Goal: Task Accomplishment & Management: Manage account settings

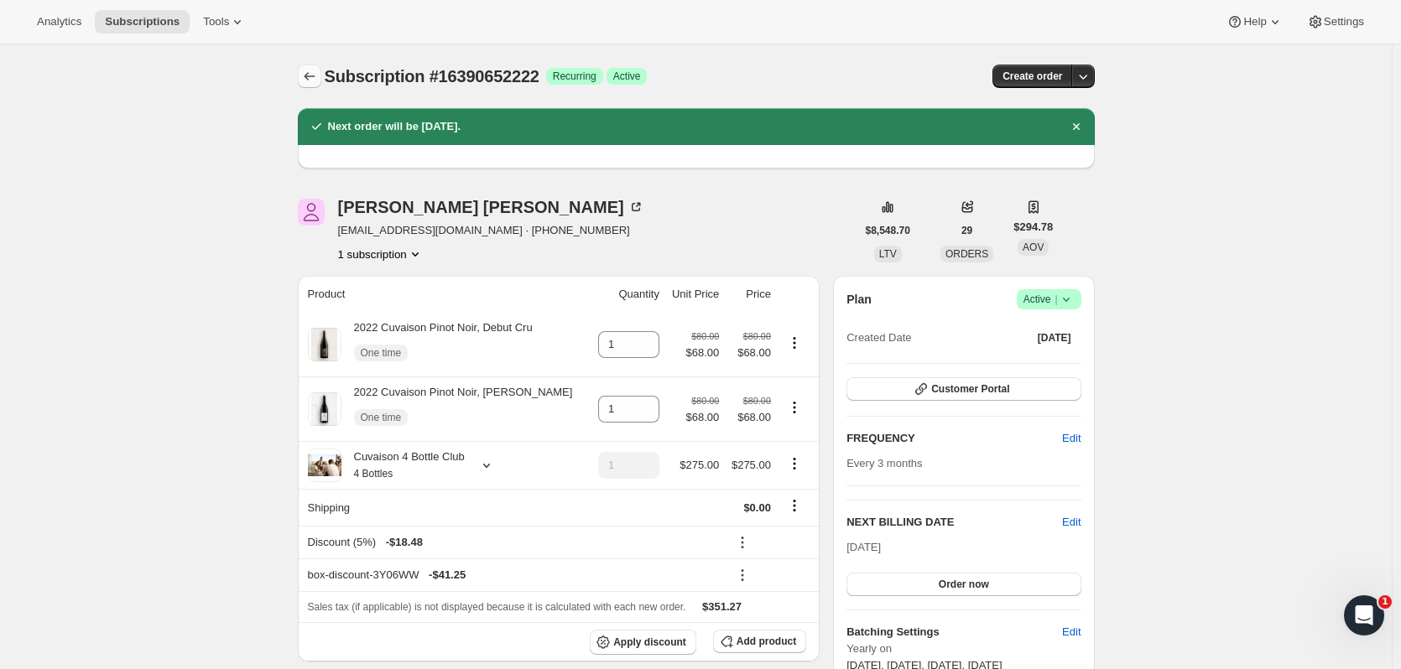
click at [315, 74] on icon "Subscriptions" at bounding box center [309, 76] width 17 height 17
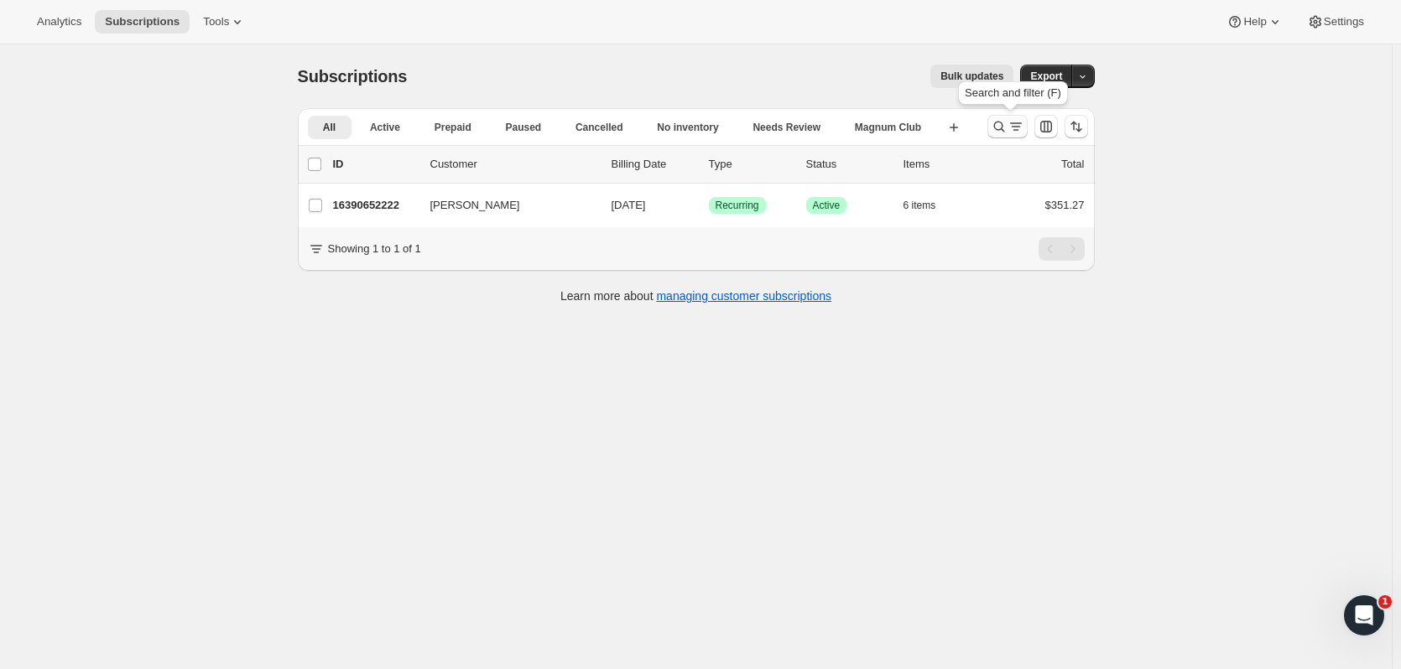
click at [994, 122] on icon "Search and filter results" at bounding box center [998, 126] width 17 height 17
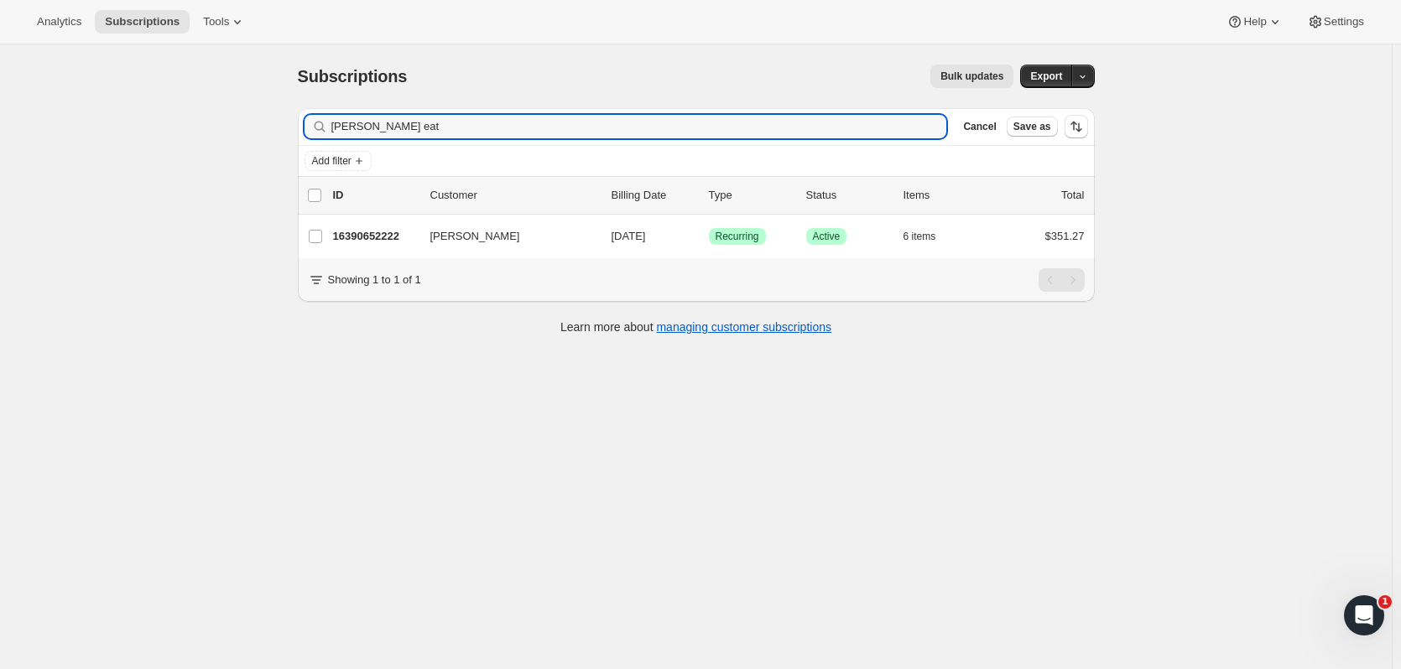
drag, startPoint x: 427, startPoint y: 127, endPoint x: 208, endPoint y: 97, distance: 221.0
click at [206, 99] on div "Subscriptions. This page is ready Subscriptions Bulk updates More actions Bulk …" at bounding box center [695, 378] width 1391 height 669
type input "[PERSON_NAME]"
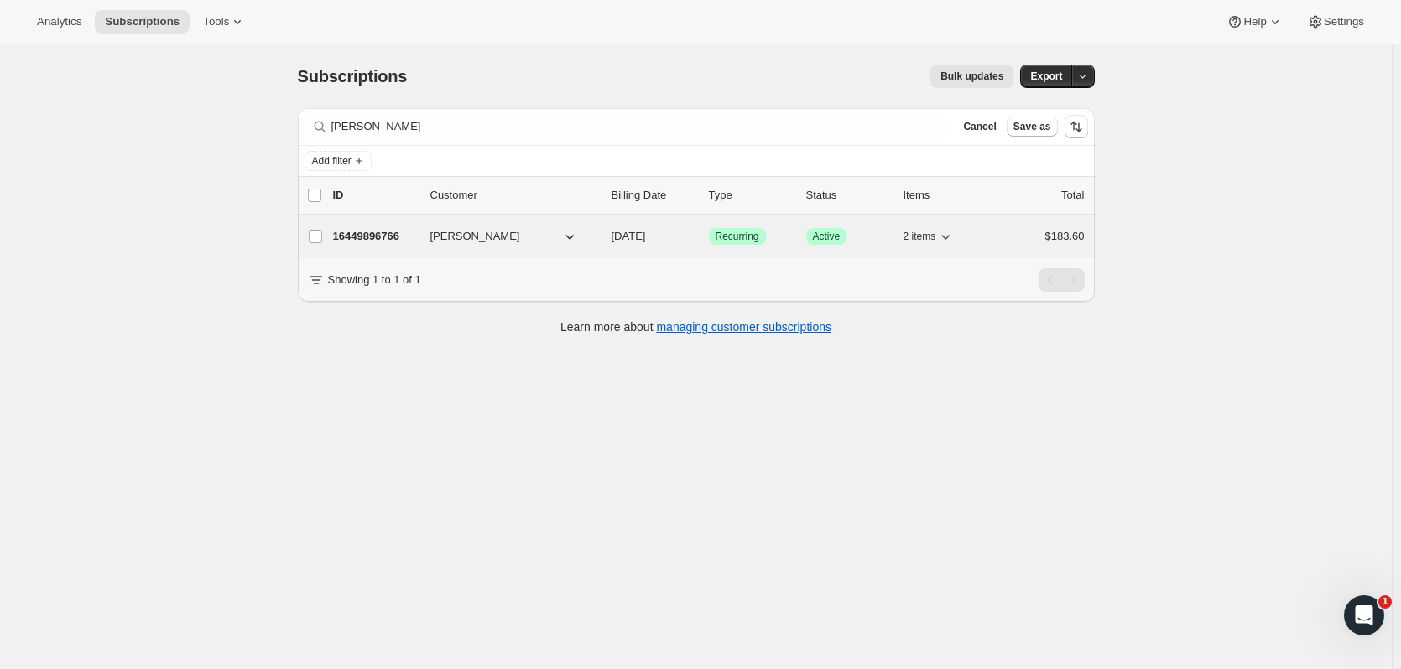
click at [393, 240] on p "16449896766" at bounding box center [375, 236] width 84 height 17
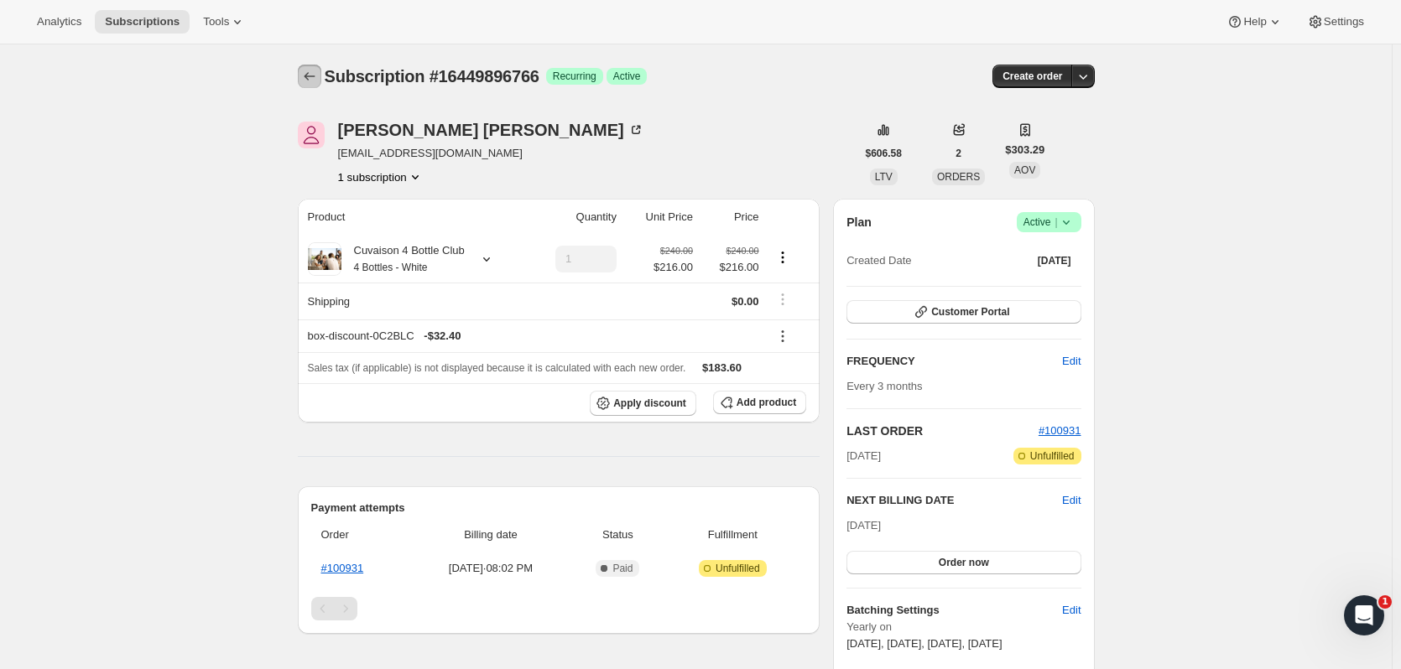
click at [315, 81] on icon "Subscriptions" at bounding box center [309, 76] width 17 height 17
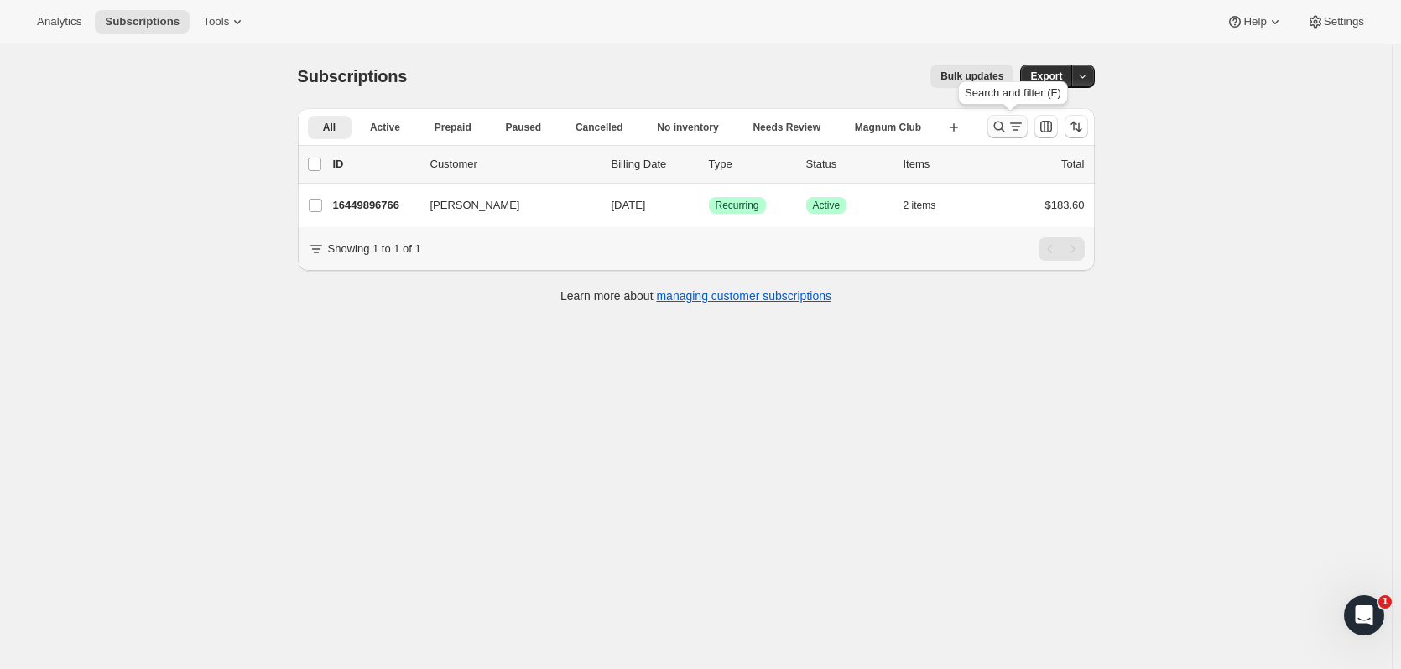
click at [1001, 134] on icon "Search and filter results" at bounding box center [998, 126] width 17 height 17
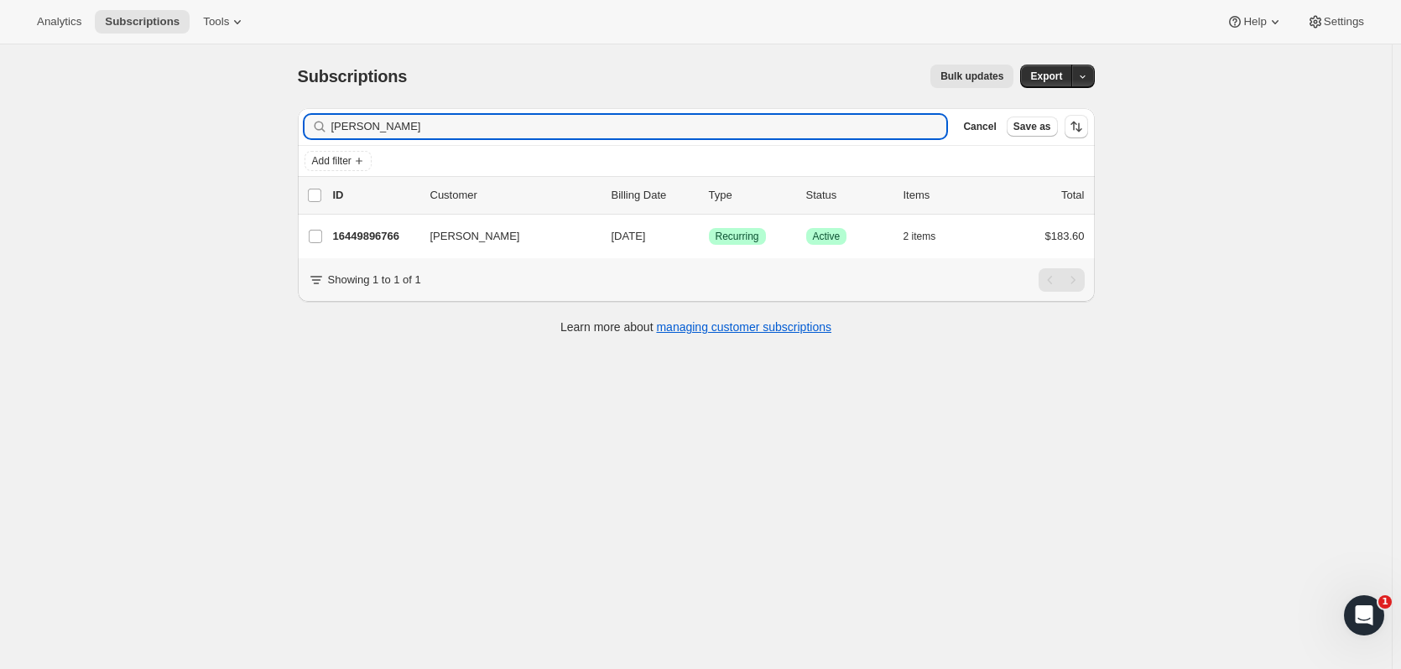
drag, startPoint x: 371, startPoint y: 123, endPoint x: 193, endPoint y: 113, distance: 178.1
click at [193, 113] on div "Subscriptions. This page is ready Subscriptions Bulk updates More actions Bulk …" at bounding box center [695, 378] width 1391 height 669
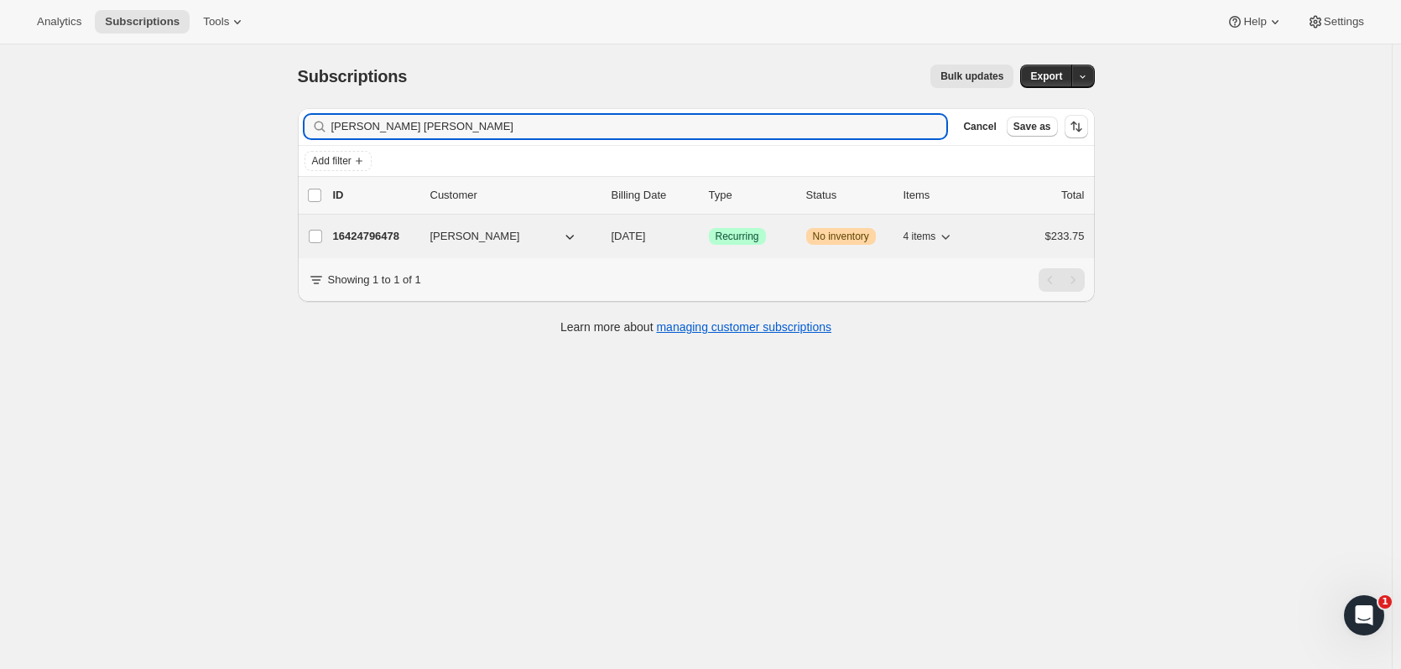
type input "[PERSON_NAME] [PERSON_NAME]"
click at [356, 238] on p "16424796478" at bounding box center [375, 236] width 84 height 17
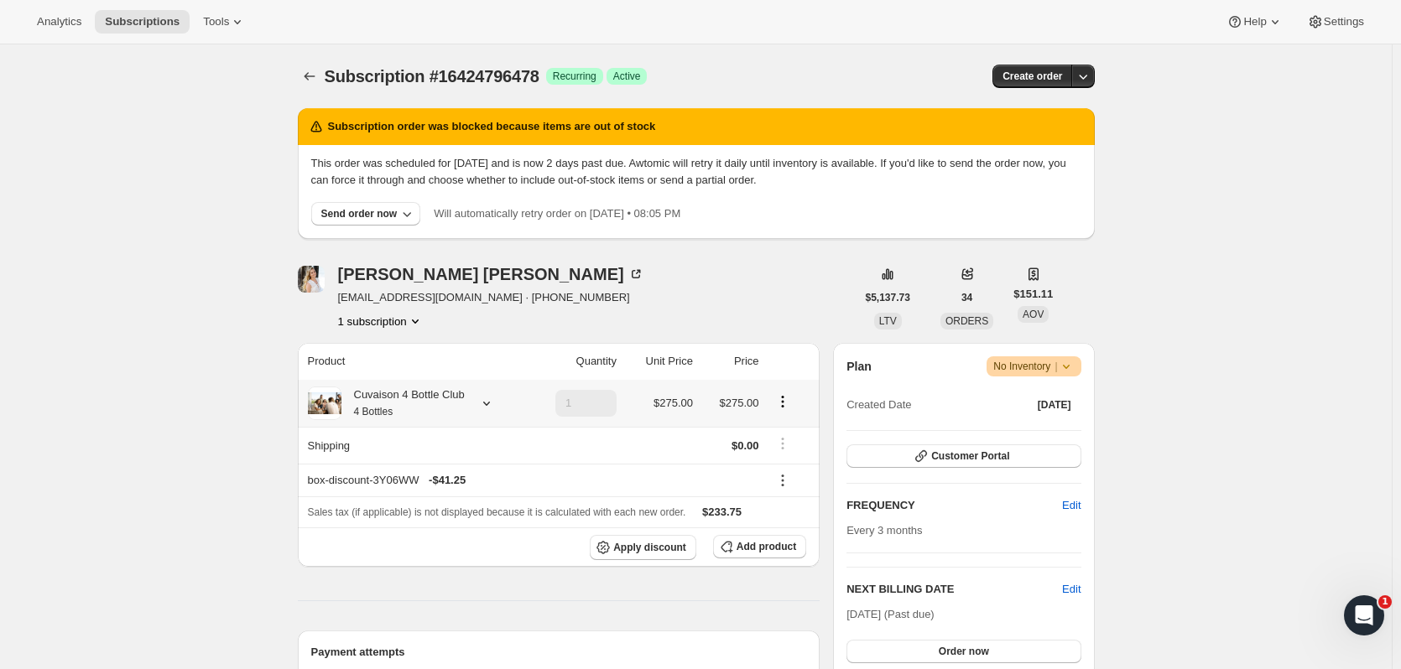
click at [492, 407] on icon at bounding box center [486, 403] width 17 height 17
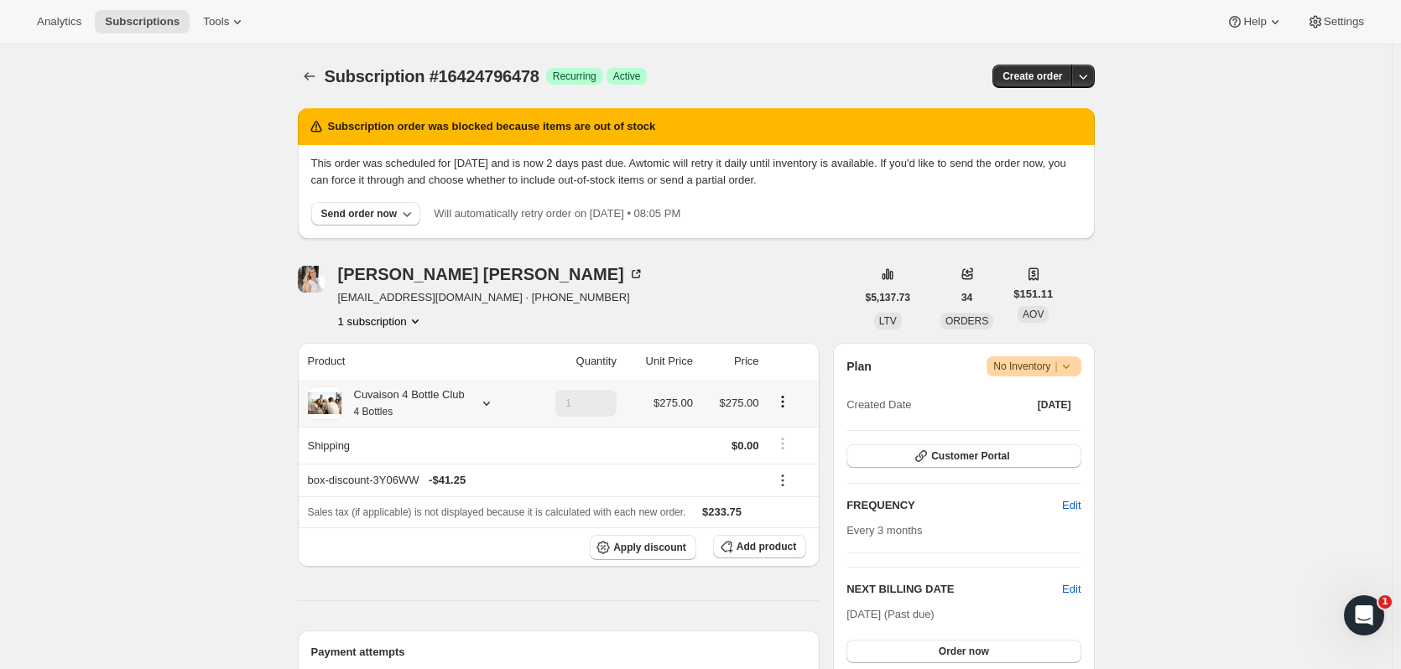
click at [455, 408] on div "Cuvaison 4 Bottle Club 4 Bottles" at bounding box center [402, 404] width 123 height 34
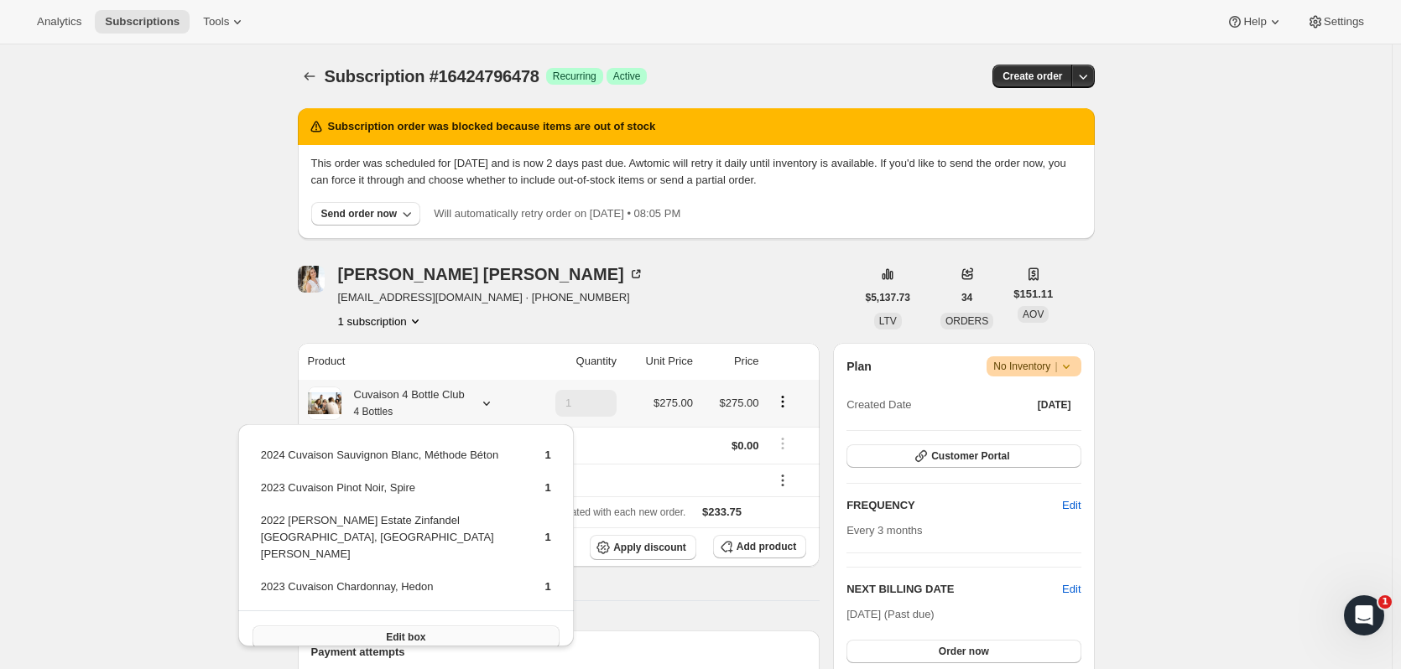
click at [435, 628] on button "Edit box" at bounding box center [405, 637] width 307 height 23
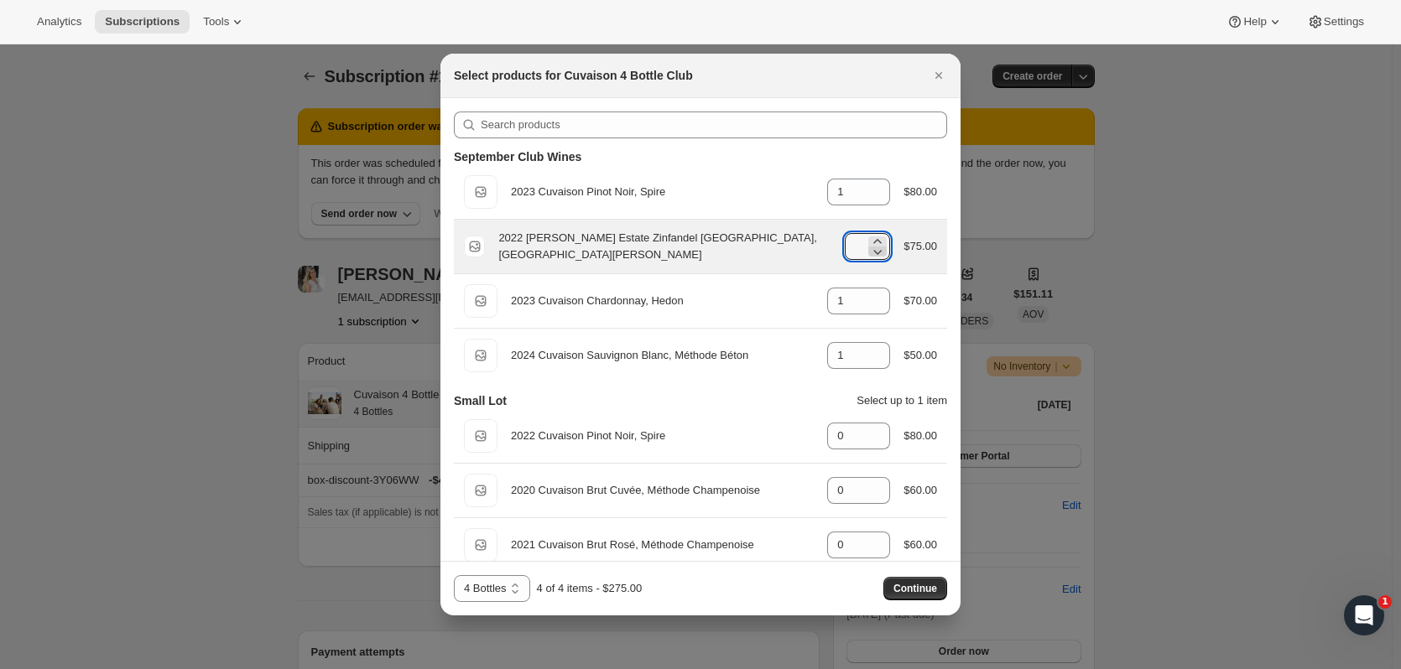
click at [869, 253] on icon ":ra4:" at bounding box center [877, 251] width 17 height 17
type input "0"
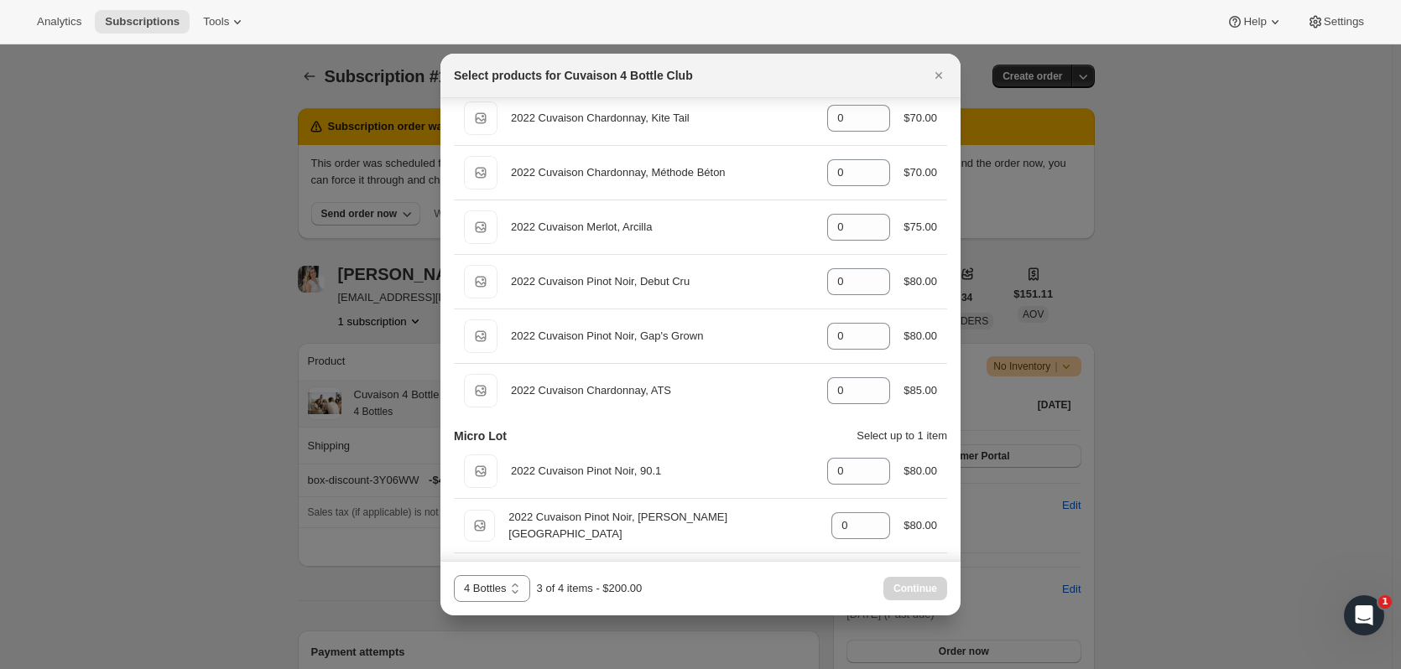
scroll to position [689, 0]
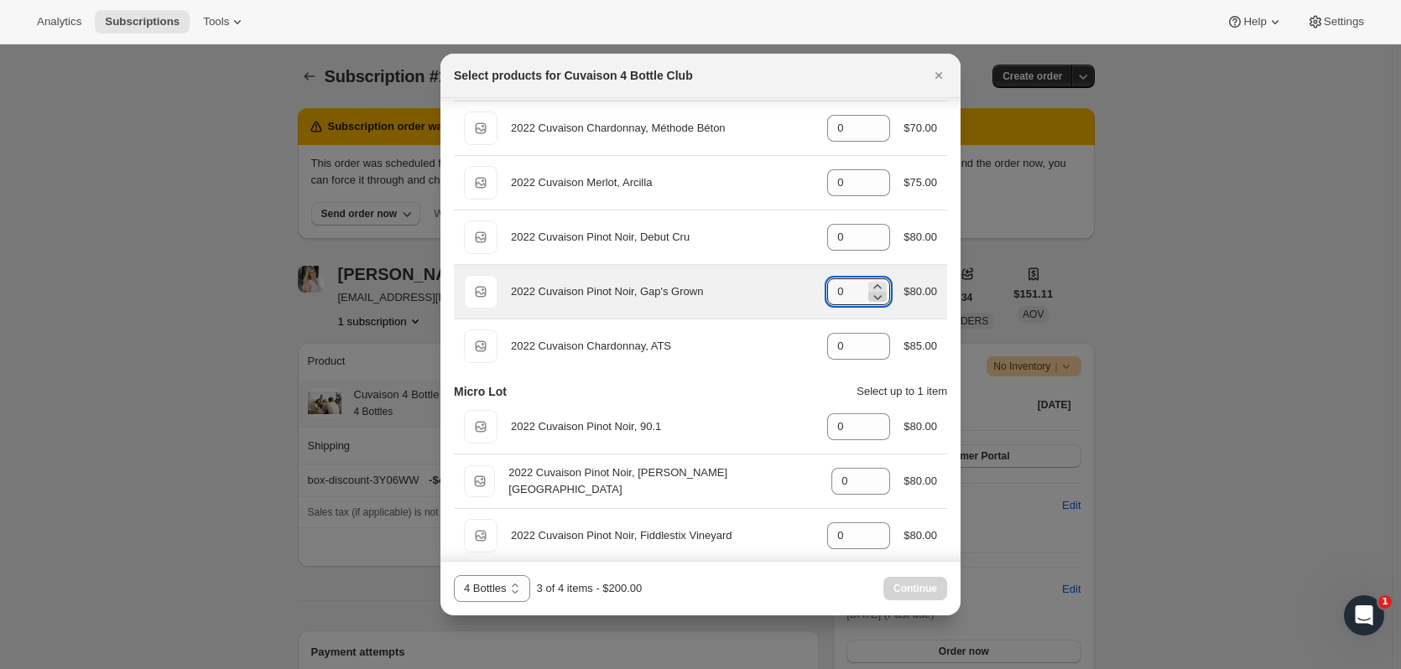
click at [874, 286] on icon ":ra4:" at bounding box center [878, 286] width 8 height 4
type input "1"
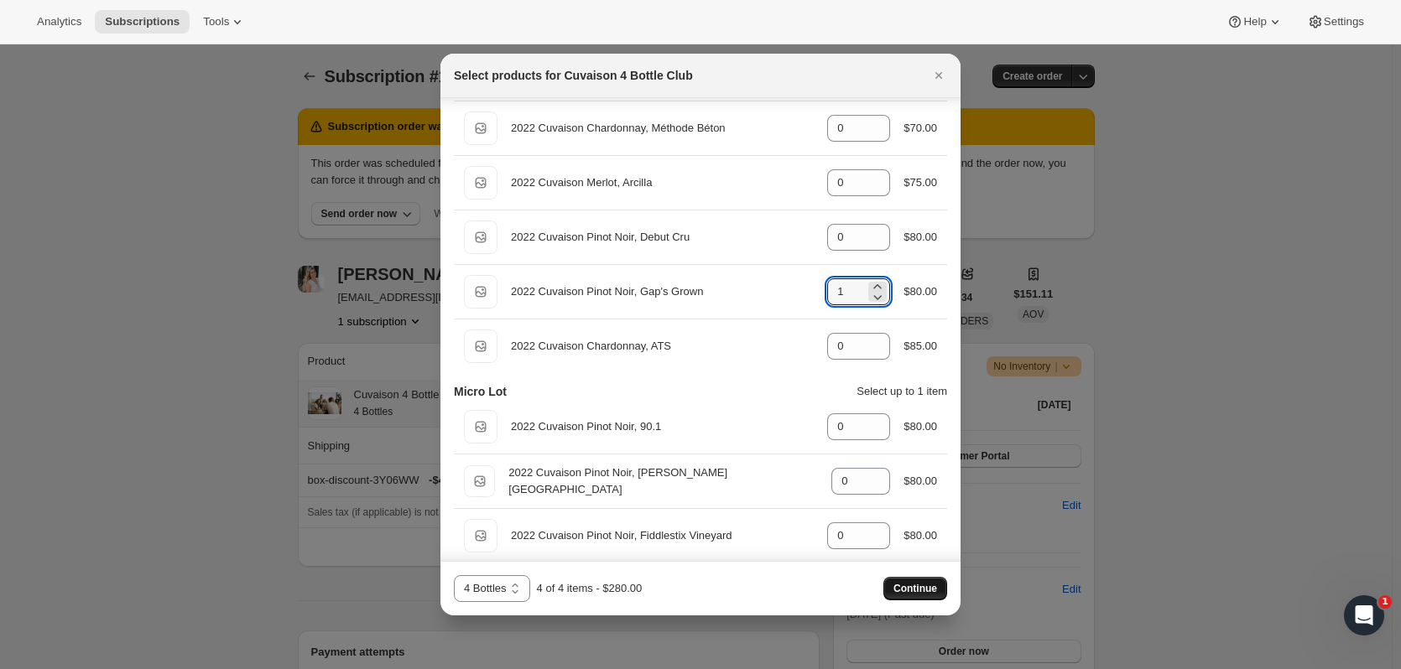
click at [931, 581] on button "Continue" at bounding box center [915, 588] width 64 height 23
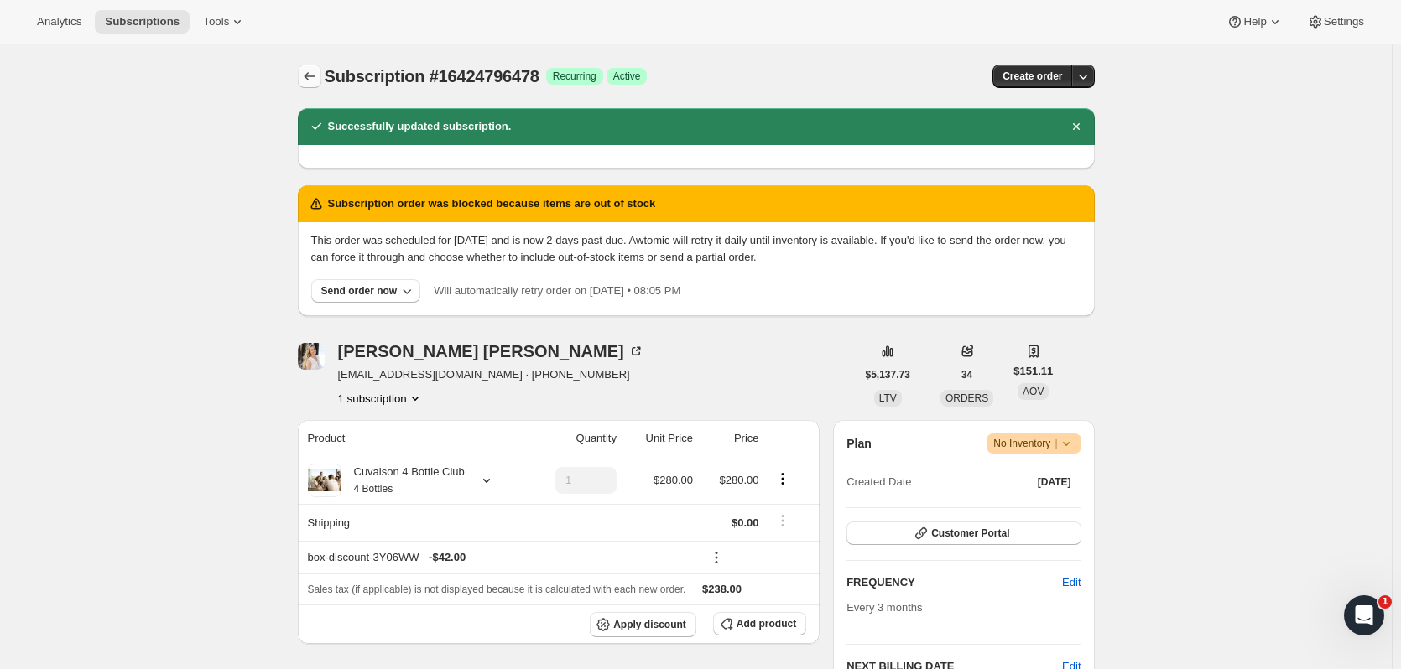
click at [309, 81] on icon "Subscriptions" at bounding box center [309, 76] width 17 height 17
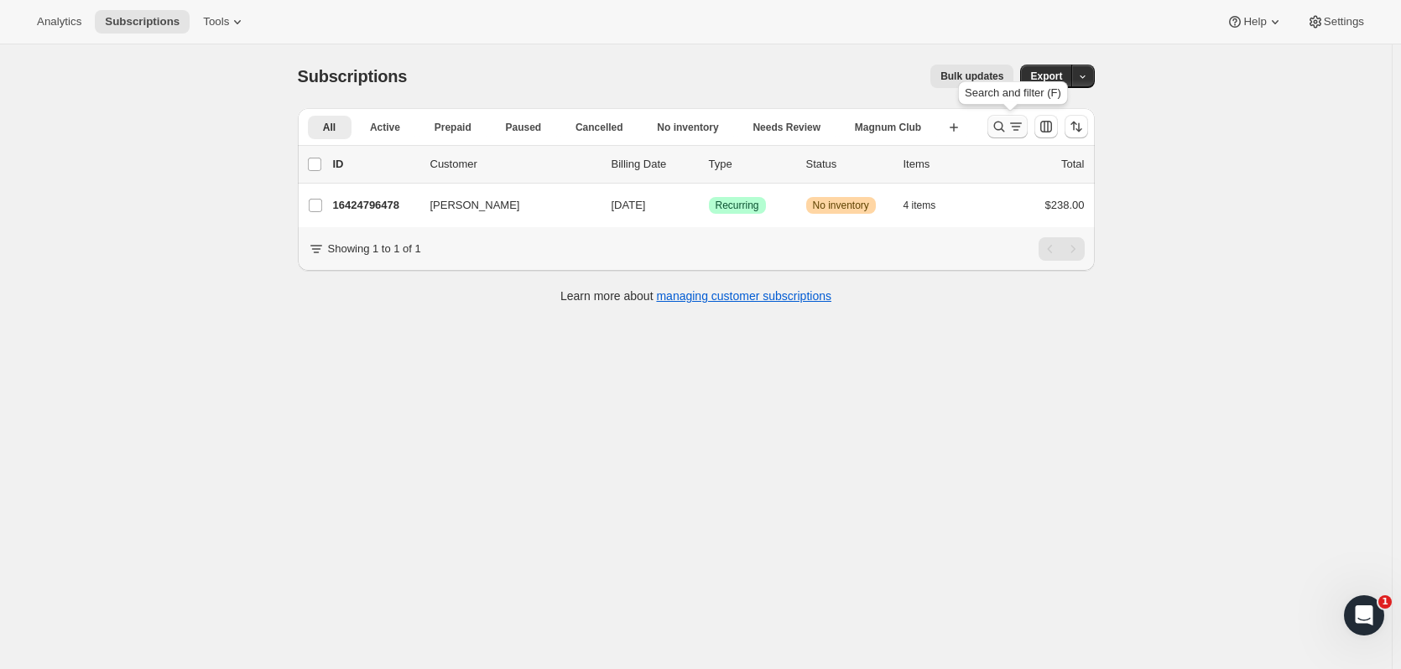
click at [1001, 122] on icon "Search and filter results" at bounding box center [998, 126] width 17 height 17
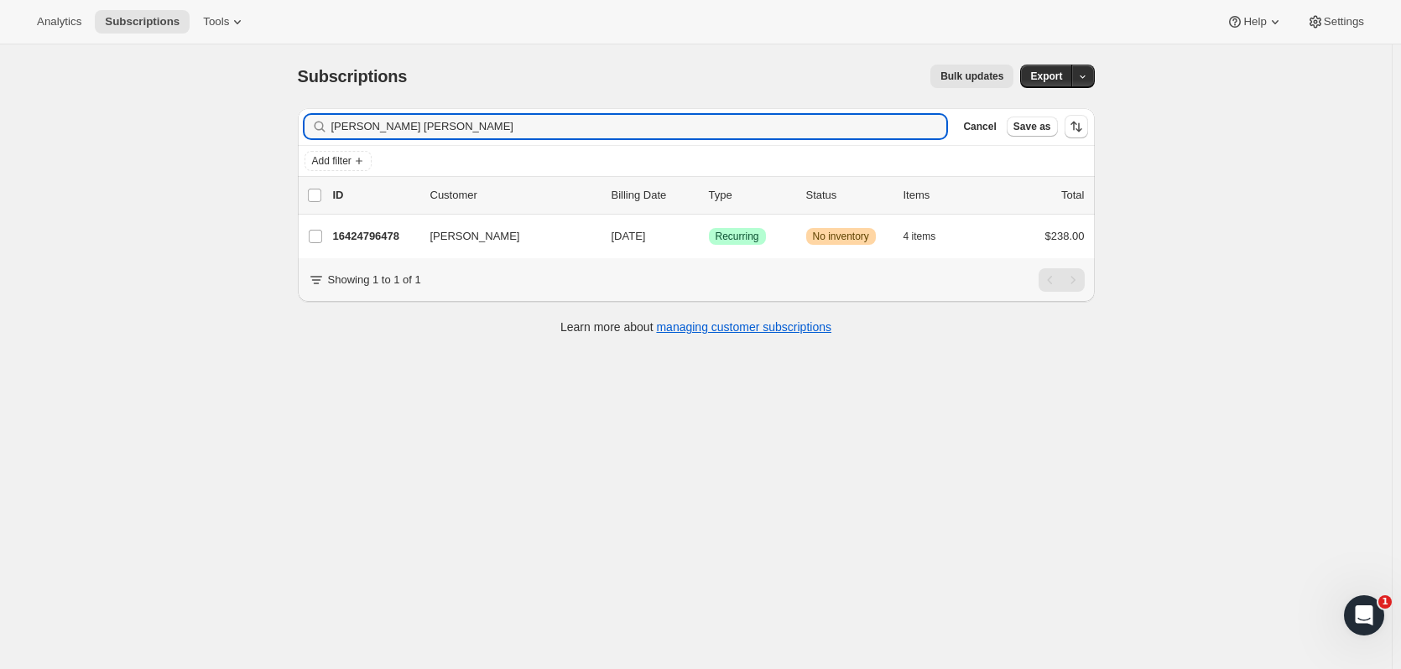
drag, startPoint x: 388, startPoint y: 127, endPoint x: 309, endPoint y: 112, distance: 80.4
click at [306, 112] on div "Filter subscribers melissa peter Clear Cancel Save as" at bounding box center [696, 126] width 797 height 37
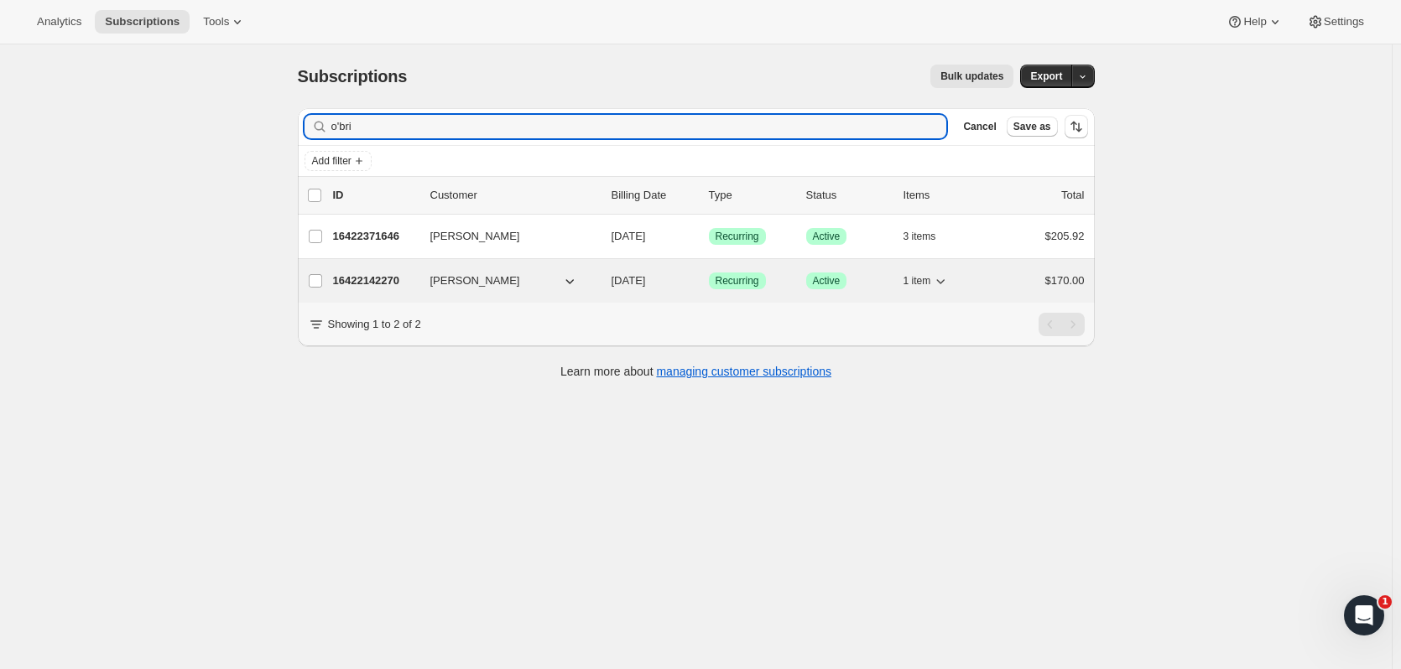
type input "o'bri"
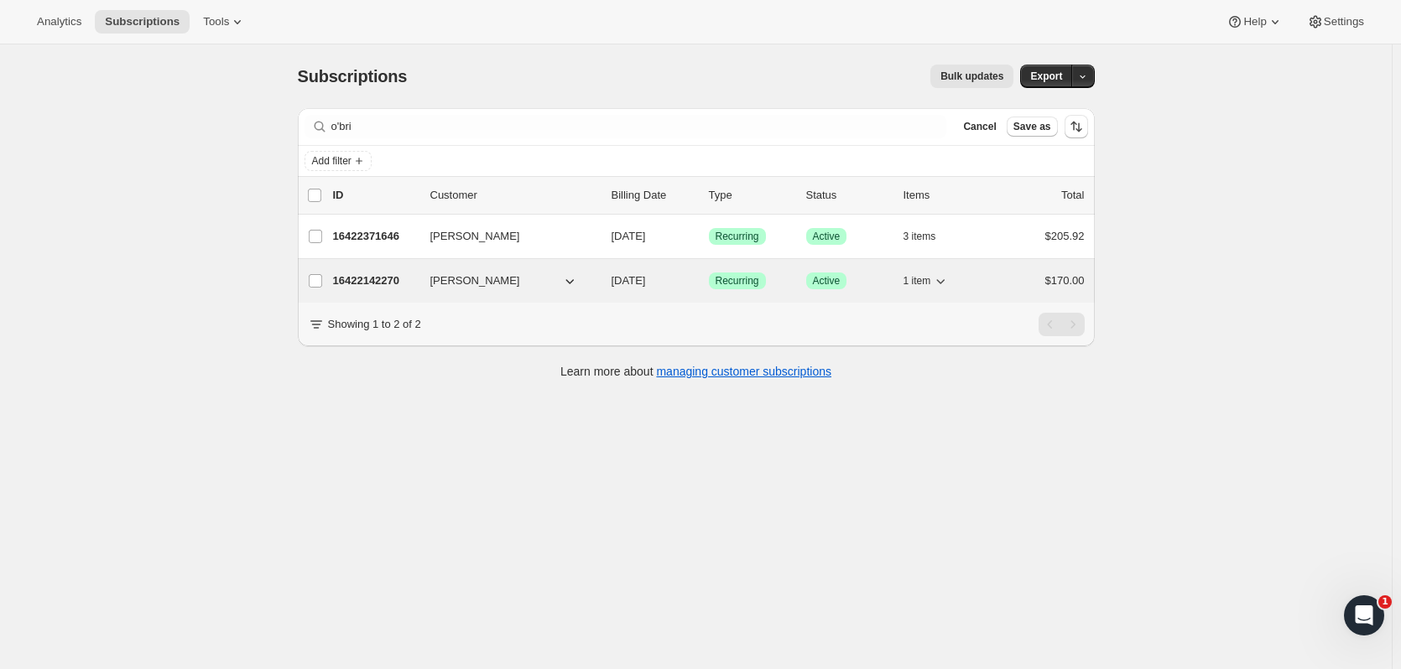
click at [357, 285] on p "16422142270" at bounding box center [375, 281] width 84 height 17
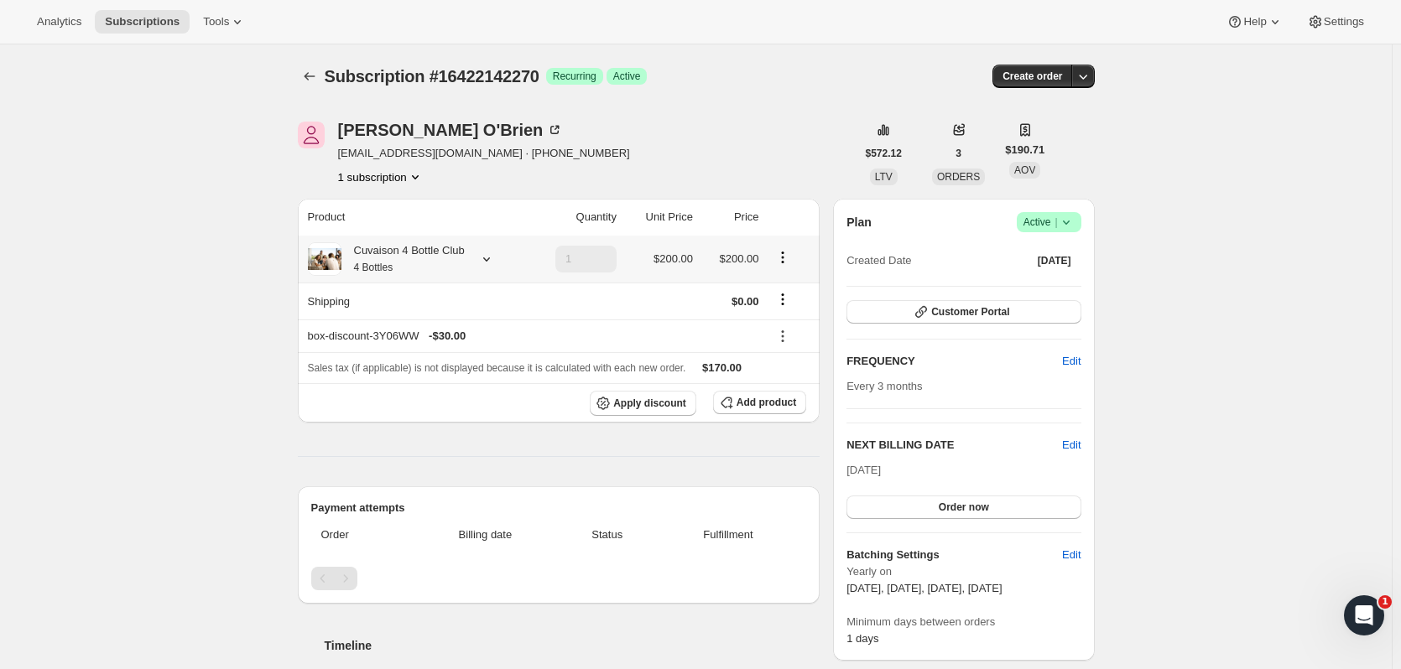
click at [482, 262] on icon at bounding box center [486, 259] width 17 height 17
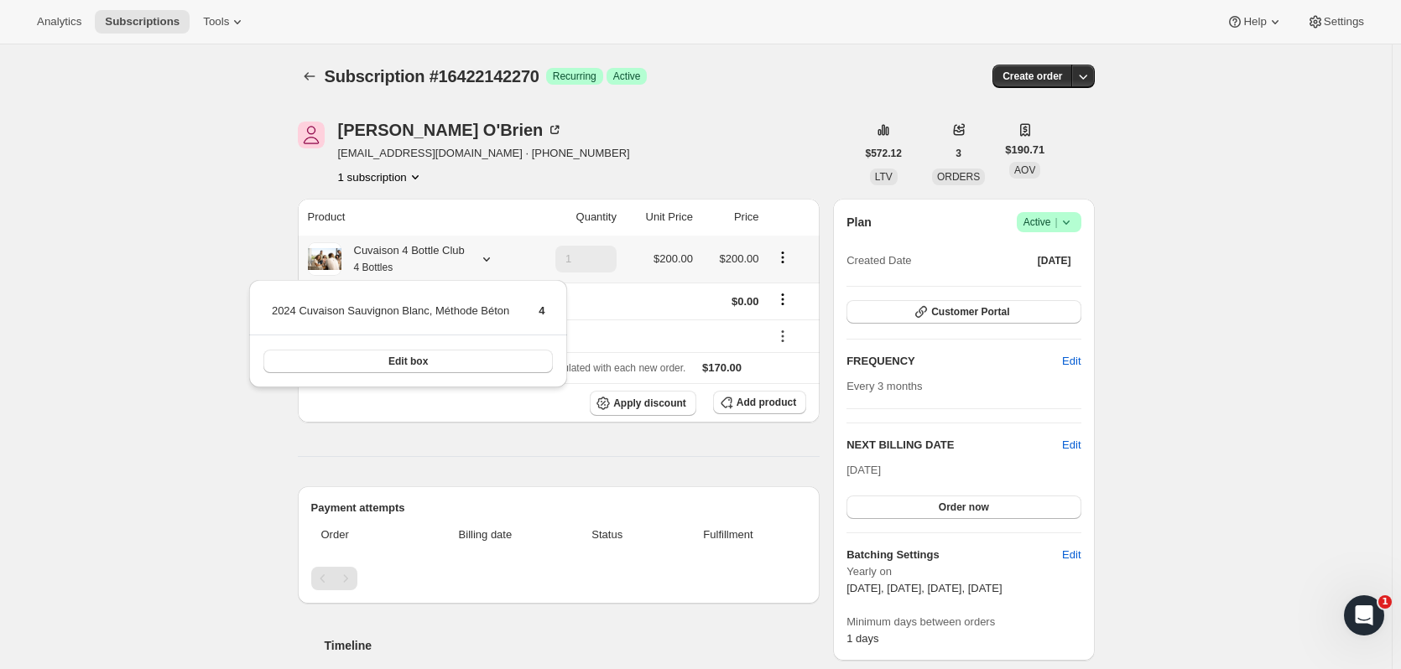
click at [482, 262] on icon at bounding box center [486, 259] width 17 height 17
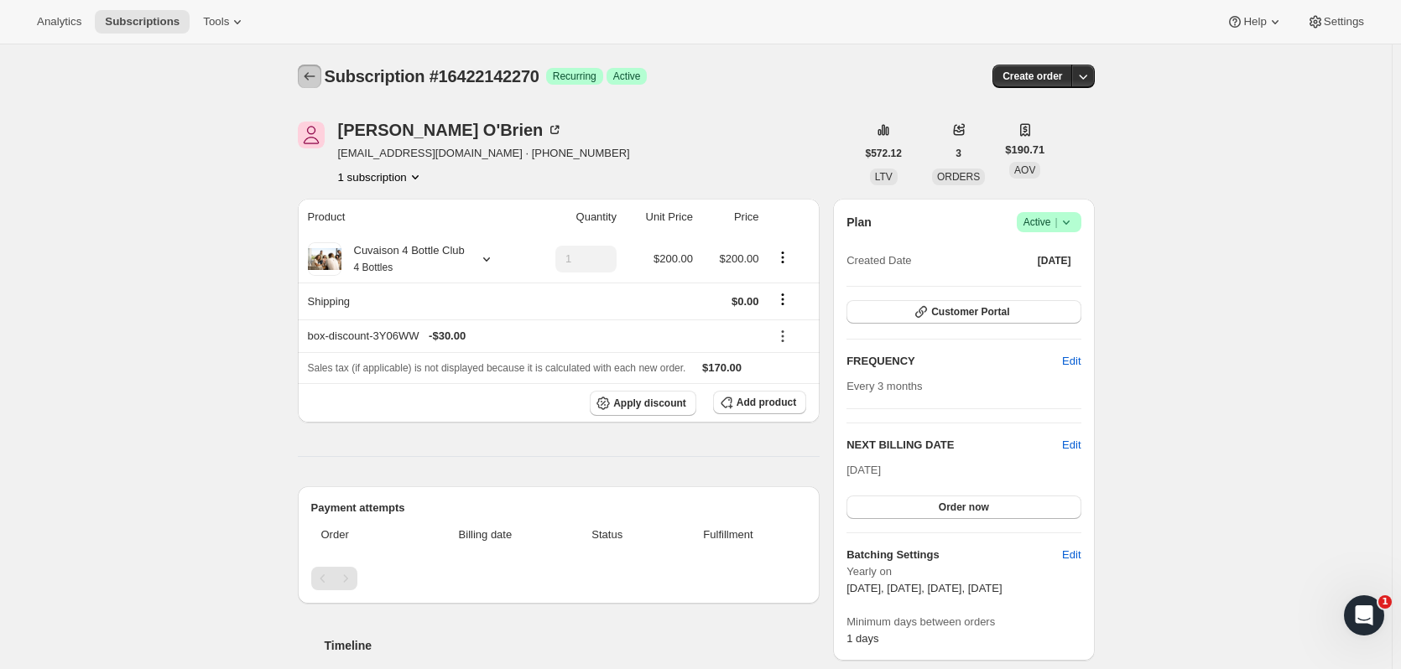
click at [312, 77] on icon "Subscriptions" at bounding box center [309, 76] width 17 height 17
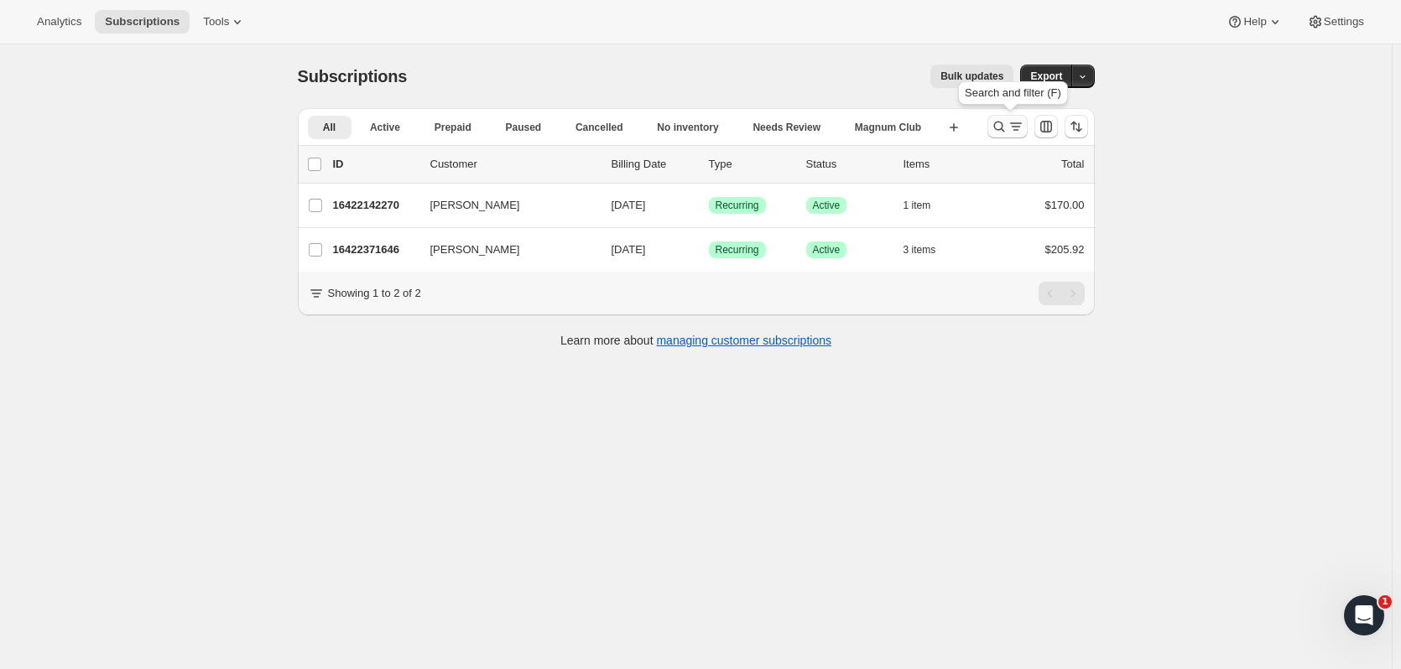
click at [999, 125] on icon "Search and filter results" at bounding box center [998, 126] width 17 height 17
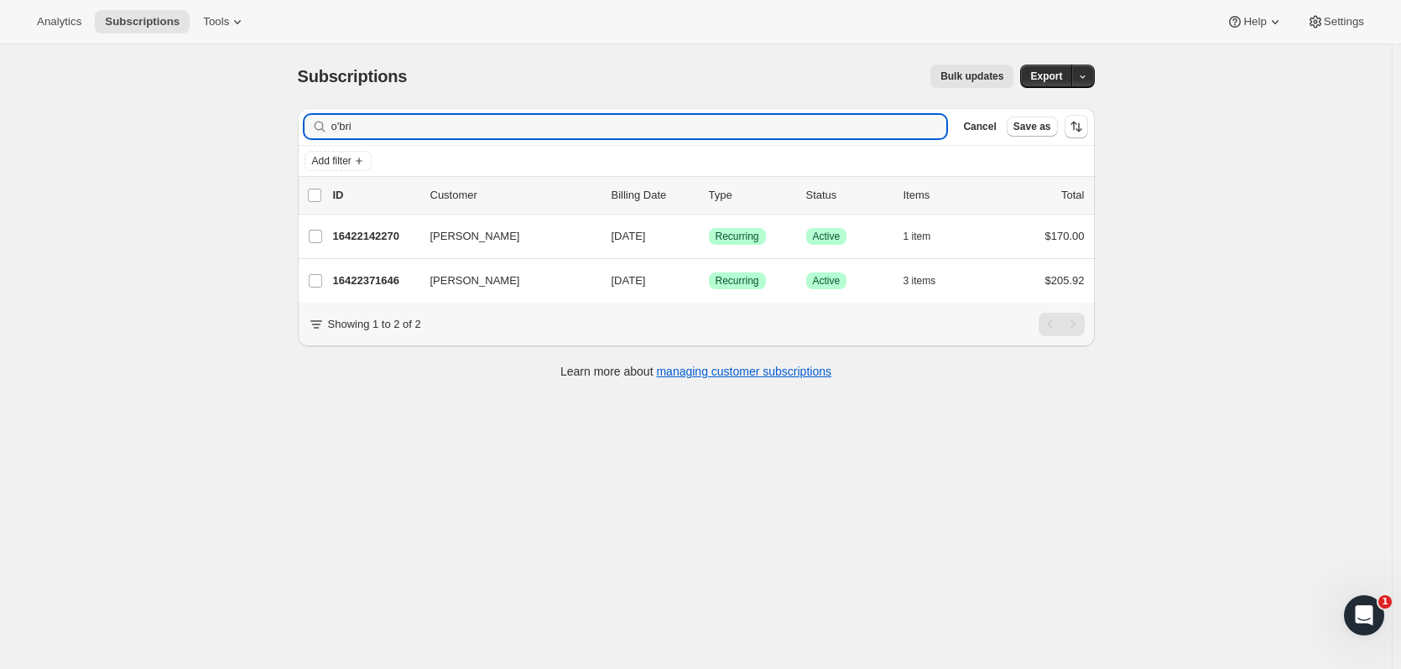
drag, startPoint x: 341, startPoint y: 136, endPoint x: 297, endPoint y: 138, distance: 44.5
click at [297, 138] on div "Filter subscribers o'bri Clear Cancel Save as Add filter 0 selected Update next…" at bounding box center [689, 246] width 810 height 302
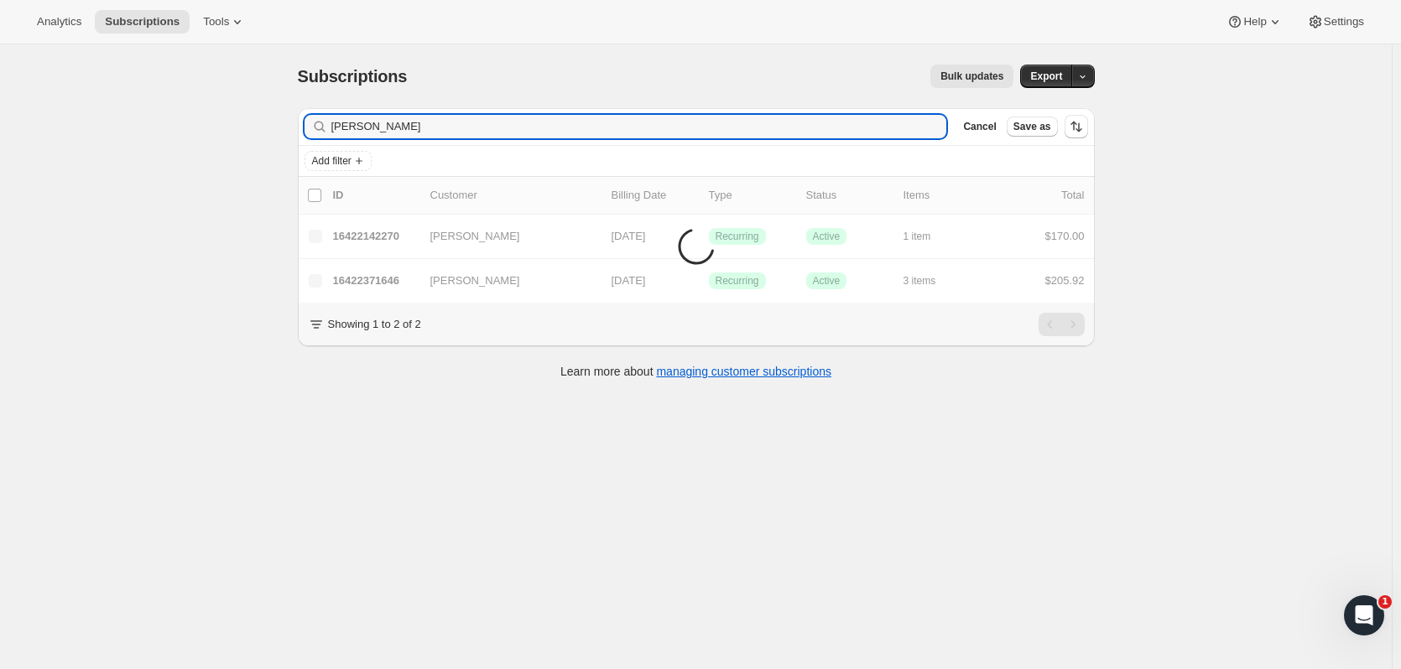
type input "rappe"
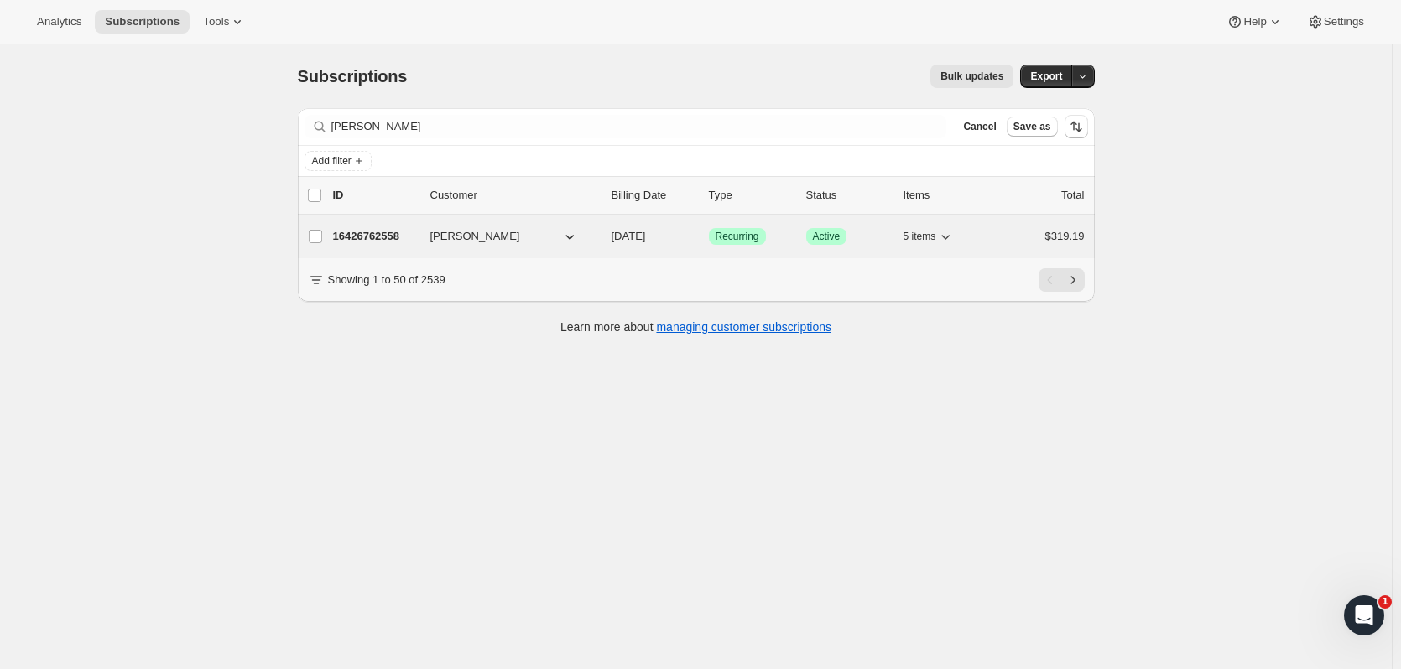
click at [349, 234] on p "16426762558" at bounding box center [375, 236] width 84 height 17
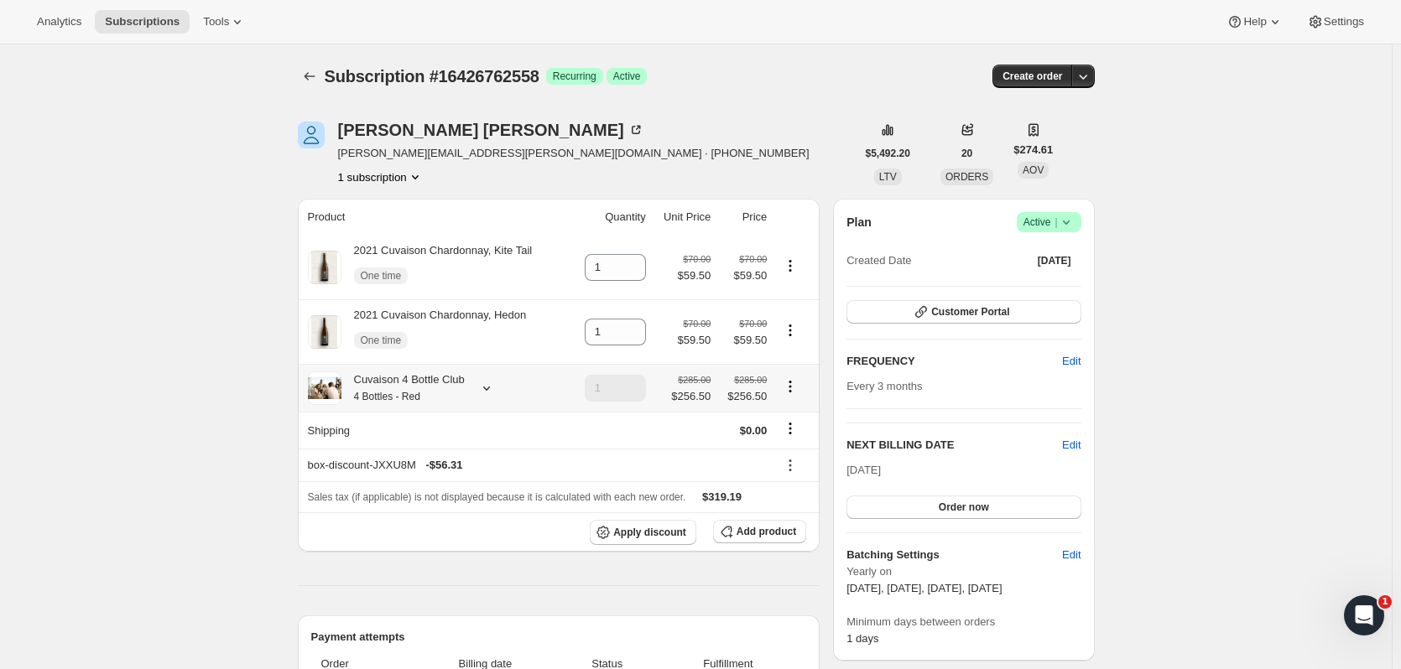
click at [482, 389] on icon at bounding box center [486, 388] width 17 height 17
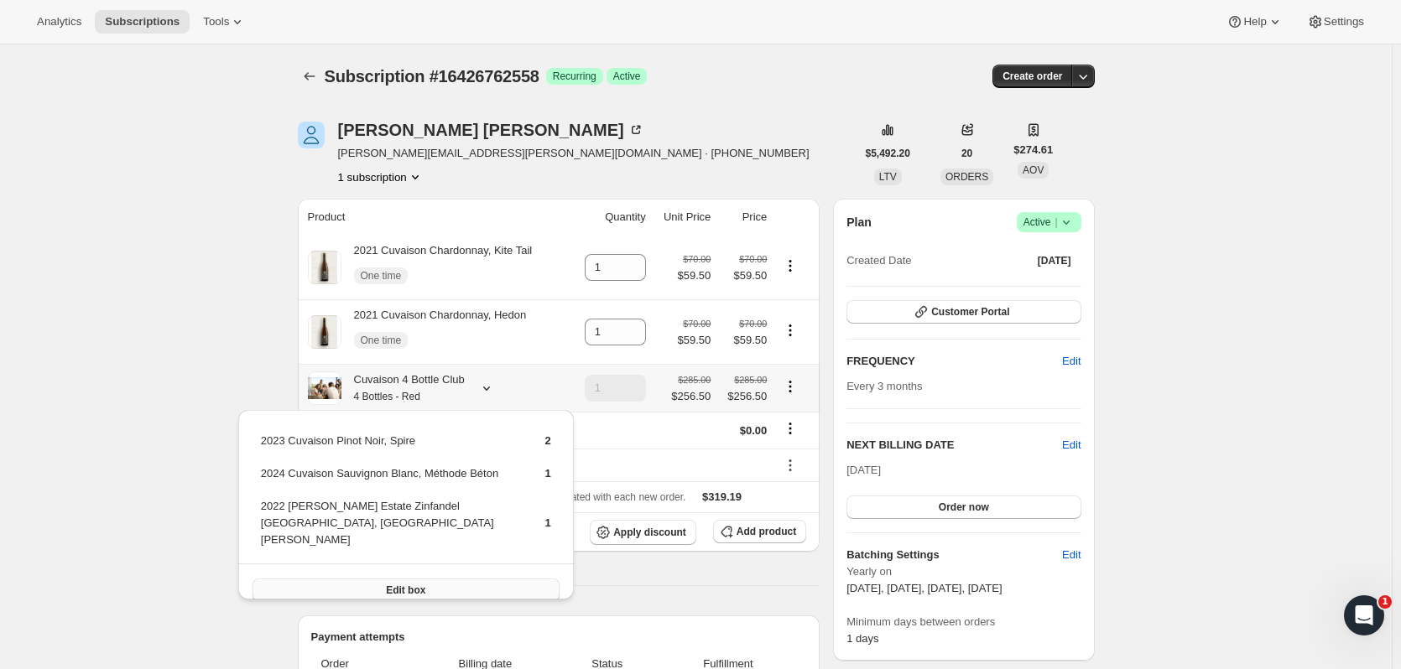
click at [468, 579] on button "Edit box" at bounding box center [405, 590] width 307 height 23
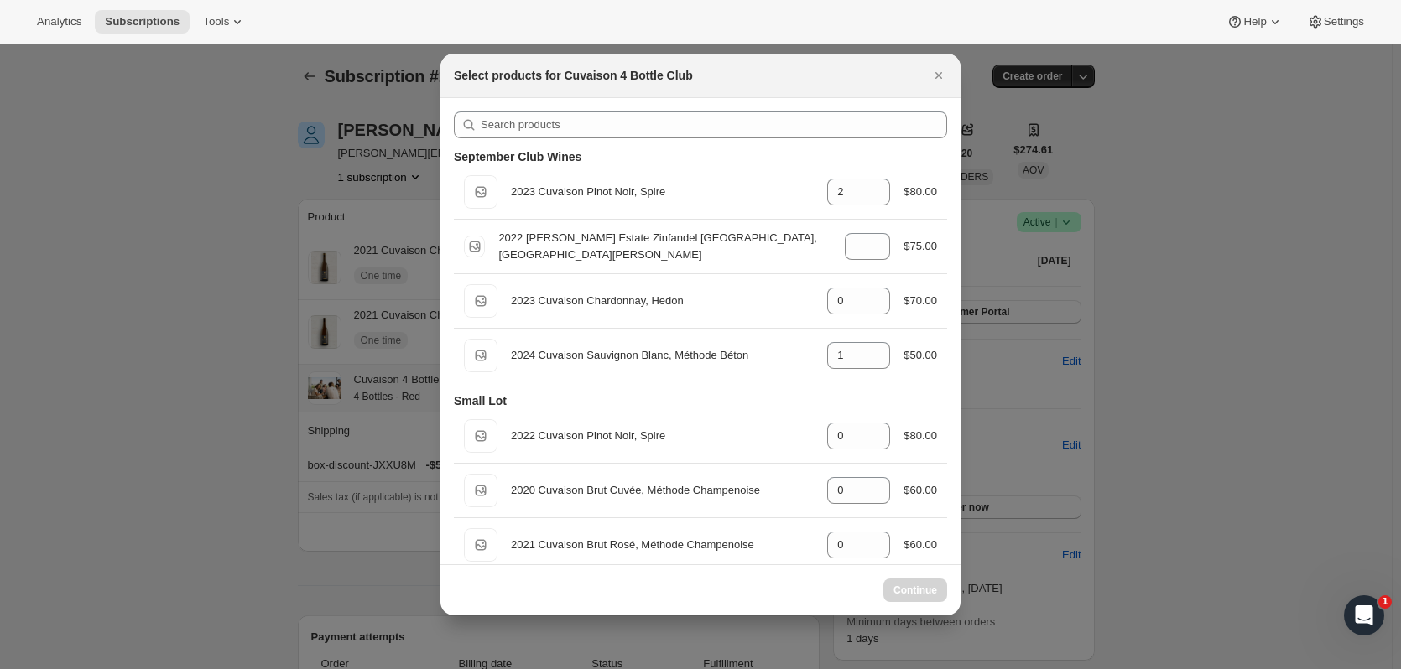
select select "gid://shopify/ProductVariant/52115221774654"
click at [160, 258] on div at bounding box center [700, 334] width 1401 height 669
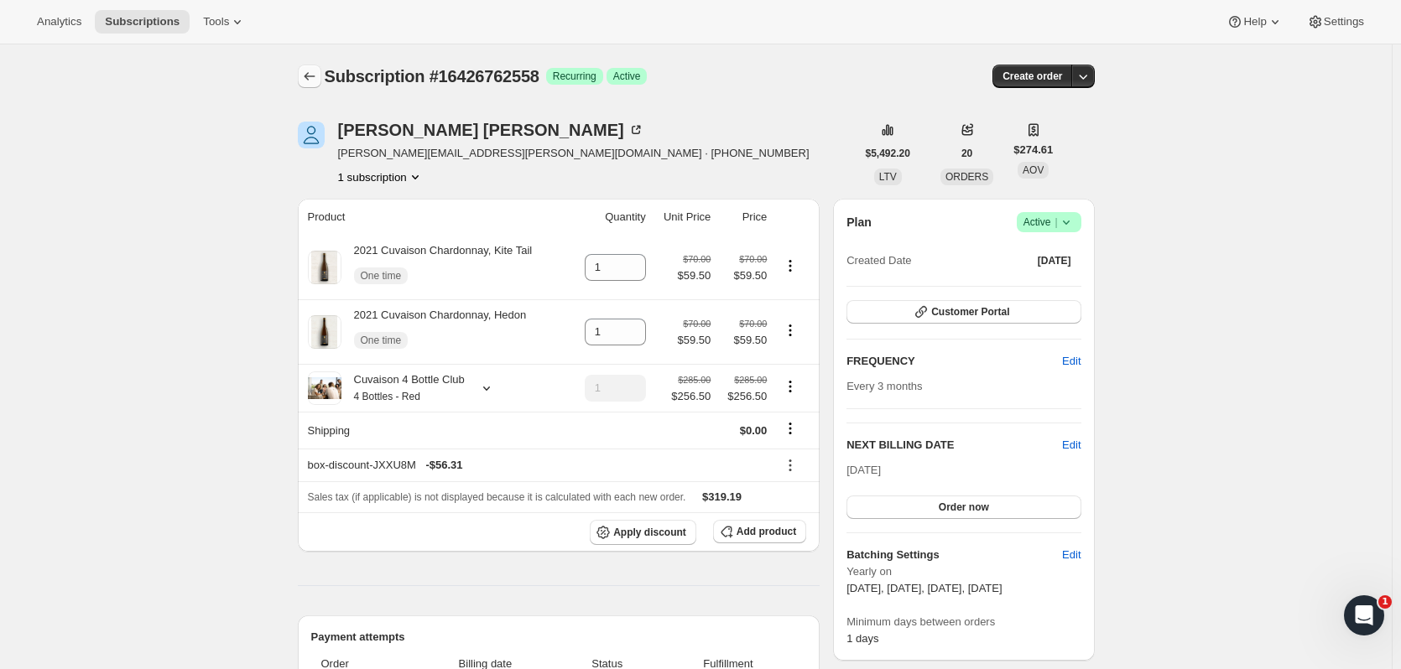
click at [304, 82] on icon "Subscriptions" at bounding box center [309, 76] width 17 height 17
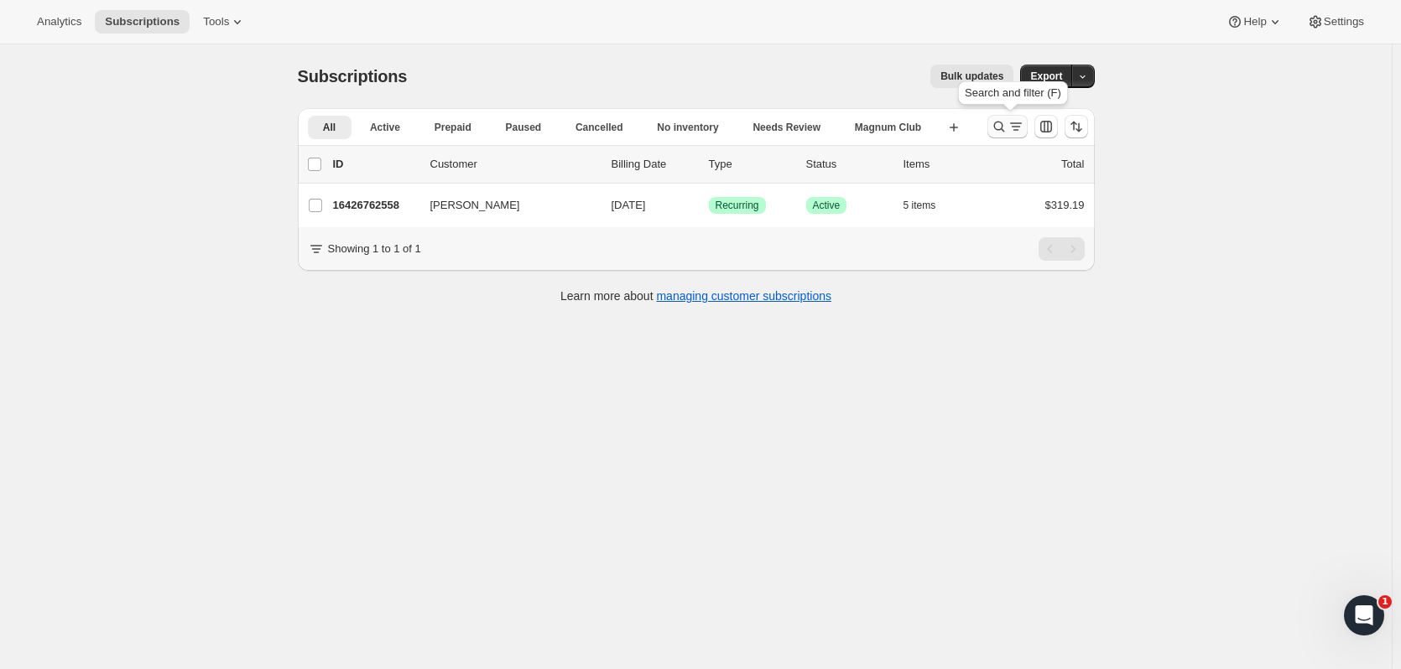
click at [995, 132] on icon "Search and filter results" at bounding box center [998, 126] width 17 height 17
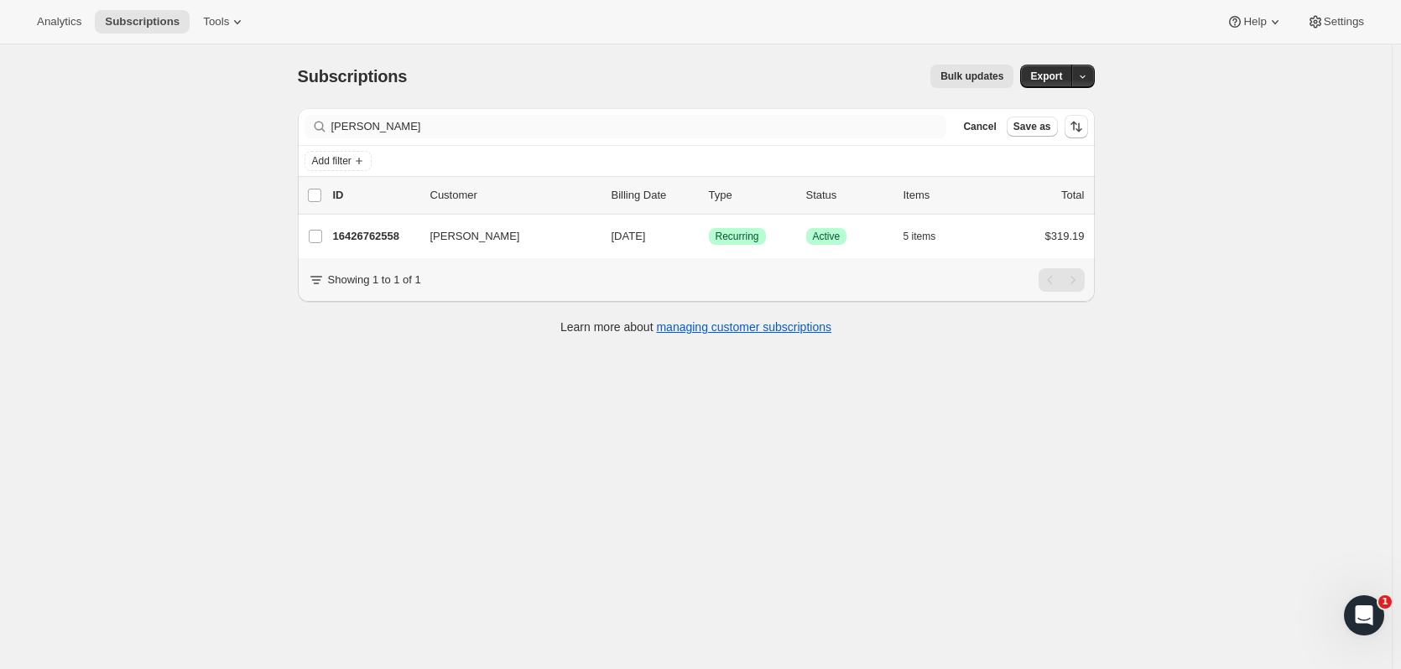
drag, startPoint x: 507, startPoint y: 143, endPoint x: 336, endPoint y: 117, distance: 172.3
click at [335, 116] on div "Filter subscribers rappe Clear Cancel Save as" at bounding box center [696, 127] width 797 height 38
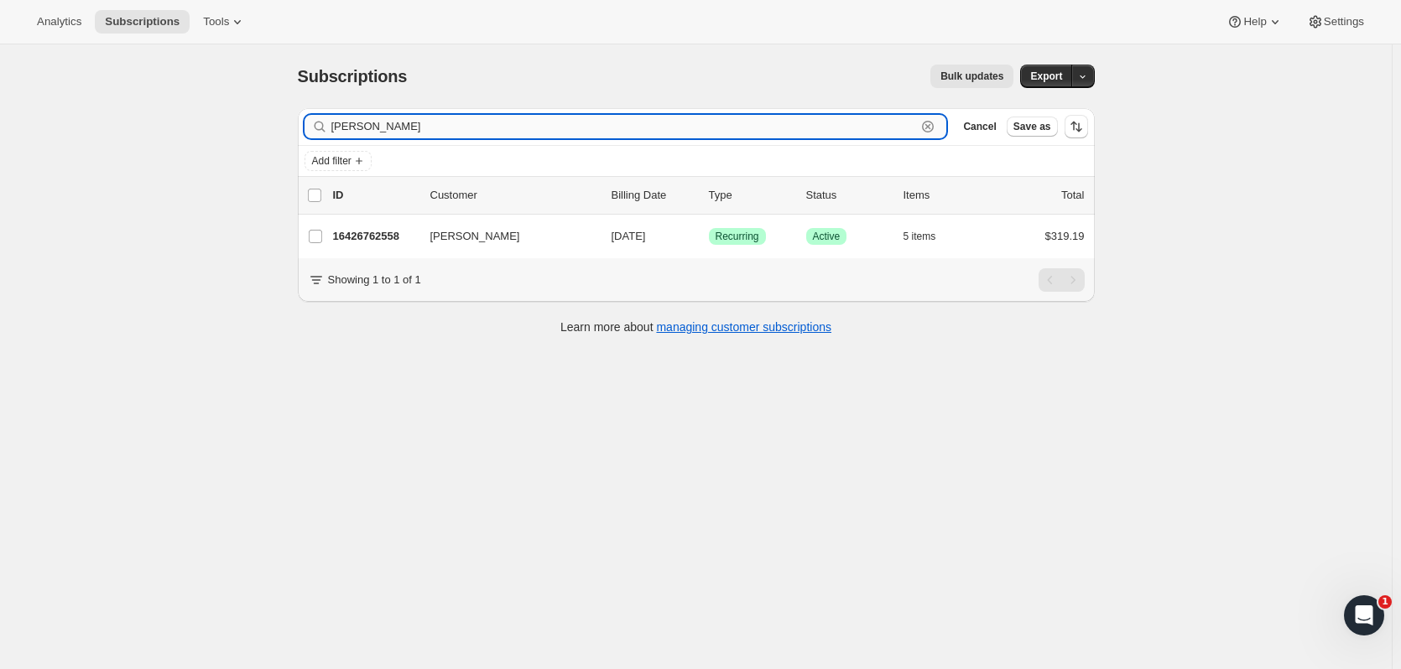
click at [342, 120] on input "rappe" at bounding box center [623, 126] width 585 height 23
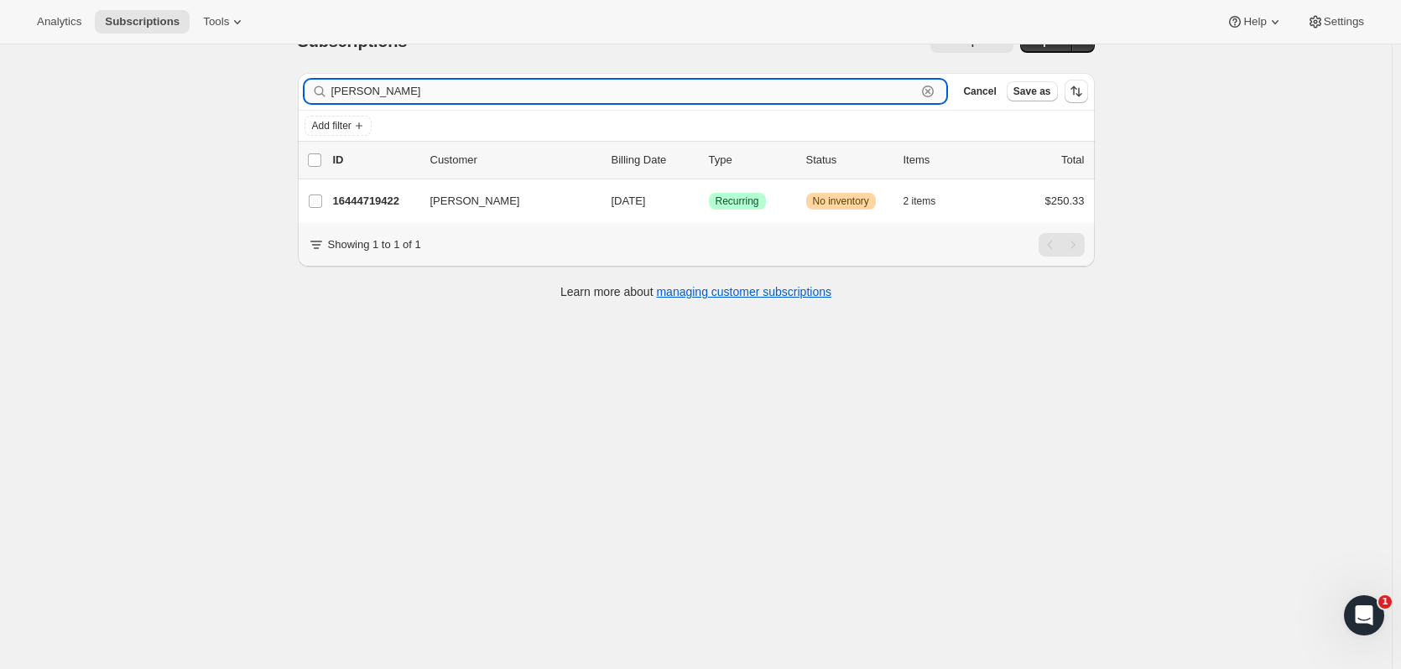
scroll to position [44, 0]
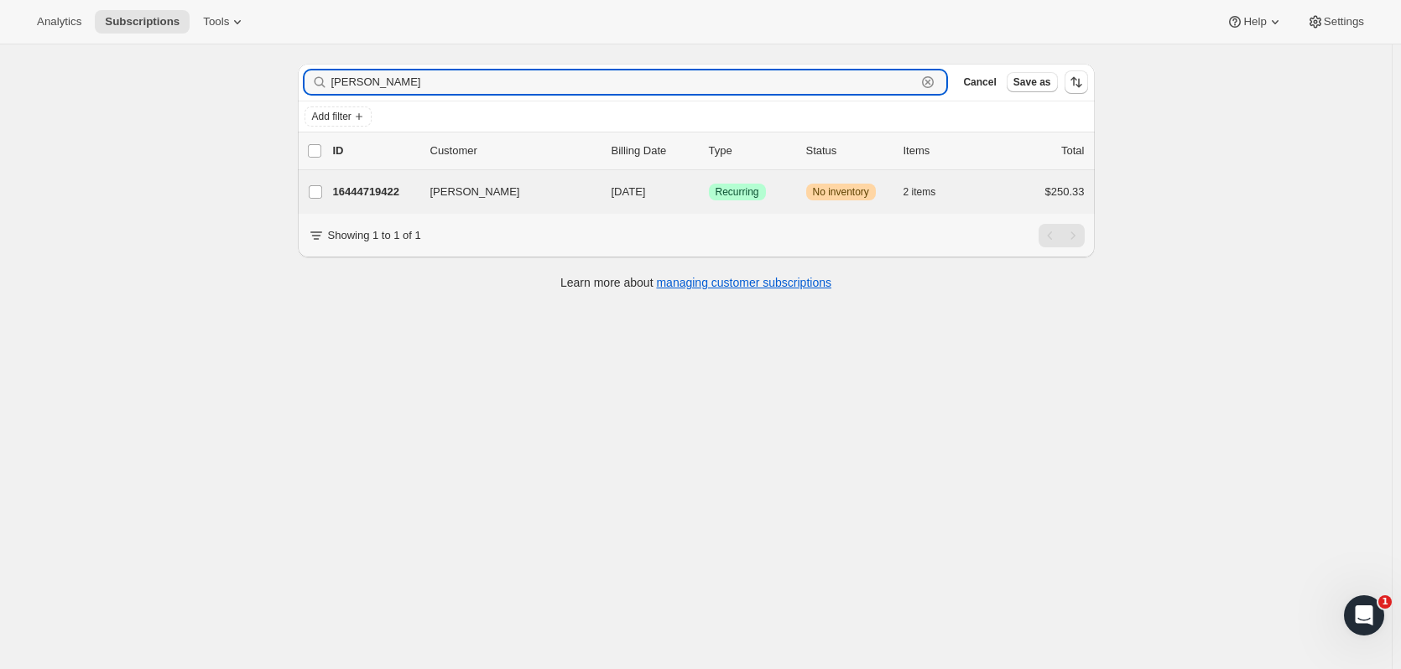
type input "zollars"
click at [388, 179] on div "Deena Zollars 16444719422 Deena Zollars 09/09/2025 Success Recurring Warning No…" at bounding box center [696, 192] width 797 height 44
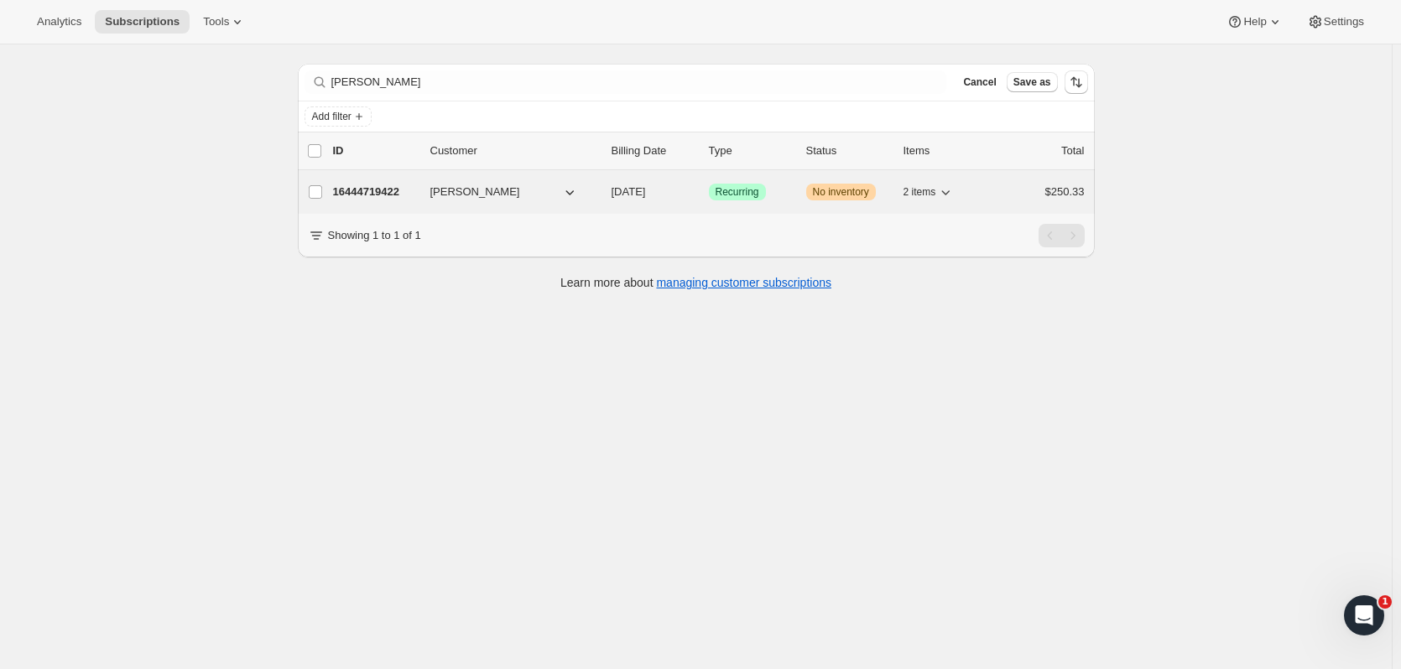
click at [346, 195] on p "16444719422" at bounding box center [375, 192] width 84 height 17
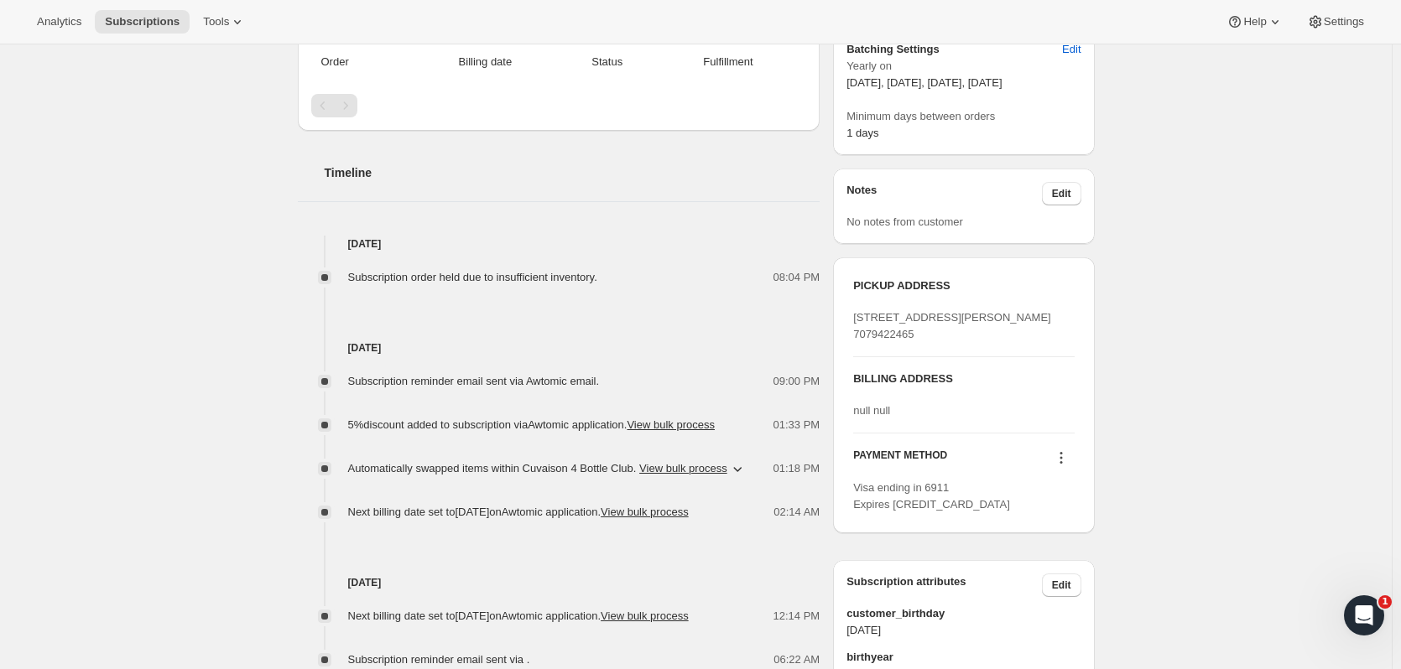
scroll to position [303, 0]
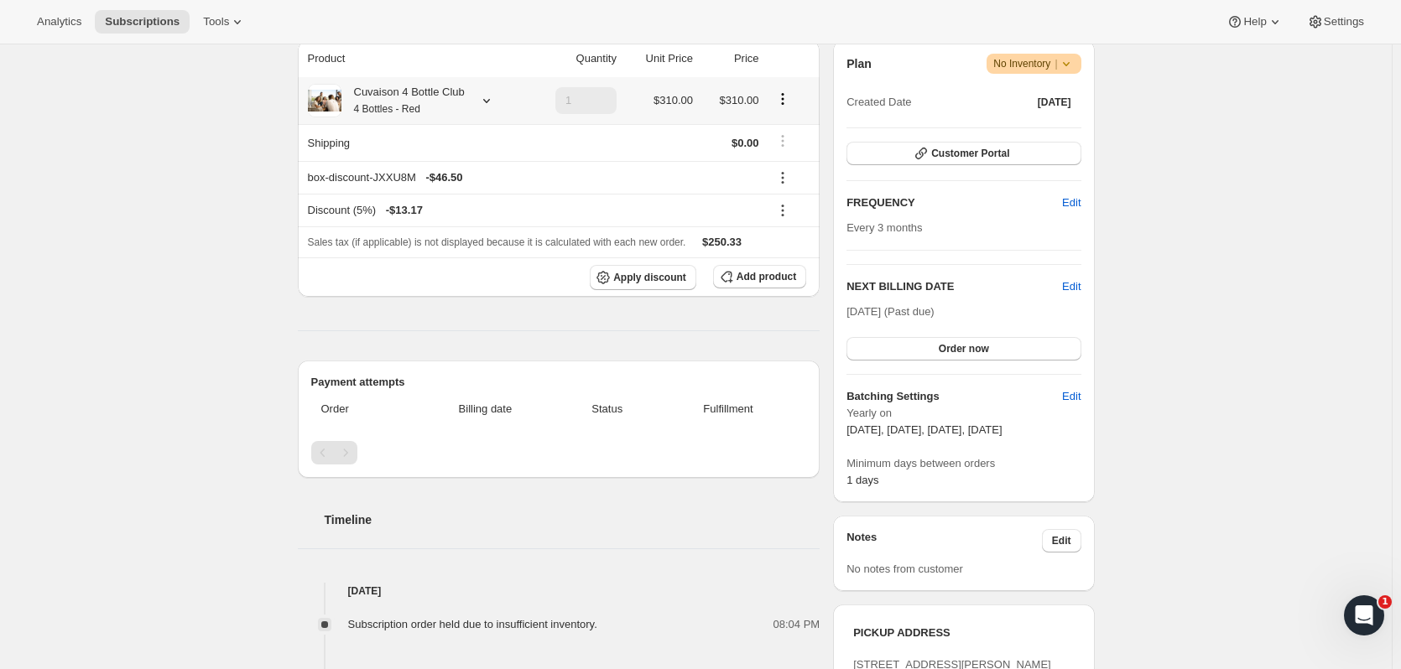
click at [490, 107] on icon at bounding box center [486, 100] width 17 height 17
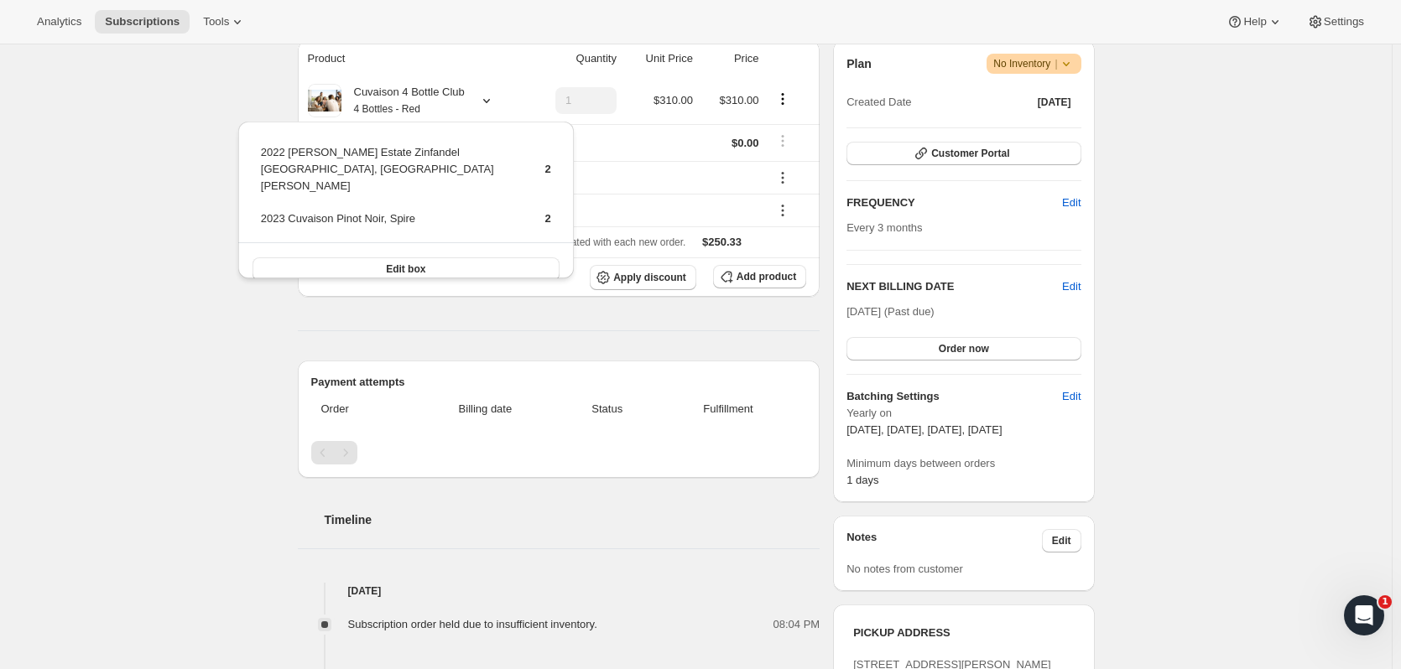
click at [1333, 312] on div "Subscription #16444719422. This page is ready Subscription #16444719422 Success…" at bounding box center [695, 505] width 1391 height 1526
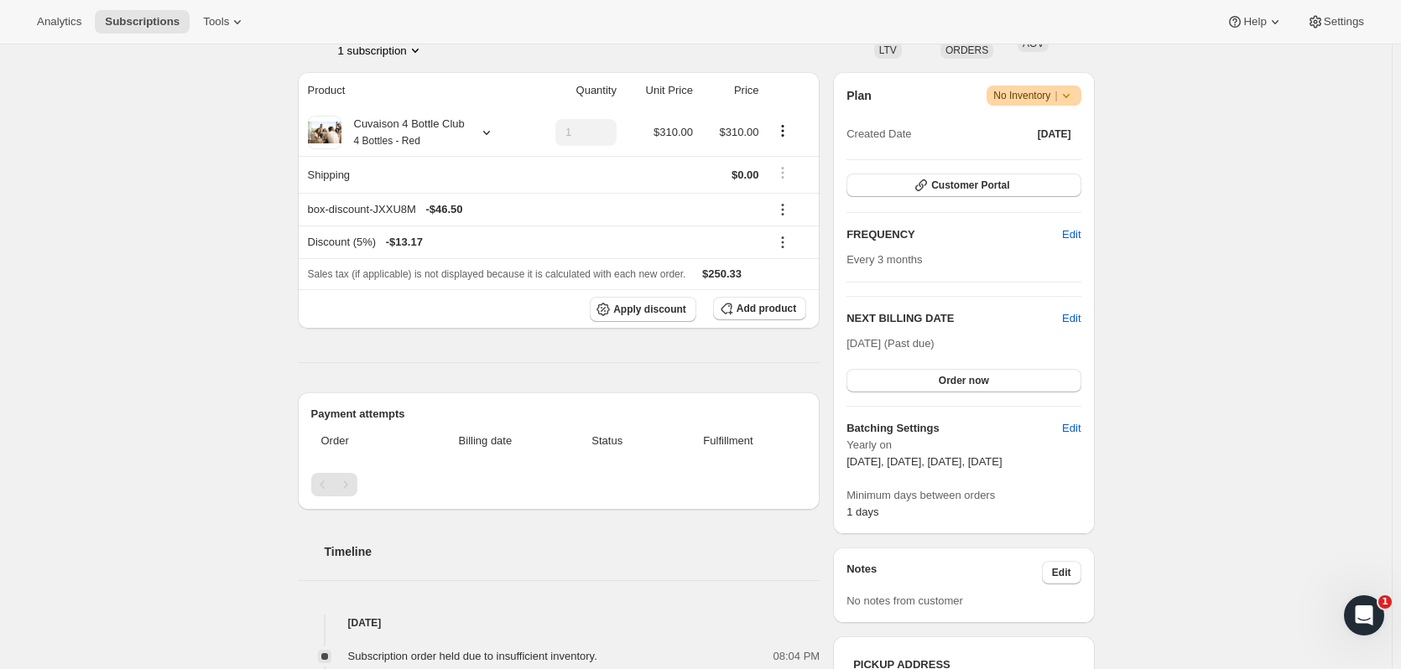
scroll to position [273, 0]
click at [487, 123] on icon at bounding box center [486, 130] width 17 height 17
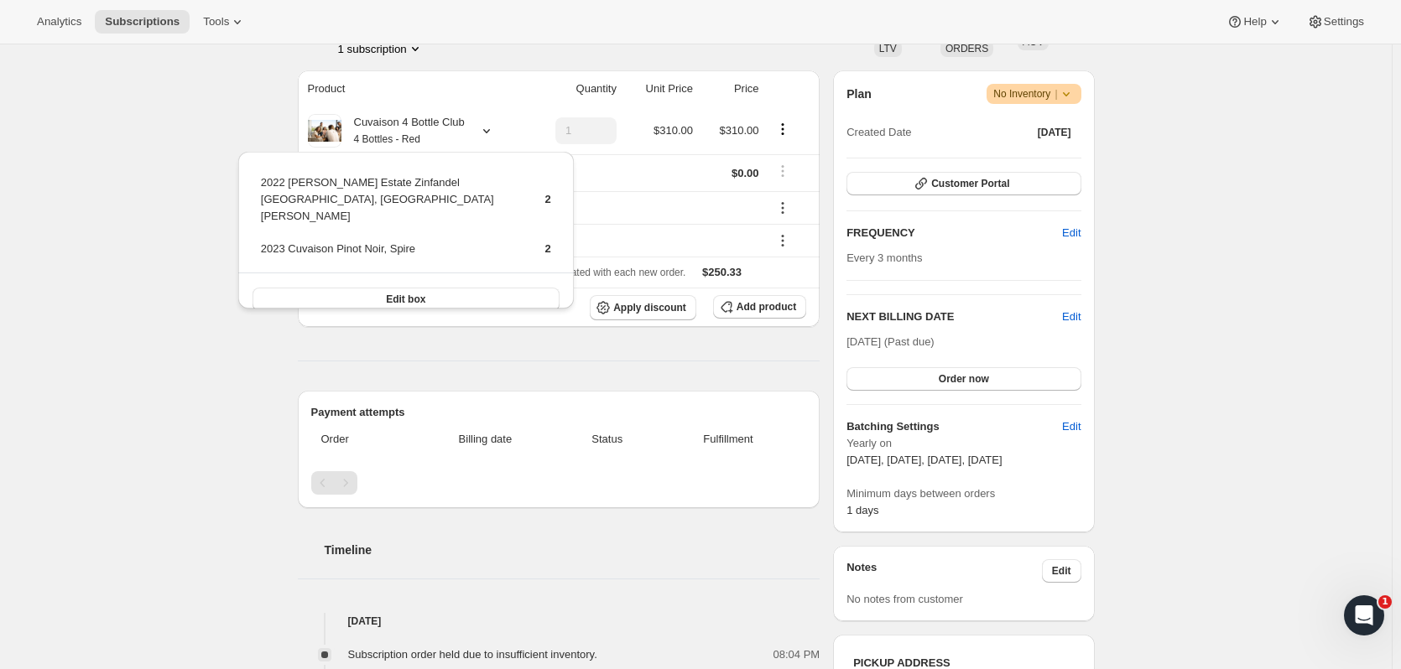
click at [129, 235] on div "Subscription #16444719422. This page is ready Subscription #16444719422 Success…" at bounding box center [695, 535] width 1391 height 1526
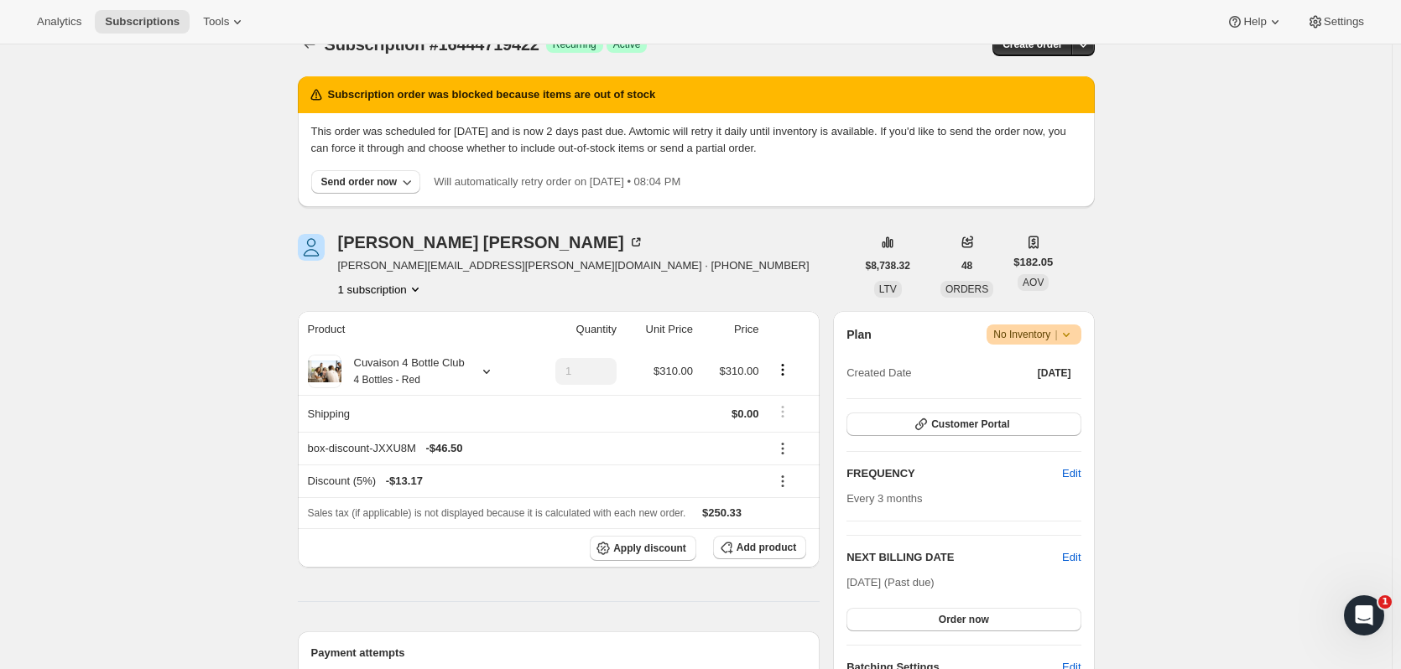
scroll to position [0, 0]
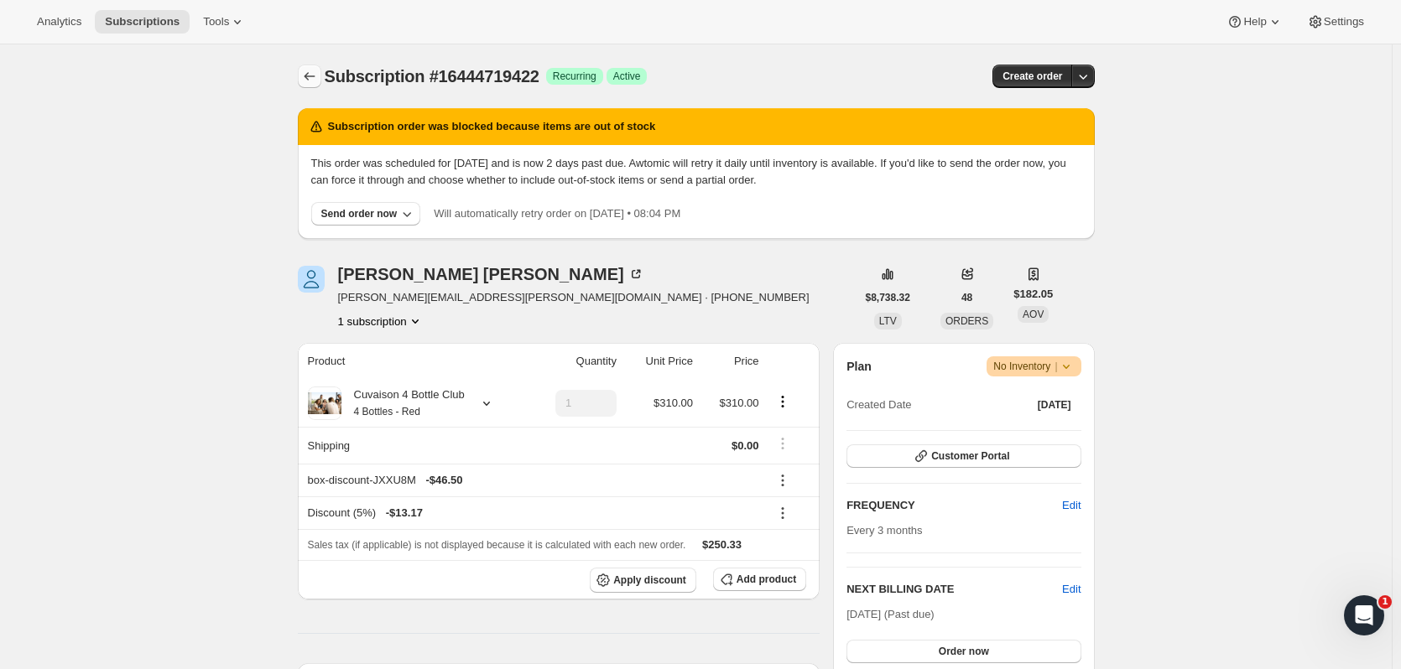
click at [318, 71] on icon "Subscriptions" at bounding box center [309, 76] width 17 height 17
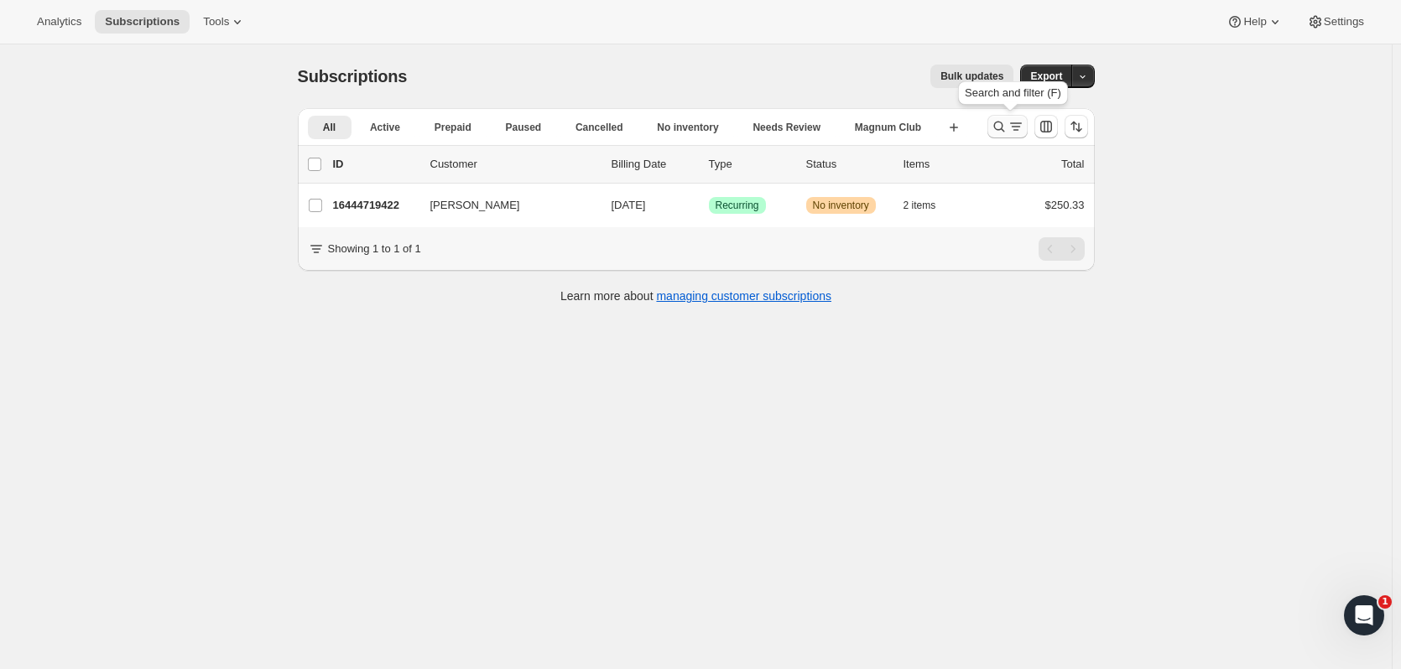
click at [996, 125] on icon "Search and filter results" at bounding box center [998, 126] width 17 height 17
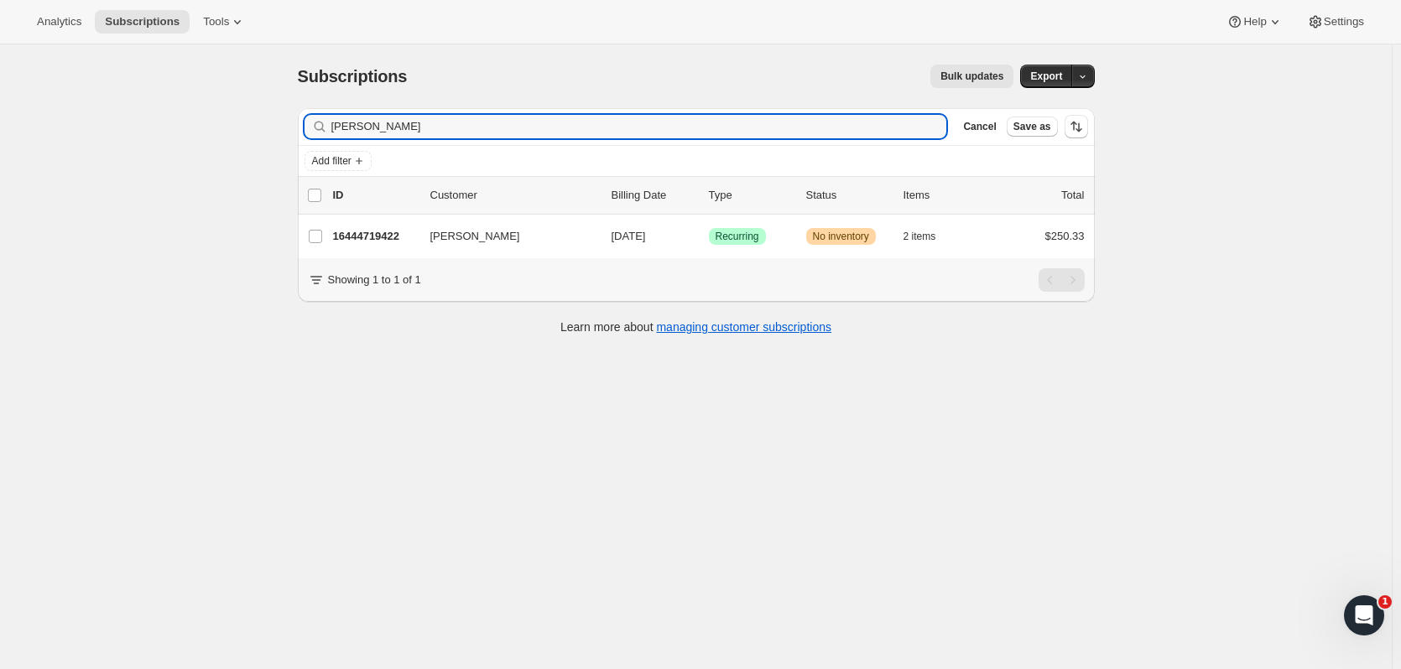
drag, startPoint x: 384, startPoint y: 129, endPoint x: 283, endPoint y: 125, distance: 100.7
click at [283, 125] on div "Subscriptions. This page is ready Subscriptions Bulk updates More actions Bulk …" at bounding box center [696, 198] width 837 height 308
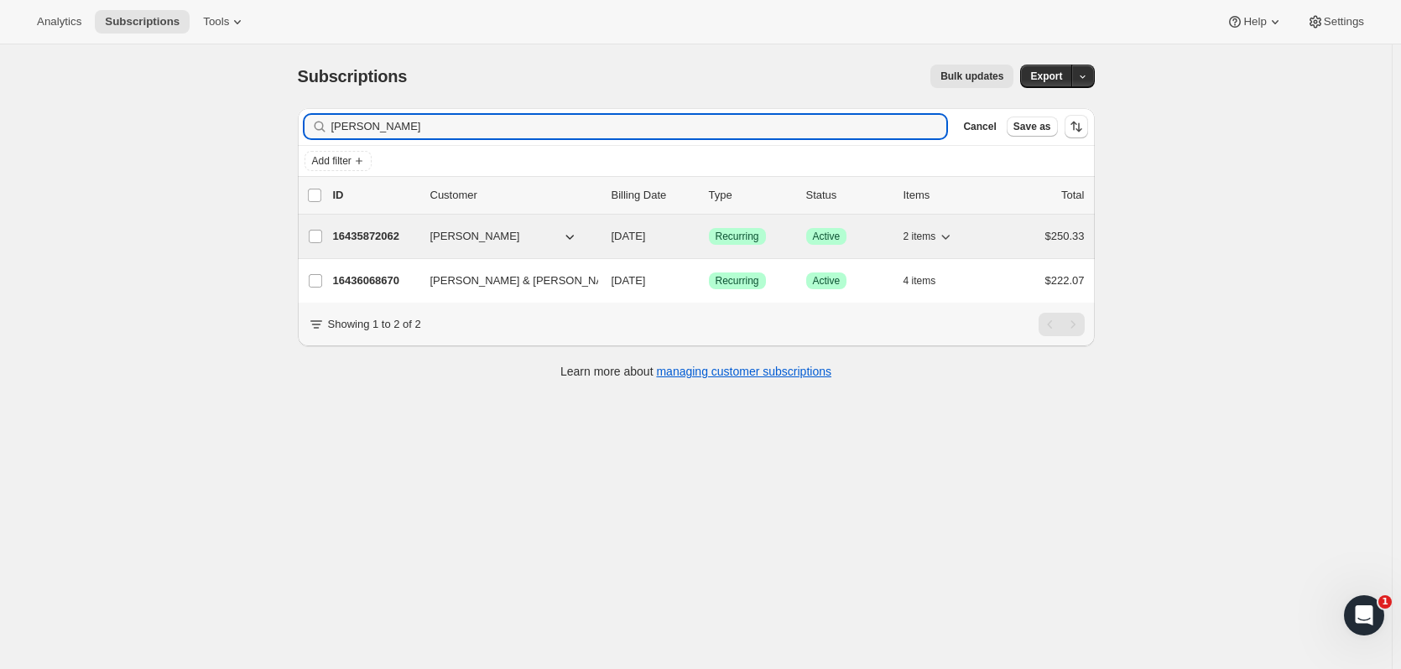
type input "susan sul"
click at [408, 239] on p "16435872062" at bounding box center [375, 236] width 84 height 17
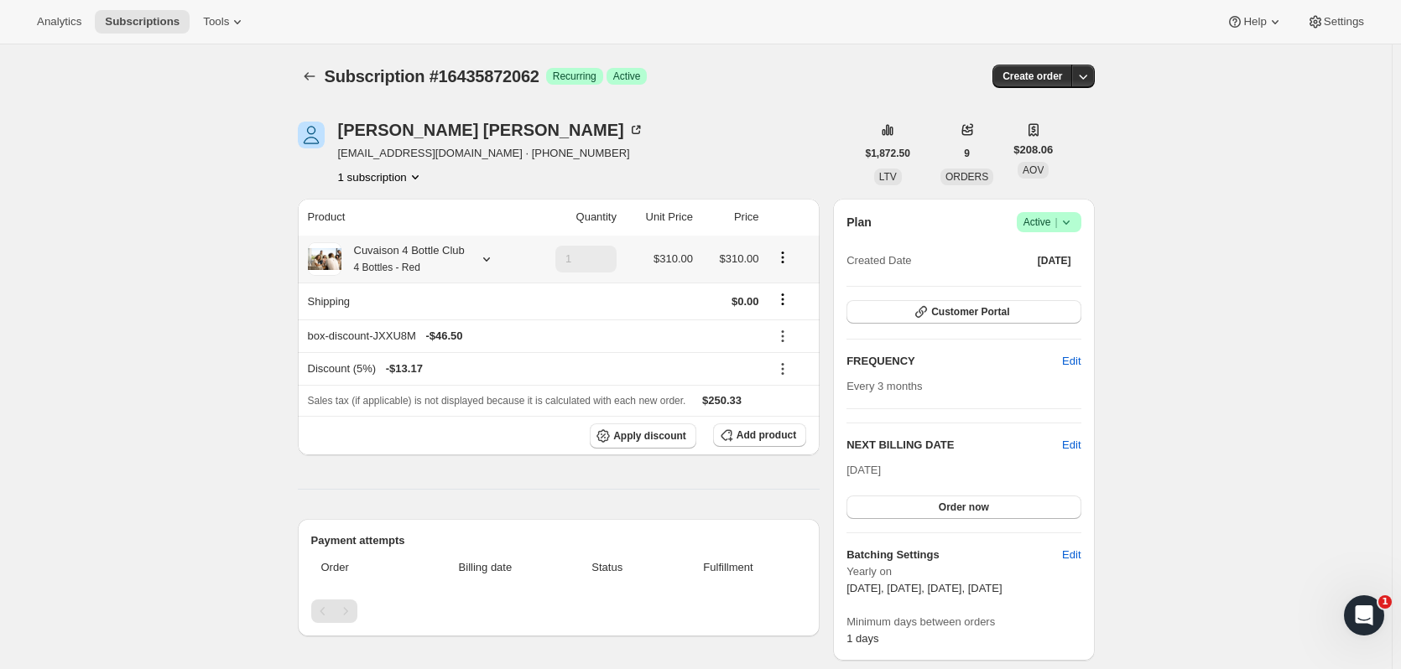
click at [495, 266] on icon at bounding box center [486, 259] width 17 height 17
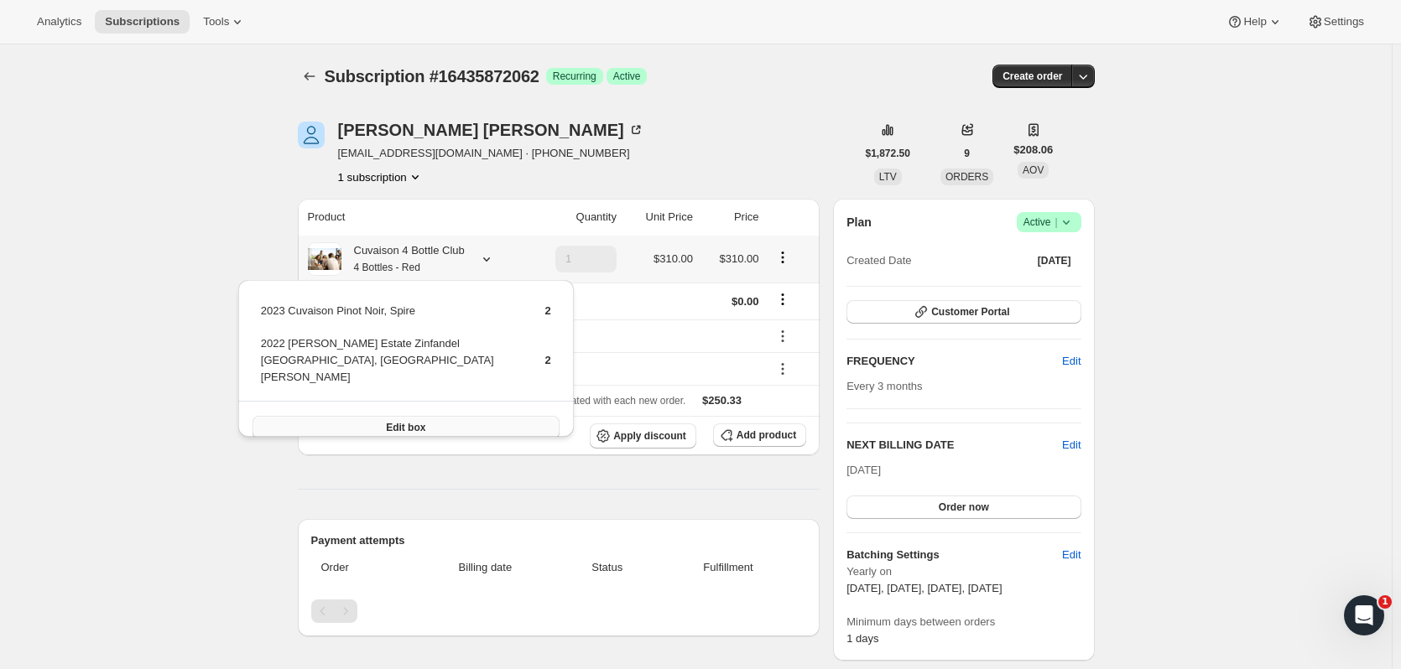
click at [497, 416] on button "Edit box" at bounding box center [405, 427] width 307 height 23
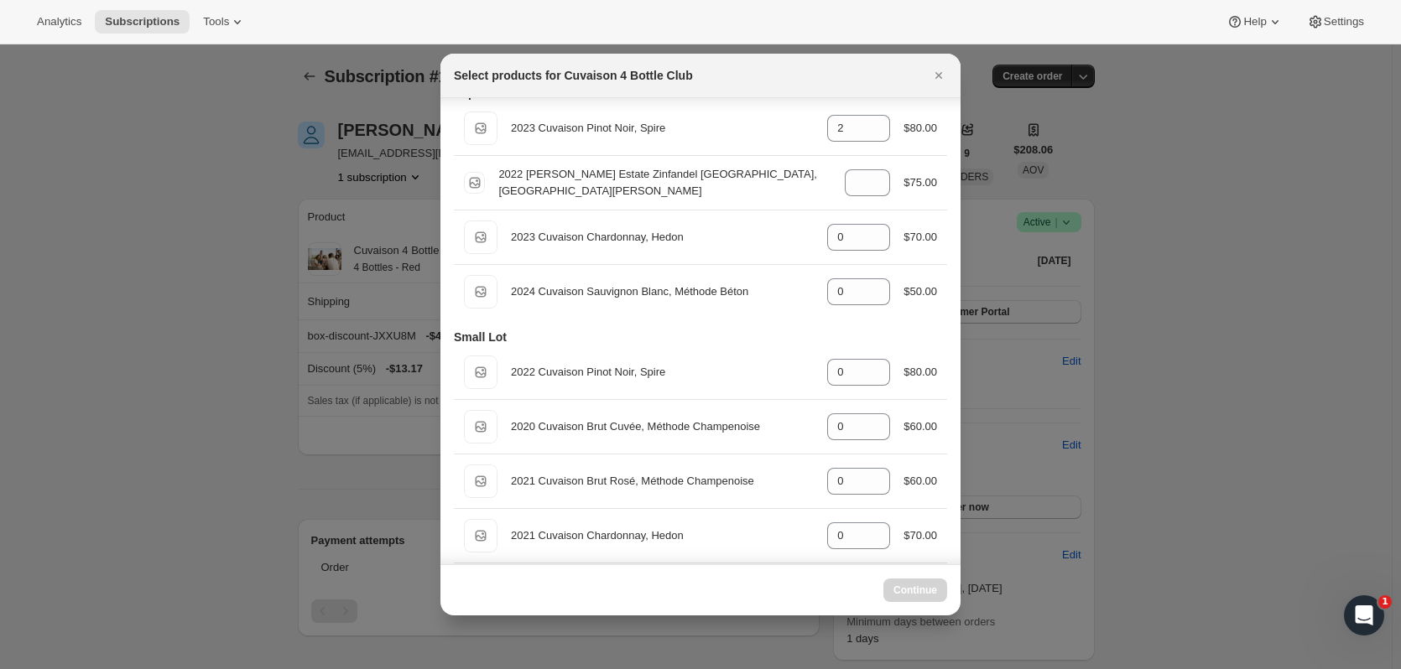
scroll to position [70, 0]
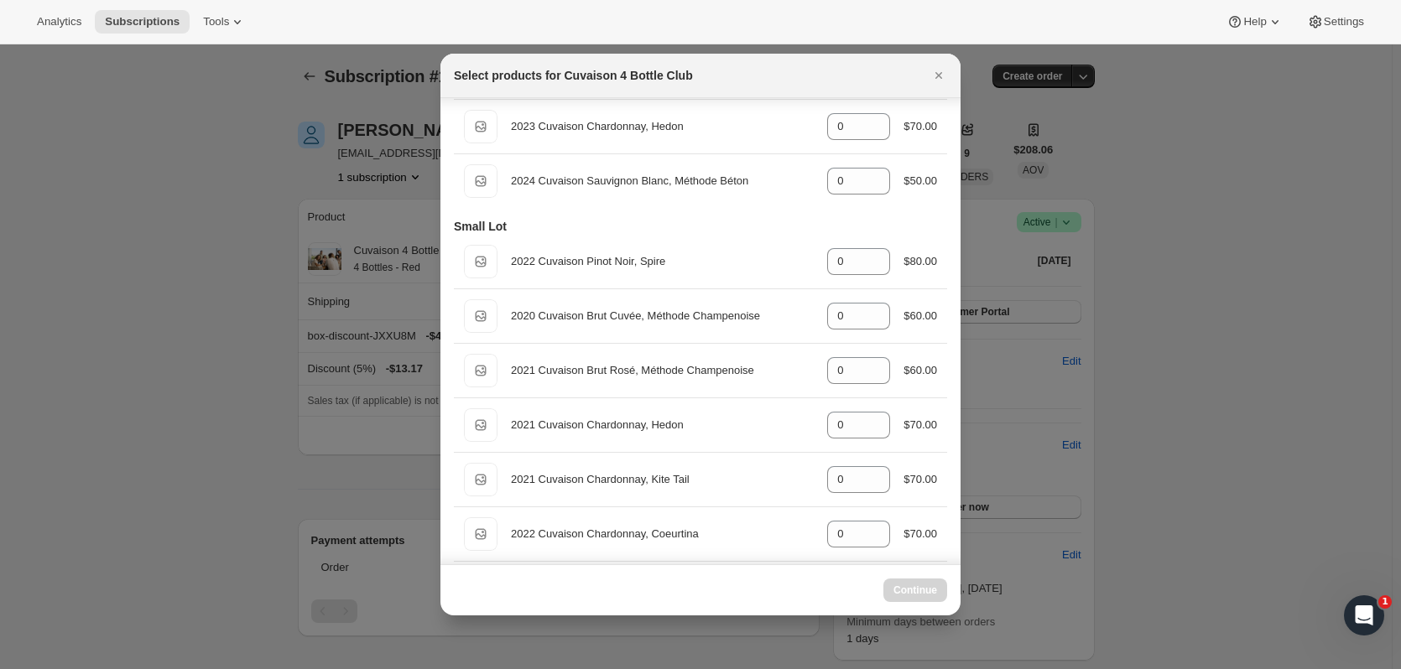
select select "gid://shopify/ProductVariant/52115221774654"
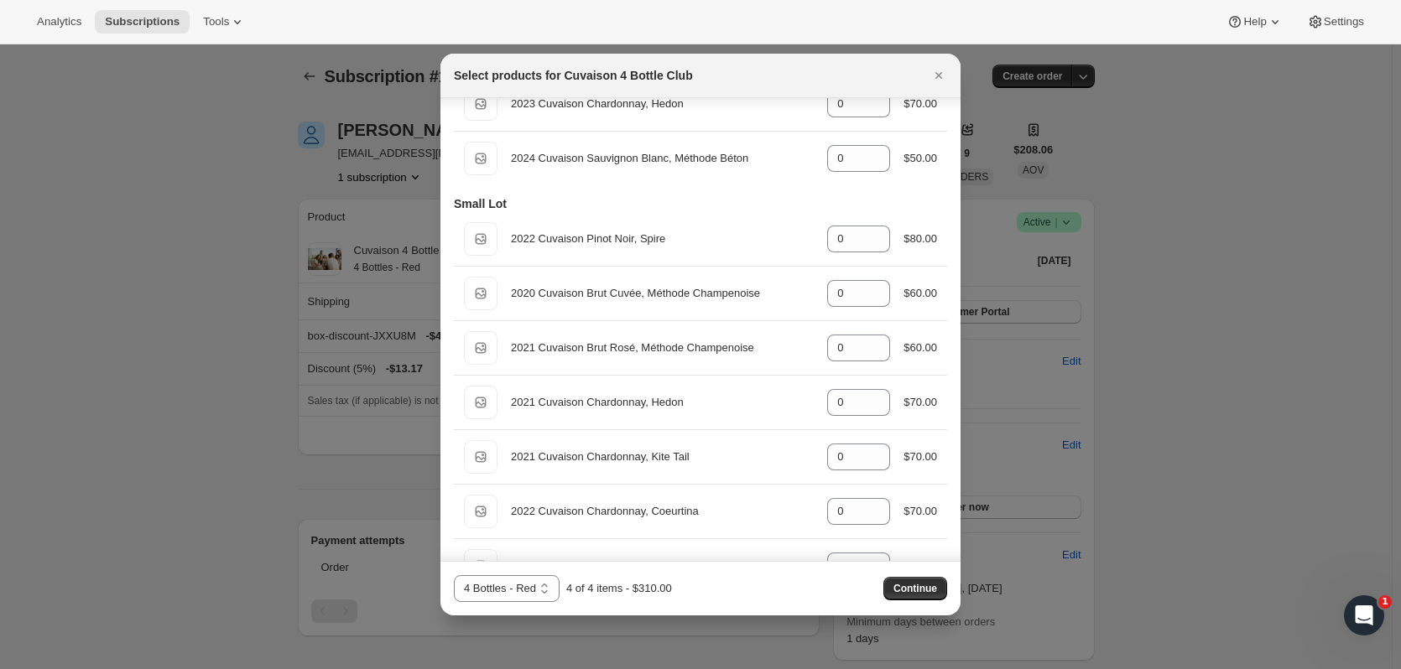
scroll to position [219, 0]
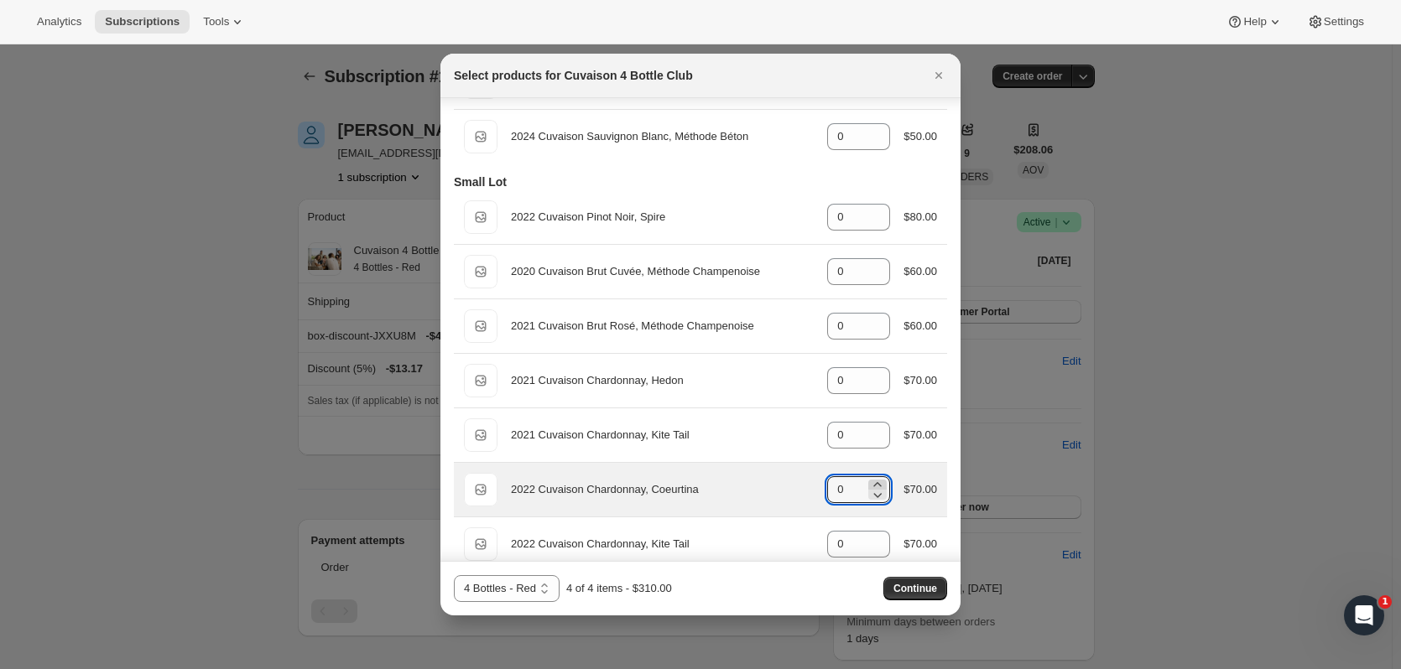
click at [875, 485] on icon ":r1bh:" at bounding box center [877, 484] width 17 height 17
type input "1"
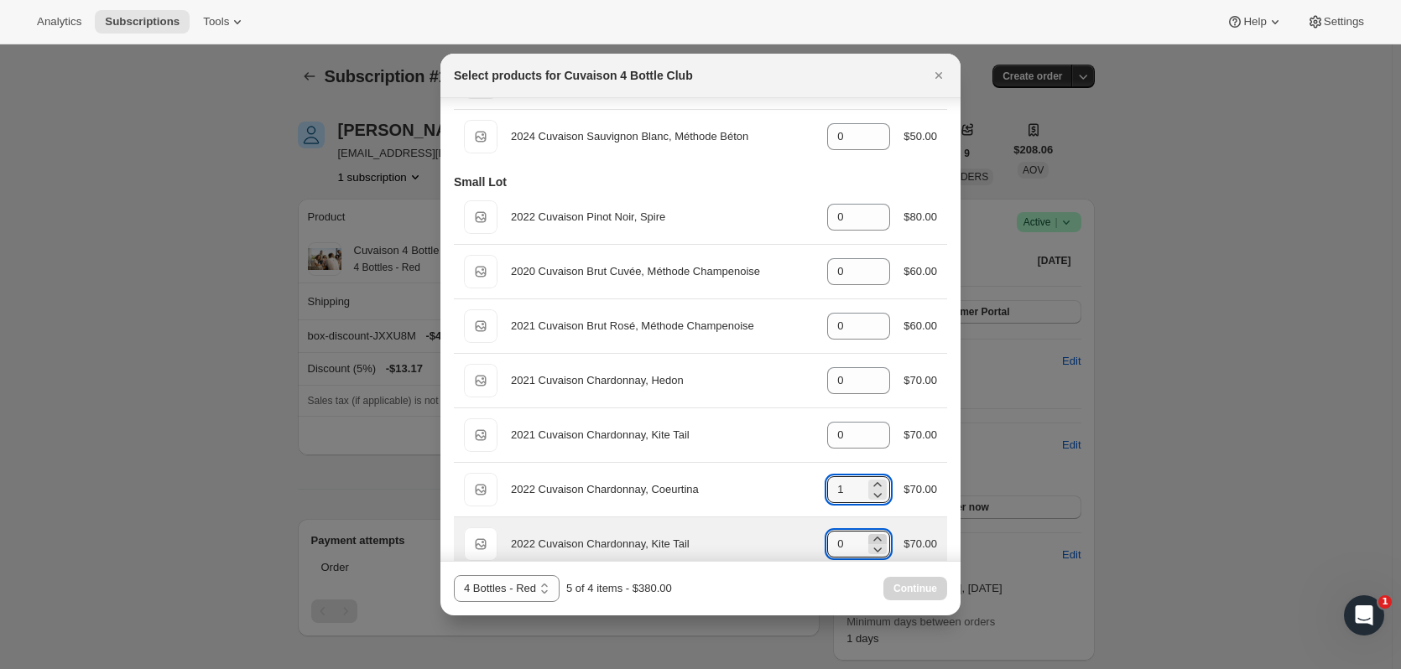
click at [871, 535] on icon ":r1bh:" at bounding box center [877, 539] width 17 height 17
type input "1"
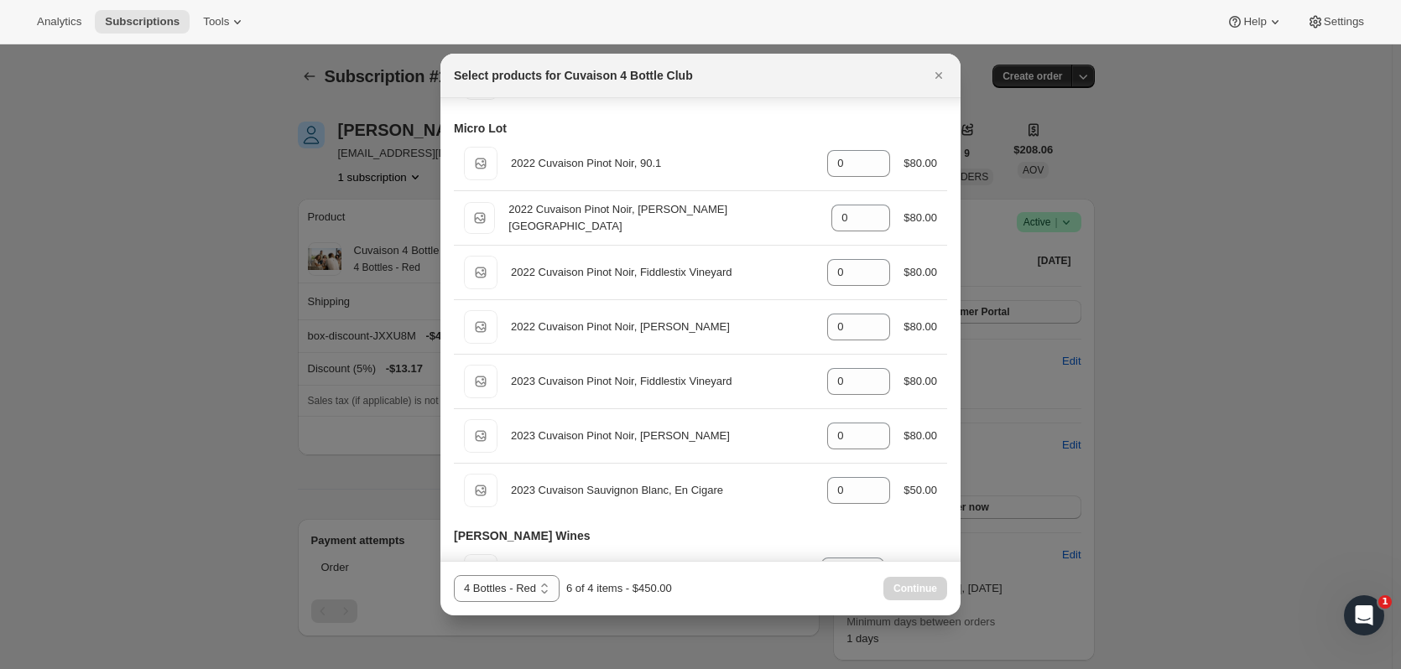
scroll to position [0, 0]
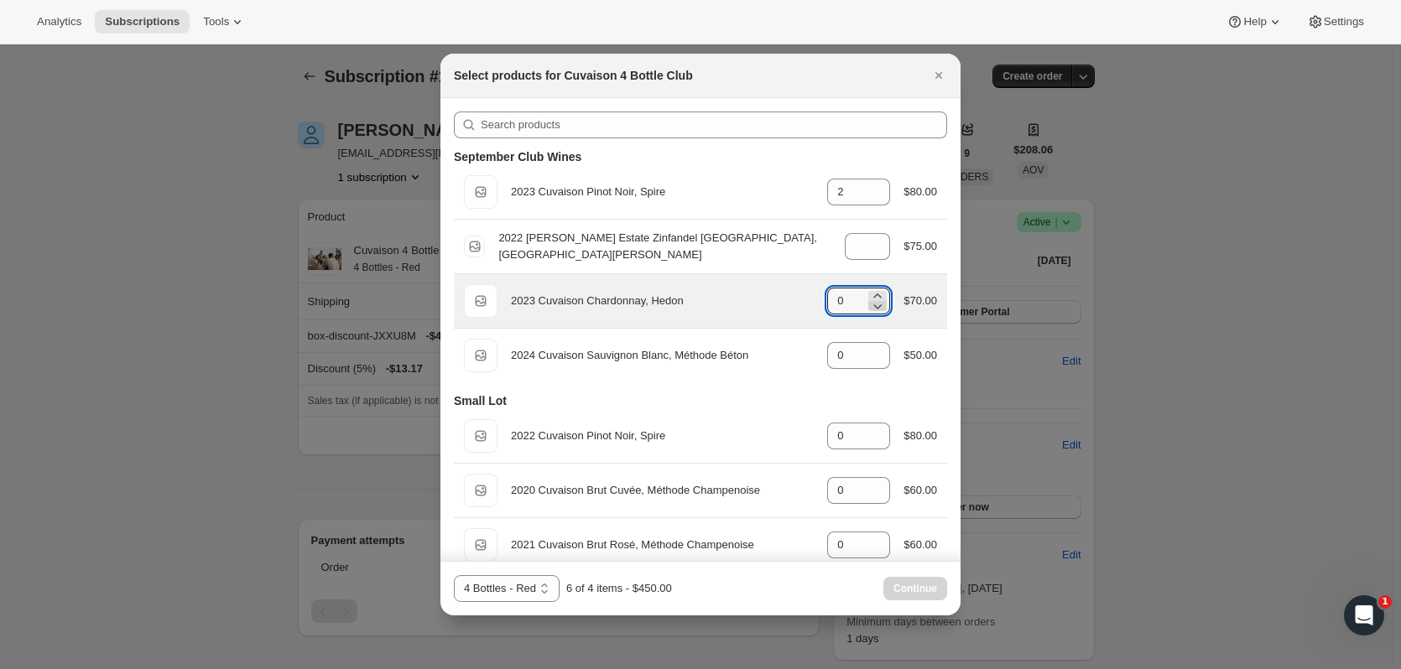
click at [869, 312] on icon ":r1bh:" at bounding box center [877, 306] width 17 height 17
click at [869, 307] on icon ":r1bh:" at bounding box center [877, 306] width 17 height 17
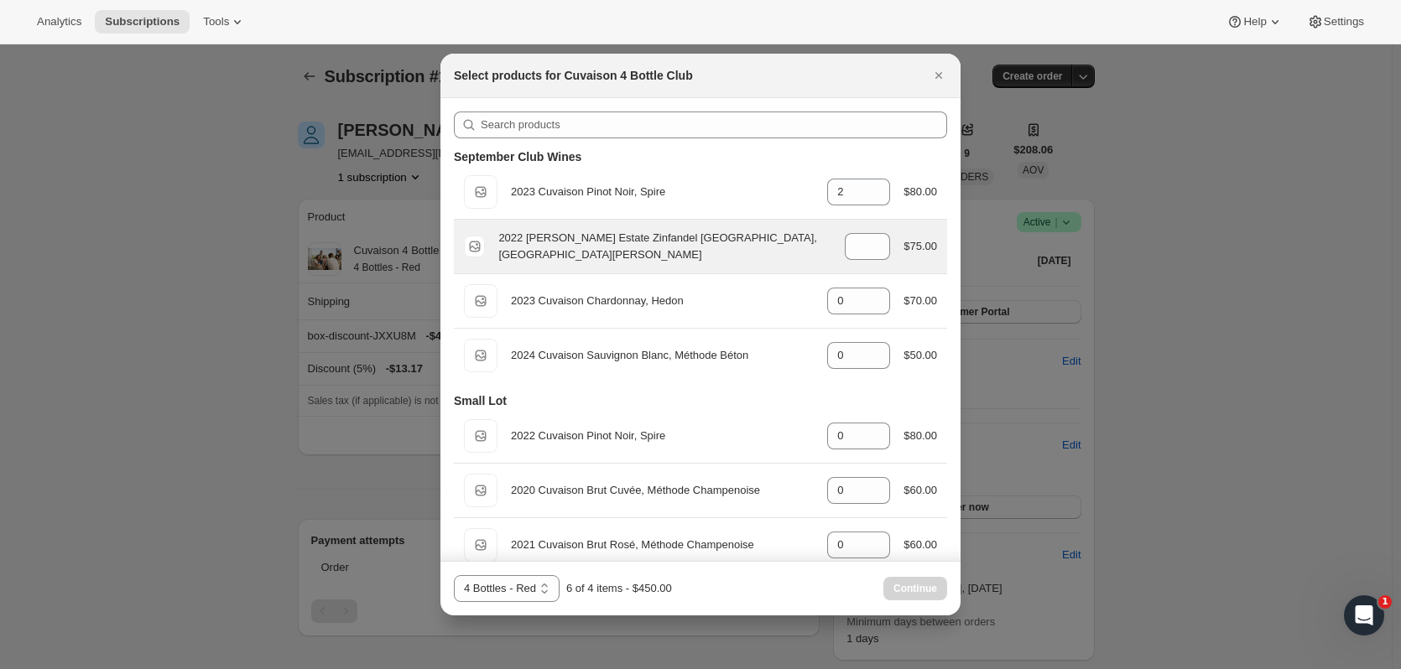
click at [868, 260] on div "Default Title 2022 Brandlin Estate Zinfandel Old Vine, Mount Veeder gid://shopi…" at bounding box center [700, 247] width 473 height 34
click at [869, 253] on icon ":r1bh:" at bounding box center [877, 251] width 17 height 17
type input "1"
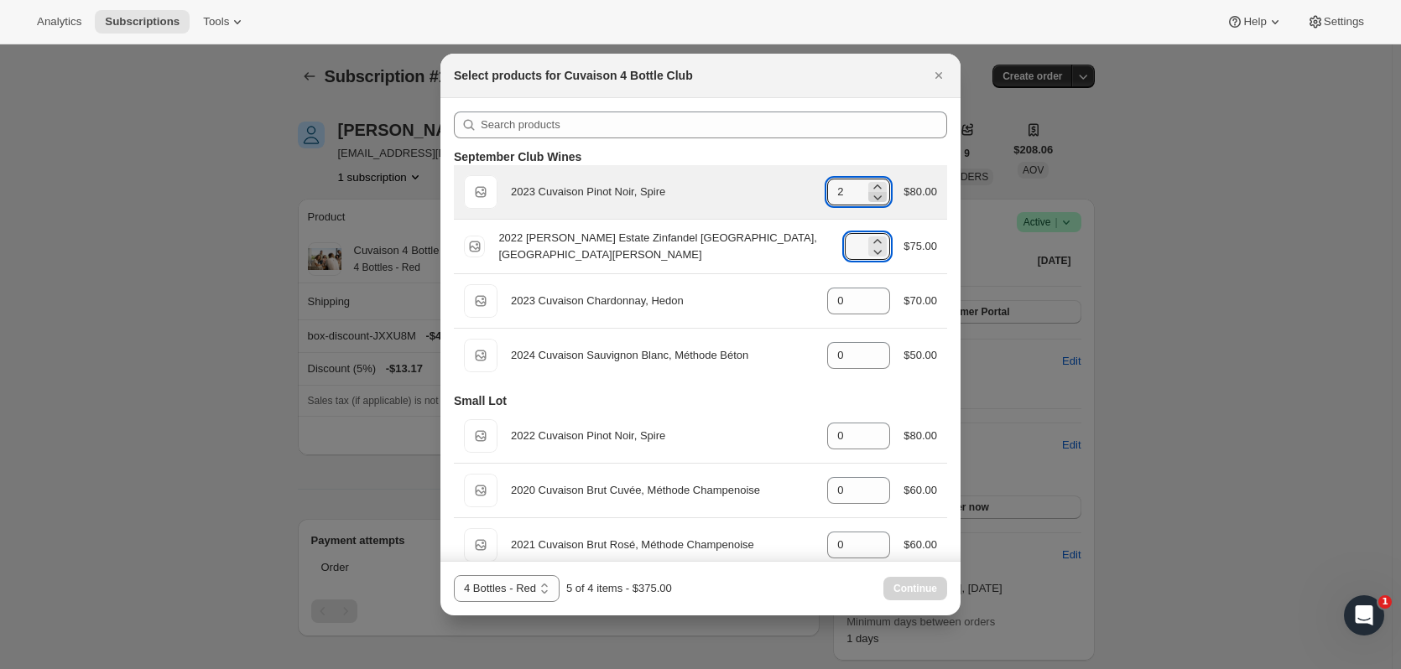
click at [869, 204] on icon ":r1bh:" at bounding box center [877, 197] width 17 height 17
click at [869, 199] on icon ":r1bh:" at bounding box center [877, 197] width 17 height 17
type input "0"
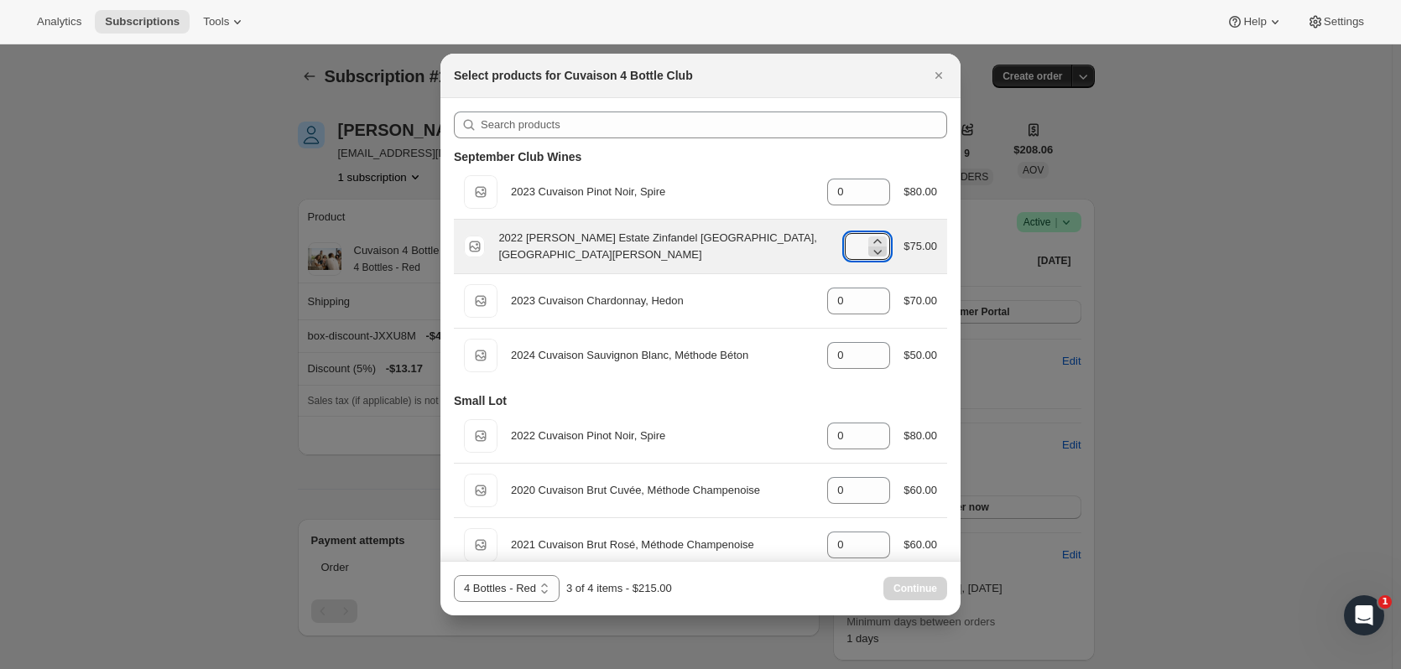
click at [874, 252] on icon ":r1bh:" at bounding box center [878, 252] width 8 height 5
type input "0"
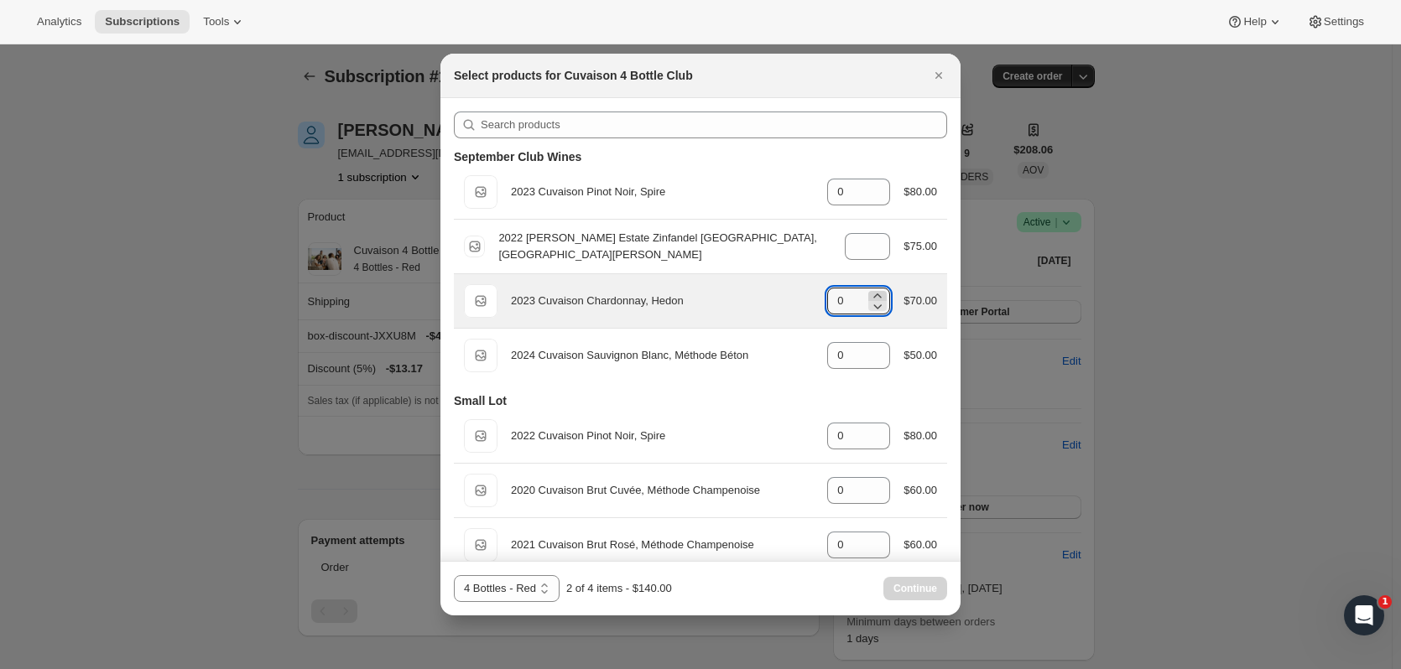
click at [869, 288] on icon ":r1bh:" at bounding box center [877, 296] width 17 height 17
type input "2"
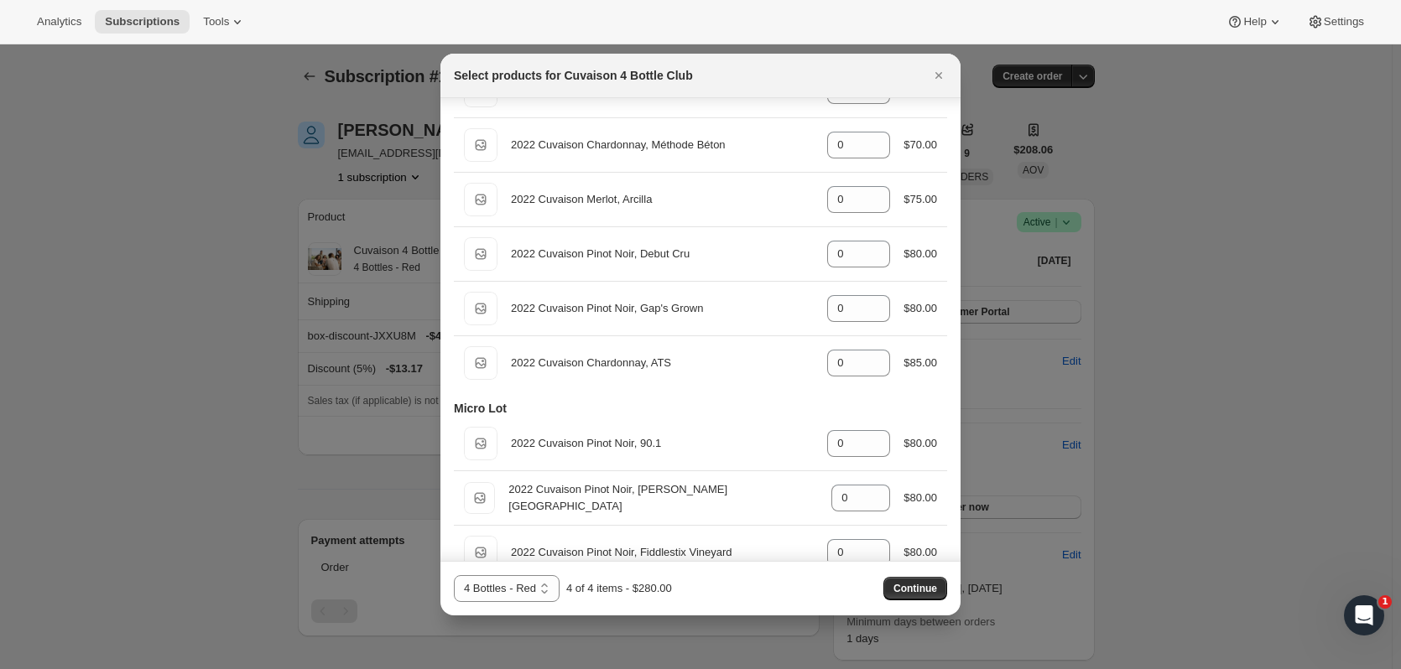
scroll to position [730, 0]
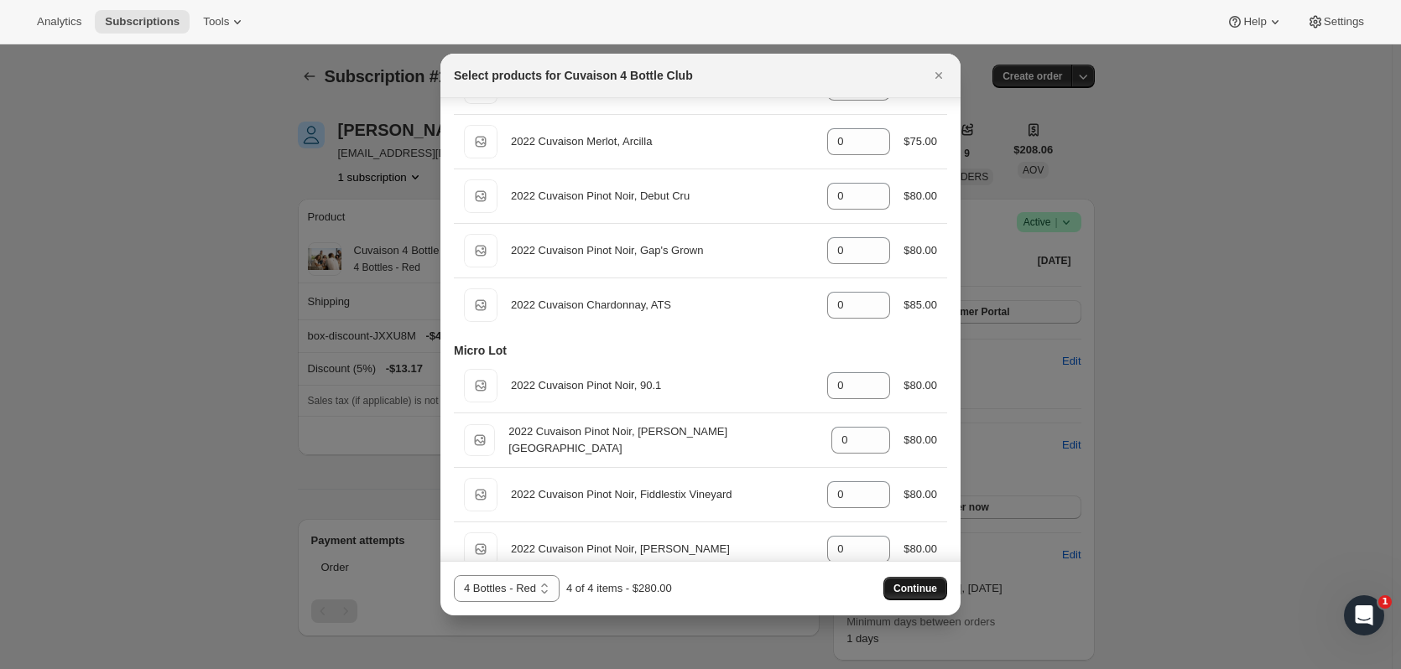
click at [934, 586] on span "Continue" at bounding box center [915, 588] width 44 height 13
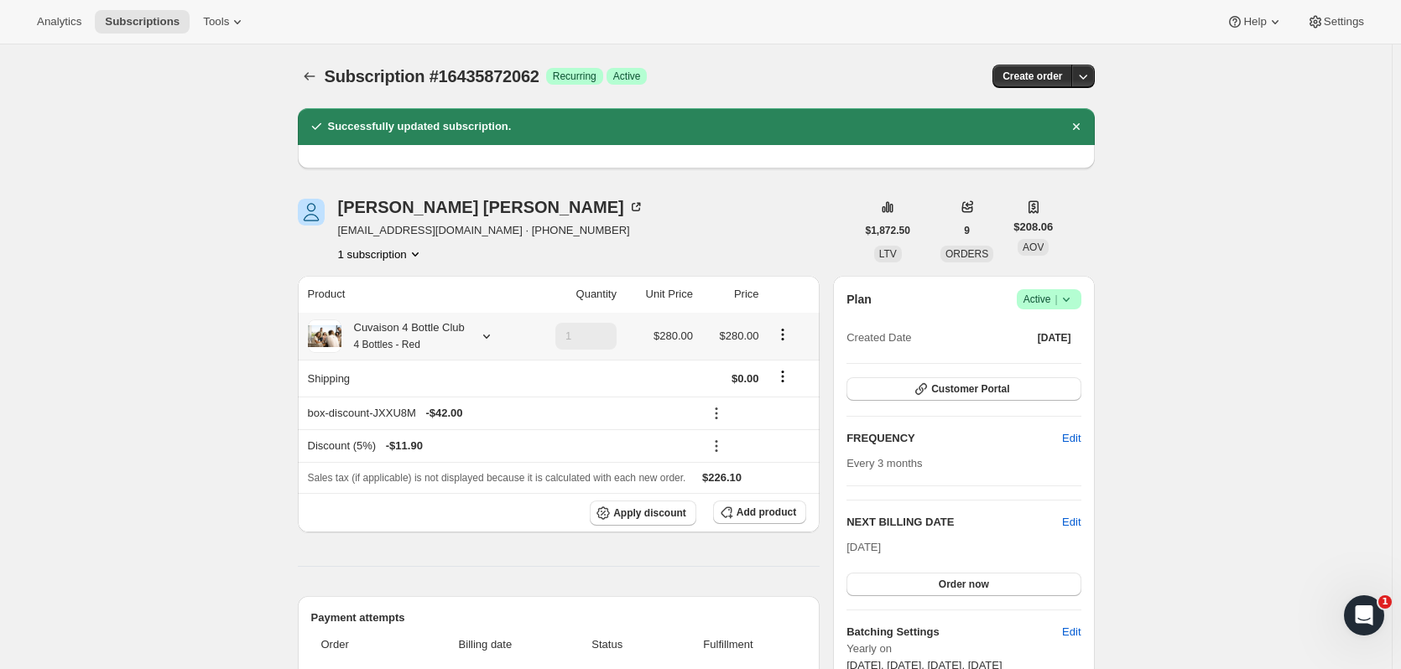
click at [498, 343] on div "Cuvaison 4 Bottle Club 4 Bottles - Red" at bounding box center [415, 337] width 214 height 34
click at [491, 339] on icon at bounding box center [486, 336] width 17 height 17
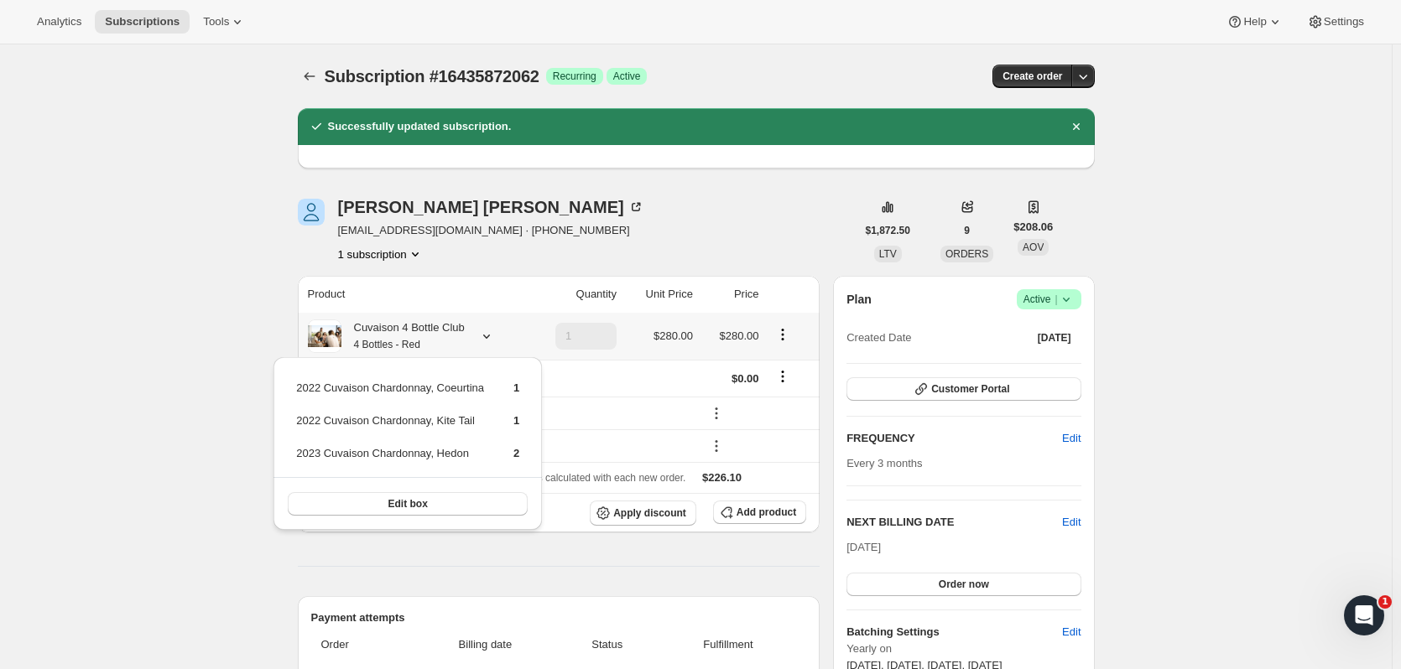
click at [491, 339] on icon at bounding box center [486, 336] width 17 height 17
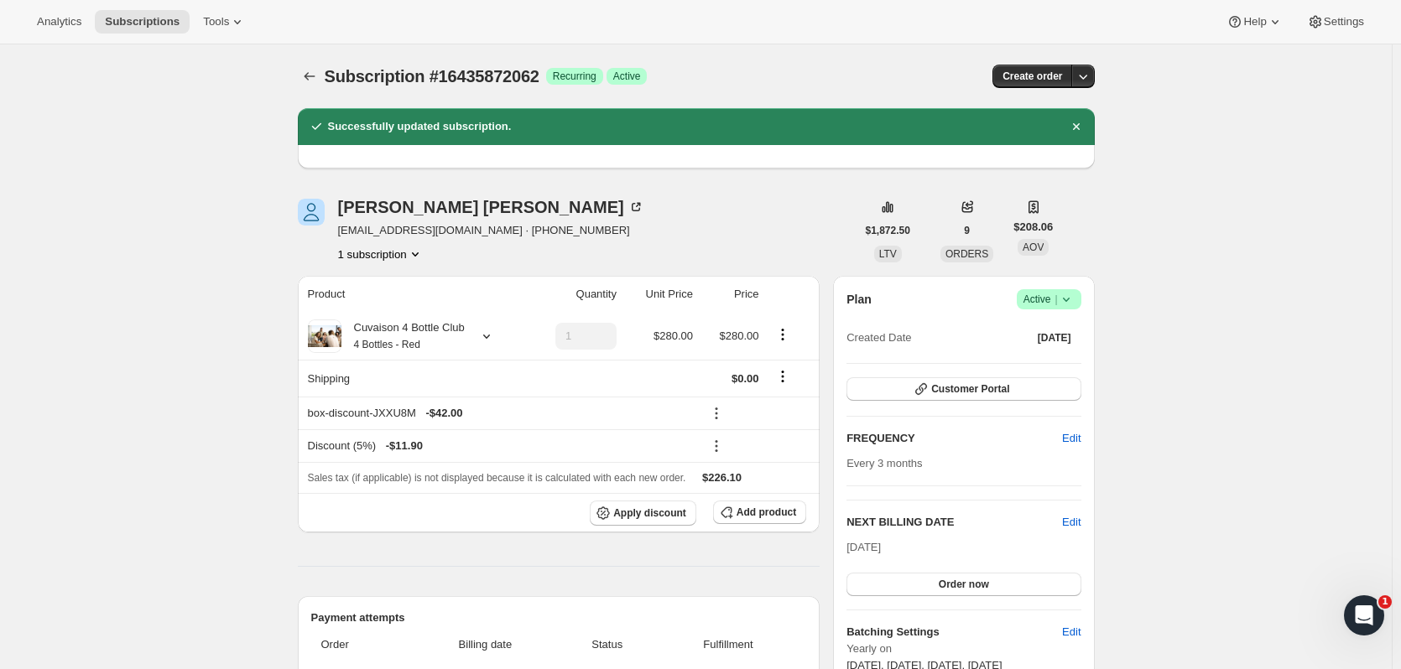
click at [310, 76] on icon "Subscriptions" at bounding box center [309, 76] width 17 height 17
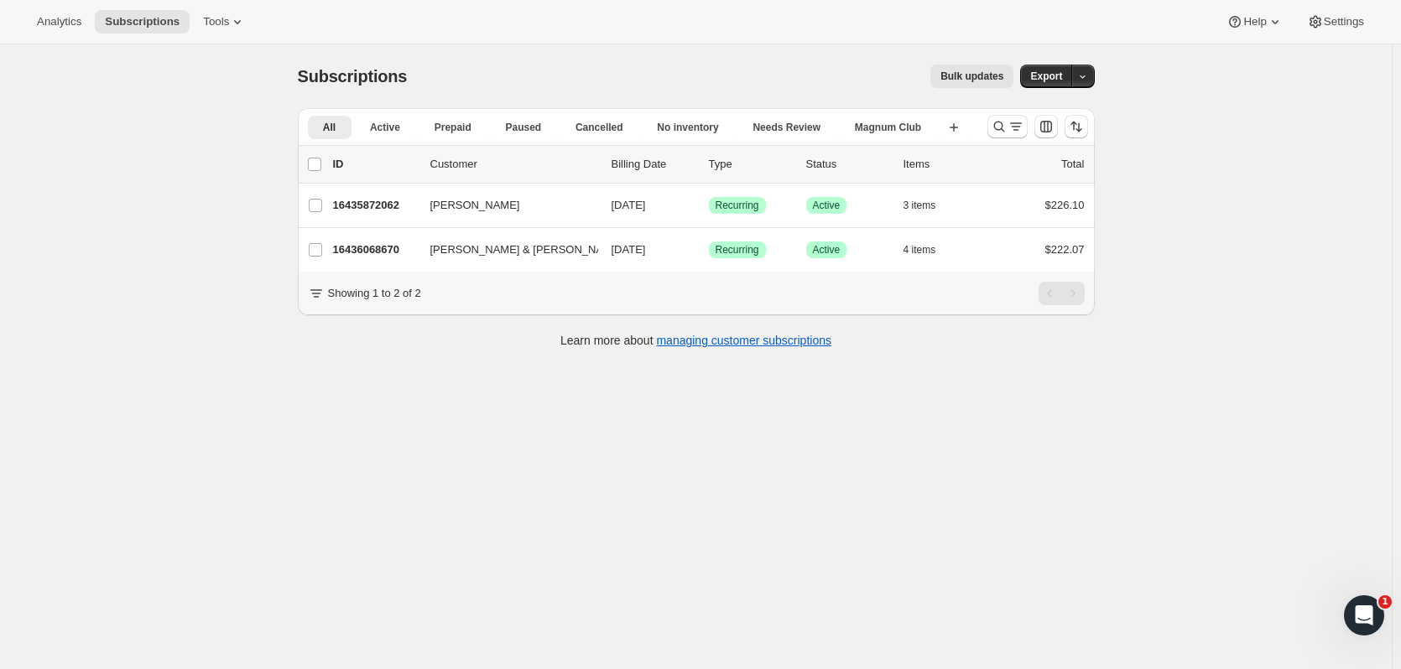
click at [989, 125] on div at bounding box center [1037, 127] width 114 height 34
click at [996, 127] on icon "Search and filter results" at bounding box center [998, 126] width 17 height 17
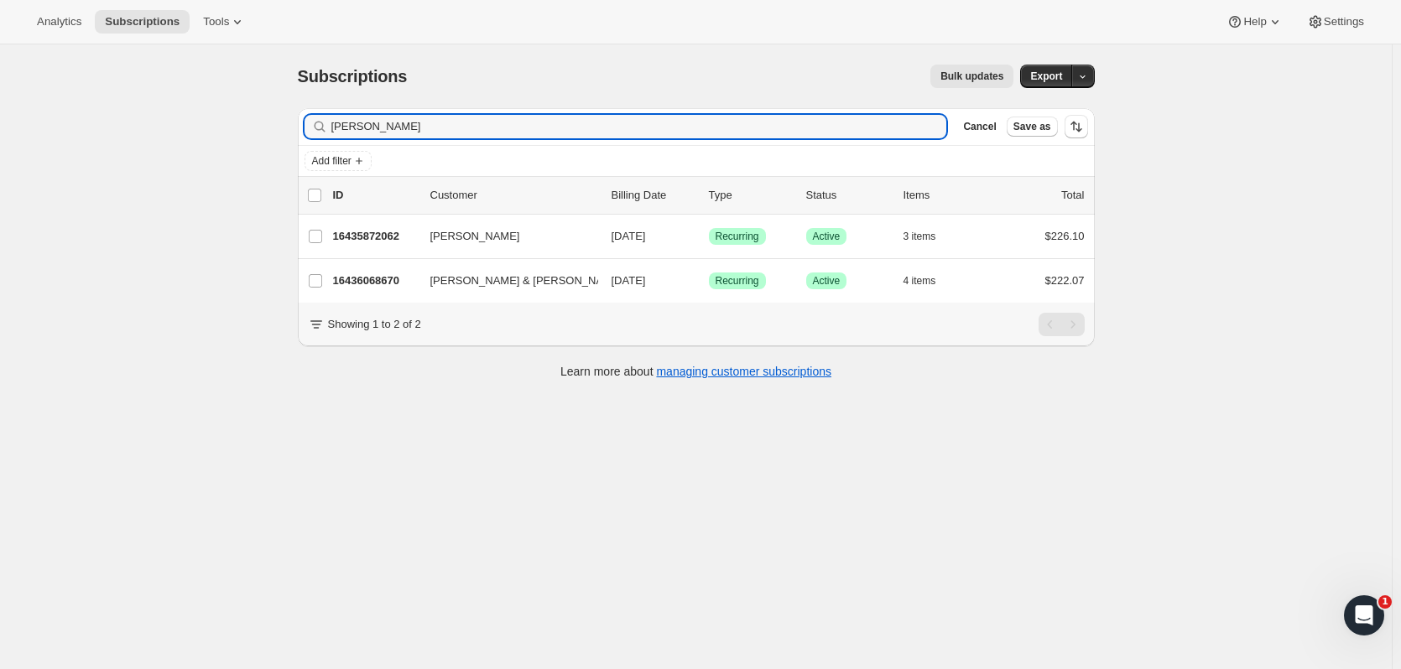
drag, startPoint x: 996, startPoint y: 127, endPoint x: 278, endPoint y: 135, distance: 717.9
click at [278, 135] on div "Subscriptions. This page is ready Subscriptions Bulk updates More actions Bulk …" at bounding box center [695, 378] width 1391 height 669
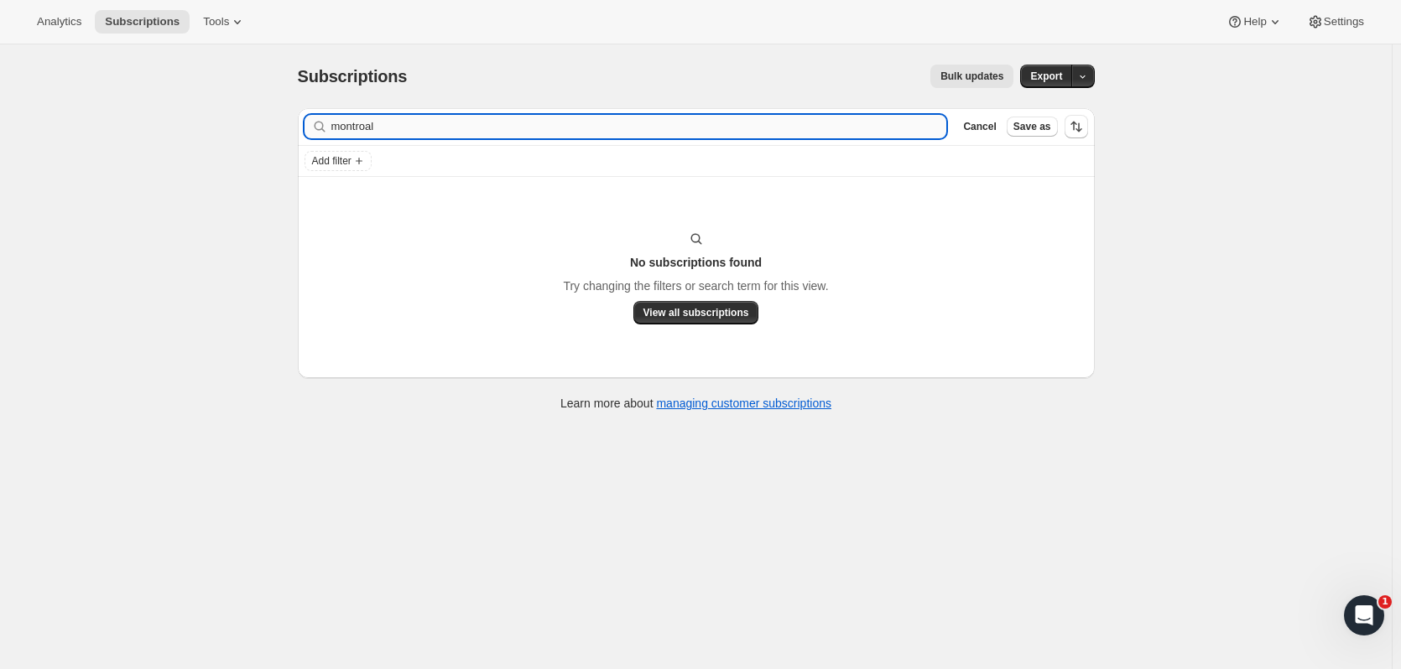
click at [453, 126] on input "montroal" at bounding box center [639, 126] width 616 height 23
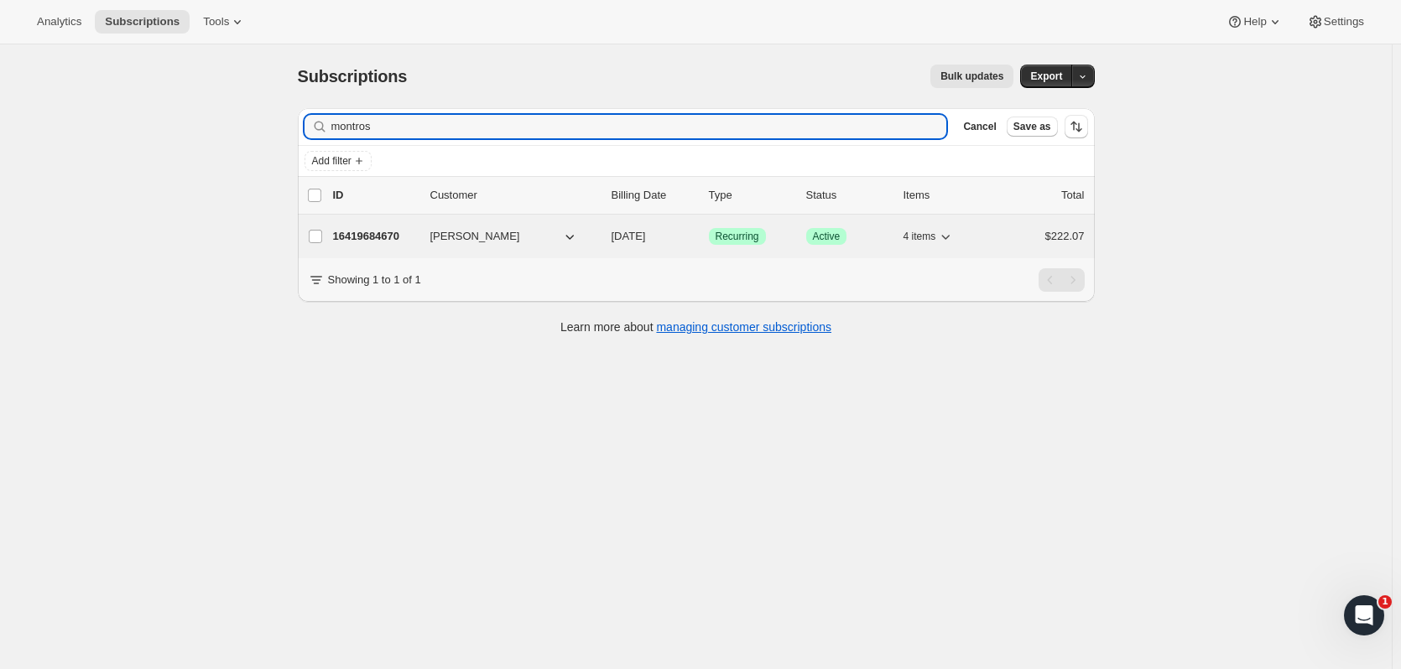
type input "montros"
click at [409, 234] on p "16419684670" at bounding box center [375, 236] width 84 height 17
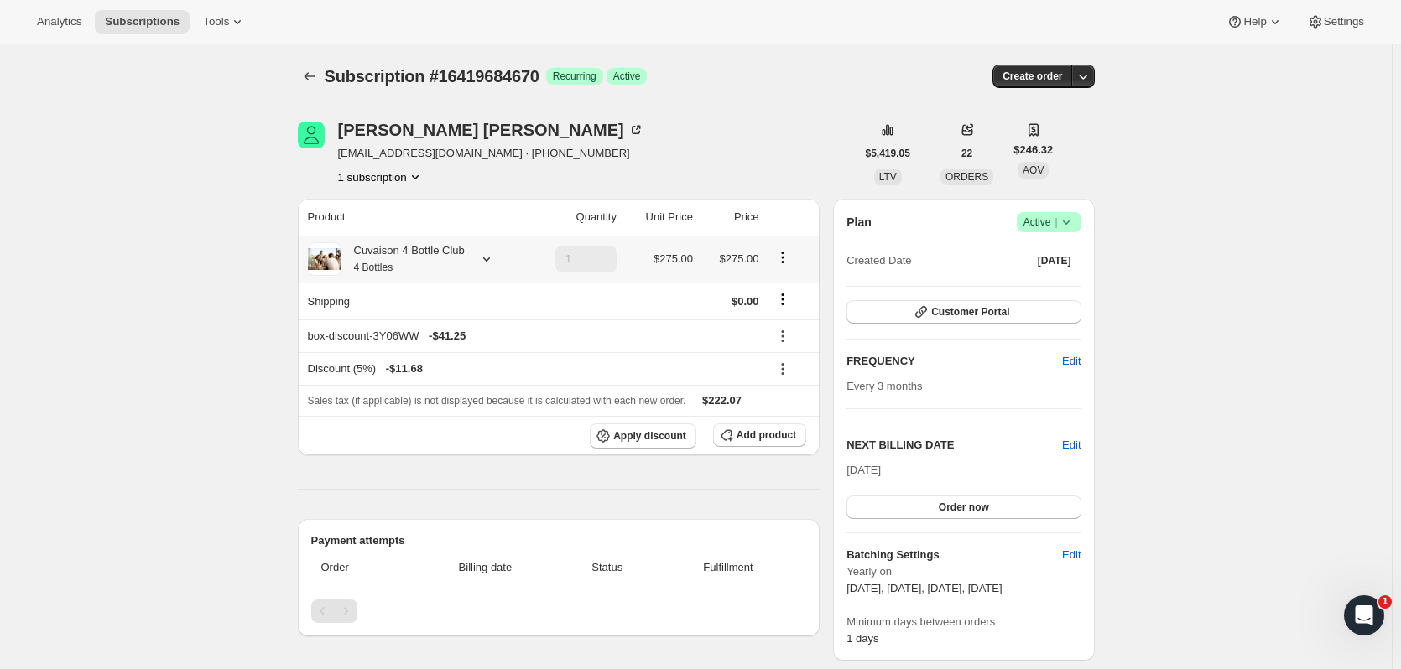
click at [480, 260] on icon at bounding box center [486, 259] width 17 height 17
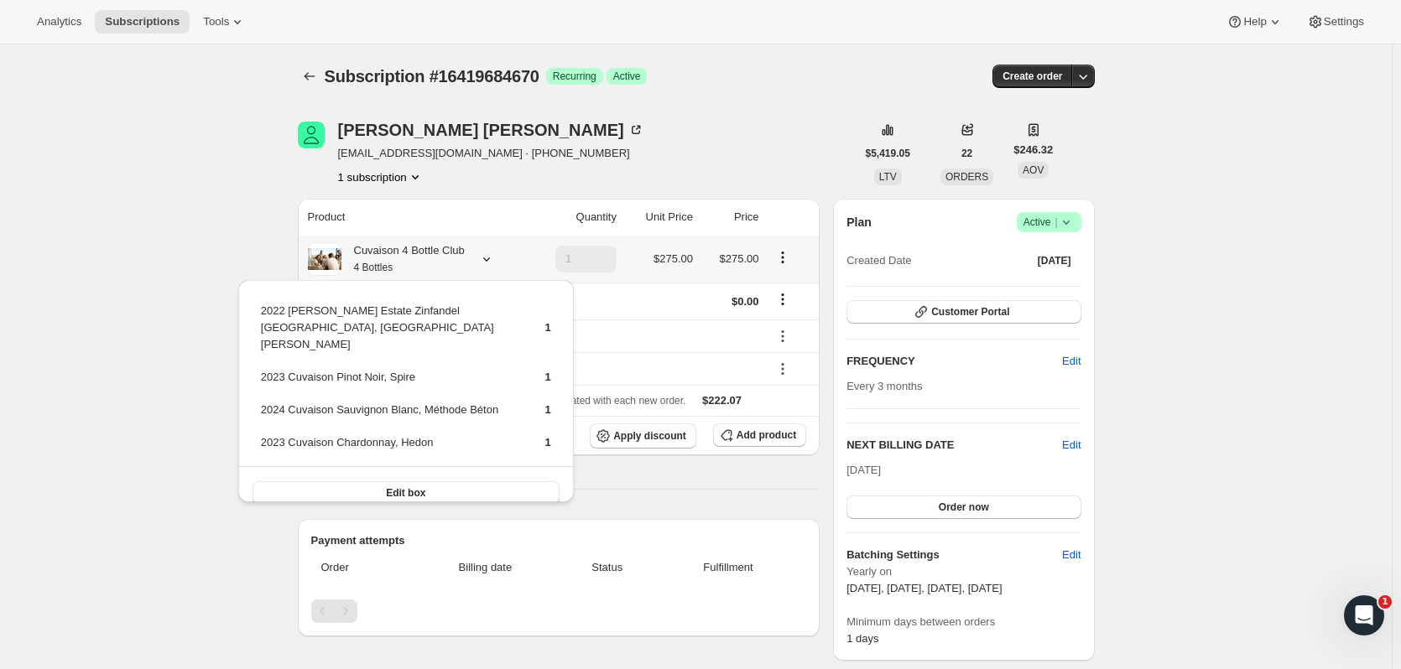
click at [480, 260] on icon at bounding box center [486, 259] width 17 height 17
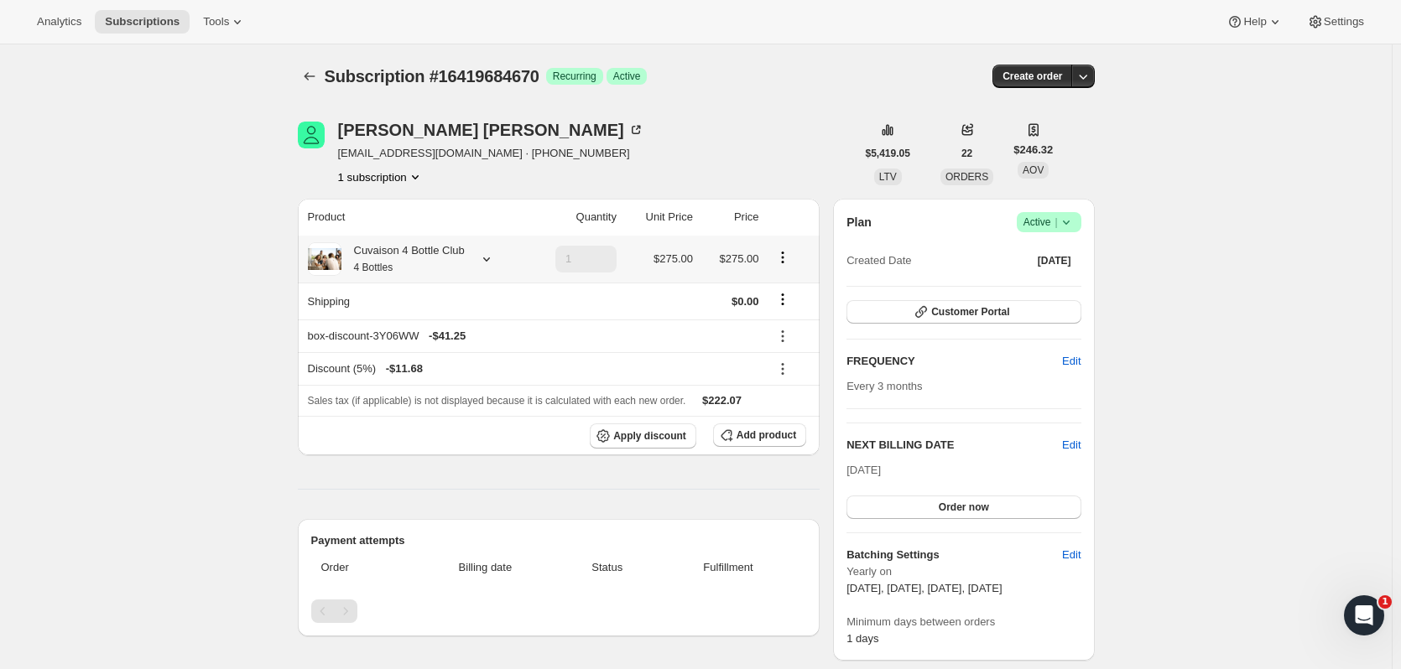
click at [487, 263] on icon at bounding box center [486, 259] width 17 height 17
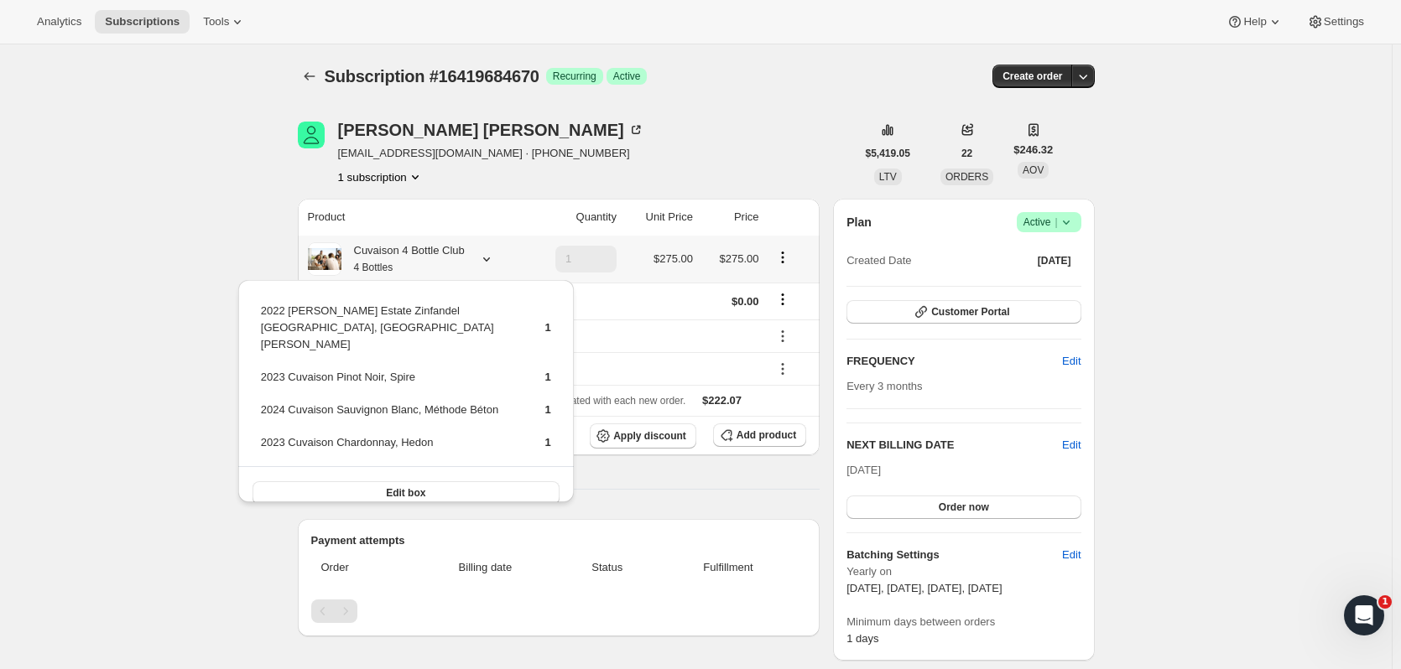
click at [487, 263] on icon at bounding box center [486, 259] width 17 height 17
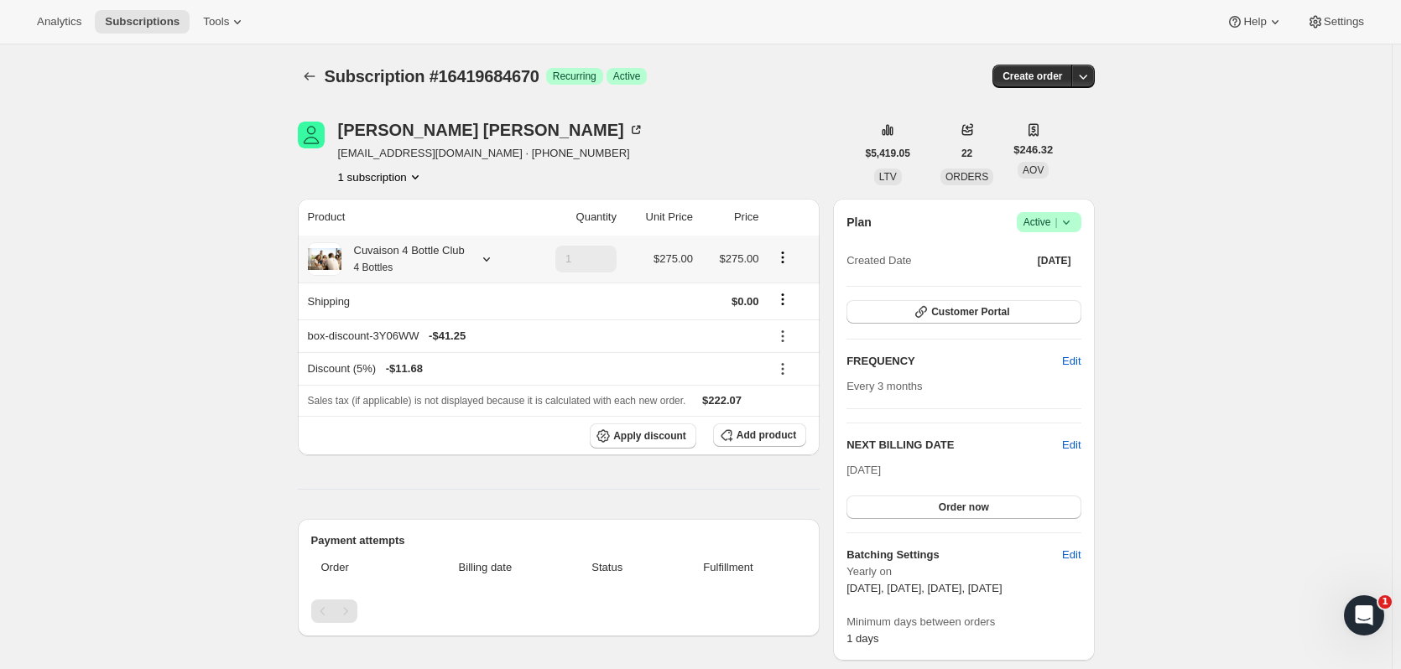
click at [487, 263] on icon at bounding box center [486, 259] width 17 height 17
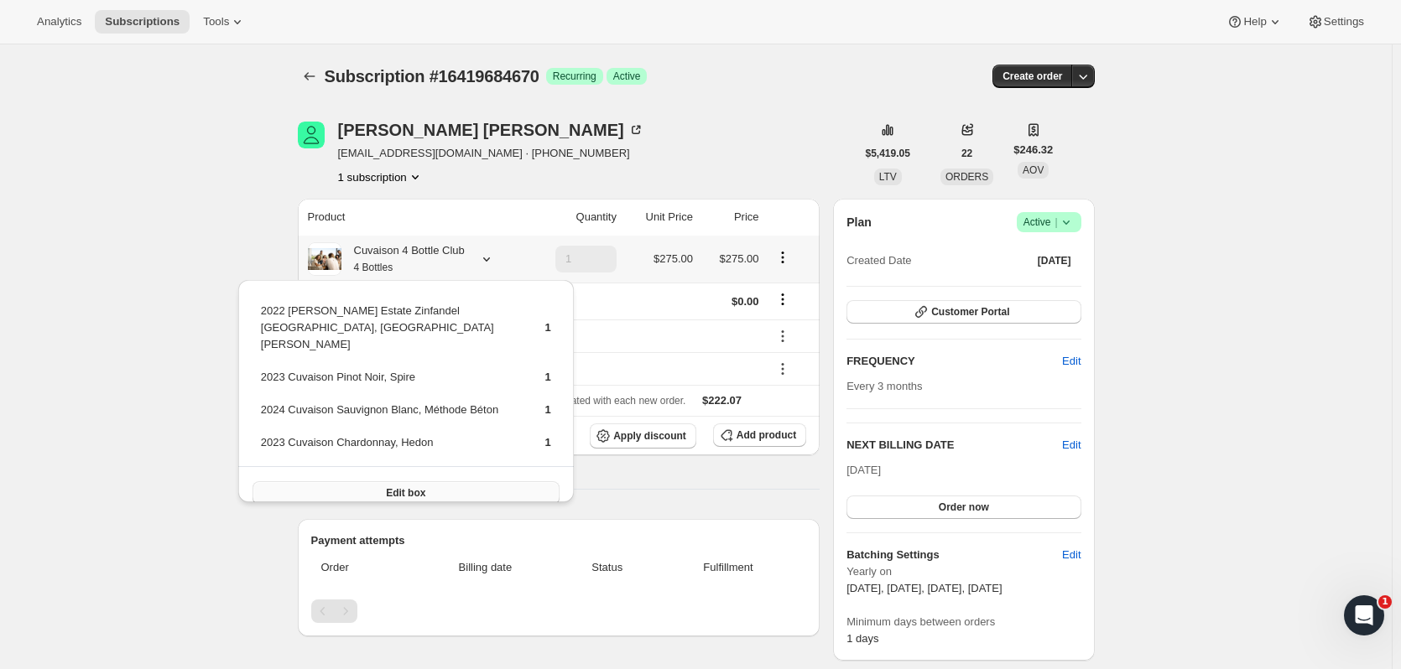
click at [488, 481] on button "Edit box" at bounding box center [405, 492] width 307 height 23
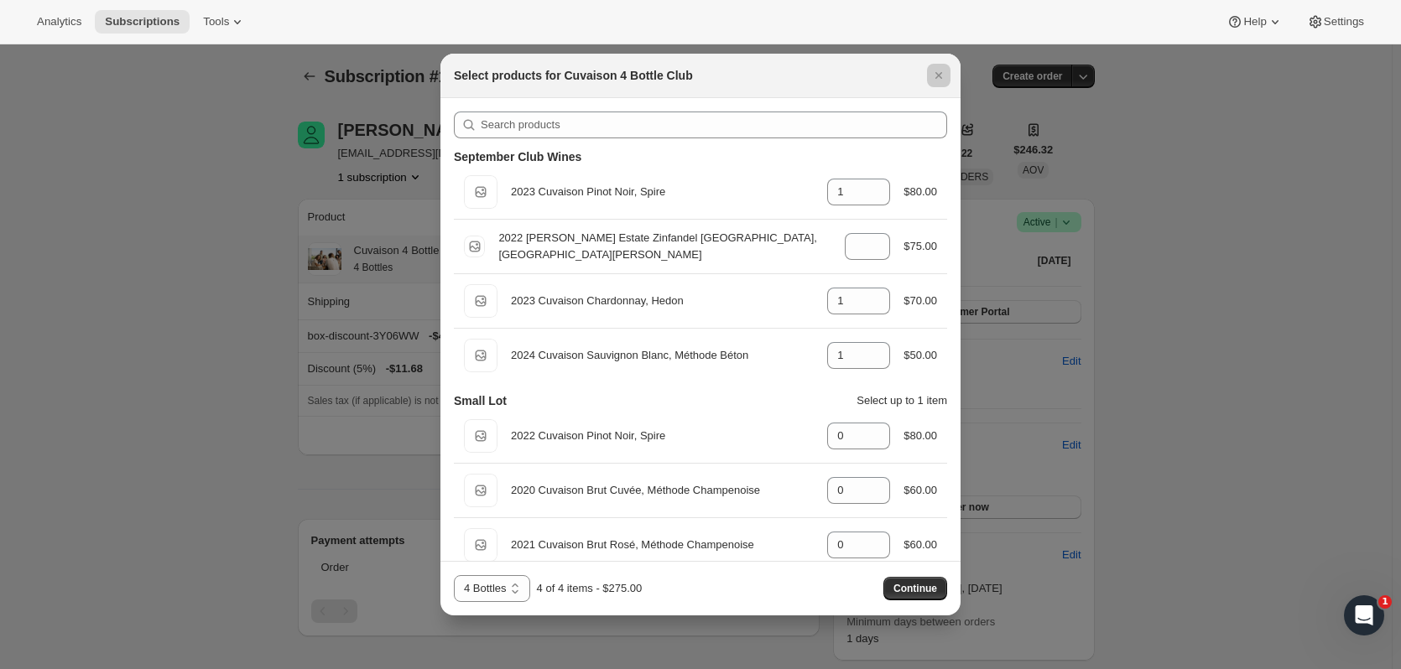
click at [963, 164] on div at bounding box center [700, 334] width 1401 height 669
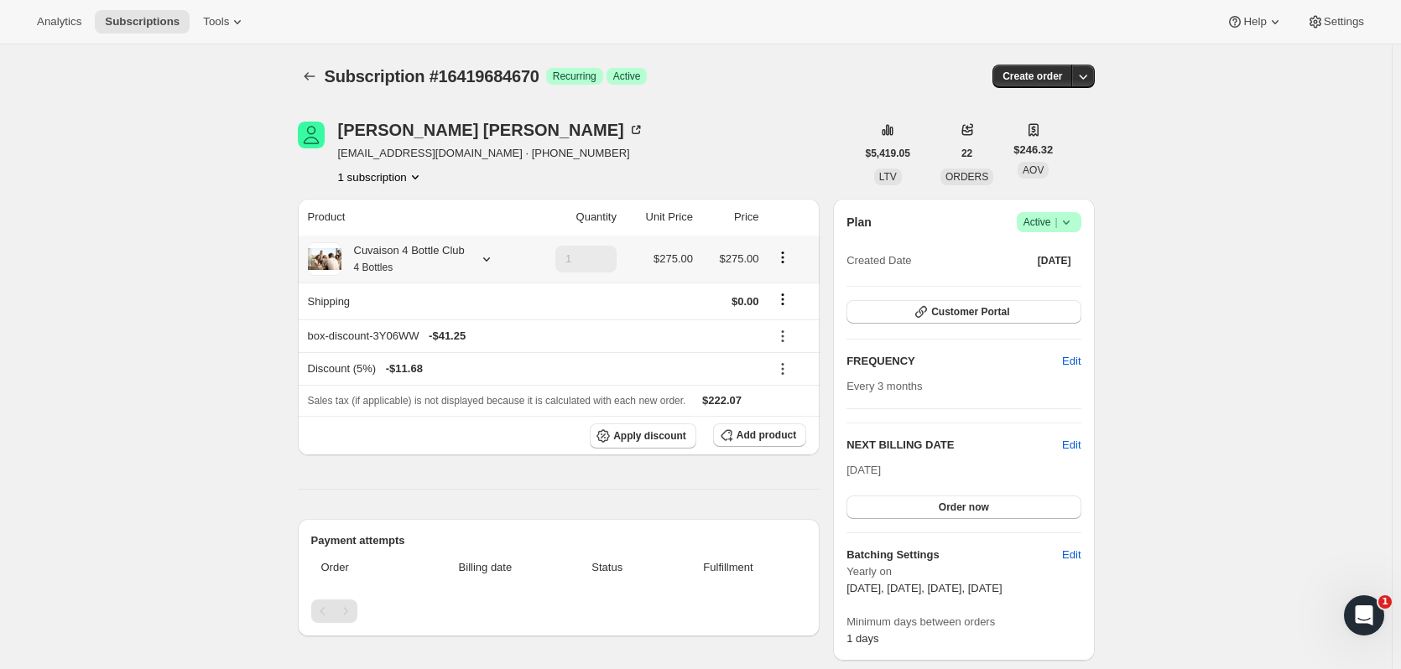
click at [489, 259] on icon at bounding box center [486, 259] width 17 height 17
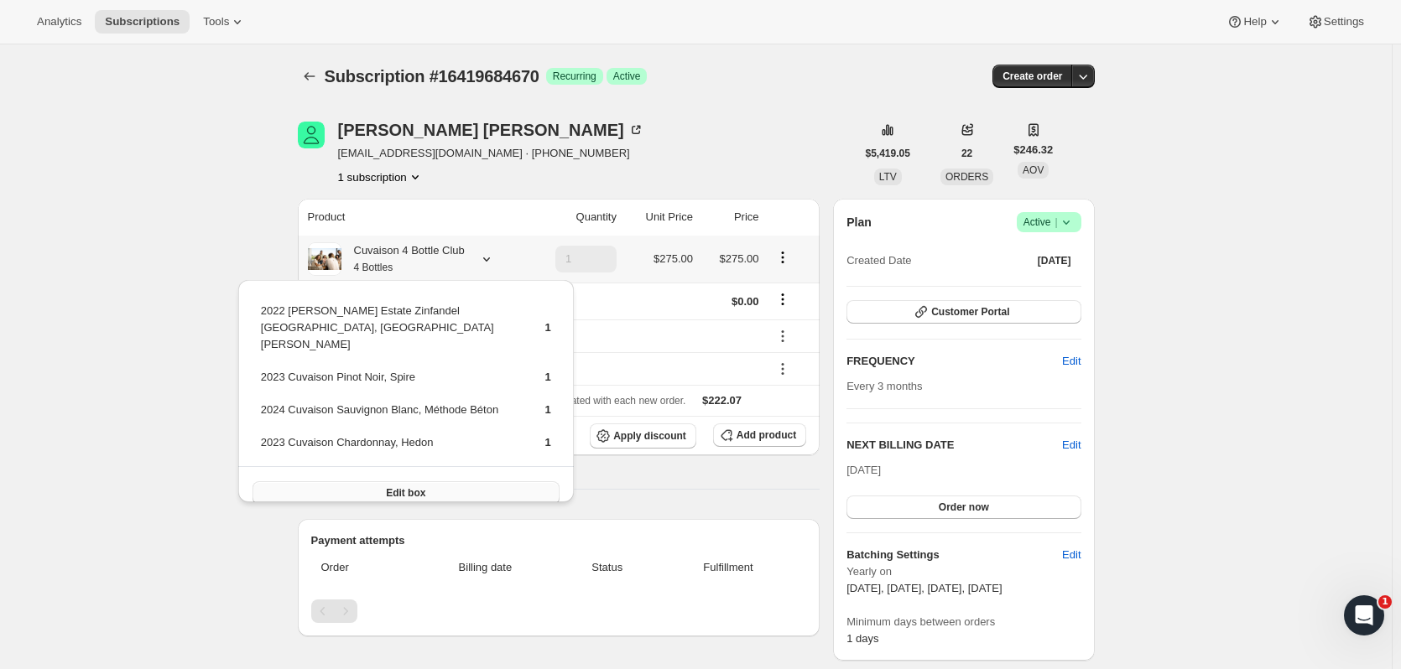
click at [529, 481] on button "Edit box" at bounding box center [405, 492] width 307 height 23
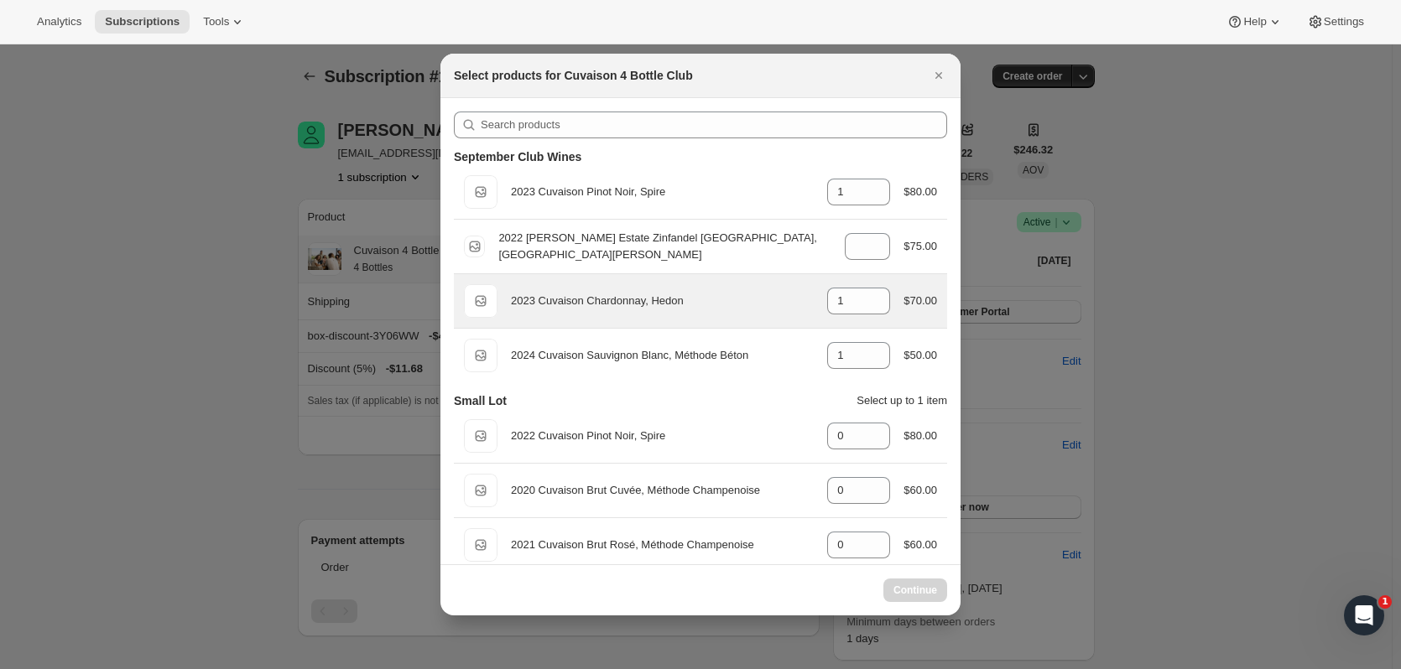
click at [869, 319] on div "Default Title 2023 Cuvaison Chardonnay, Hedon gid://shopify/ProductVariant/5216…" at bounding box center [700, 301] width 493 height 54
click at [869, 312] on icon ":r1ns:" at bounding box center [877, 306] width 17 height 17
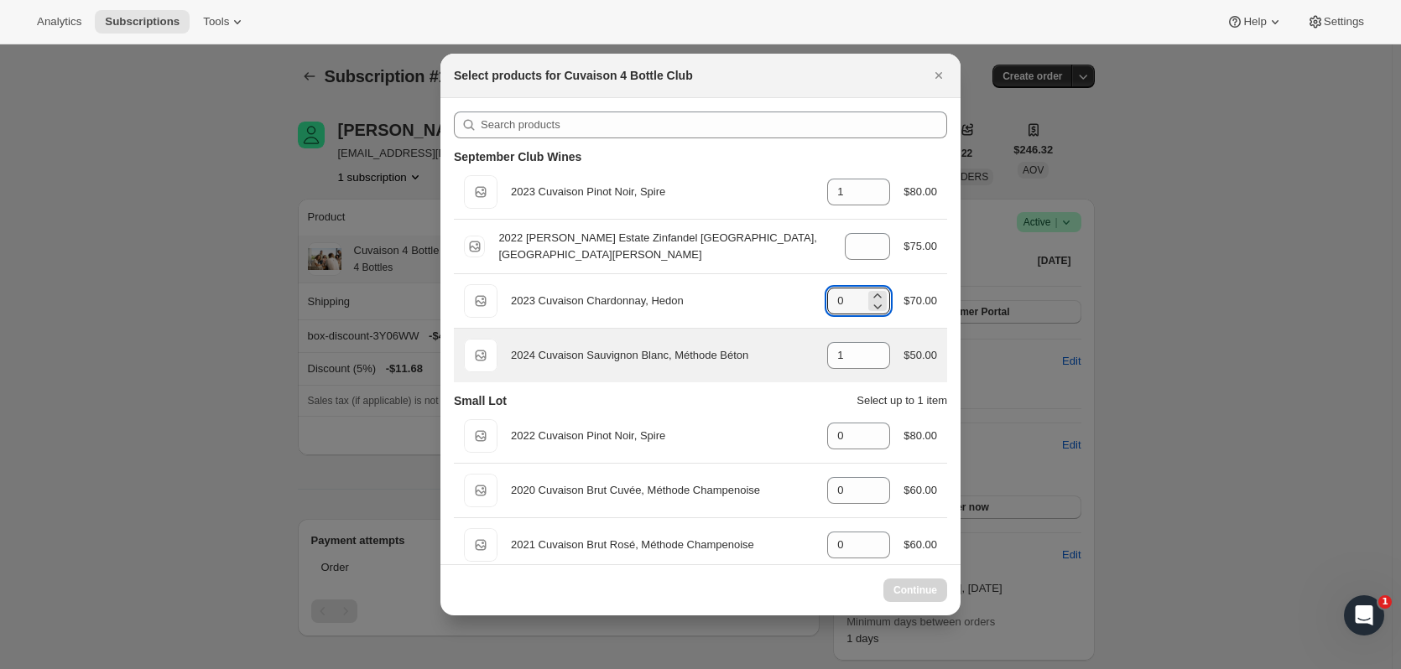
type input "1"
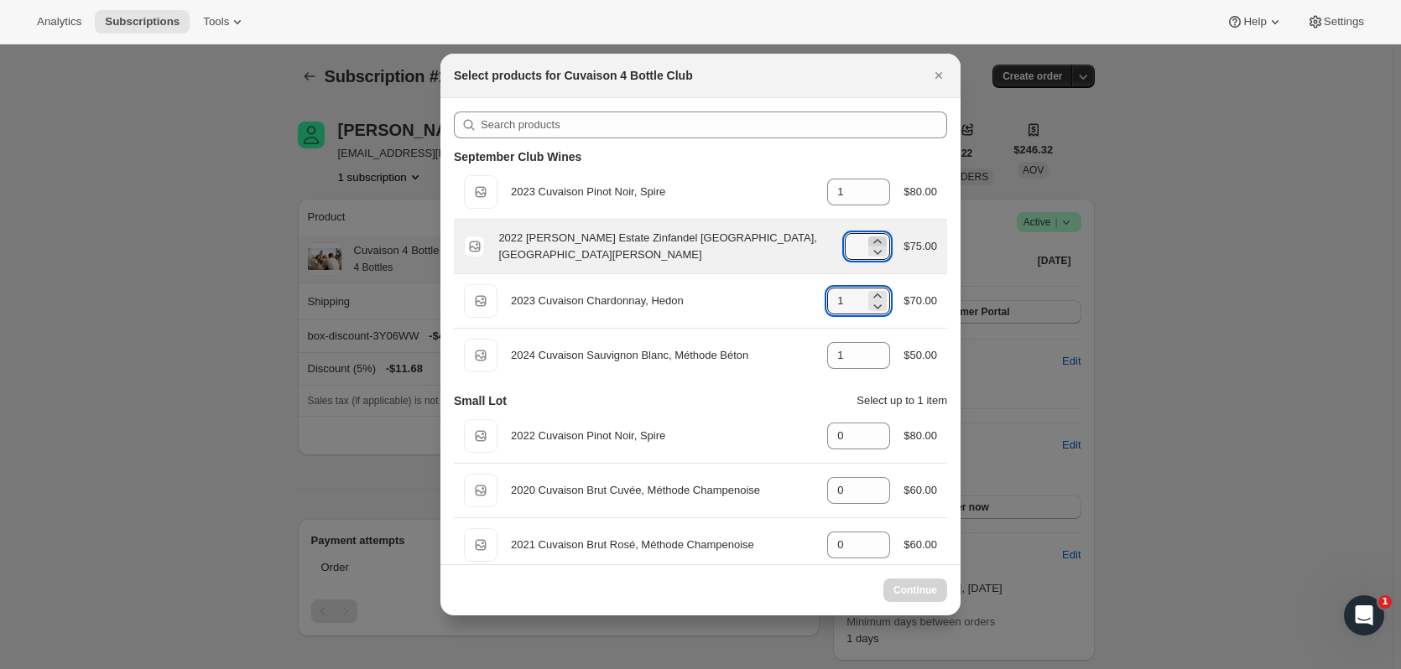
click at [869, 233] on icon ":r1ns:" at bounding box center [877, 241] width 17 height 17
click at [869, 238] on icon ":r1ns:" at bounding box center [877, 241] width 17 height 17
click at [878, 239] on icon ":r1ns:" at bounding box center [877, 241] width 17 height 17
type input "2"
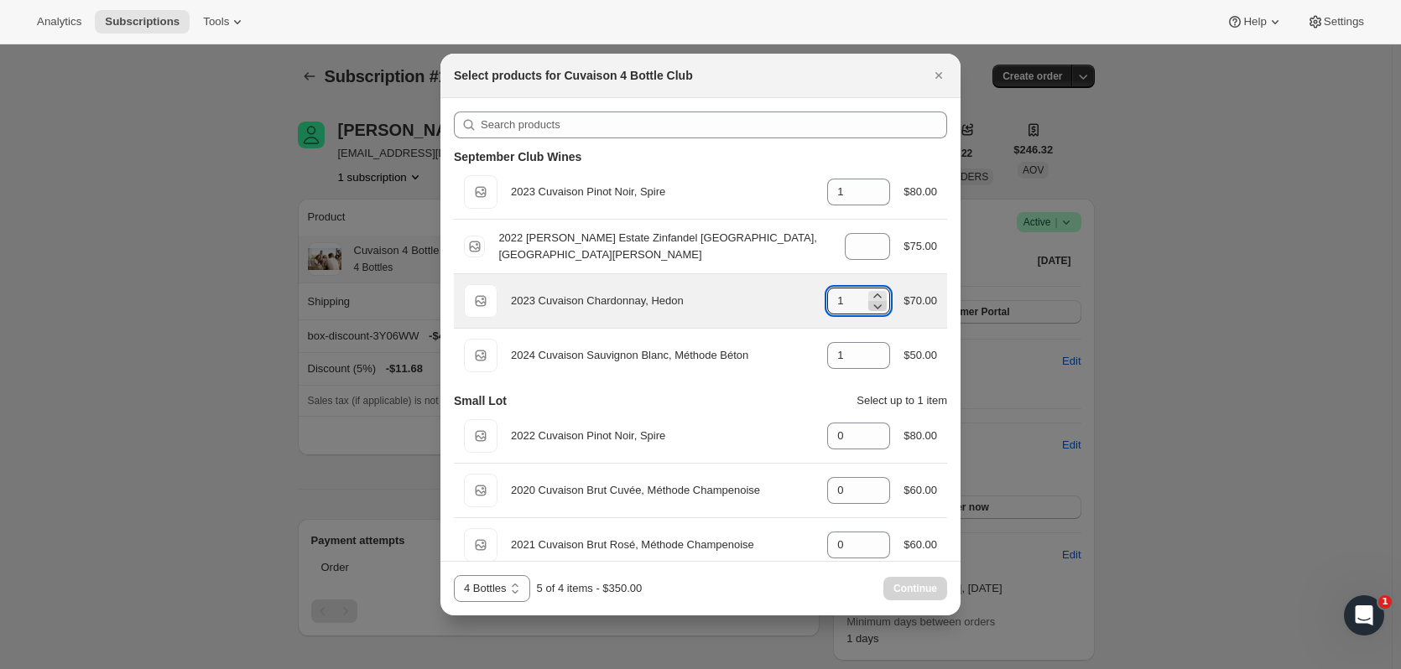
click at [877, 307] on icon ":r1ns:" at bounding box center [877, 306] width 17 height 17
type input "0"
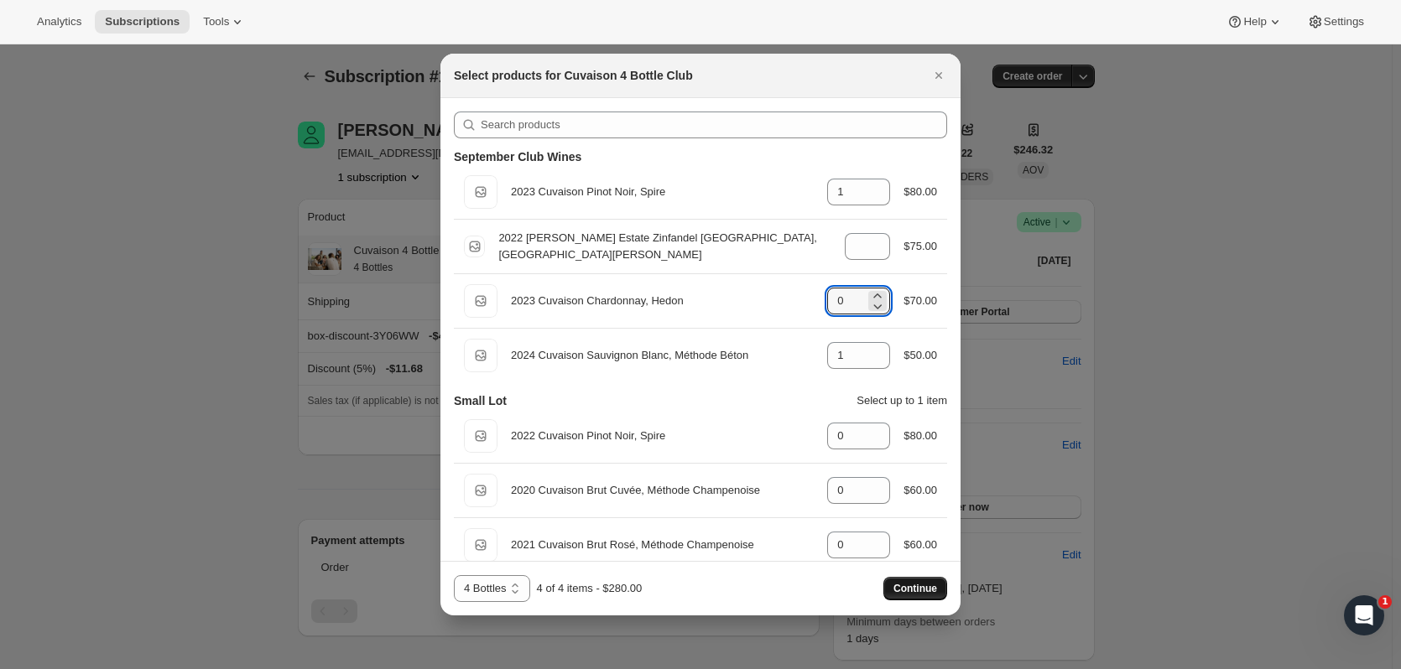
click at [903, 590] on span "Continue" at bounding box center [915, 588] width 44 height 13
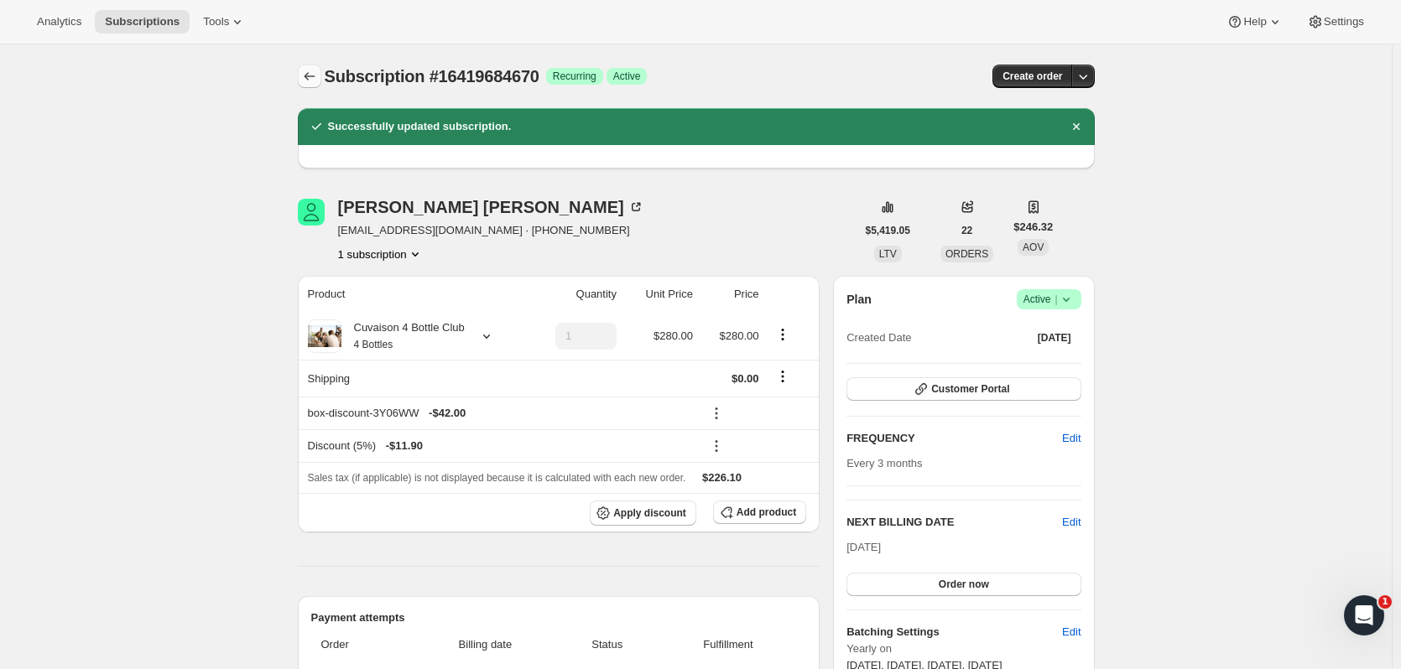
click at [321, 70] on button "Subscriptions" at bounding box center [309, 76] width 23 height 23
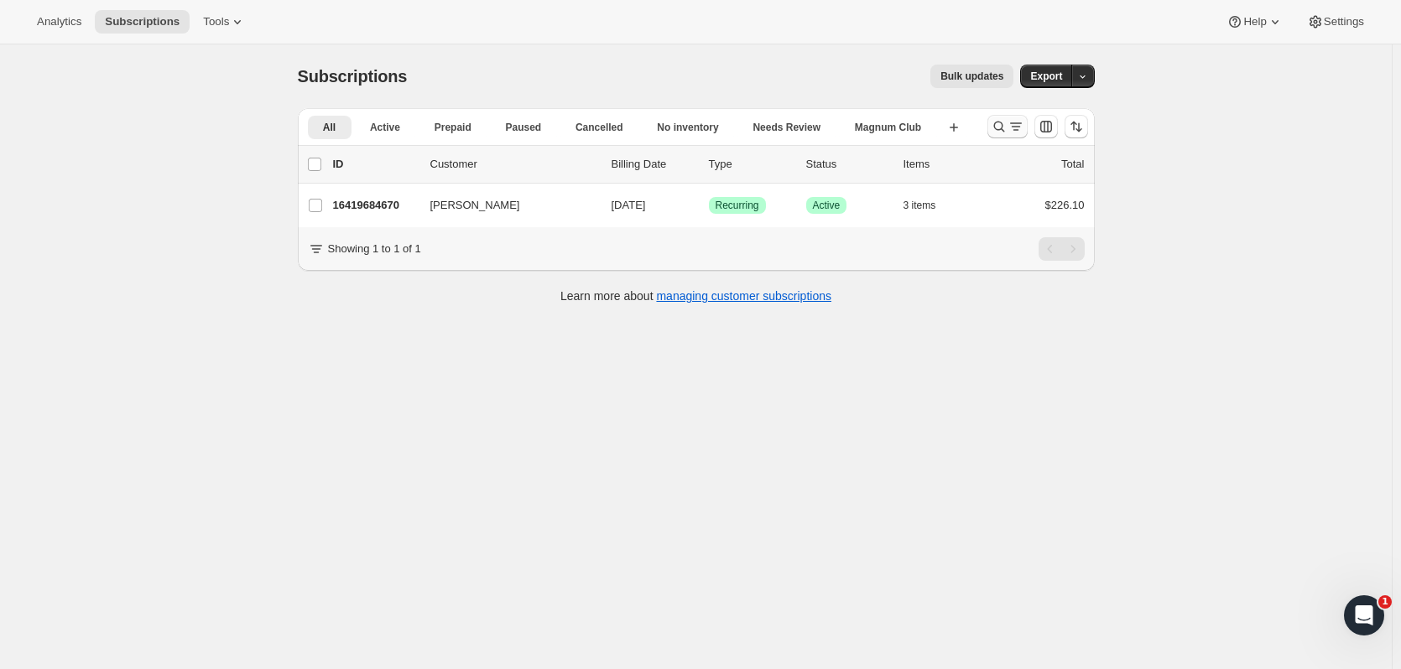
click at [996, 127] on icon "Search and filter results" at bounding box center [998, 126] width 17 height 17
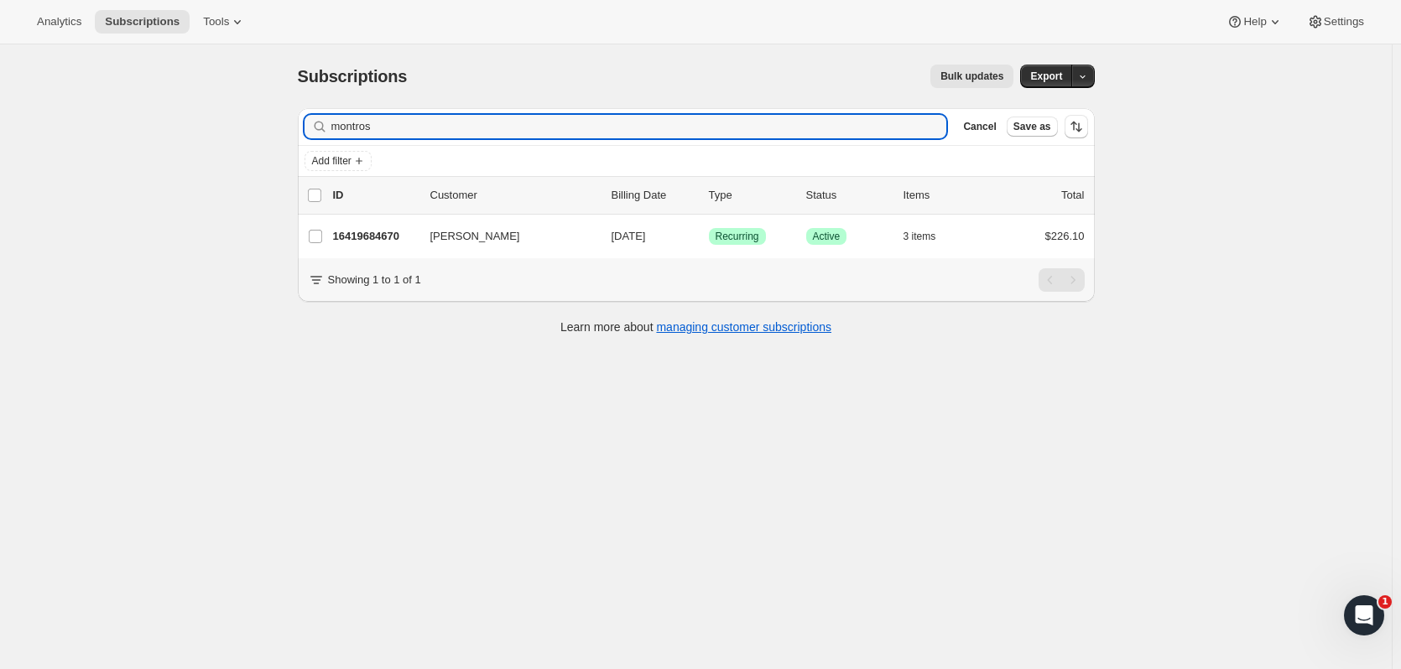
drag, startPoint x: 403, startPoint y: 128, endPoint x: 174, endPoint y: 131, distance: 229.0
click at [174, 131] on div "Subscriptions. This page is ready Subscriptions Bulk updates More actions Bulk …" at bounding box center [695, 378] width 1391 height 669
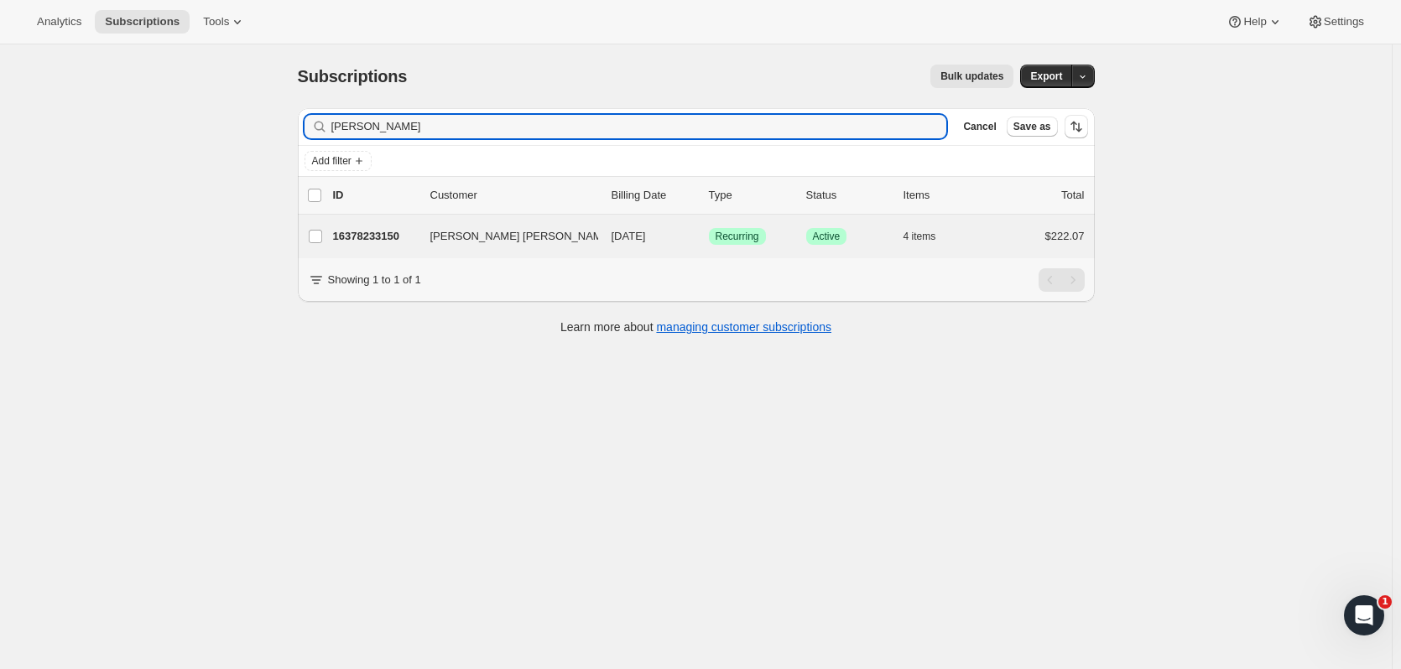
type input "charles br"
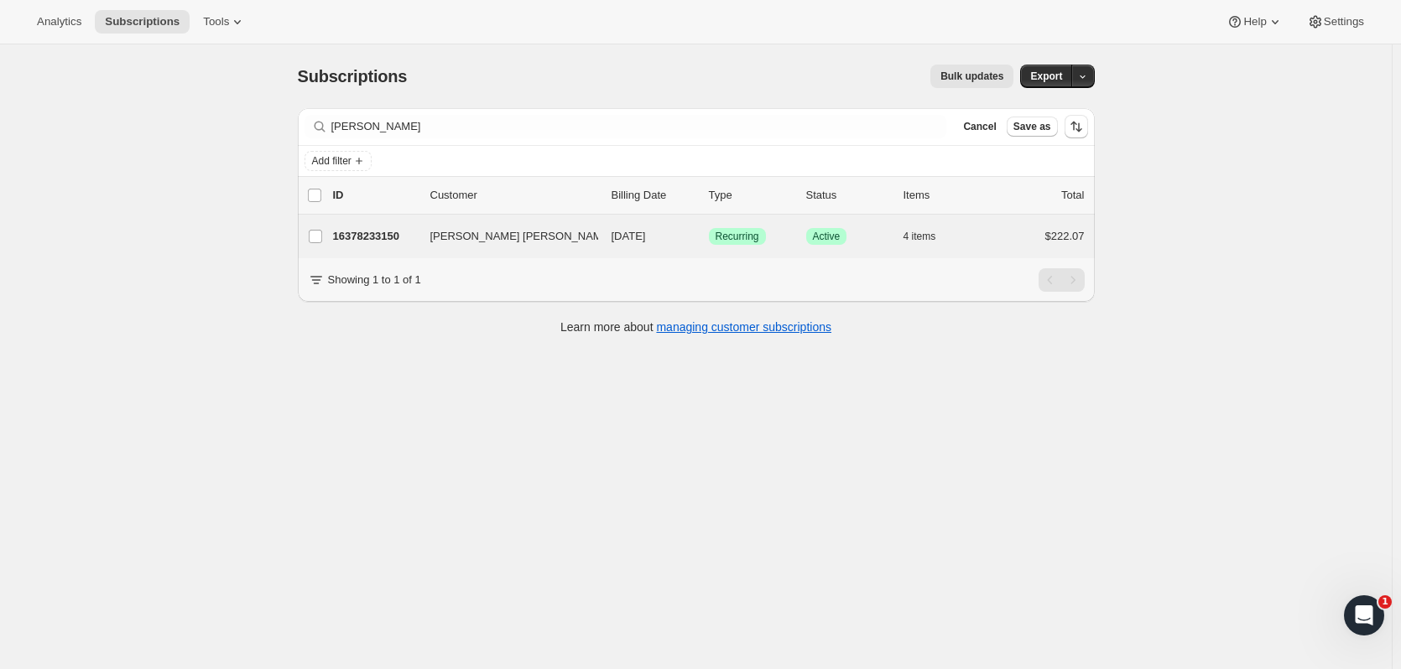
click at [380, 248] on div "Charles Corwin Bromley 16378233150 Charles Corwin Bromley 09/09/2025 Success Re…" at bounding box center [696, 237] width 797 height 44
click at [397, 247] on div "16378233150 Charles Corwin Bromley 09/09/2025 Success Recurring Success Active …" at bounding box center [708, 236] width 751 height 23
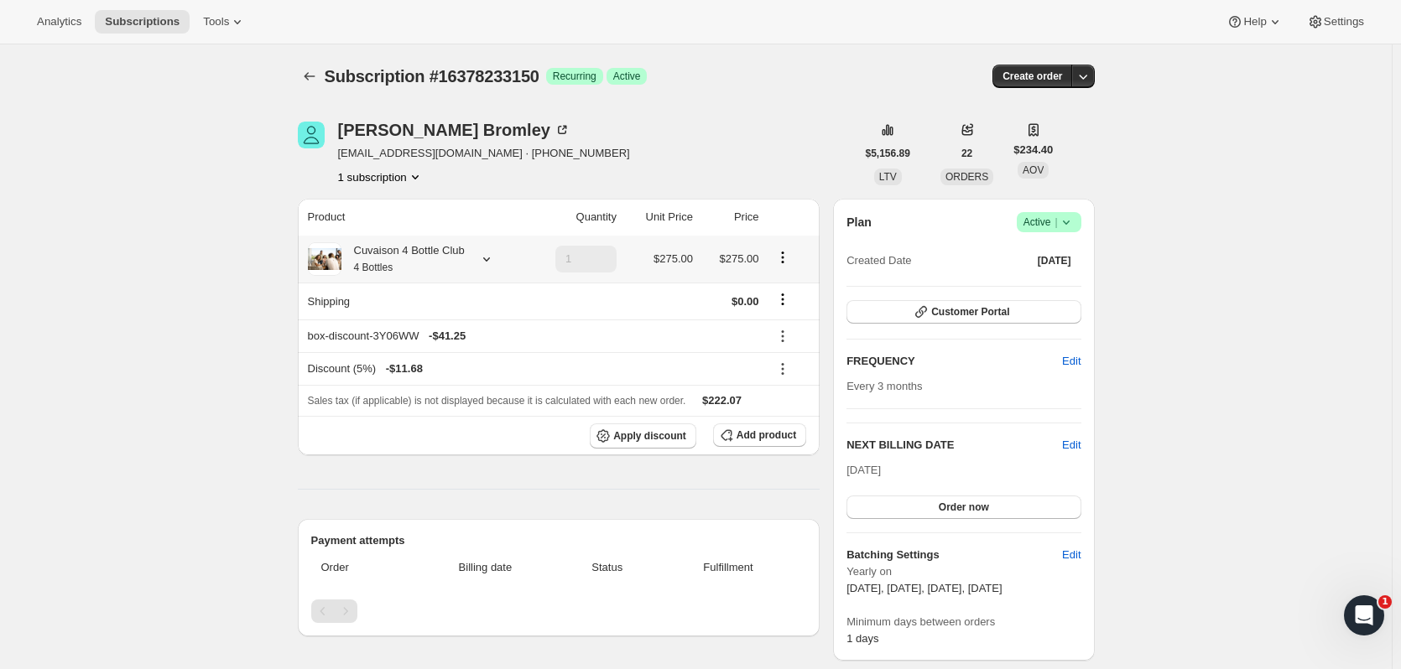
click at [488, 262] on icon at bounding box center [486, 259] width 17 height 17
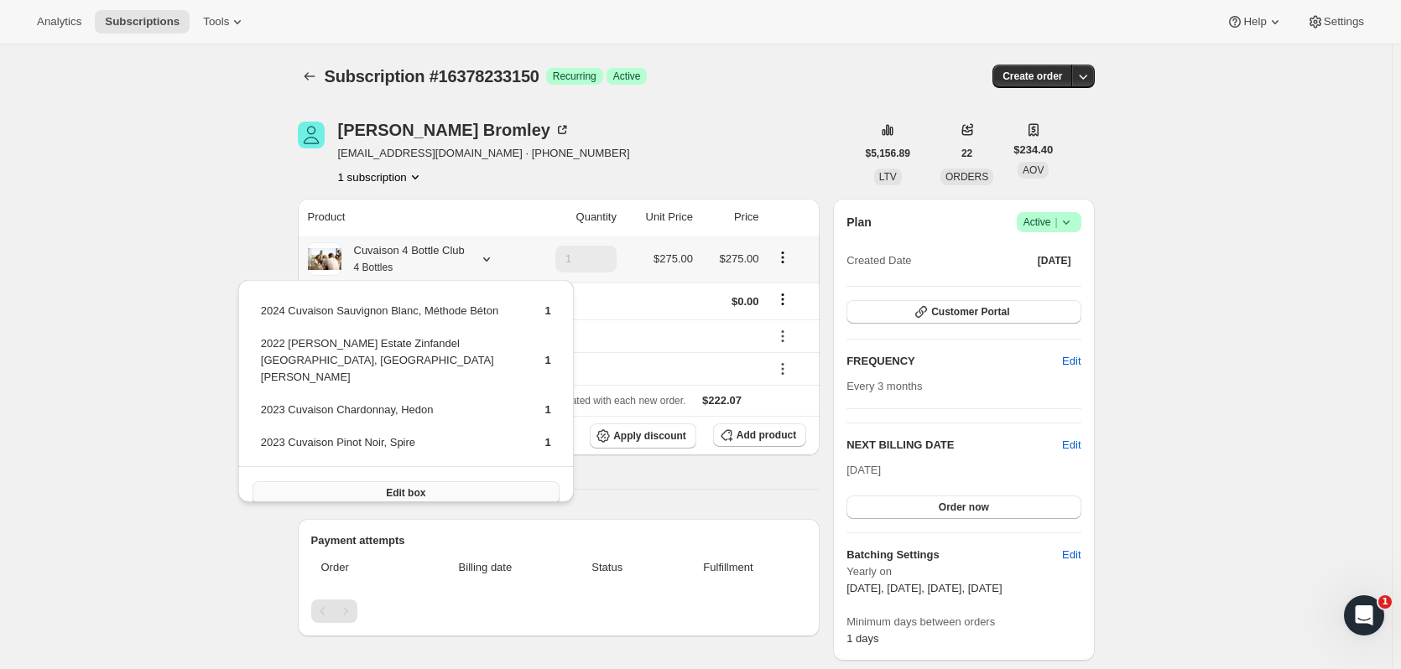
click at [537, 485] on button "Edit box" at bounding box center [405, 492] width 307 height 23
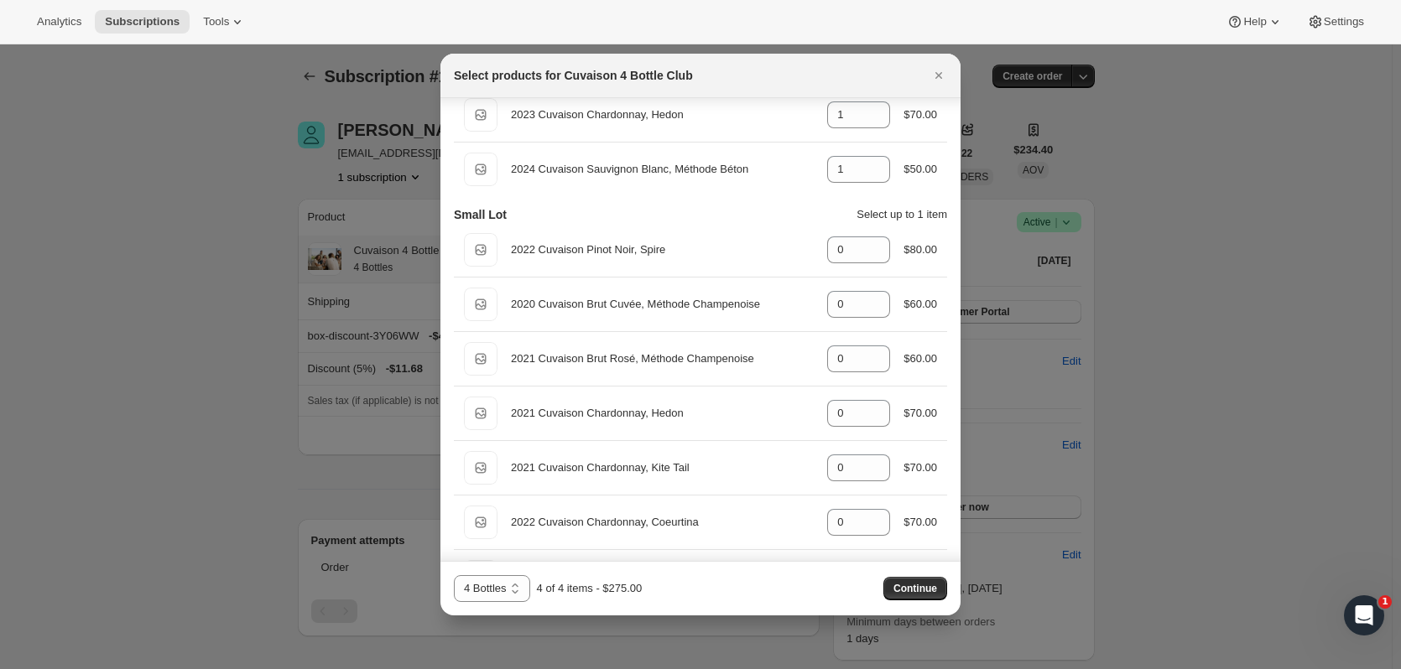
scroll to position [242, 0]
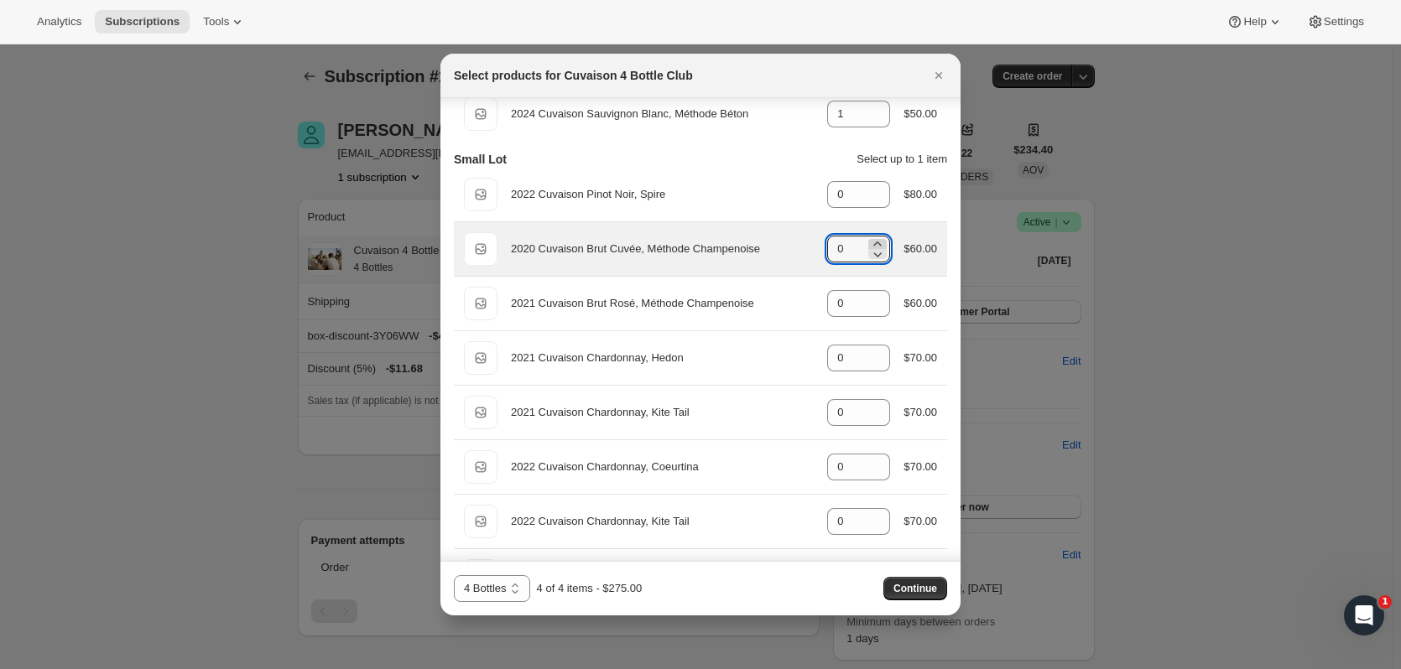
click at [875, 241] on icon ":r259:" at bounding box center [877, 244] width 17 height 17
type input "1"
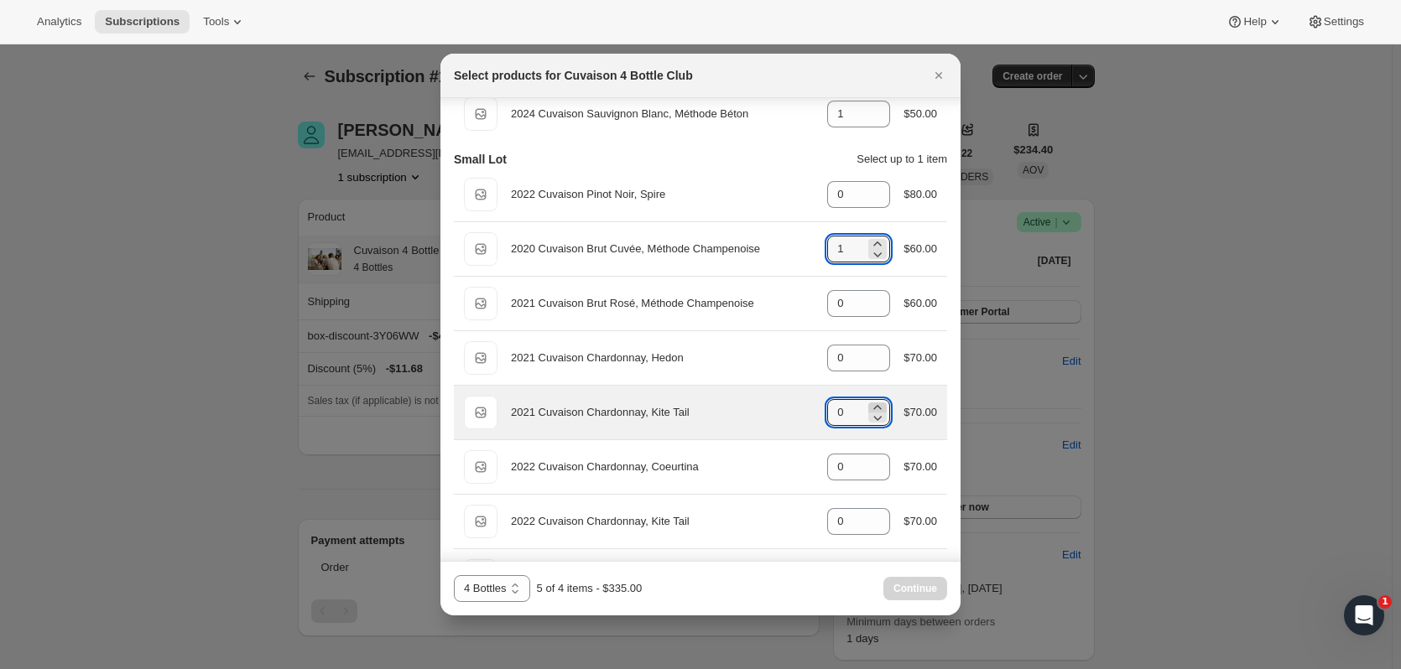
click at [869, 399] on icon ":r259:" at bounding box center [877, 407] width 17 height 17
type input "1"
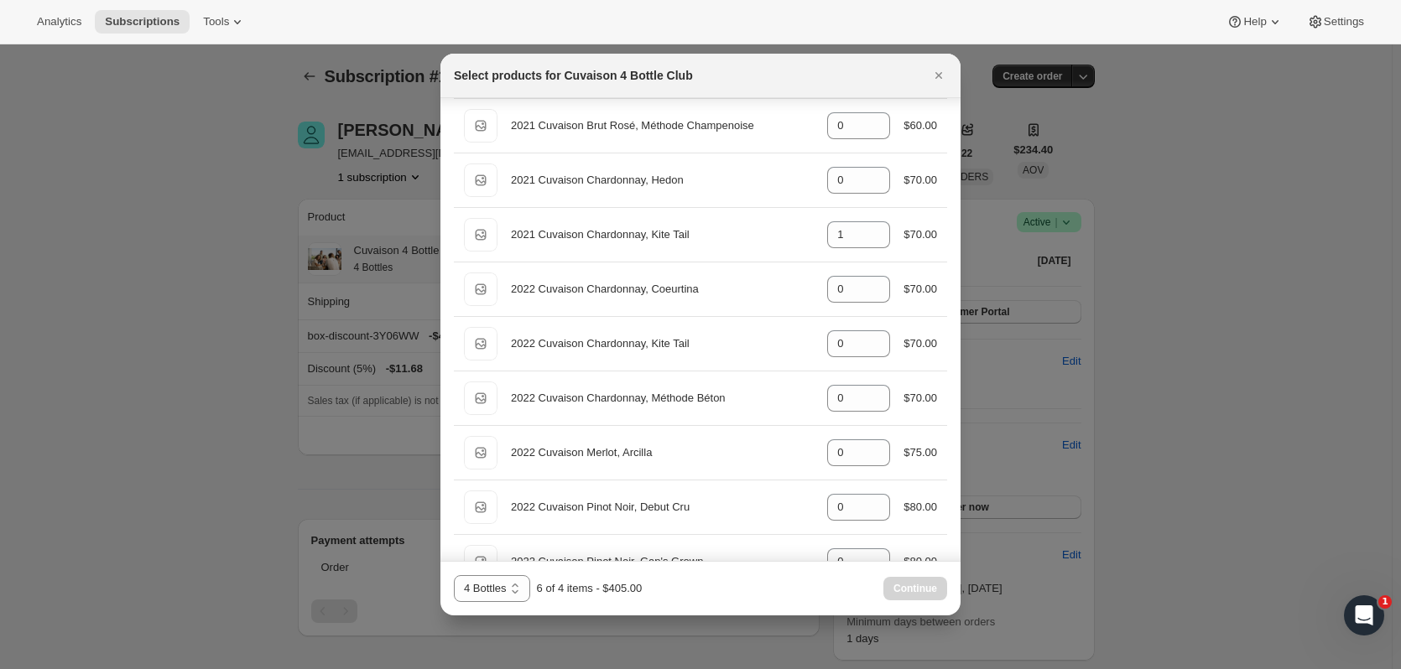
scroll to position [489, 0]
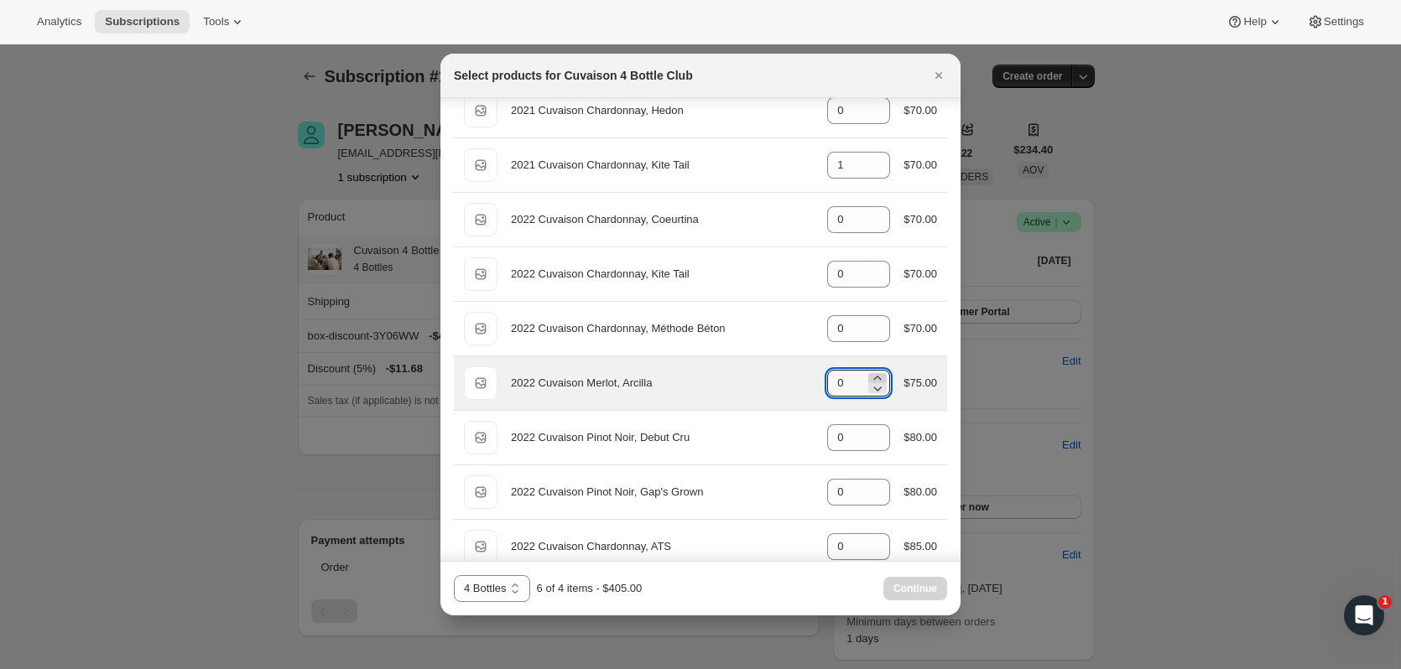
click at [876, 373] on icon ":r259:" at bounding box center [877, 378] width 17 height 17
type input "1"
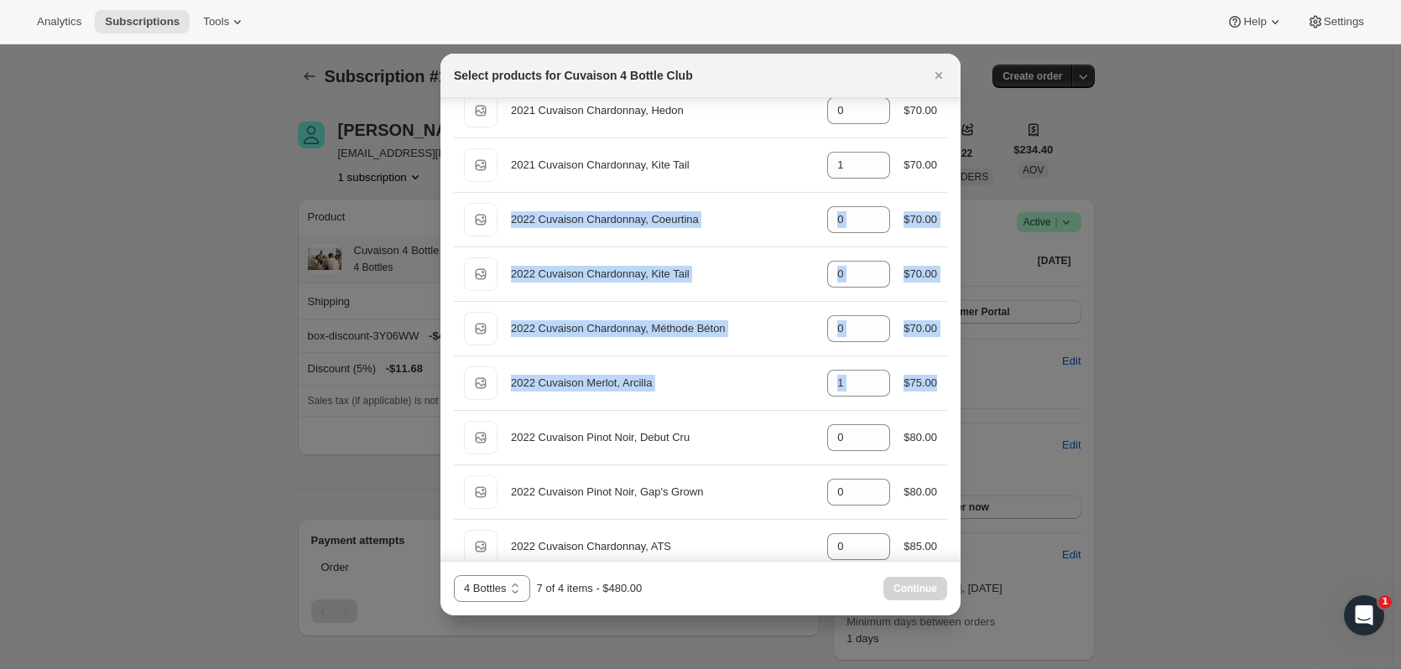
drag, startPoint x: 951, startPoint y: 271, endPoint x: 943, endPoint y: 185, distance: 86.0
click at [943, 185] on div "September Club Wines Default Title 2023 Cuvaison Pinot Noir, Spire gid://shopif…" at bounding box center [700, 342] width 520 height 1466
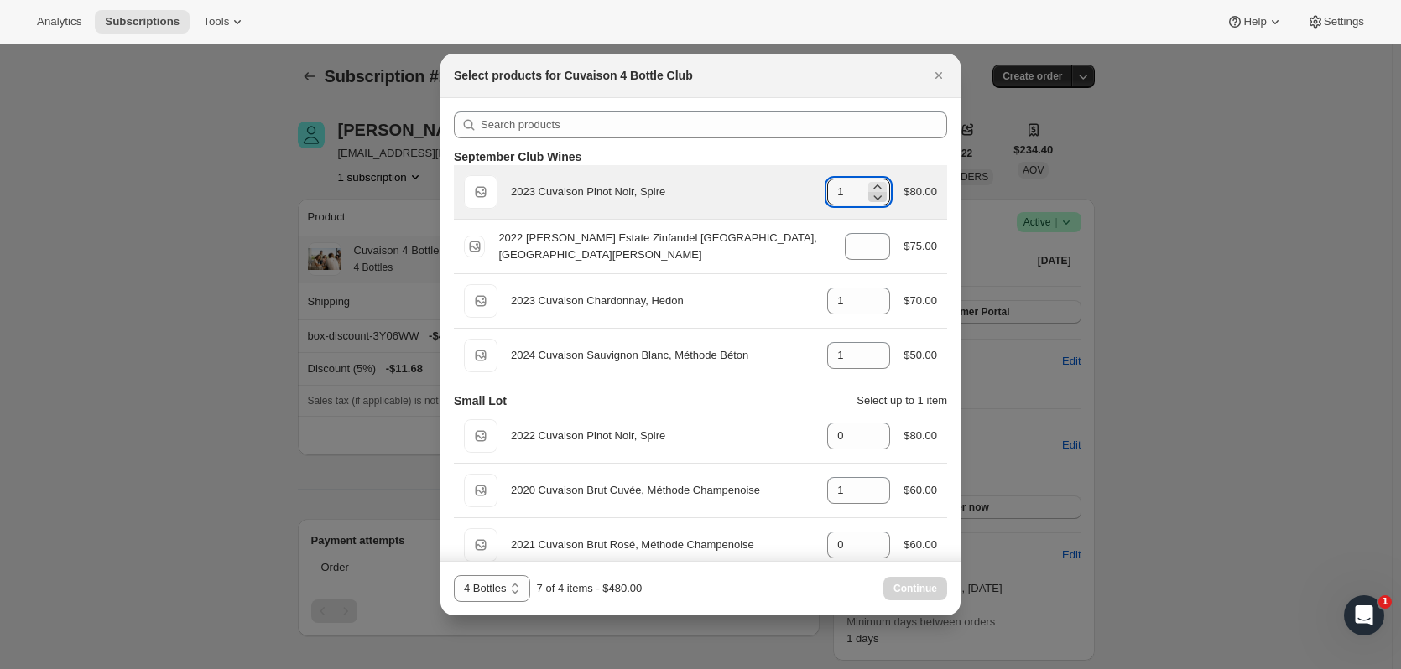
click at [876, 205] on icon ":r259:" at bounding box center [877, 197] width 17 height 17
type input "0"
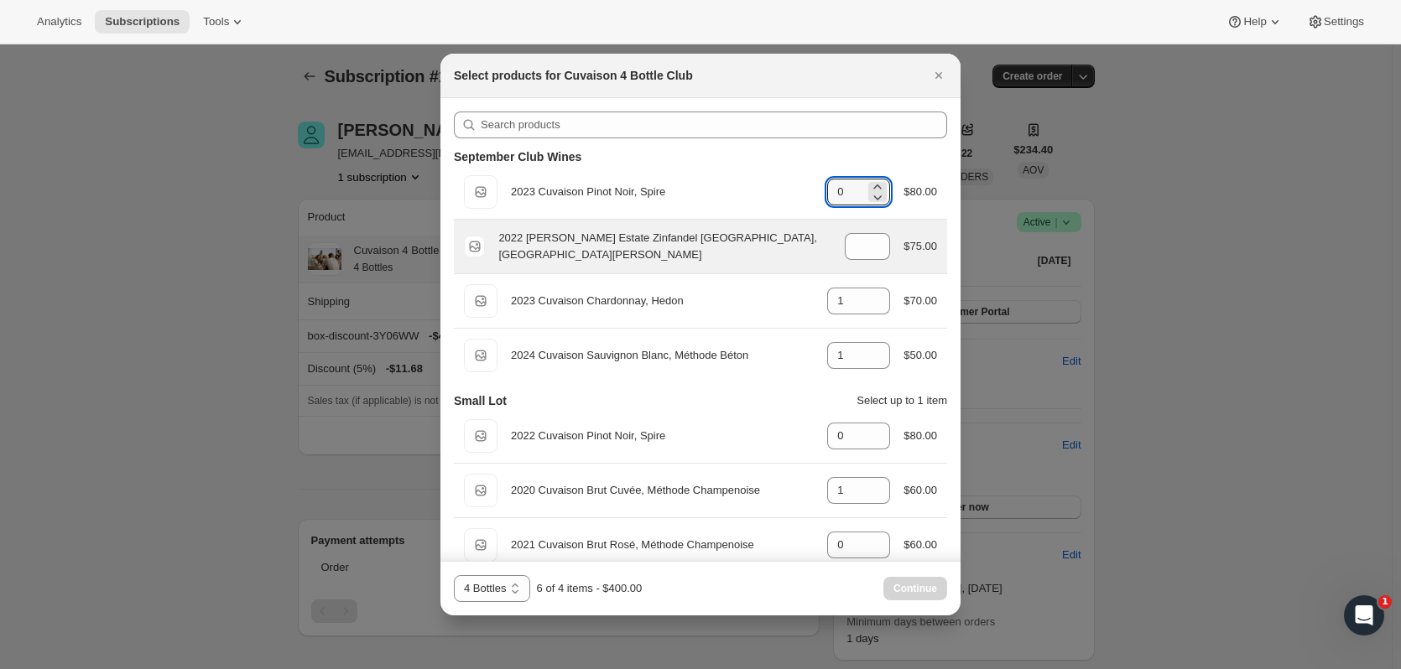
click at [877, 260] on div "Default Title 2022 Brandlin Estate Zinfandel Old Vine, Mount Veeder gid://shopi…" at bounding box center [700, 247] width 473 height 34
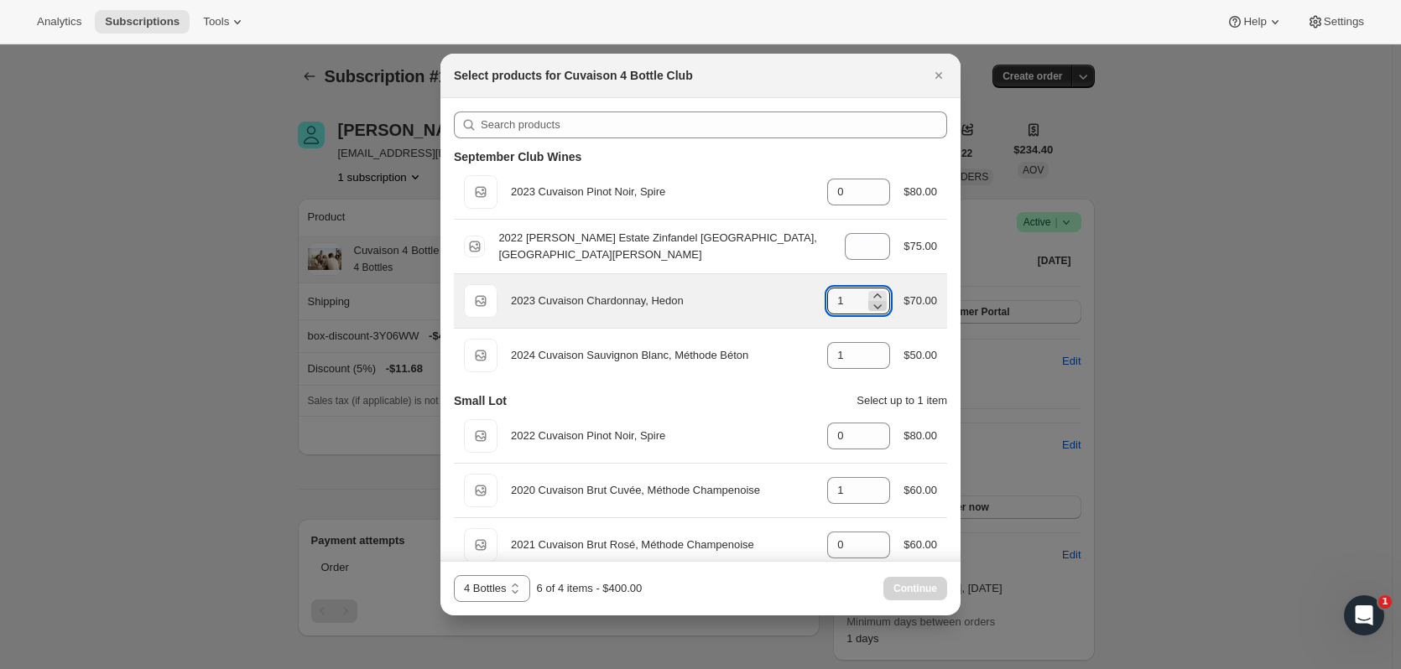
click at [869, 307] on icon ":r259:" at bounding box center [877, 306] width 17 height 17
type input "0"
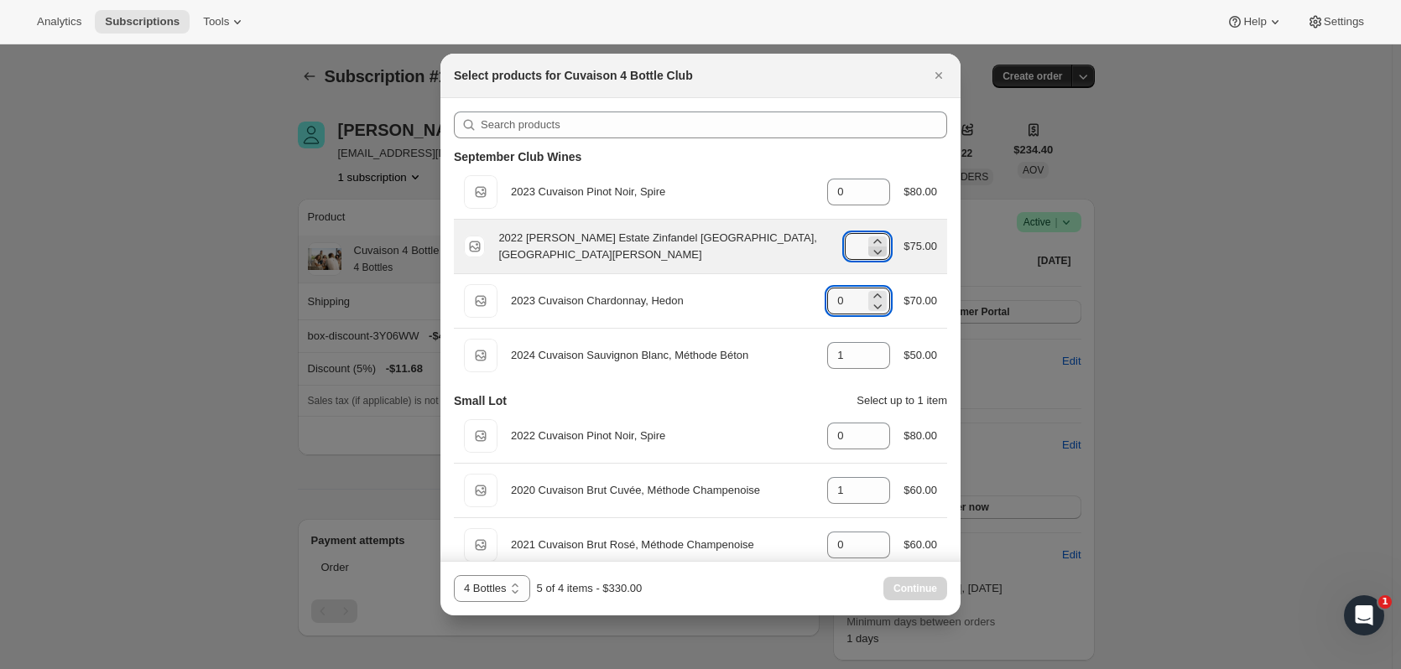
click at [869, 252] on icon ":r259:" at bounding box center [877, 251] width 17 height 17
type input "0"
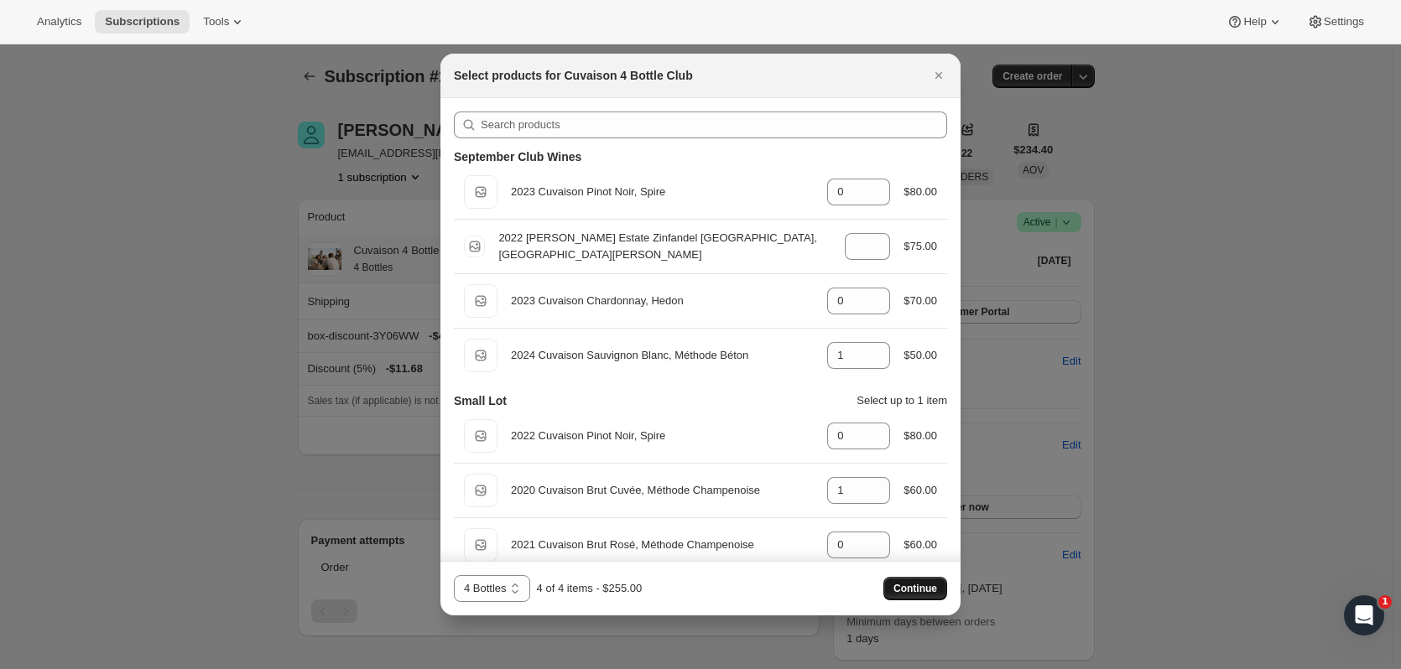
click at [917, 597] on button "Continue" at bounding box center [915, 588] width 64 height 23
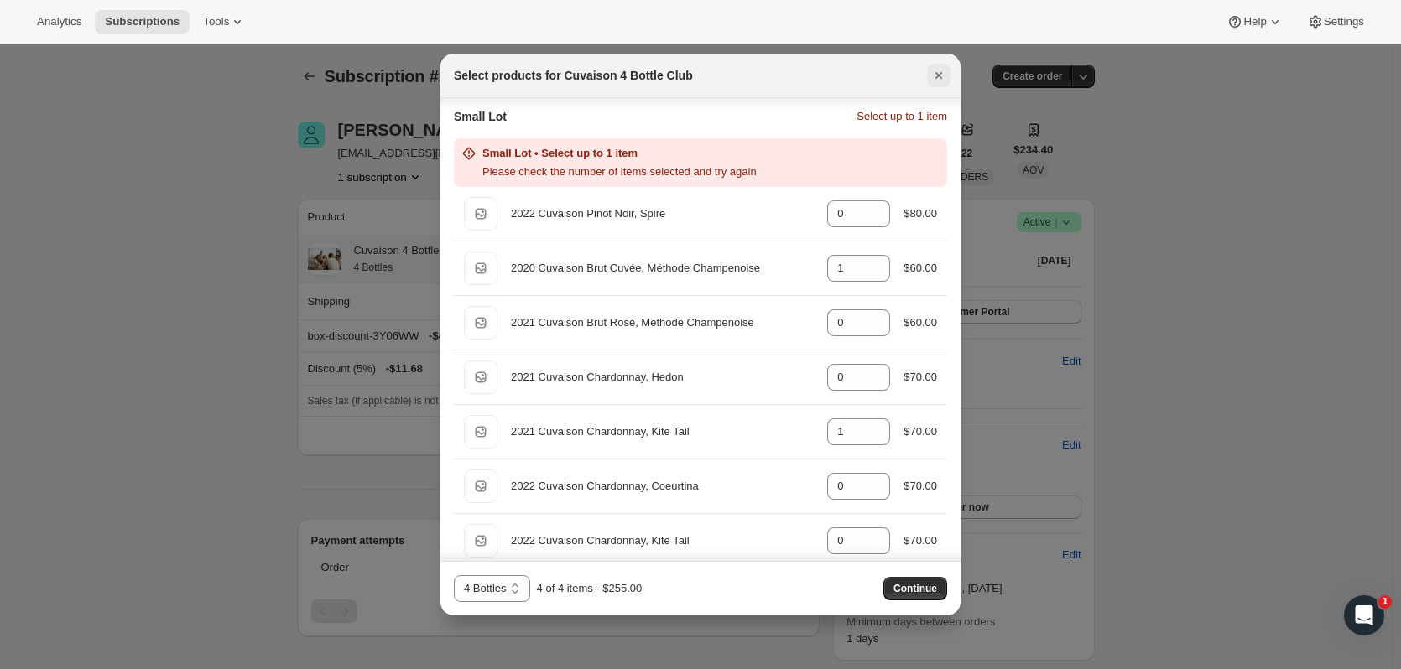
click at [938, 76] on icon "Close" at bounding box center [938, 75] width 7 height 7
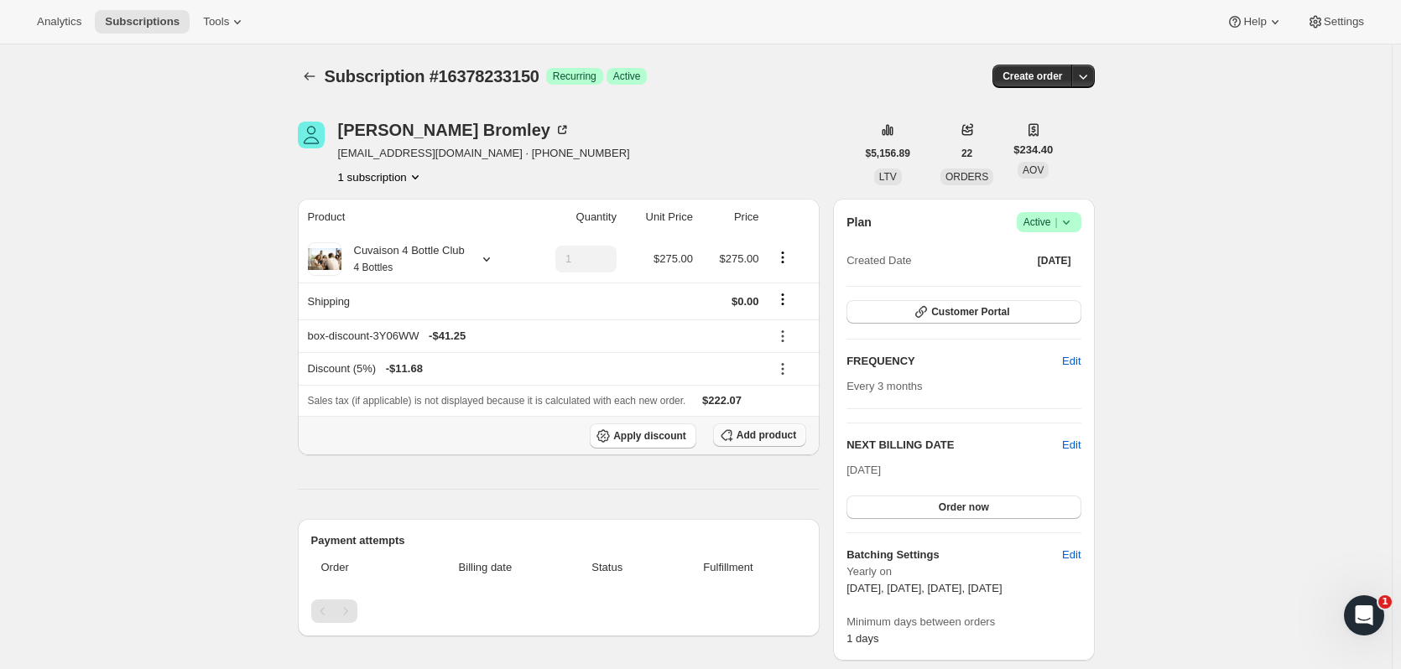
click at [782, 434] on span "Add product" at bounding box center [766, 435] width 60 height 13
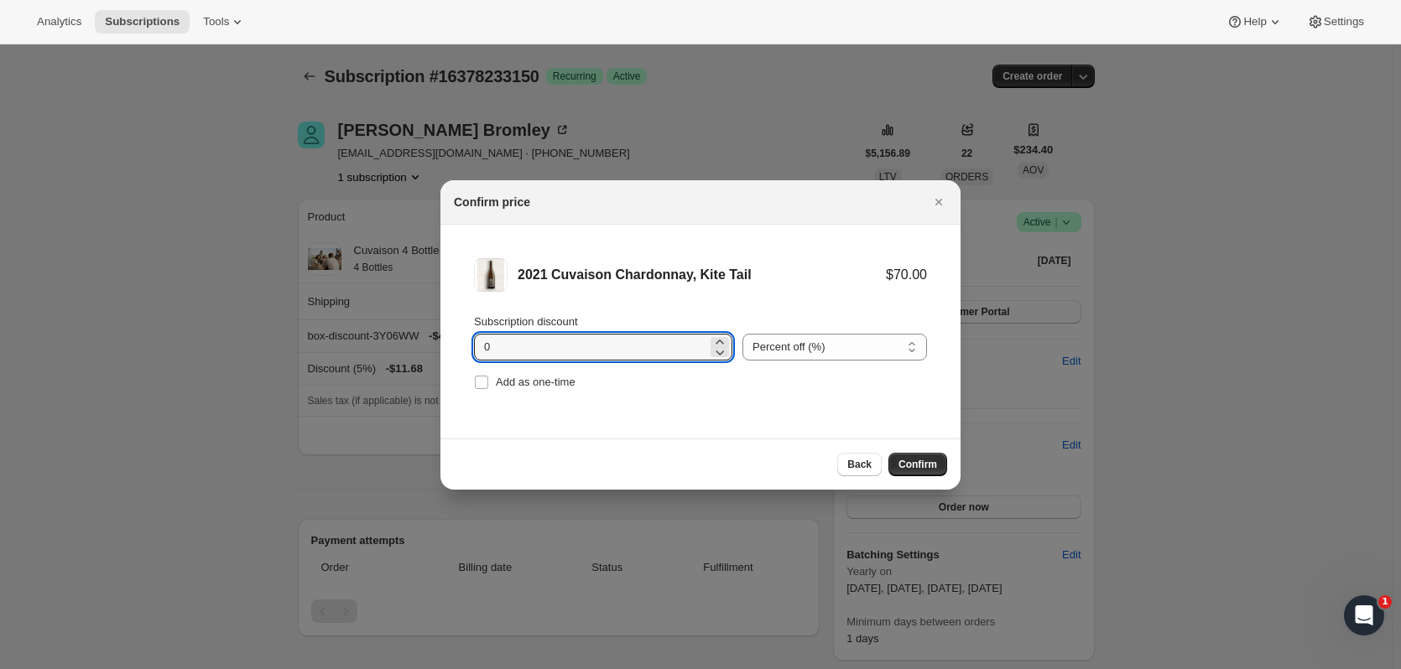
drag, startPoint x: 510, startPoint y: 355, endPoint x: 463, endPoint y: 346, distance: 47.7
click at [463, 346] on li "2021 Cuvaison Chardonnay, Kite Tail $70.00 Subscription discount 0 Percent off …" at bounding box center [700, 326] width 520 height 203
type input "15"
click at [485, 371] on label "Add as one-time" at bounding box center [524, 382] width 101 height 23
click at [485, 376] on input "Add as one-time" at bounding box center [481, 382] width 13 height 13
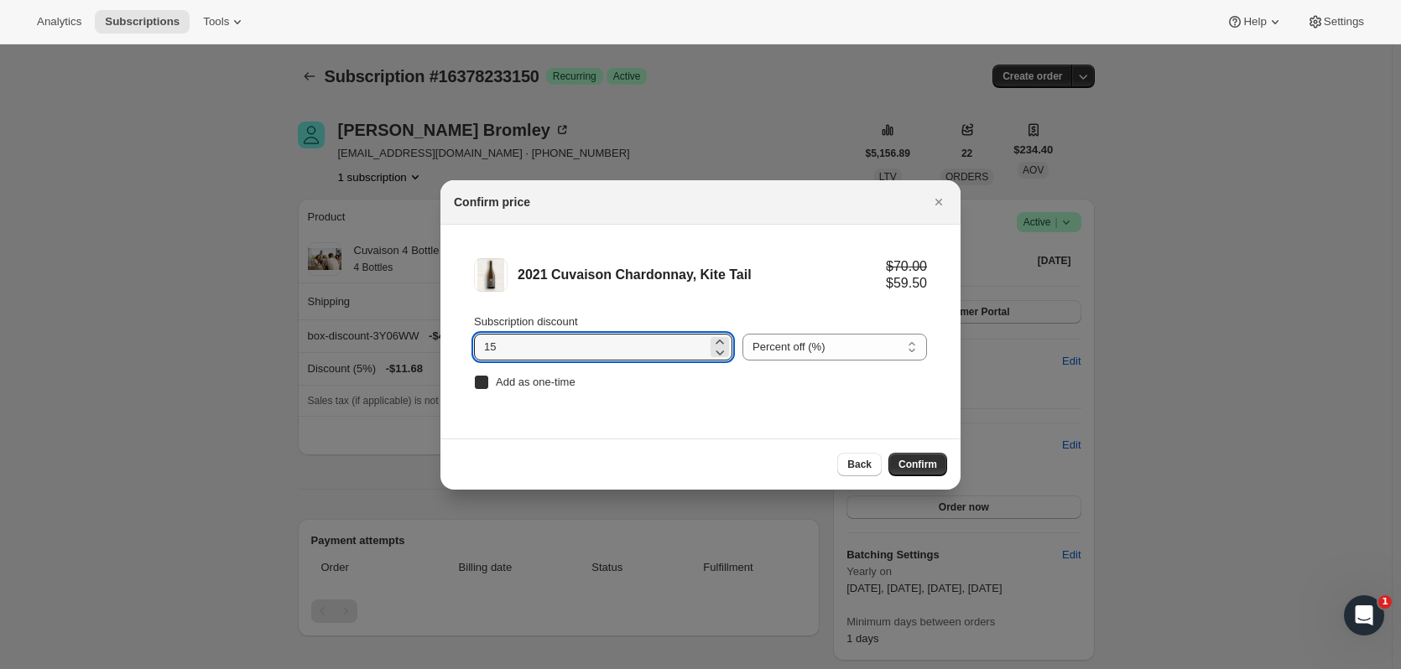
checkbox input "true"
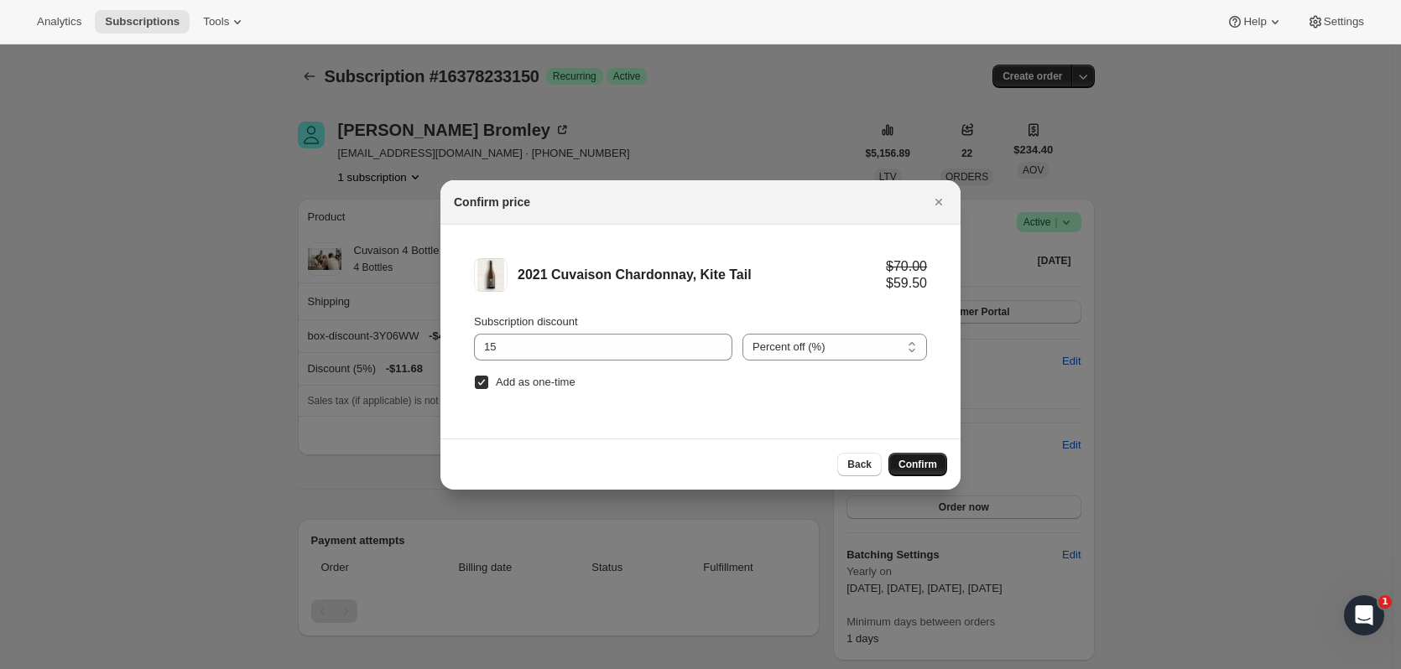
click at [911, 471] on button "Confirm" at bounding box center [917, 464] width 59 height 23
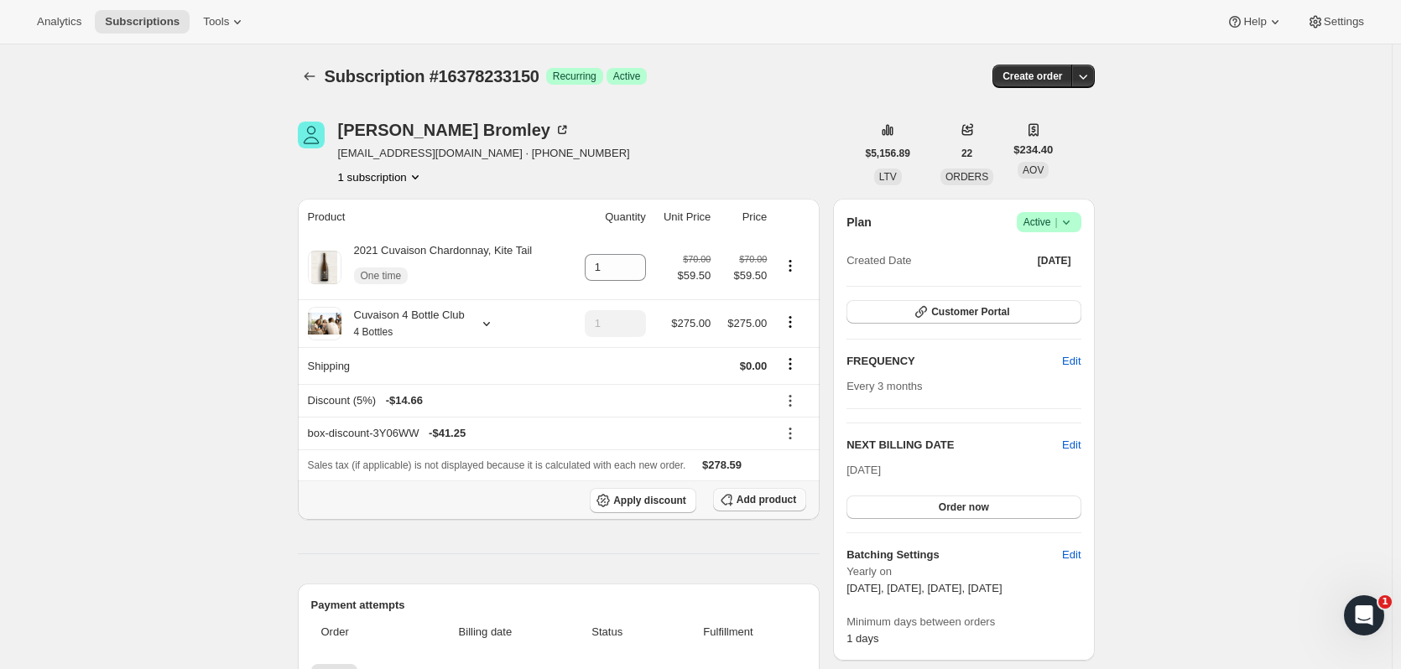
click at [787, 496] on span "Add product" at bounding box center [766, 499] width 60 height 13
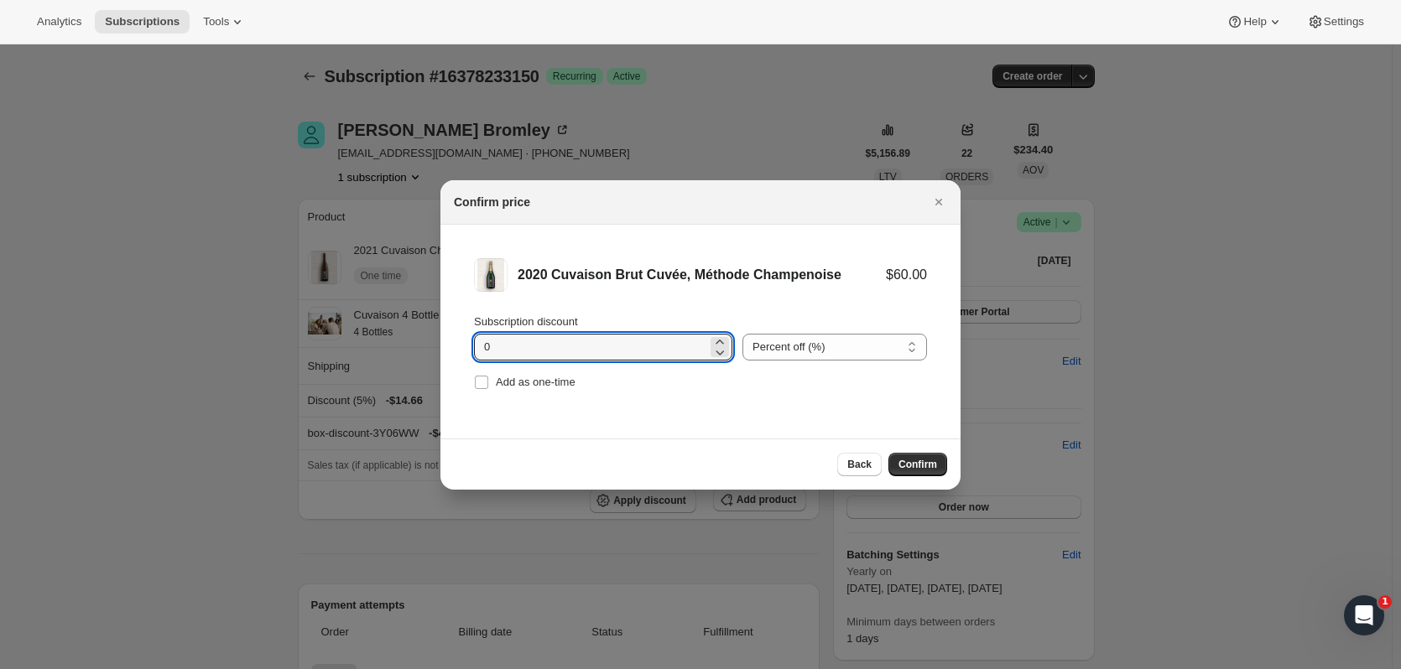
drag, startPoint x: 525, startPoint y: 346, endPoint x: 439, endPoint y: 340, distance: 86.5
type input "15"
click at [518, 376] on span "Add as one-time" at bounding box center [536, 382] width 80 height 13
click at [488, 376] on input "Add as one-time" at bounding box center [481, 382] width 13 height 13
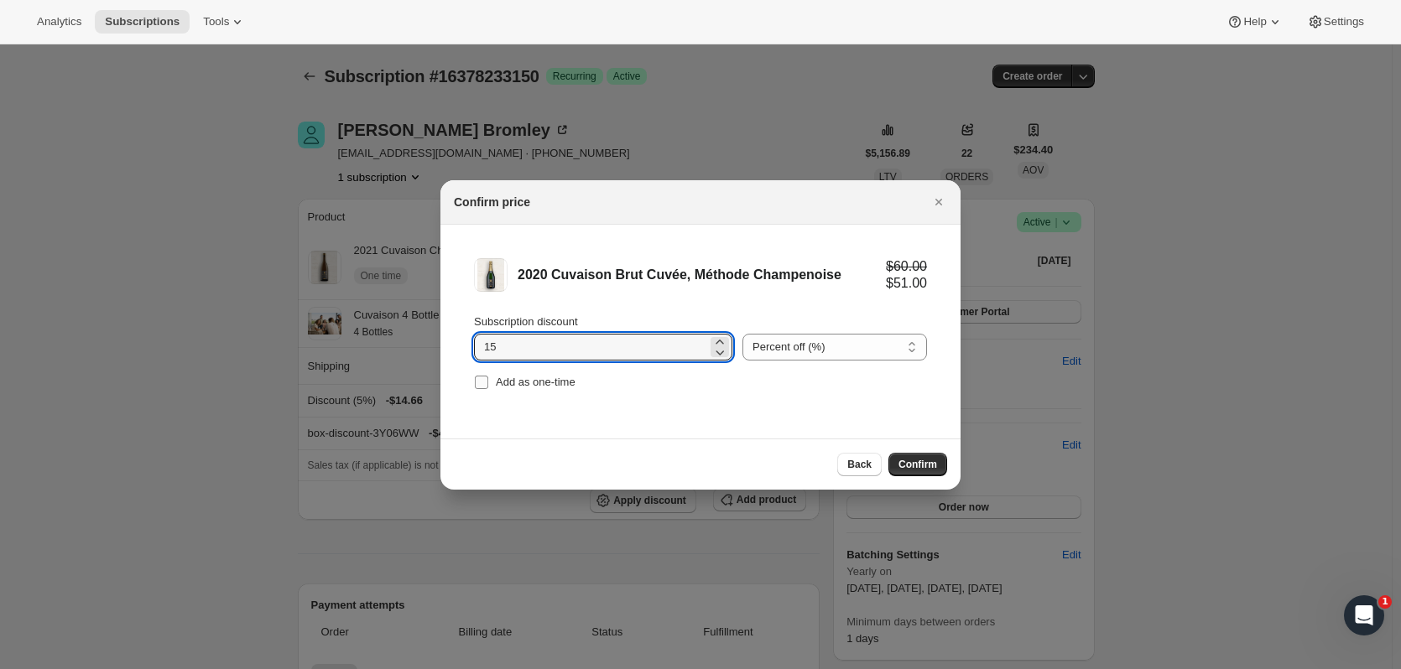
checkbox input "true"
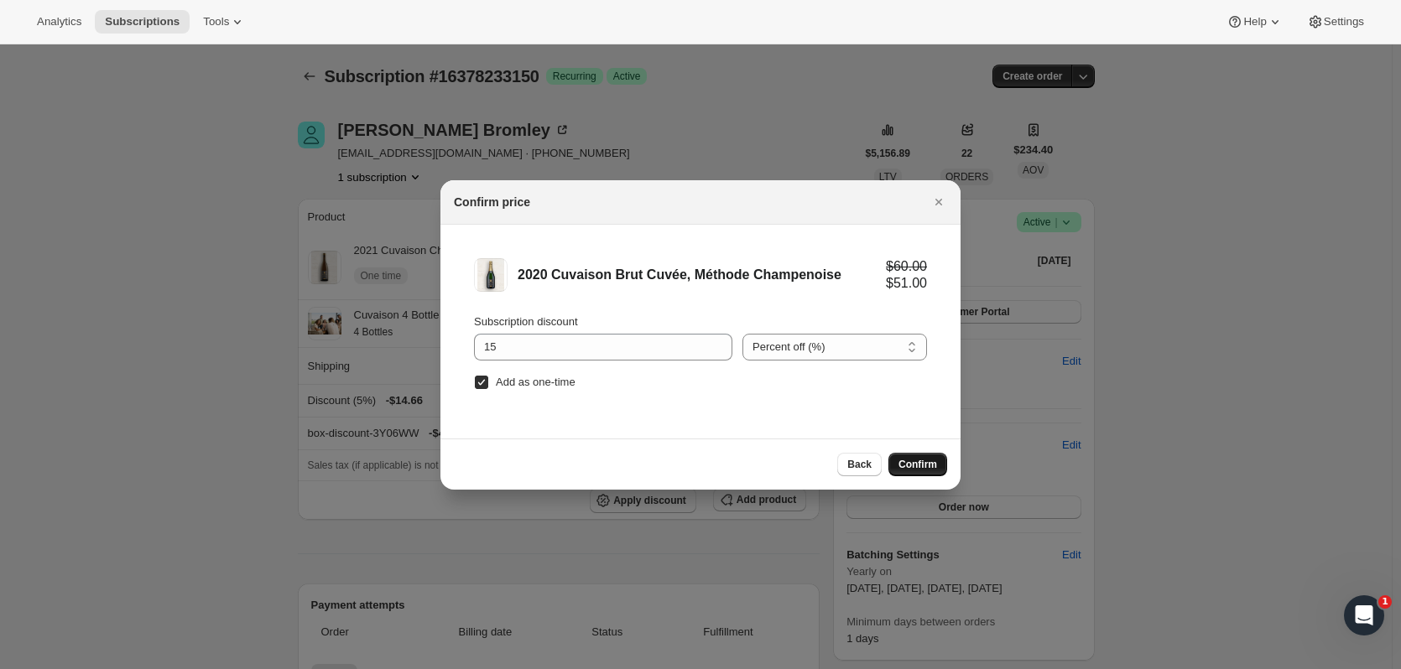
click at [914, 474] on button "Confirm" at bounding box center [917, 464] width 59 height 23
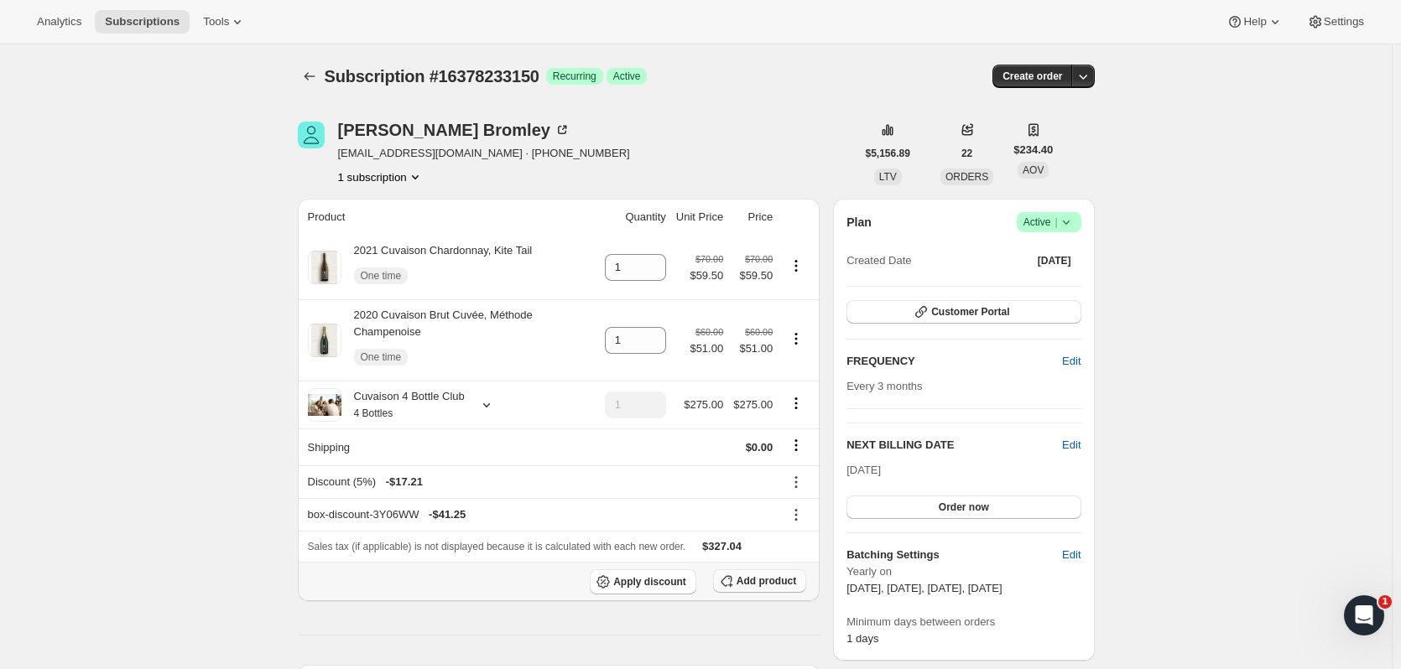
click at [797, 573] on button "Add product" at bounding box center [759, 580] width 93 height 23
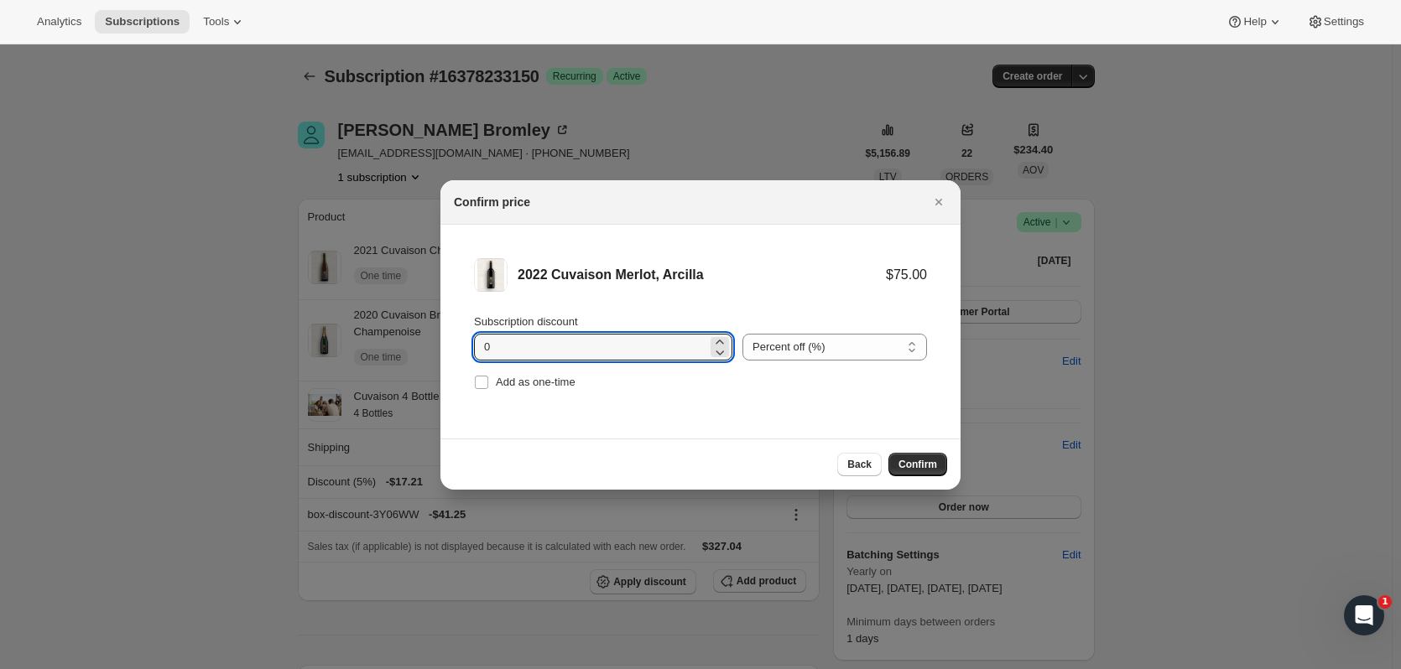
drag, startPoint x: 484, startPoint y: 351, endPoint x: 461, endPoint y: 351, distance: 22.6
click at [460, 352] on li "2022 Cuvaison Merlot, Arcilla $75.00 Subscription discount 0 Percent off (%) Am…" at bounding box center [700, 326] width 520 height 203
type input "15"
click at [522, 390] on label "Add as one-time" at bounding box center [524, 382] width 101 height 23
click at [488, 389] on input "Add as one-time" at bounding box center [481, 382] width 13 height 13
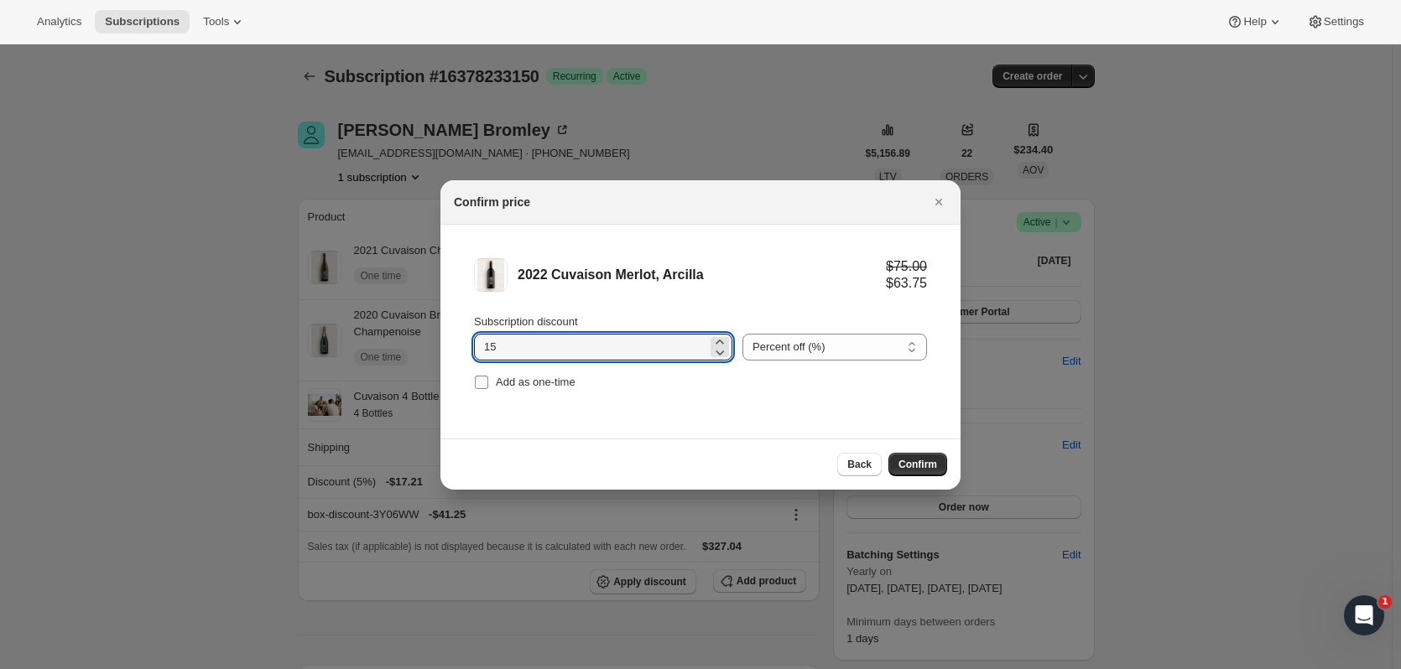
checkbox input "true"
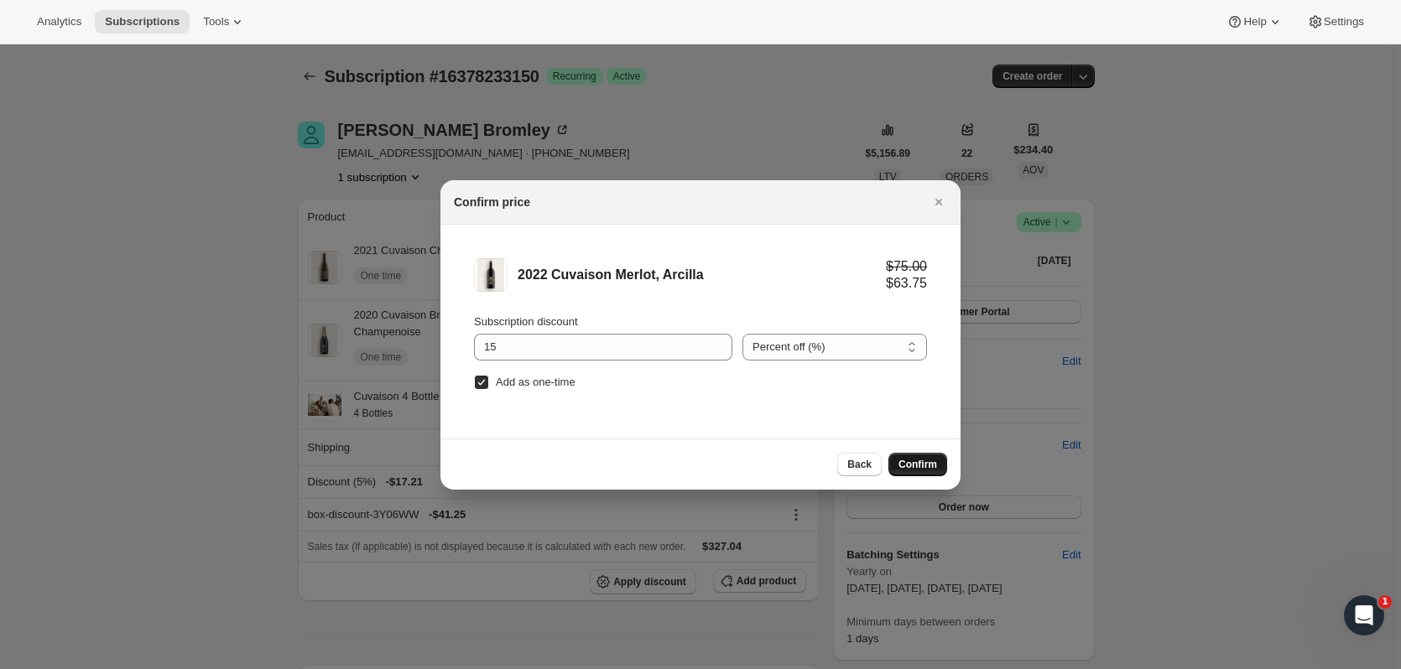
click at [903, 460] on span "Confirm" at bounding box center [917, 464] width 39 height 13
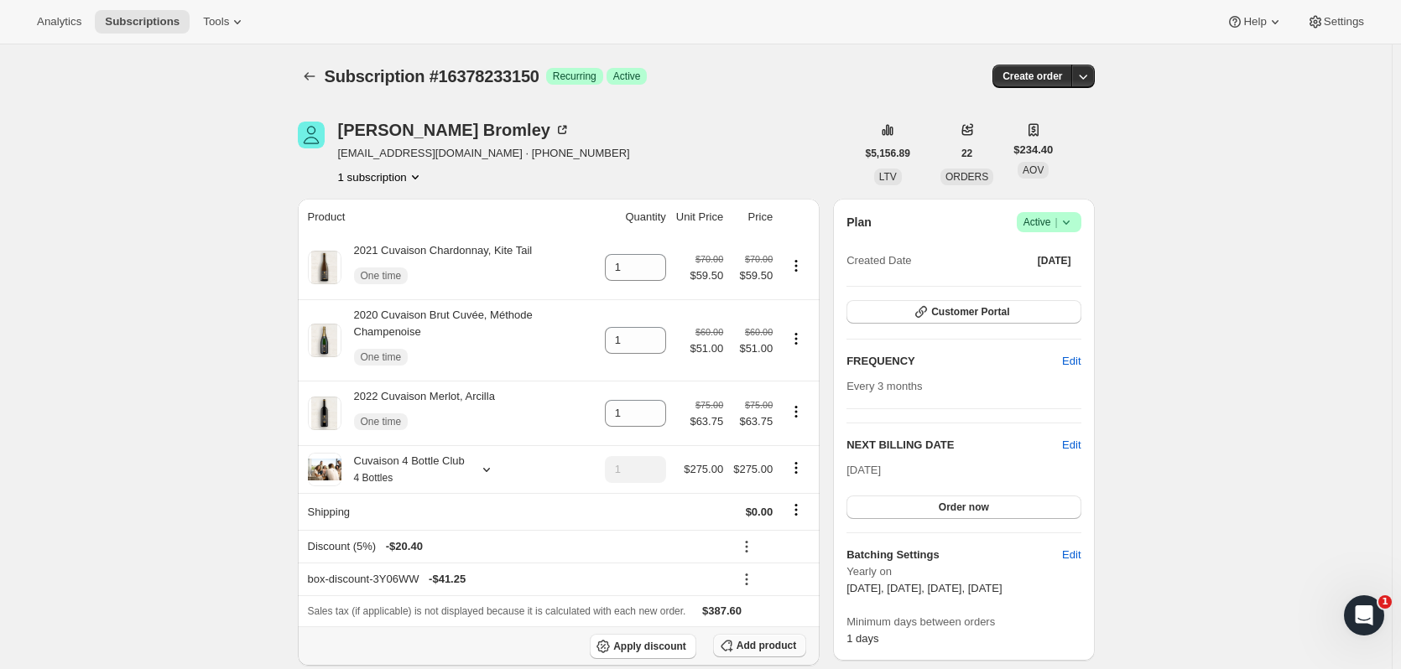
click at [800, 634] on button "Add product" at bounding box center [759, 645] width 93 height 23
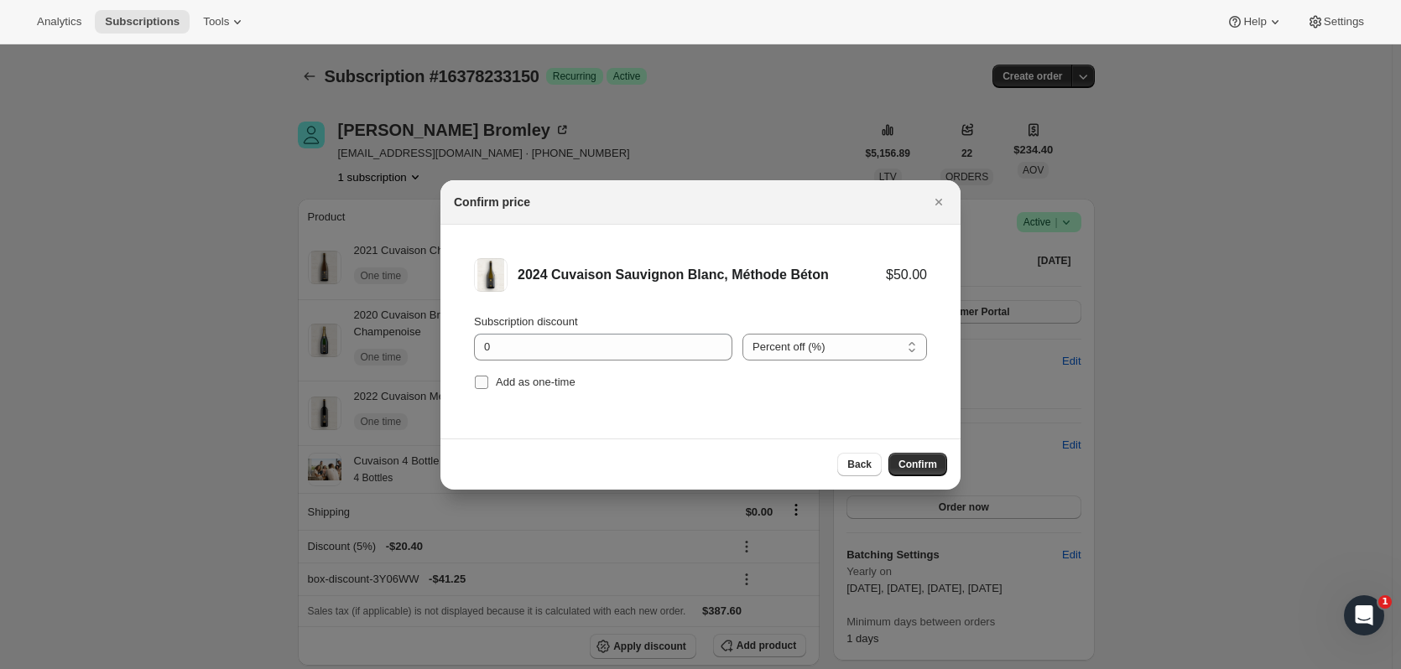
click at [486, 379] on input "Add as one-time" at bounding box center [481, 382] width 13 height 13
checkbox input "true"
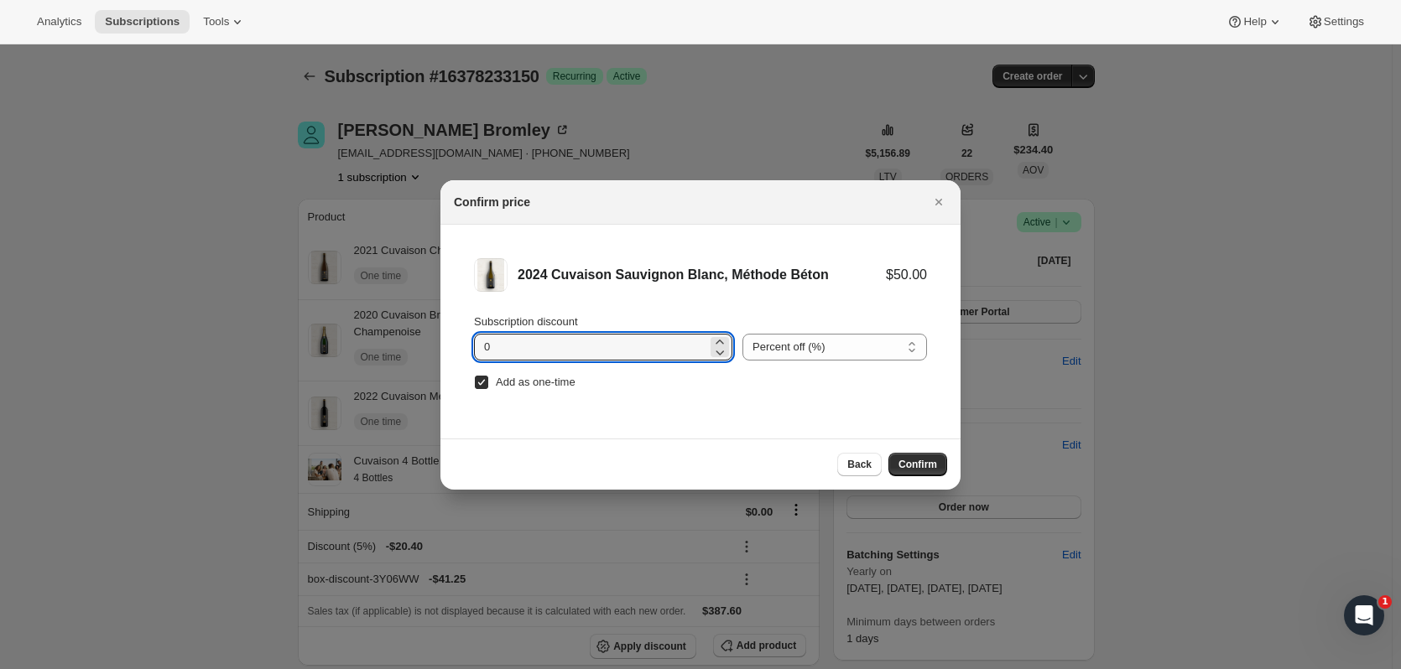
drag, startPoint x: 499, startPoint y: 350, endPoint x: 465, endPoint y: 345, distance: 34.8
click at [465, 345] on li "2024 Cuvaison Sauvignon Blanc, Méthode Béton $50.00 Subscription discount 0 Per…" at bounding box center [700, 326] width 520 height 203
type input "15"
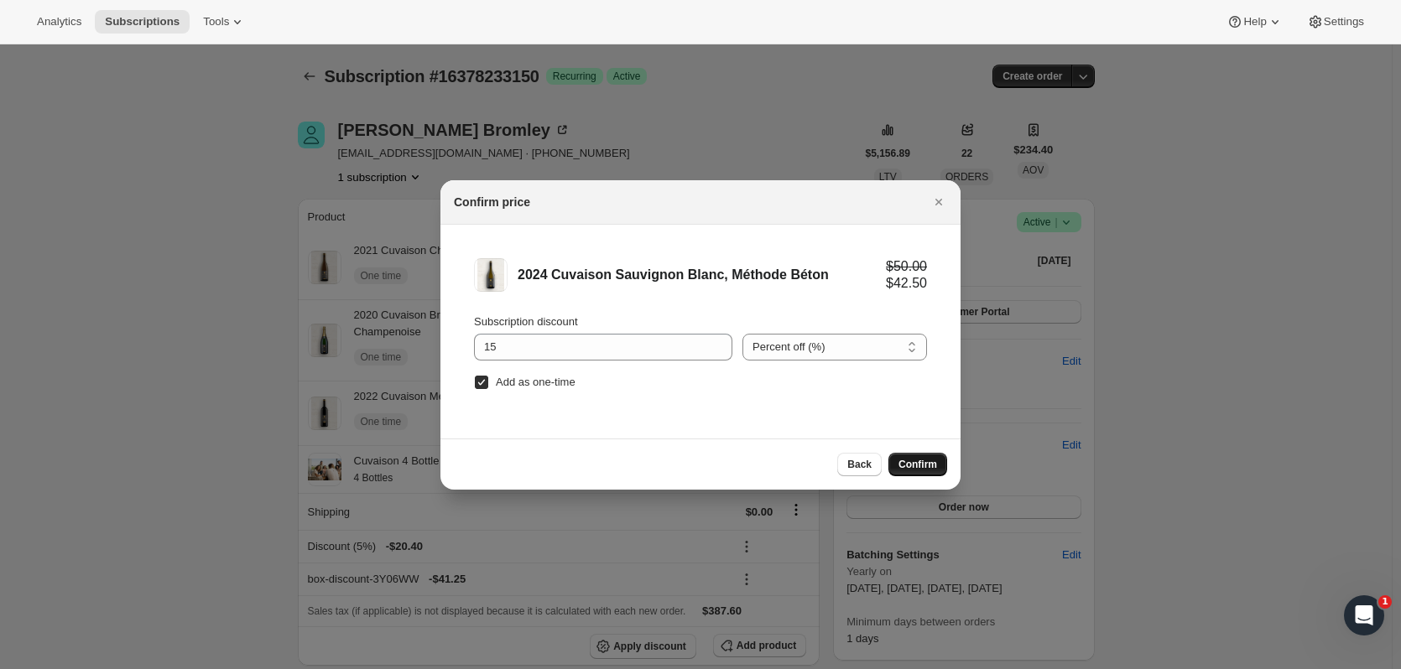
click at [907, 473] on button "Confirm" at bounding box center [917, 464] width 59 height 23
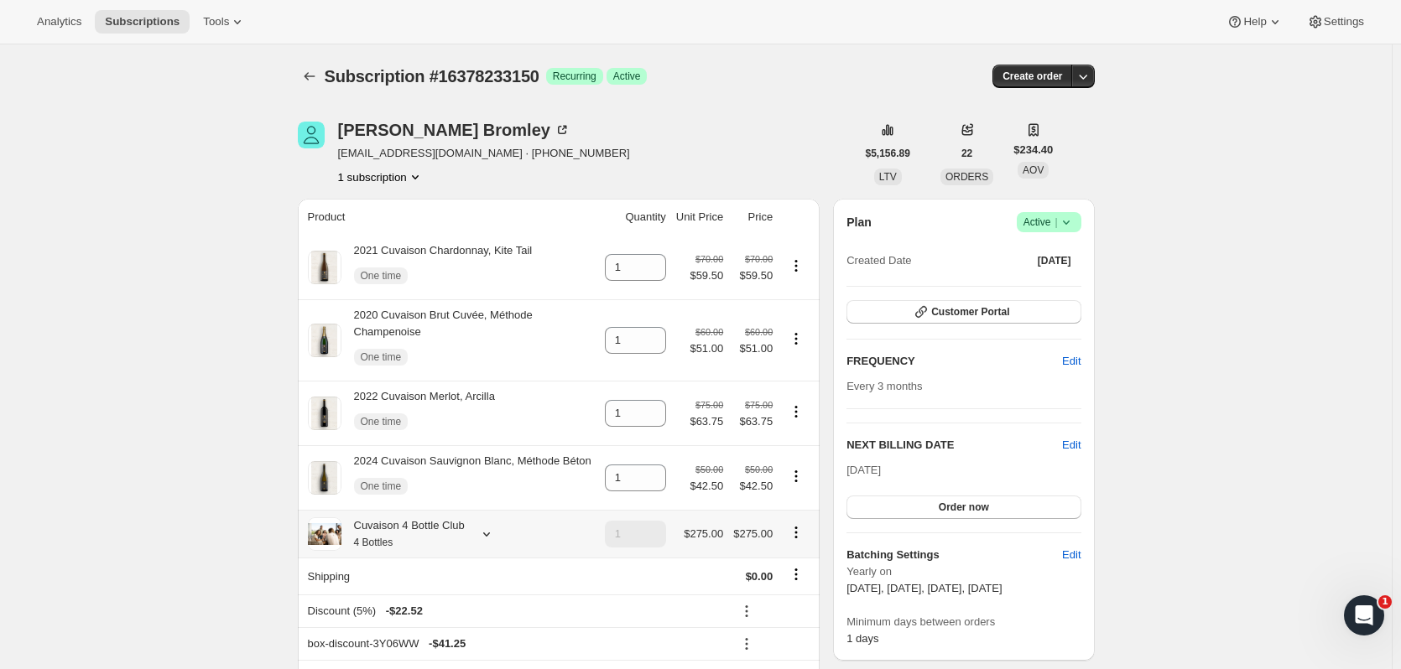
click at [802, 524] on icon "Product actions" at bounding box center [795, 532] width 17 height 17
click at [804, 576] on span "Remove" at bounding box center [801, 576] width 40 height 13
type input "0"
click at [753, 603] on icon at bounding box center [752, 611] width 17 height 17
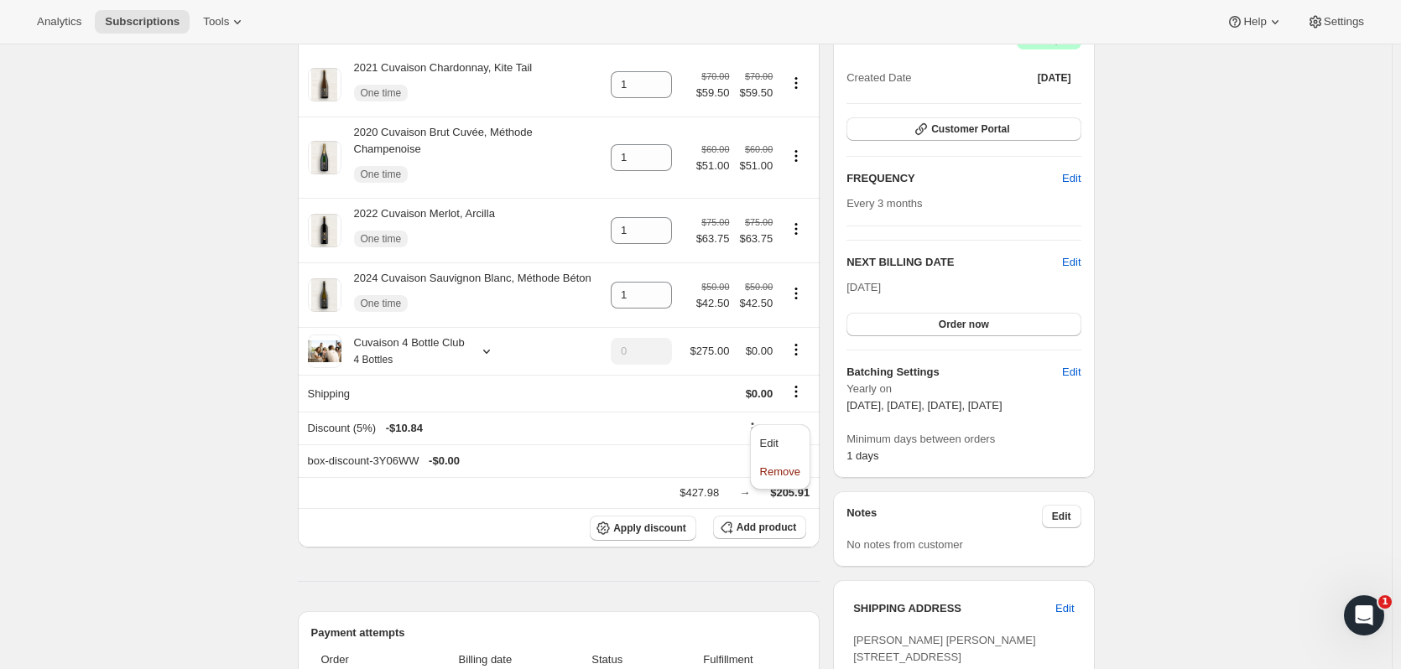
scroll to position [210, 0]
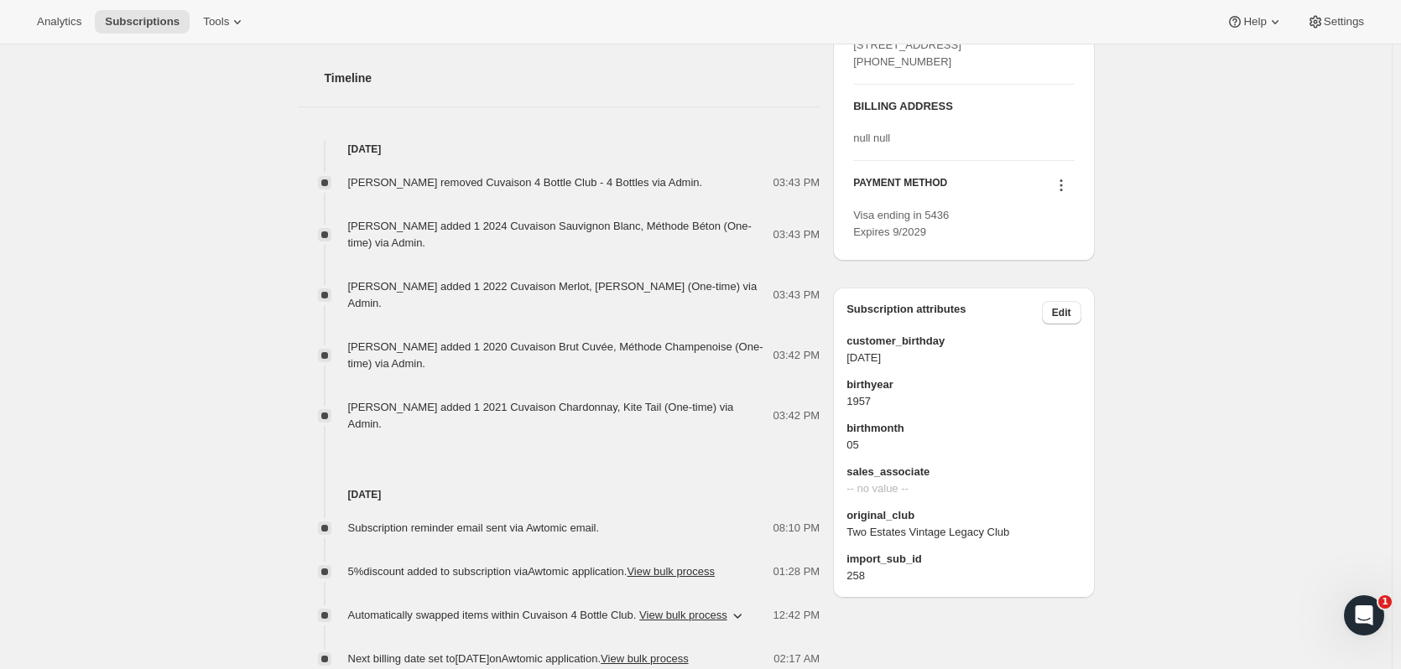
scroll to position [0, 0]
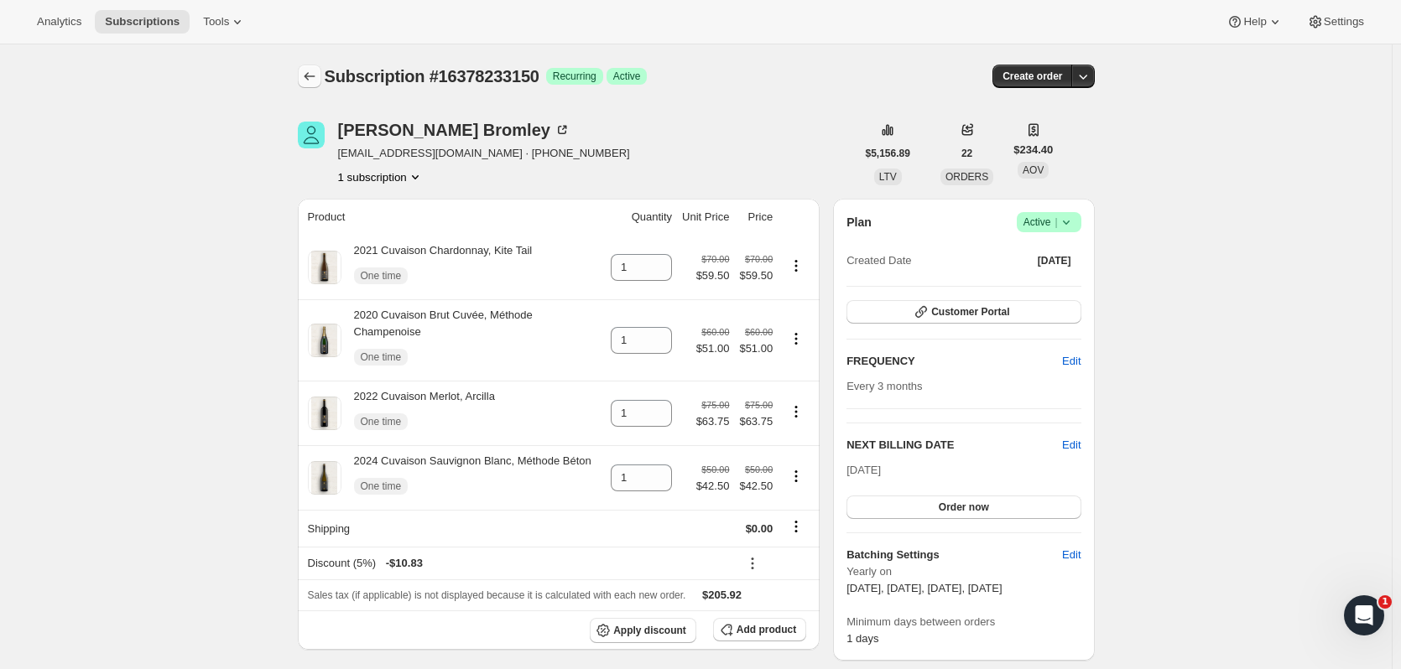
click at [306, 87] on button "Subscriptions" at bounding box center [309, 76] width 23 height 23
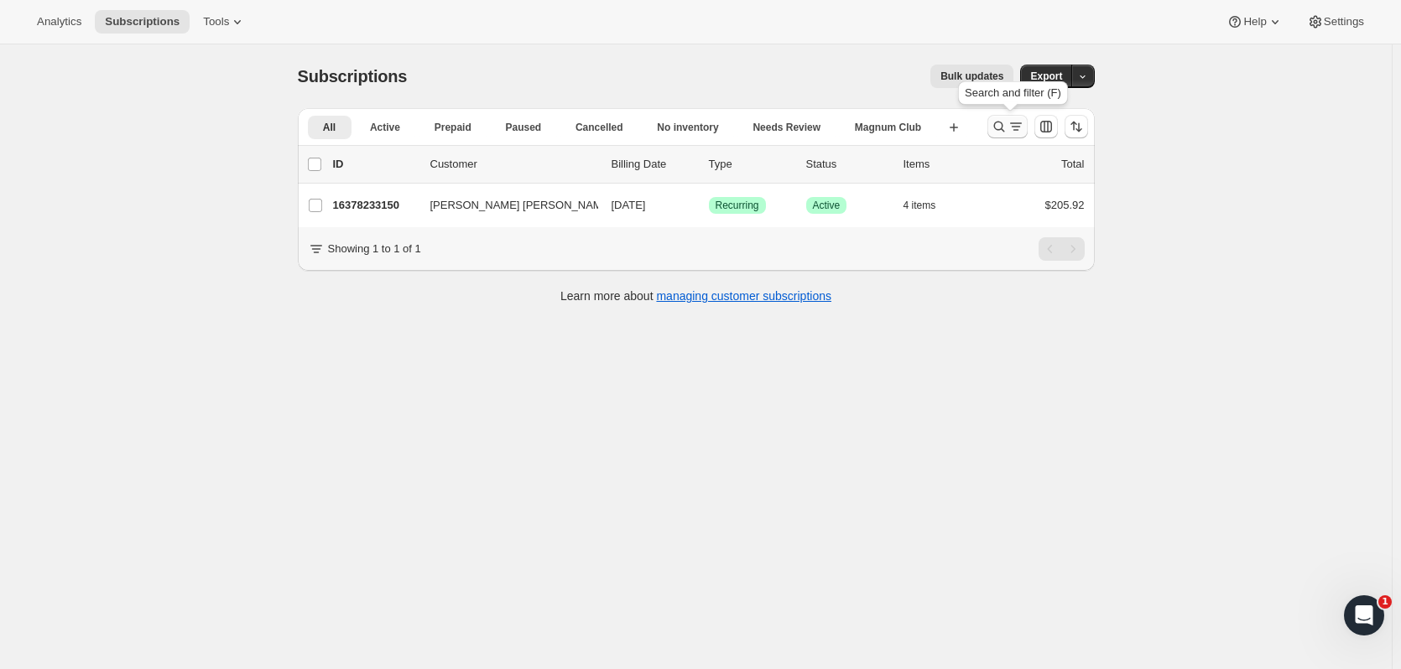
click at [997, 117] on button "Search and filter results" at bounding box center [1007, 126] width 40 height 23
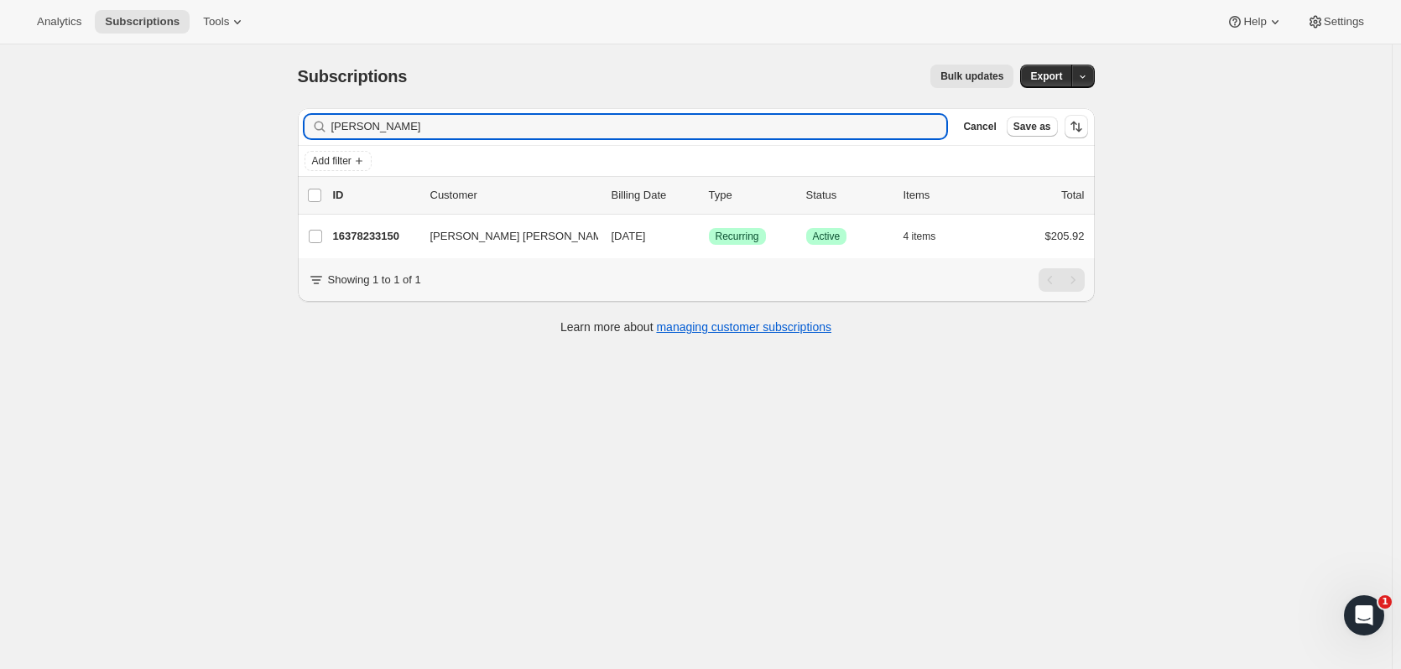
drag, startPoint x: 424, startPoint y: 120, endPoint x: 148, endPoint y: 107, distance: 276.2
click at [146, 107] on div "Subscriptions. This page is ready Subscriptions Bulk updates More actions Bulk …" at bounding box center [695, 378] width 1391 height 669
type input "rappe"
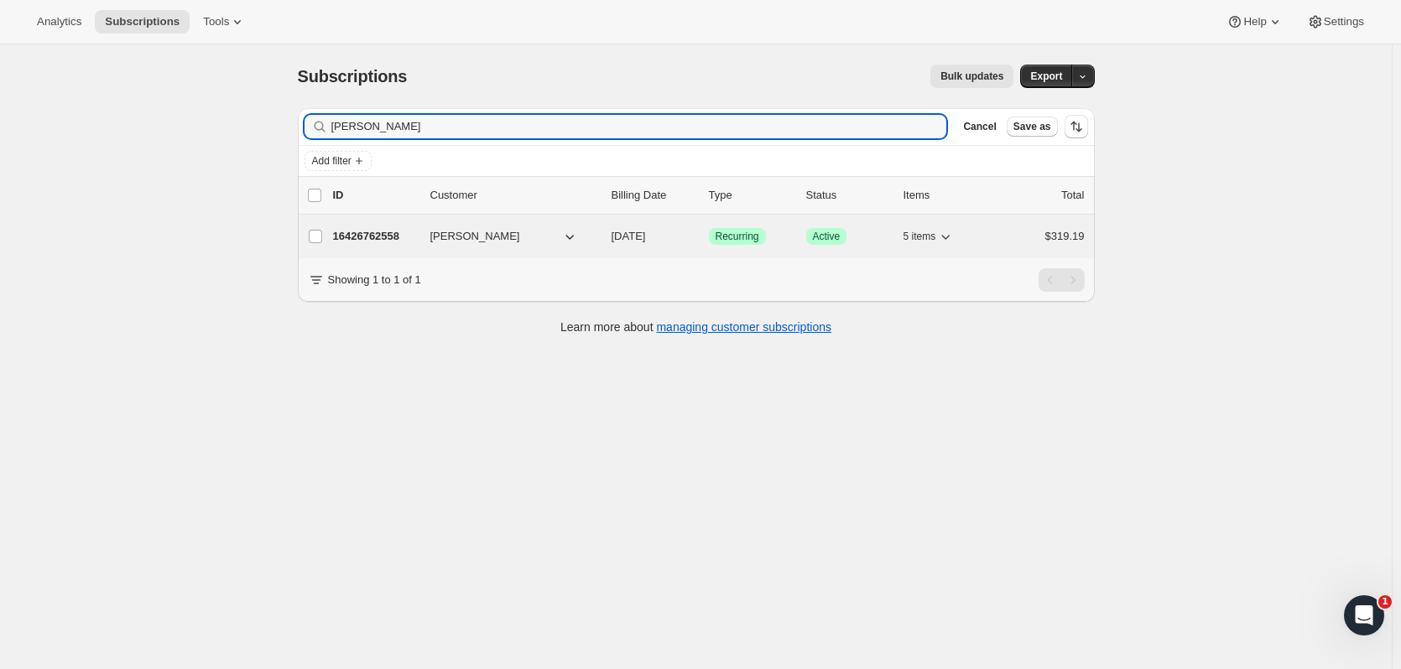
click at [410, 225] on div "16426762558 becky rappe 09/09/2025 Success Recurring Success Active 5 items $31…" at bounding box center [708, 236] width 751 height 23
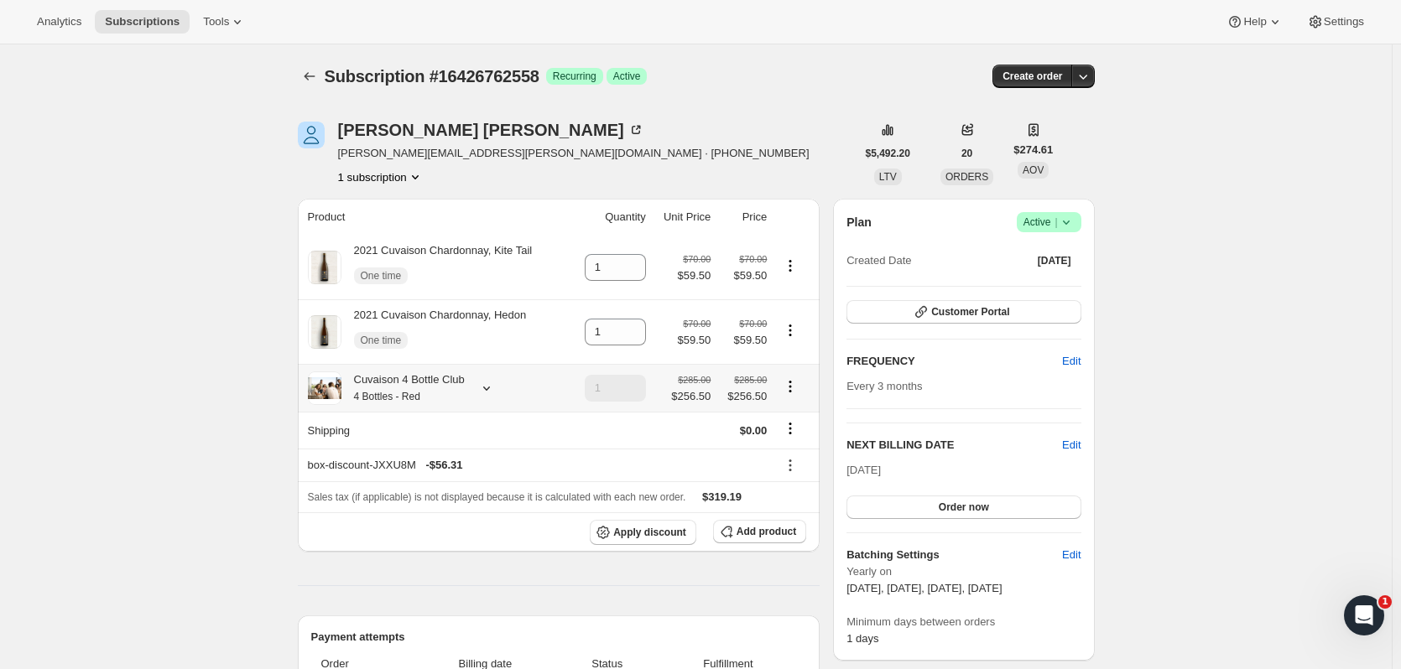
click at [491, 392] on icon at bounding box center [486, 388] width 17 height 17
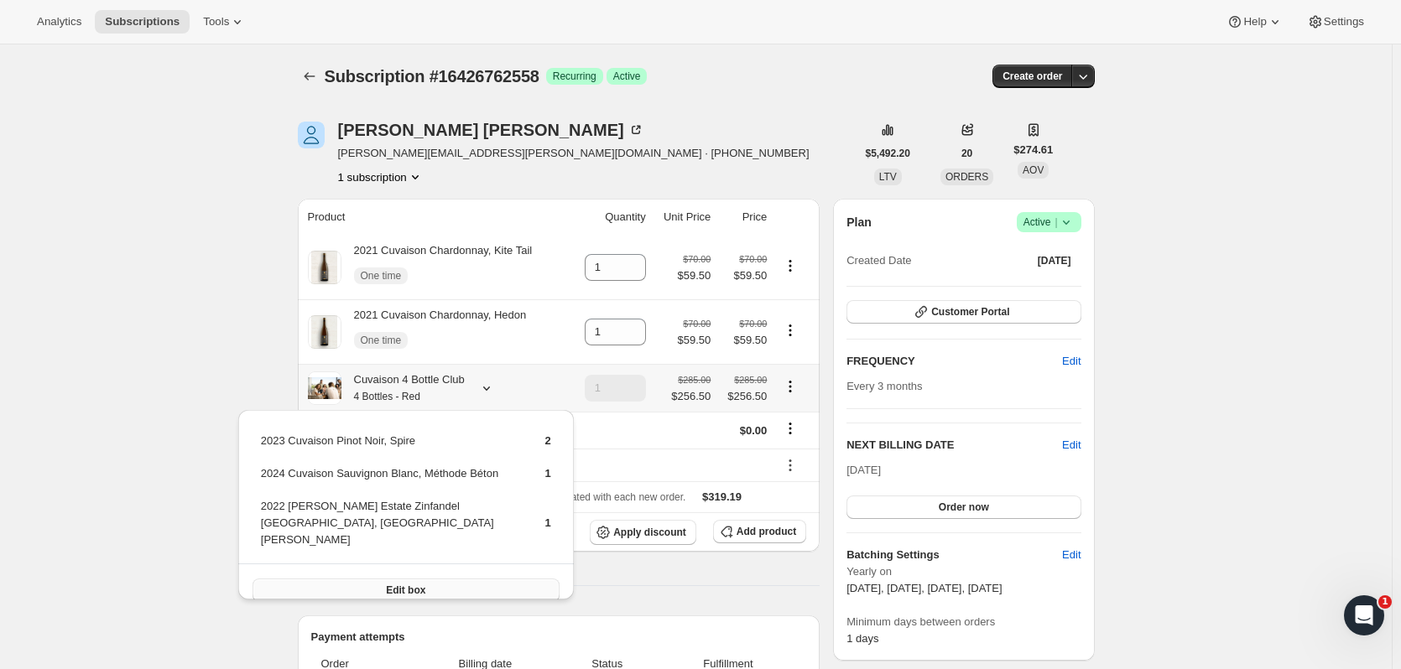
click at [465, 582] on button "Edit box" at bounding box center [405, 590] width 307 height 23
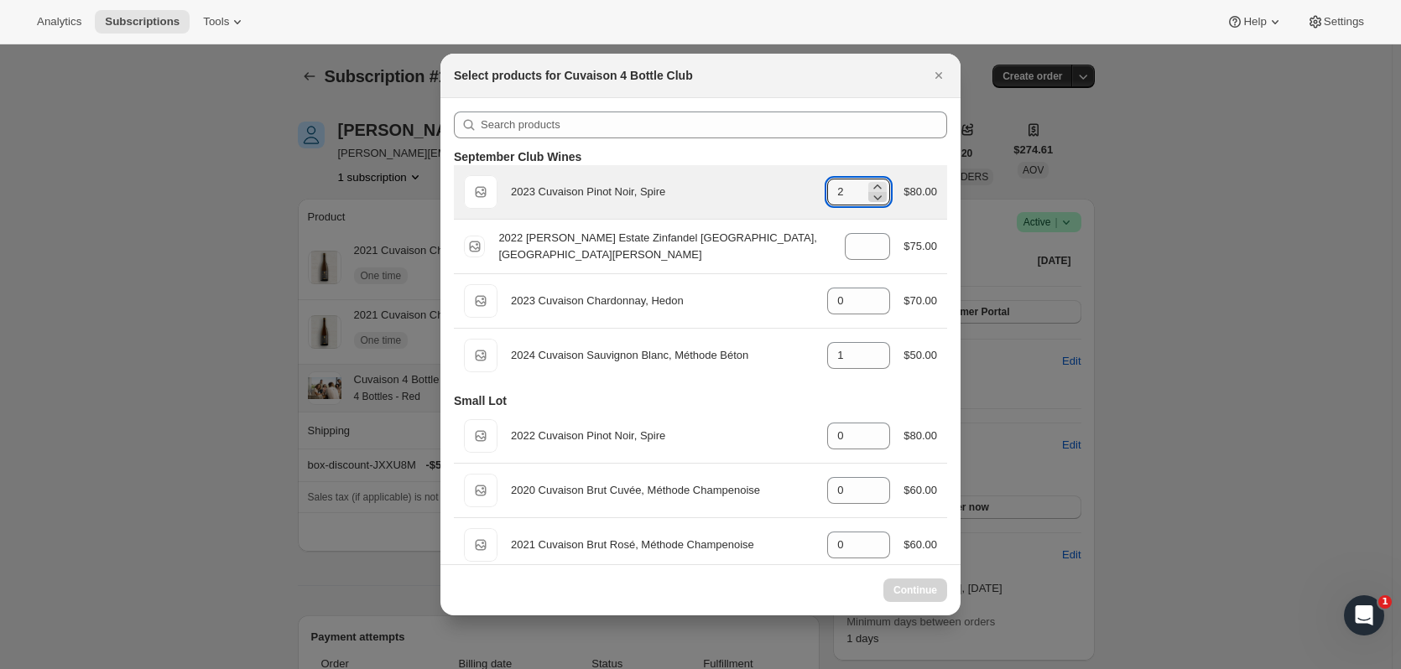
click at [869, 199] on icon ":r369:" at bounding box center [877, 197] width 17 height 17
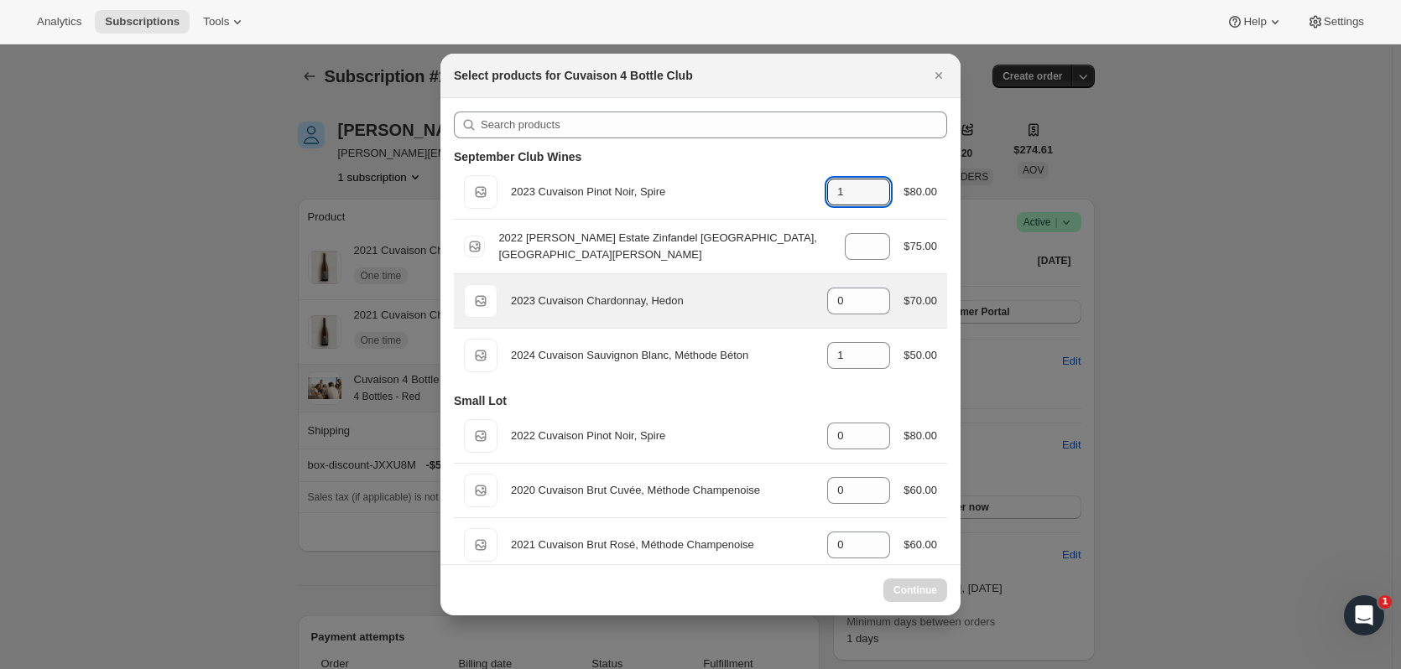
type input "2"
click at [873, 292] on icon ":r369:" at bounding box center [877, 296] width 17 height 17
type input "0"
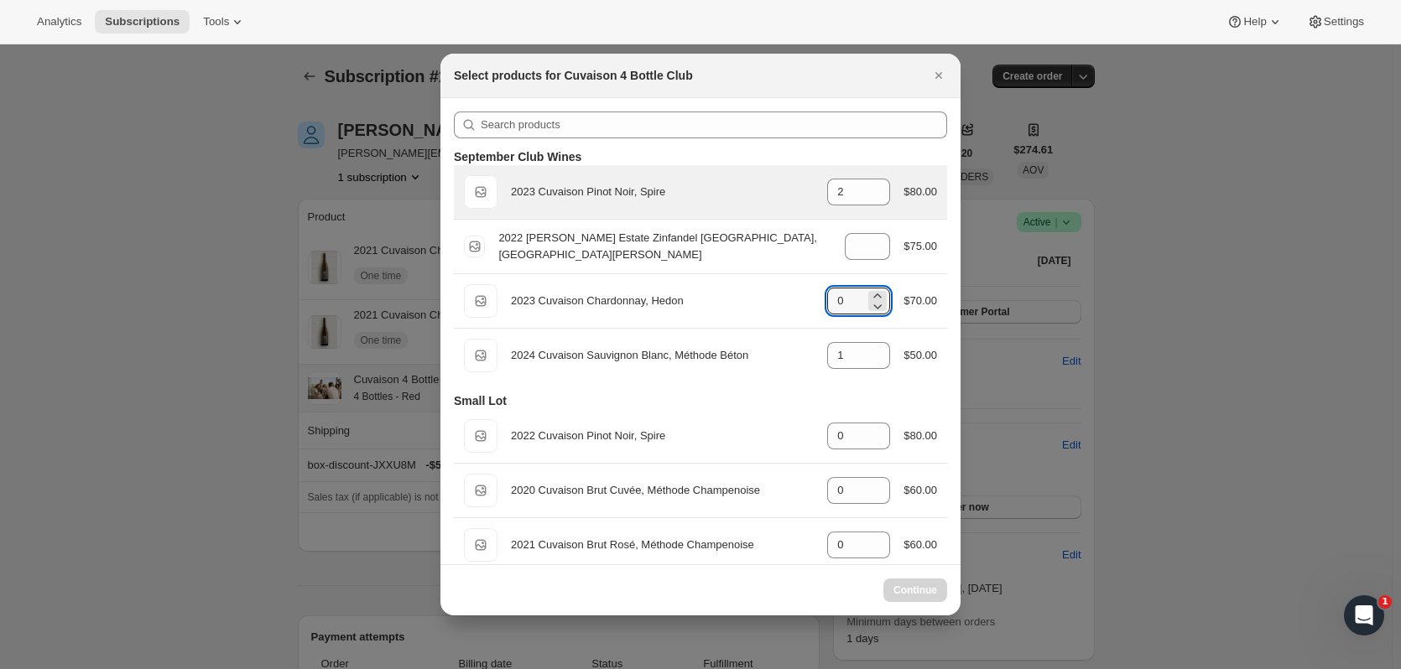
select select "gid://shopify/ProductVariant/52115221774654"
click at [875, 201] on icon ":r369:" at bounding box center [877, 197] width 17 height 17
type input "1"
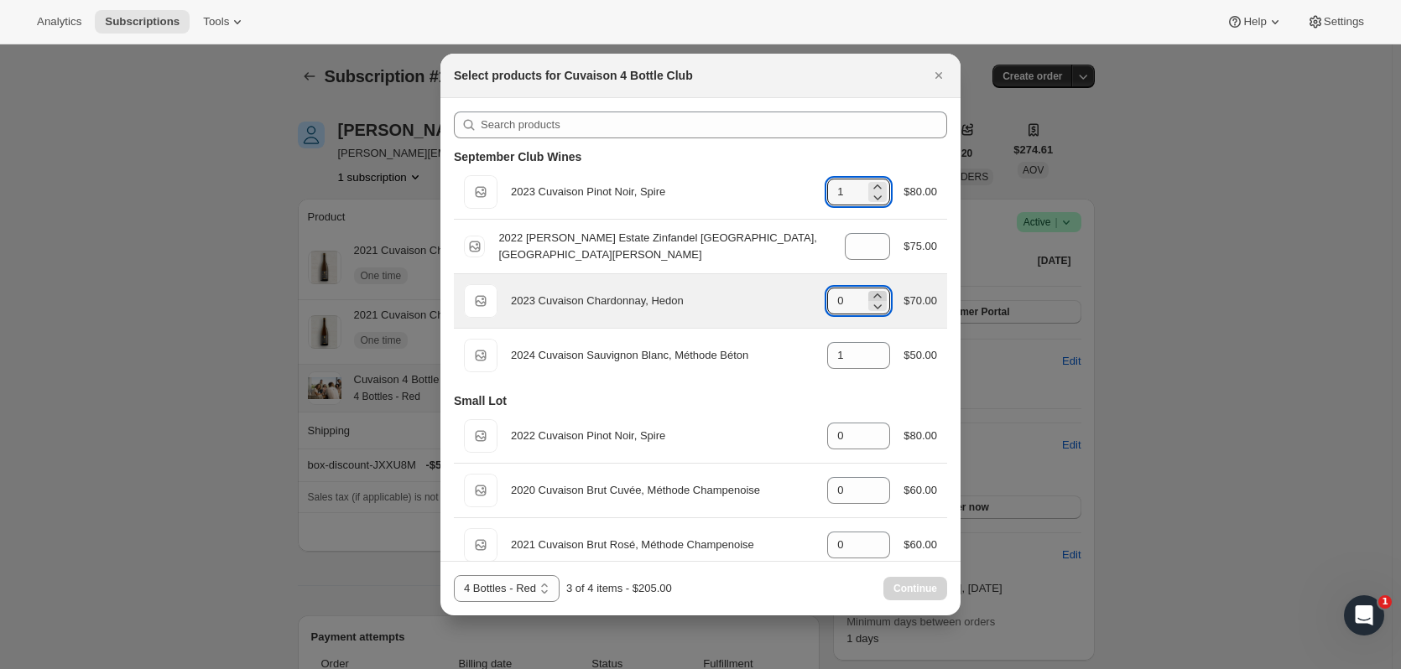
click at [872, 288] on icon ":r369:" at bounding box center [877, 296] width 17 height 17
type input "1"
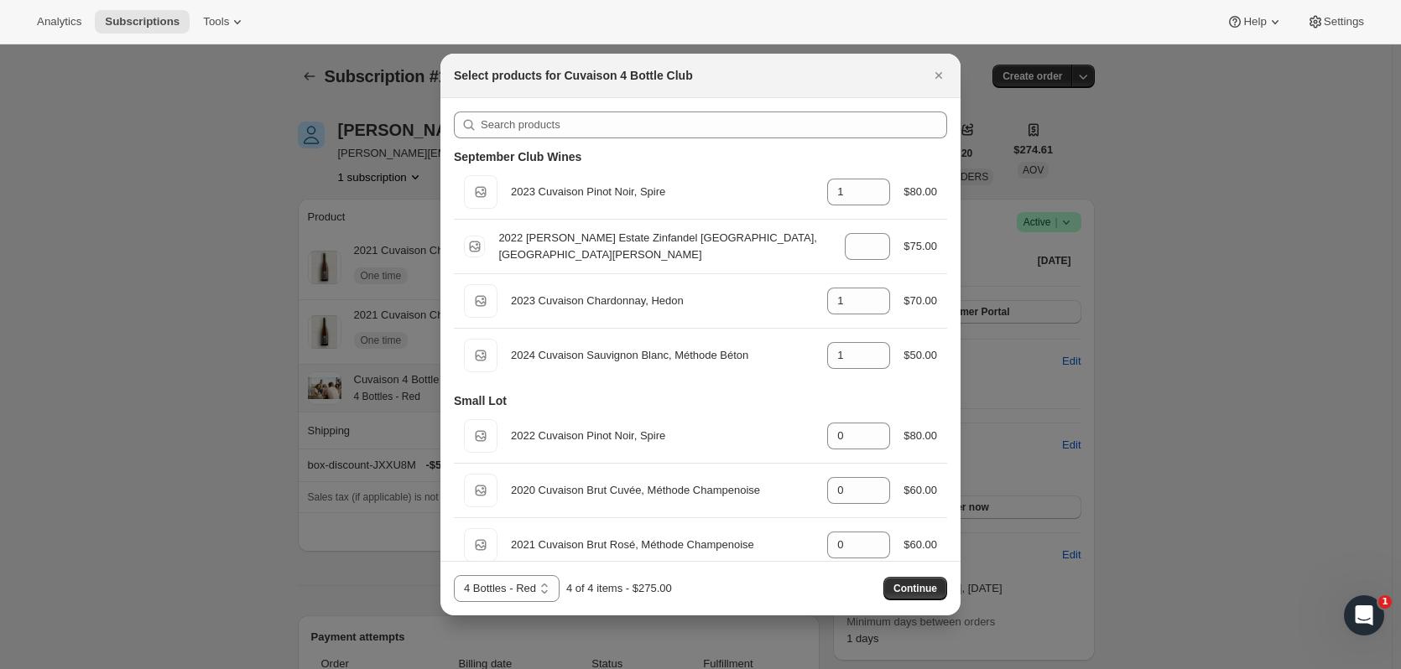
click at [924, 581] on button "Continue" at bounding box center [915, 588] width 64 height 23
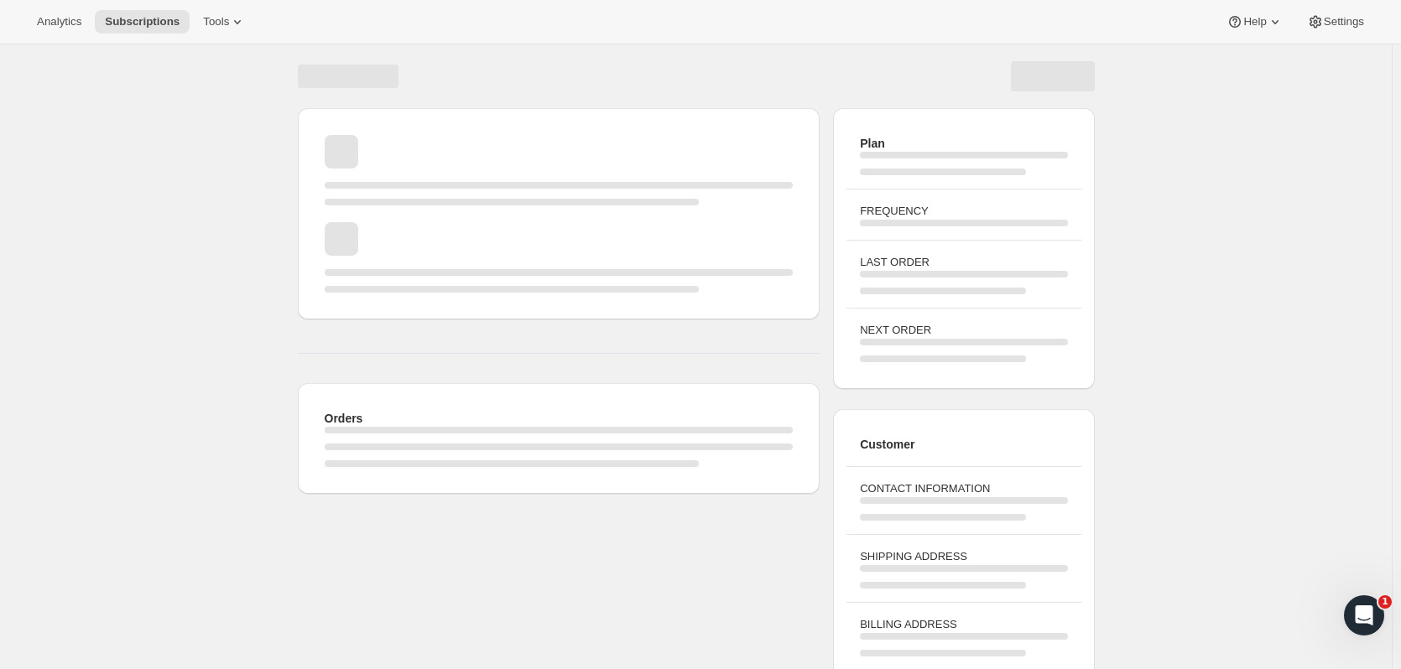
click at [909, 601] on div "SHIPPING ADDRESS" at bounding box center [963, 568] width 234 height 68
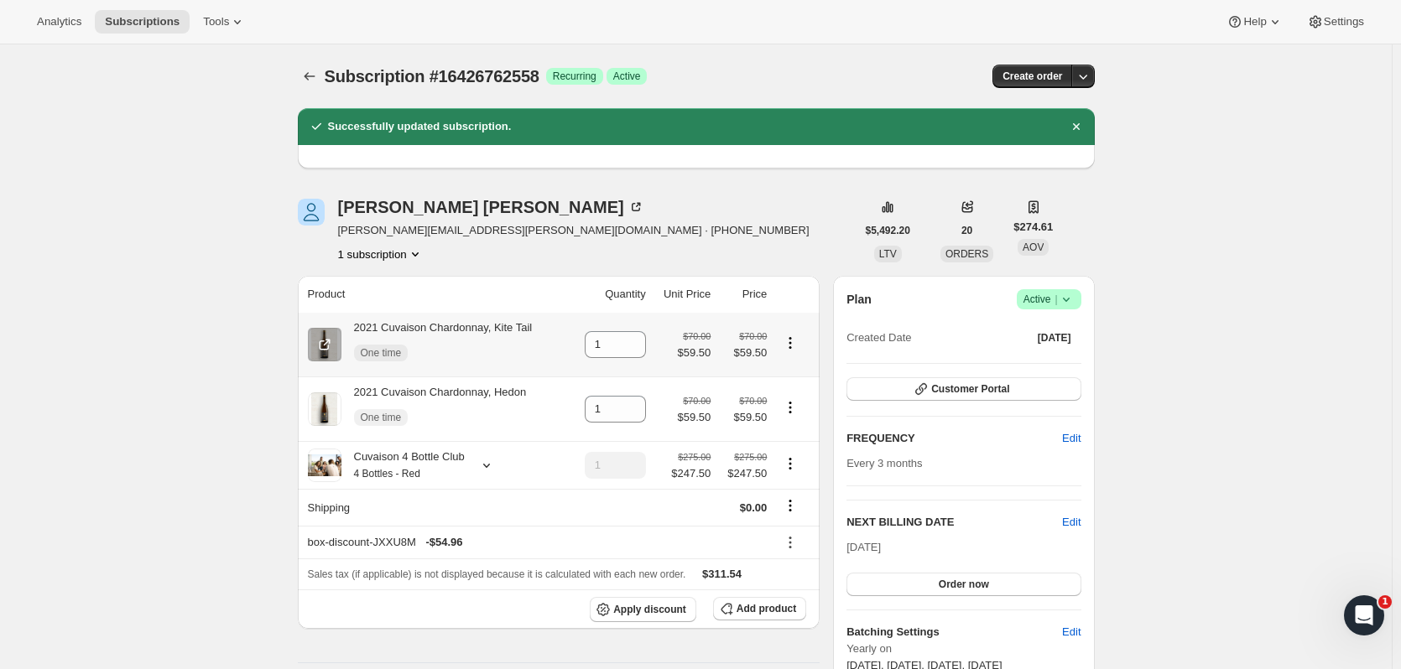
click at [790, 336] on icon "Product actions" at bounding box center [790, 343] width 17 height 17
click at [793, 369] on span "Remove" at bounding box center [783, 375] width 40 height 13
type input "0"
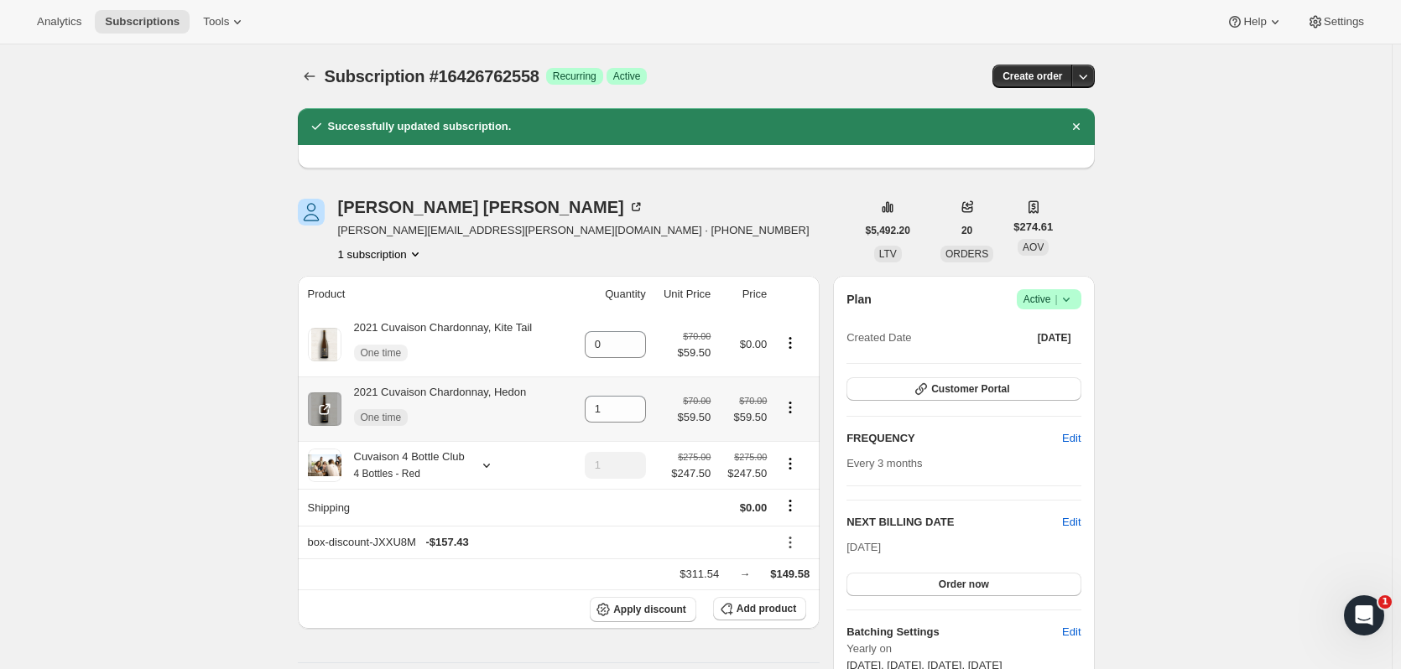
click at [790, 403] on icon "Product actions" at bounding box center [790, 407] width 17 height 17
click at [791, 435] on span "Remove" at bounding box center [783, 440] width 40 height 13
type input "0"
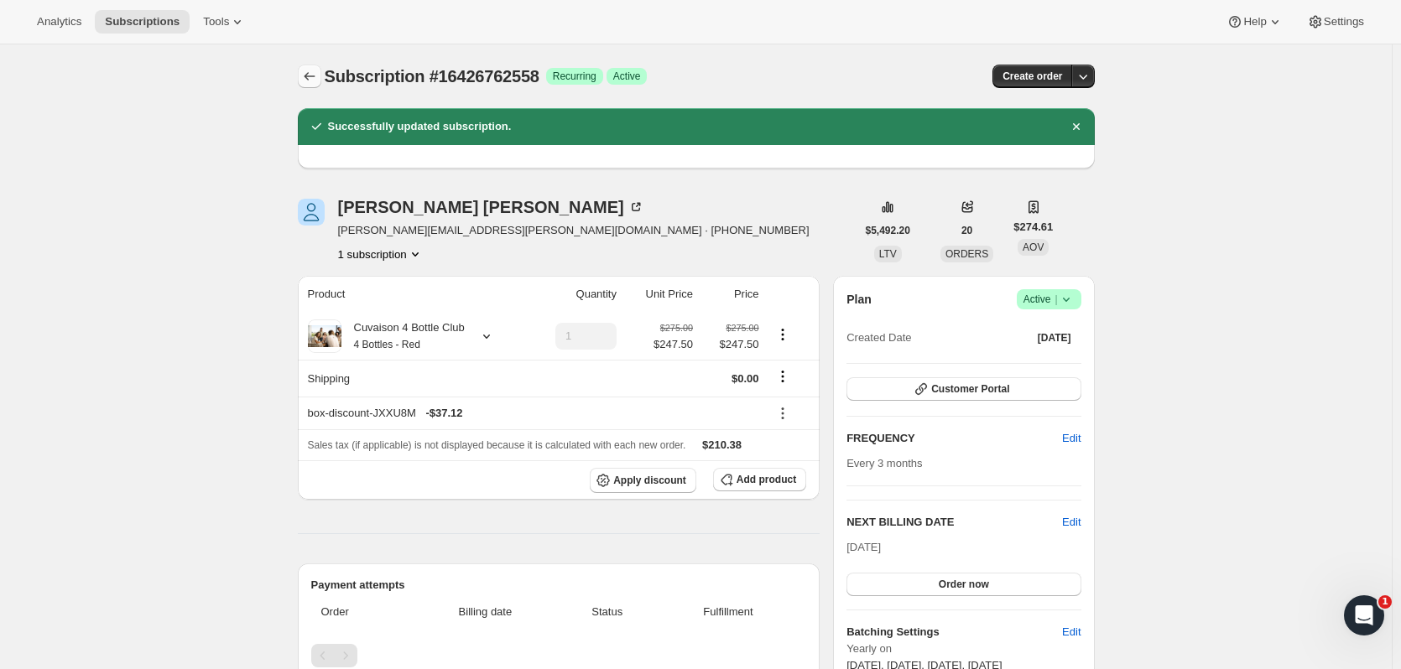
click at [314, 77] on icon "Subscriptions" at bounding box center [309, 76] width 17 height 17
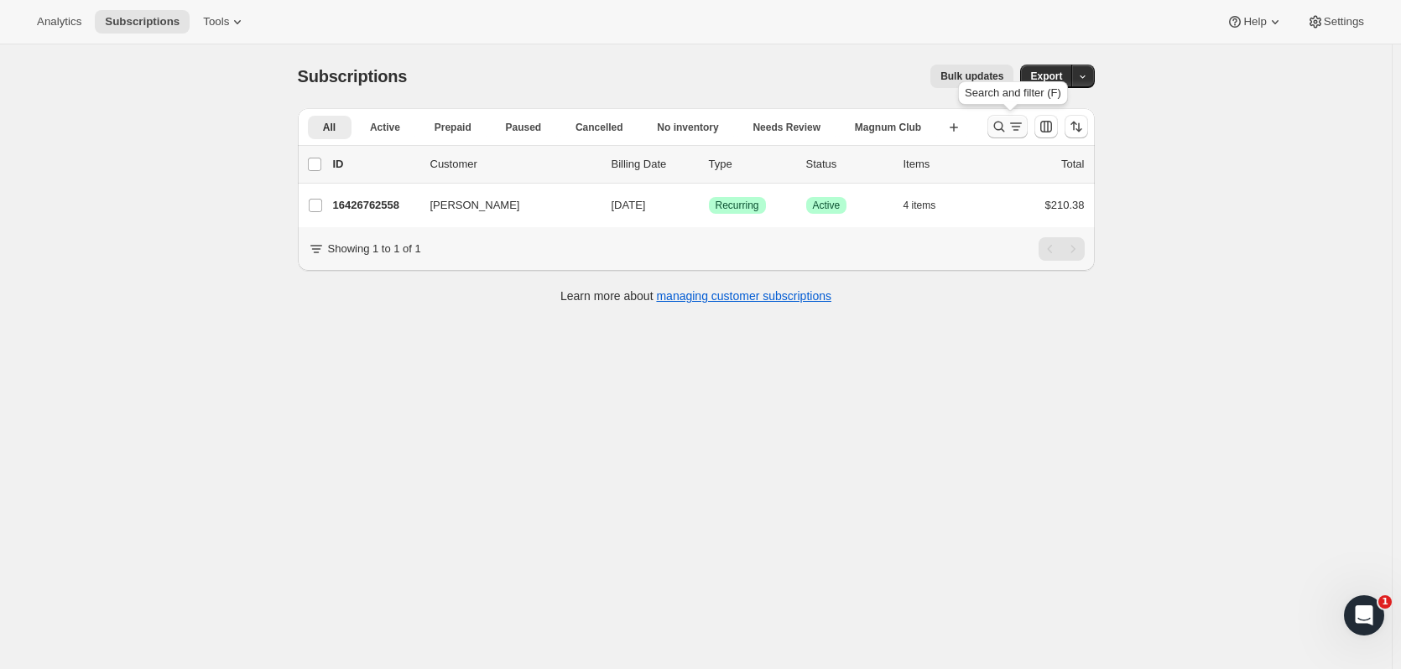
click at [1004, 126] on icon "Search and filter results" at bounding box center [998, 126] width 17 height 17
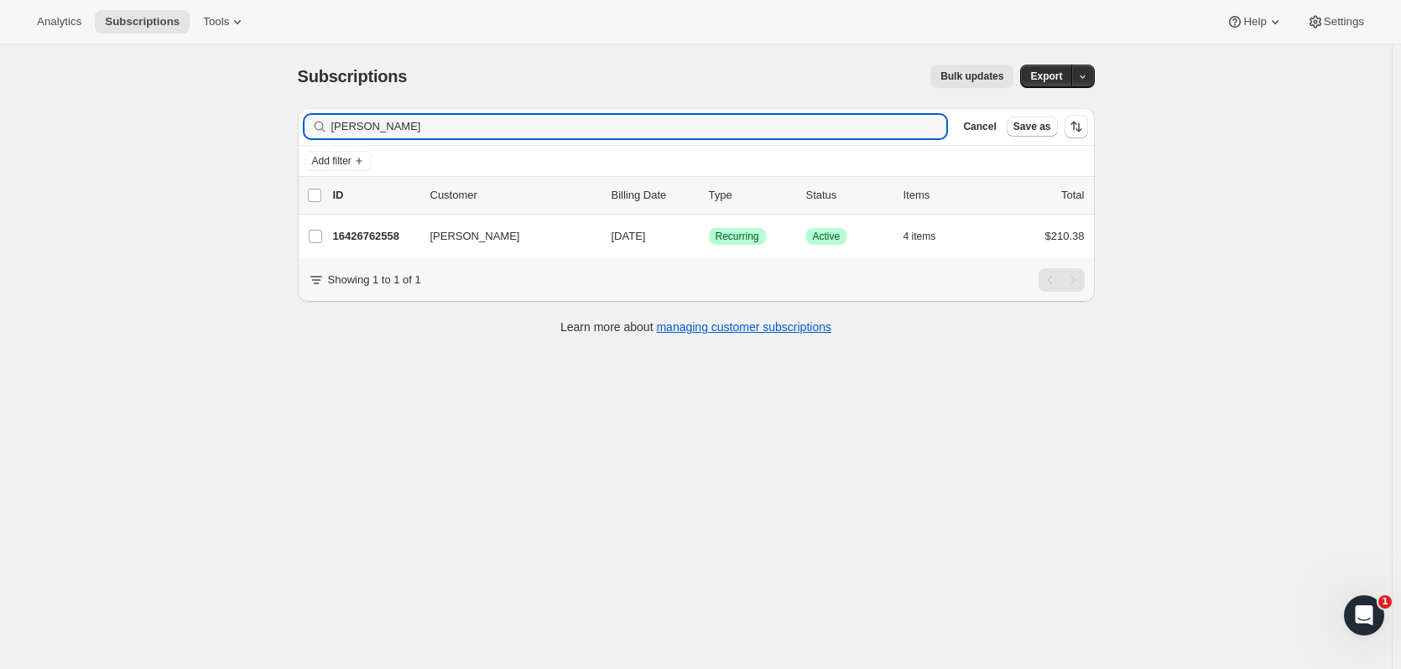
drag, startPoint x: 194, startPoint y: 101, endPoint x: 169, endPoint y: 104, distance: 25.3
click at [169, 104] on div "Subscriptions. This page is ready Subscriptions Bulk updates More actions Bulk …" at bounding box center [695, 378] width 1391 height 669
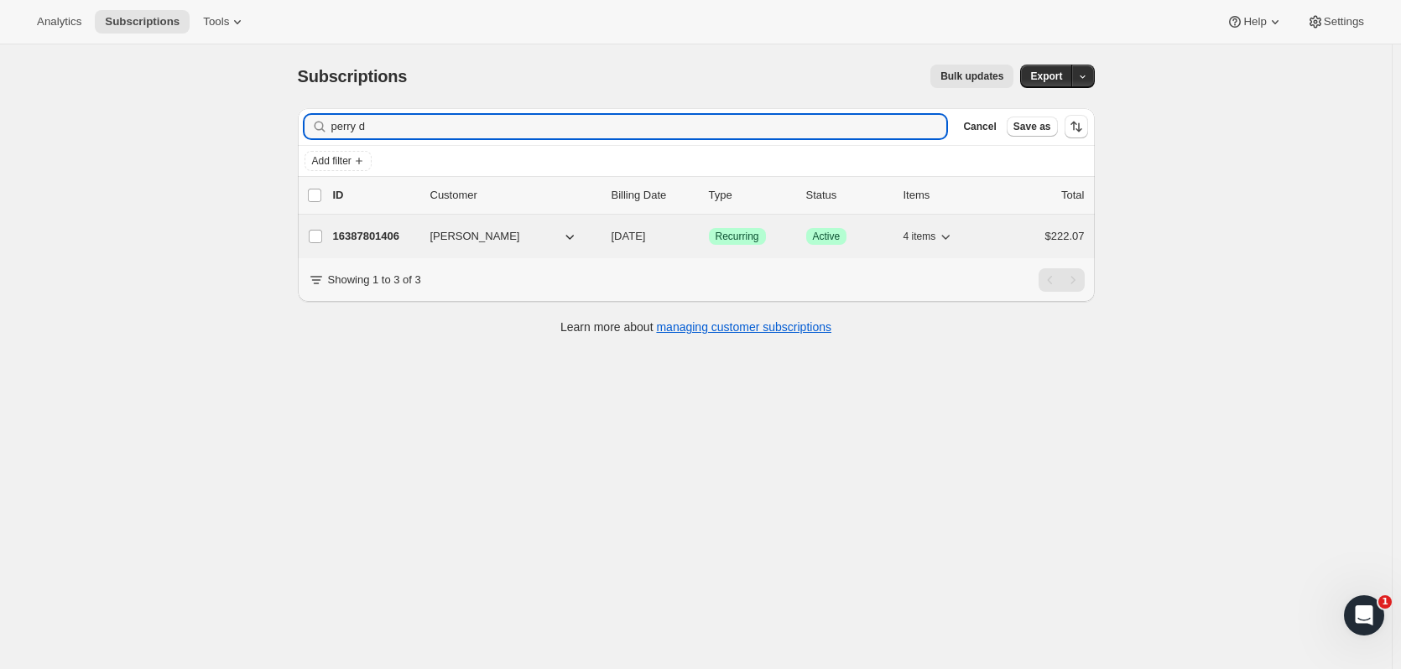
type input "perry d"
click at [503, 228] on span "Perry DeAugustine" at bounding box center [475, 236] width 90 height 17
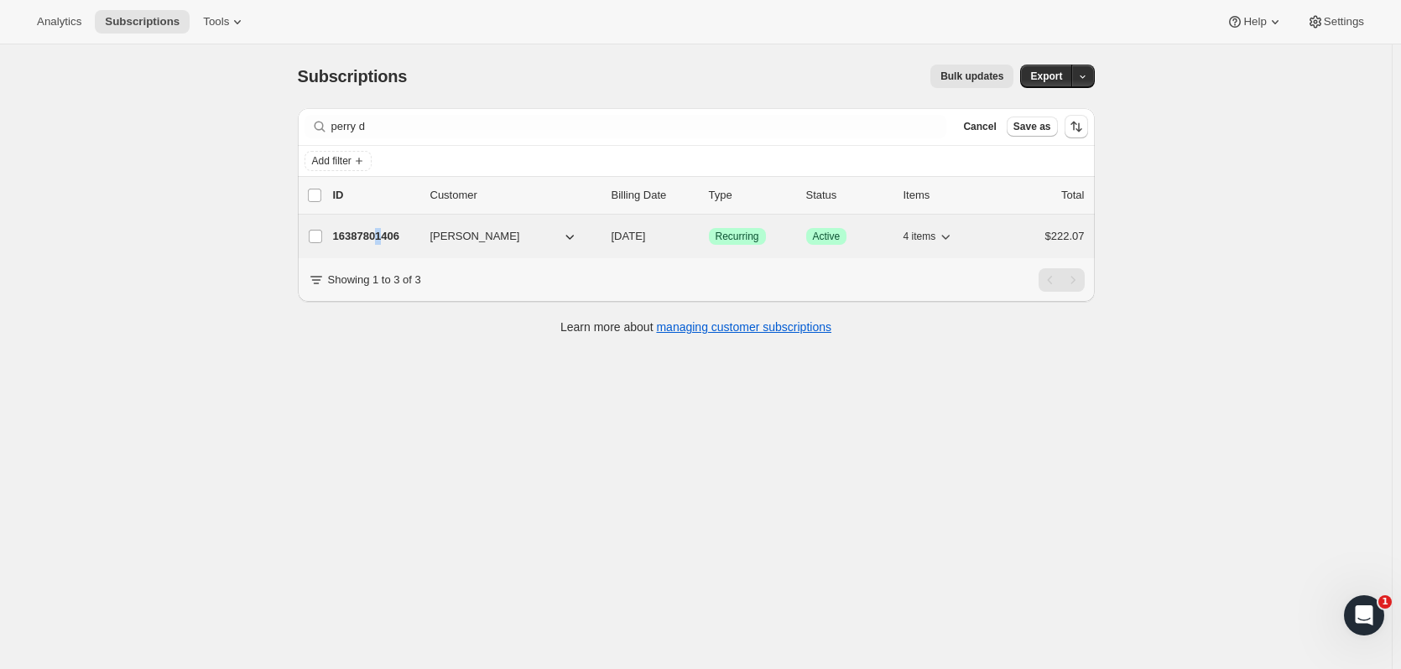
click at [383, 234] on p "16387801406" at bounding box center [375, 236] width 84 height 17
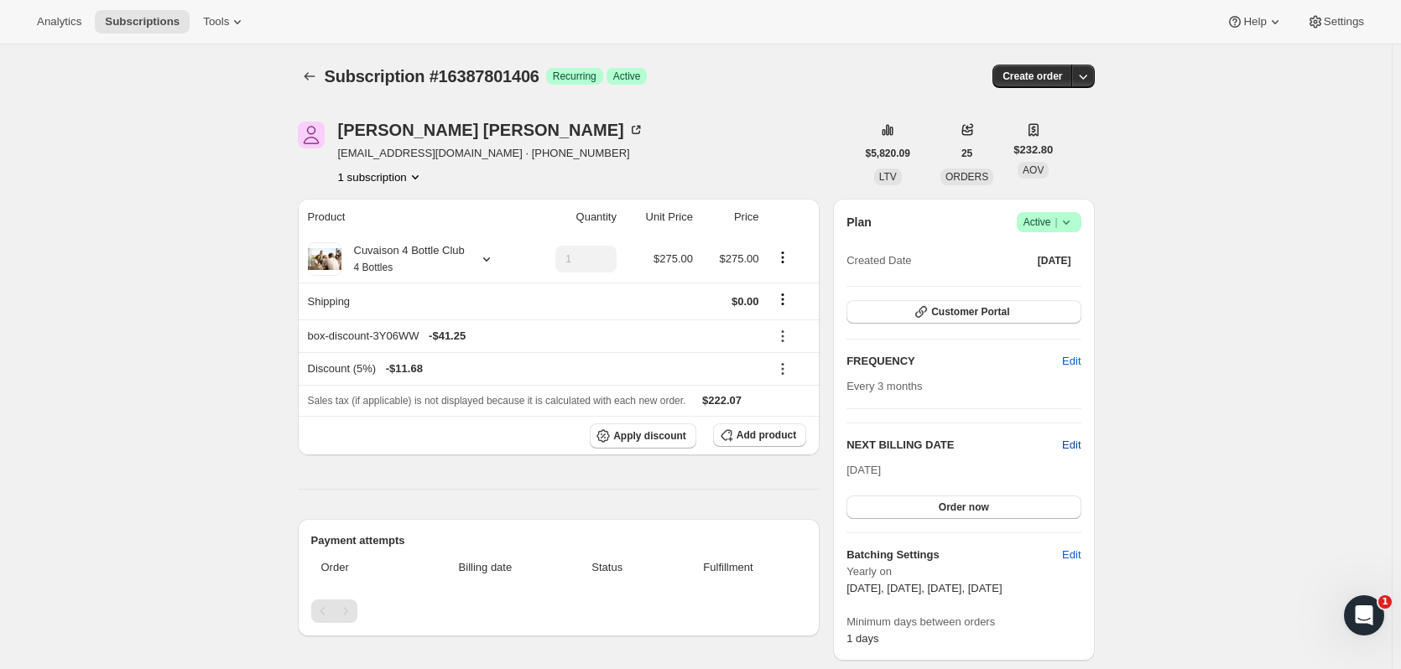
click at [1066, 448] on span "Edit" at bounding box center [1071, 445] width 18 height 17
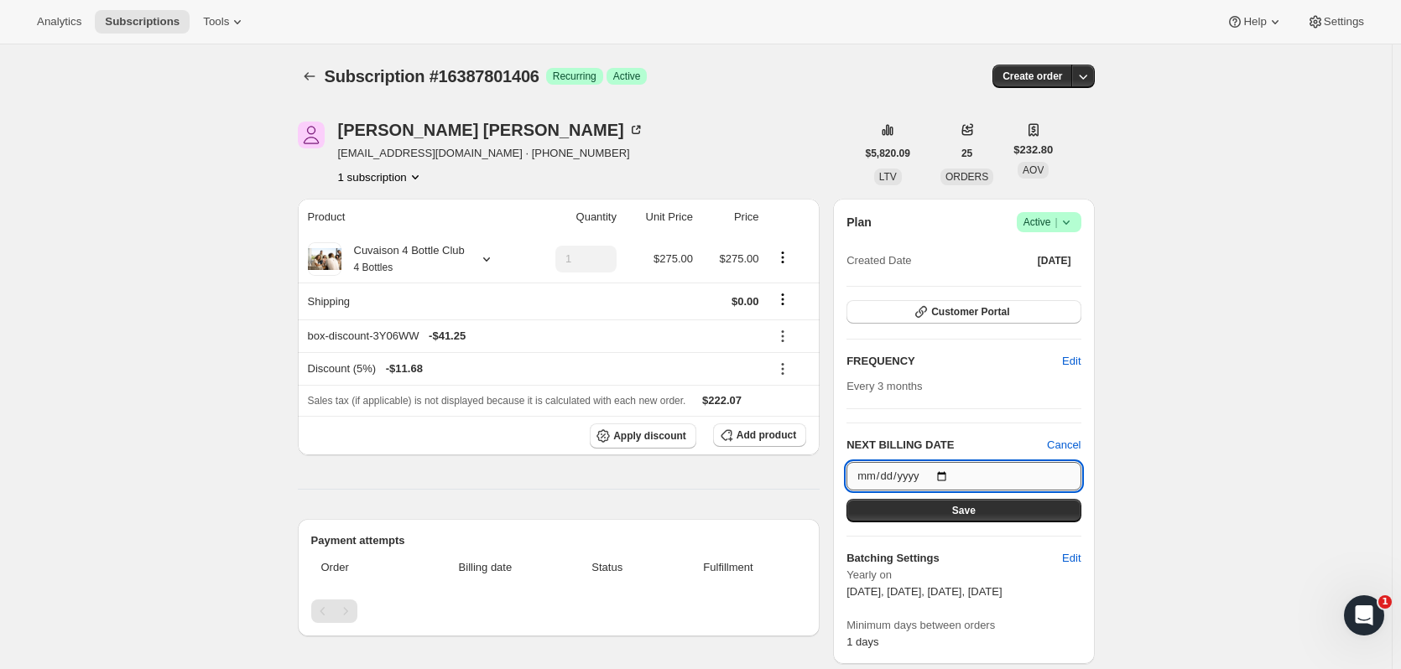
click at [949, 476] on input "[DATE]" at bounding box center [963, 476] width 234 height 29
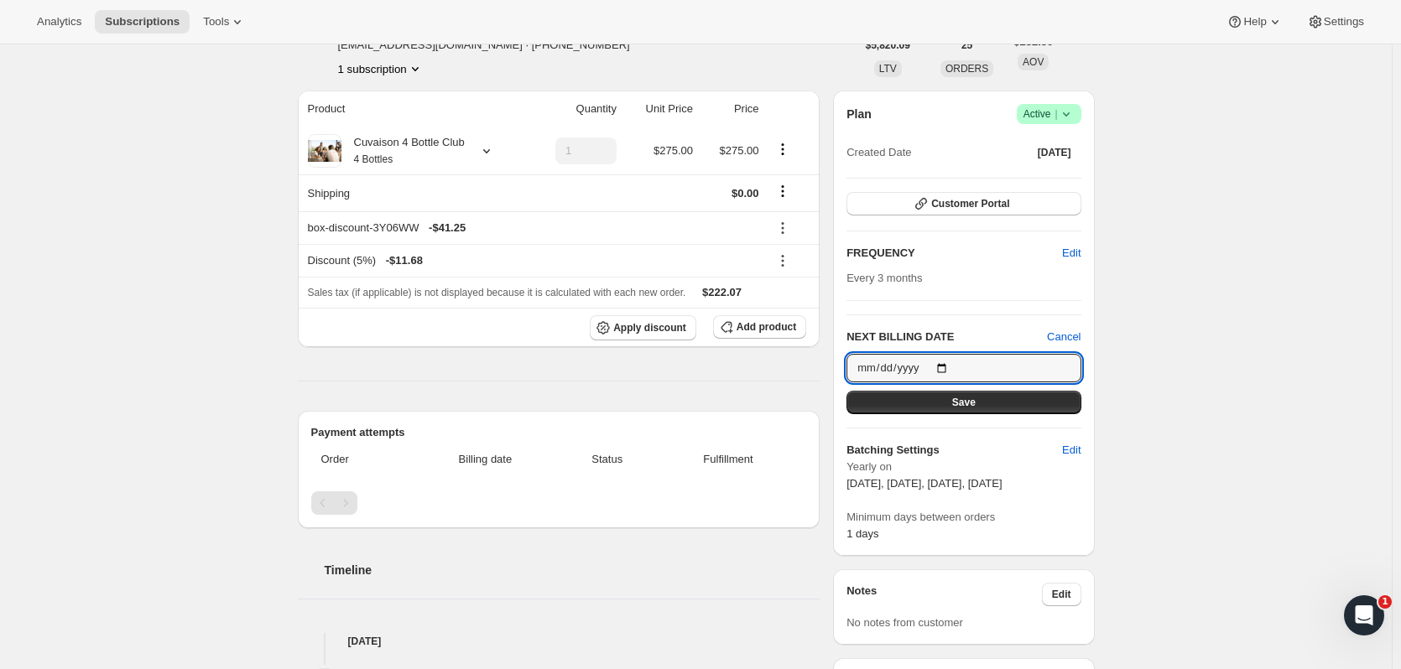
scroll to position [129, 0]
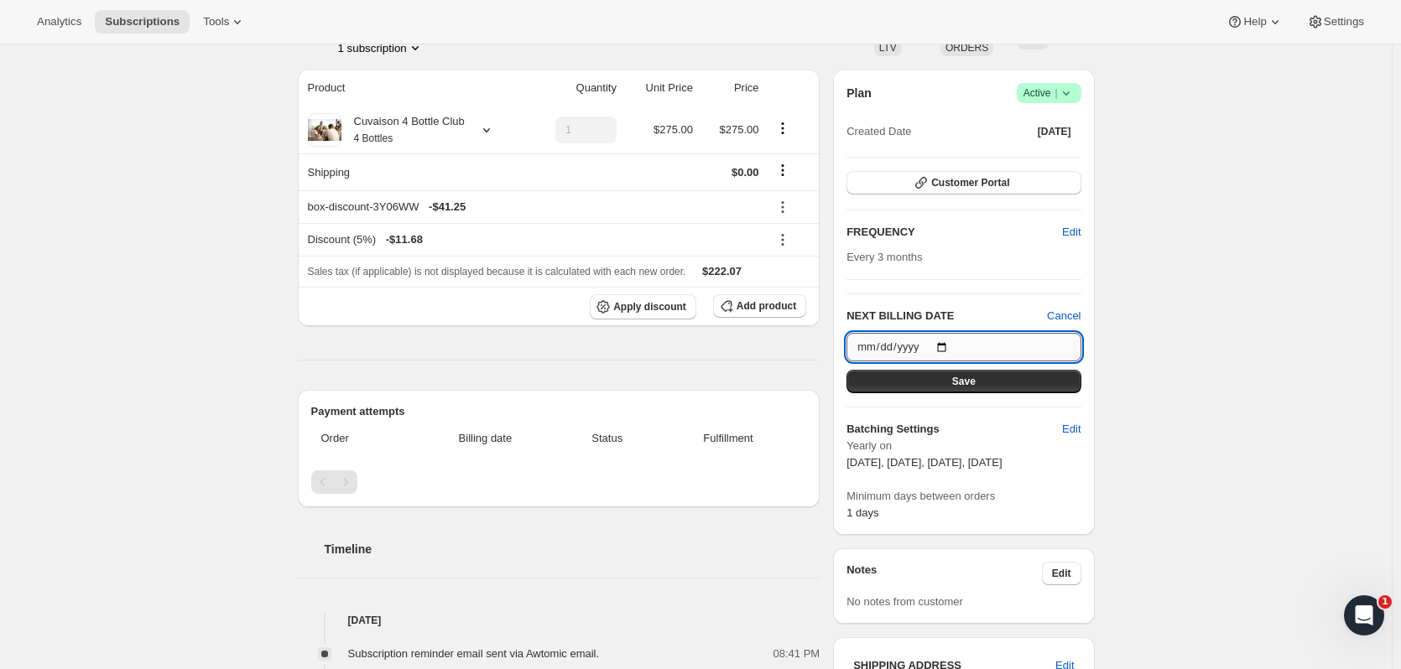
click at [944, 348] on input "[DATE]" at bounding box center [963, 347] width 234 height 29
type input "[DATE]"
click at [1058, 392] on button "Save" at bounding box center [963, 381] width 234 height 23
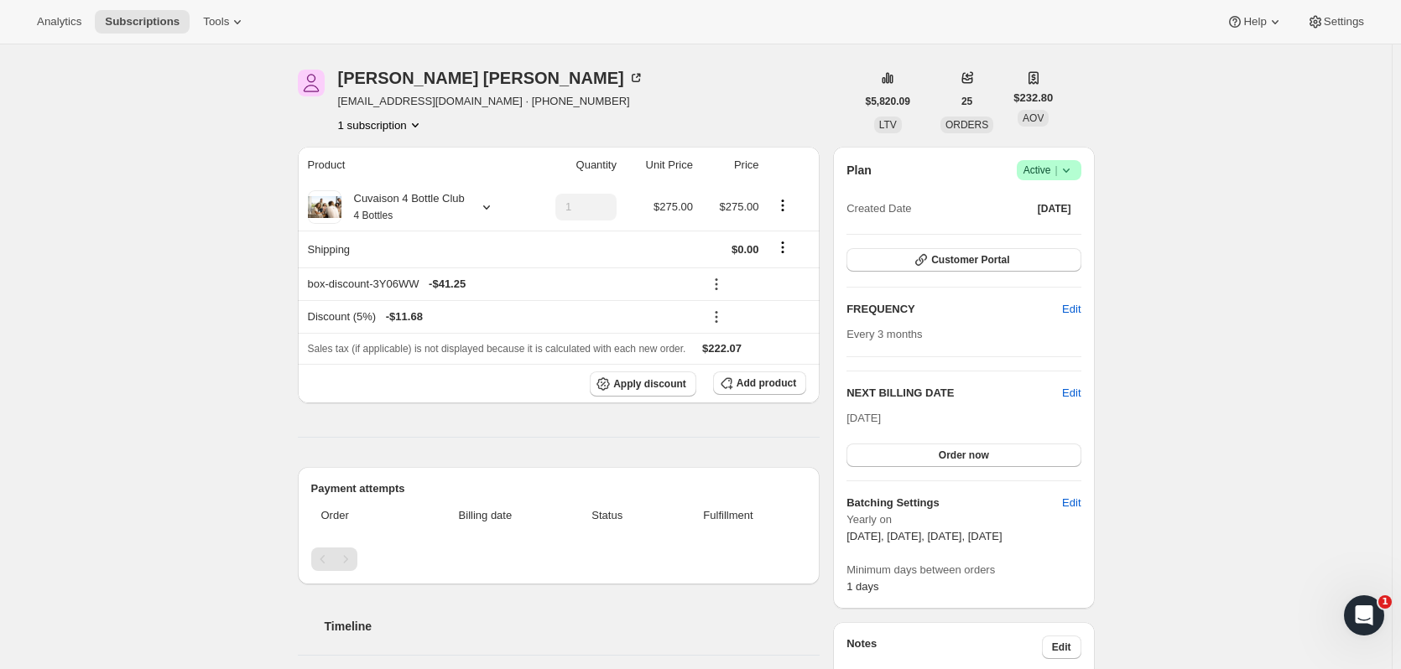
scroll to position [0, 0]
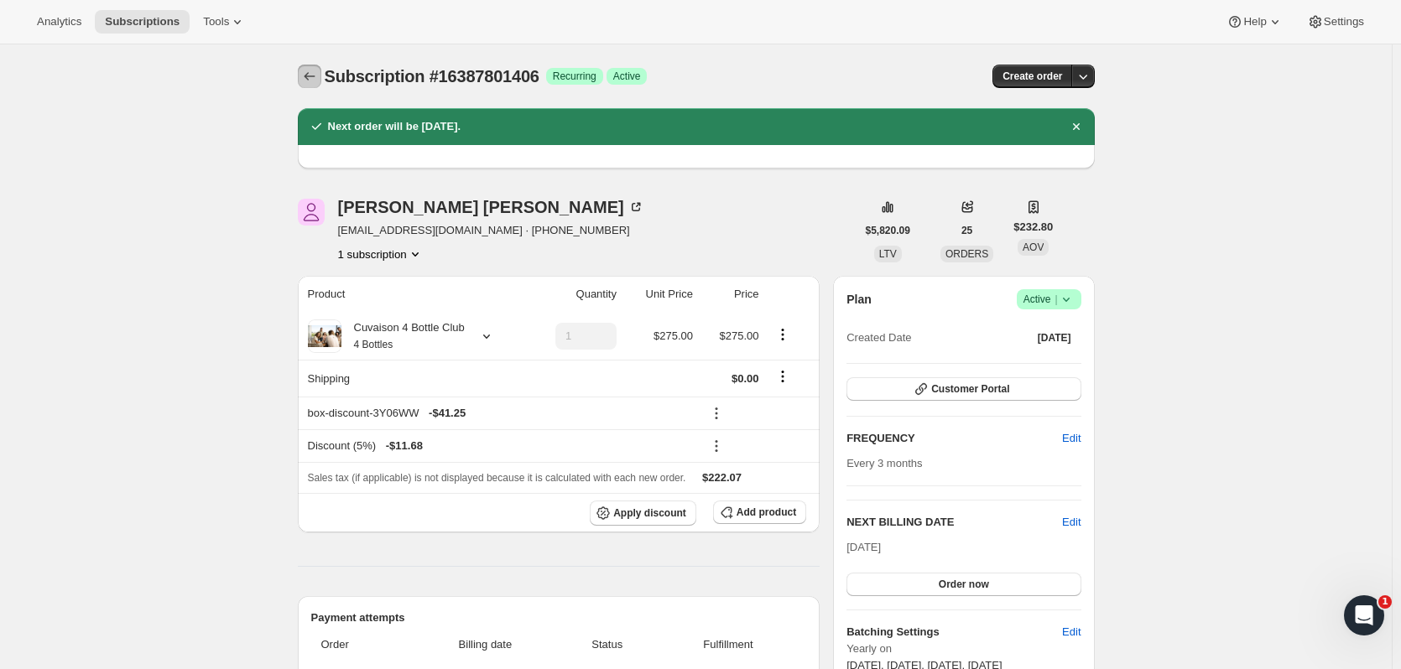
click at [309, 77] on icon "Subscriptions" at bounding box center [309, 76] width 11 height 8
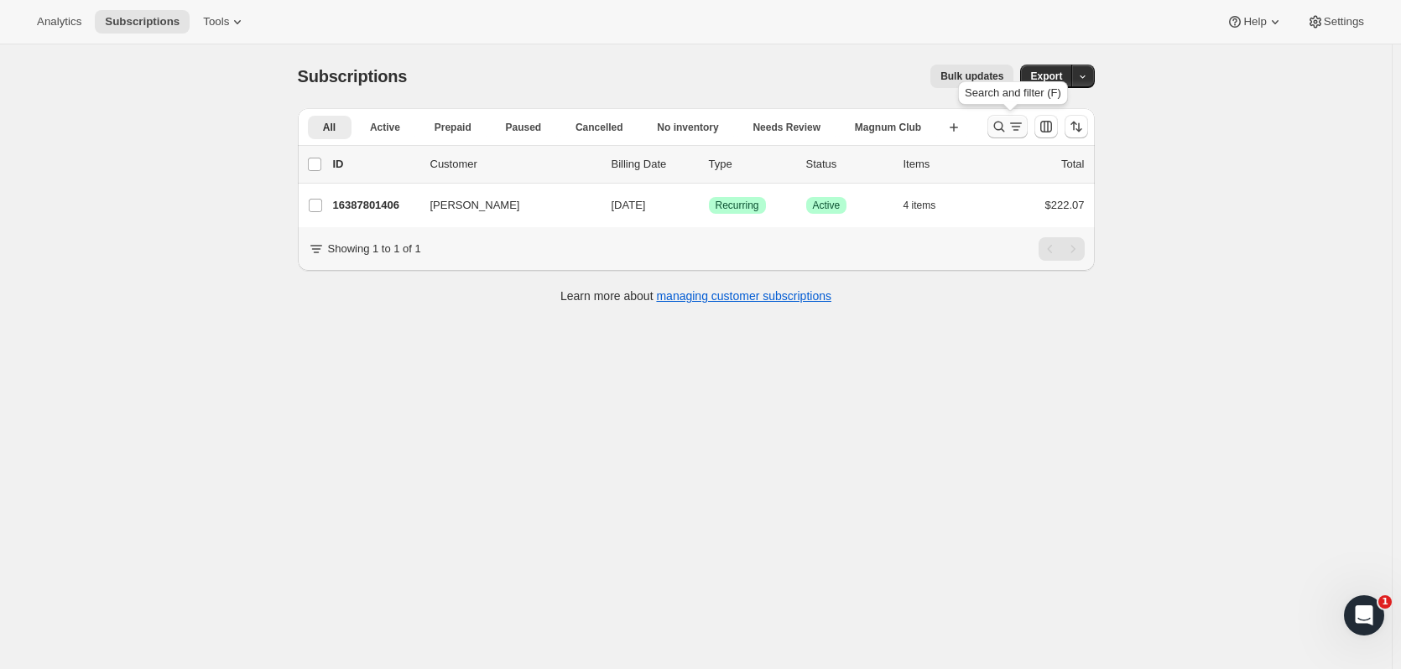
click at [999, 127] on icon "Search and filter results" at bounding box center [998, 126] width 17 height 17
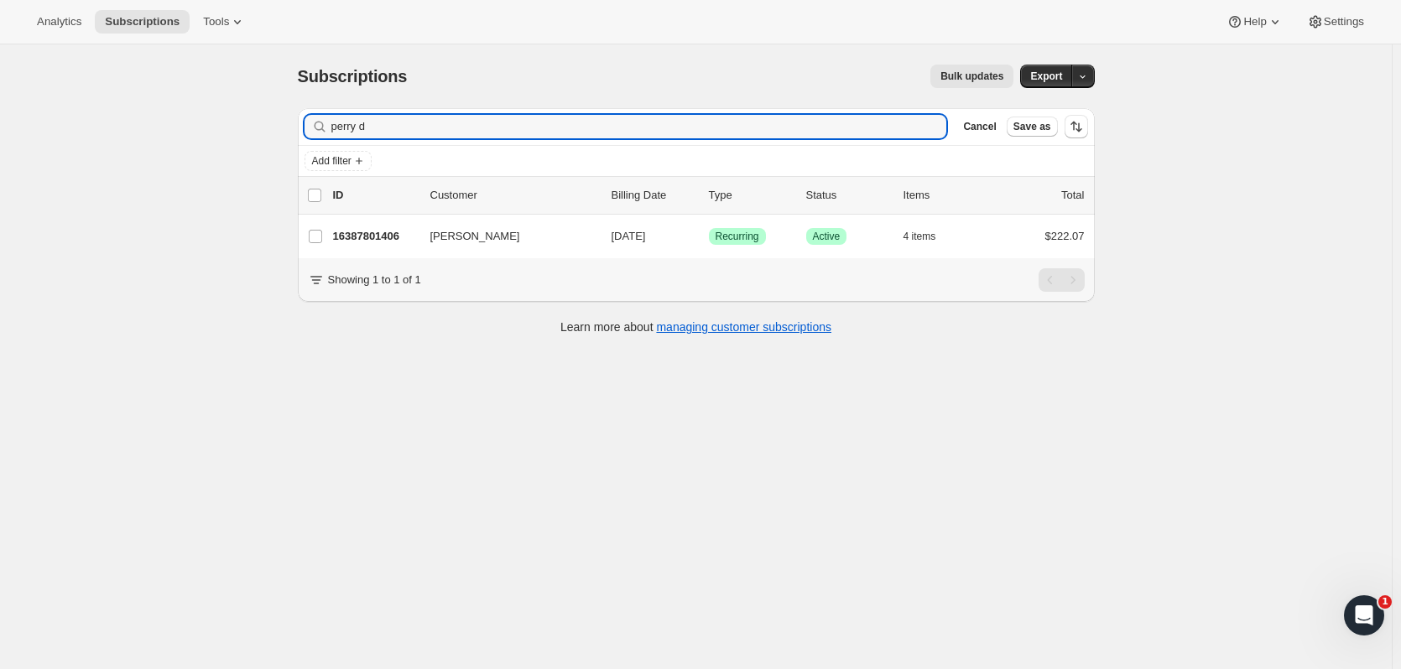
drag, startPoint x: 297, startPoint y: 121, endPoint x: 268, endPoint y: 121, distance: 29.4
click at [268, 121] on div "Subscriptions. This page is ready Subscriptions Bulk updates More actions Bulk …" at bounding box center [695, 378] width 1391 height 669
type input "david flatt"
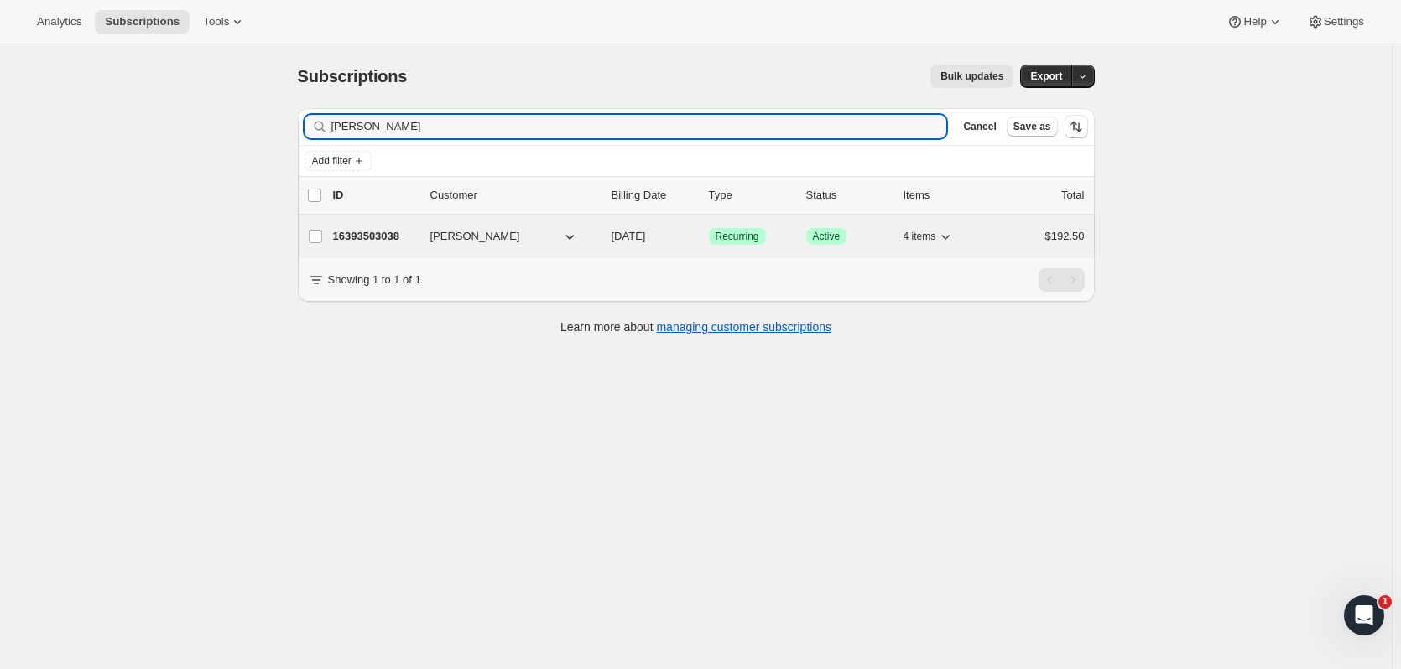
click at [380, 234] on p "16393503038" at bounding box center [375, 236] width 84 height 17
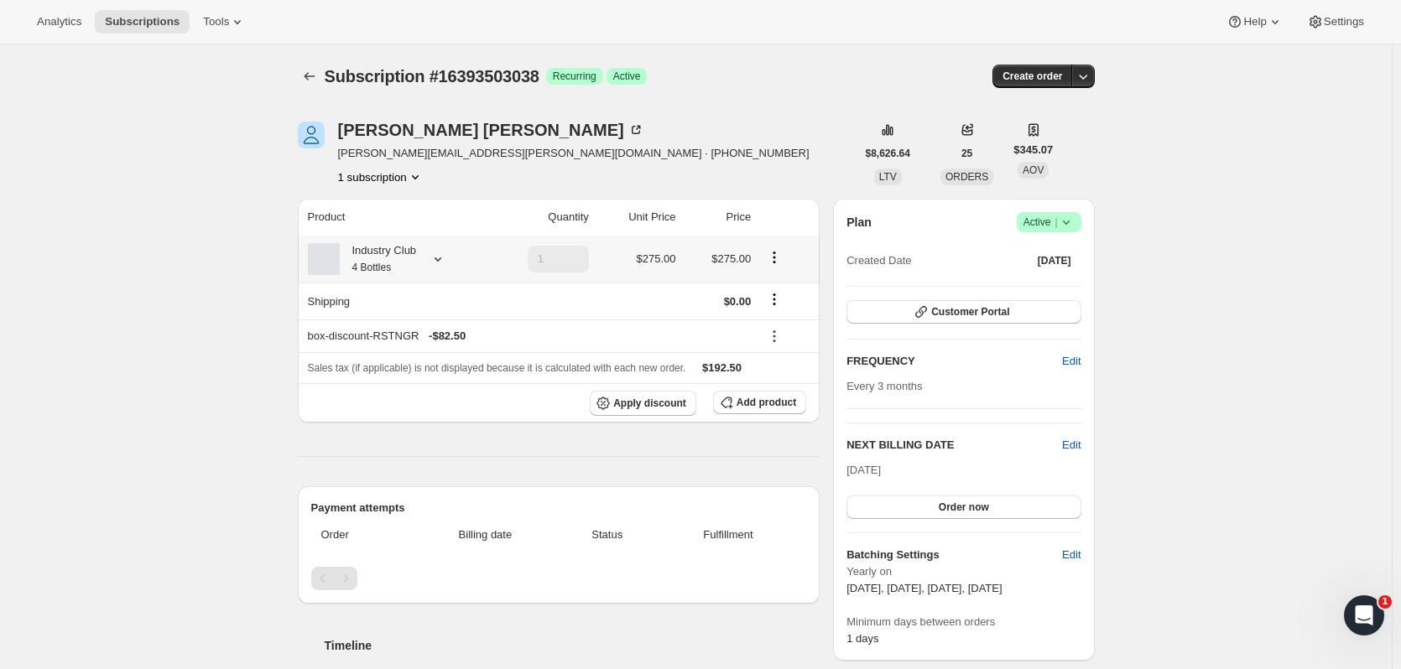
click at [431, 261] on div at bounding box center [434, 259] width 23 height 17
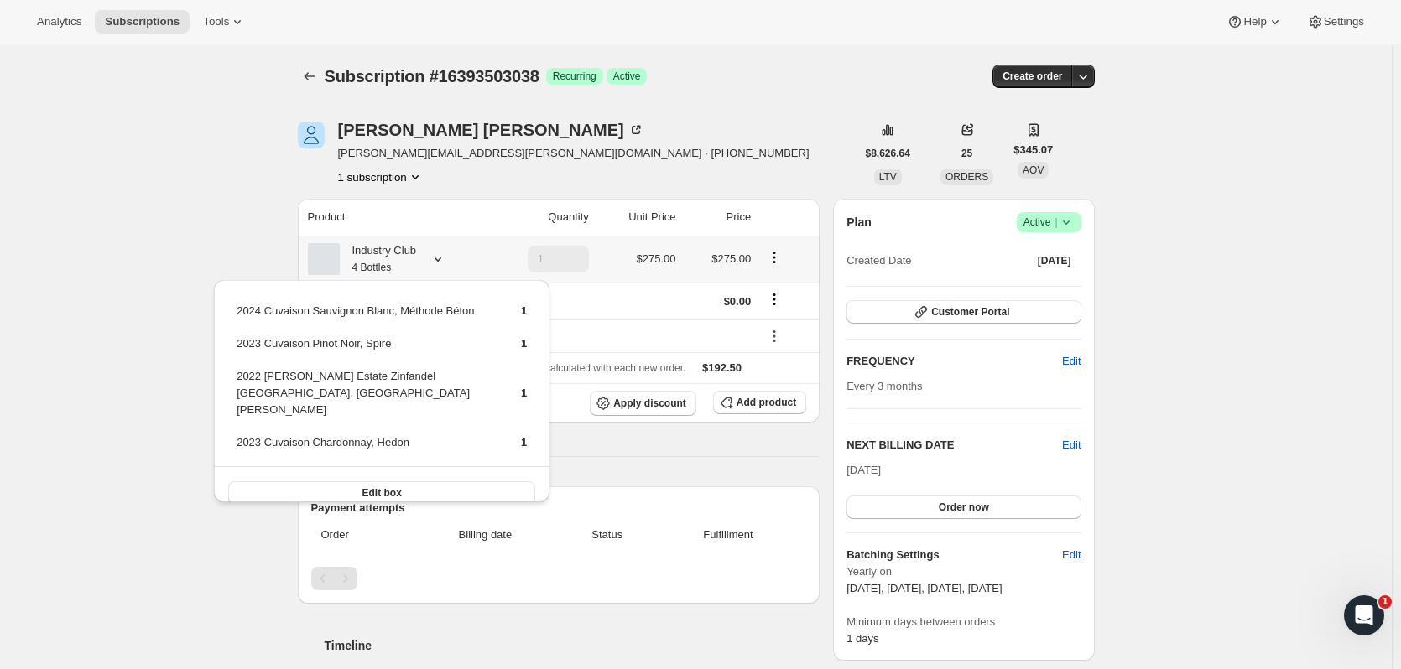
click at [446, 262] on icon at bounding box center [437, 259] width 17 height 17
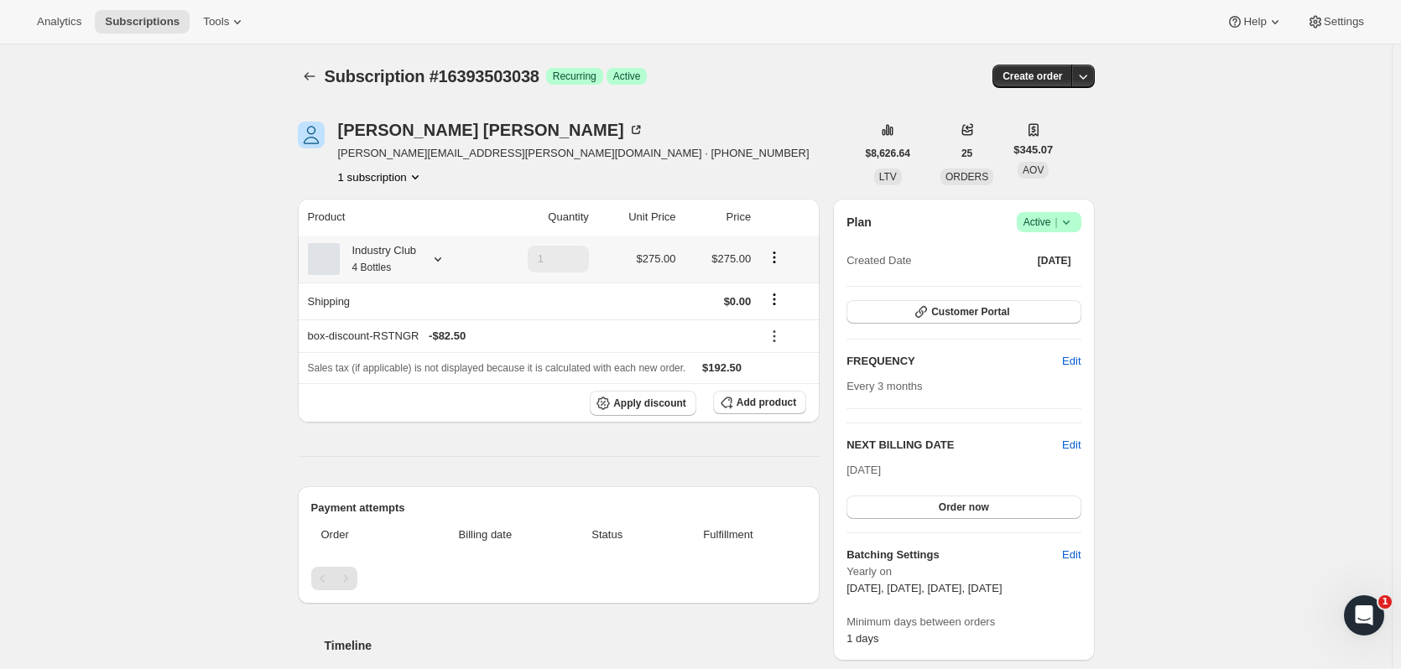
click at [446, 261] on icon at bounding box center [437, 259] width 17 height 17
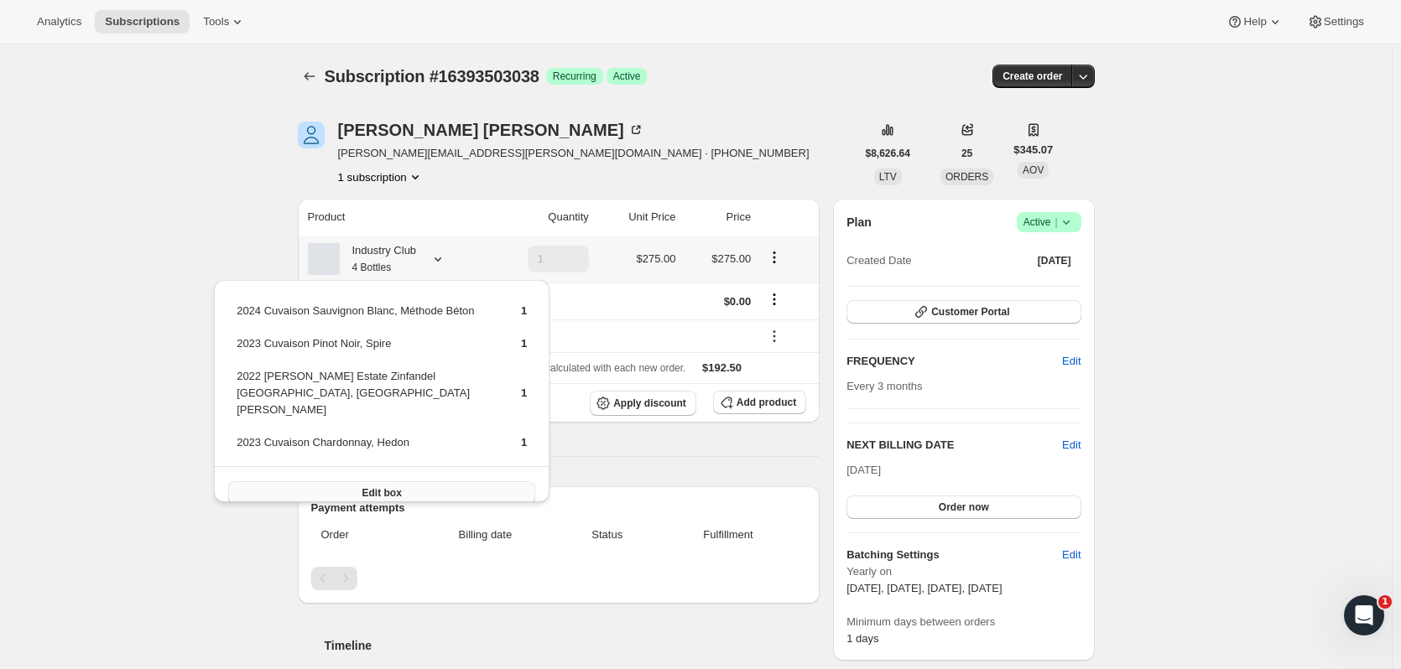
click at [289, 481] on button "Edit box" at bounding box center [381, 492] width 307 height 23
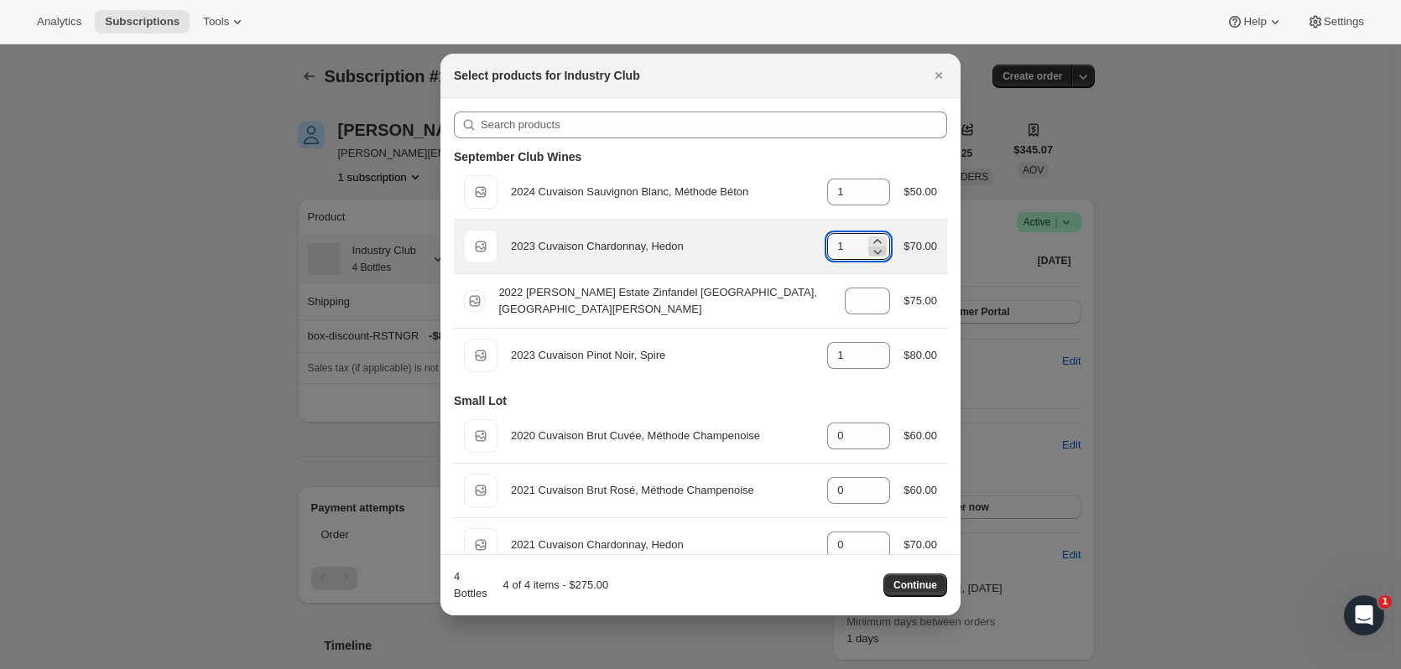
click at [873, 257] on icon ":r43g:" at bounding box center [877, 251] width 17 height 17
type input "0"
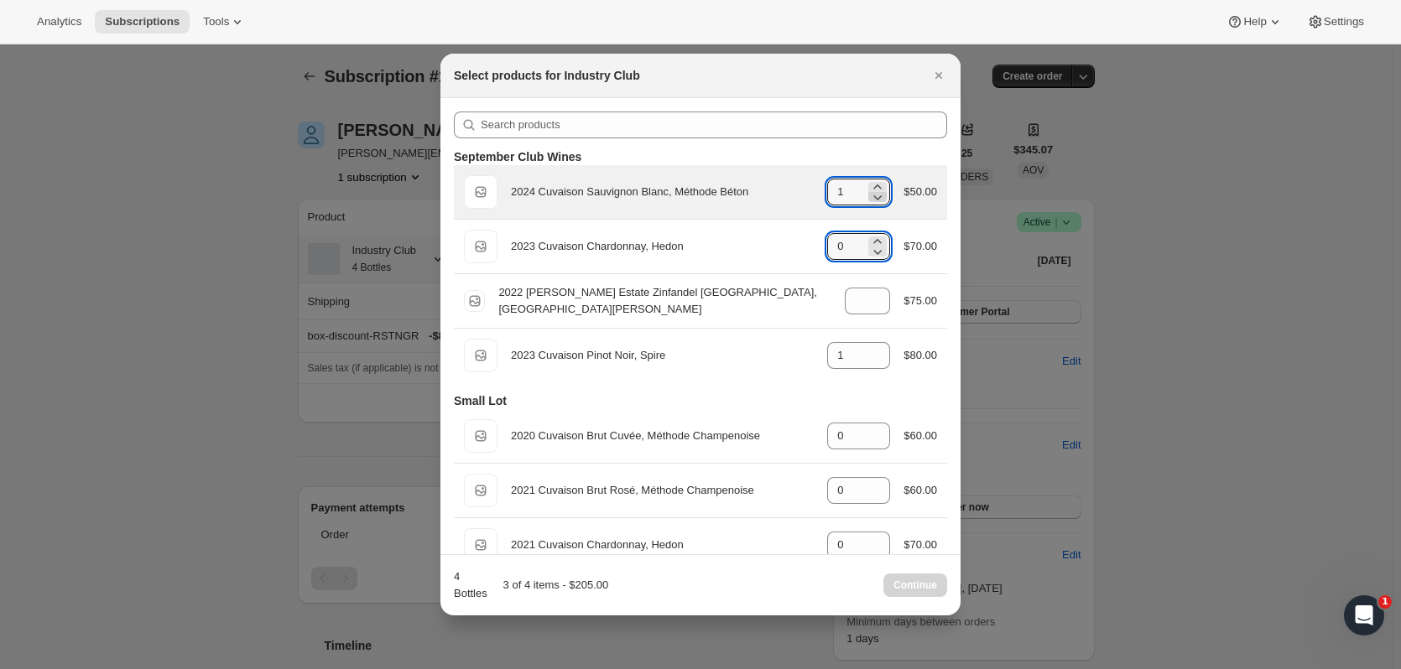
click at [869, 204] on icon ":r43g:" at bounding box center [877, 197] width 17 height 17
type input "0"
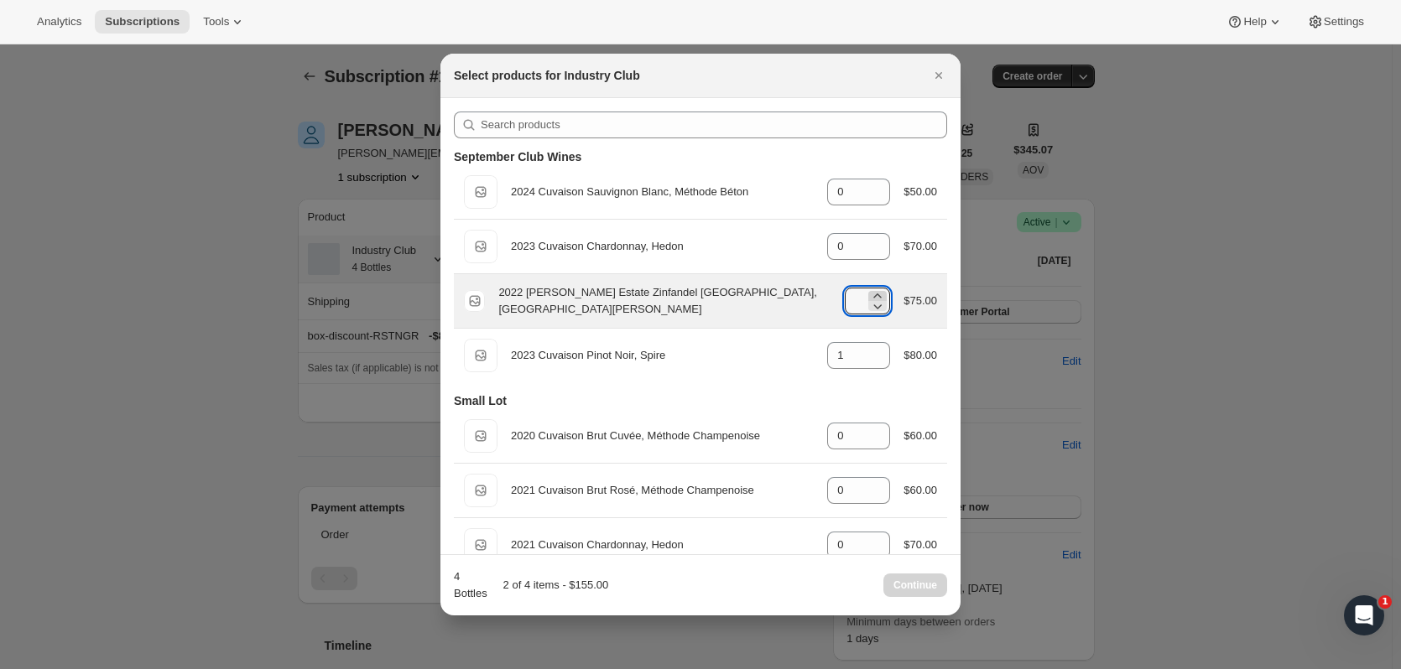
click at [875, 289] on icon ":r43g:" at bounding box center [877, 296] width 17 height 17
click at [876, 310] on icon ":r43g:" at bounding box center [877, 306] width 17 height 17
click at [874, 314] on icon ":r43g:" at bounding box center [877, 306] width 17 height 17
type input "0"
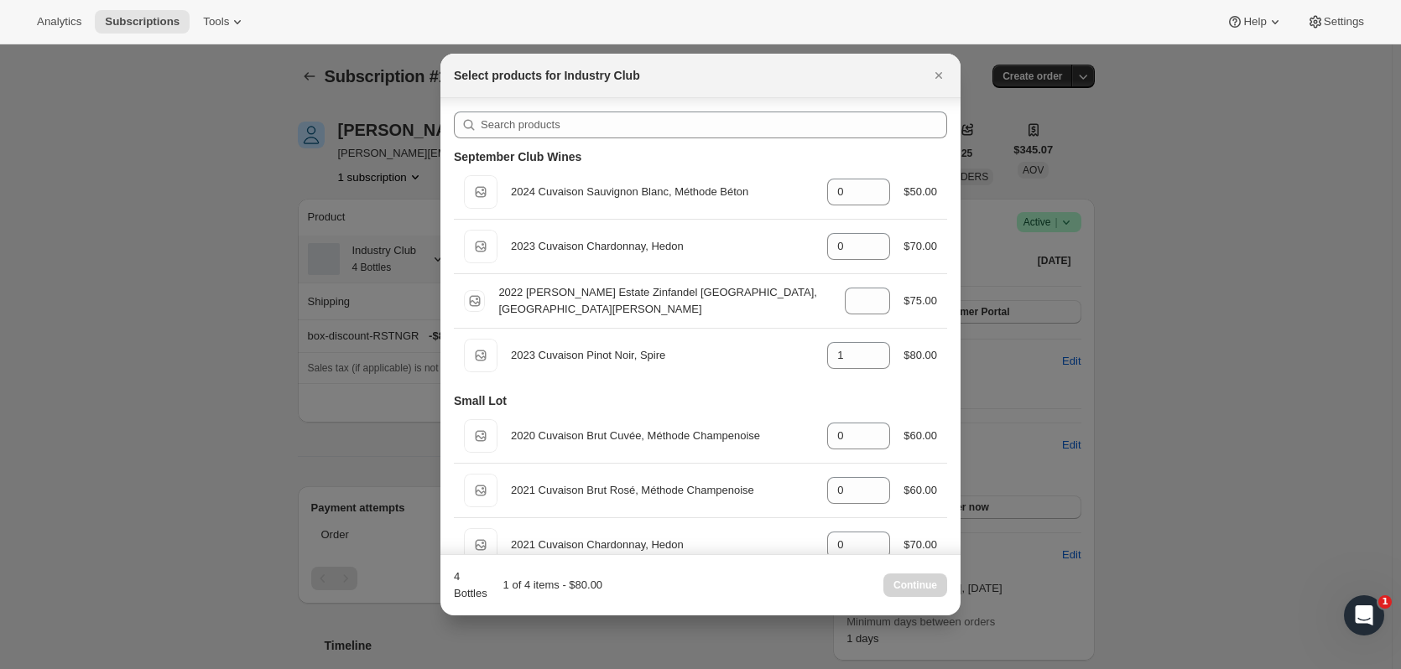
scroll to position [37, 0]
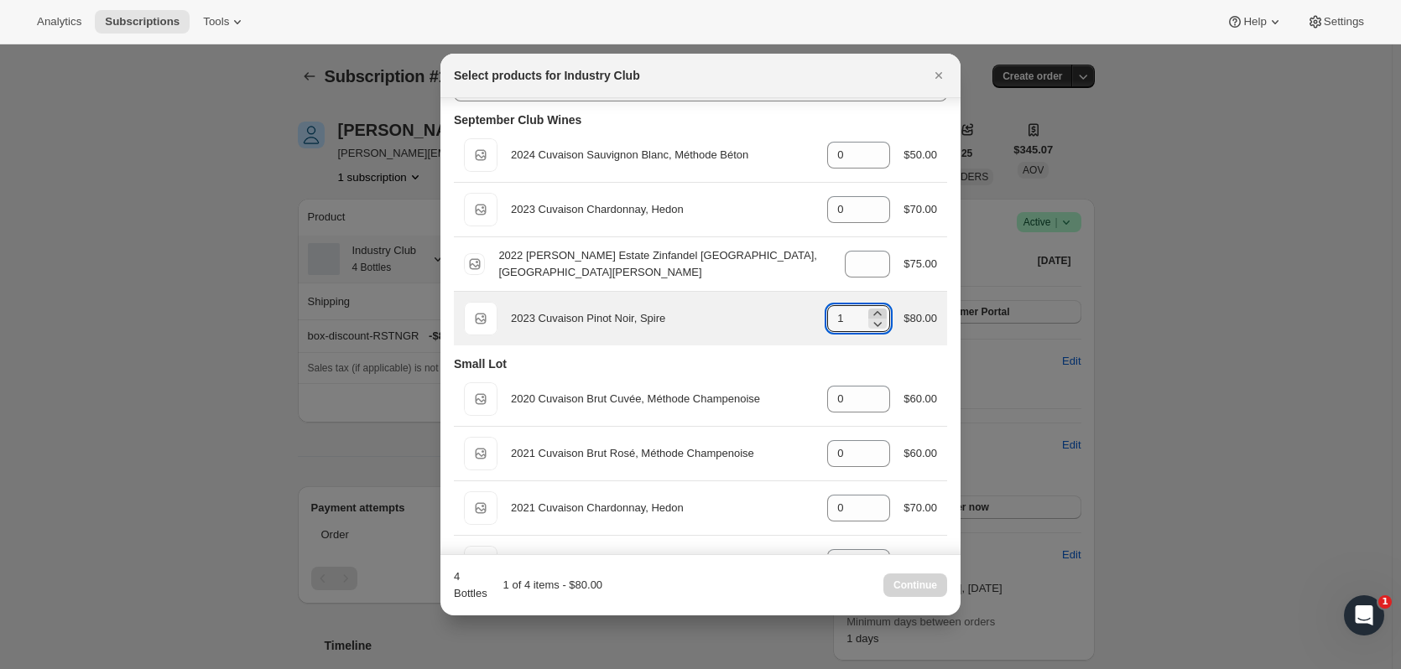
click at [880, 311] on div ":r43g:" at bounding box center [877, 314] width 18 height 10
type input "4"
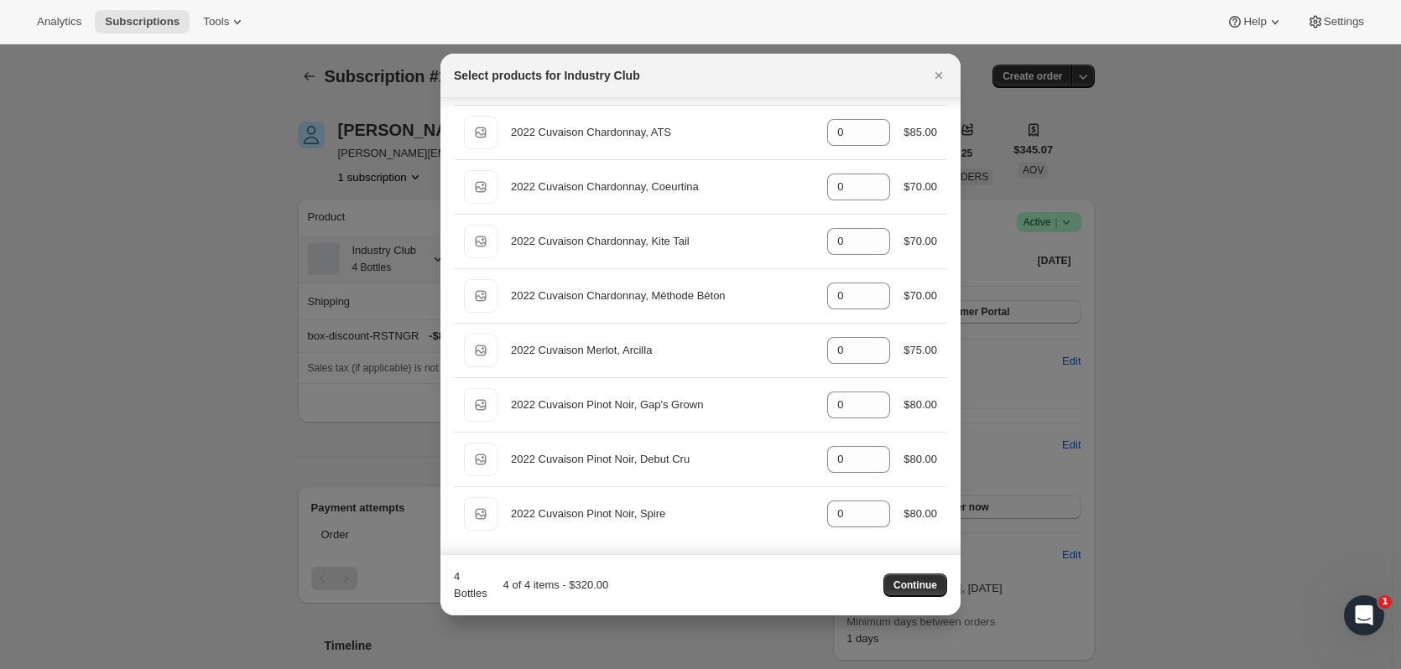
scroll to position [546, 0]
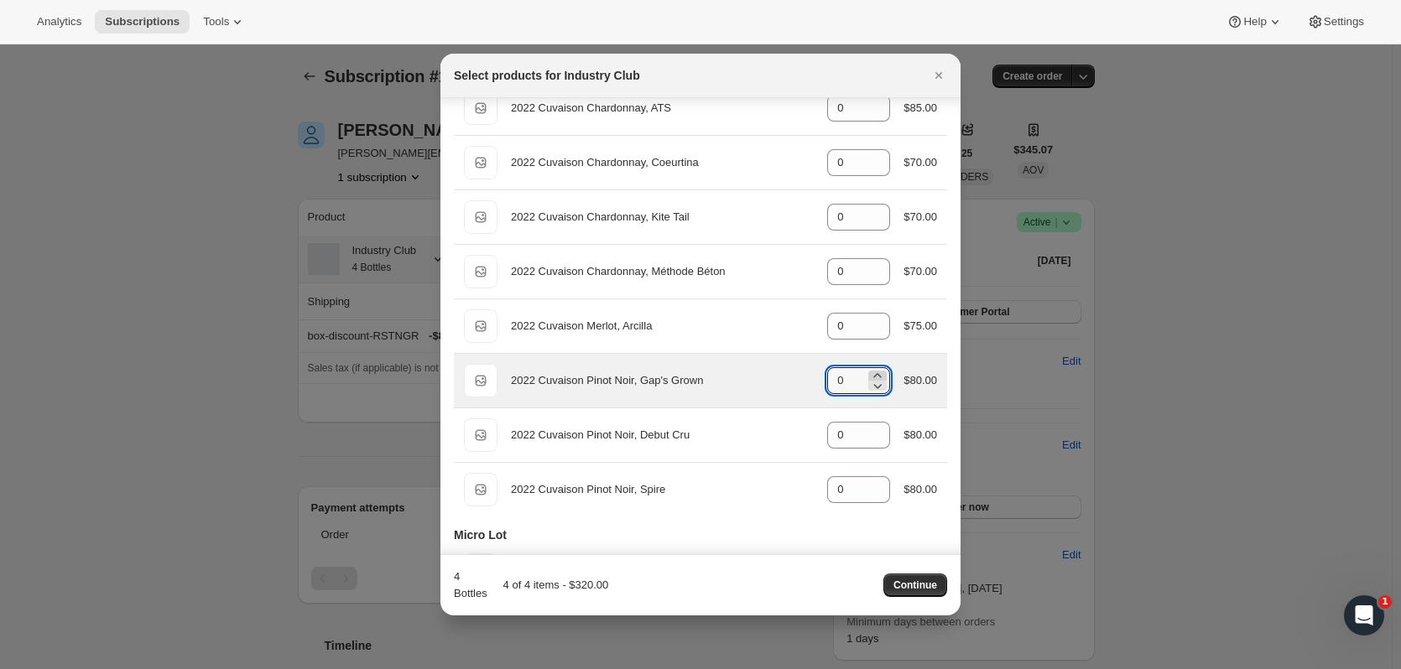
click at [876, 376] on icon ":r43g:" at bounding box center [877, 375] width 17 height 17
type input "1"
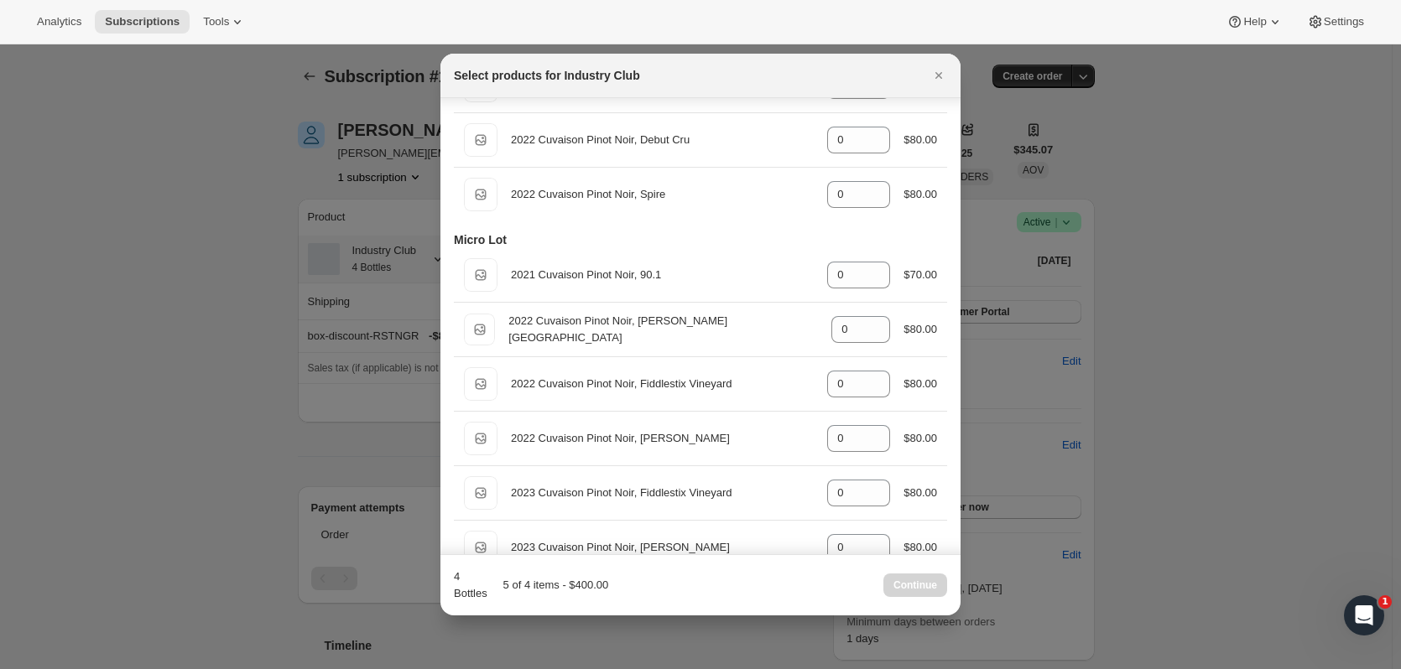
scroll to position [847, 0]
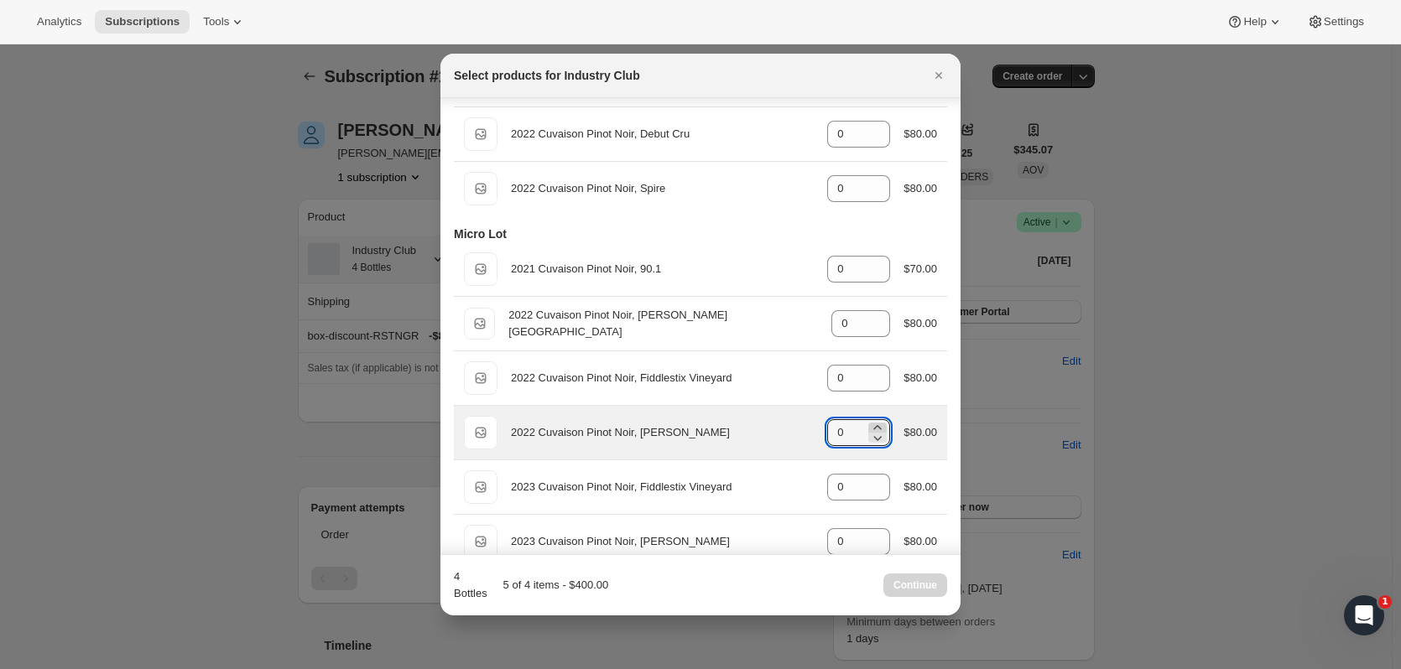
click at [871, 419] on icon ":r43g:" at bounding box center [877, 427] width 17 height 17
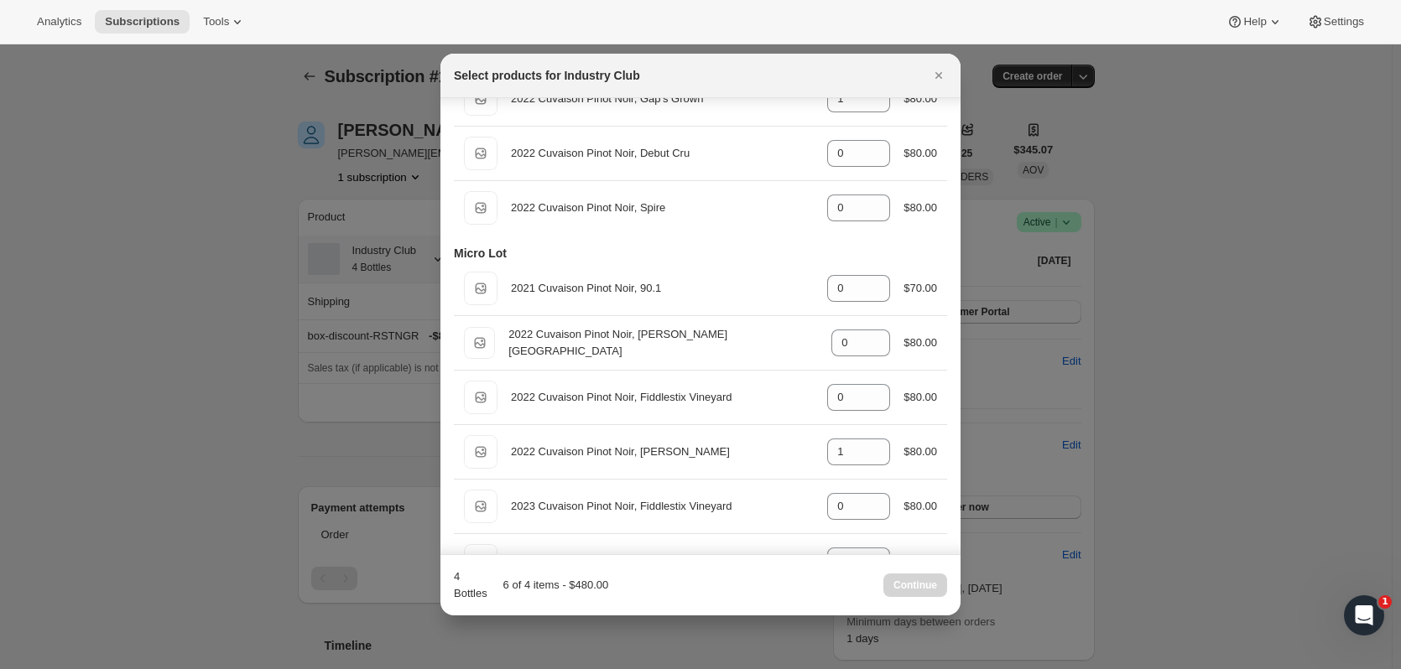
scroll to position [929, 0]
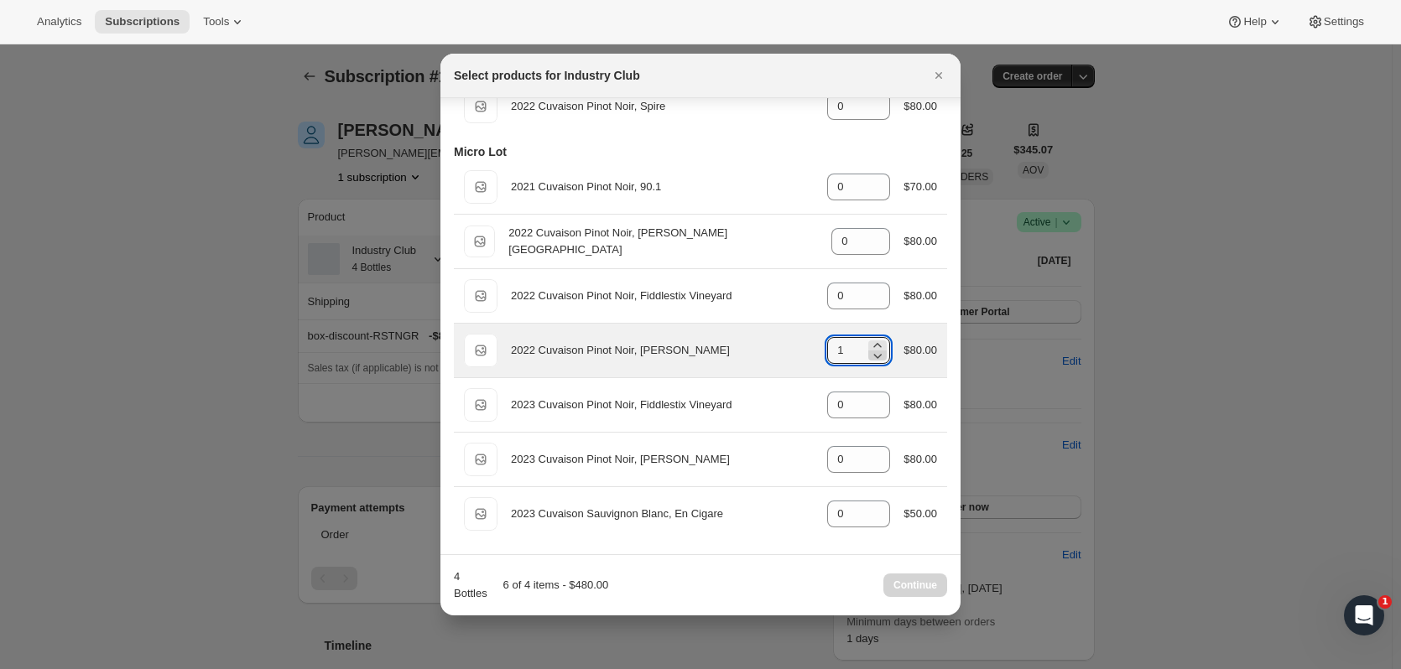
click at [869, 357] on icon ":r43g:" at bounding box center [877, 355] width 17 height 17
type input "0"
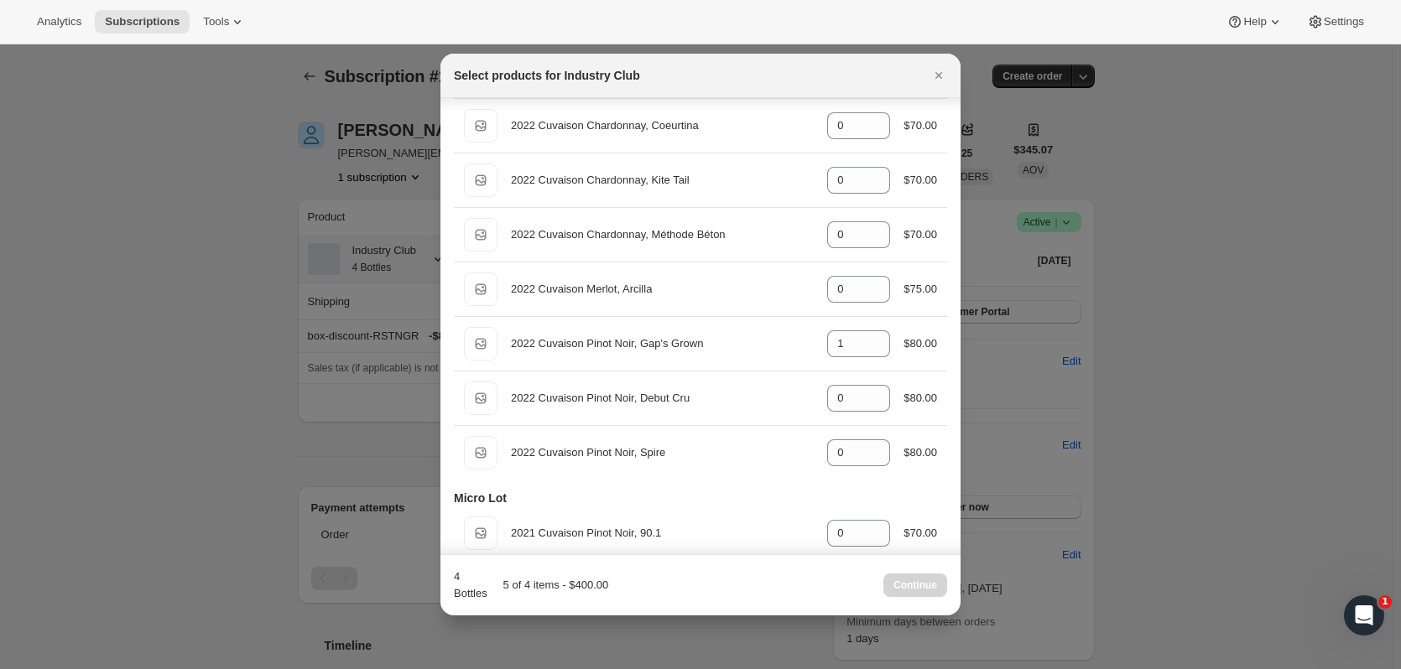
scroll to position [564, 0]
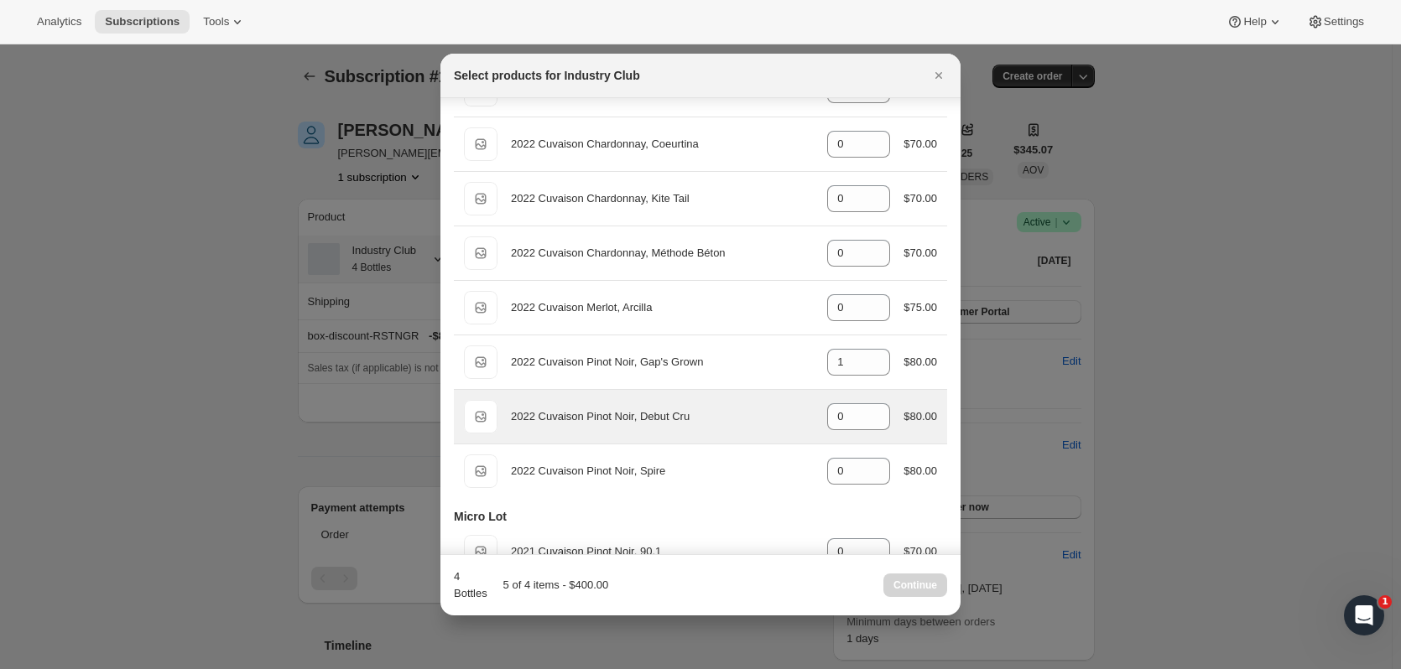
click at [870, 403] on div "Default Title 2022 Cuvaison Pinot Noir, Debut Cru gid://shopify/ProductVariant/…" at bounding box center [700, 417] width 473 height 34
click at [870, 408] on icon ":r43g:" at bounding box center [877, 411] width 17 height 17
click at [876, 426] on icon ":r43g:" at bounding box center [877, 421] width 17 height 17
type input "0"
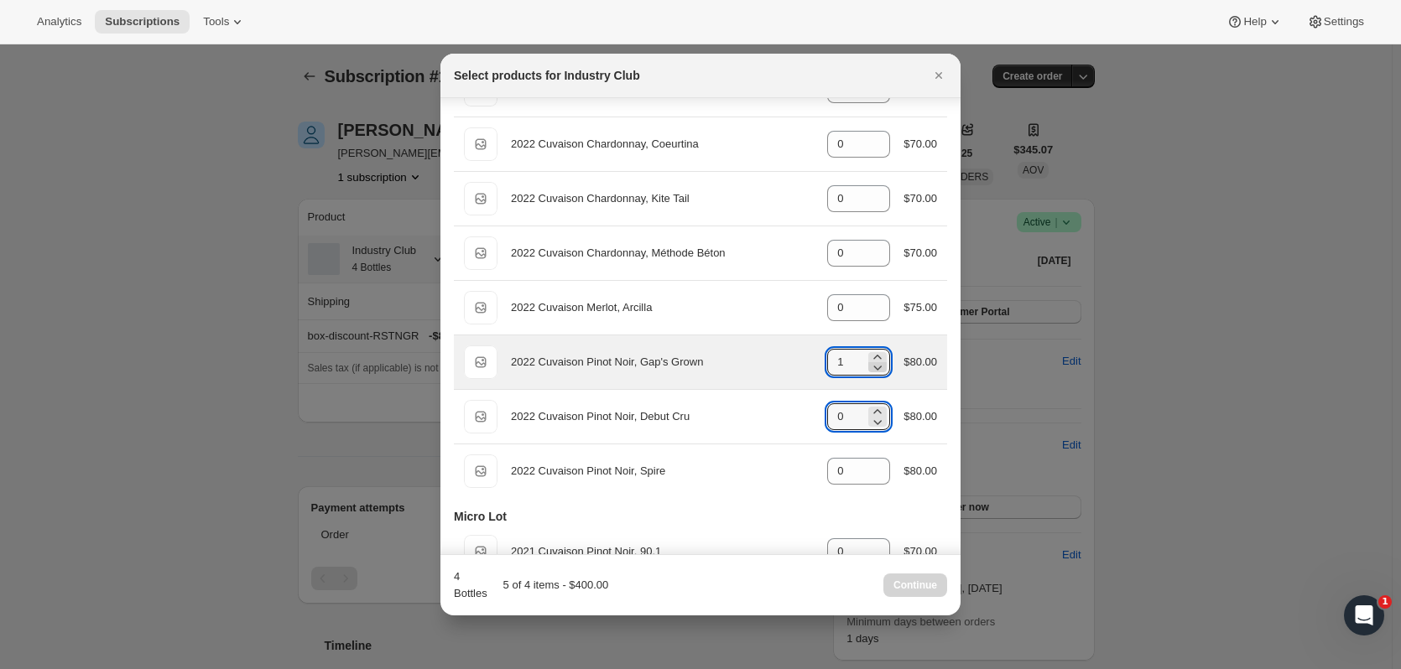
click at [874, 373] on icon ":r43g:" at bounding box center [877, 367] width 17 height 17
type input "0"
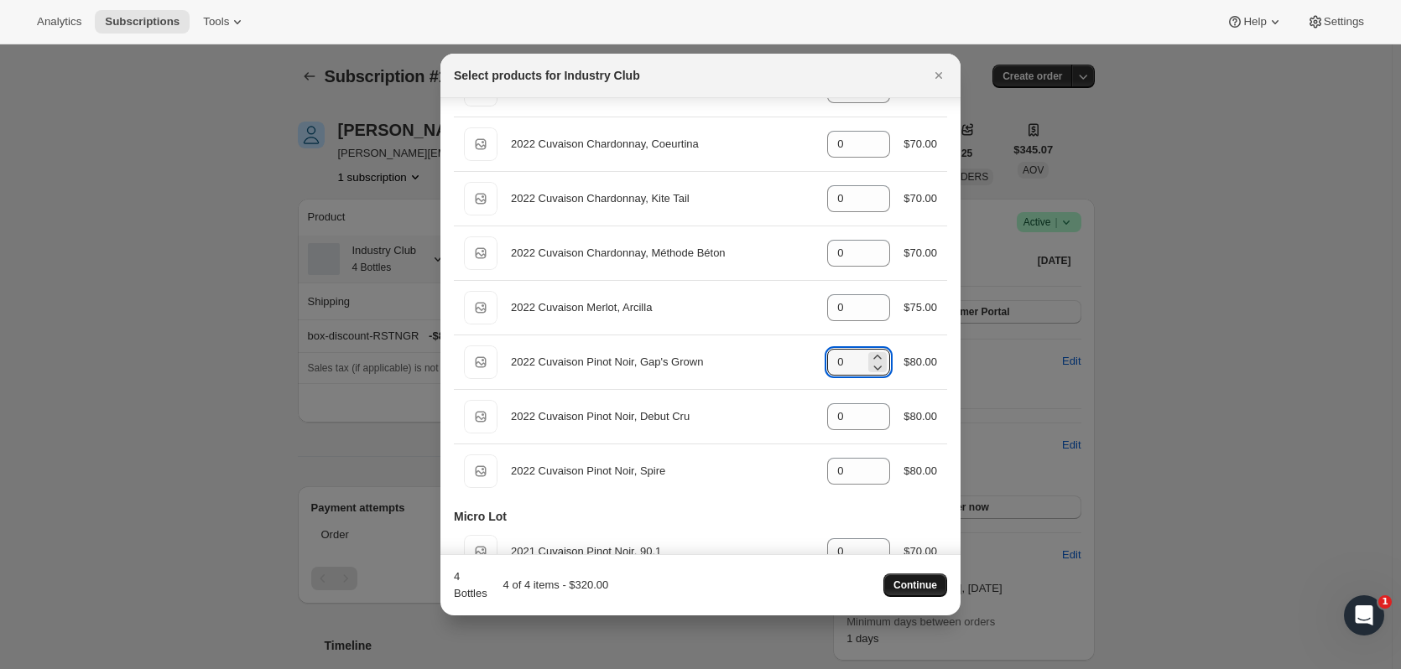
click at [920, 583] on span "Continue" at bounding box center [915, 585] width 44 height 13
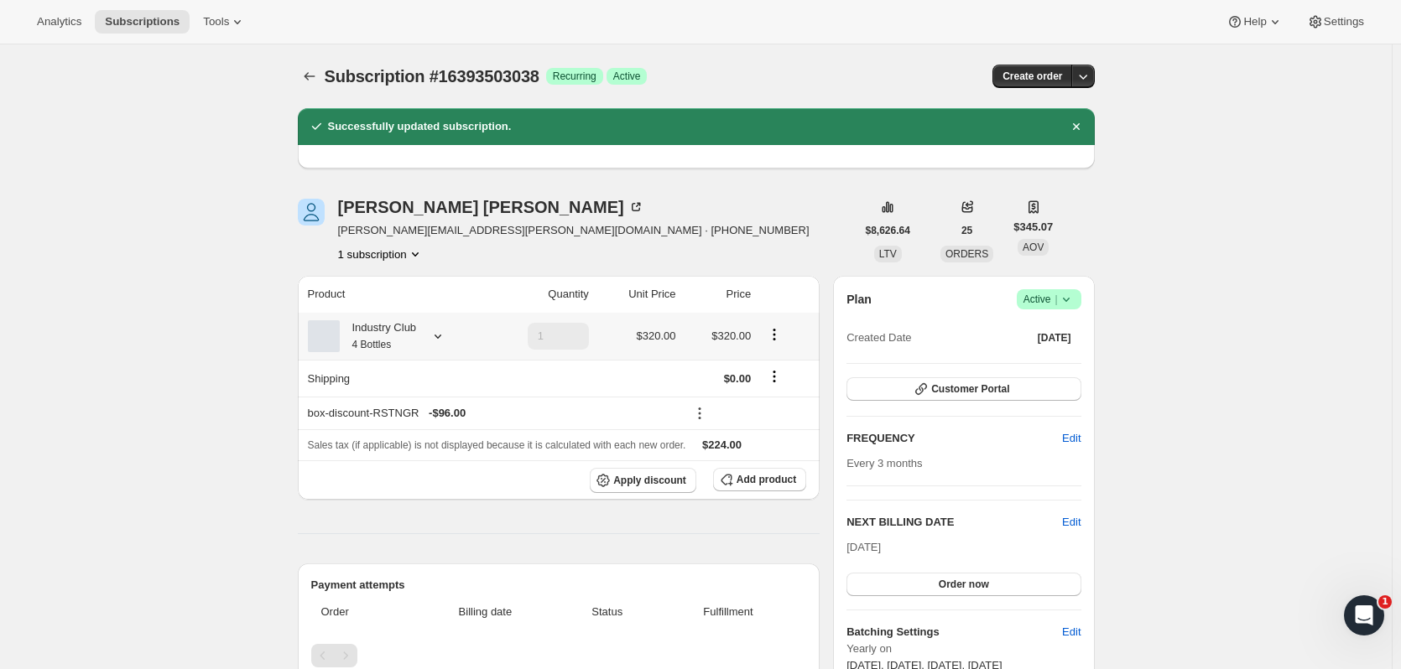
click at [443, 342] on icon at bounding box center [437, 336] width 17 height 17
click at [731, 480] on icon "button" at bounding box center [726, 479] width 17 height 17
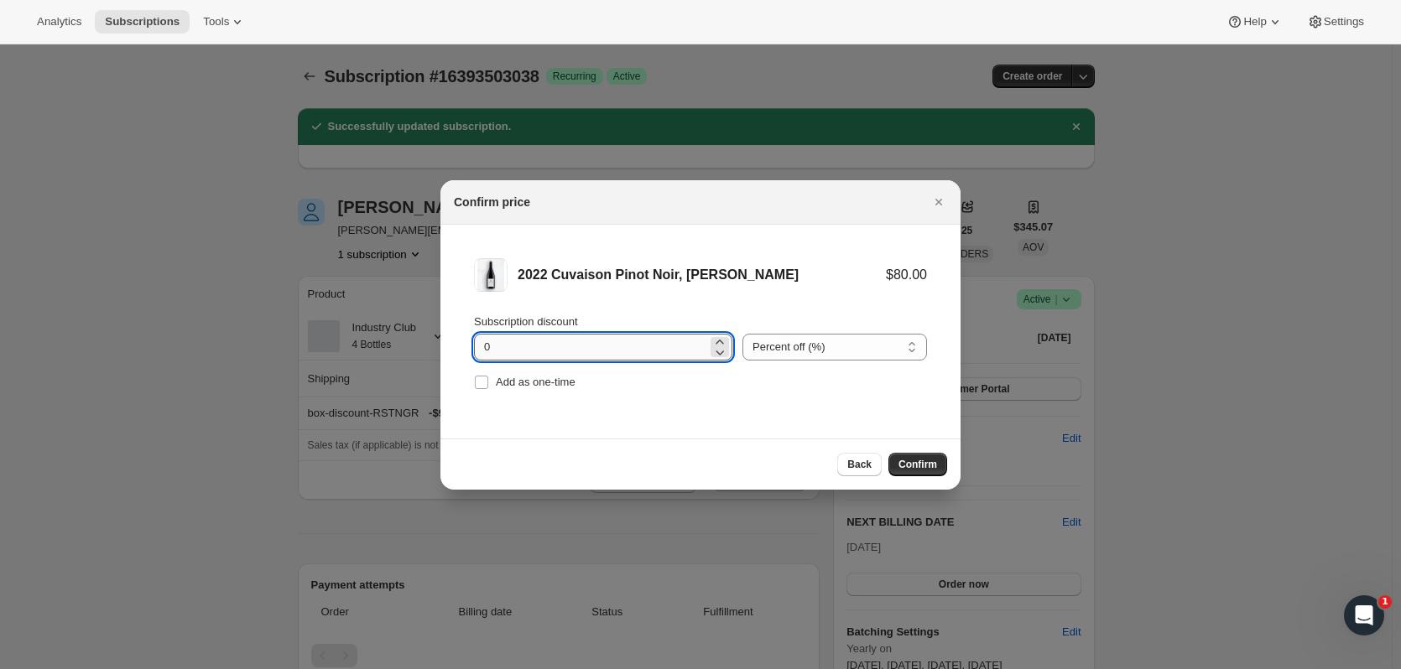
drag, startPoint x: 470, startPoint y: 361, endPoint x: 477, endPoint y: 356, distance: 8.6
click at [475, 356] on input "0" at bounding box center [590, 347] width 233 height 27
type input "30"
click at [527, 383] on span "Add as one-time" at bounding box center [536, 382] width 80 height 13
click at [488, 383] on input "Add as one-time" at bounding box center [481, 382] width 13 height 13
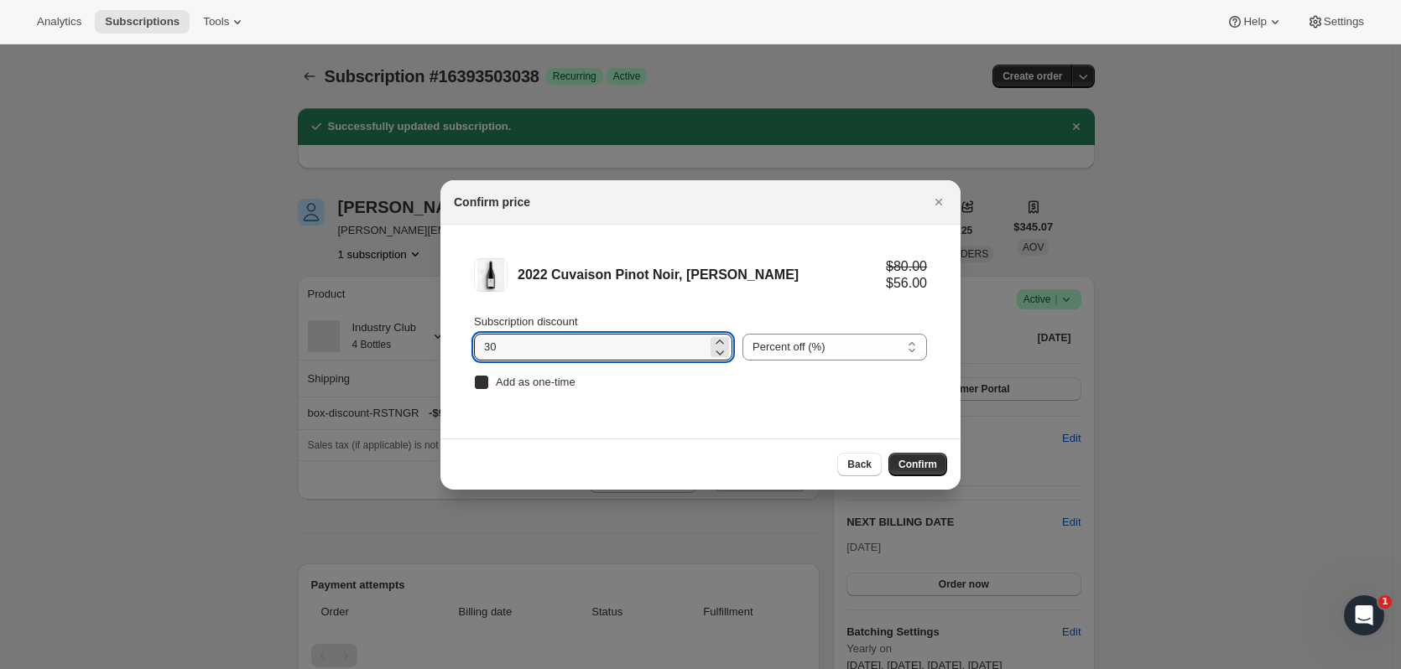
checkbox input "true"
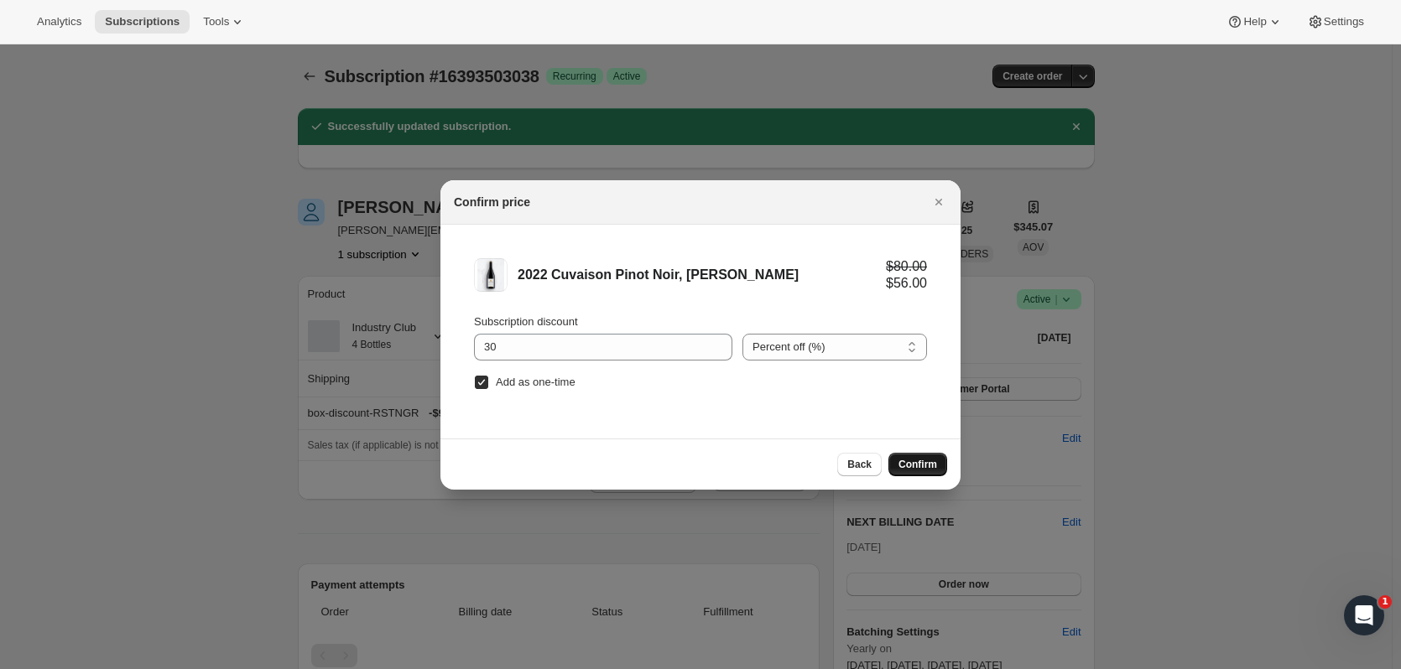
click at [909, 471] on button "Confirm" at bounding box center [917, 464] width 59 height 23
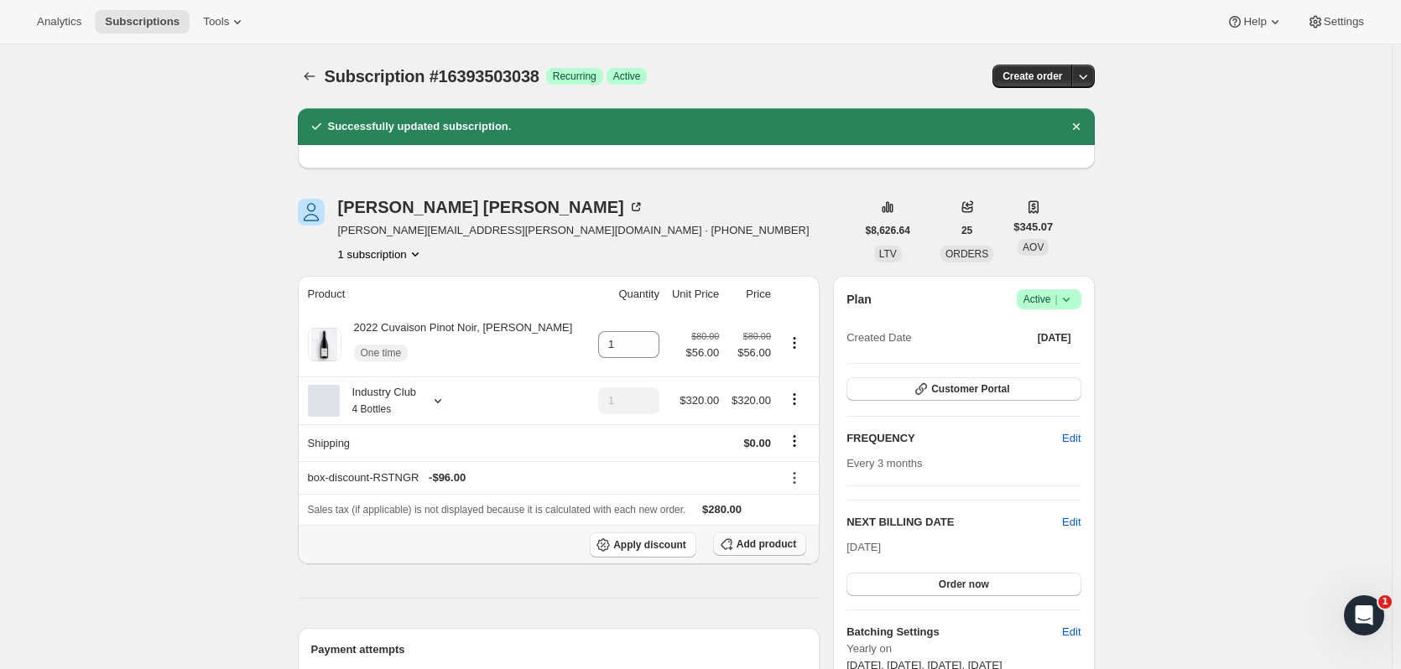
click at [765, 543] on span "Add product" at bounding box center [766, 544] width 60 height 13
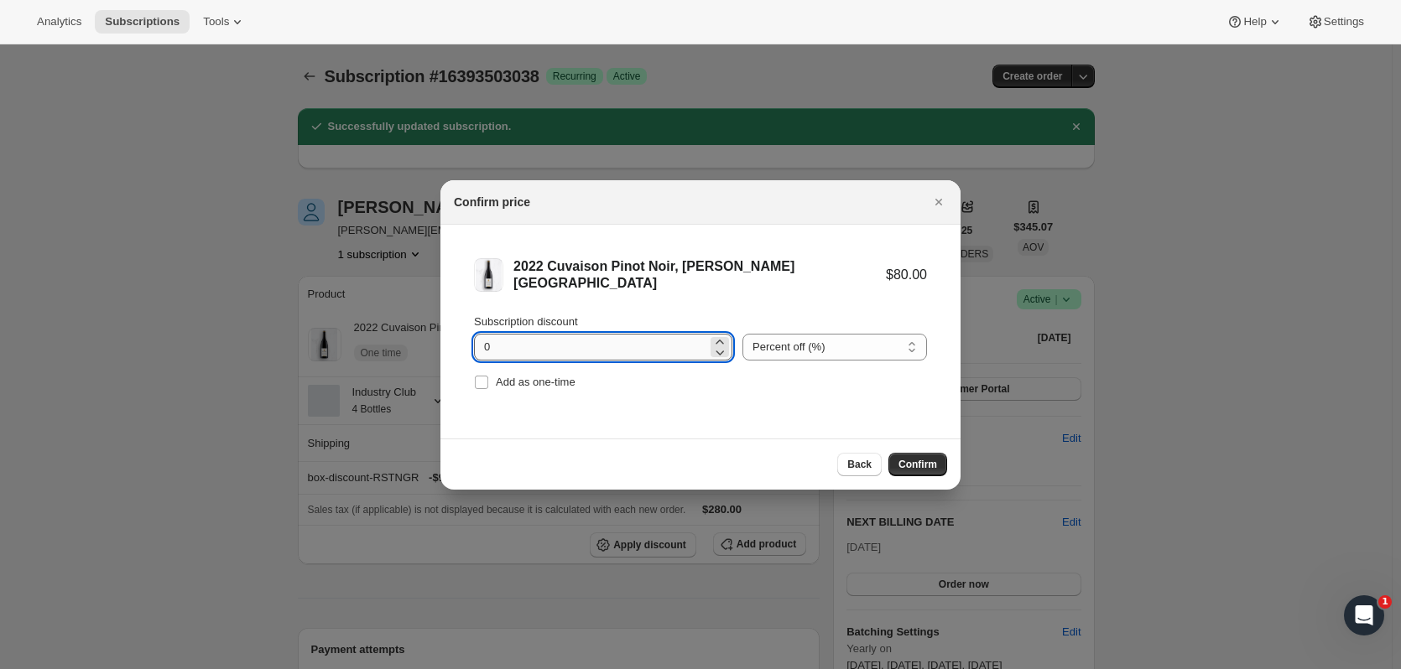
drag, startPoint x: 511, startPoint y: 342, endPoint x: 484, endPoint y: 342, distance: 26.8
click at [479, 342] on input "0" at bounding box center [590, 347] width 233 height 27
type input "30"
click at [488, 383] on span ":r4cf:" at bounding box center [481, 382] width 15 height 15
click at [488, 383] on input "Add as one-time" at bounding box center [481, 382] width 13 height 13
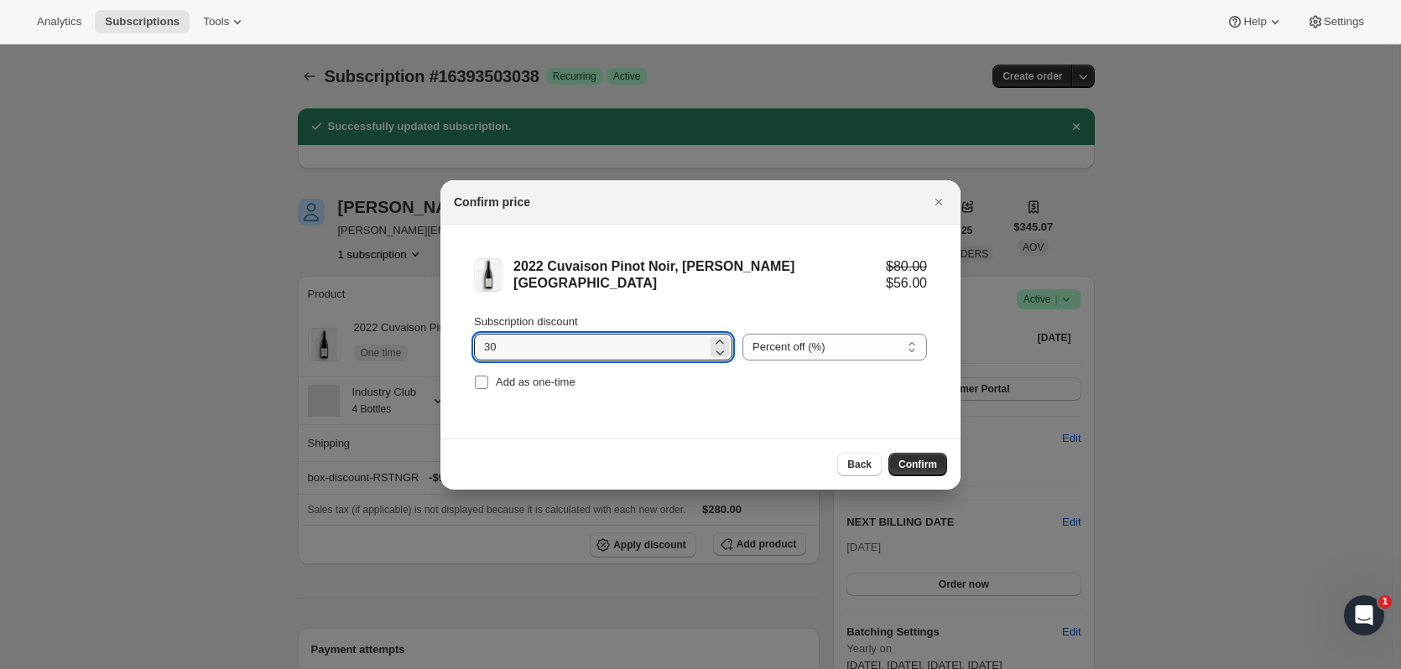
checkbox input "true"
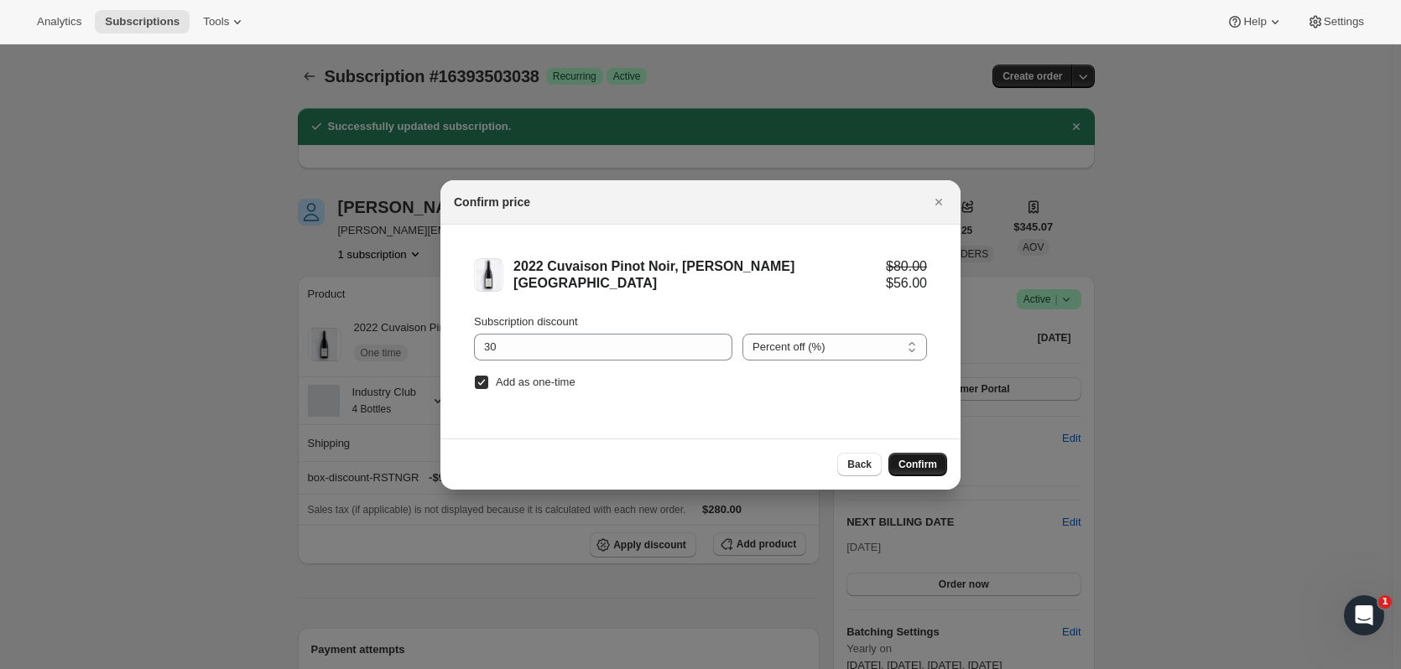
click at [938, 474] on button "Confirm" at bounding box center [917, 464] width 59 height 23
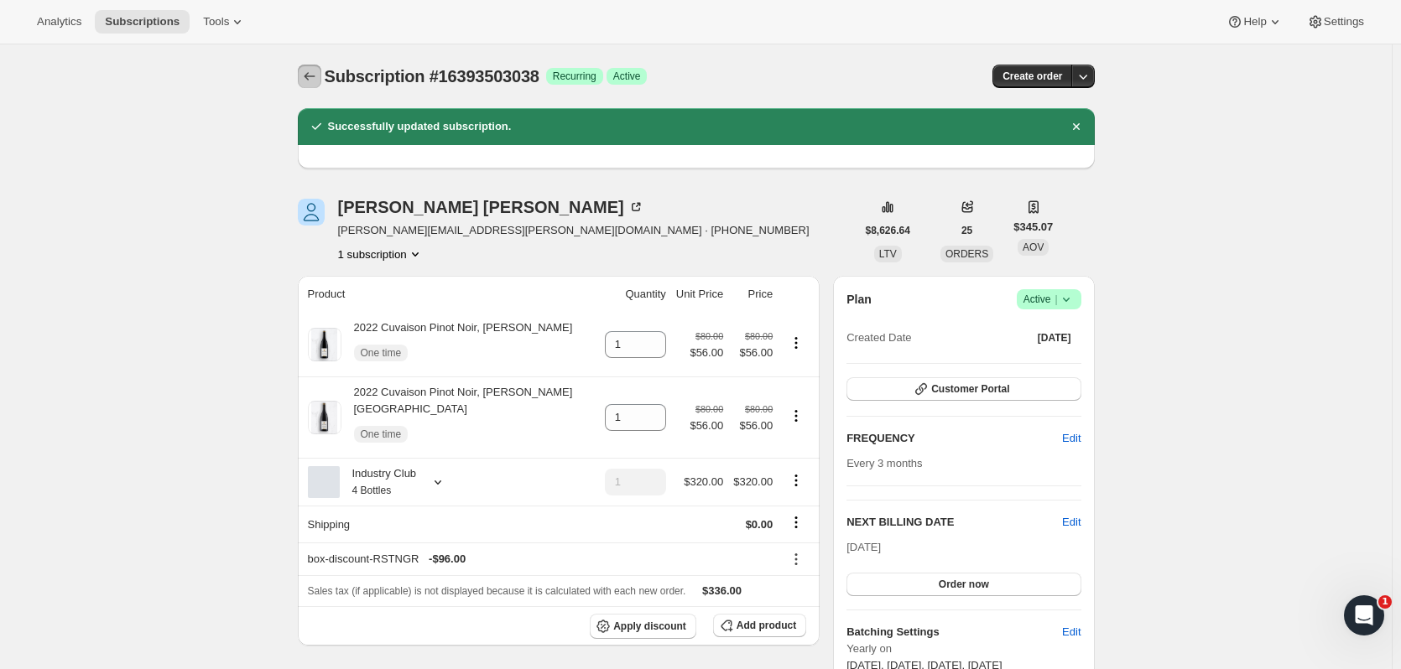
click at [309, 75] on icon "Subscriptions" at bounding box center [309, 76] width 17 height 17
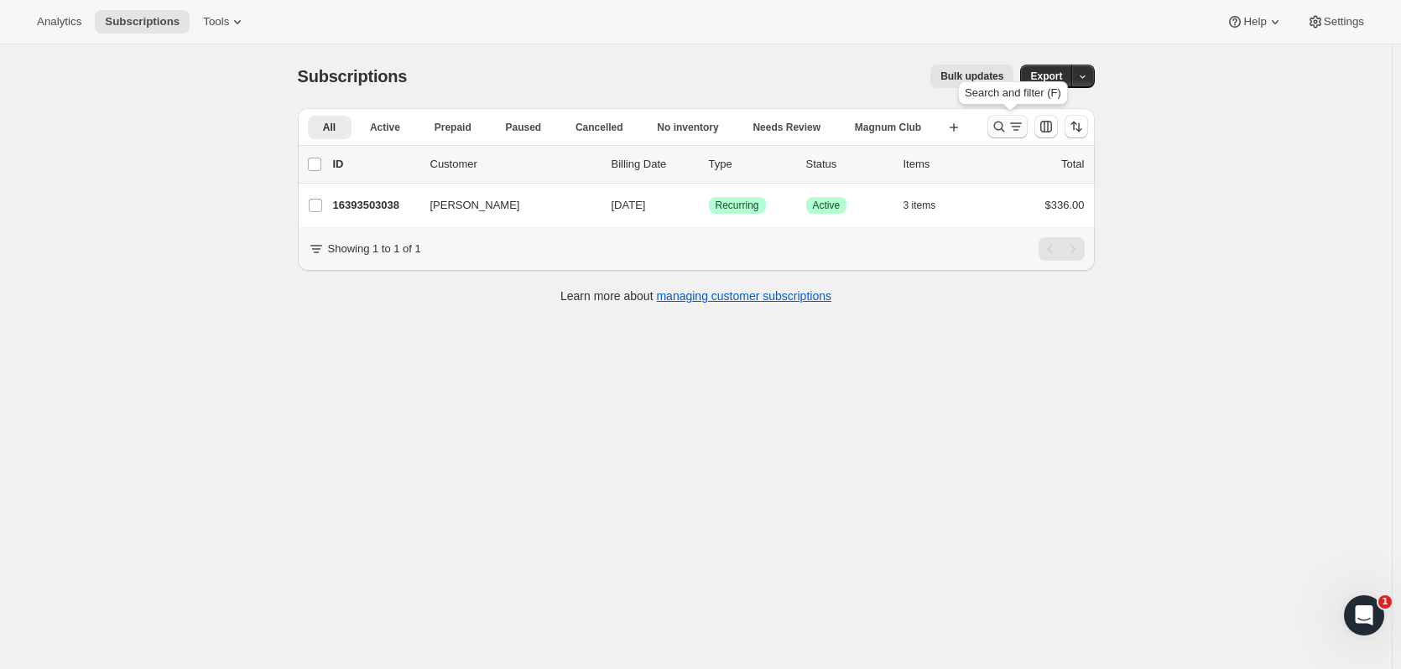
click at [1000, 129] on icon "Search and filter results" at bounding box center [998, 126] width 17 height 17
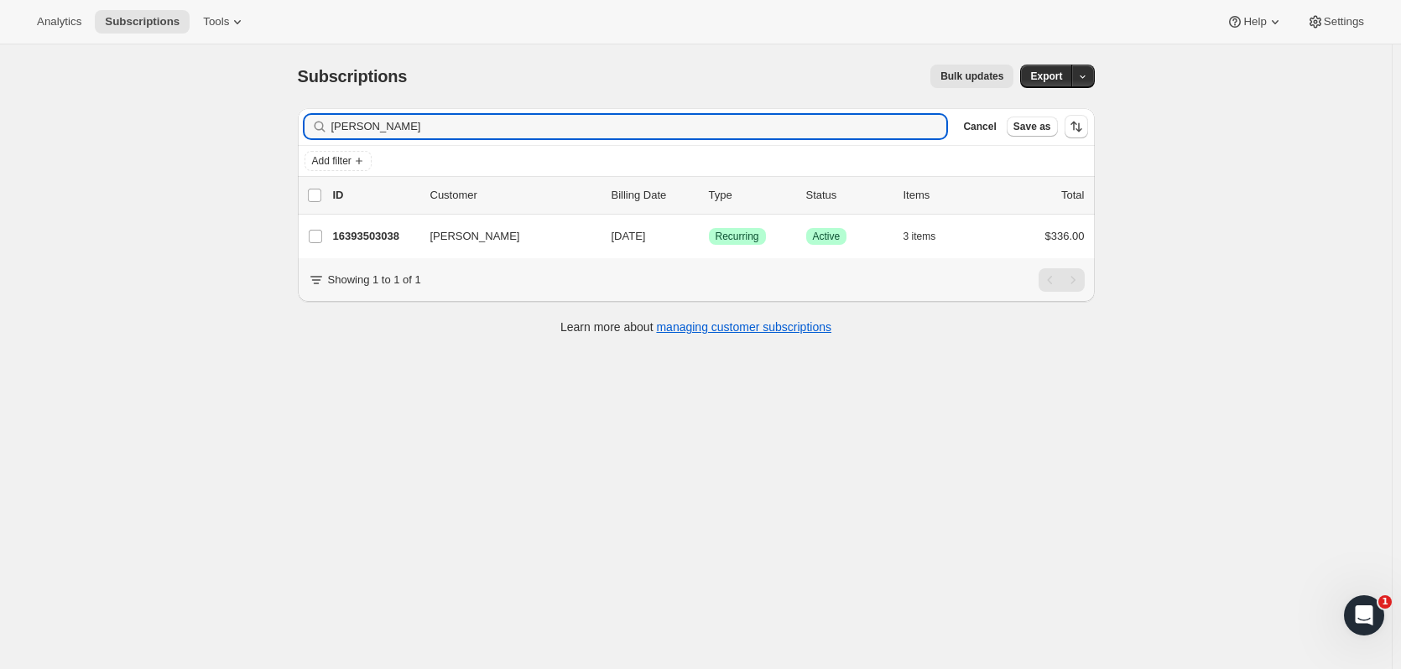
drag, startPoint x: 398, startPoint y: 134, endPoint x: 249, endPoint y: 122, distance: 149.7
click at [249, 122] on div "Subscriptions. This page is ready Subscriptions Bulk updates More actions Bulk …" at bounding box center [695, 378] width 1391 height 669
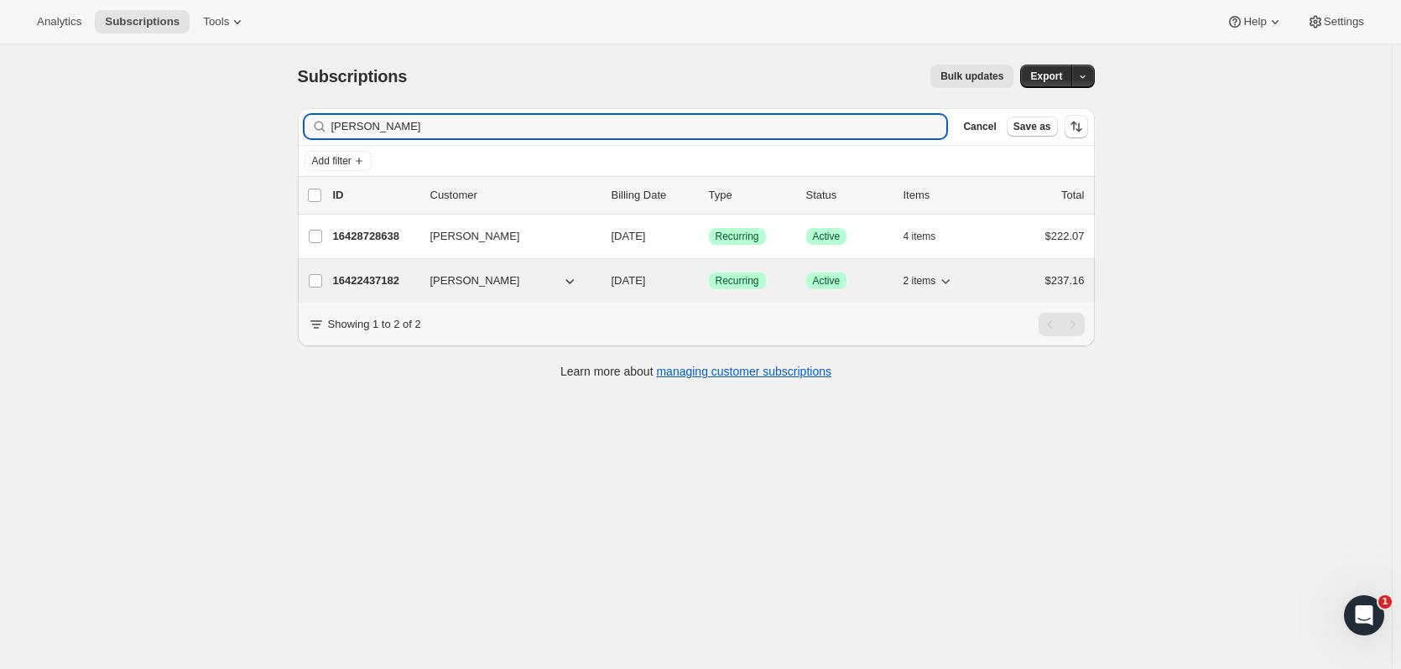
type input "janine"
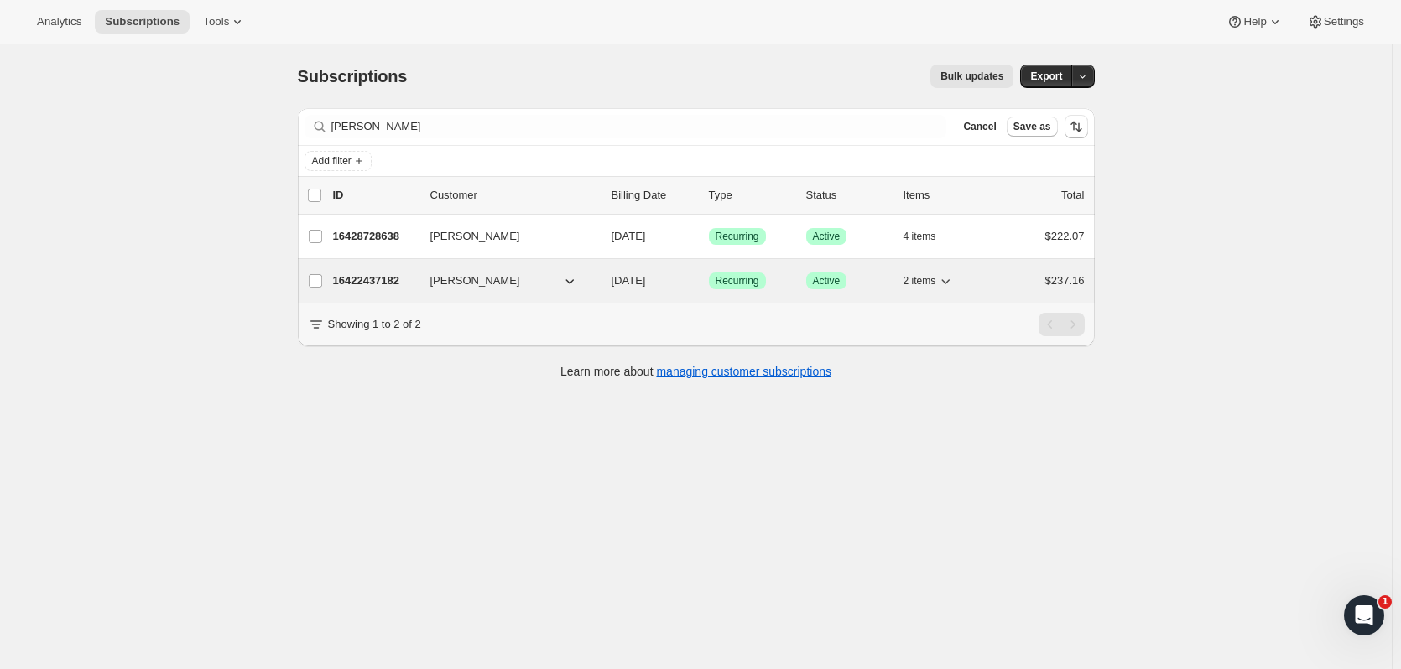
click at [372, 273] on p "16422437182" at bounding box center [375, 281] width 84 height 17
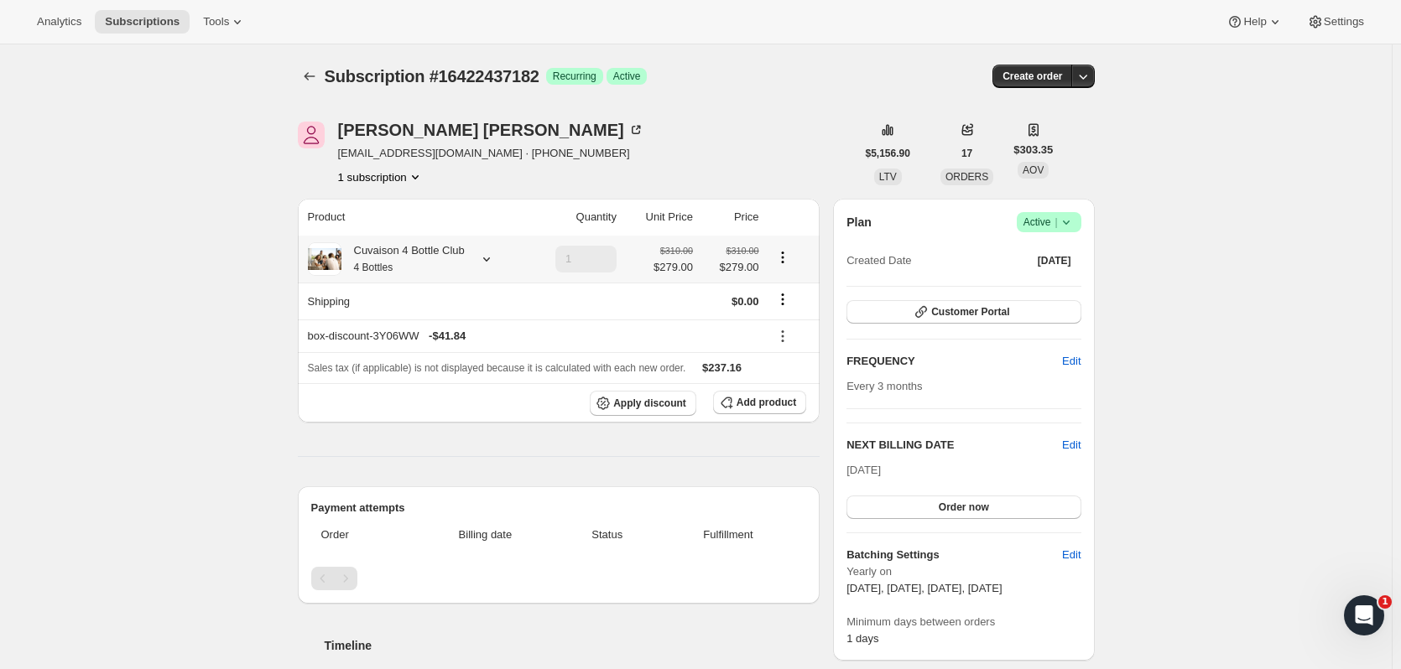
click at [486, 253] on icon at bounding box center [486, 259] width 17 height 17
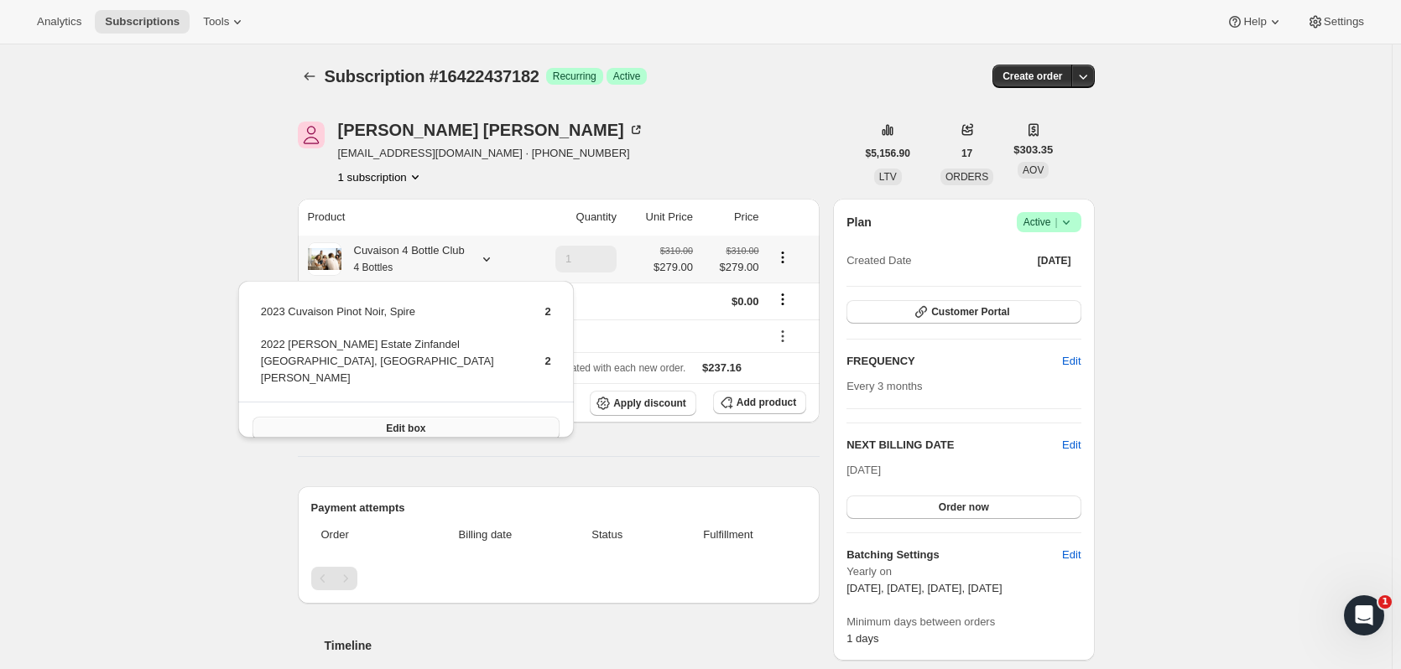
click at [341, 417] on button "Edit box" at bounding box center [405, 428] width 307 height 23
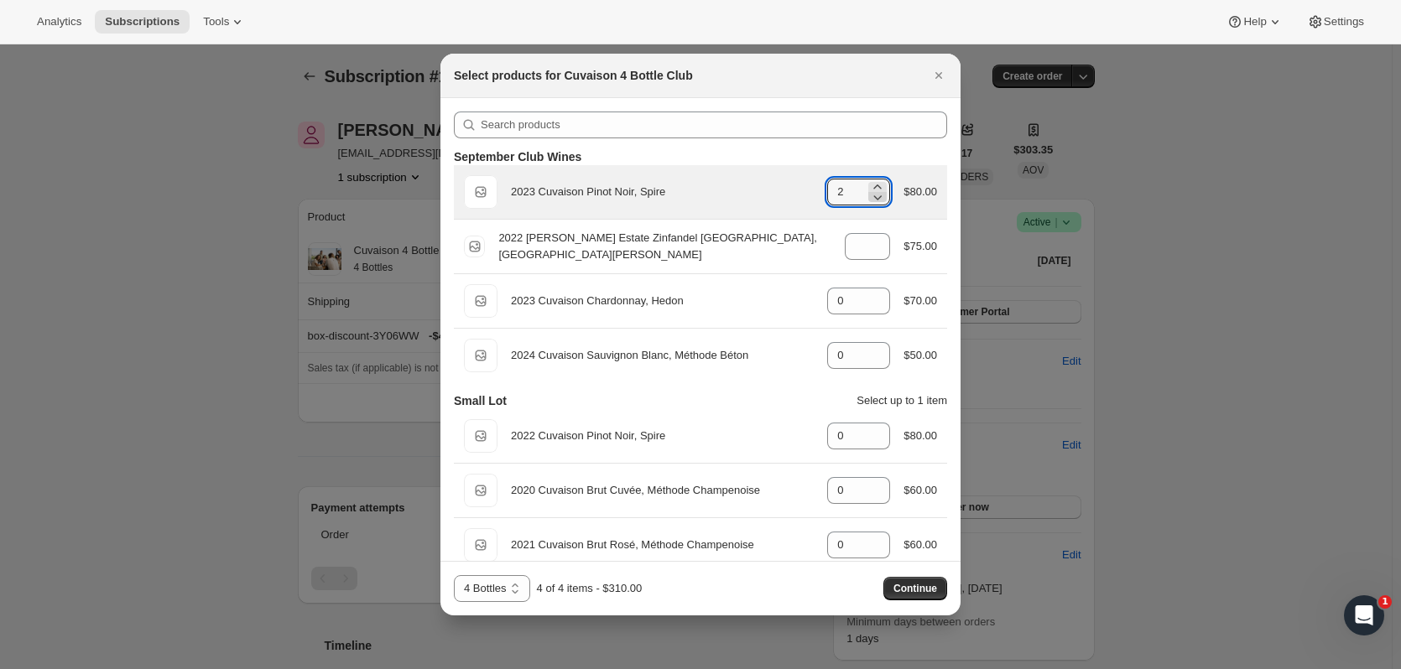
click at [869, 204] on icon ":r4lt:" at bounding box center [877, 197] width 17 height 17
type input "1"
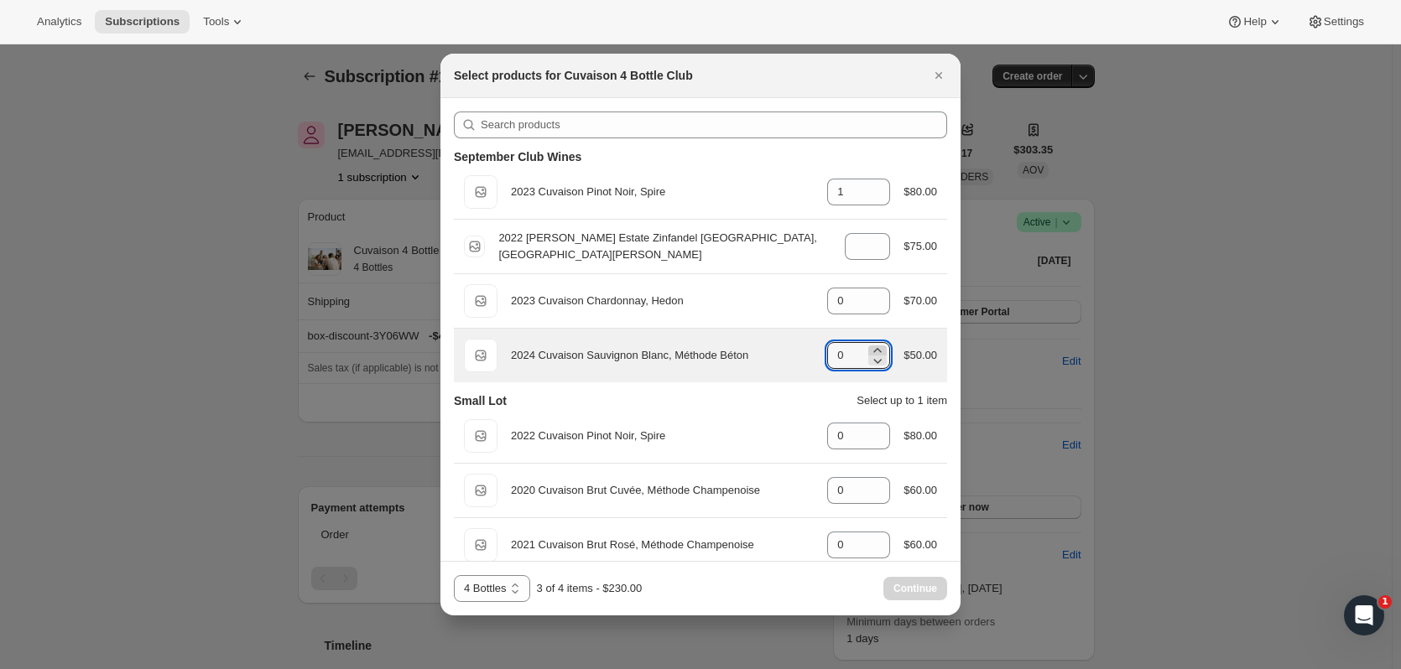
click at [871, 346] on icon ":r4lt:" at bounding box center [877, 350] width 17 height 17
type input "1"
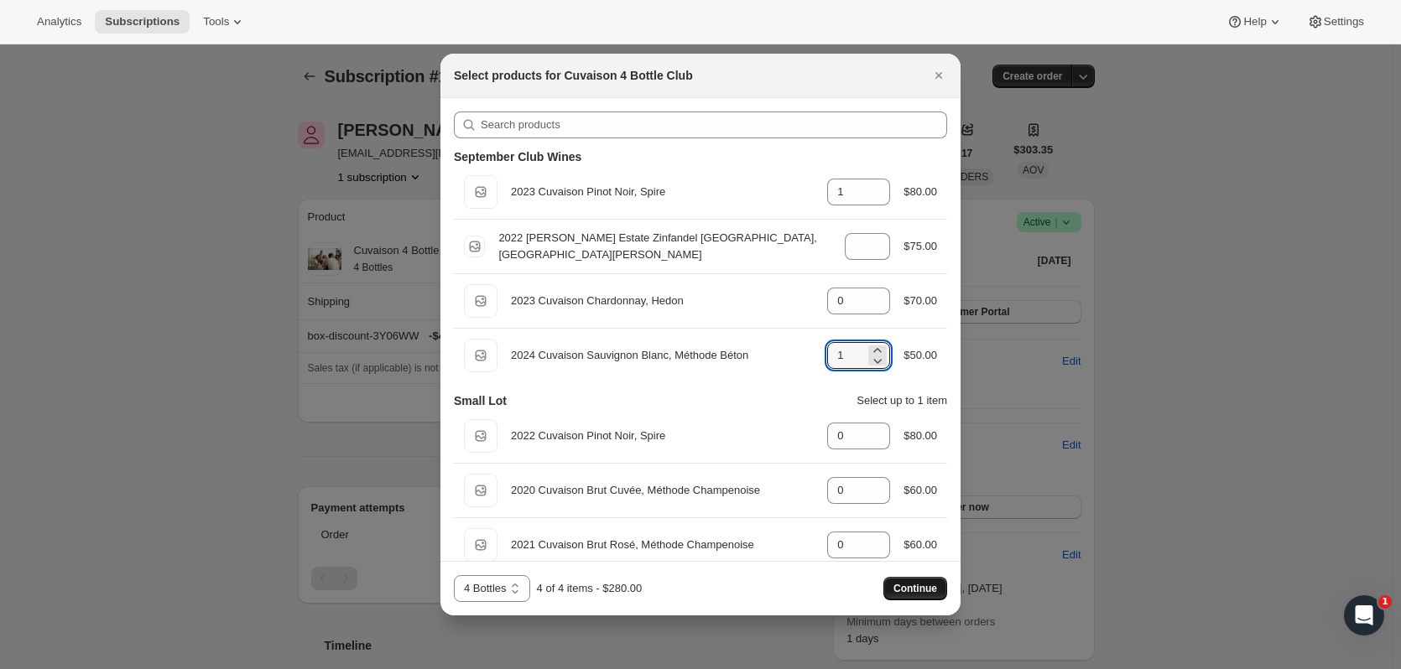
click at [907, 592] on span "Continue" at bounding box center [915, 588] width 44 height 13
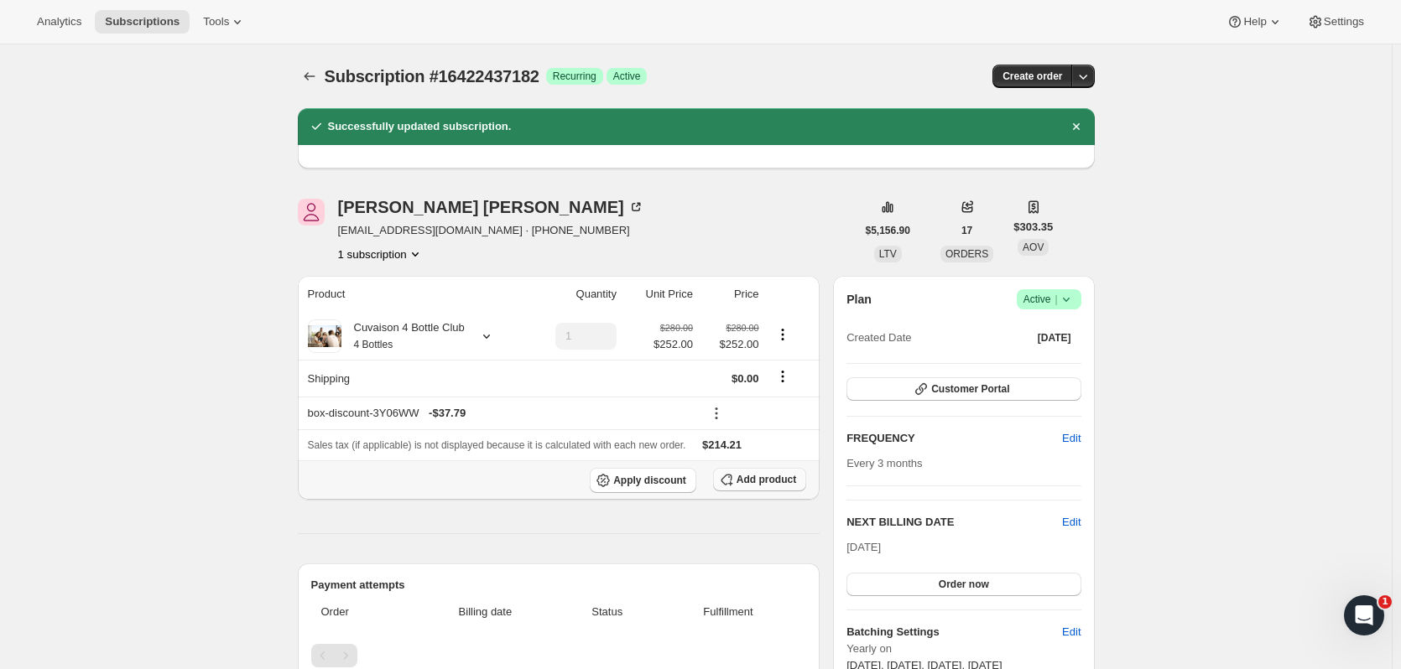
click at [770, 486] on span "Add product" at bounding box center [766, 479] width 60 height 13
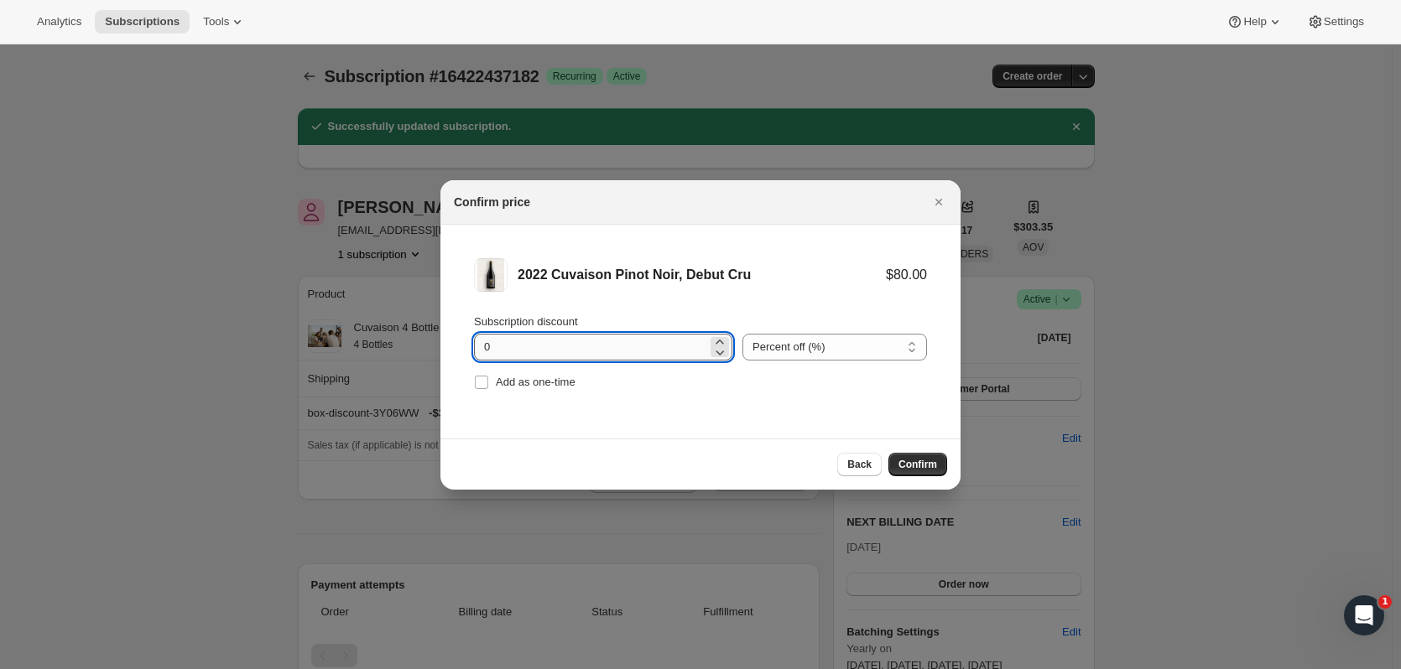
drag, startPoint x: 491, startPoint y: 346, endPoint x: 476, endPoint y: 346, distance: 14.3
click at [476, 346] on input "0" at bounding box center [590, 347] width 233 height 27
type input "2"
click at [487, 385] on input "Add as one-time" at bounding box center [481, 382] width 13 height 13
checkbox input "true"
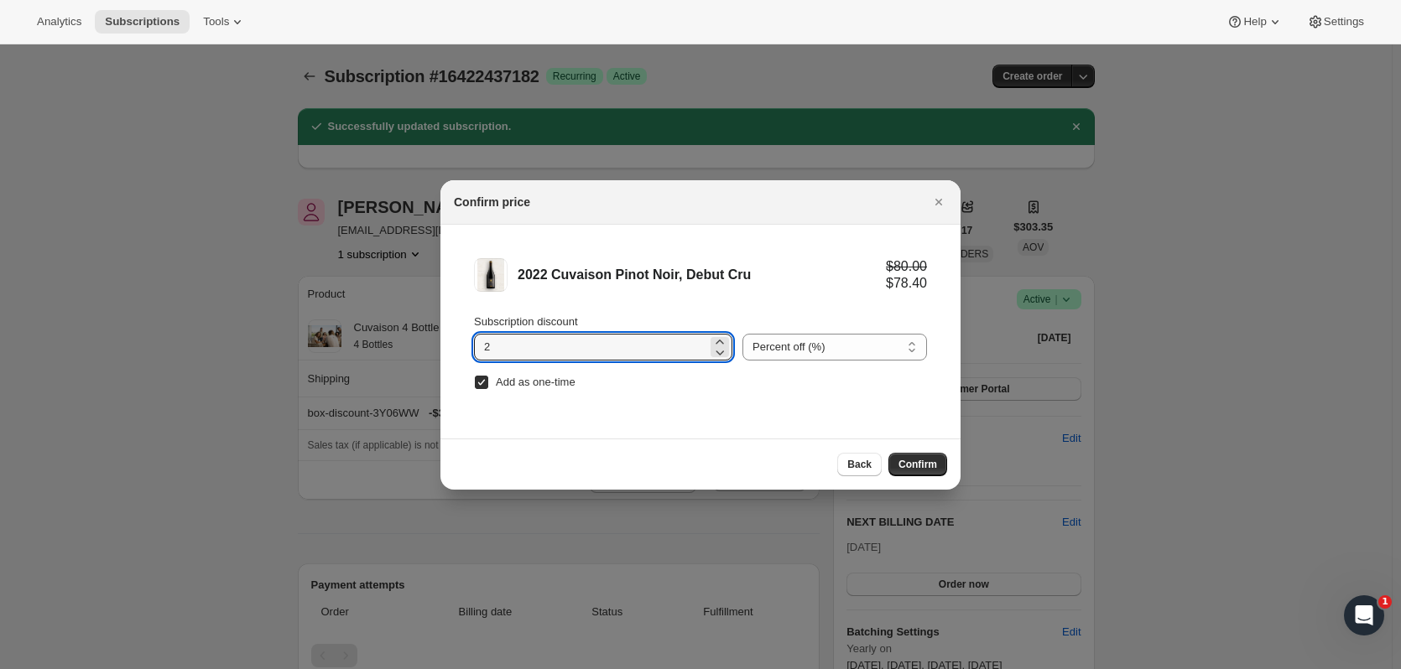
drag, startPoint x: 487, startPoint y: 350, endPoint x: 434, endPoint y: 271, distance: 94.9
click at [460, 337] on li "2022 Cuvaison Pinot Noir, Debut Cru $80.00 $78.40 Subscription discount 2 Perce…" at bounding box center [700, 326] width 520 height 203
type input "15"
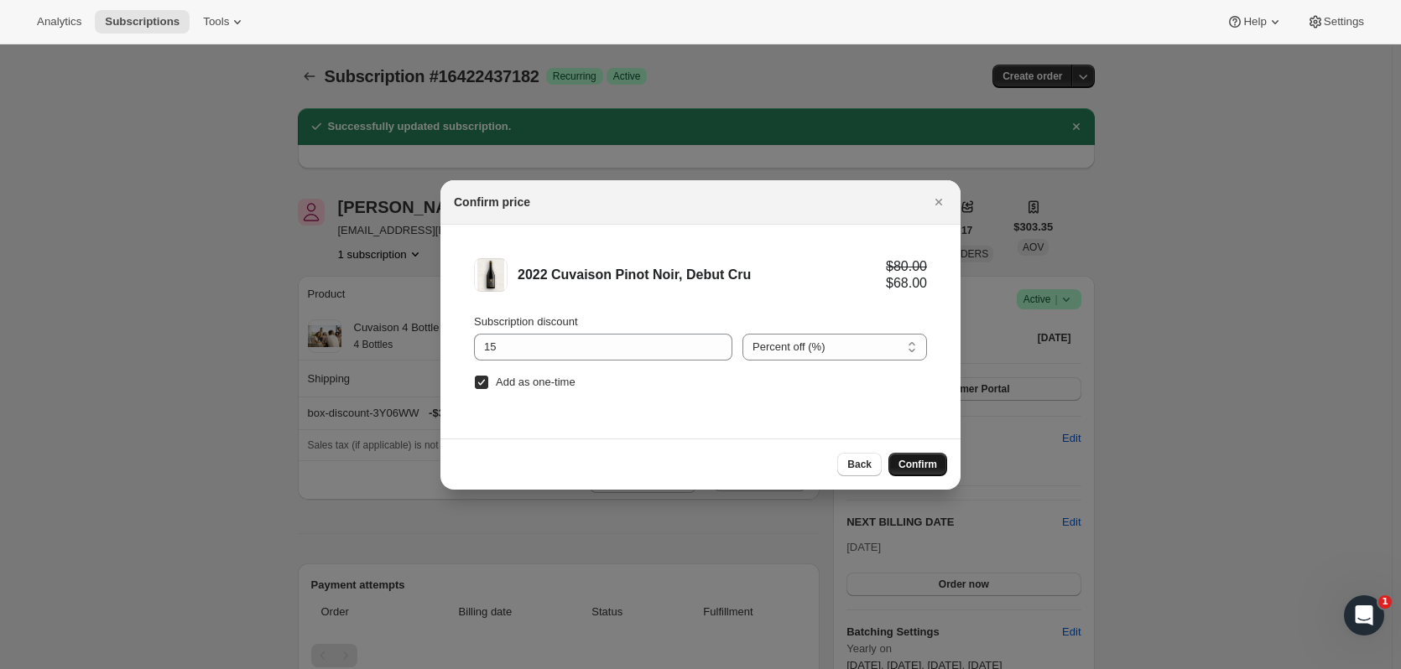
click at [933, 467] on span "Confirm" at bounding box center [917, 464] width 39 height 13
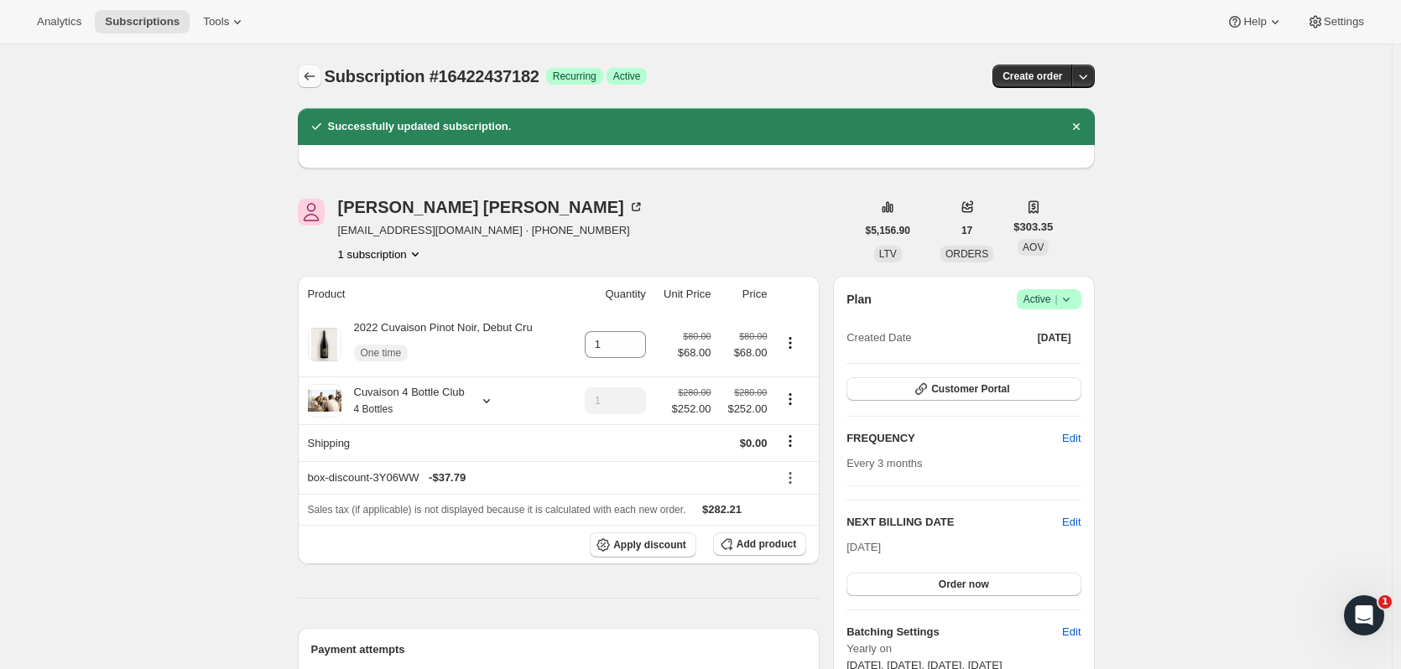
click at [308, 81] on icon "Subscriptions" at bounding box center [309, 76] width 17 height 17
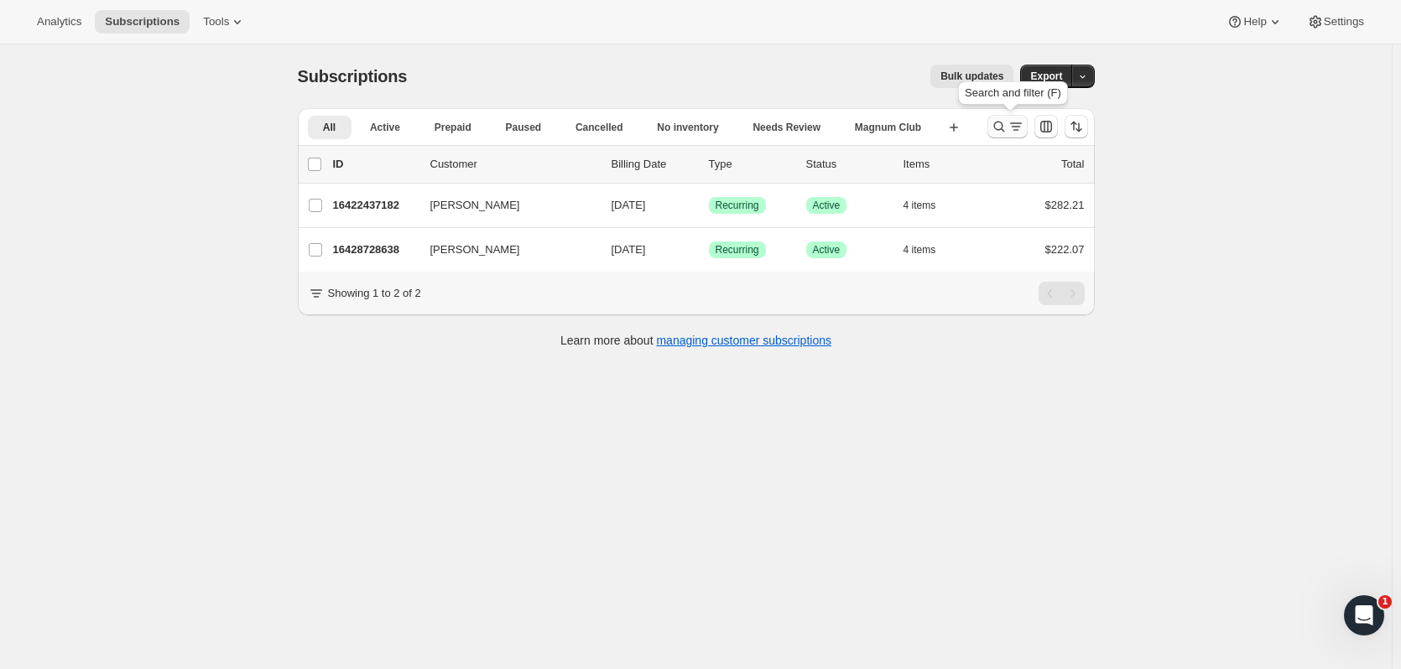
click at [998, 126] on icon "Search and filter results" at bounding box center [998, 127] width 11 height 11
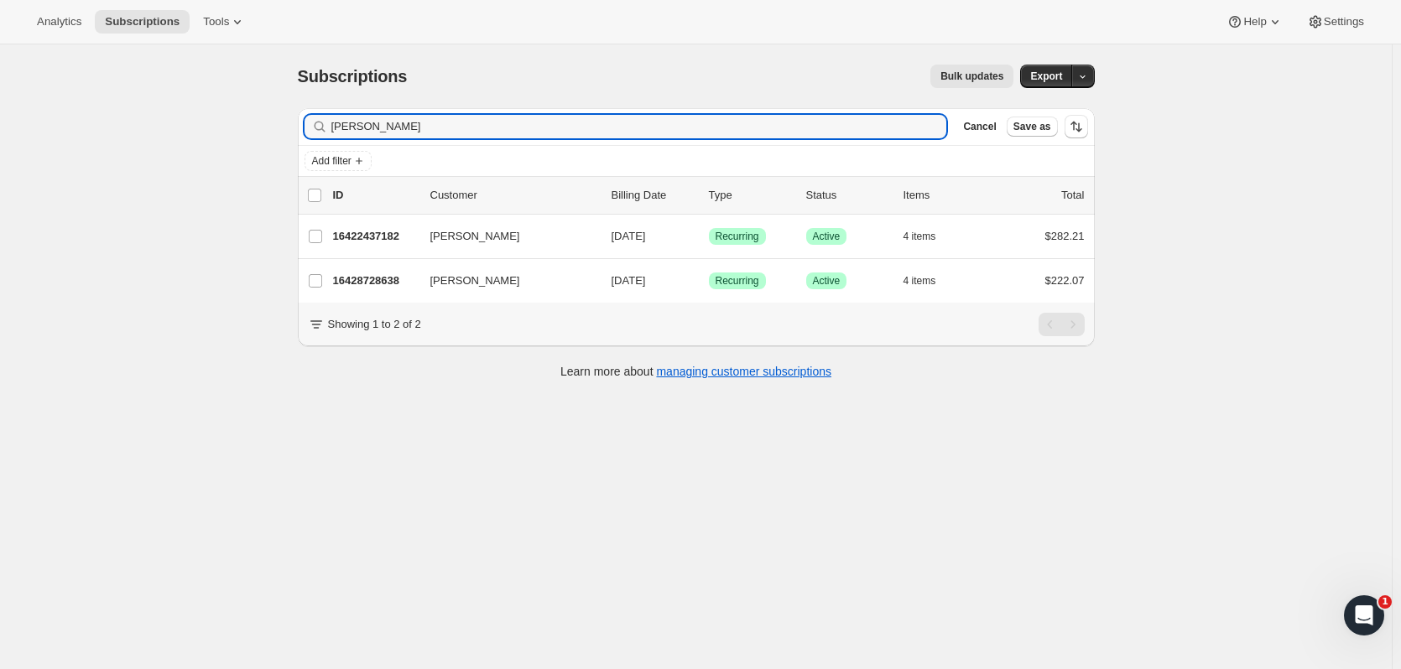
drag, startPoint x: 479, startPoint y: 127, endPoint x: 214, endPoint y: 111, distance: 265.5
click at [214, 111] on div "Subscriptions. This page is ready Subscriptions Bulk updates More actions Bulk …" at bounding box center [695, 378] width 1391 height 669
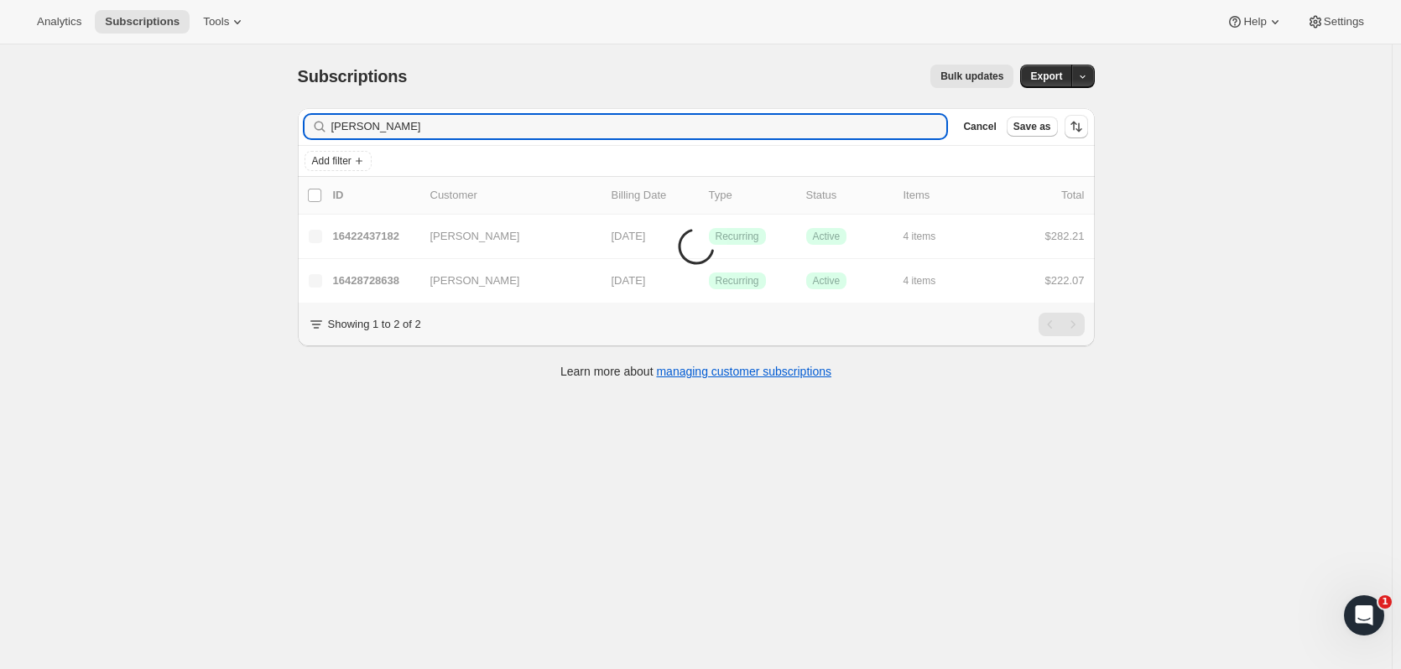
type input "everman"
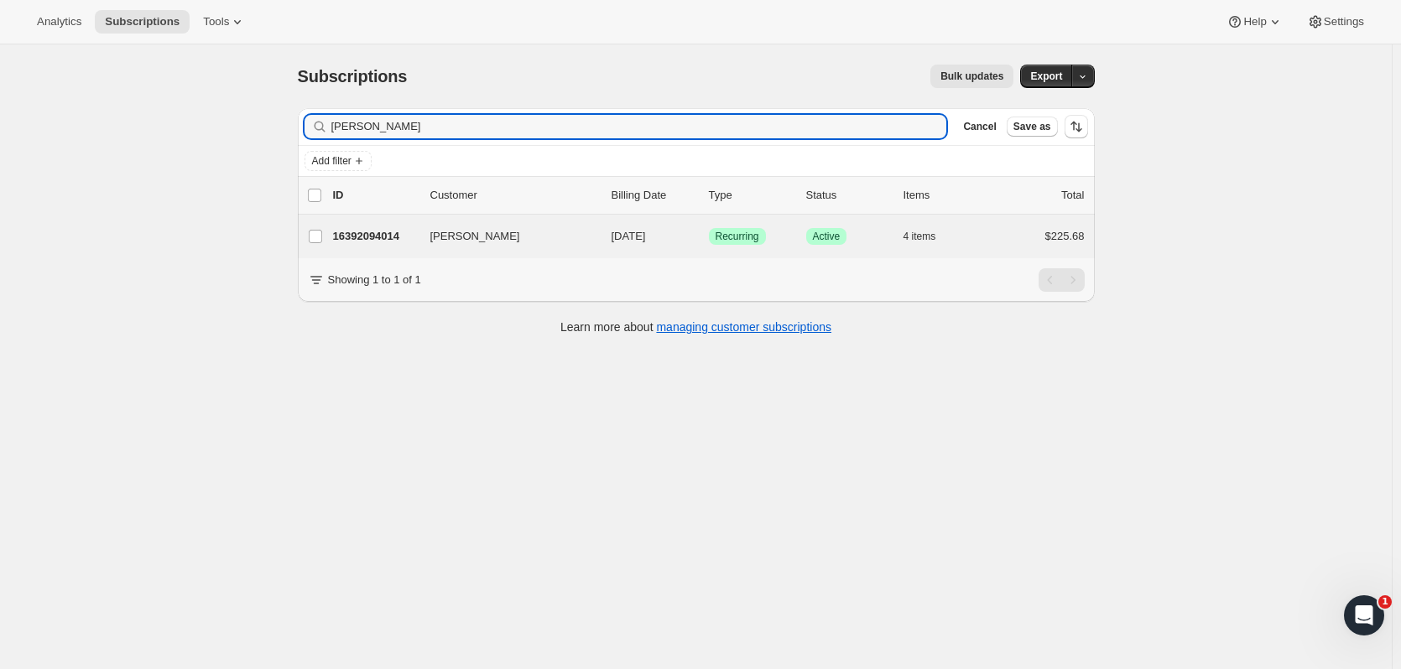
click at [378, 224] on div "Tyrone Everman 16392094014 Tyrone Everman 09/09/2025 Success Recurring Success …" at bounding box center [696, 237] width 797 height 44
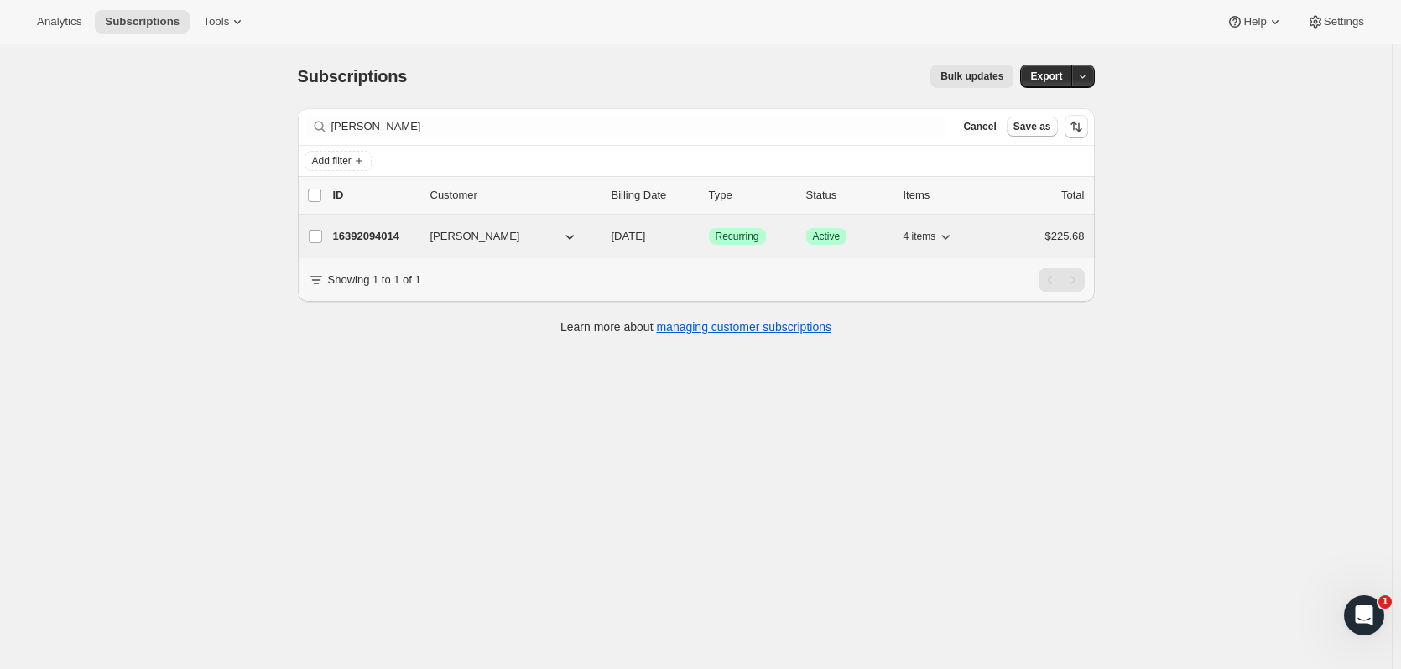
click at [383, 228] on p "16392094014" at bounding box center [375, 236] width 84 height 17
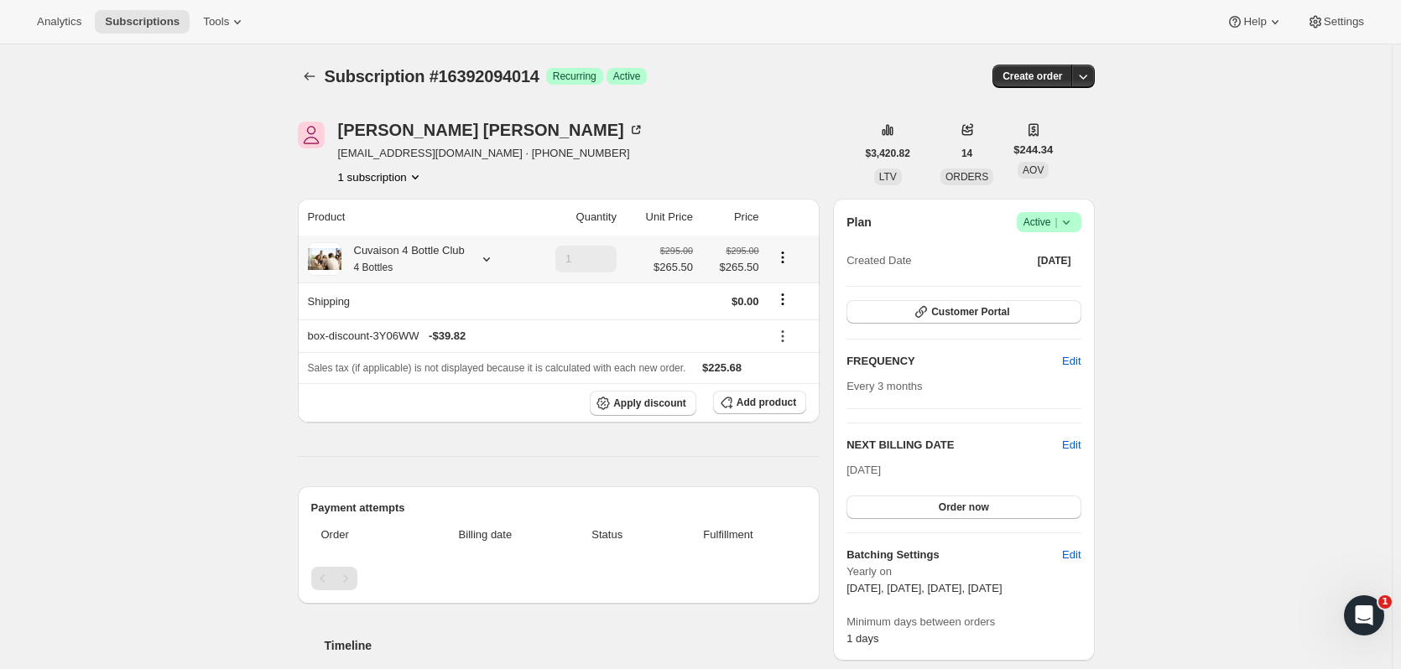
click at [480, 260] on icon at bounding box center [486, 259] width 17 height 17
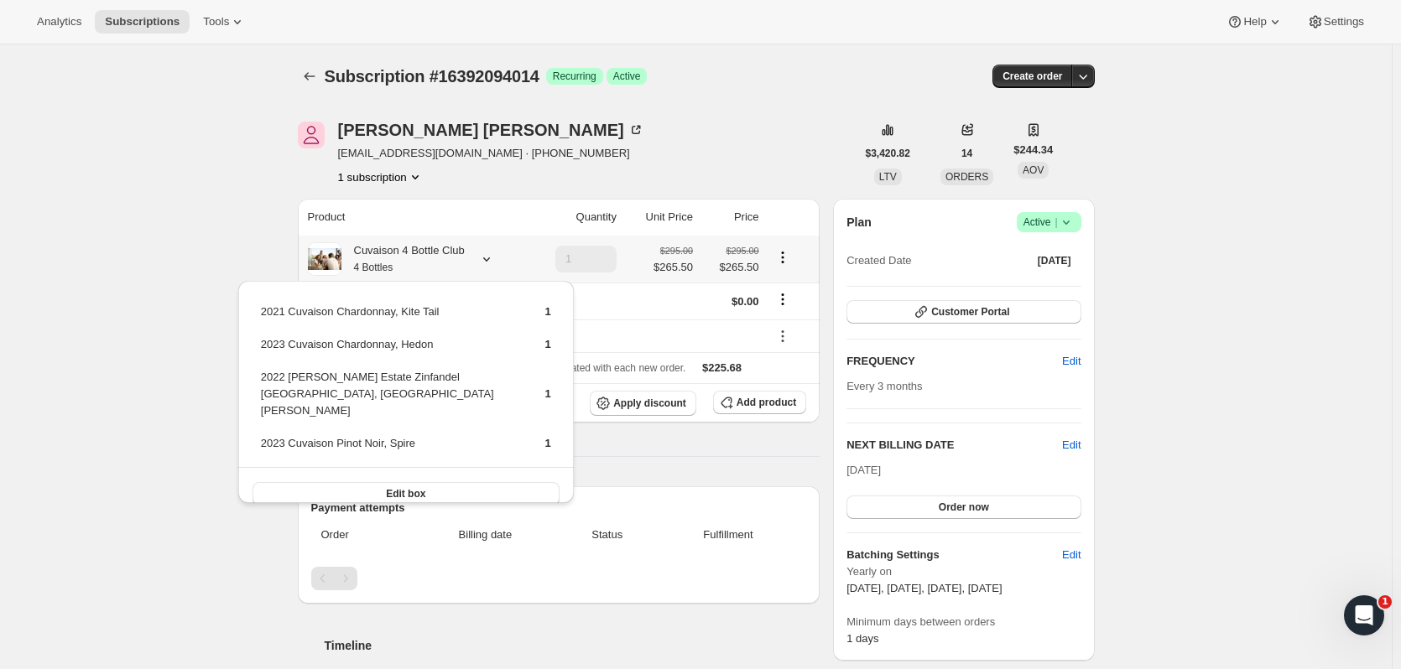
click at [480, 260] on icon at bounding box center [486, 259] width 17 height 17
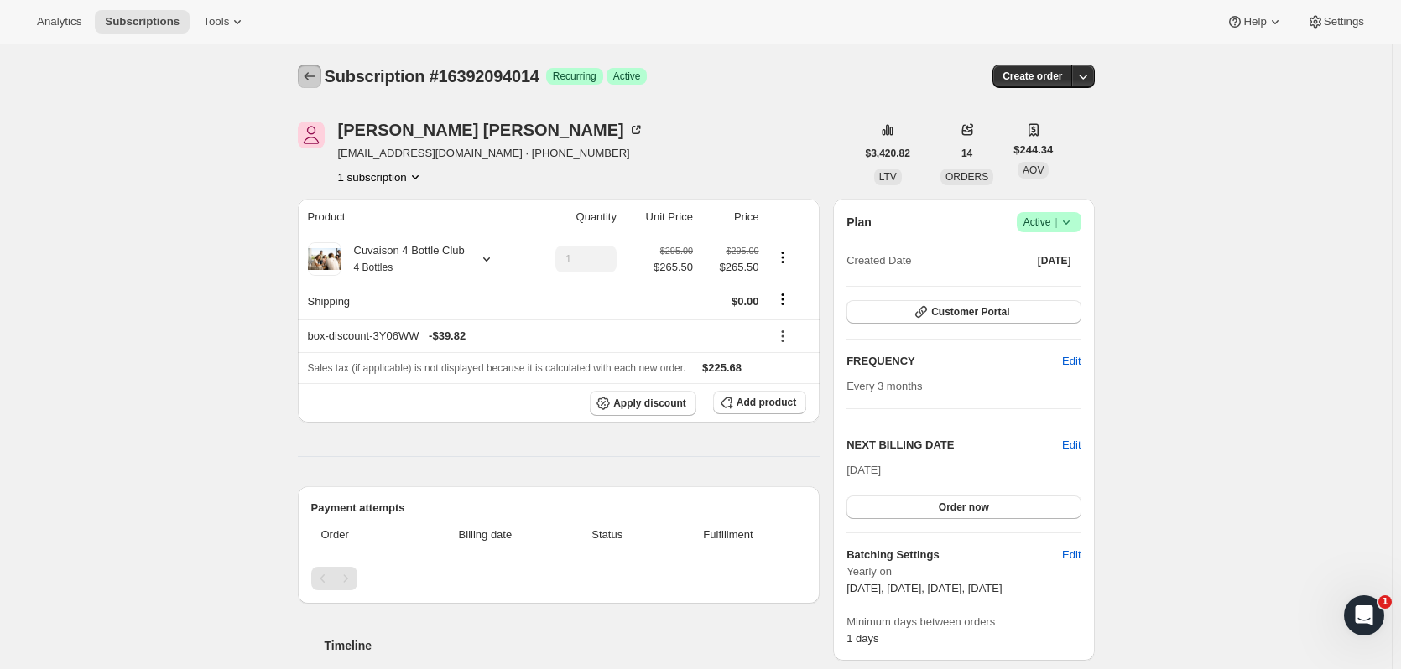
click at [318, 68] on button "Subscriptions" at bounding box center [309, 76] width 23 height 23
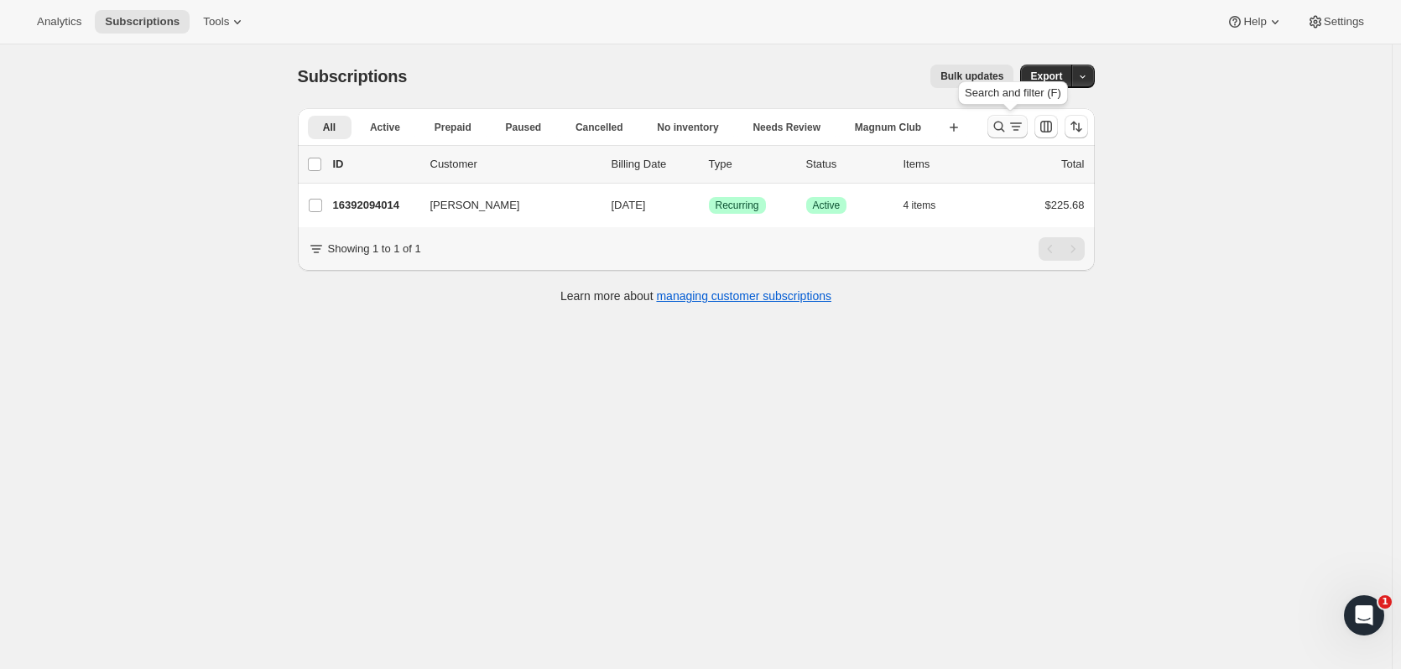
click at [1002, 122] on icon "Search and filter results" at bounding box center [998, 126] width 17 height 17
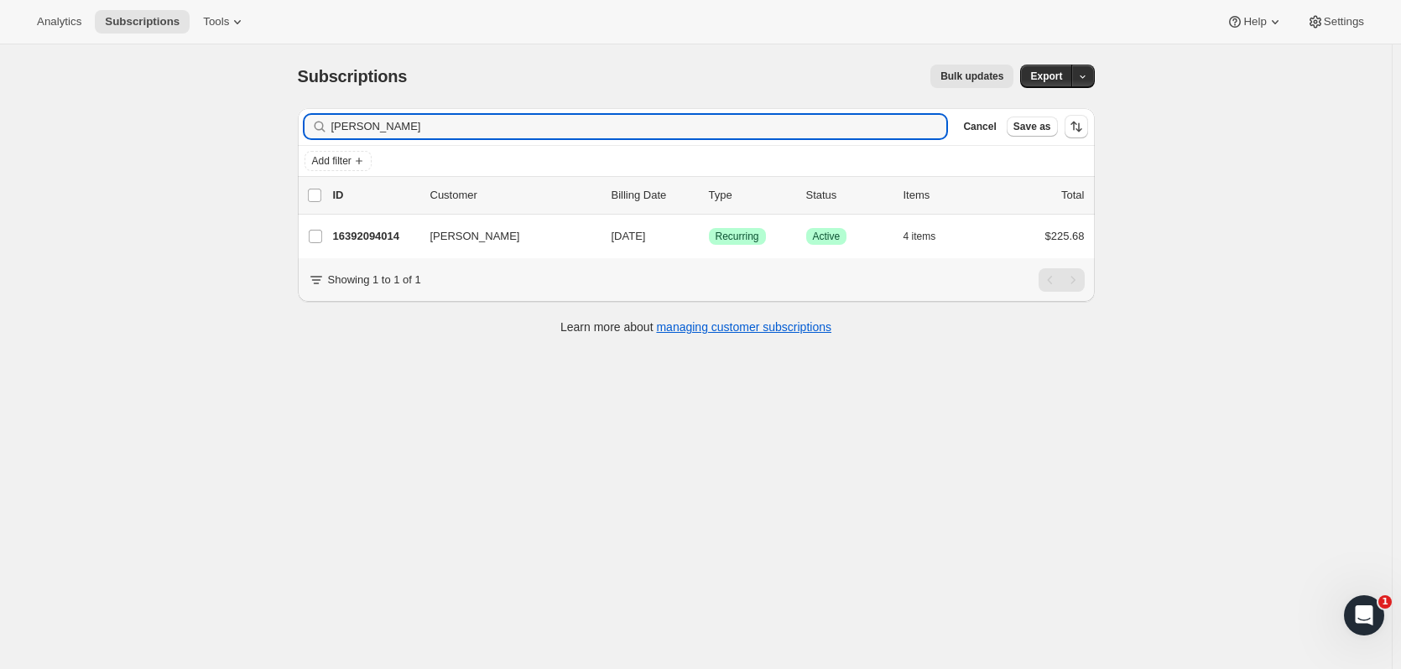
drag, startPoint x: 435, startPoint y: 127, endPoint x: 235, endPoint y: 91, distance: 203.8
click at [209, 127] on div "Subscriptions. This page is ready Subscriptions Bulk updates More actions Bulk …" at bounding box center [695, 378] width 1391 height 669
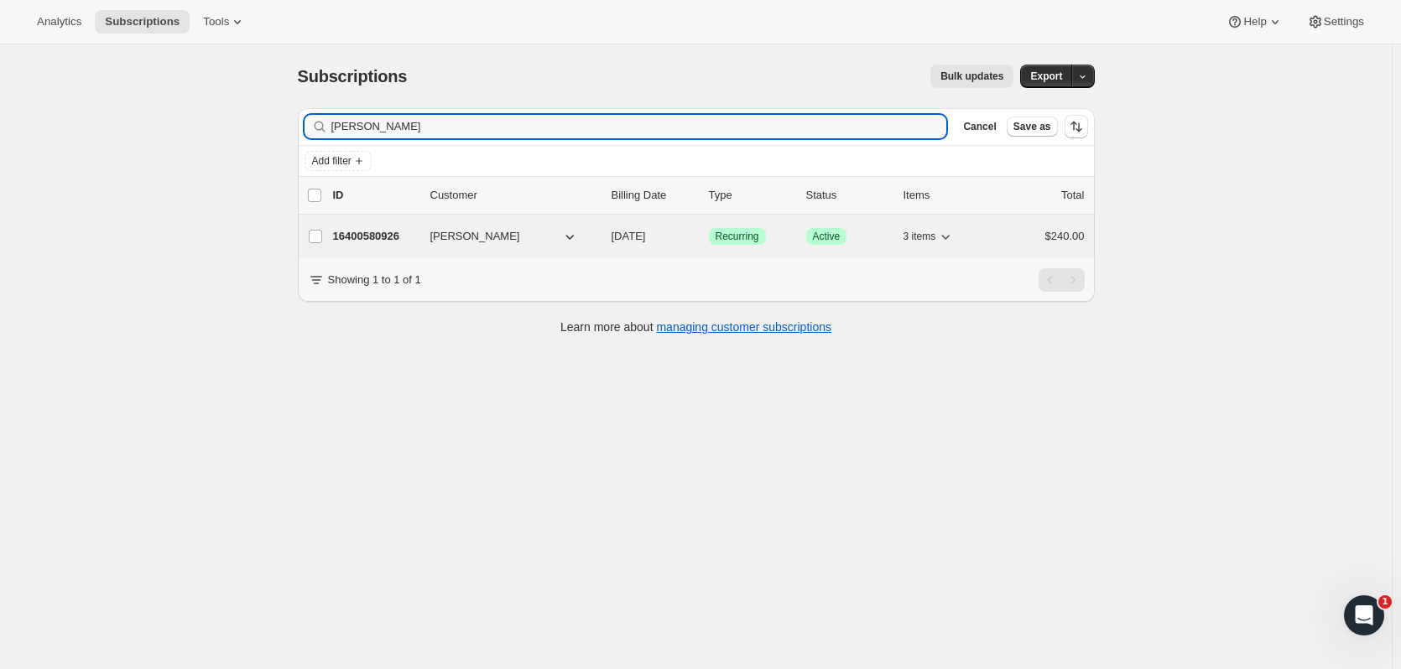
type input "hartney"
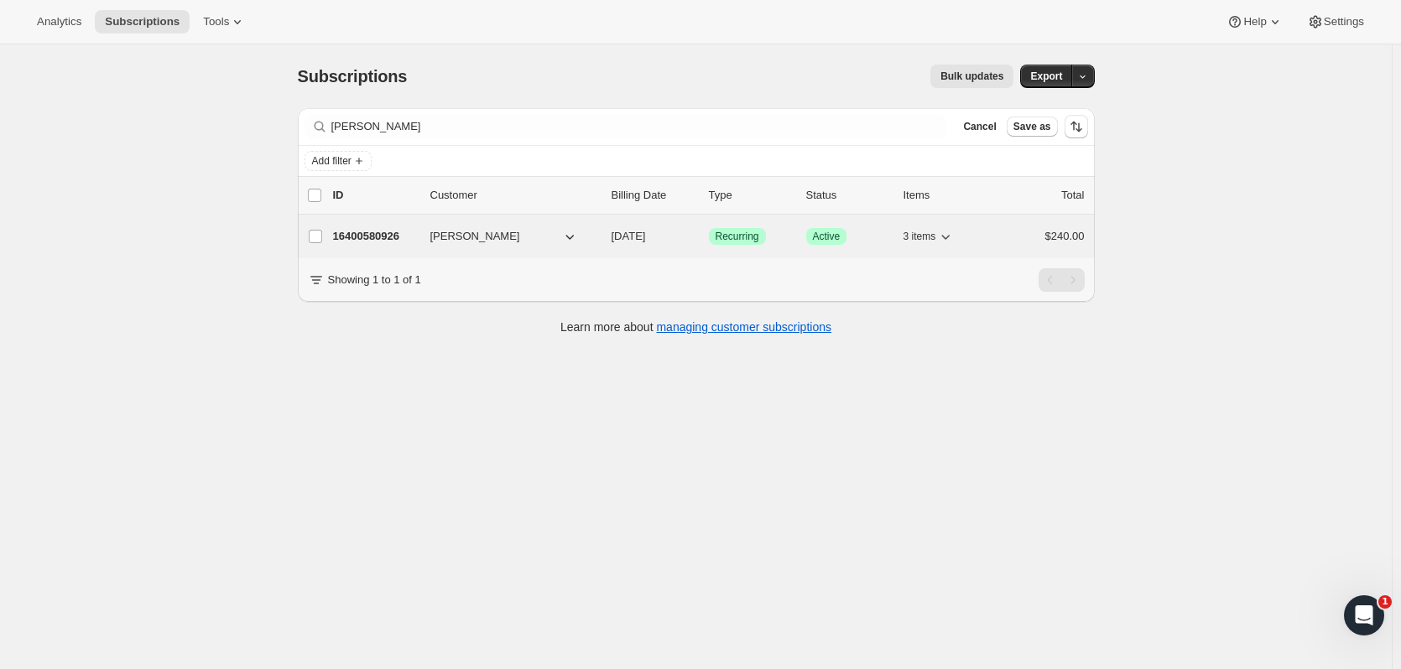
click at [405, 232] on p "16400580926" at bounding box center [375, 236] width 84 height 17
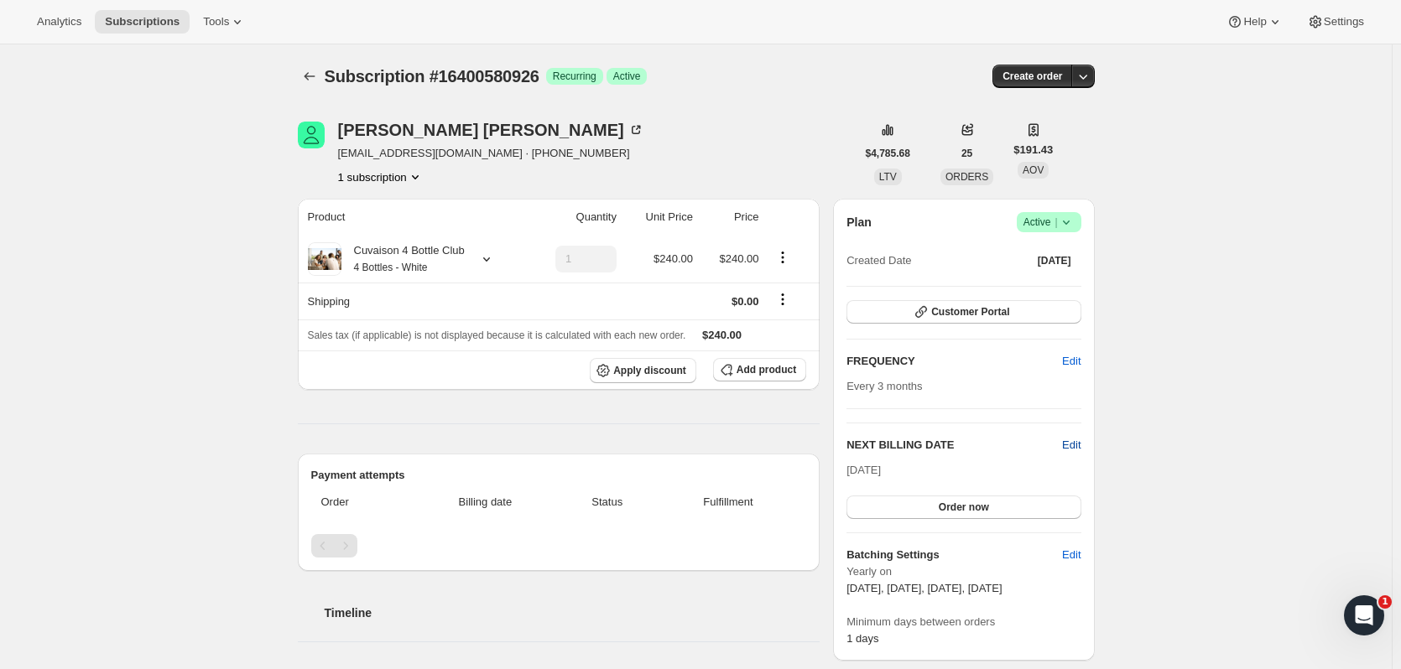
click at [1076, 450] on span "Edit" at bounding box center [1071, 445] width 18 height 17
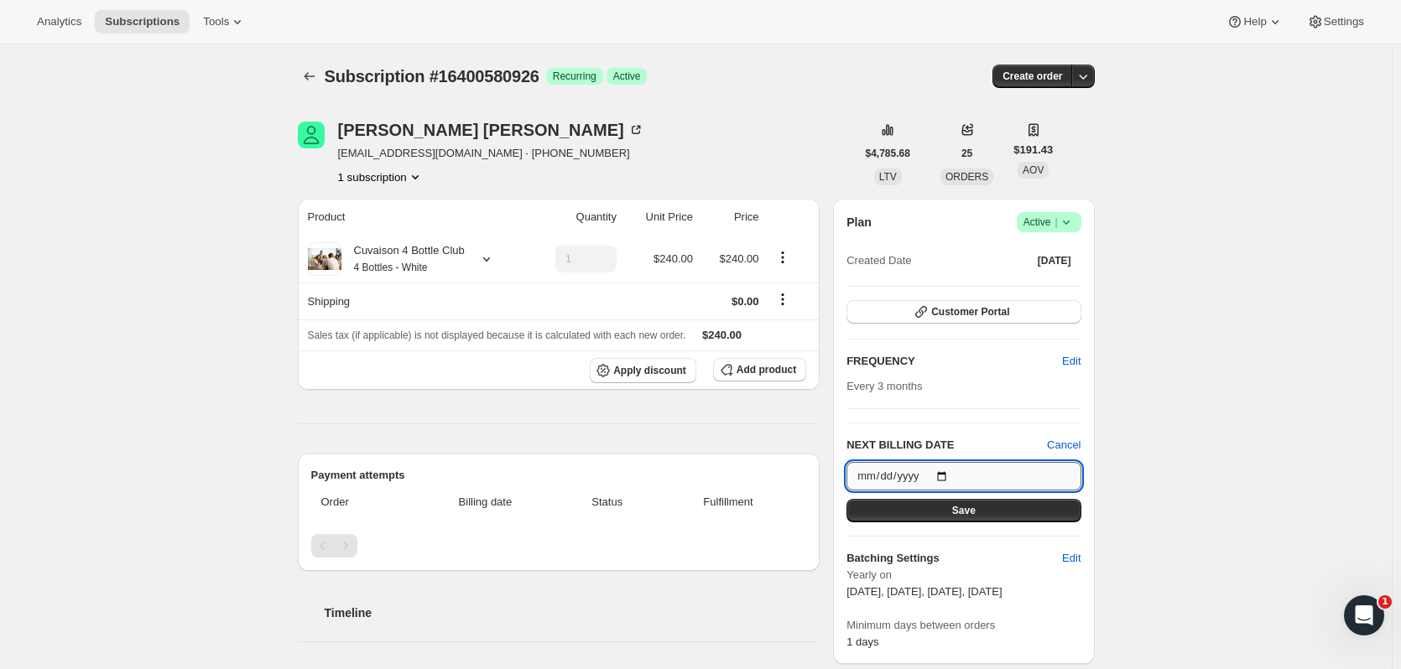
click at [950, 476] on input "[DATE]" at bounding box center [963, 476] width 234 height 29
type input "2025-09-15"
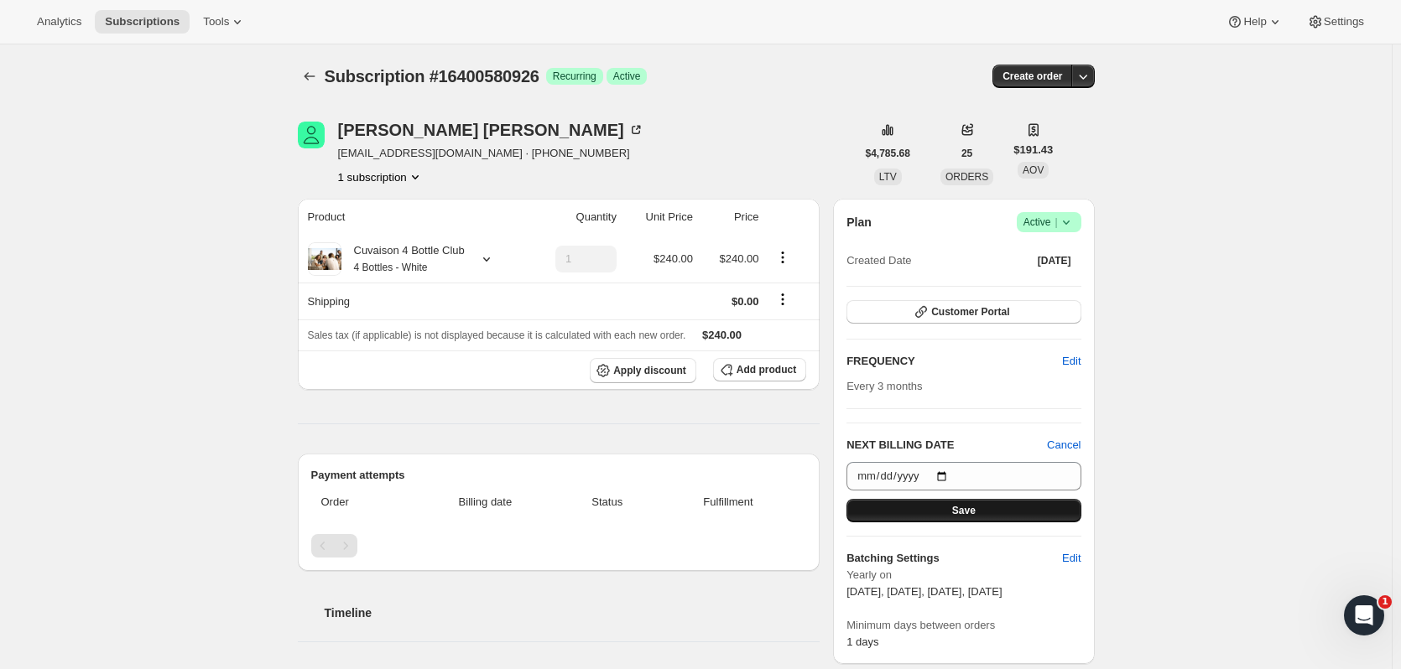
click at [979, 510] on button "Save" at bounding box center [963, 510] width 234 height 23
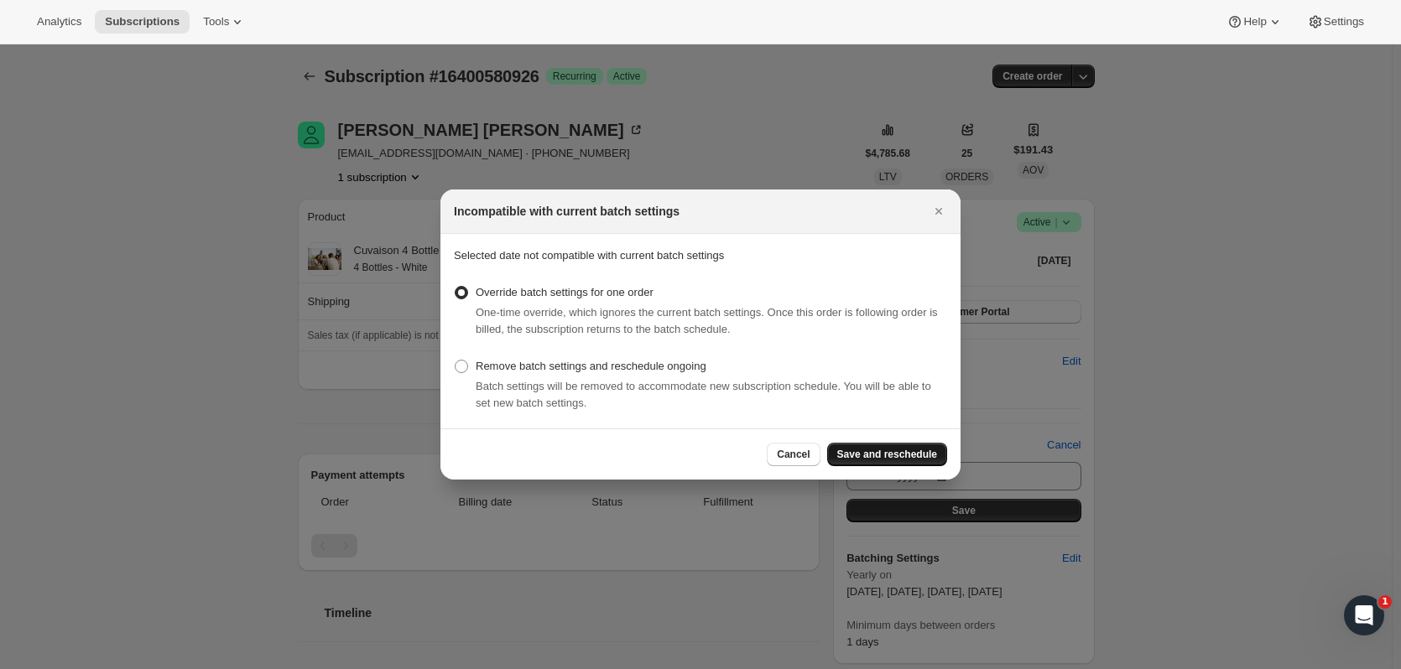
click at [918, 456] on span "Save and reschedule" at bounding box center [887, 454] width 100 height 13
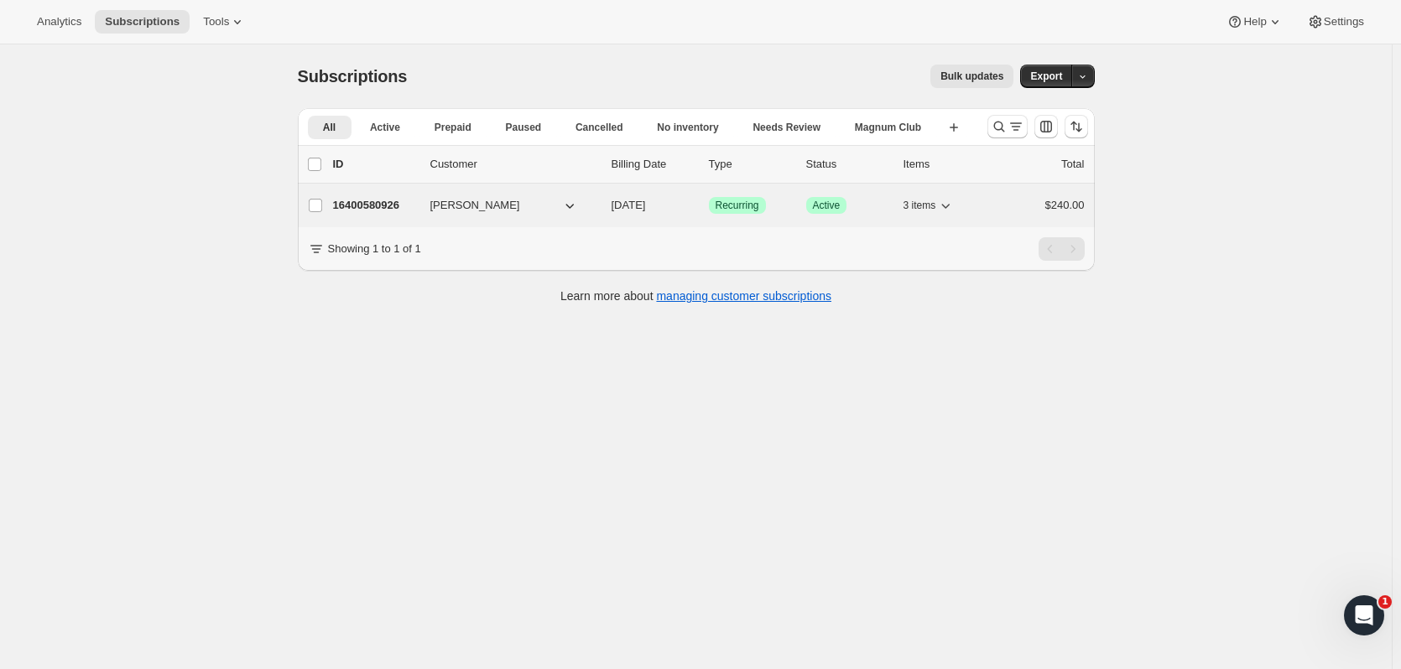
click at [403, 207] on p "16400580926" at bounding box center [375, 205] width 84 height 17
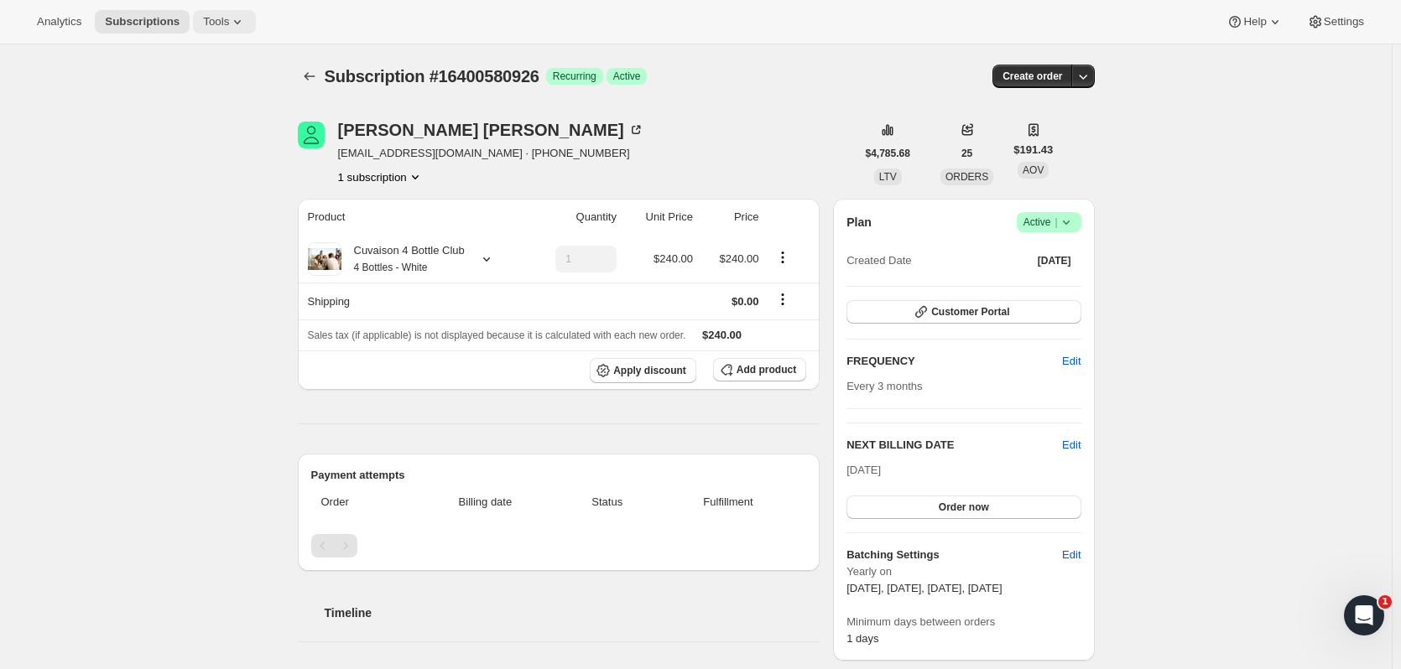
click at [203, 23] on span "Tools" at bounding box center [216, 21] width 26 height 13
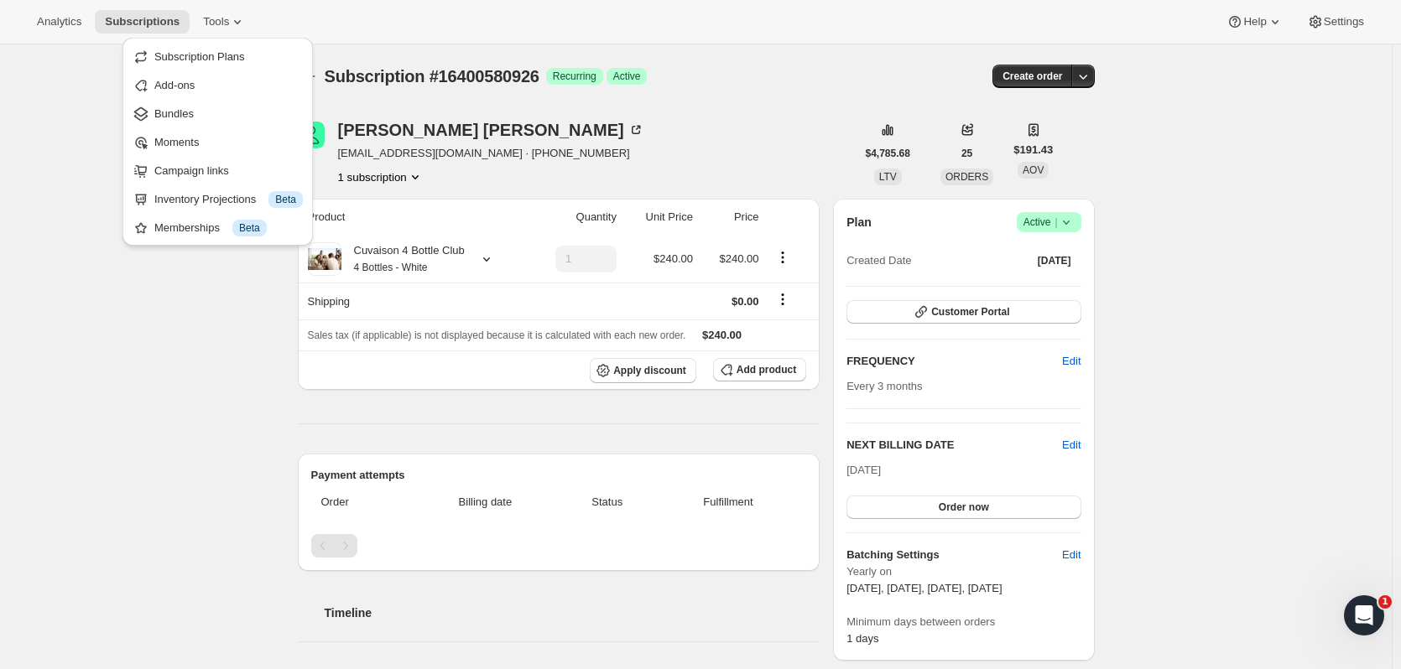
click at [205, 124] on button "Bundles" at bounding box center [217, 113] width 180 height 27
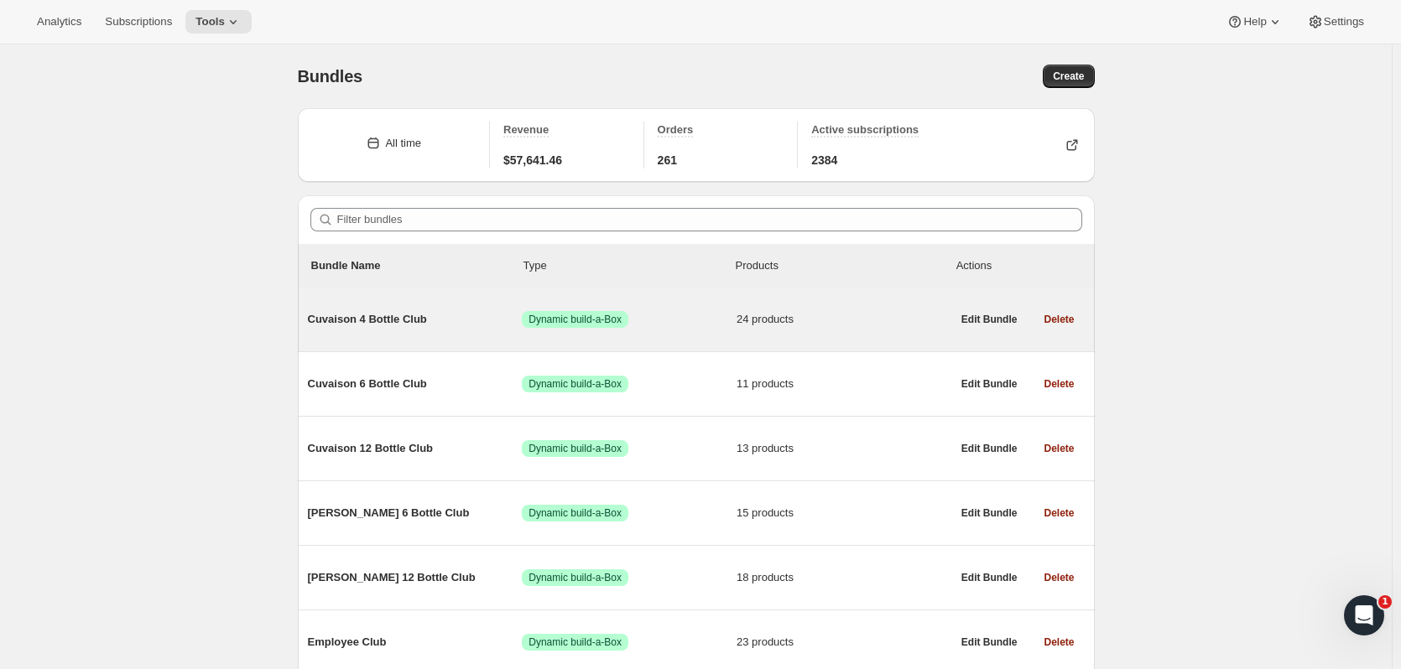
click at [408, 325] on span "Cuvaison 4 Bottle Club" at bounding box center [415, 319] width 215 height 17
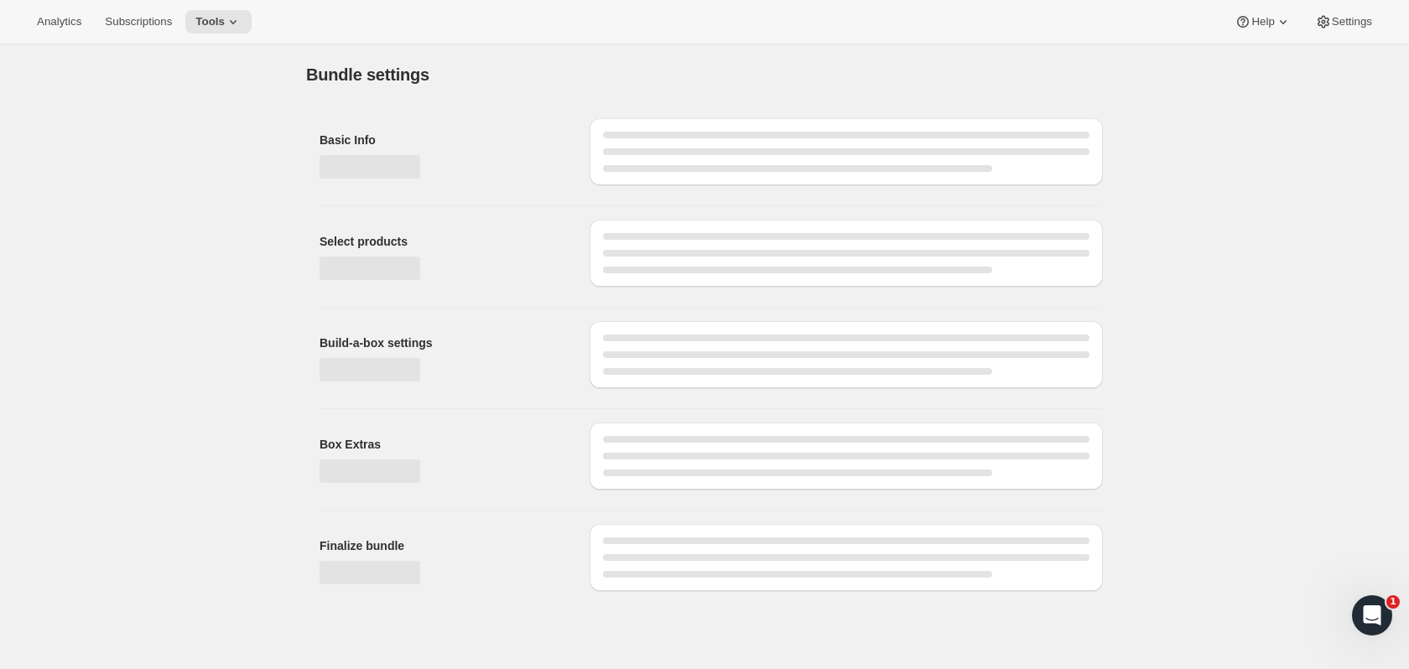
type input "Cuvaison 4 Bottle Club"
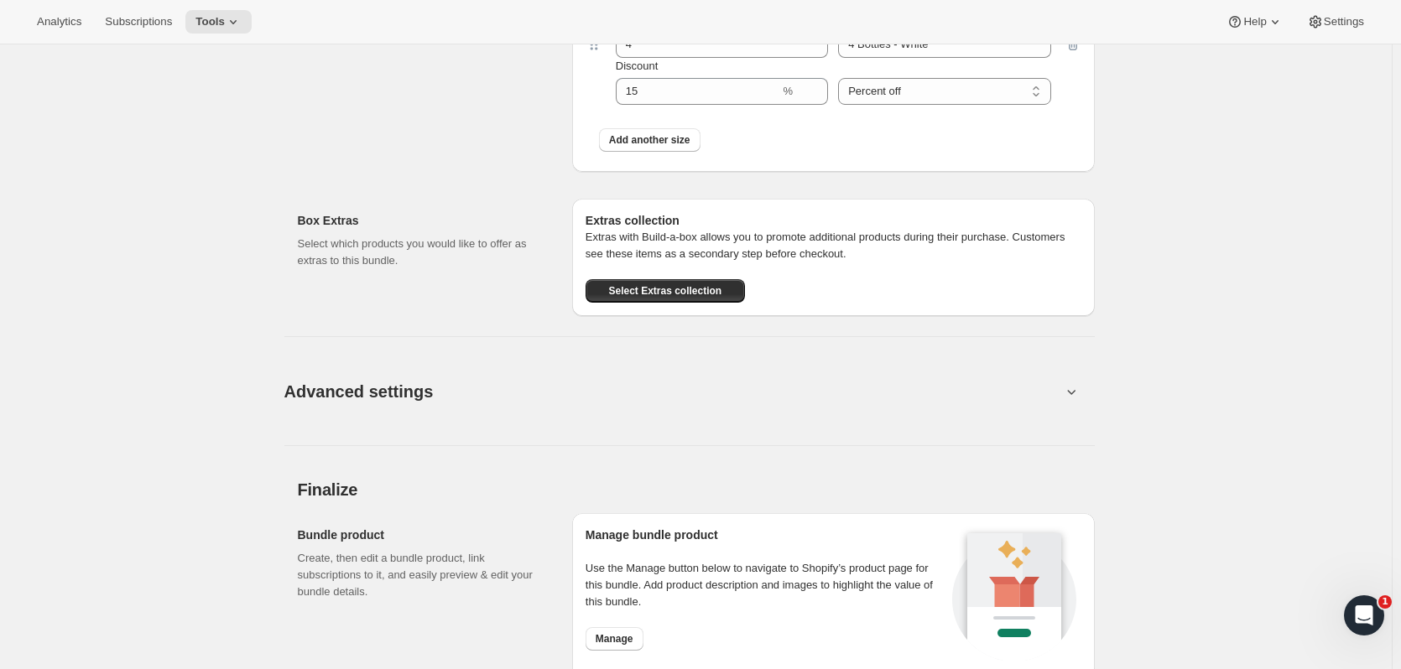
scroll to position [2972, 0]
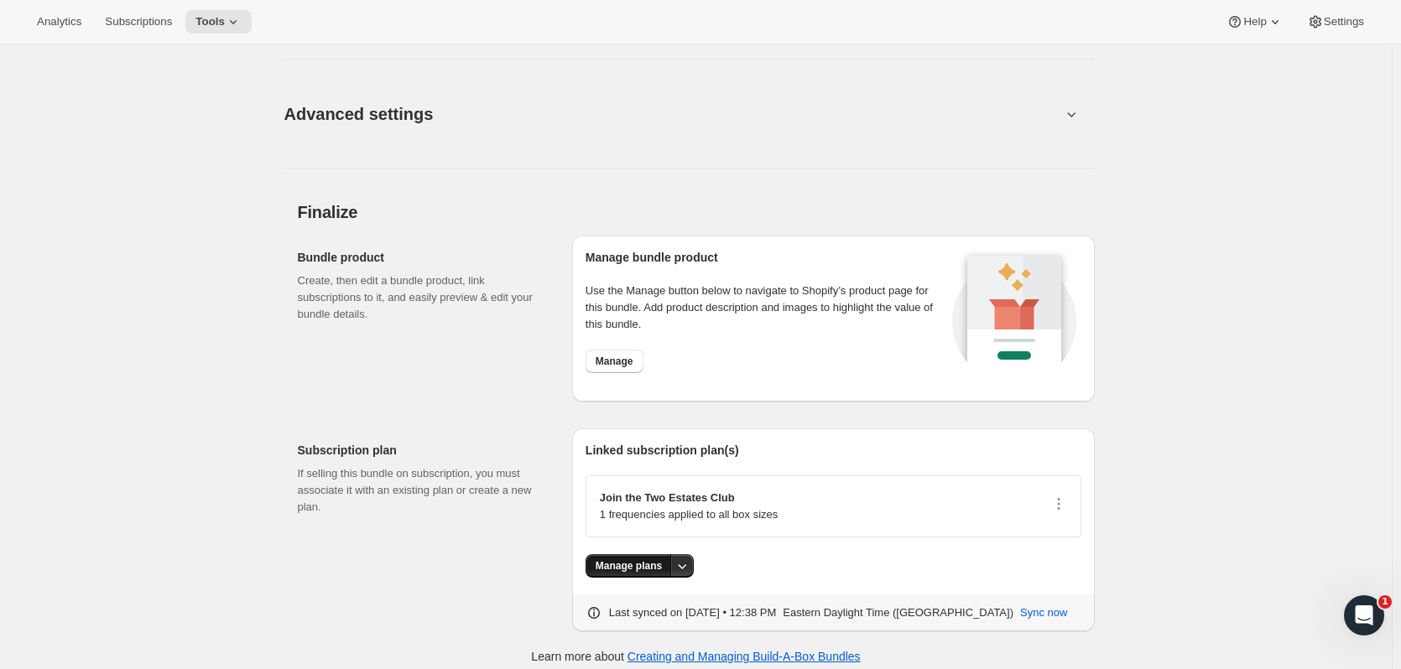
click at [671, 554] on button "Manage plans" at bounding box center [628, 565] width 86 height 23
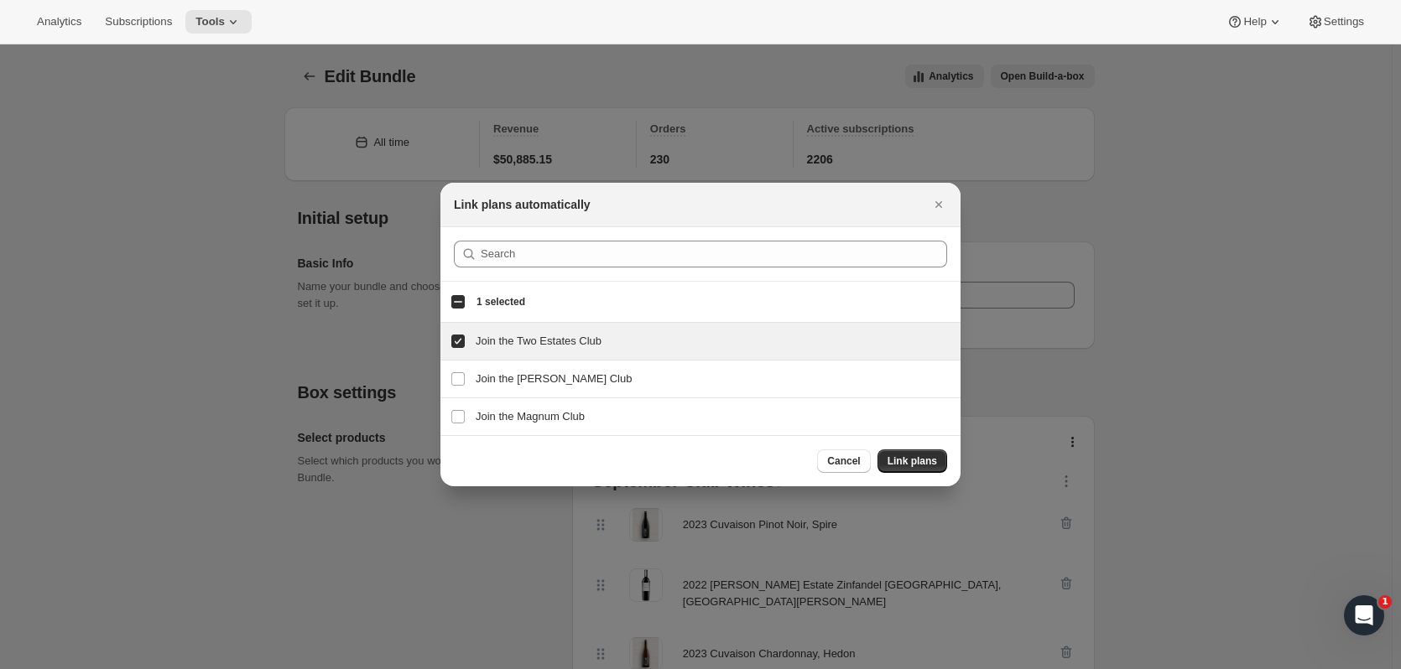
scroll to position [0, 0]
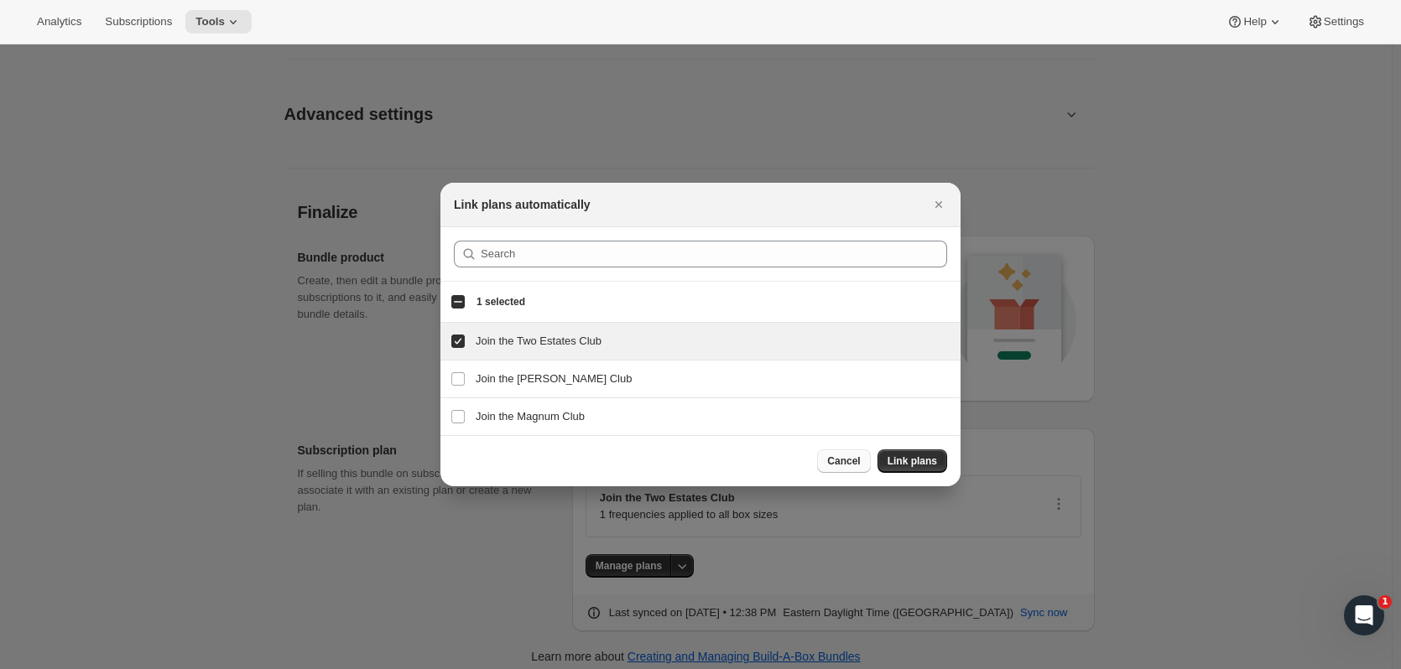
click at [841, 457] on span "Cancel" at bounding box center [843, 461] width 33 height 13
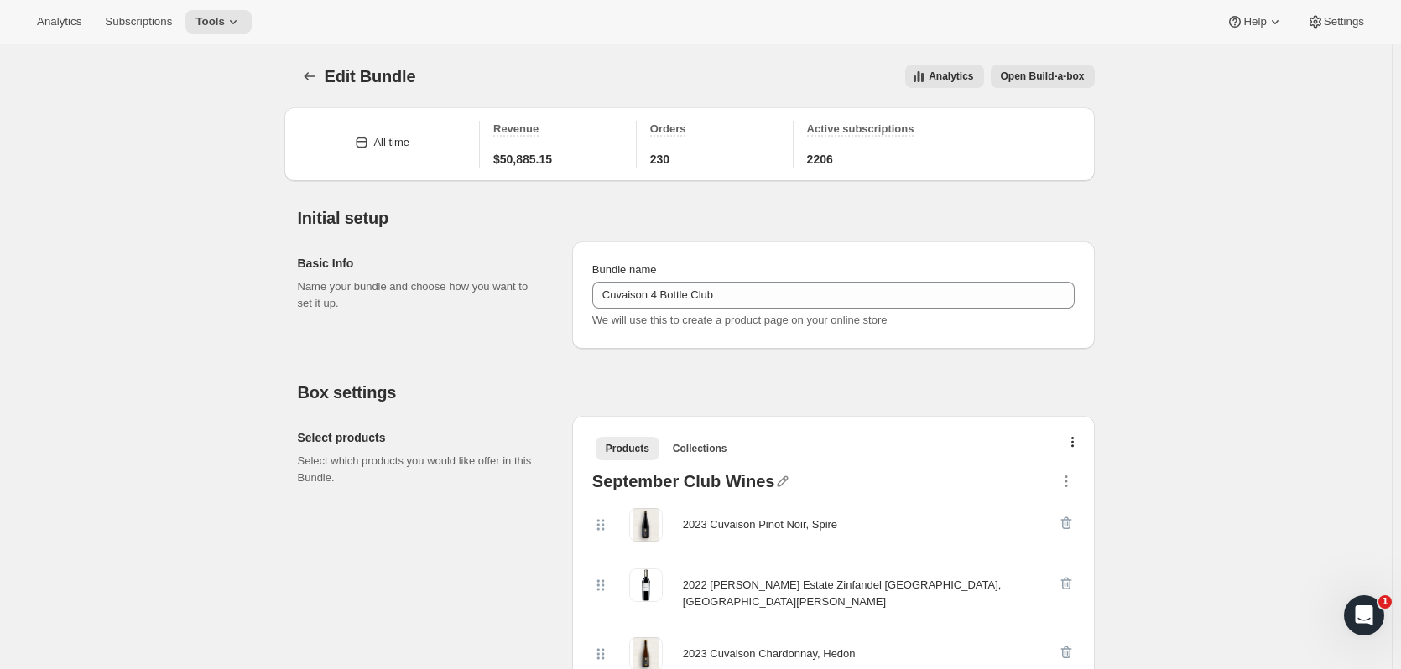
scroll to position [2972, 0]
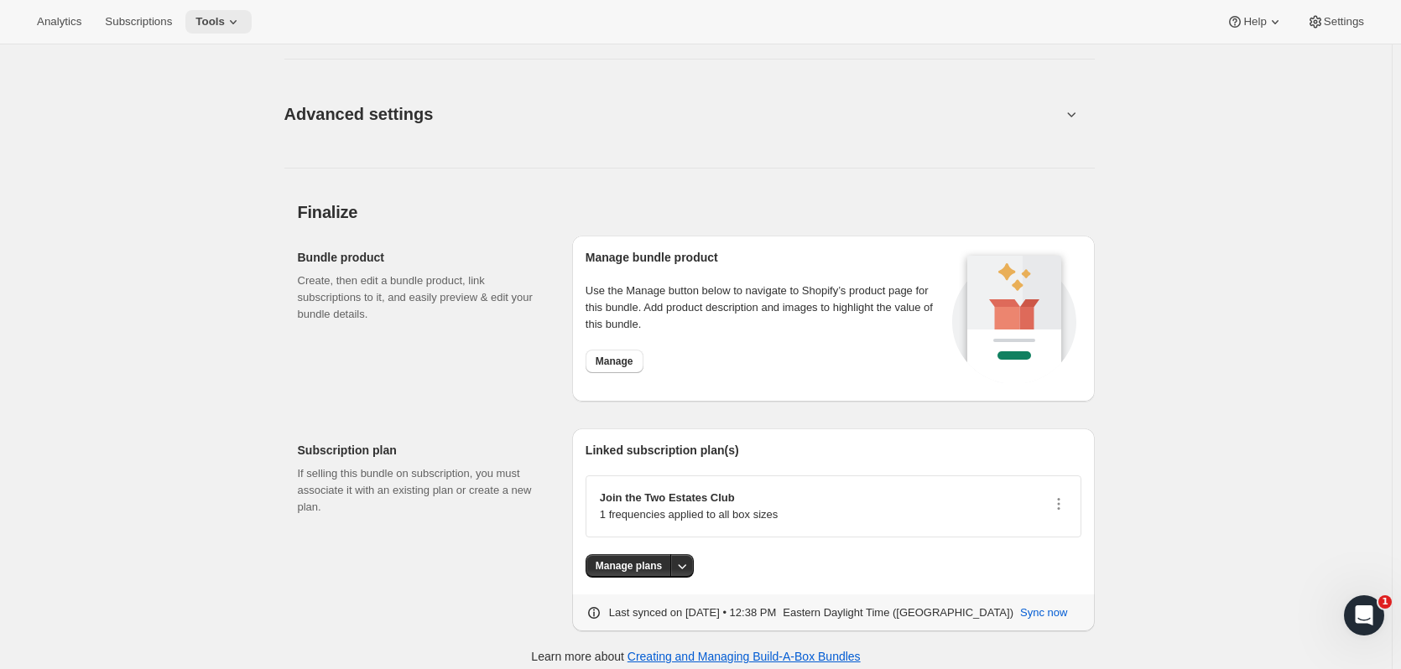
click at [236, 25] on icon at bounding box center [233, 21] width 17 height 17
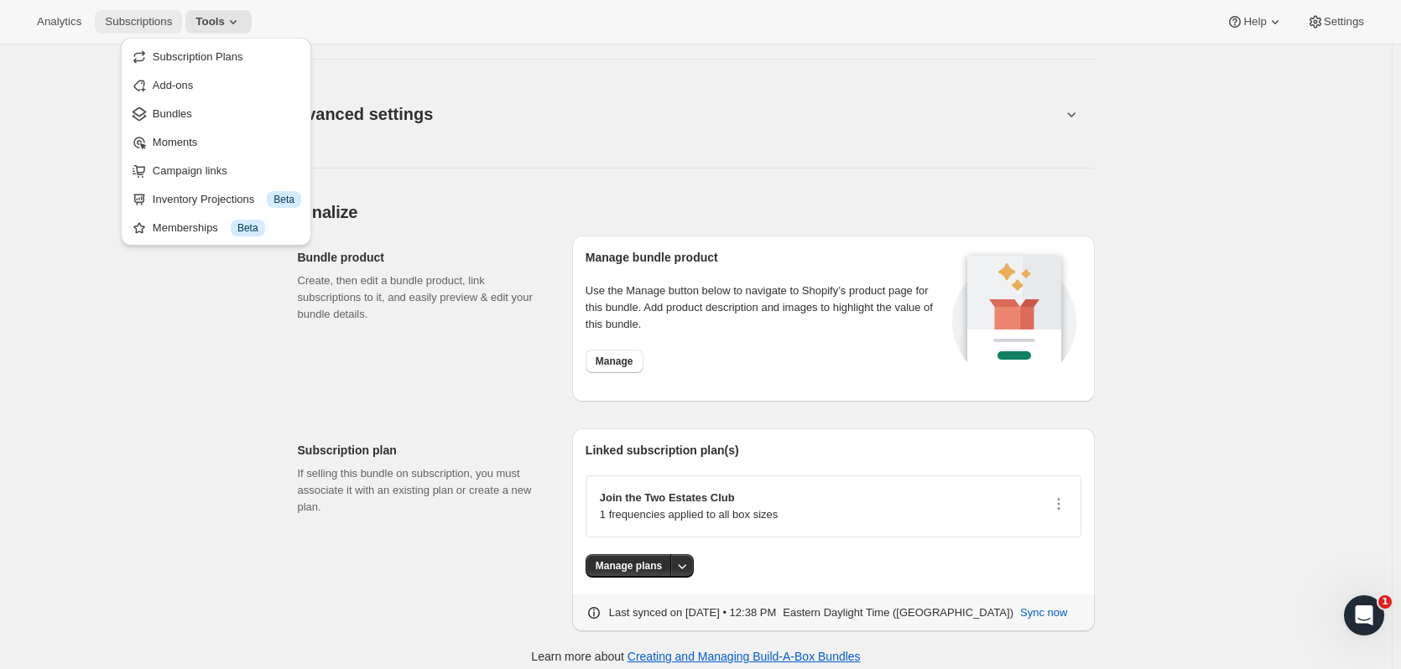
click at [165, 22] on span "Subscriptions" at bounding box center [138, 21] width 67 height 13
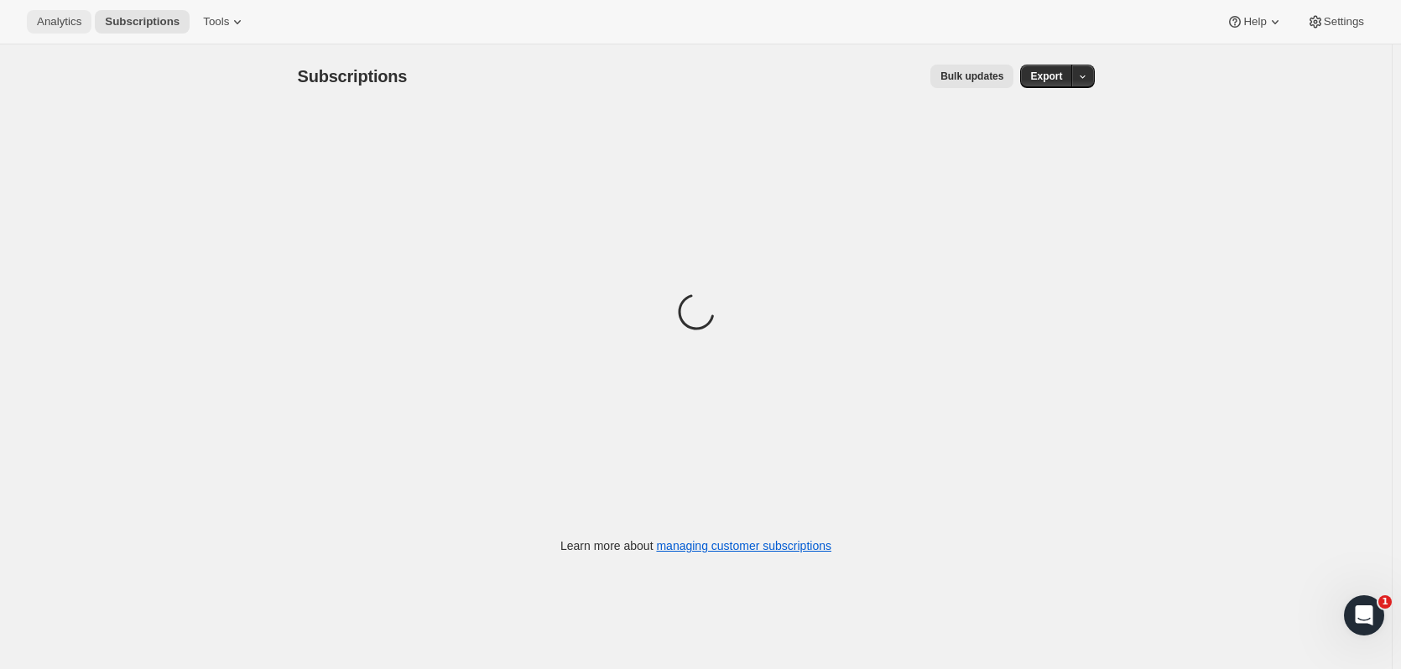
click at [60, 25] on span "Analytics" at bounding box center [59, 21] width 44 height 13
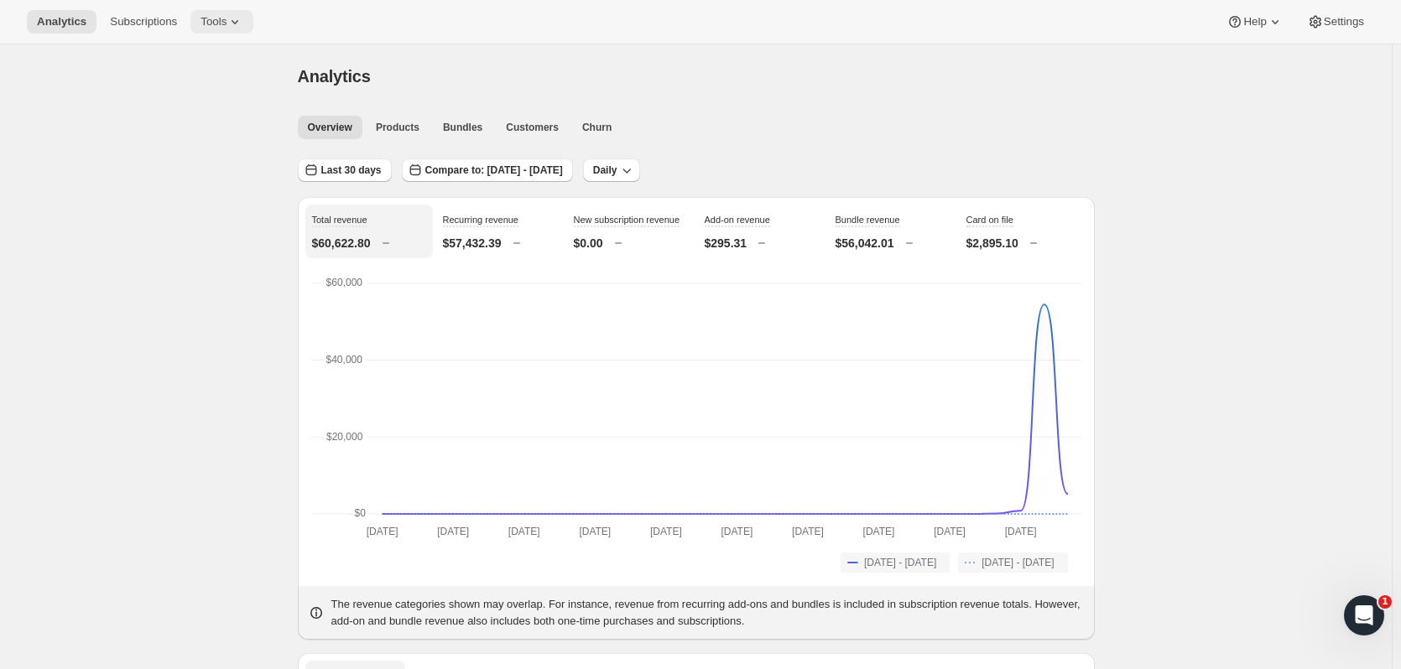
click at [231, 23] on icon at bounding box center [234, 22] width 7 height 4
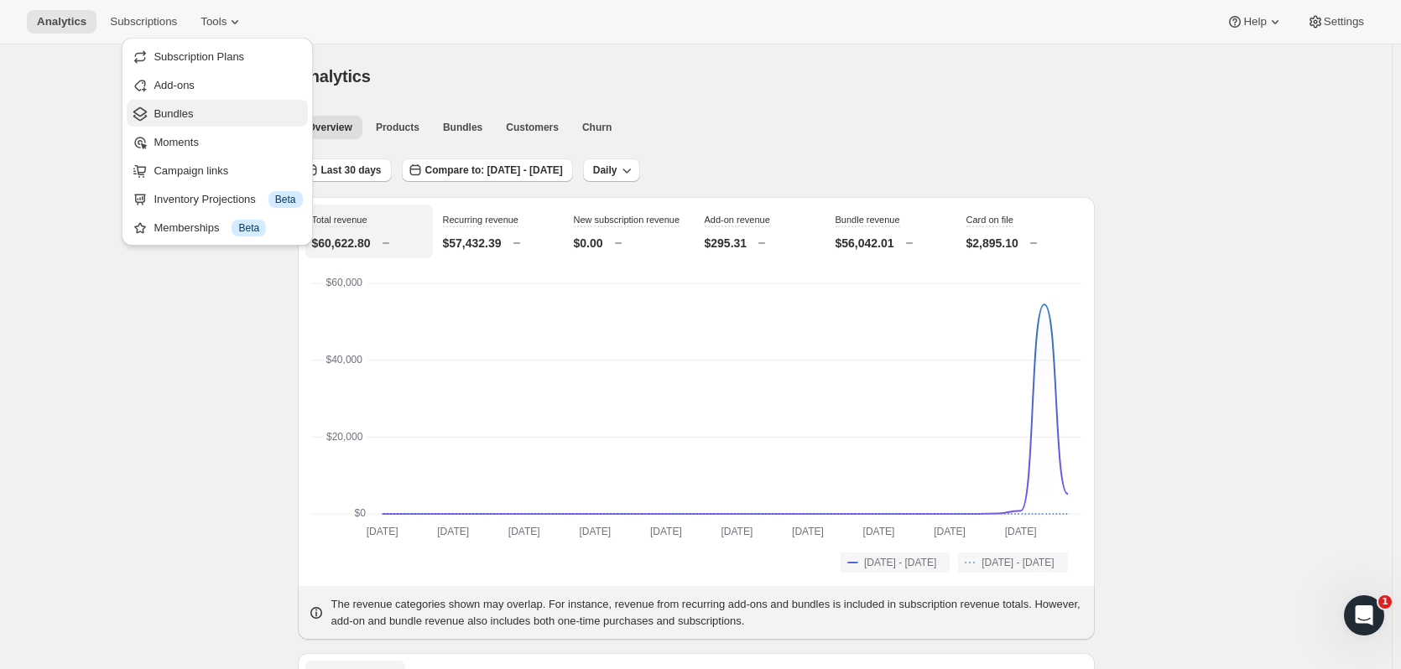
click at [185, 112] on span "Bundles" at bounding box center [172, 113] width 39 height 13
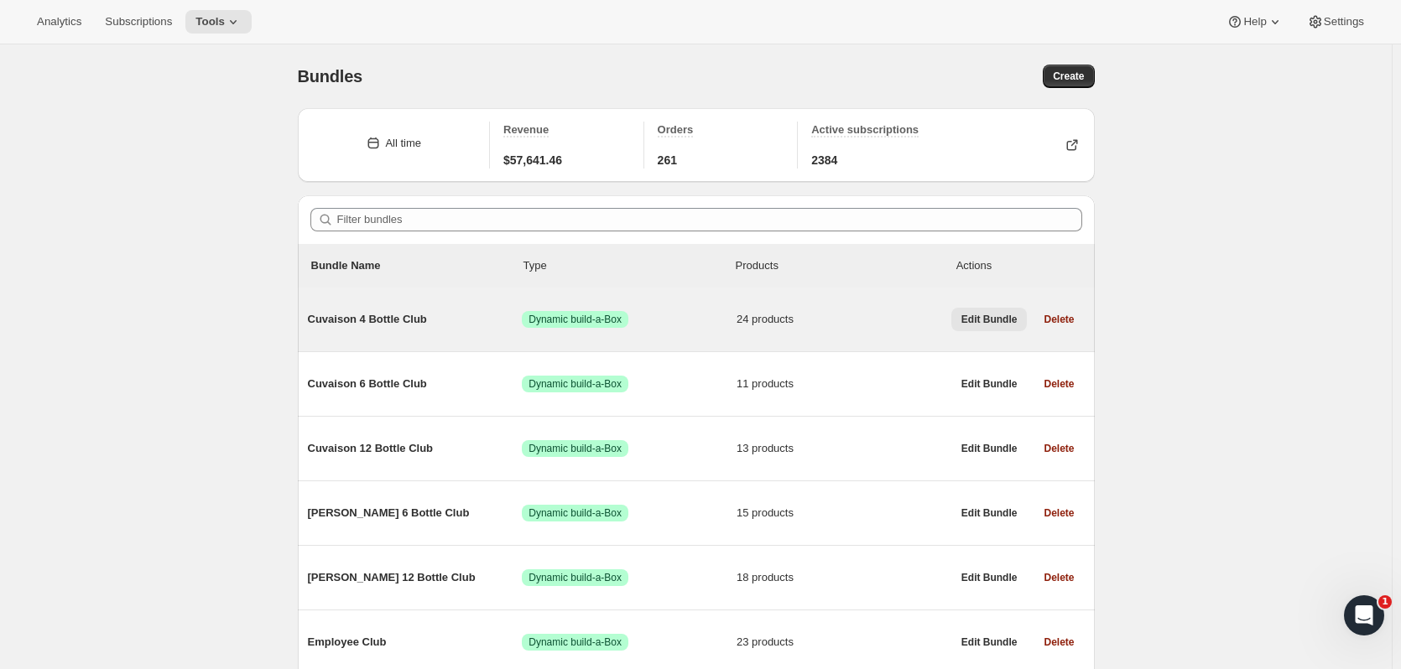
click at [1017, 320] on span "Edit Bundle" at bounding box center [989, 319] width 56 height 13
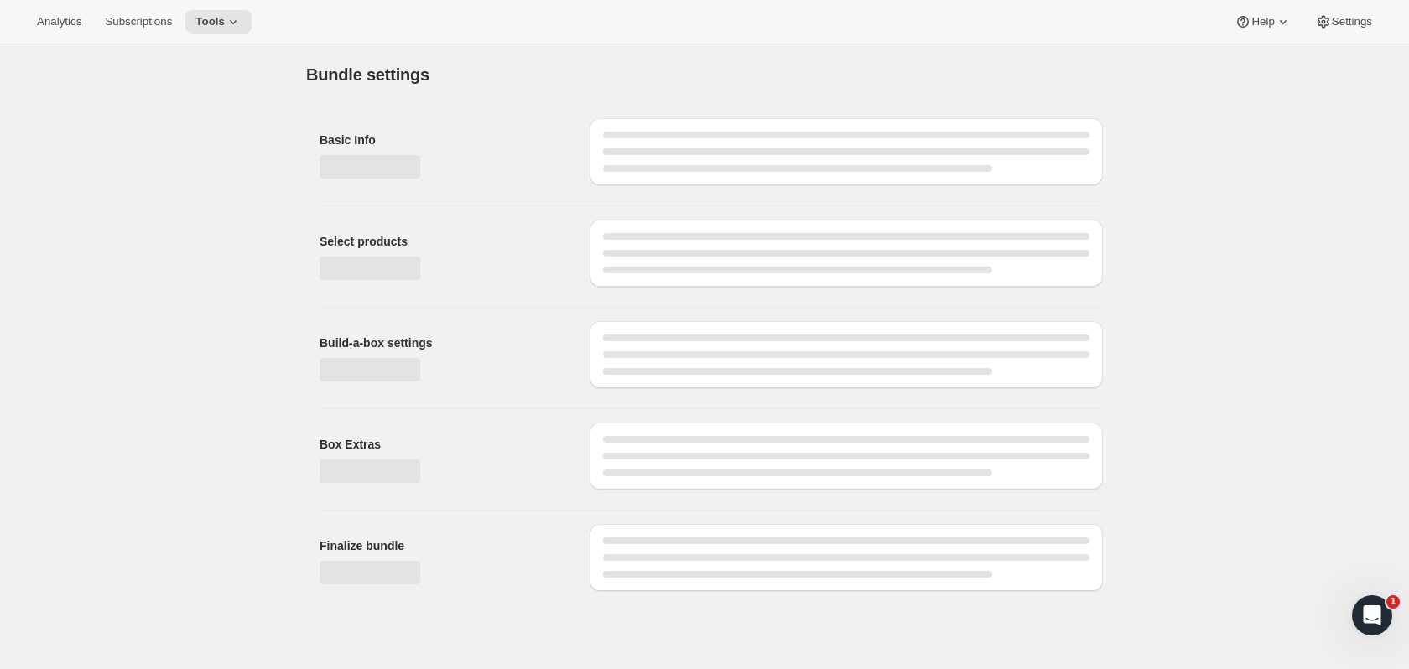
type input "Cuvaison 4 Bottle Club"
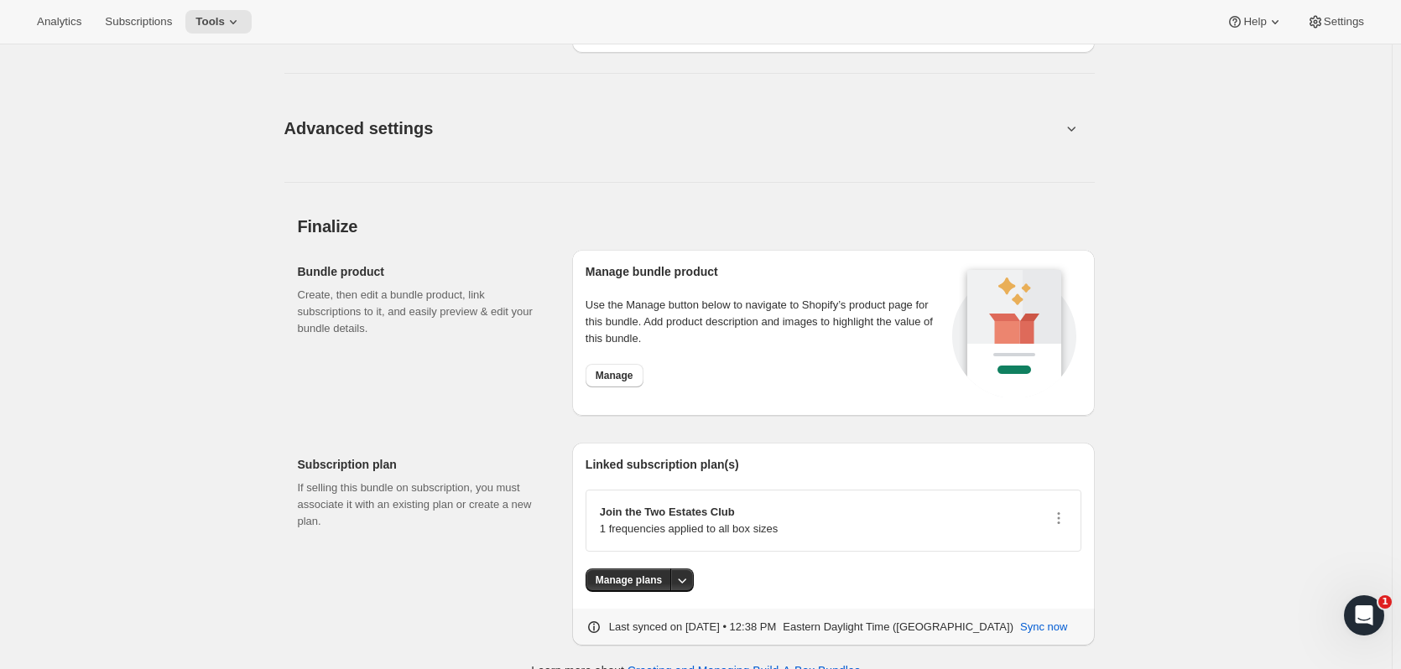
scroll to position [2972, 0]
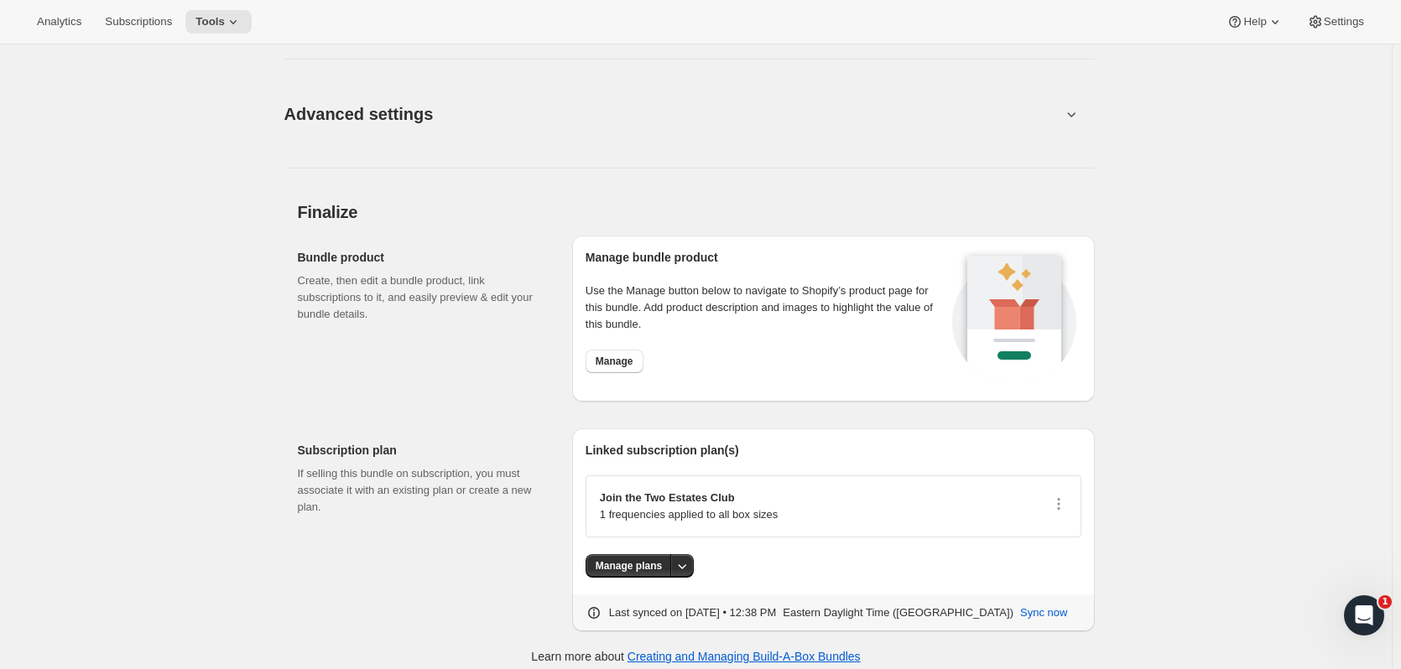
click at [615, 119] on button "Advanced settings" at bounding box center [672, 113] width 797 height 65
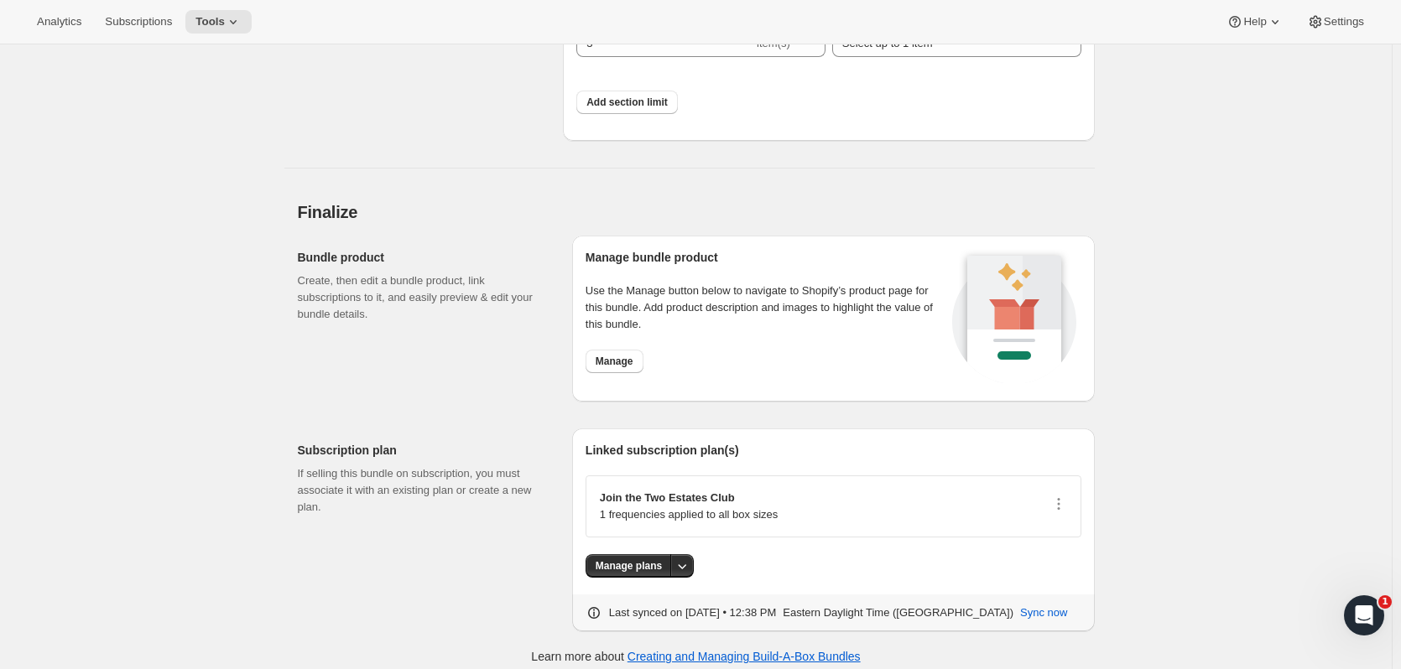
scroll to position [0, 0]
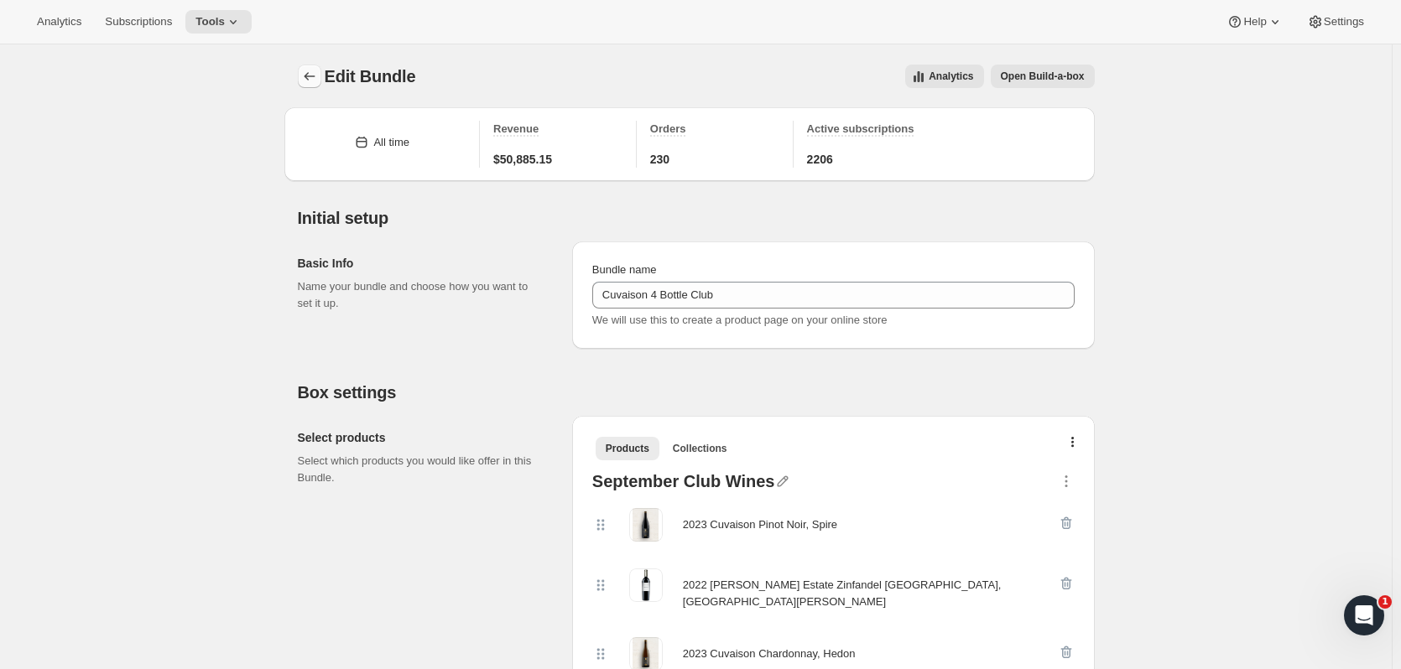
click at [311, 80] on icon "Bundles" at bounding box center [309, 76] width 11 height 8
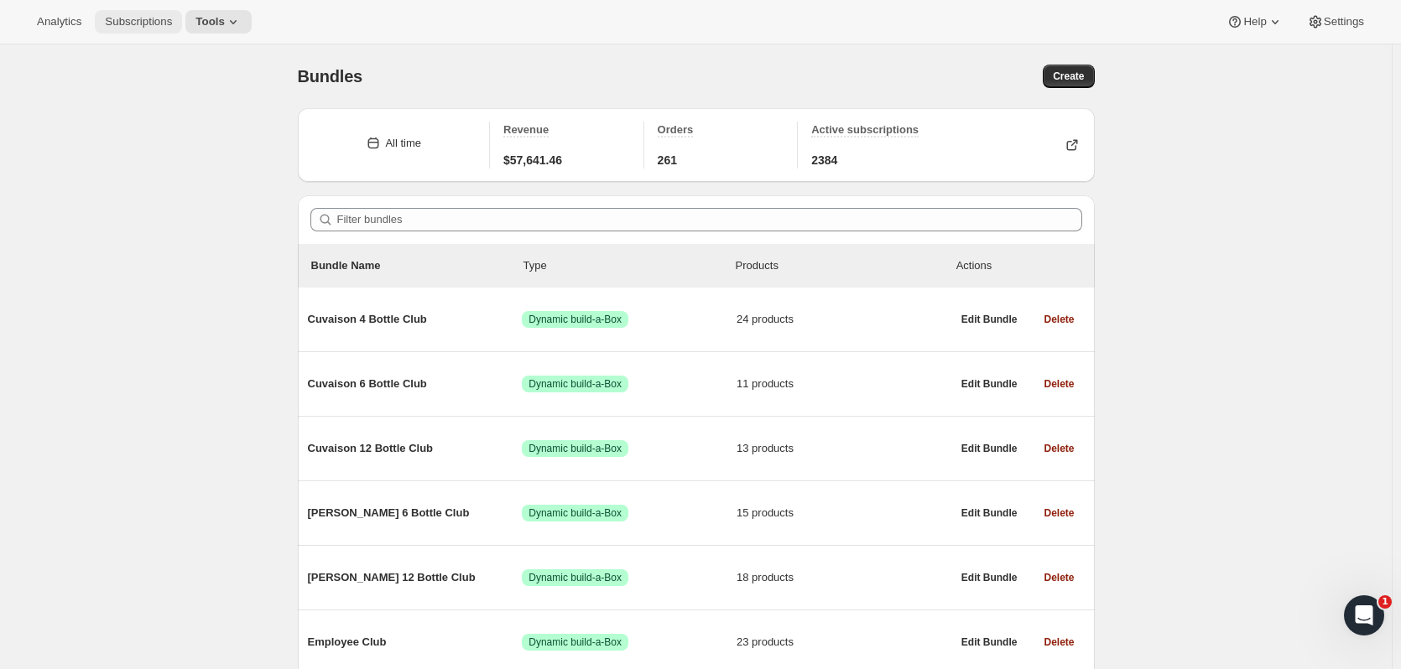
click at [152, 21] on span "Subscriptions" at bounding box center [138, 21] width 67 height 13
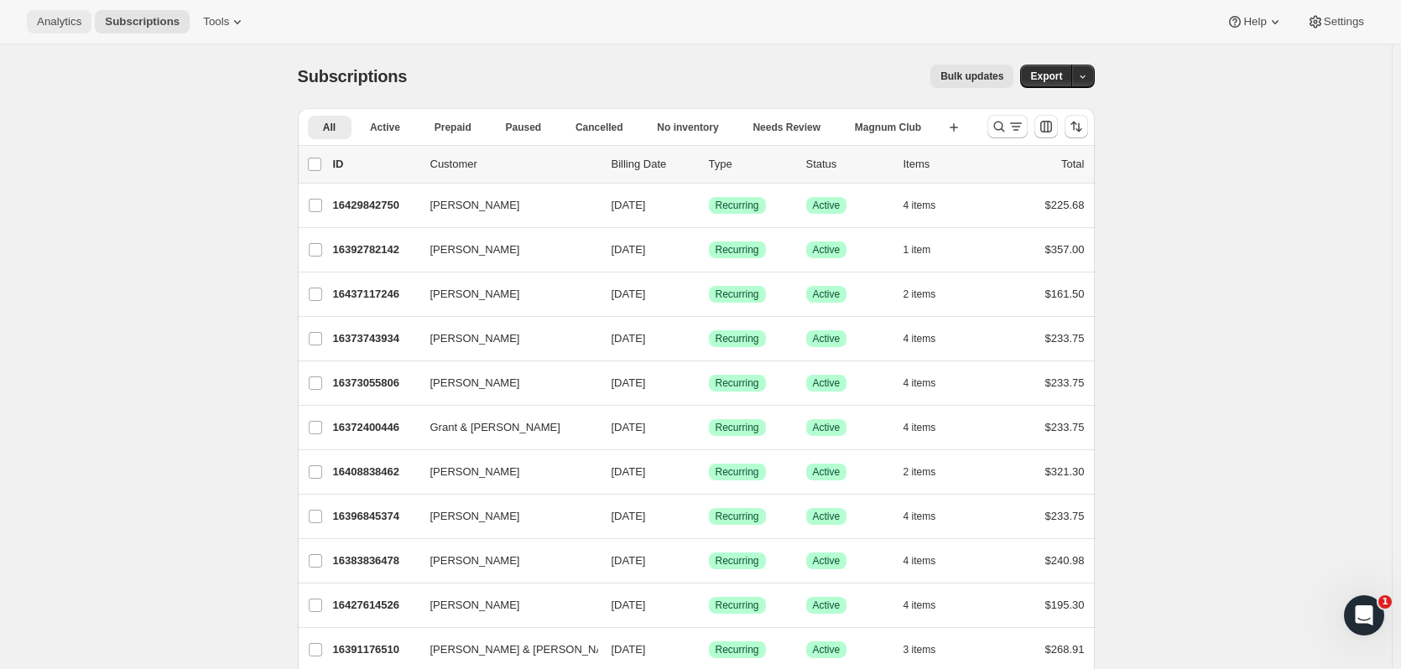
click at [40, 19] on span "Analytics" at bounding box center [59, 21] width 44 height 13
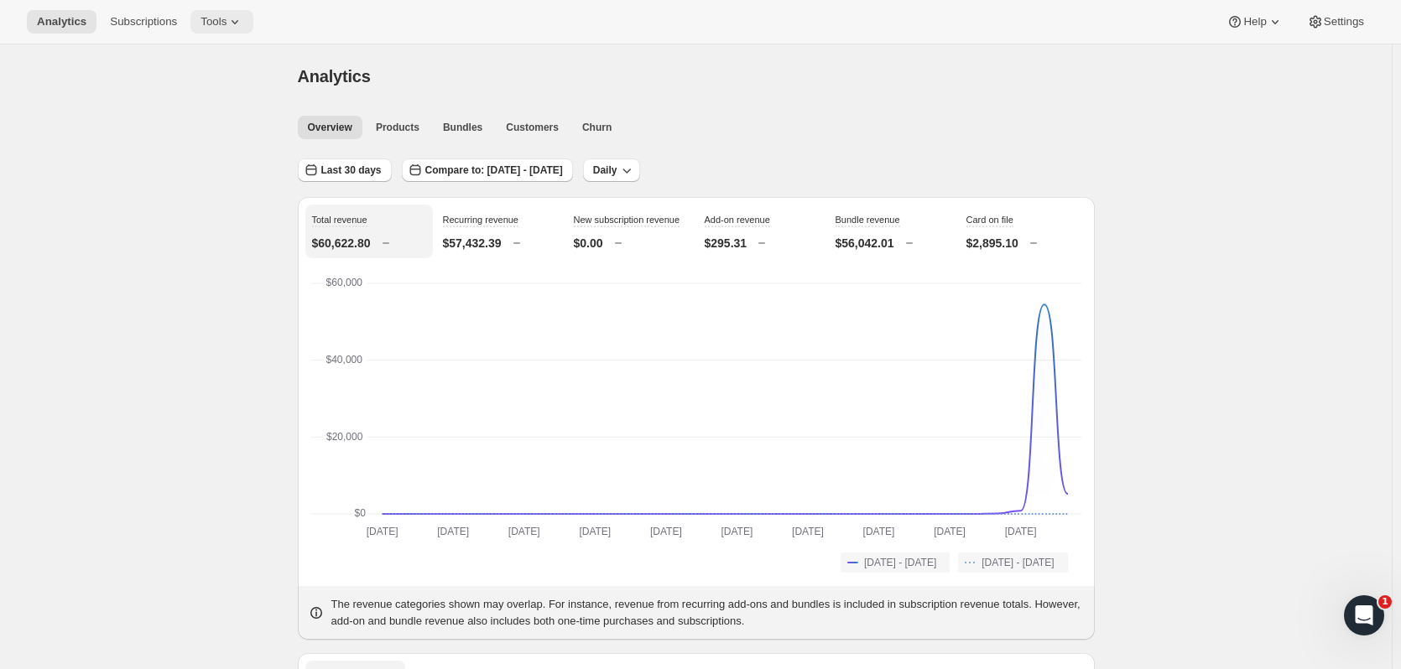
click at [235, 23] on icon at bounding box center [234, 21] width 17 height 17
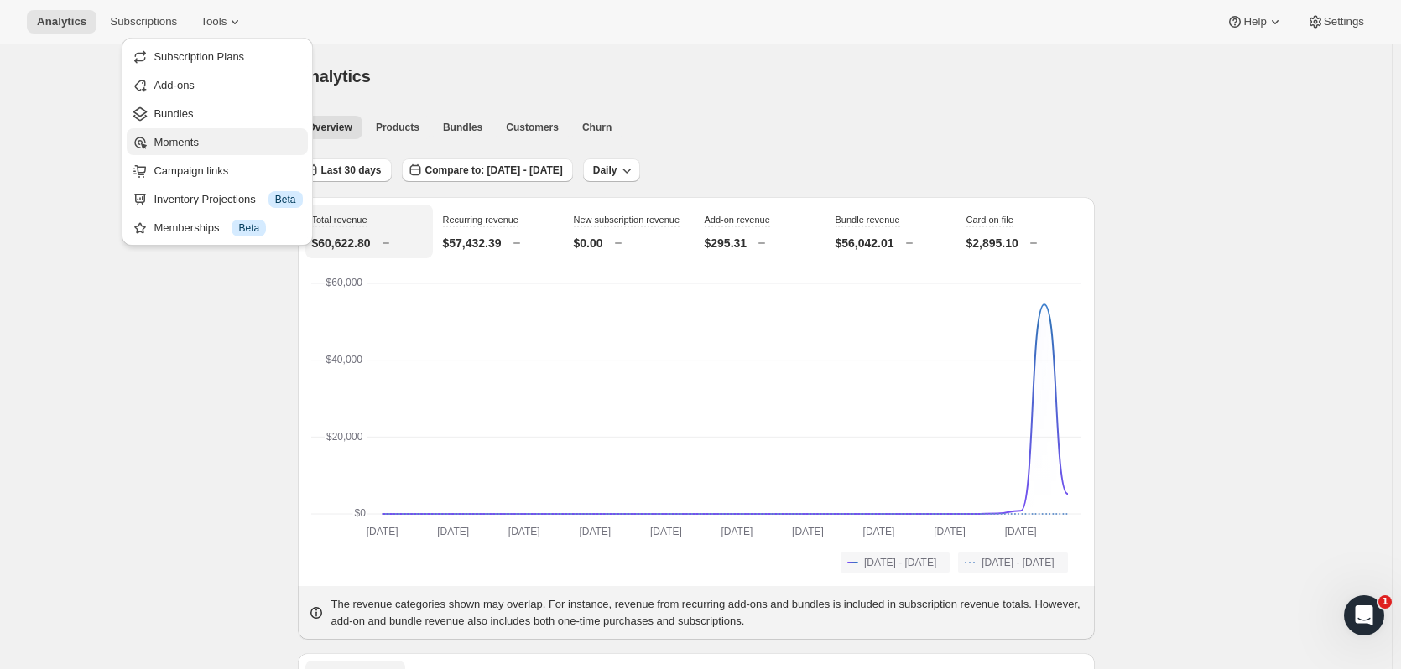
click at [187, 137] on span "Moments" at bounding box center [175, 142] width 44 height 13
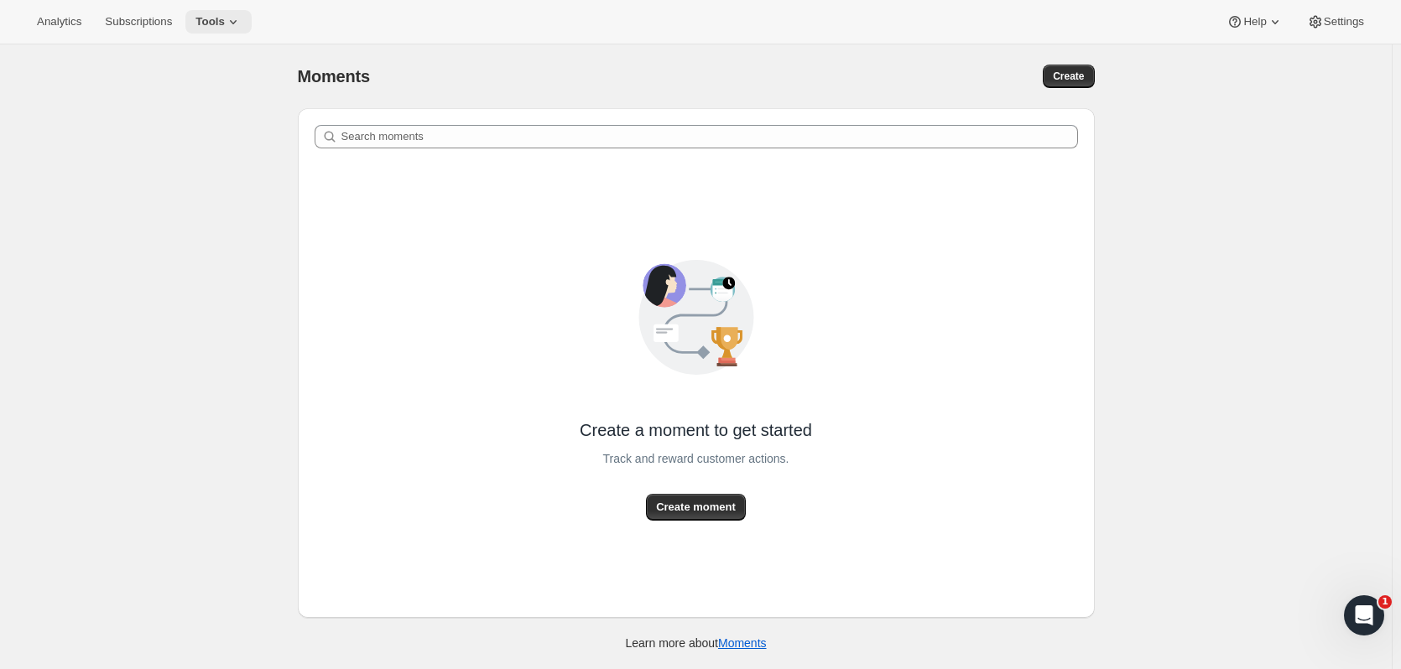
click at [216, 21] on span "Tools" at bounding box center [209, 21] width 29 height 13
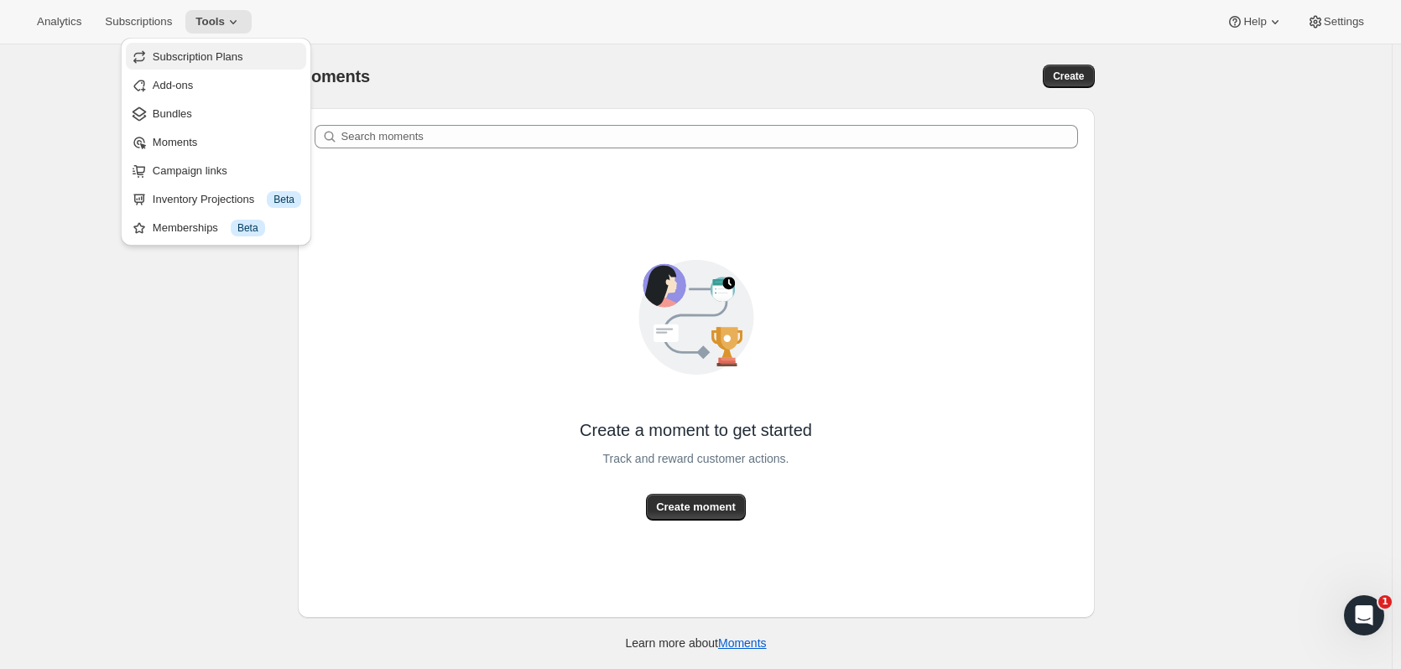
click at [217, 68] on button "Subscription Plans" at bounding box center [216, 56] width 180 height 27
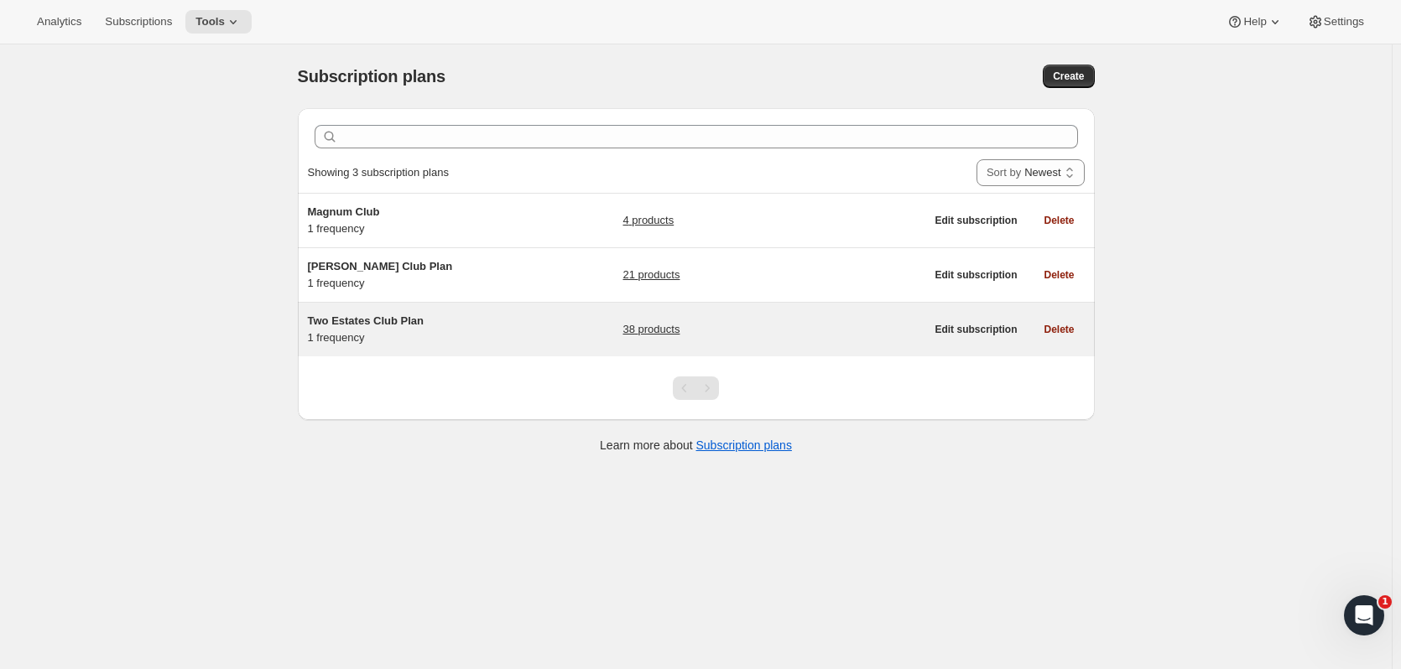
click at [364, 312] on div "Two Estates Club Plan 1 frequency 38 products Edit subscription Delete" at bounding box center [696, 330] width 797 height 54
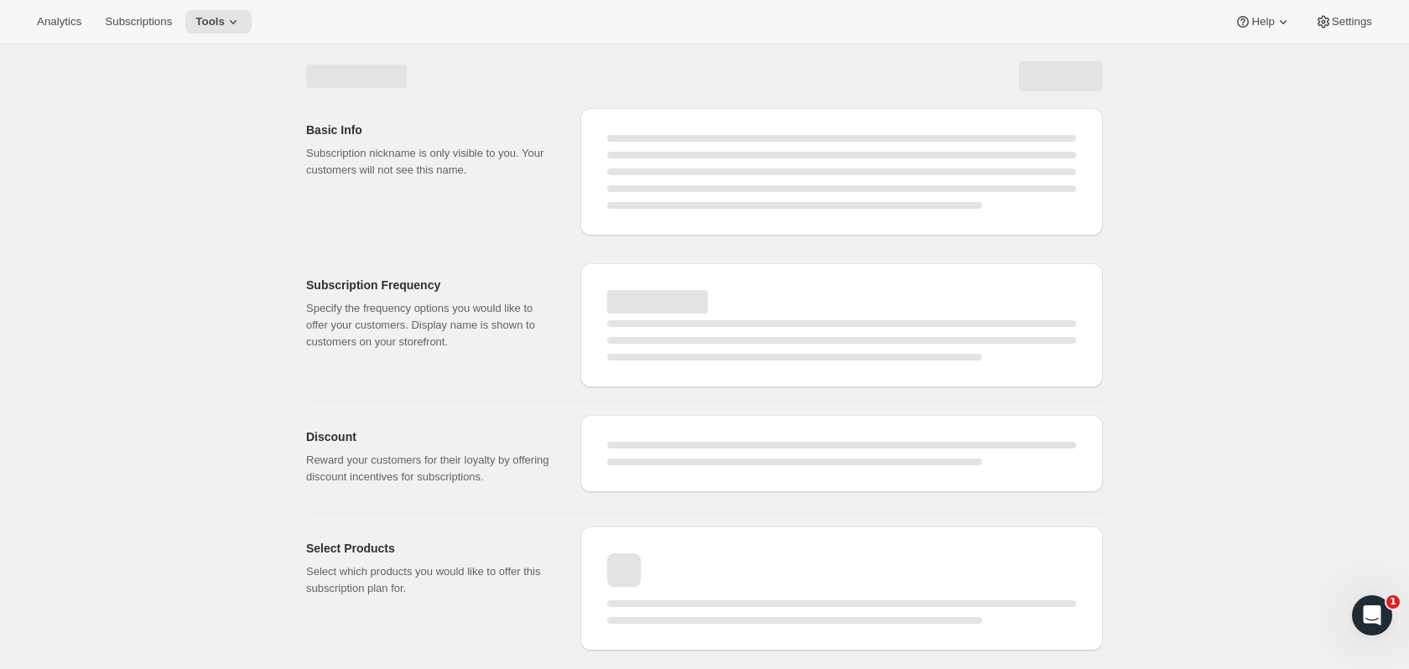
select select "WEEK"
select select "MONTH"
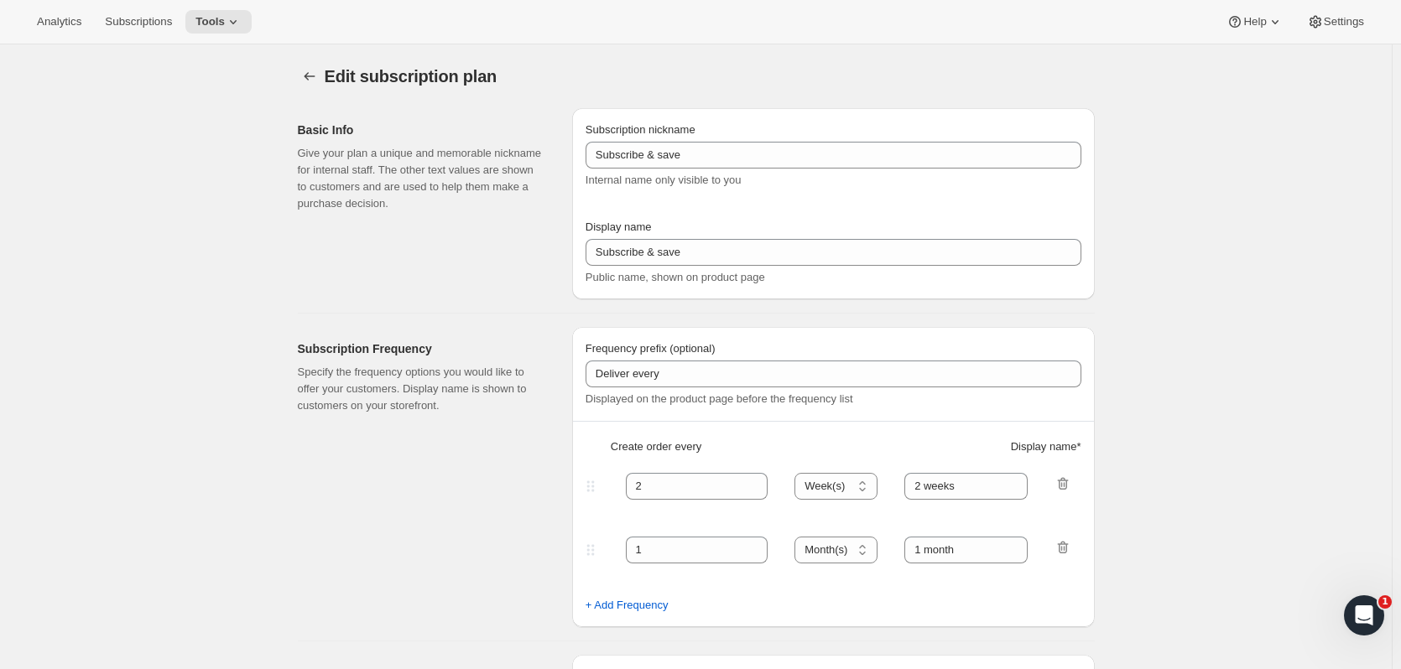
type input "Two Estates Club Plan"
type input "Join the Two Estates Club"
type input "3"
select select "MONTH"
type input "quarter"
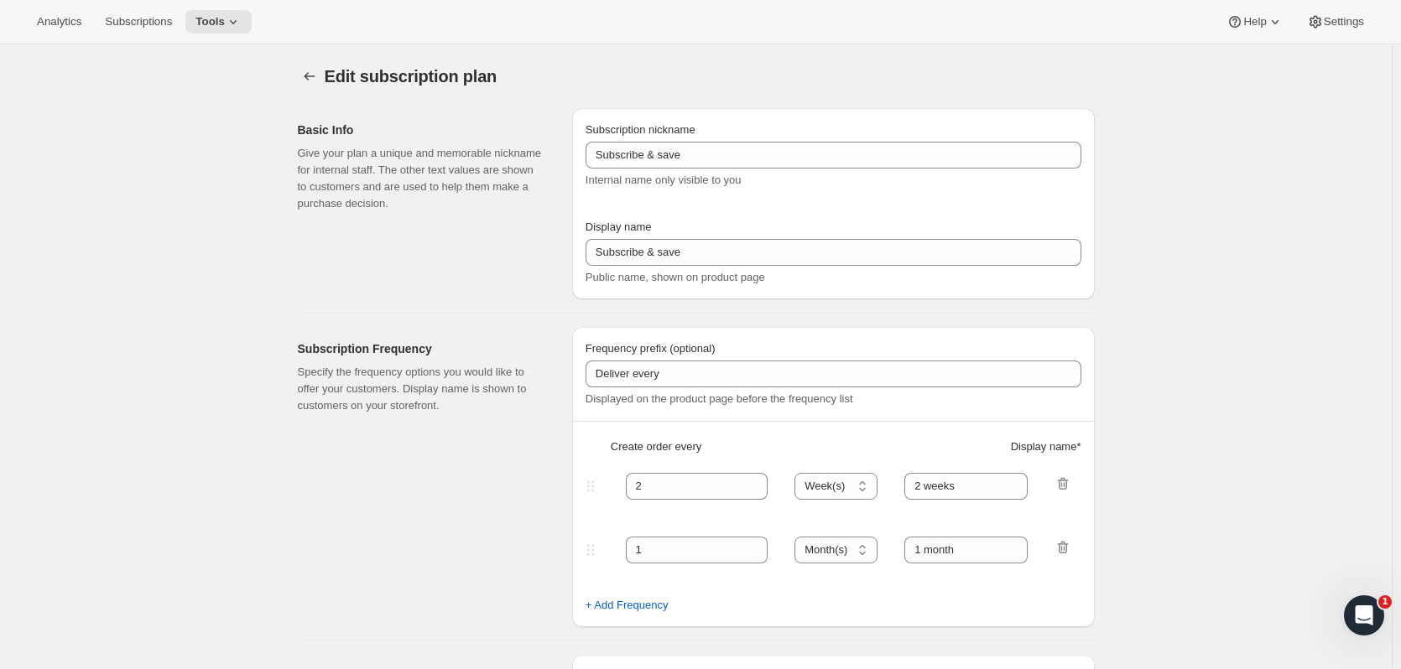
type input "10"
checkbox input "true"
select select "YEARDAY"
select select "2"
select select "5"
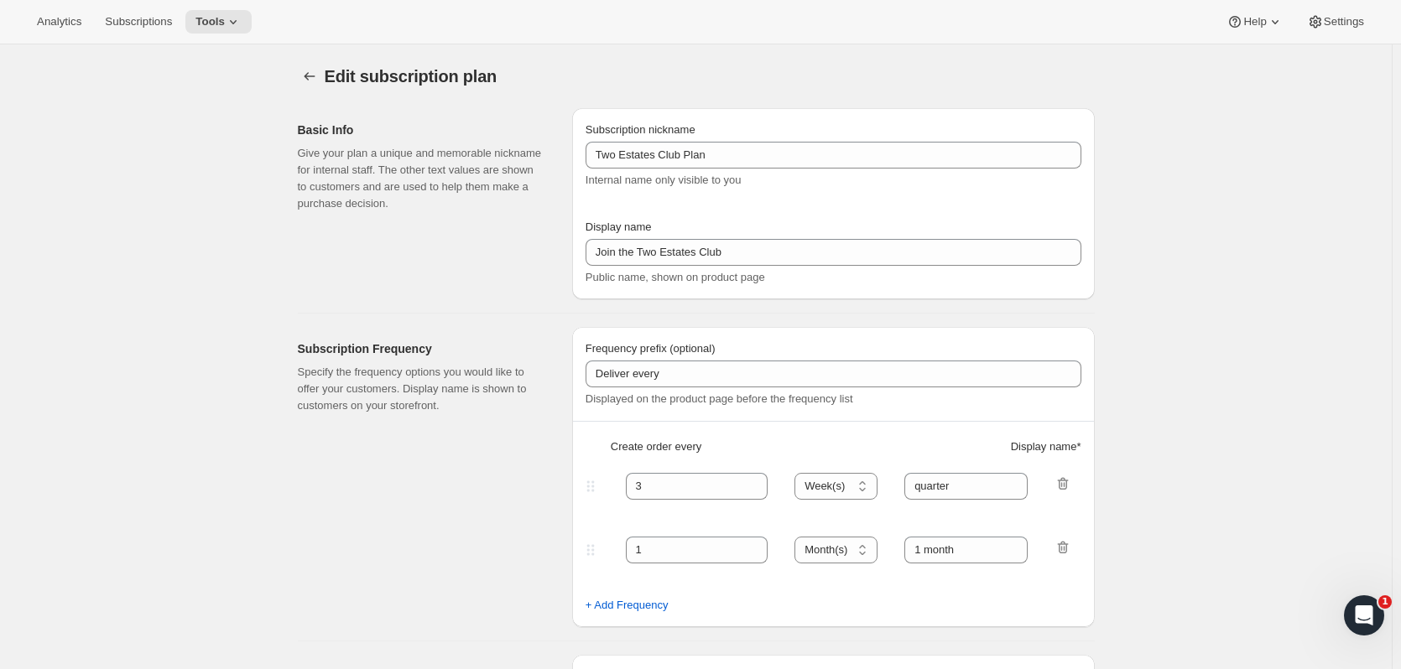
select select "9"
select select "11"
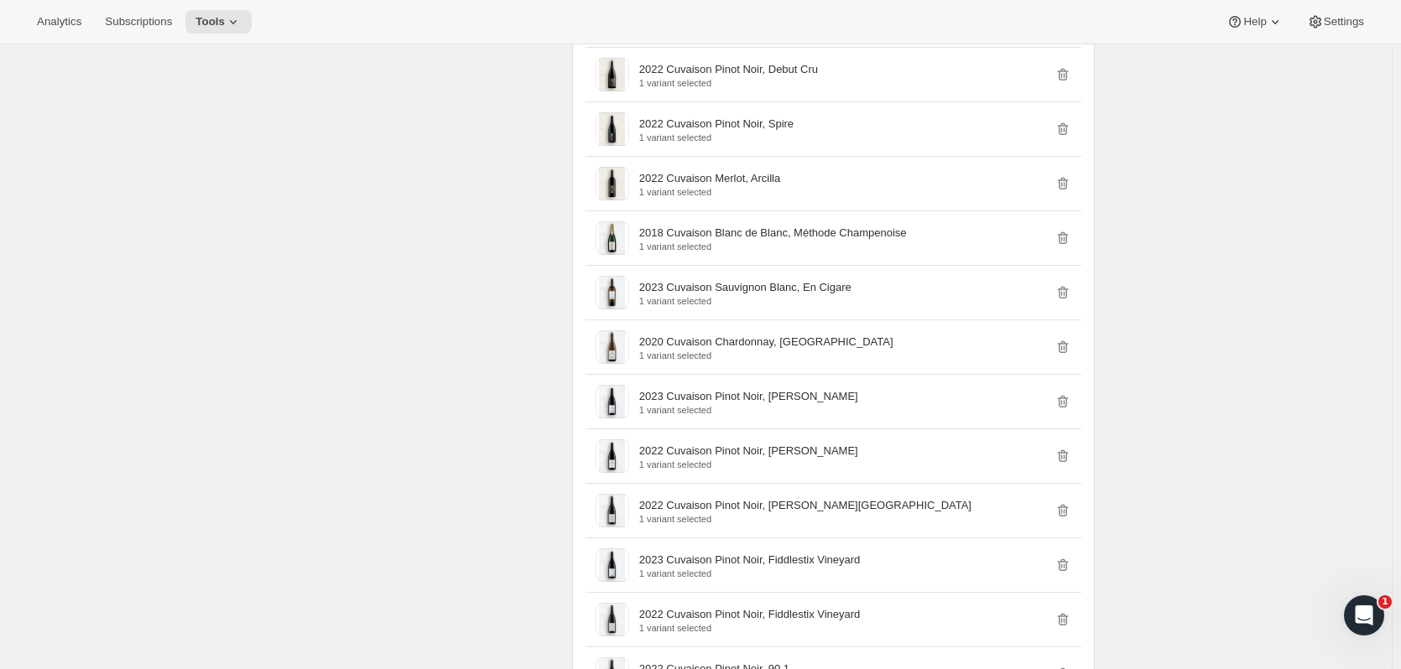
scroll to position [2752, 0]
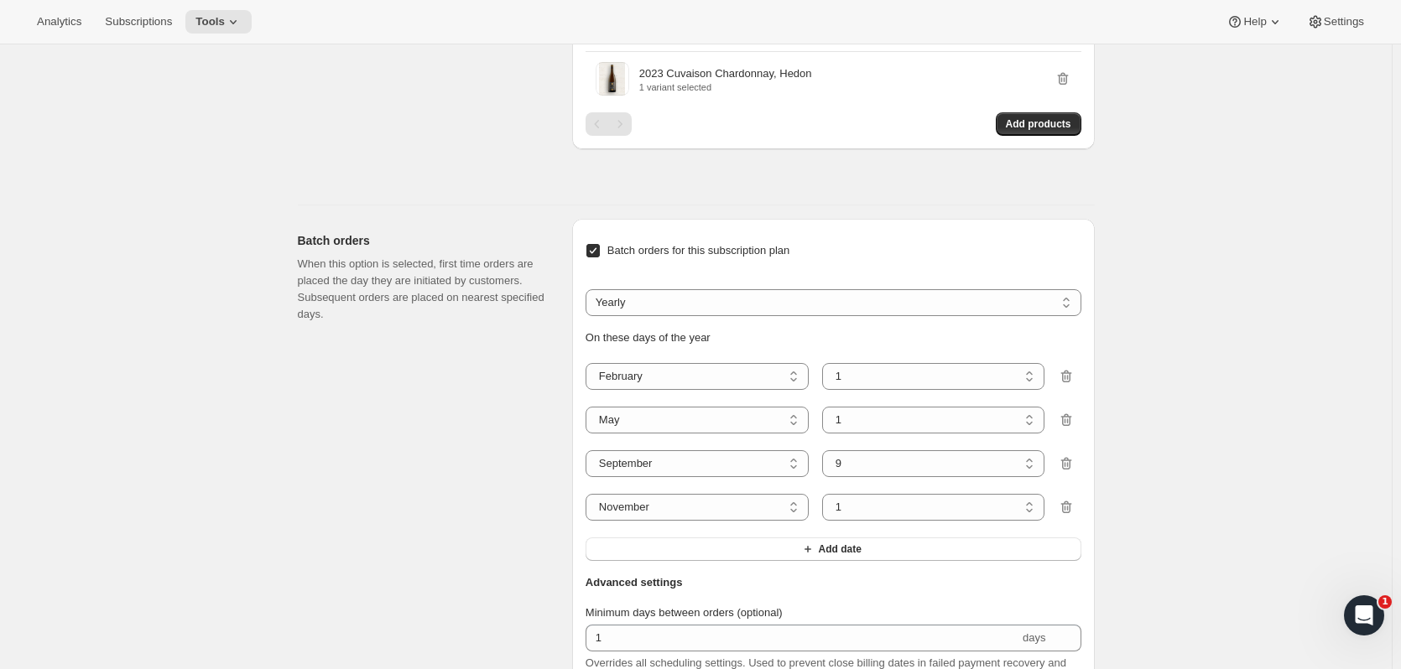
click at [93, 20] on div "Analytics Subscriptions Tools" at bounding box center [139, 21] width 225 height 23
click at [121, 13] on button "Subscriptions" at bounding box center [138, 21] width 87 height 23
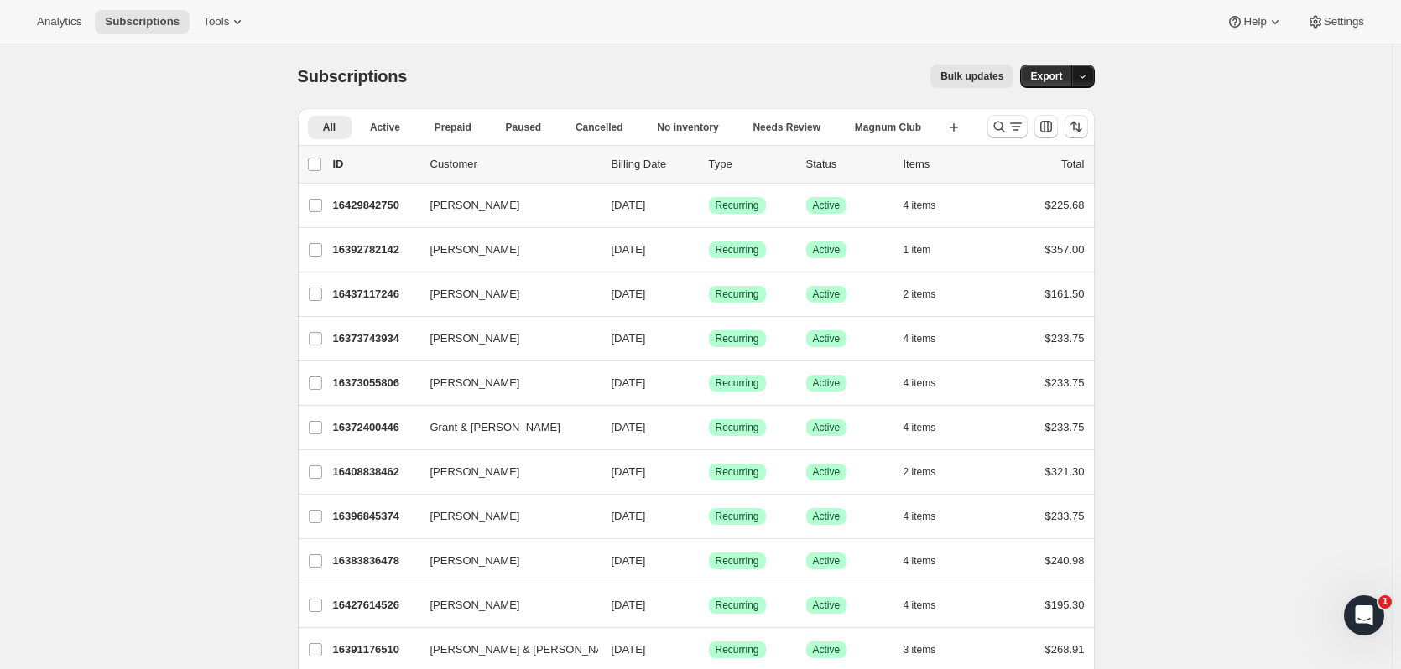
click at [1088, 76] on icon "button" at bounding box center [1082, 76] width 11 height 11
click at [1032, 146] on span "Timeline events" at bounding box center [993, 139] width 76 height 13
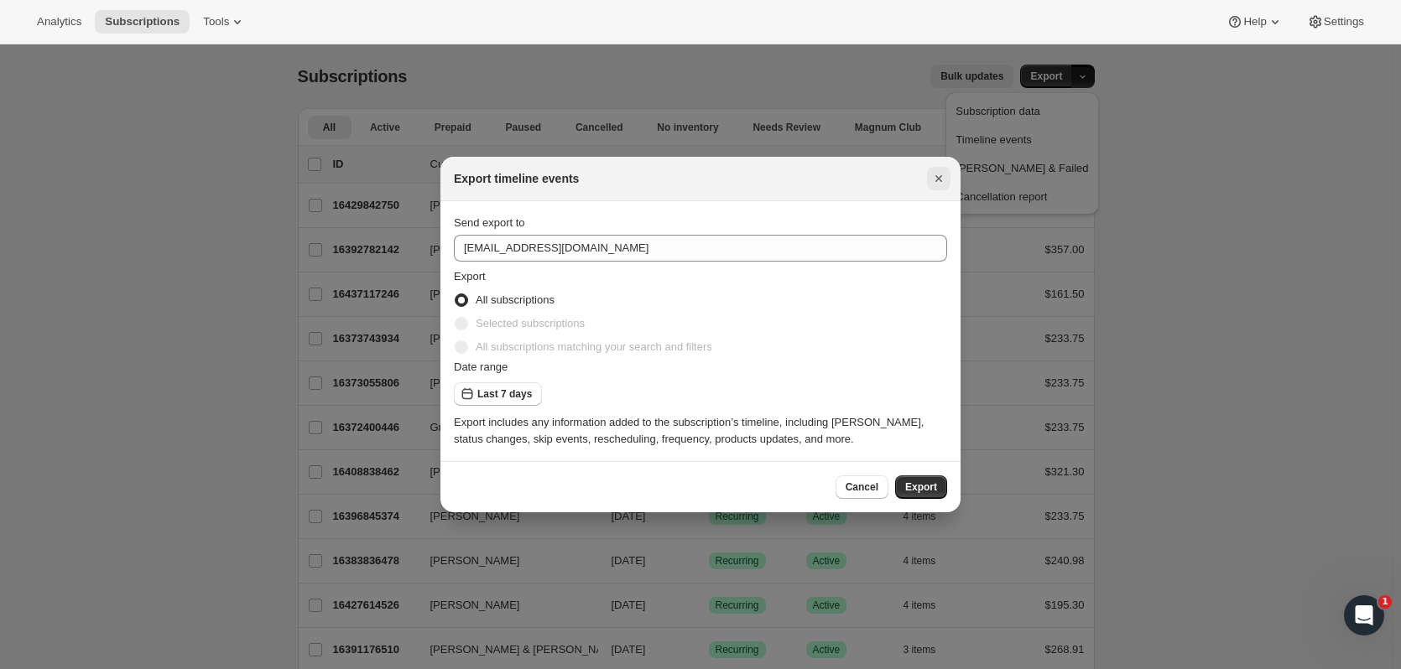
click at [937, 184] on icon "Close" at bounding box center [938, 178] width 17 height 17
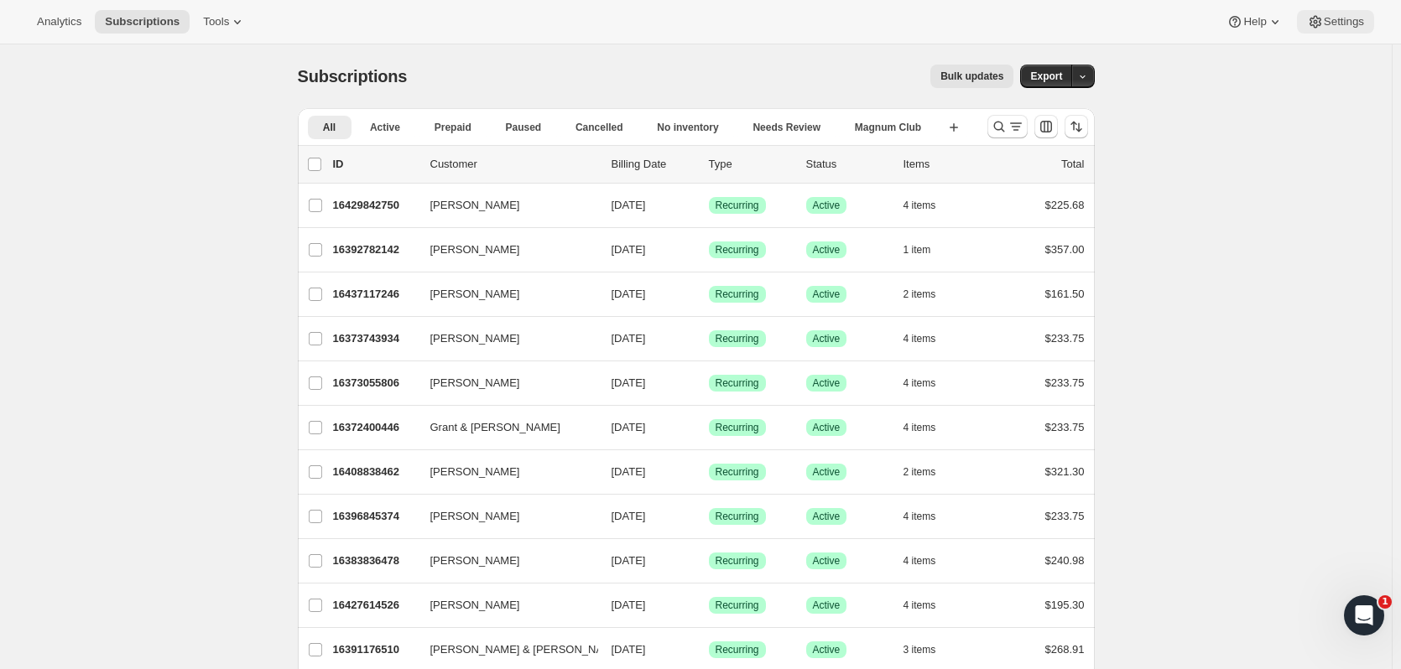
click at [1349, 20] on span "Settings" at bounding box center [1343, 21] width 40 height 13
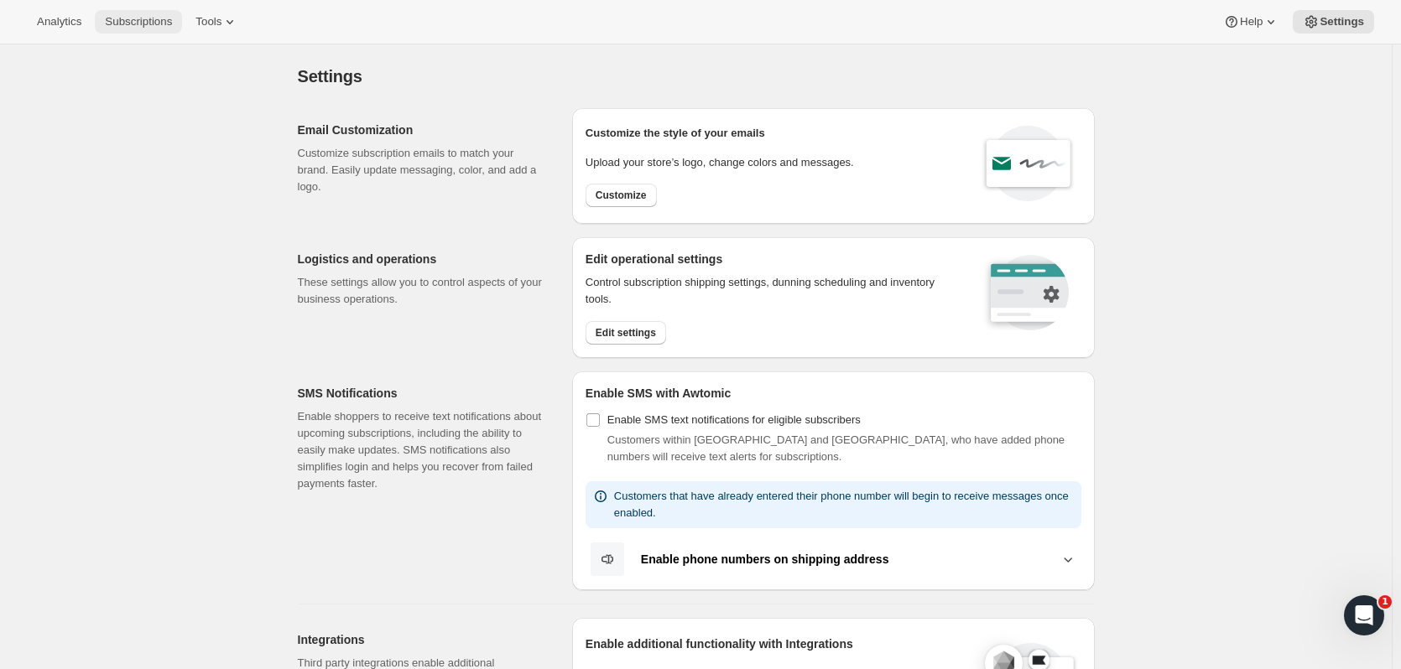
click at [157, 23] on span "Subscriptions" at bounding box center [138, 21] width 67 height 13
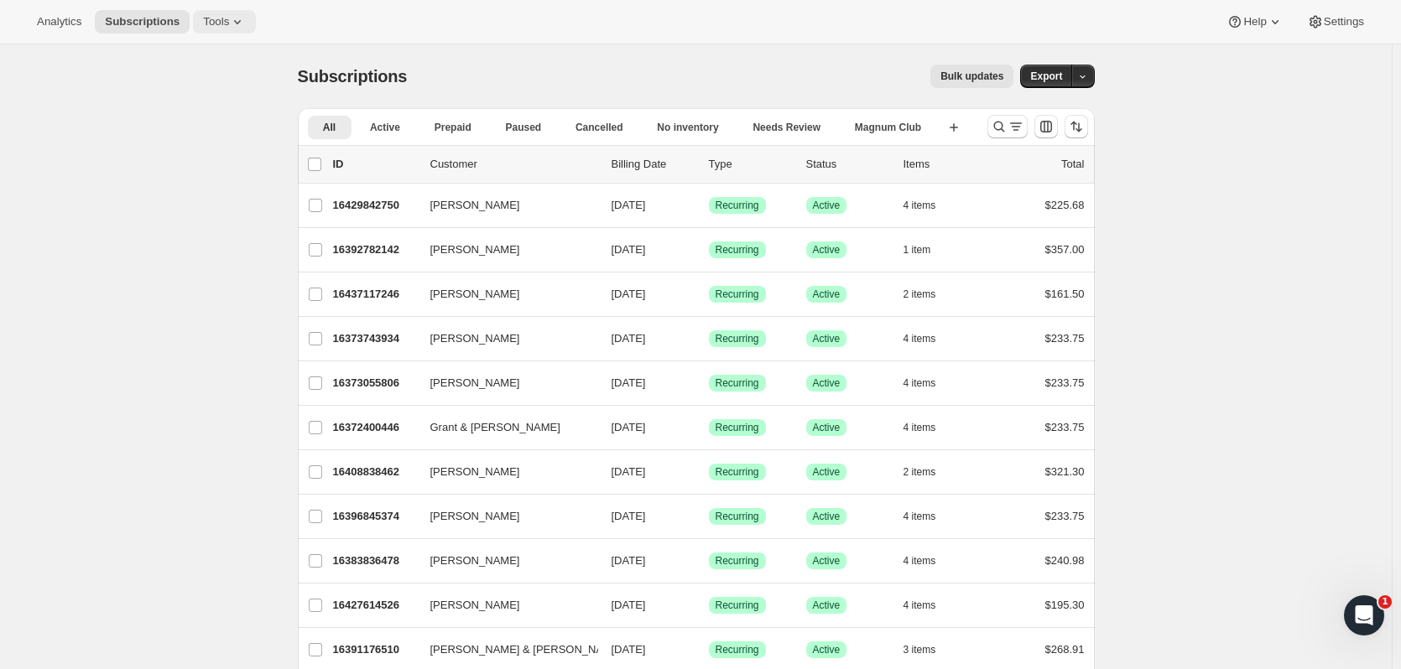
click at [236, 27] on icon at bounding box center [237, 21] width 17 height 17
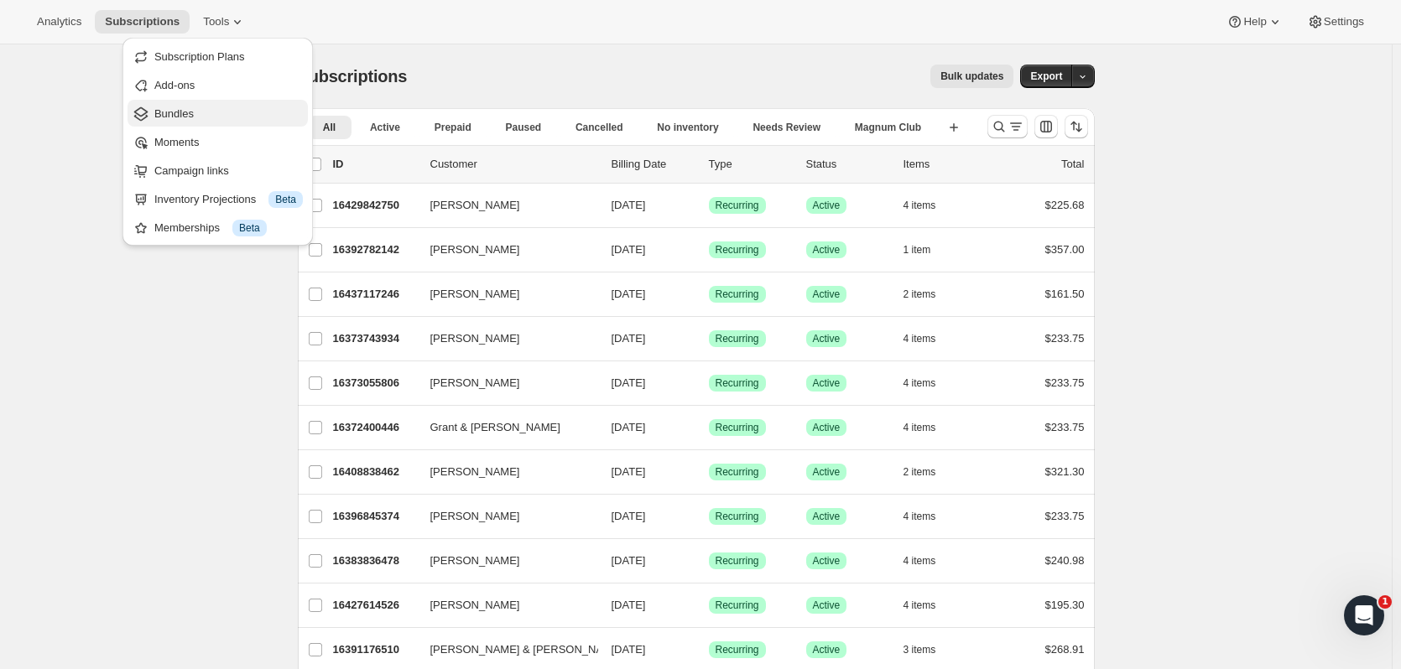
click at [180, 116] on span "Bundles" at bounding box center [173, 113] width 39 height 13
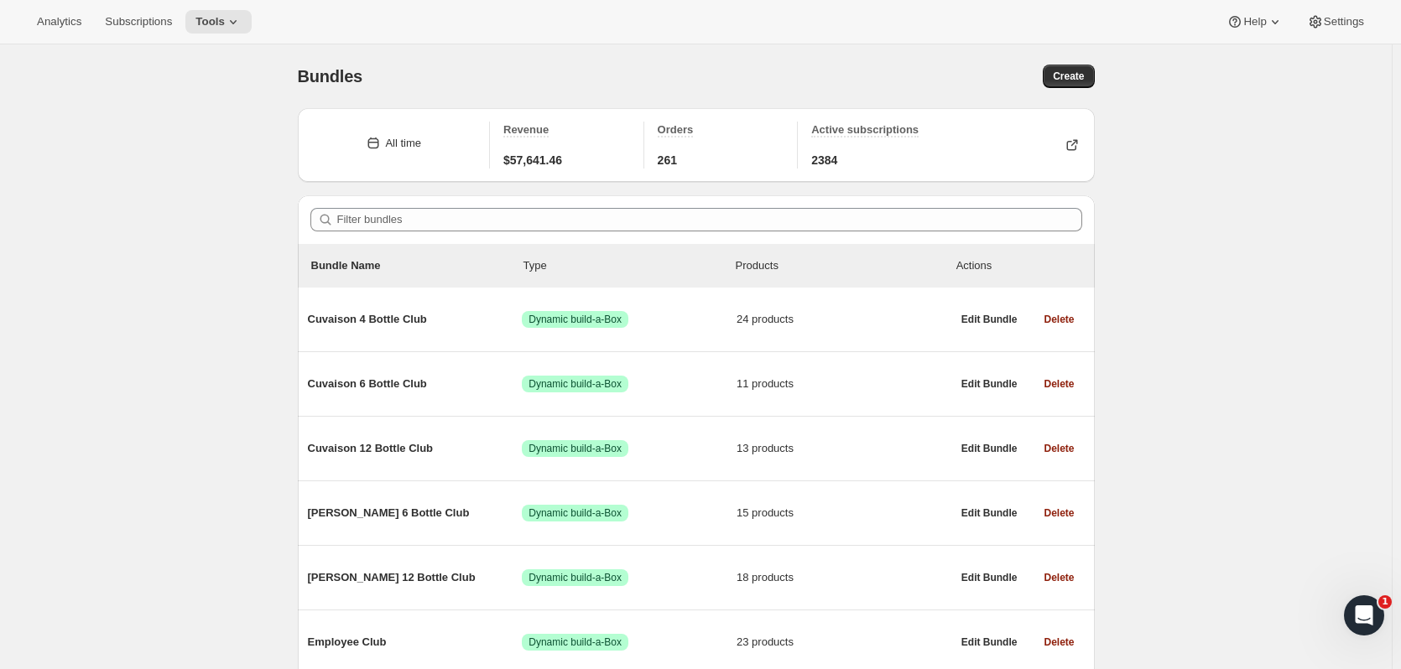
scroll to position [198, 0]
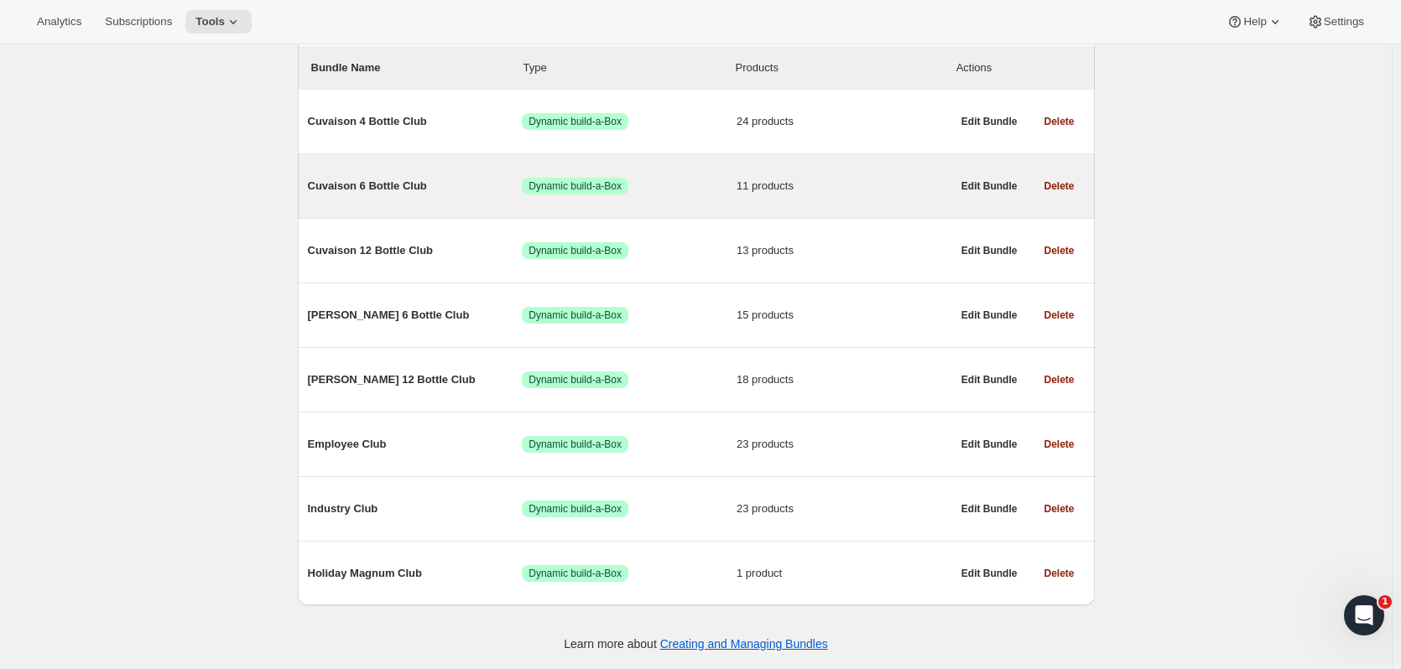
click at [392, 198] on div "Cuvaison 6 Bottle Club Success Dynamic build-a-Box 11 products" at bounding box center [629, 186] width 643 height 44
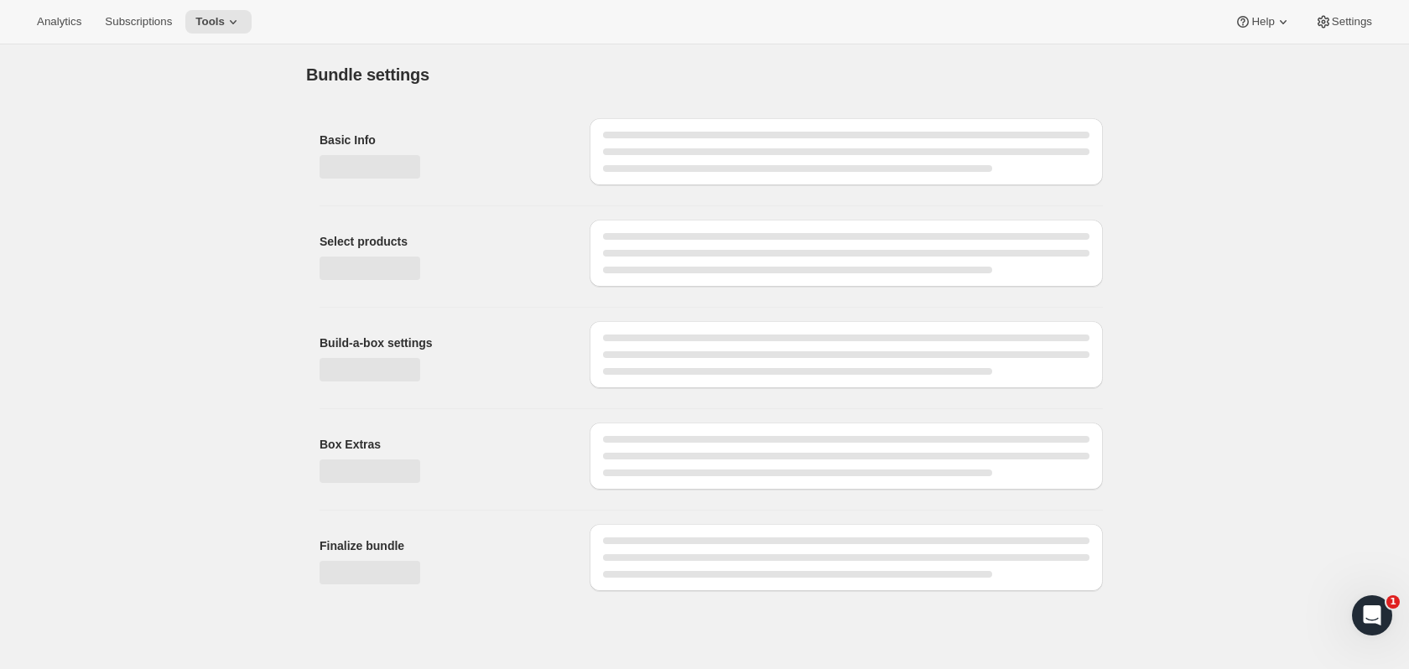
type input "Cuvaison 6 Bottle Club"
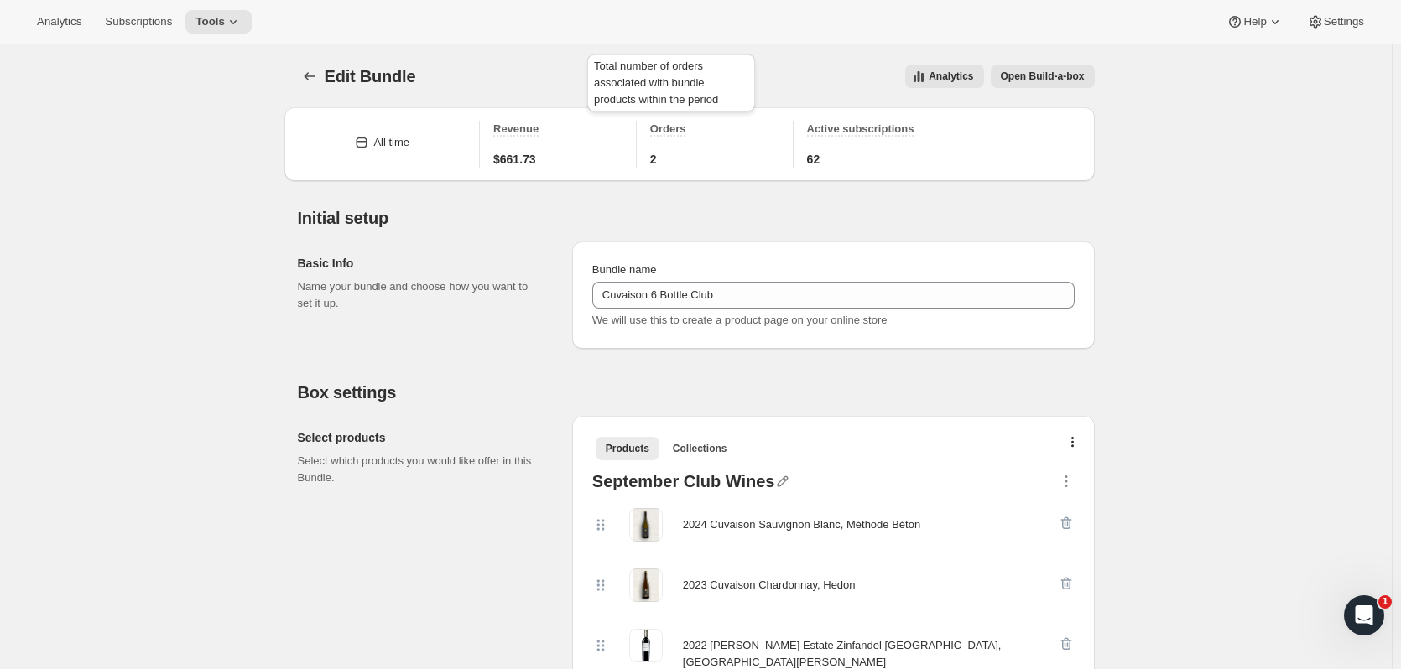
click at [685, 132] on span "Orders" at bounding box center [668, 128] width 36 height 13
click at [1090, 71] on button "Open Build-a-box" at bounding box center [1042, 76] width 104 height 23
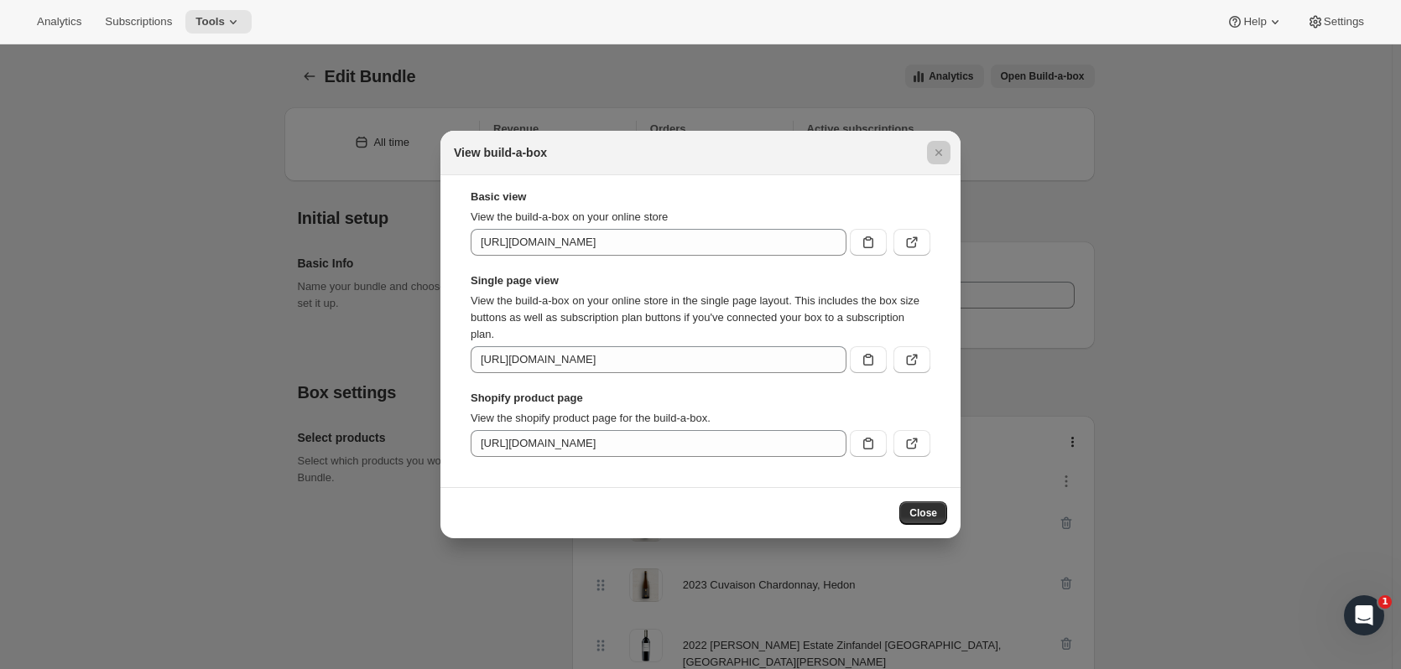
click at [1133, 216] on div at bounding box center [700, 334] width 1401 height 669
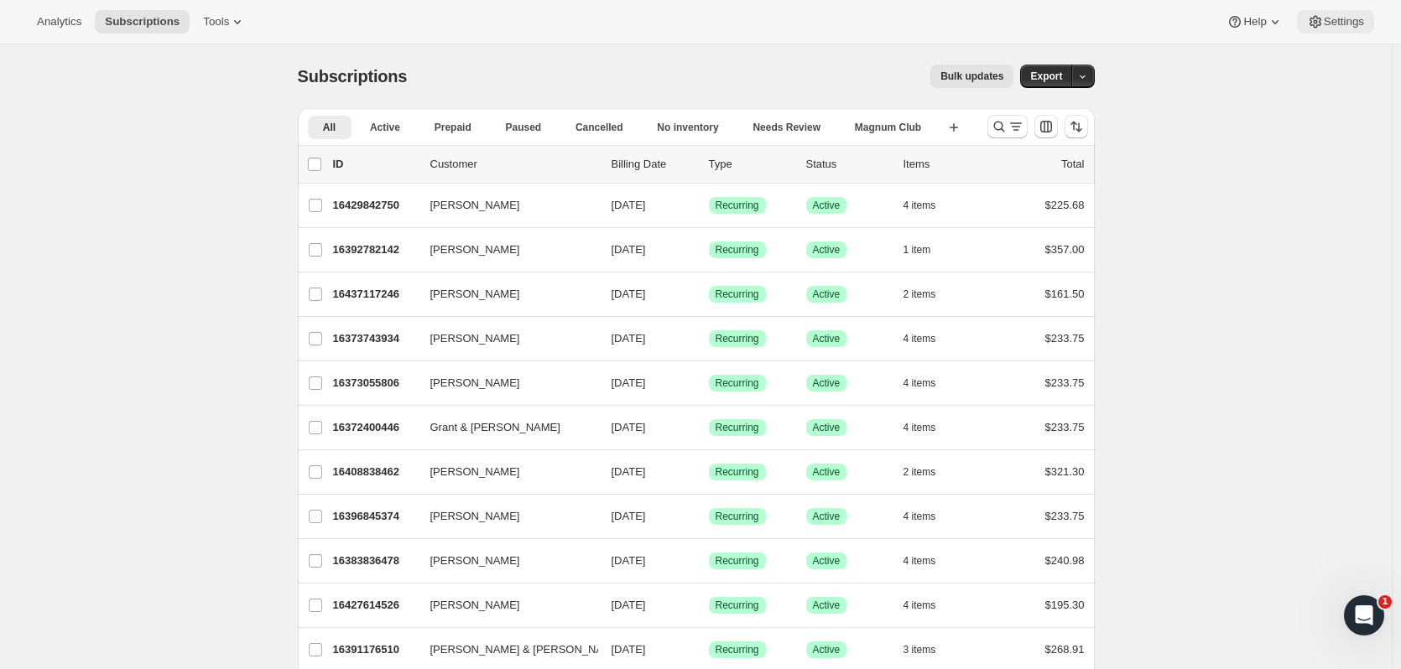
click at [1333, 20] on span "Settings" at bounding box center [1343, 21] width 40 height 13
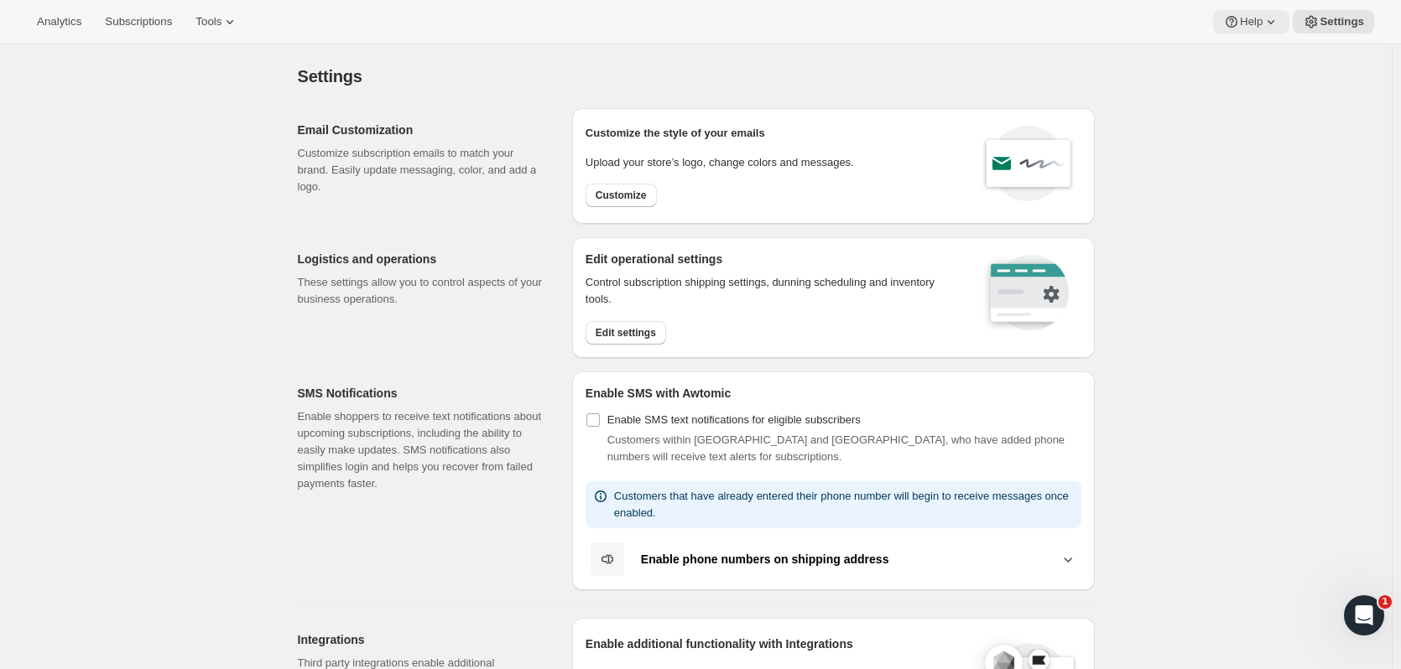
click at [1277, 30] on button "Help" at bounding box center [1251, 21] width 76 height 23
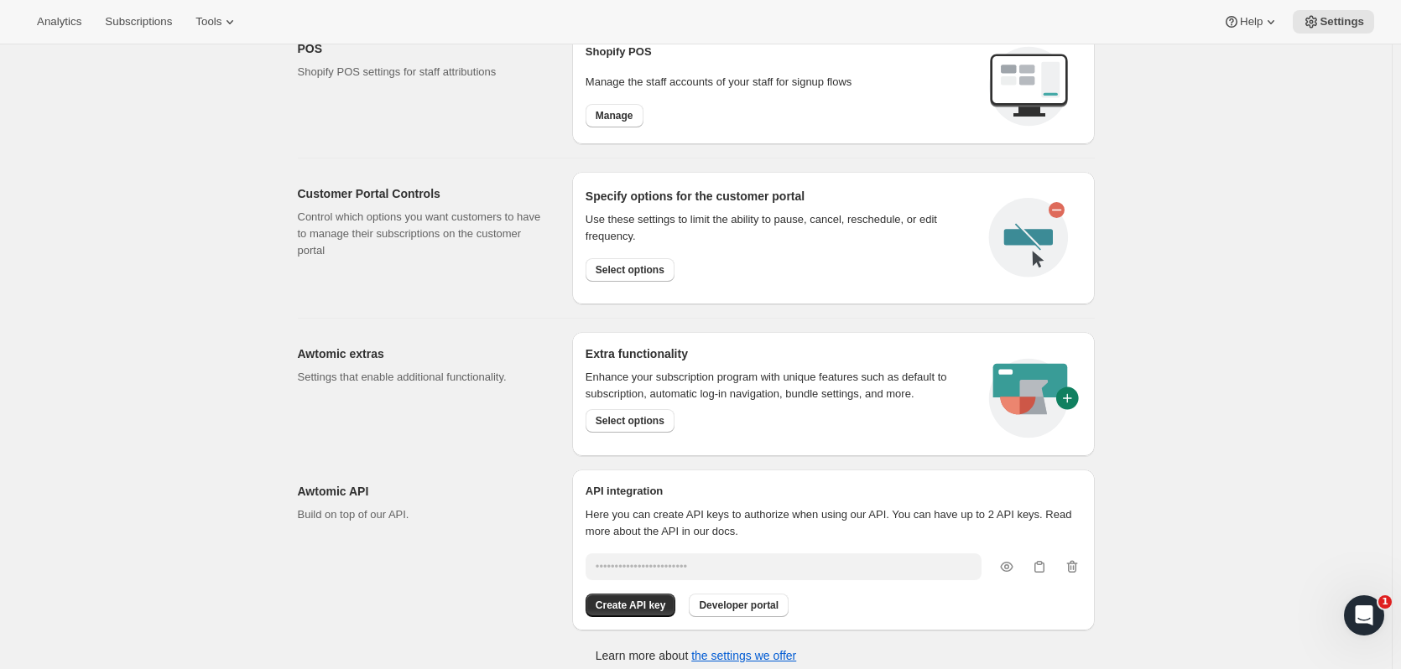
scroll to position [746, 0]
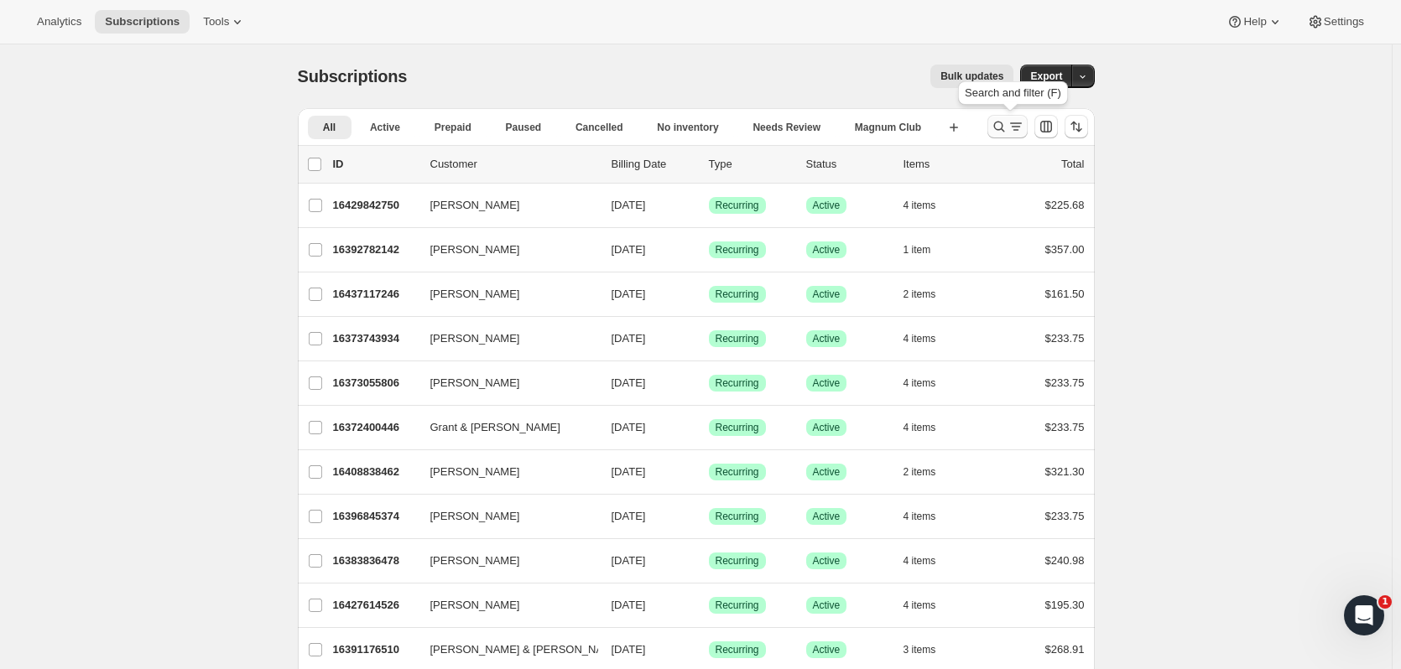
click at [1001, 126] on icon "Search and filter results" at bounding box center [998, 126] width 17 height 17
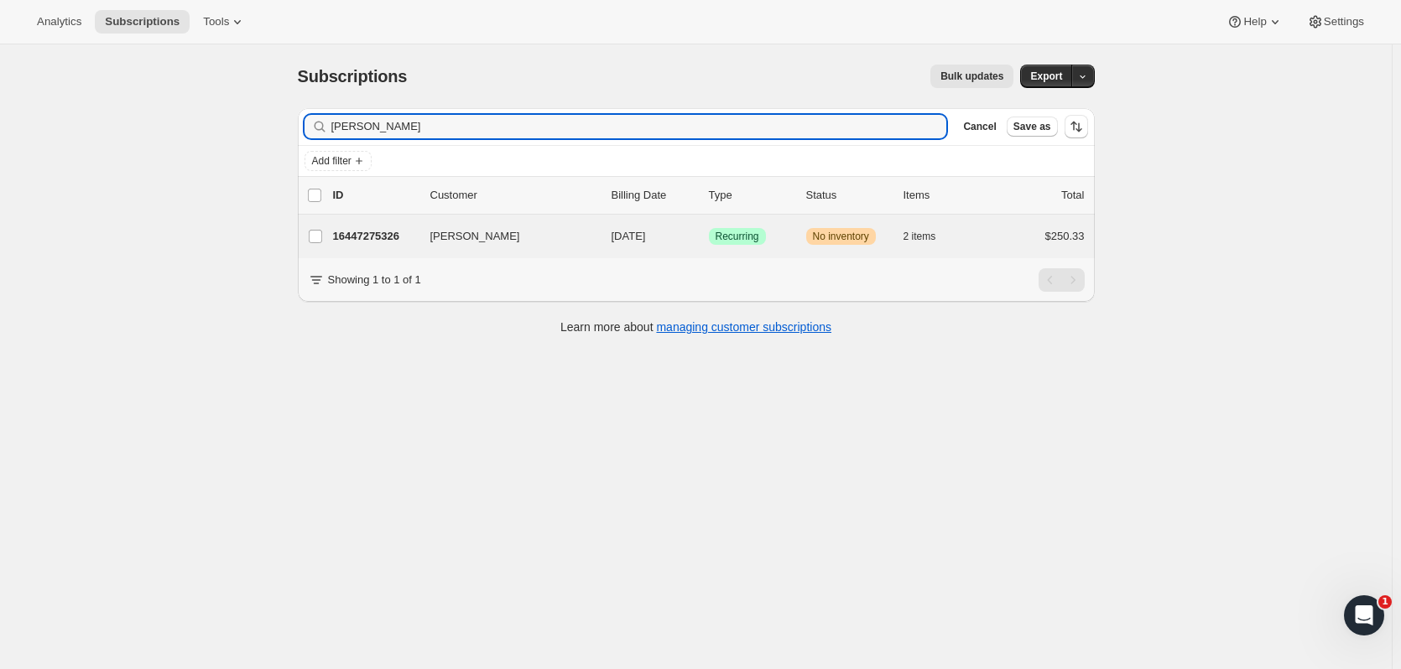
type input "[PERSON_NAME]"
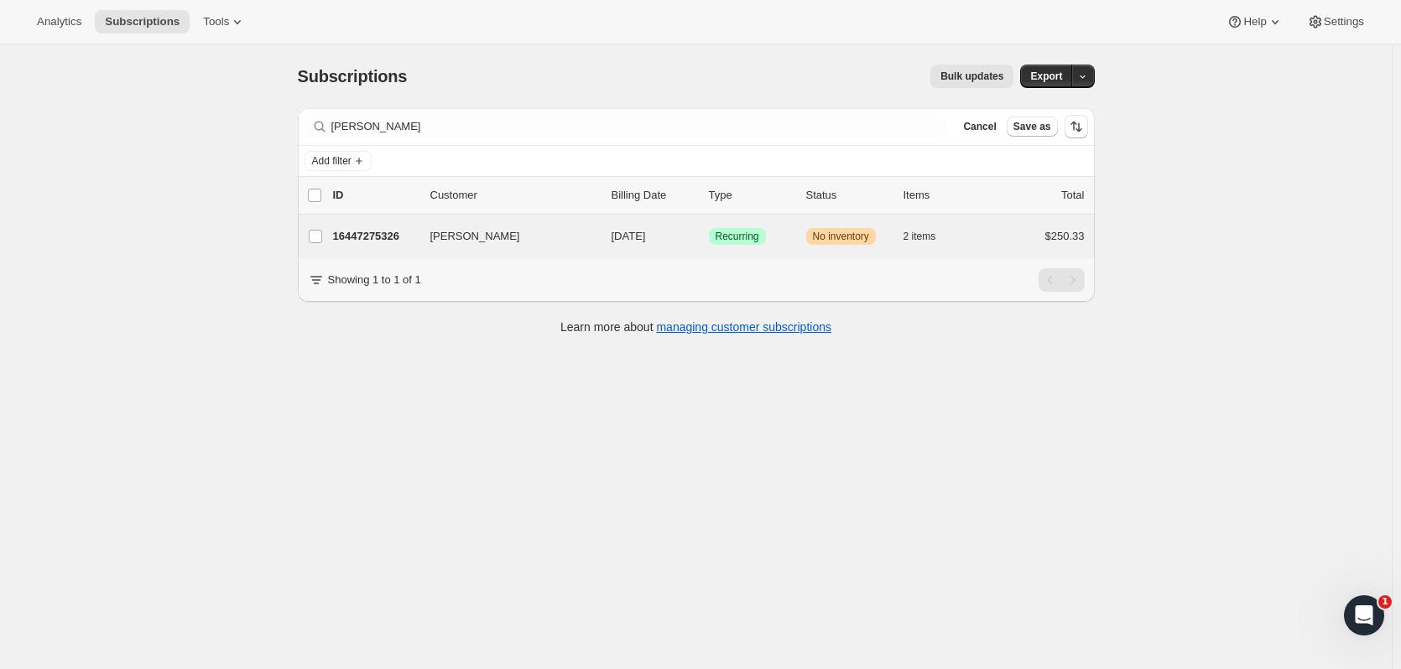
click at [351, 223] on div "[PERSON_NAME] 16447275326 [PERSON_NAME] [DATE] Success Recurring Warning No inv…" at bounding box center [696, 237] width 797 height 44
click at [382, 232] on p "16447275326" at bounding box center [375, 236] width 84 height 17
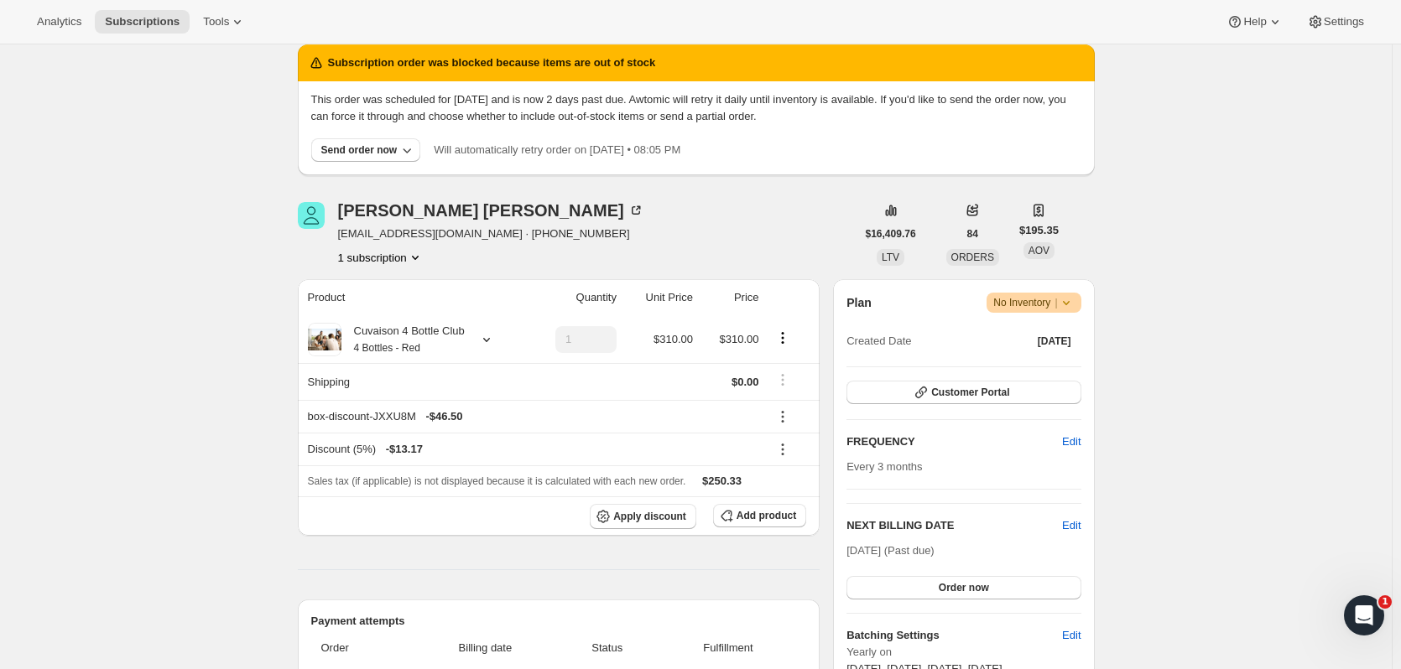
scroll to position [66, 0]
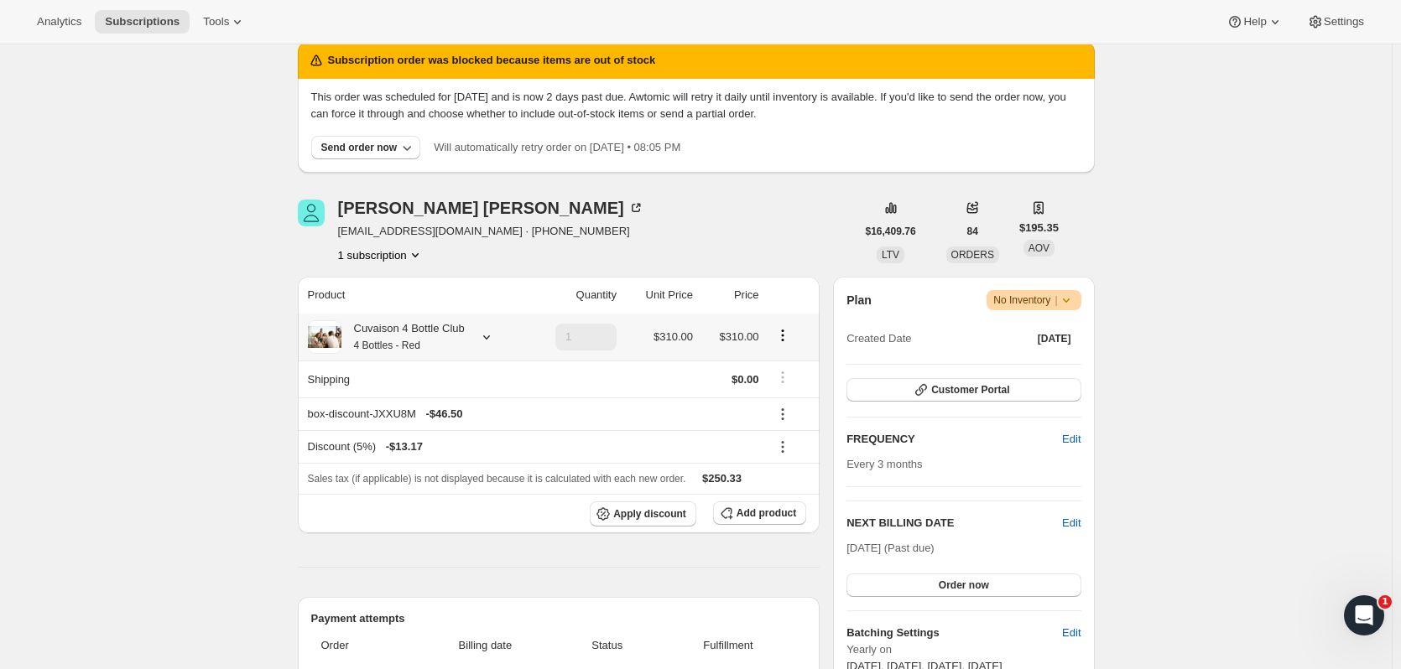
click at [488, 330] on icon at bounding box center [486, 337] width 17 height 17
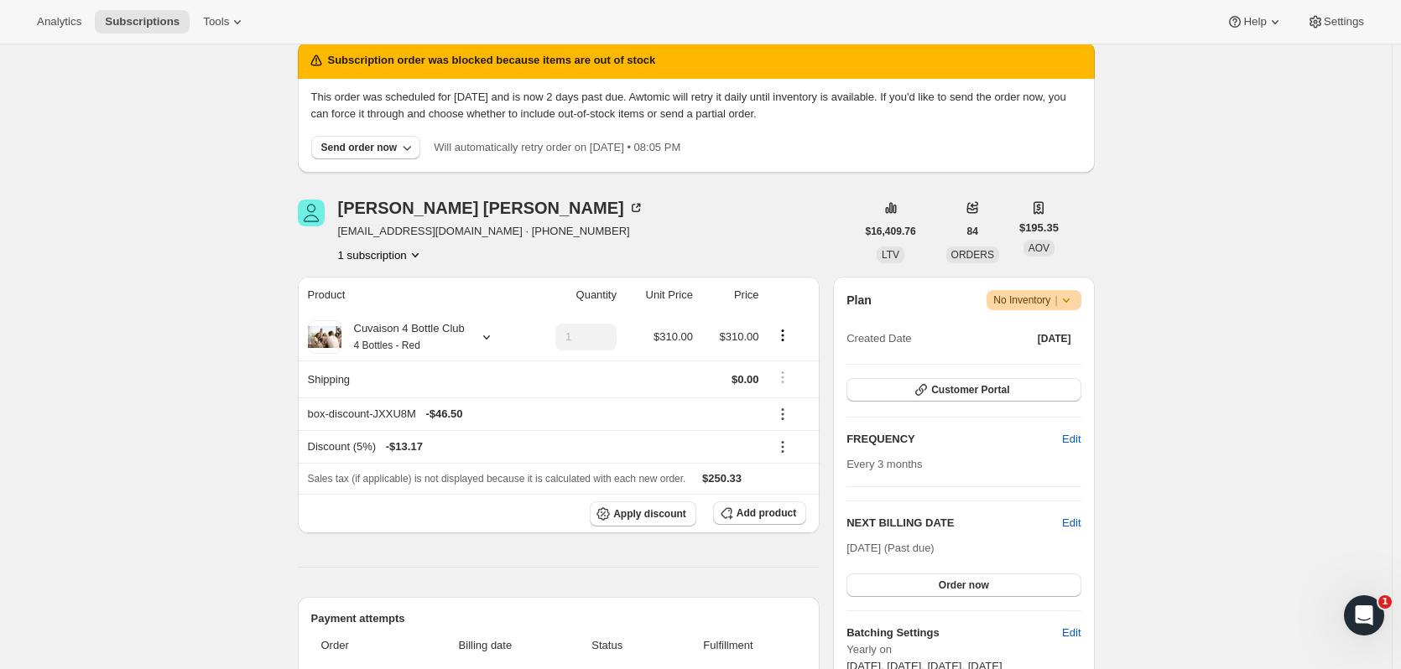
scroll to position [0, 0]
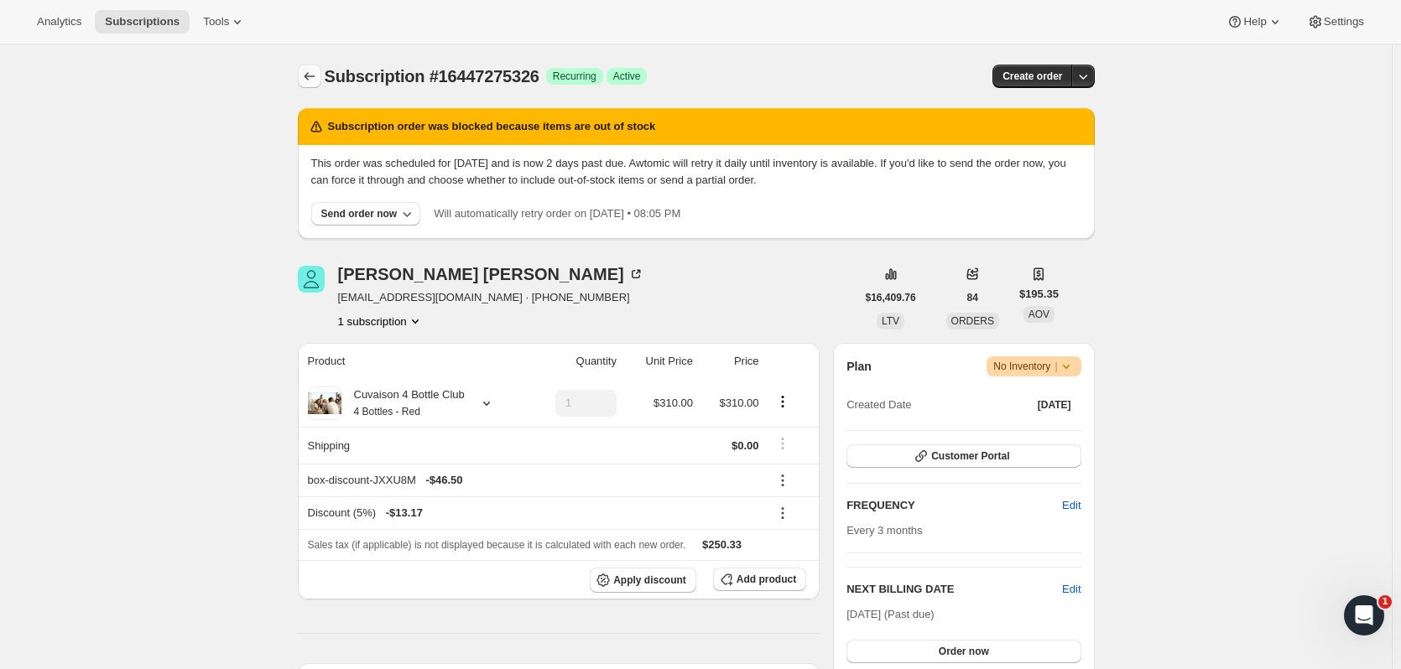
click at [305, 72] on icon "Subscriptions" at bounding box center [309, 76] width 17 height 17
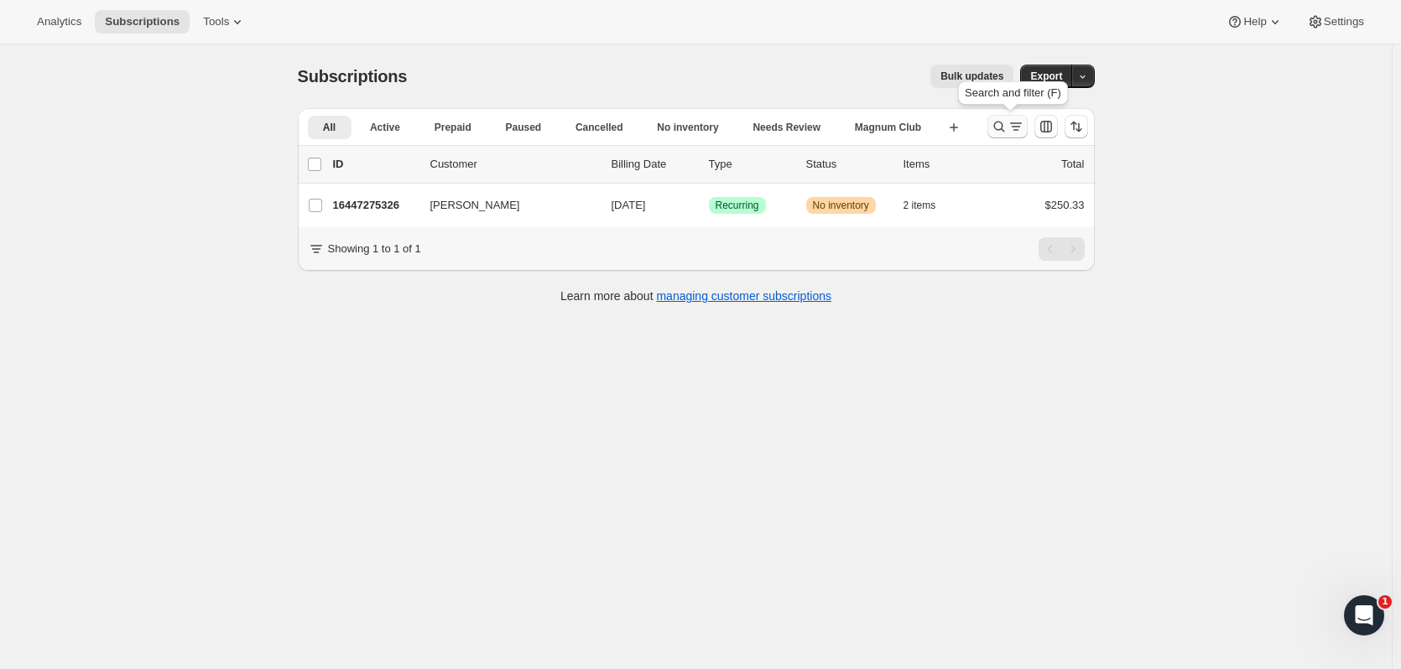
click at [1006, 119] on icon "Search and filter results" at bounding box center [998, 126] width 17 height 17
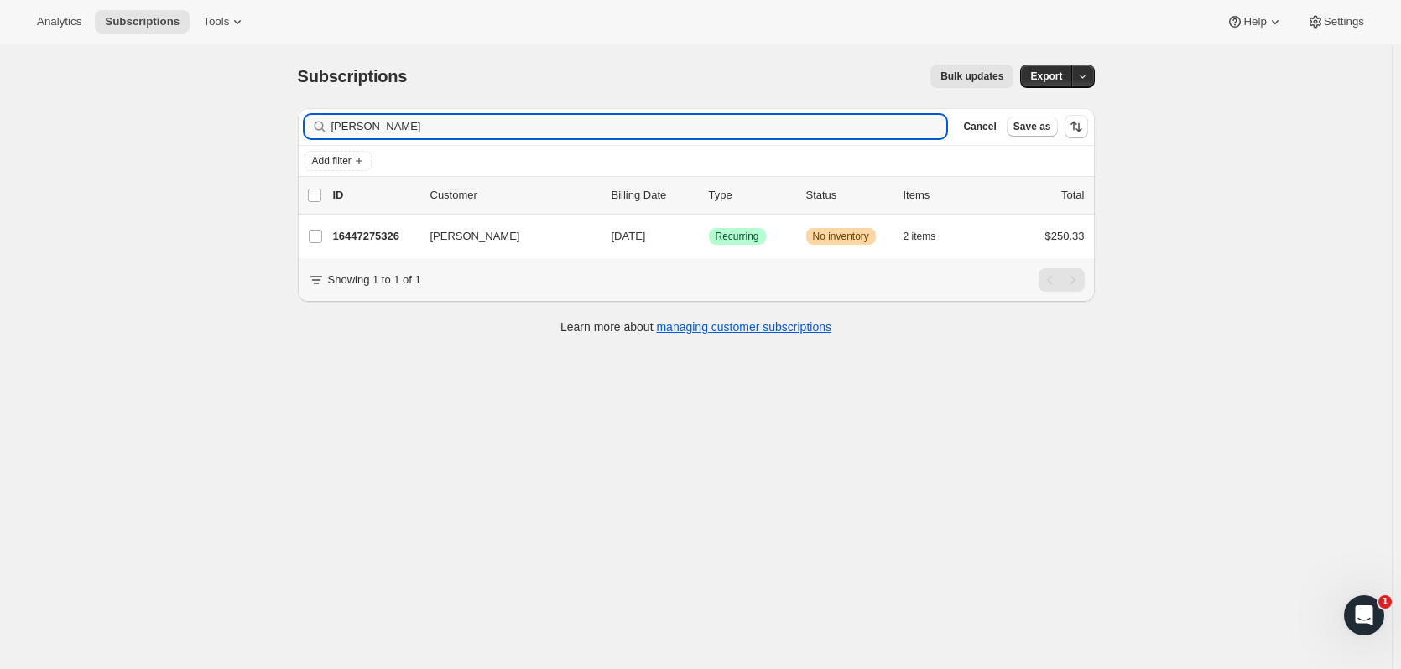
drag, startPoint x: 379, startPoint y: 128, endPoint x: 288, endPoint y: 90, distance: 98.4
click at [260, 123] on div "Subscriptions. This page is ready Subscriptions Bulk updates More actions Bulk …" at bounding box center [695, 378] width 1391 height 669
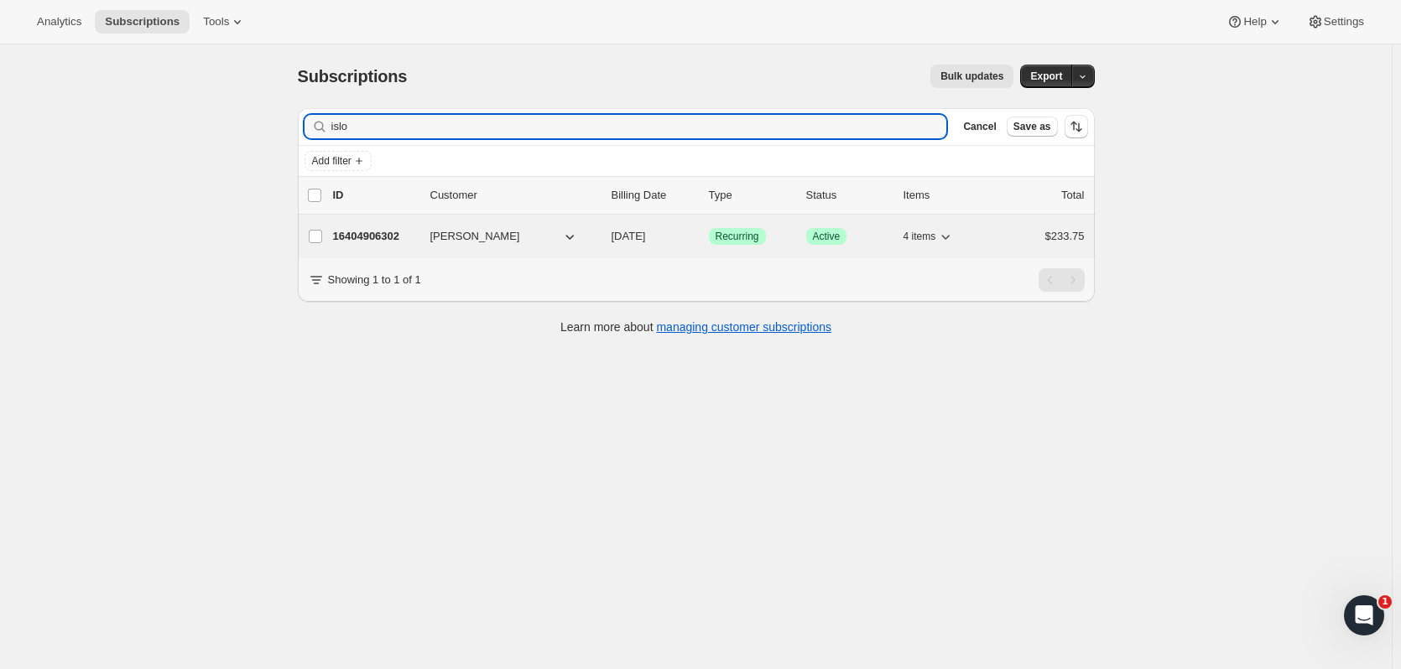
type input "islo"
click at [408, 235] on p "16404906302" at bounding box center [375, 236] width 84 height 17
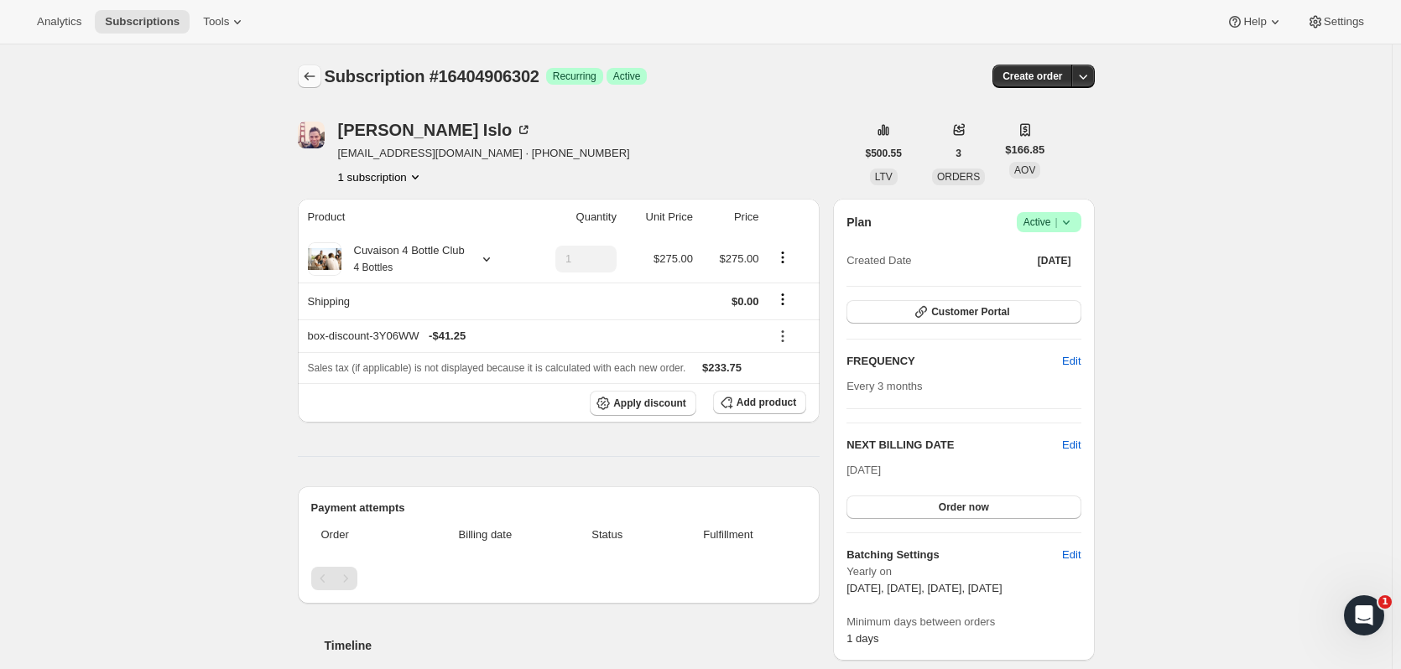
click at [315, 73] on icon "Subscriptions" at bounding box center [309, 76] width 17 height 17
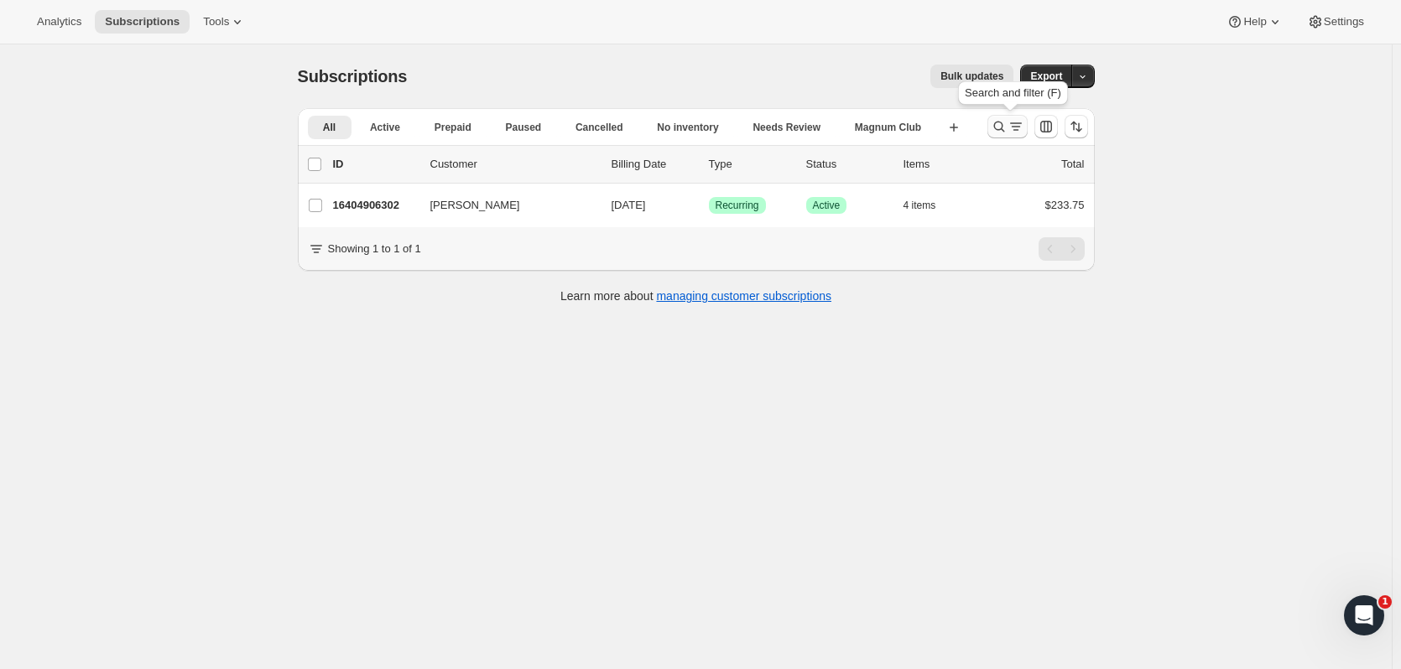
click at [1015, 119] on icon "Search and filter results" at bounding box center [1015, 126] width 17 height 17
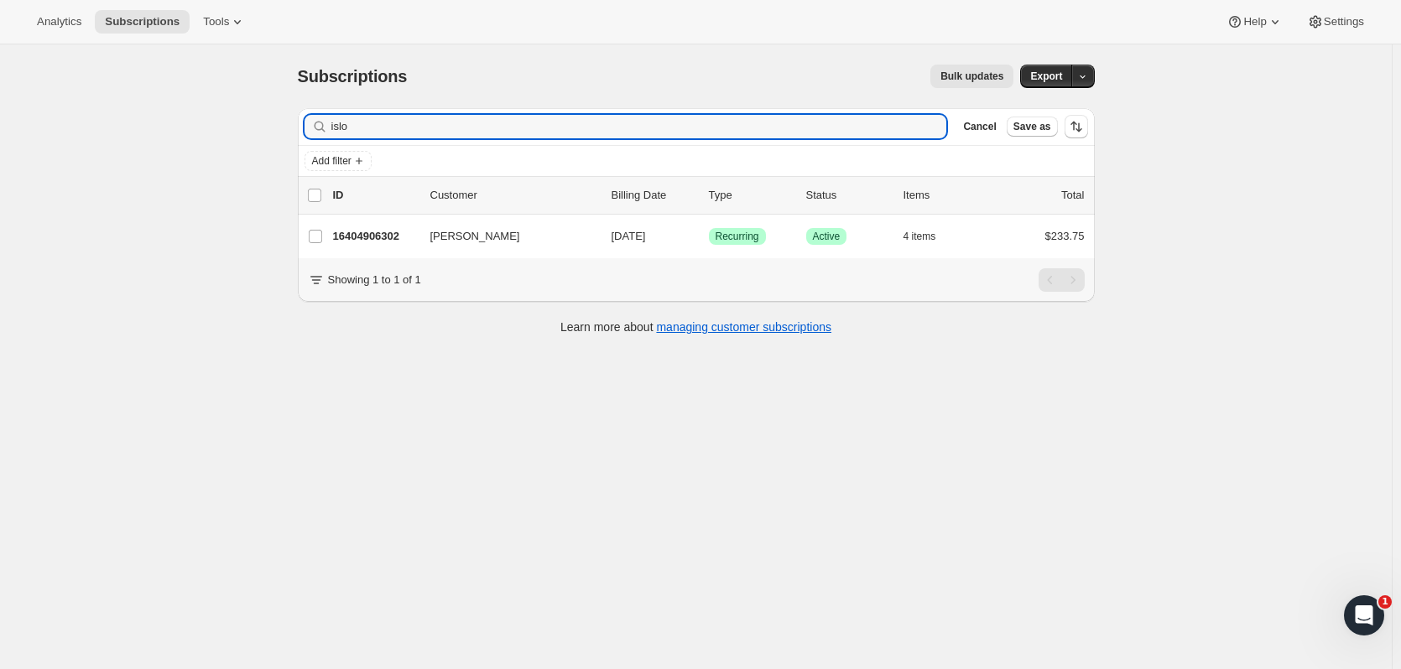
drag, startPoint x: 443, startPoint y: 133, endPoint x: 251, endPoint y: 133, distance: 192.1
click at [251, 133] on div "Subscriptions. This page is ready Subscriptions Bulk updates More actions Bulk …" at bounding box center [695, 378] width 1391 height 669
type input "m"
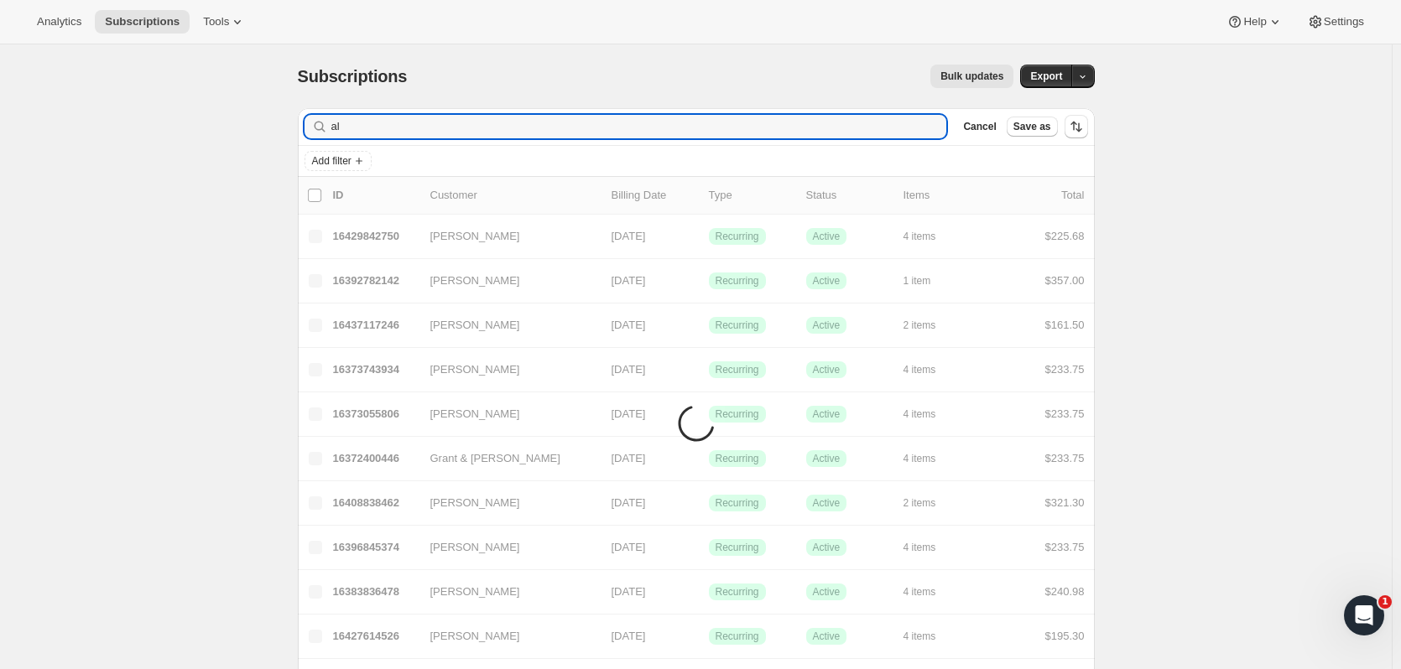
type input "a"
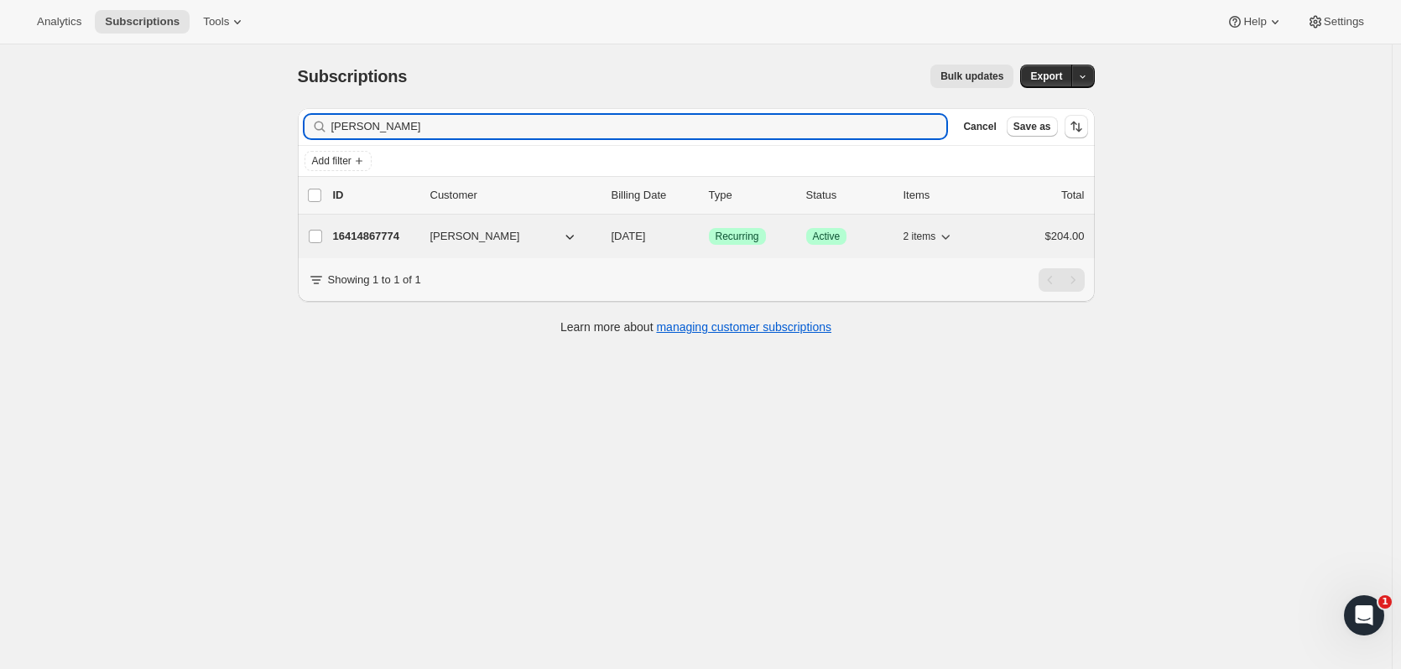
type input "[PERSON_NAME]"
click at [376, 237] on p "16414867774" at bounding box center [375, 236] width 84 height 17
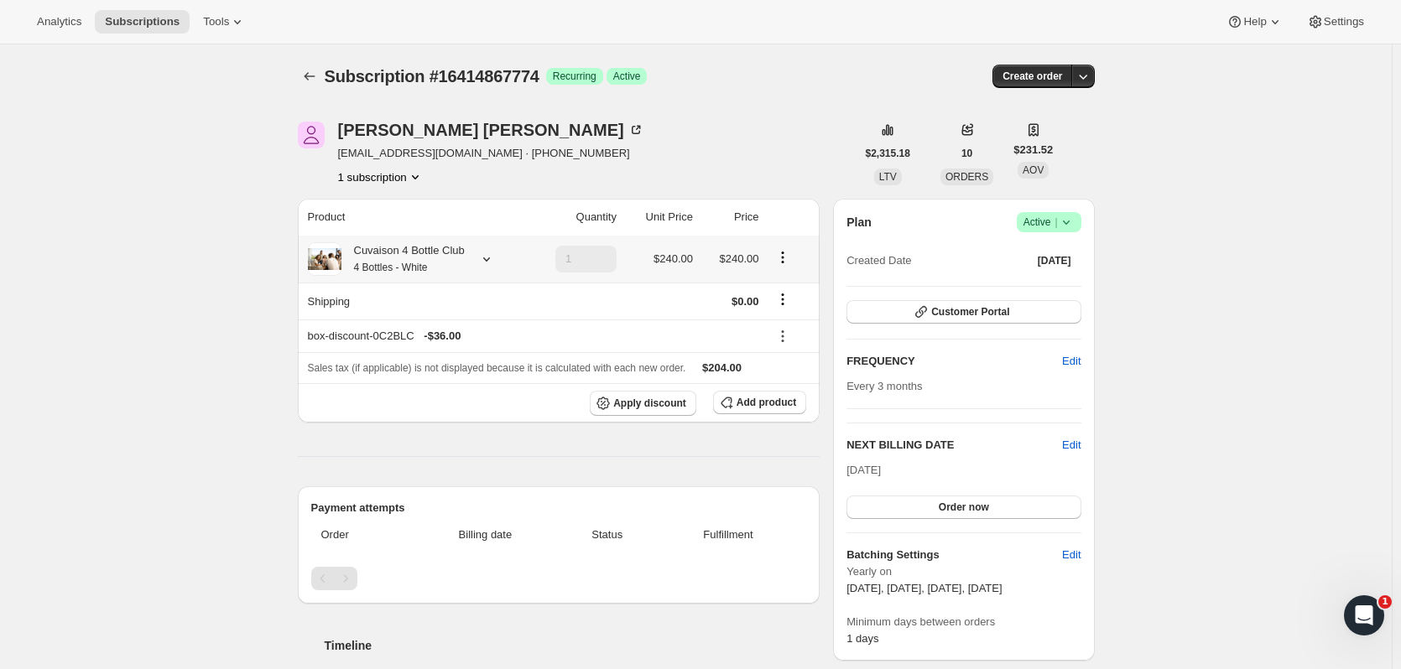
click at [487, 262] on icon at bounding box center [486, 259] width 17 height 17
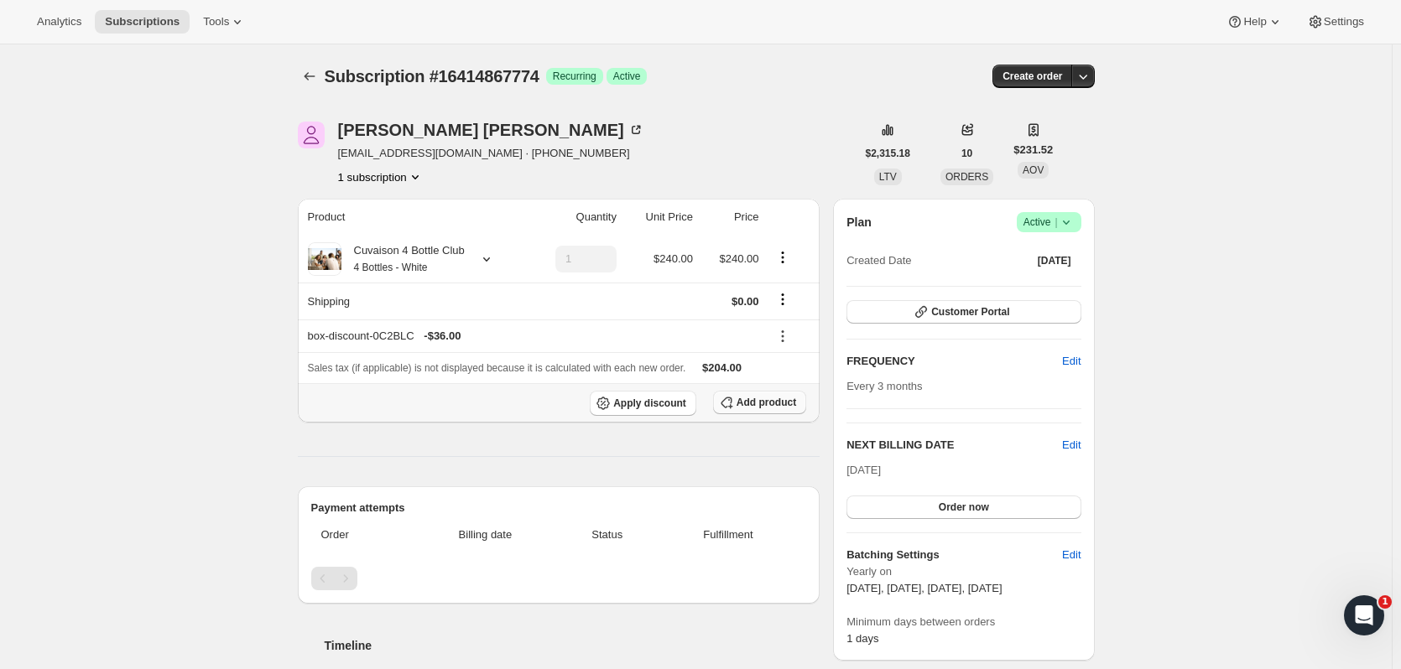
click at [761, 410] on button "Add product" at bounding box center [759, 402] width 93 height 23
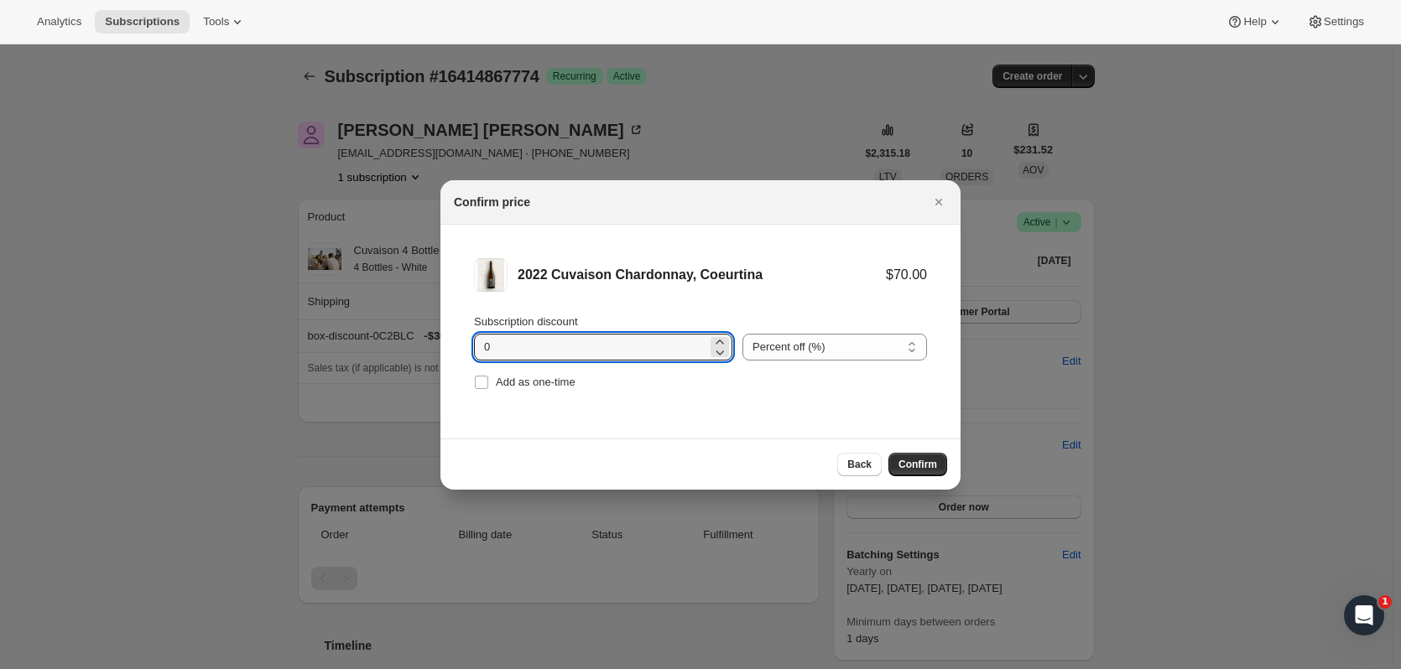
drag, startPoint x: 580, startPoint y: 356, endPoint x: 465, endPoint y: 356, distance: 114.1
click at [465, 356] on li "2022 Cuvaison Chardonnay, Coeurtina $70.00 Subscription discount 0 Percent off …" at bounding box center [700, 326] width 520 height 203
type input "15"
click at [486, 376] on input "Add as one-time" at bounding box center [481, 382] width 13 height 13
checkbox input "true"
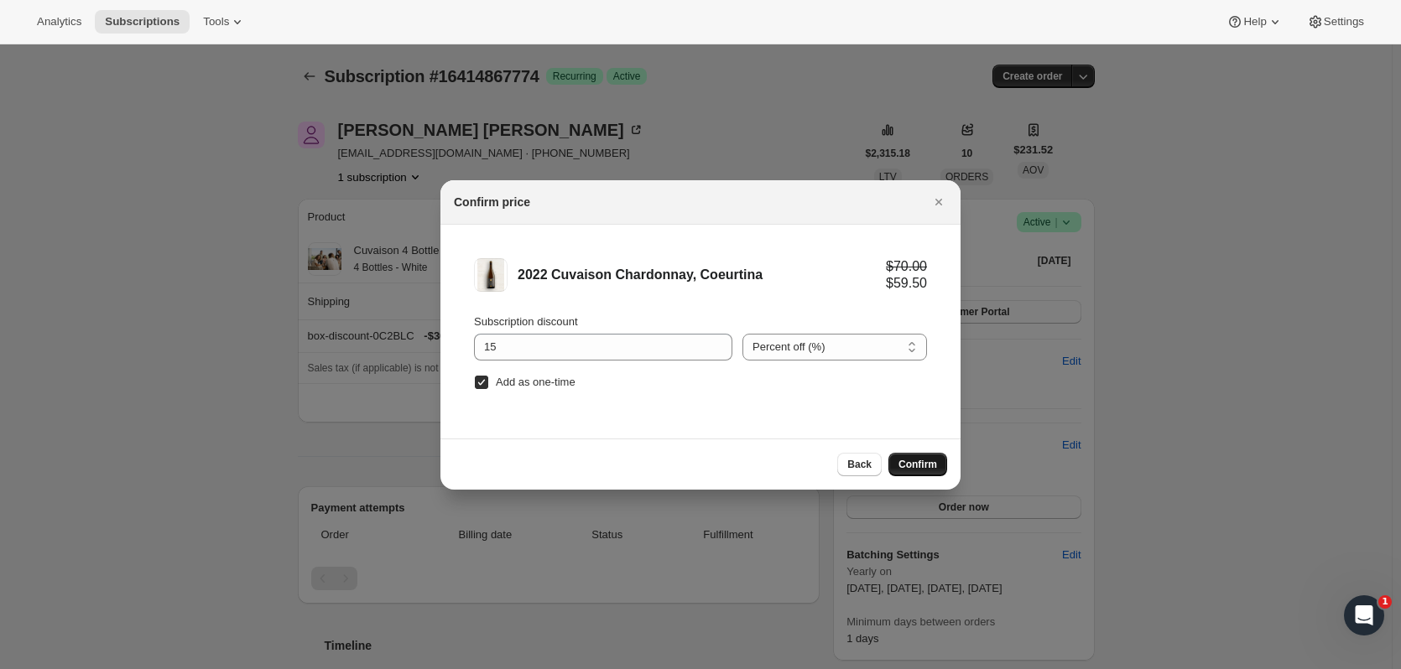
click at [903, 459] on span "Confirm" at bounding box center [917, 464] width 39 height 13
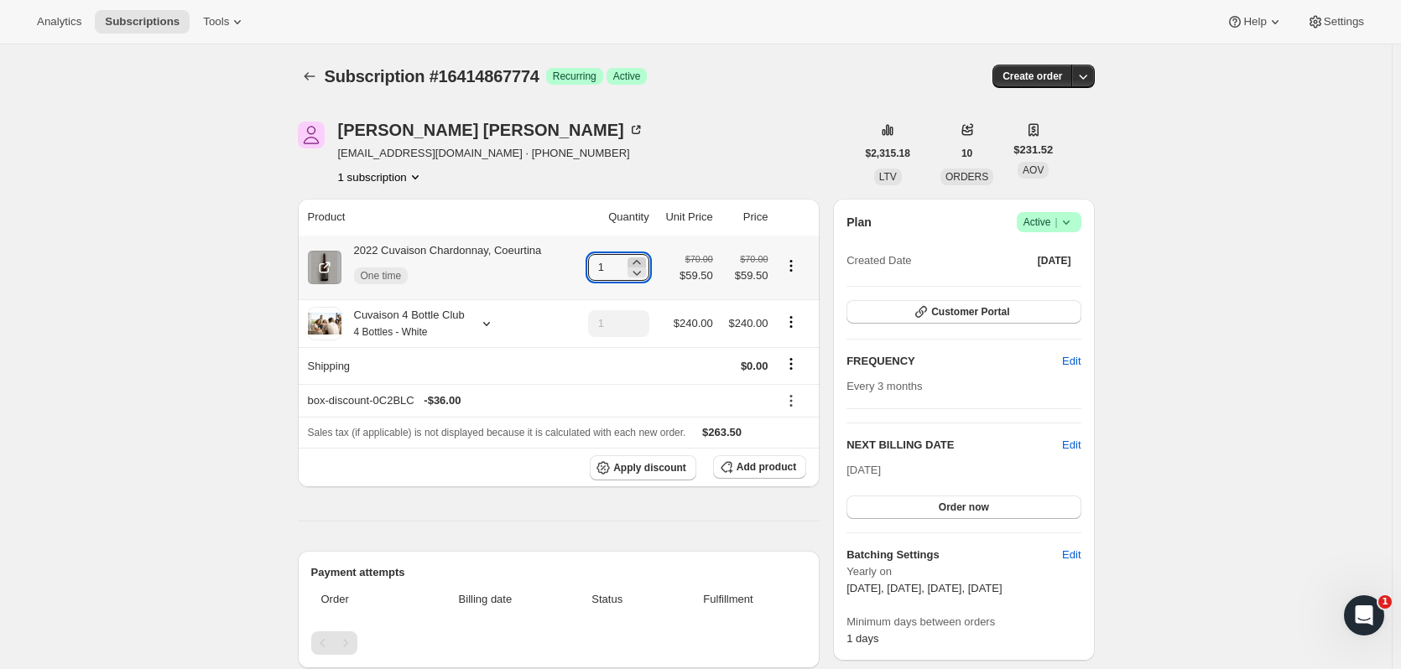
click at [641, 258] on icon at bounding box center [636, 262] width 17 height 17
type input "2"
click at [749, 471] on span "Add product" at bounding box center [766, 466] width 60 height 13
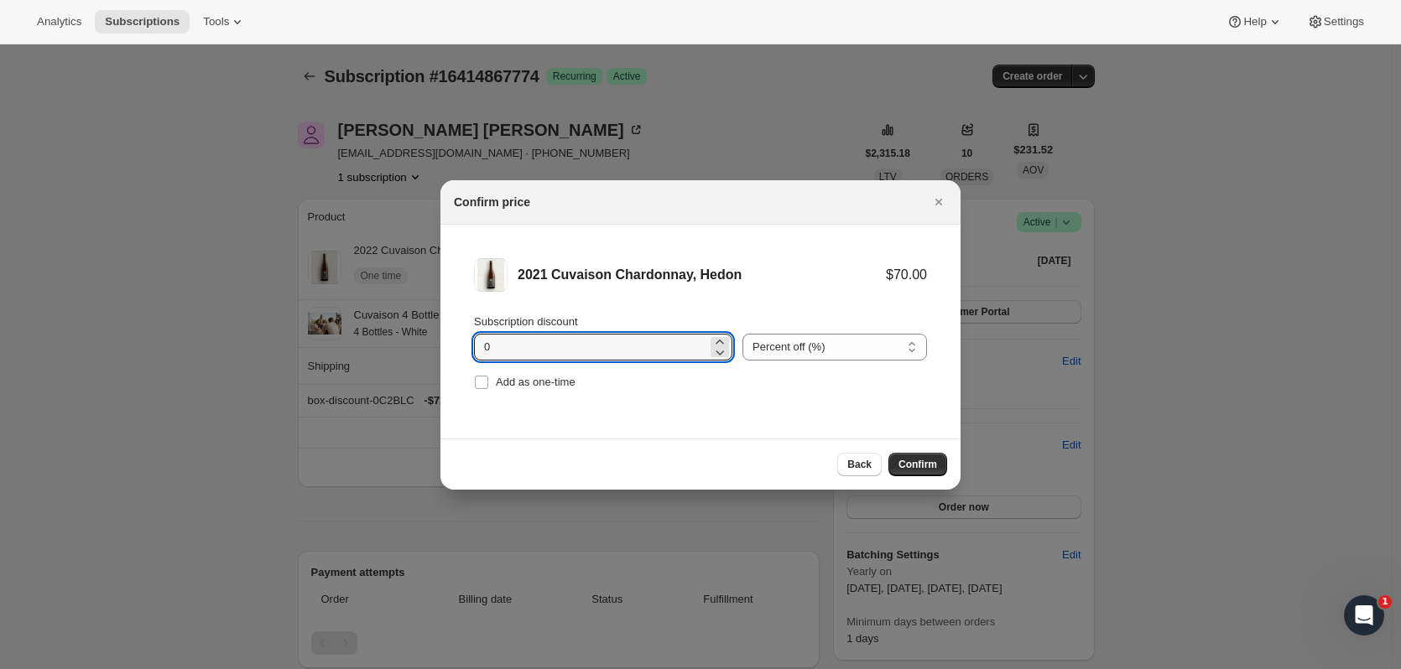
drag, startPoint x: 605, startPoint y: 351, endPoint x: 425, endPoint y: 254, distance: 203.7
type input "15"
click at [482, 382] on input "Add as one-time" at bounding box center [481, 382] width 13 height 13
checkbox input "true"
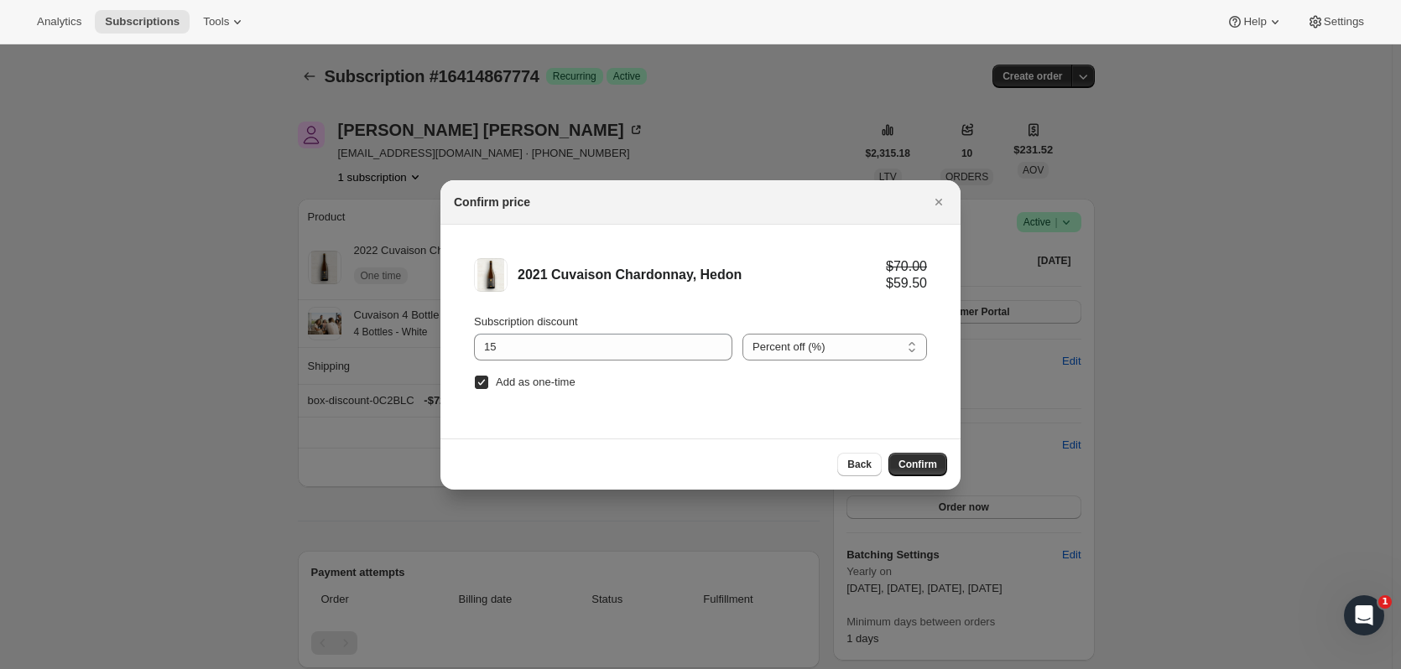
click at [922, 479] on div "Back Confirm" at bounding box center [700, 464] width 520 height 51
click at [921, 466] on span "Confirm" at bounding box center [917, 464] width 39 height 13
type input "1"
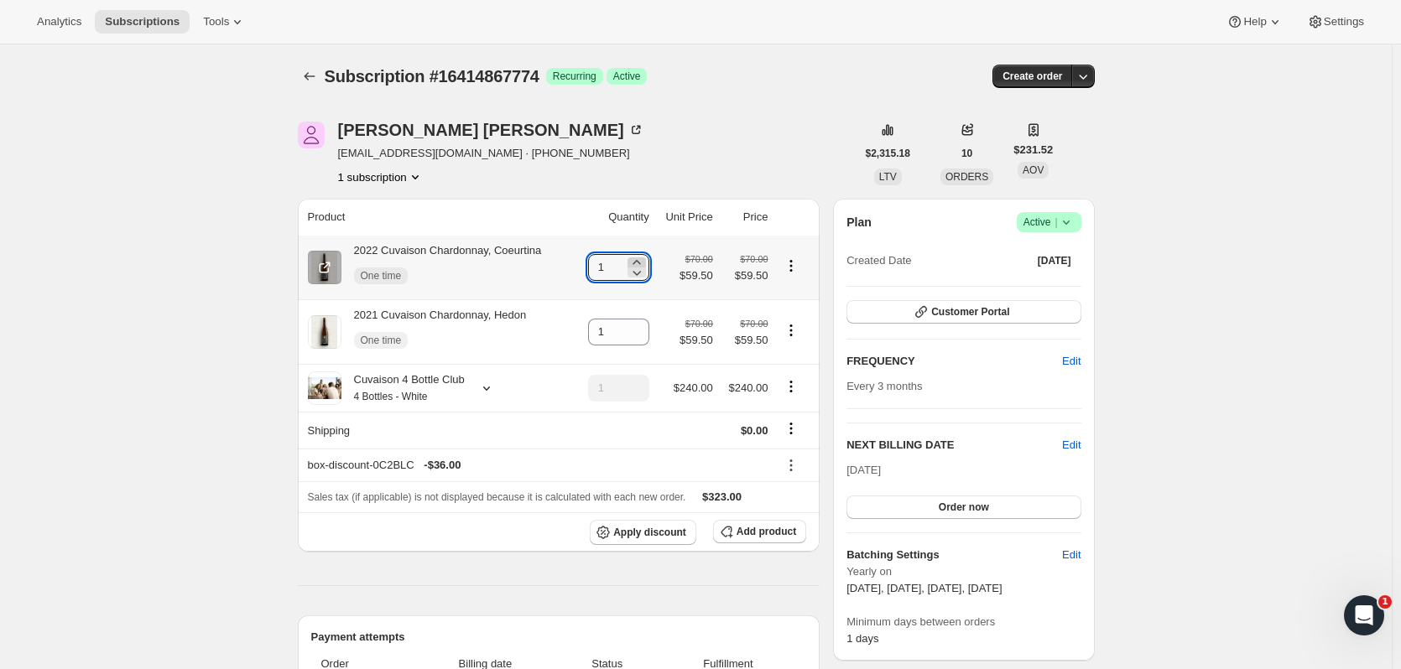
click at [645, 259] on icon at bounding box center [636, 262] width 17 height 17
type input "2"
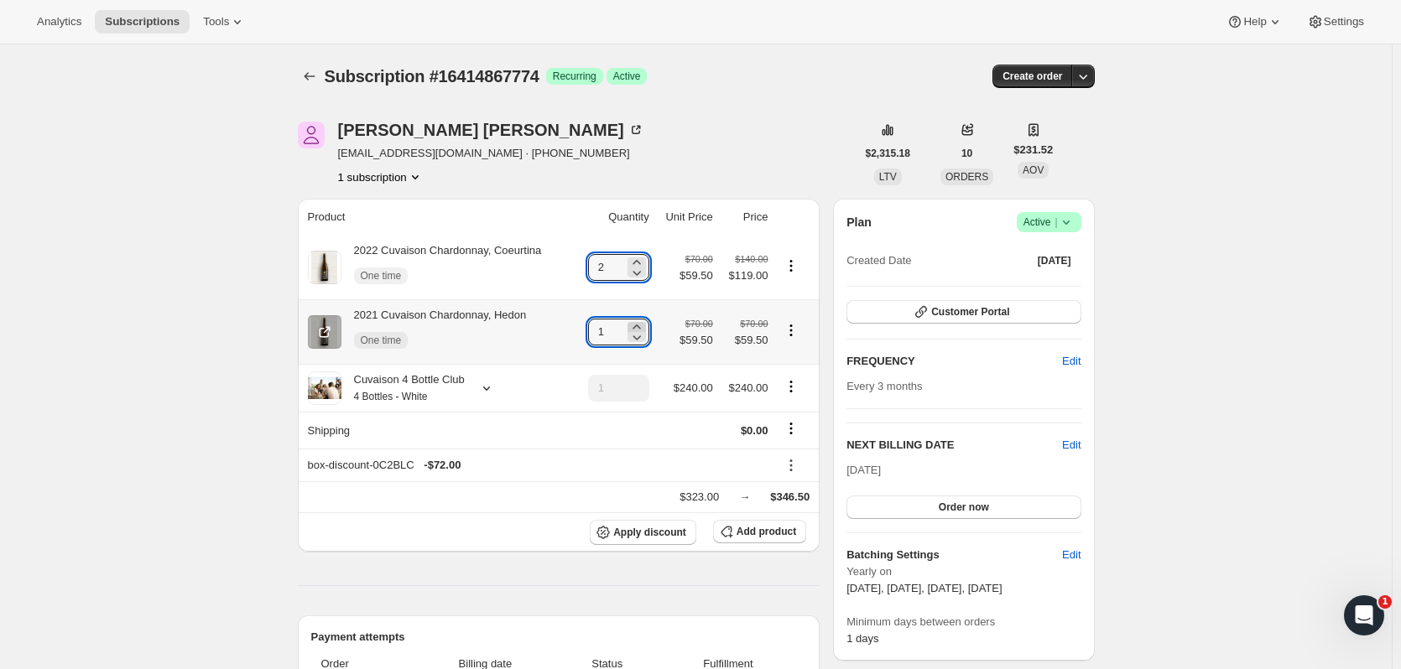
click at [640, 325] on icon at bounding box center [636, 327] width 8 height 4
type input "2"
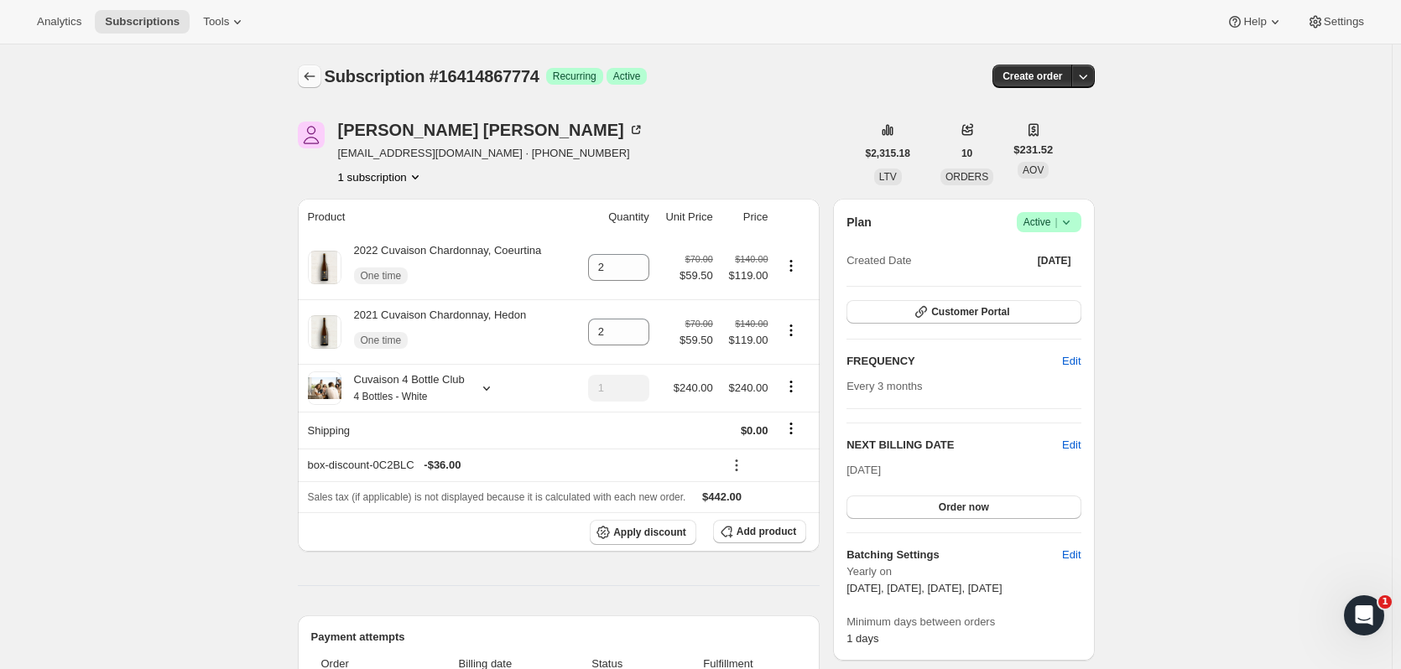
click at [310, 74] on icon "Subscriptions" at bounding box center [309, 76] width 17 height 17
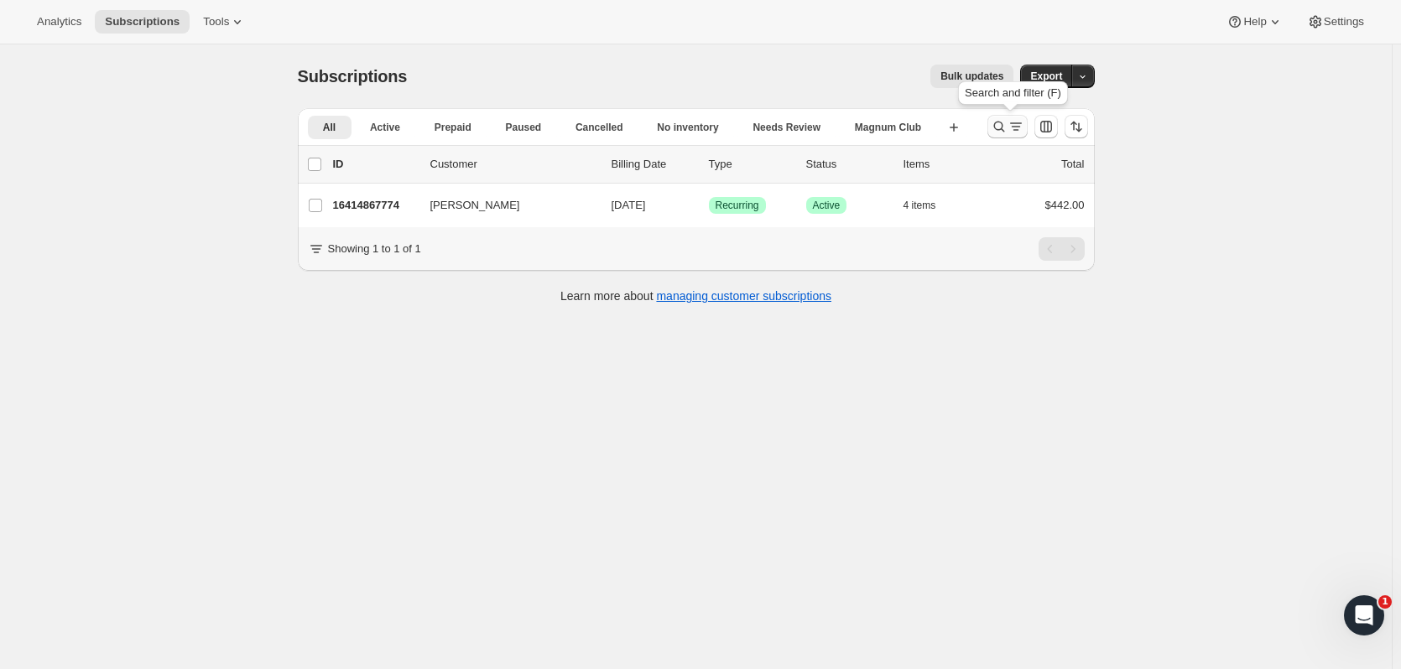
click at [993, 125] on button "Search and filter results" at bounding box center [1007, 126] width 40 height 23
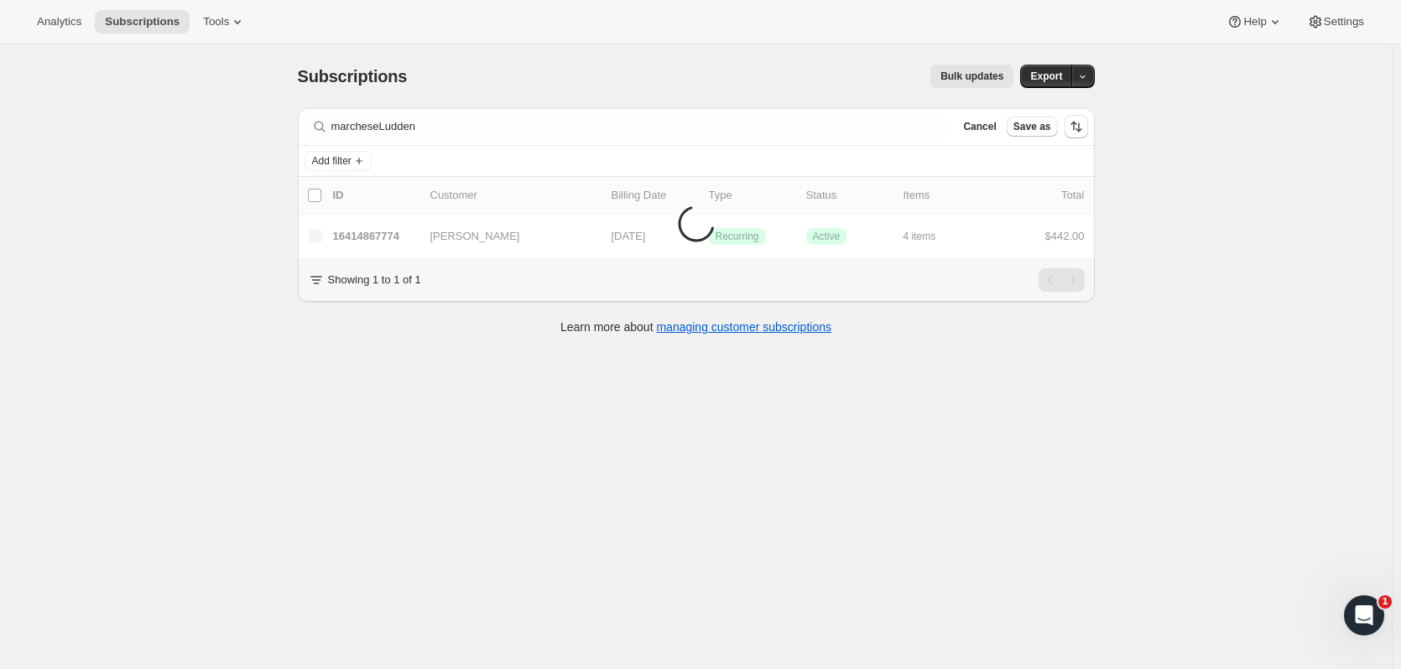
click at [403, 241] on li "Items are loading" at bounding box center [696, 217] width 797 height 81
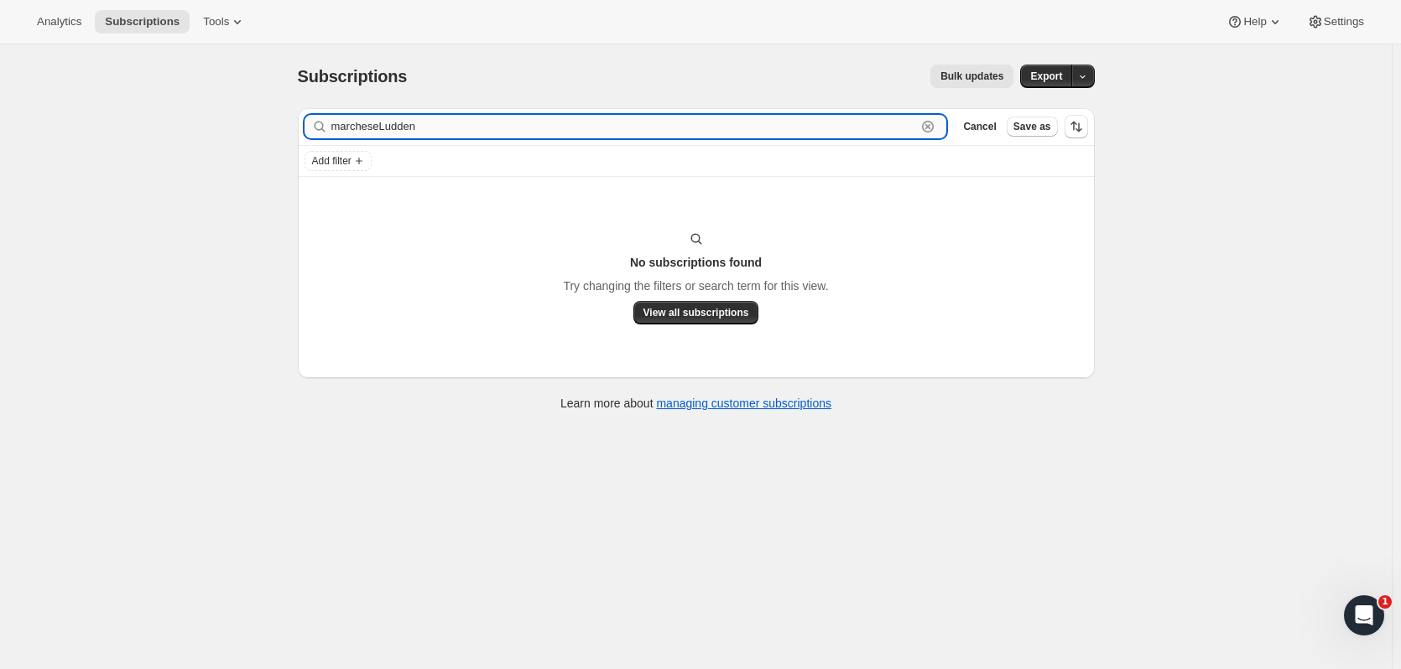
click at [377, 124] on input "marcheseLudden" at bounding box center [623, 126] width 585 height 23
drag, startPoint x: 382, startPoint y: 127, endPoint x: 219, endPoint y: 127, distance: 162.7
click at [219, 127] on div "Subscriptions. This page is ready Subscriptions Bulk updates More actions Bulk …" at bounding box center [695, 378] width 1391 height 669
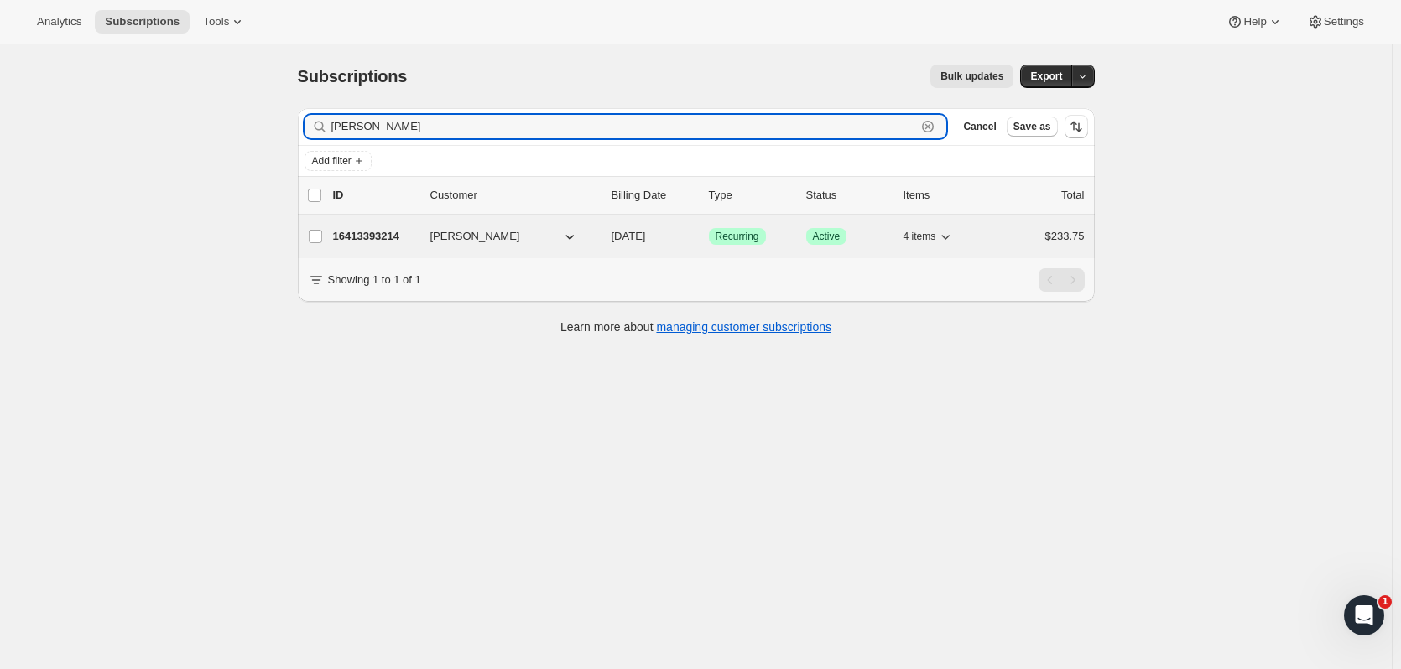
type input "[PERSON_NAME]"
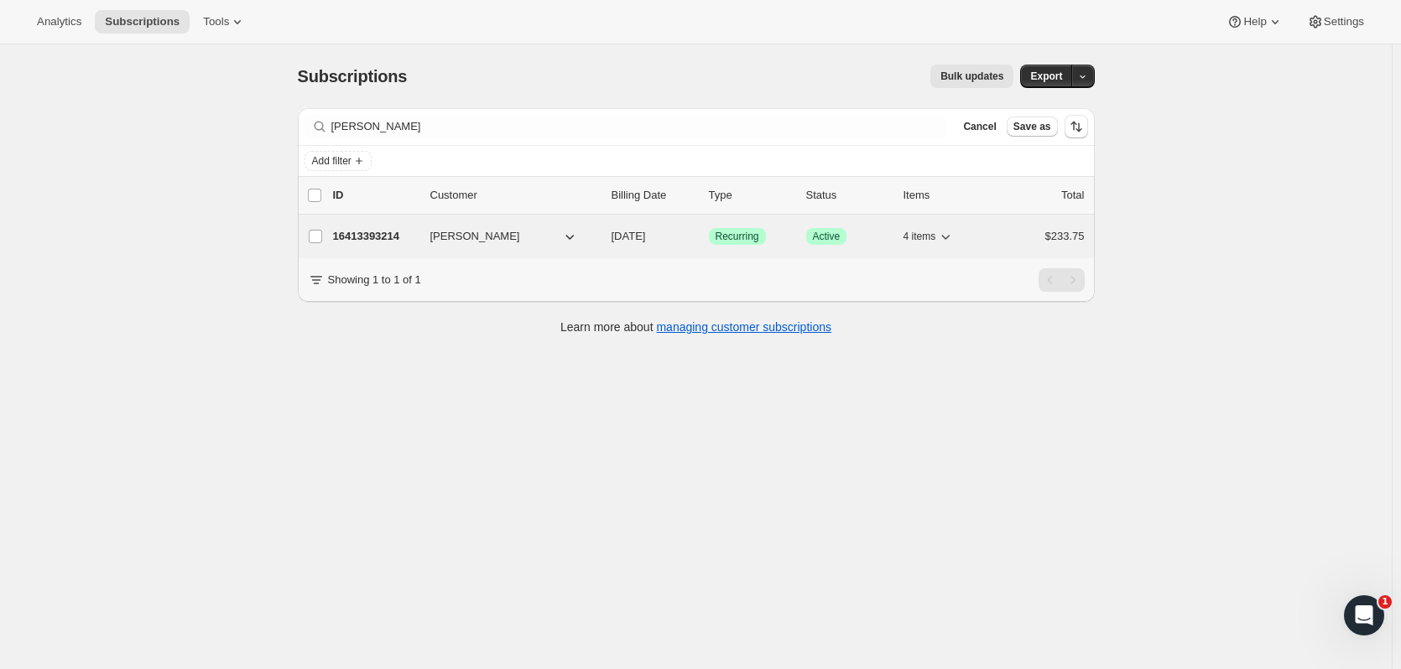
click at [408, 235] on p "16413393214" at bounding box center [375, 236] width 84 height 17
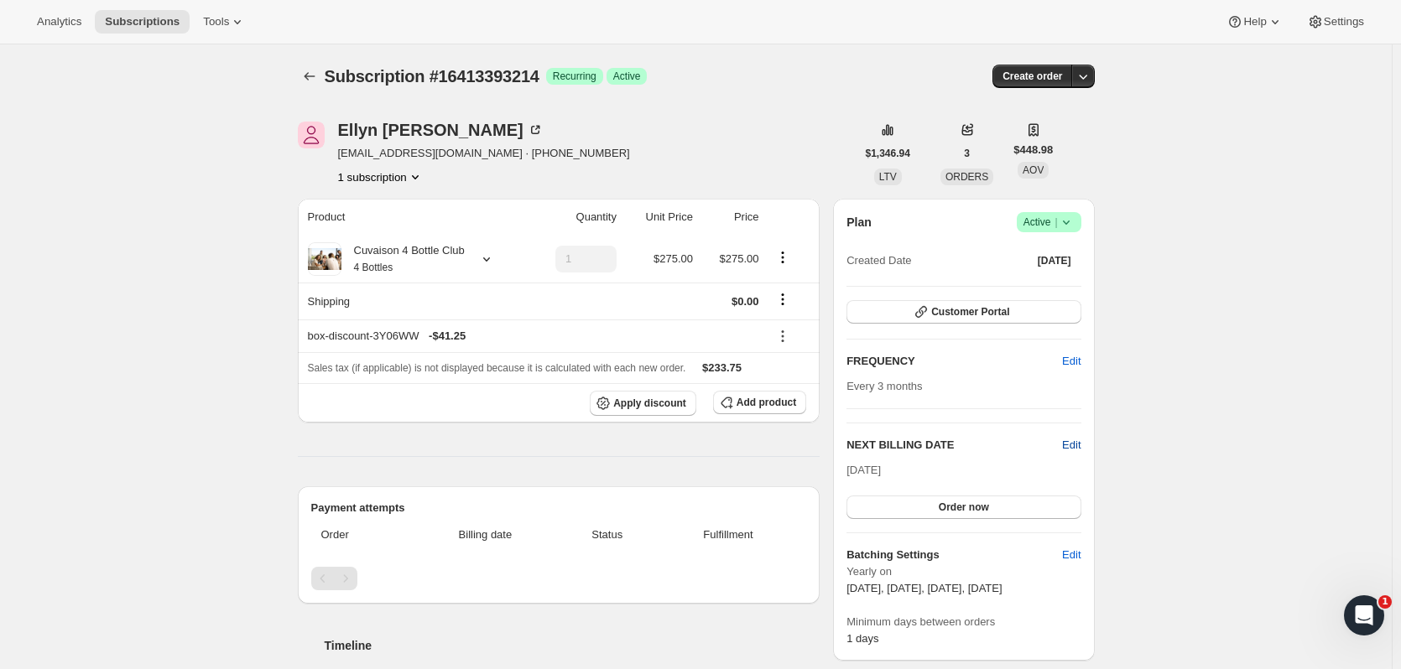
click at [1080, 448] on span "Edit" at bounding box center [1071, 445] width 18 height 17
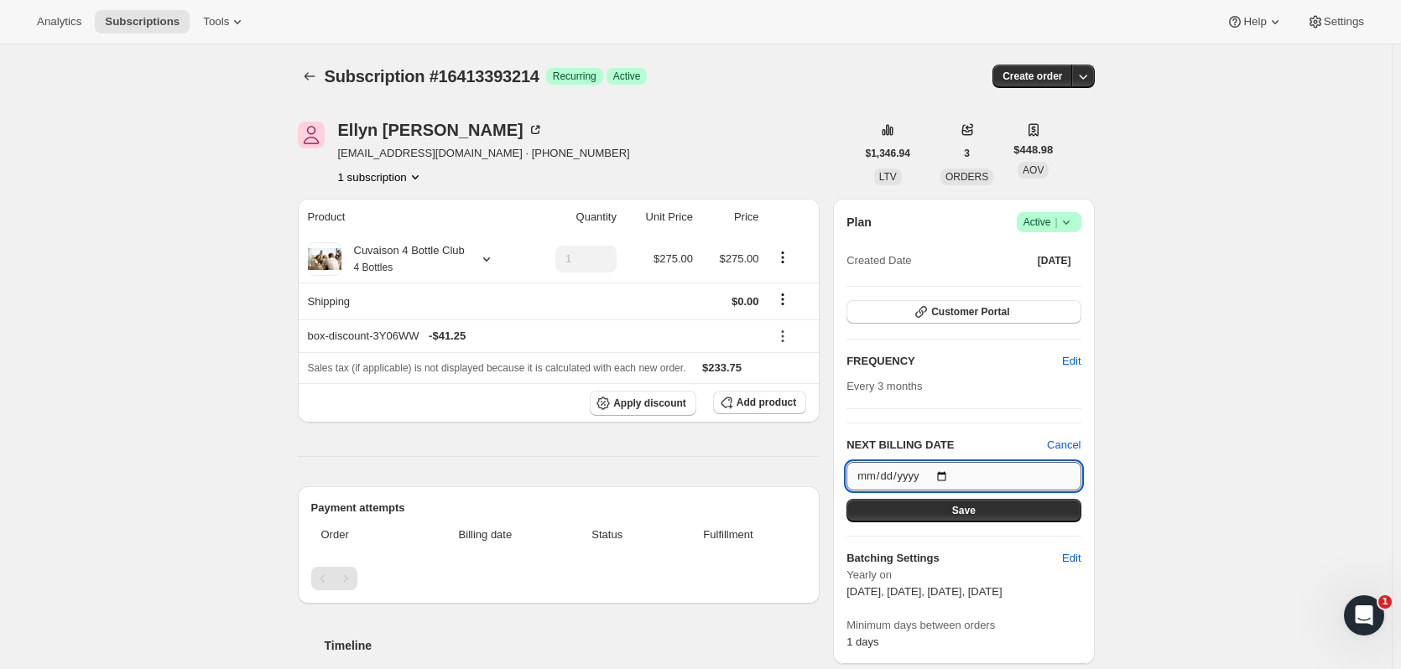
click at [943, 479] on input "[DATE]" at bounding box center [963, 476] width 234 height 29
type input "[DATE]"
click at [1001, 504] on button "Save" at bounding box center [963, 510] width 234 height 23
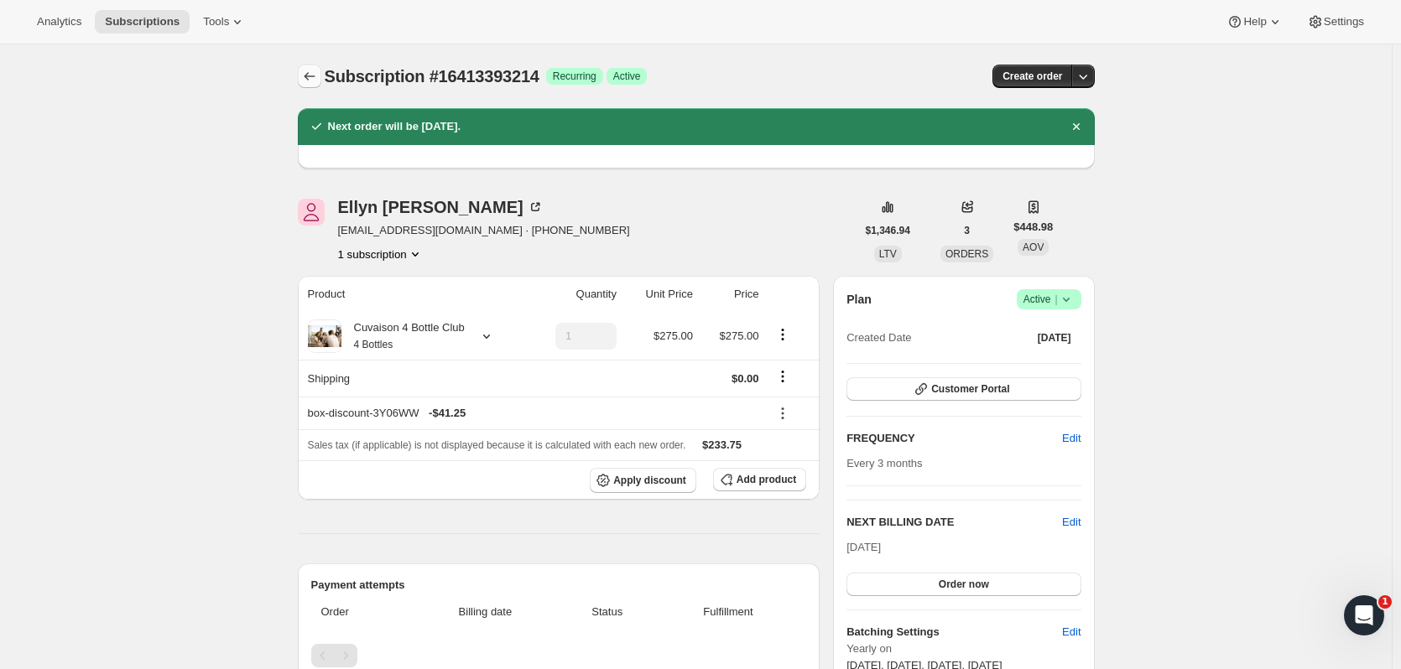
click at [305, 76] on icon "Subscriptions" at bounding box center [309, 76] width 17 height 17
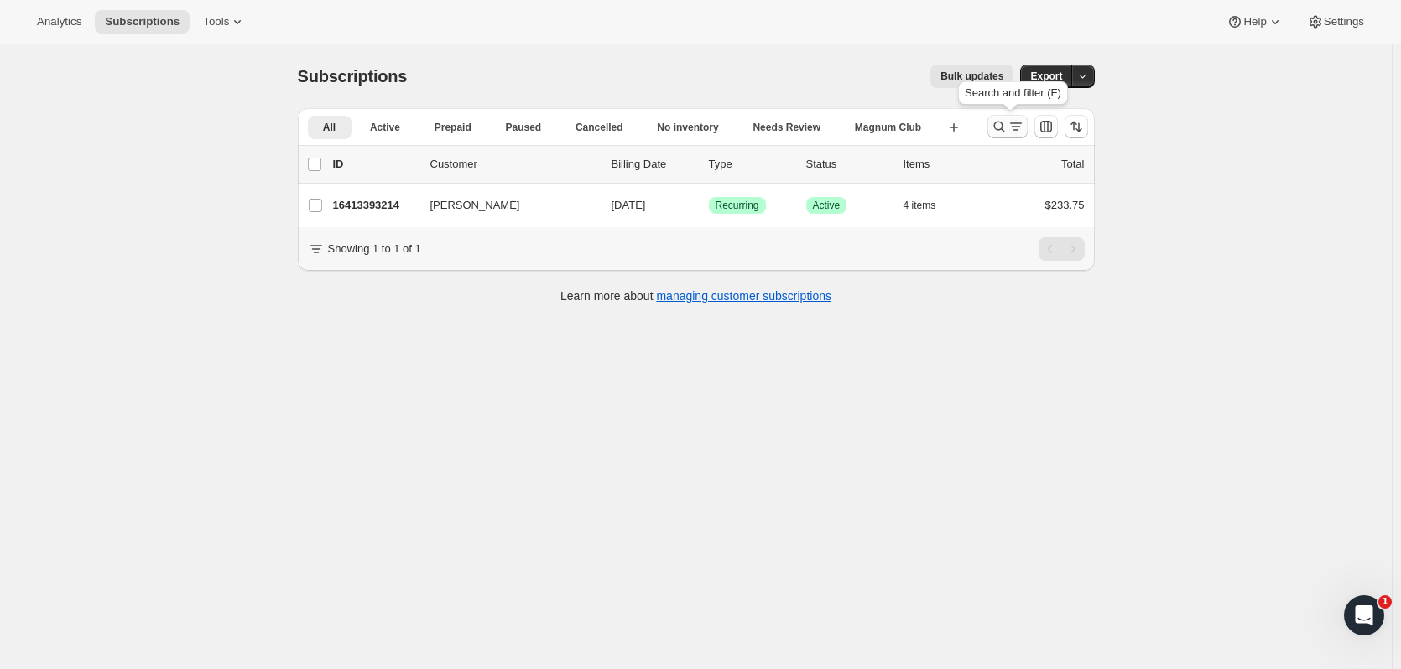
click at [995, 129] on icon "Search and filter results" at bounding box center [998, 126] width 17 height 17
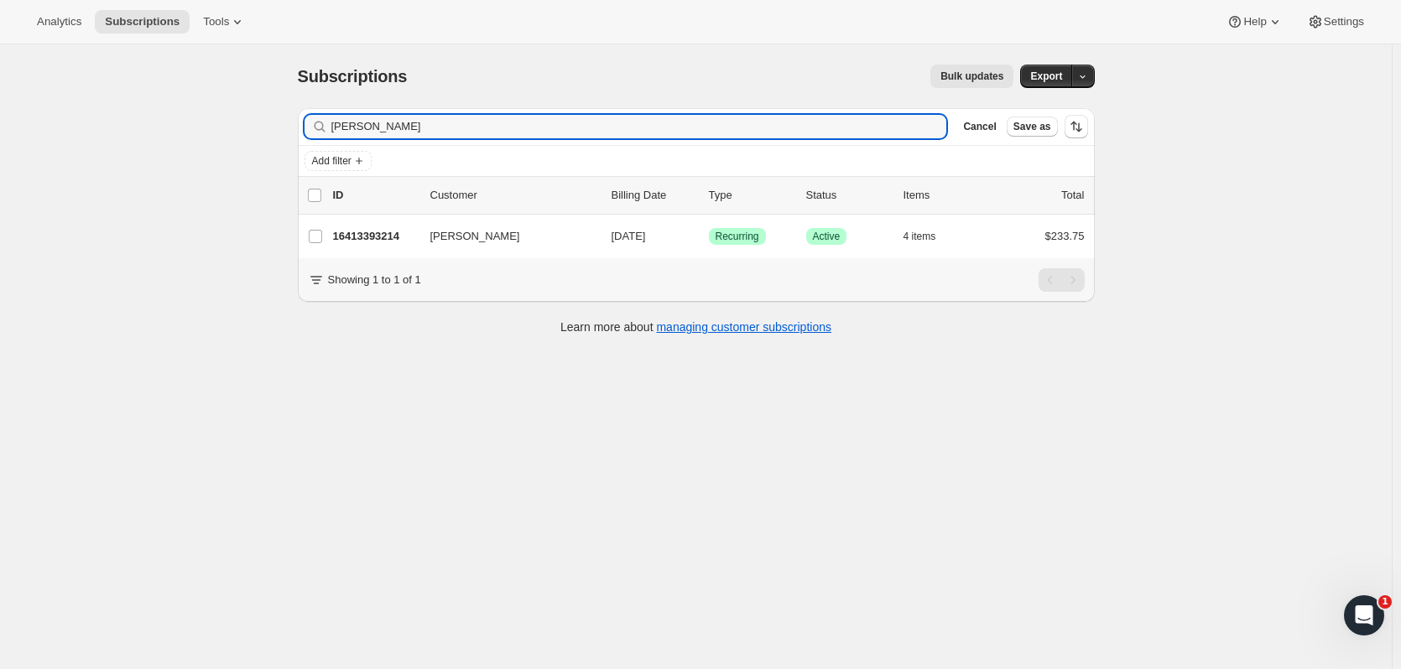
drag, startPoint x: 413, startPoint y: 120, endPoint x: 190, endPoint y: 112, distance: 223.2
click at [188, 136] on div "Subscriptions. This page is ready Subscriptions Bulk updates More actions Bulk …" at bounding box center [695, 378] width 1391 height 669
type input "[PERSON_NAME]"
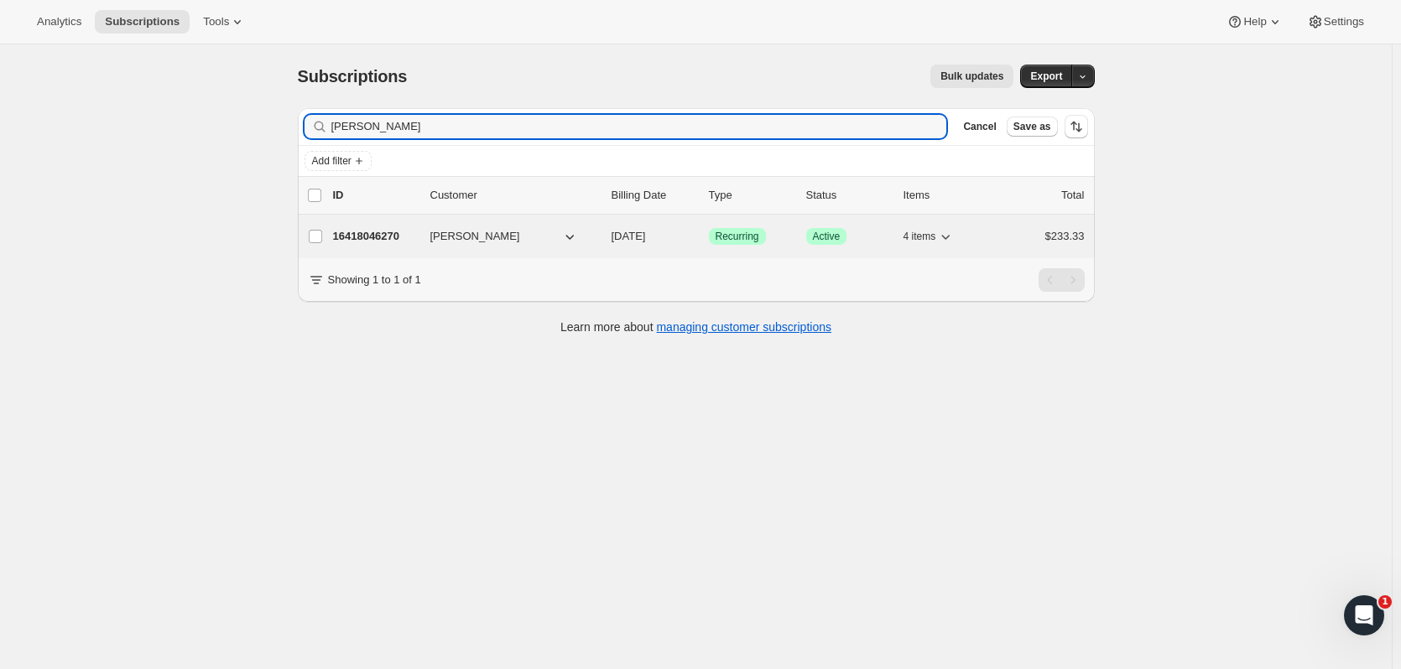
click at [365, 235] on p "16418046270" at bounding box center [375, 236] width 84 height 17
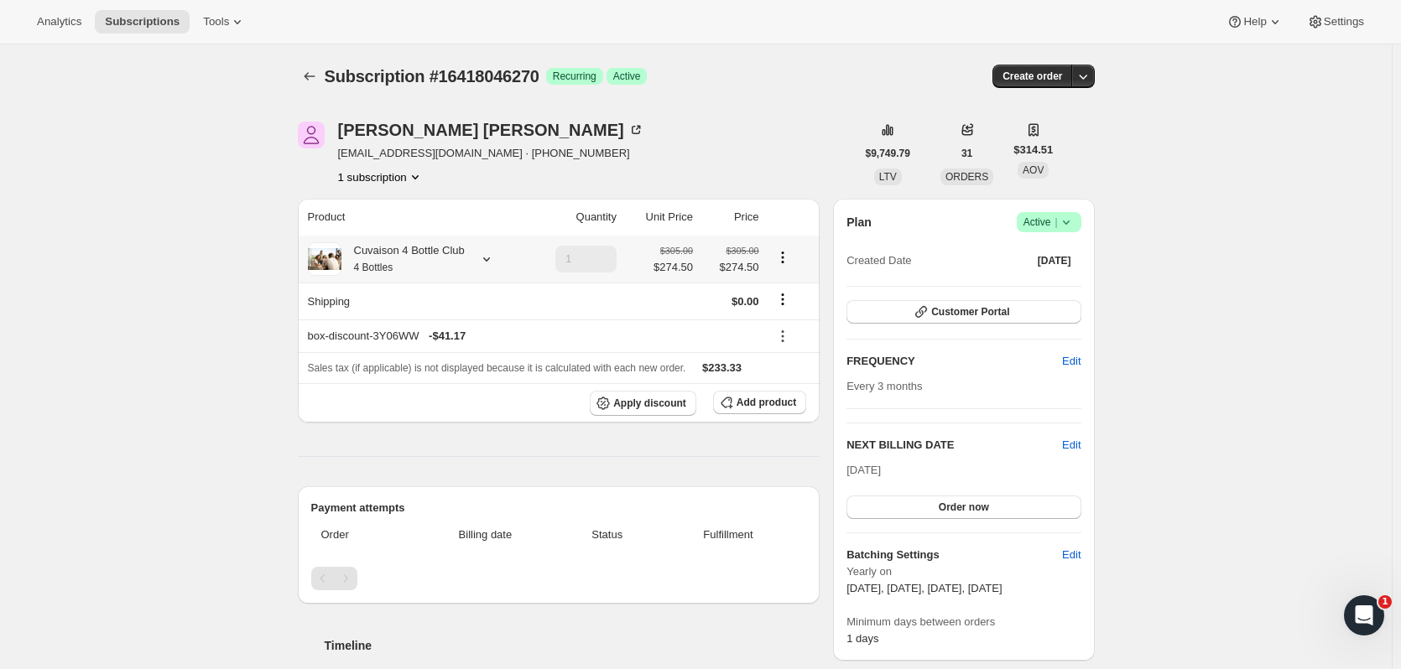
click at [491, 260] on icon at bounding box center [486, 259] width 17 height 17
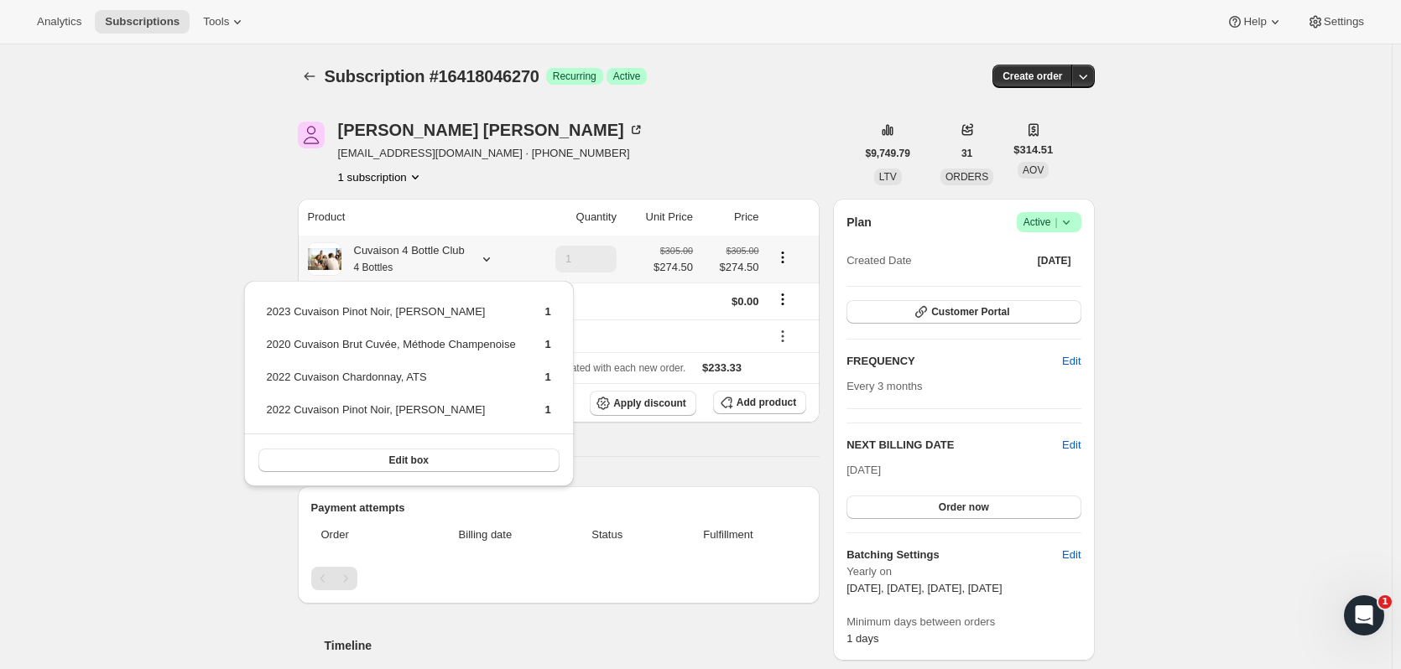
click at [491, 260] on icon at bounding box center [486, 259] width 17 height 17
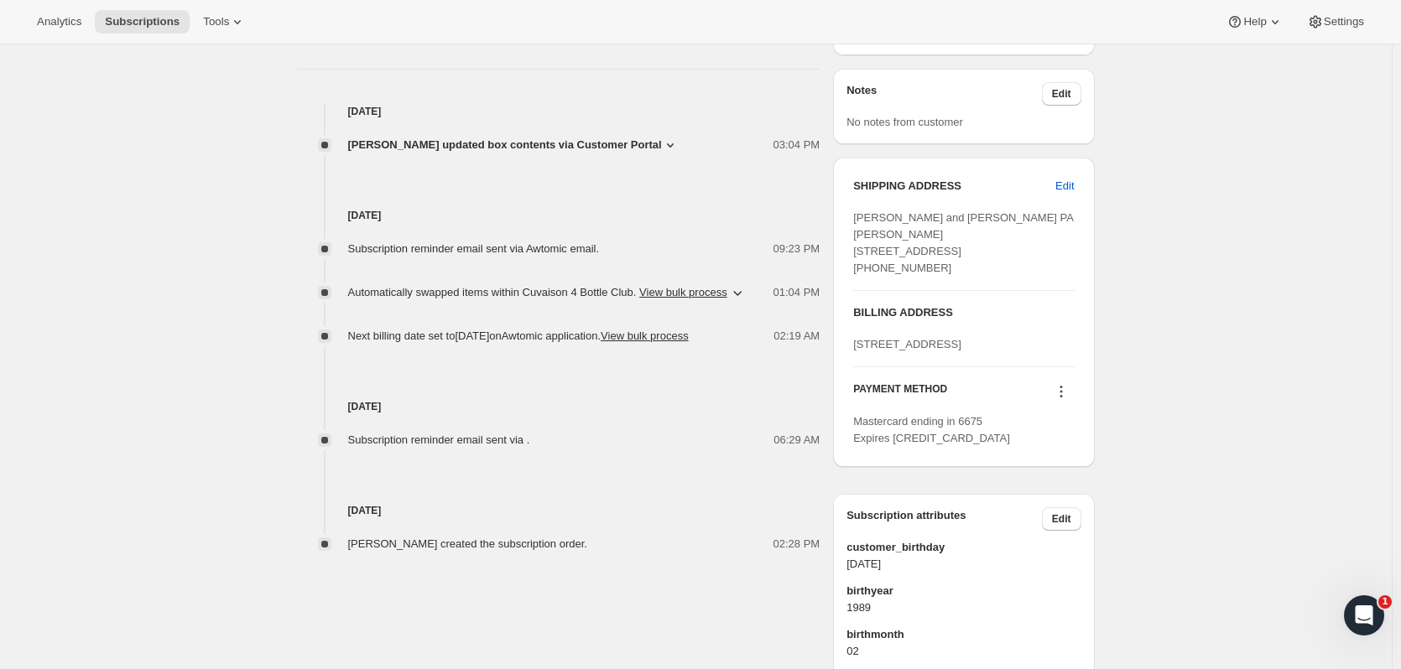
scroll to position [636, 0]
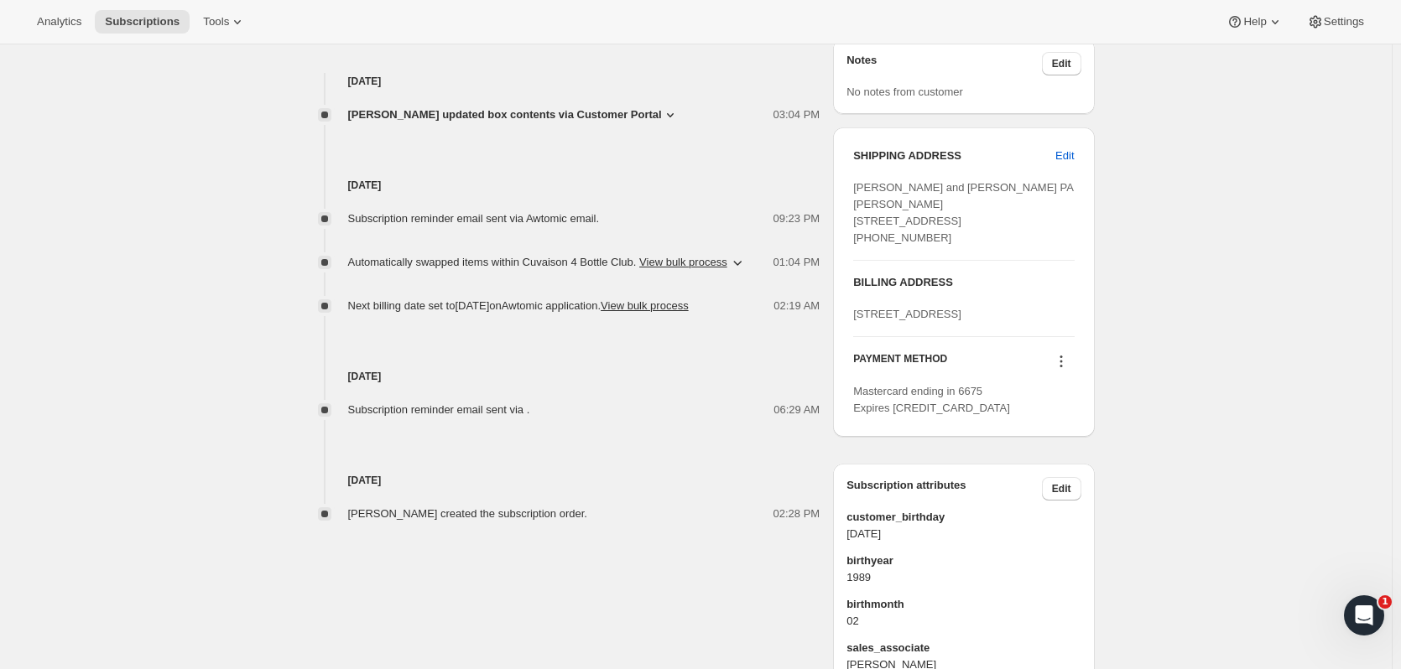
click at [1062, 363] on icon at bounding box center [1060, 362] width 3 height 3
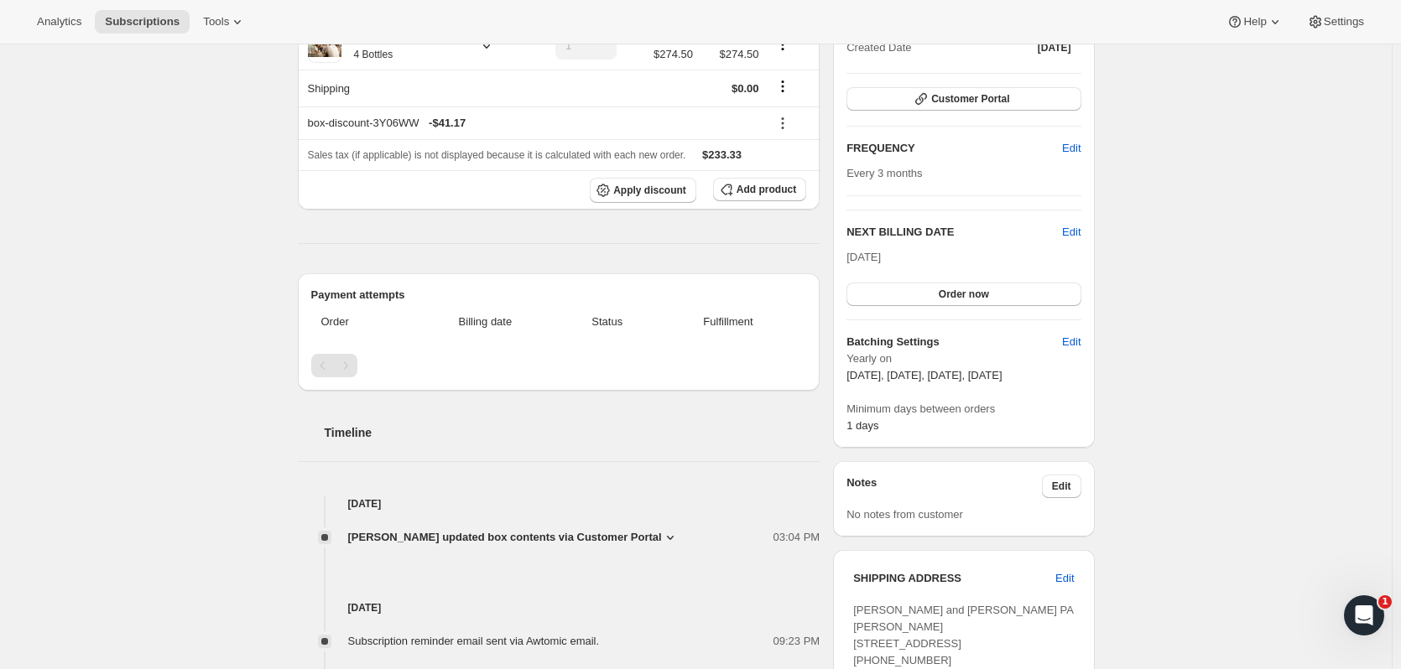
scroll to position [0, 0]
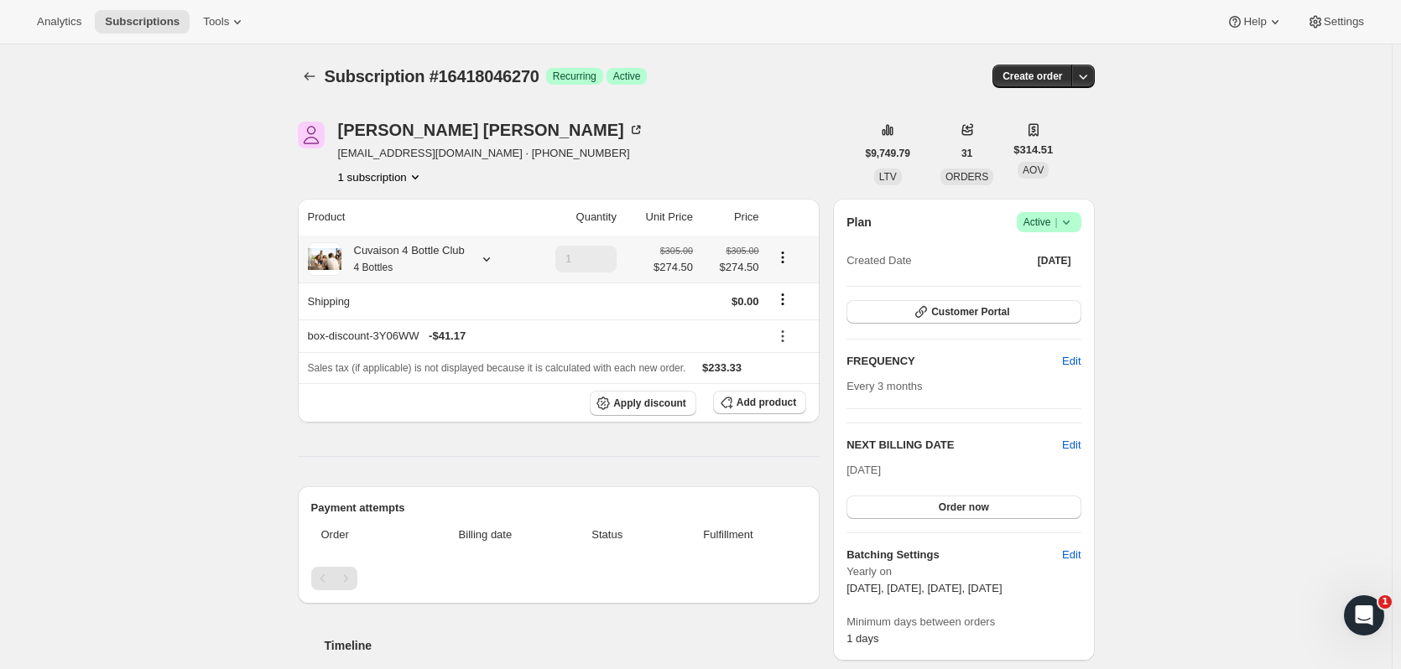
click at [479, 257] on div at bounding box center [482, 259] width 23 height 17
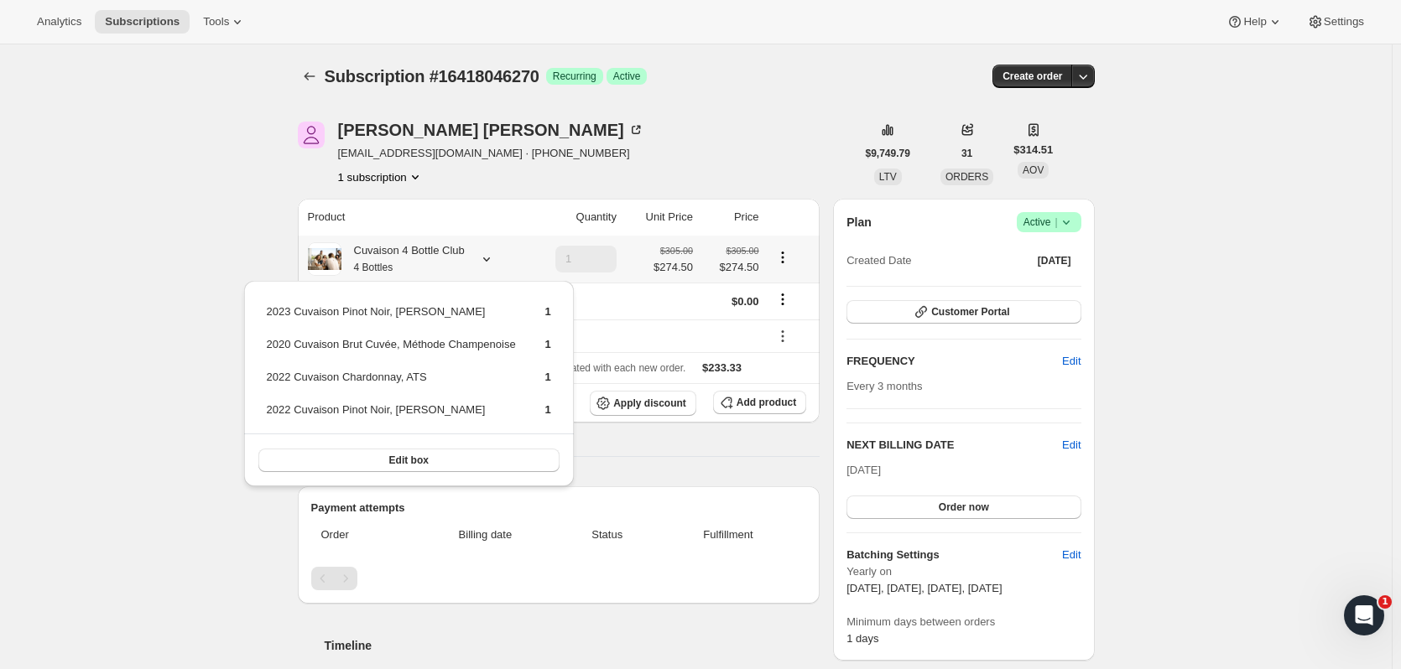
click at [479, 257] on div at bounding box center [482, 259] width 23 height 17
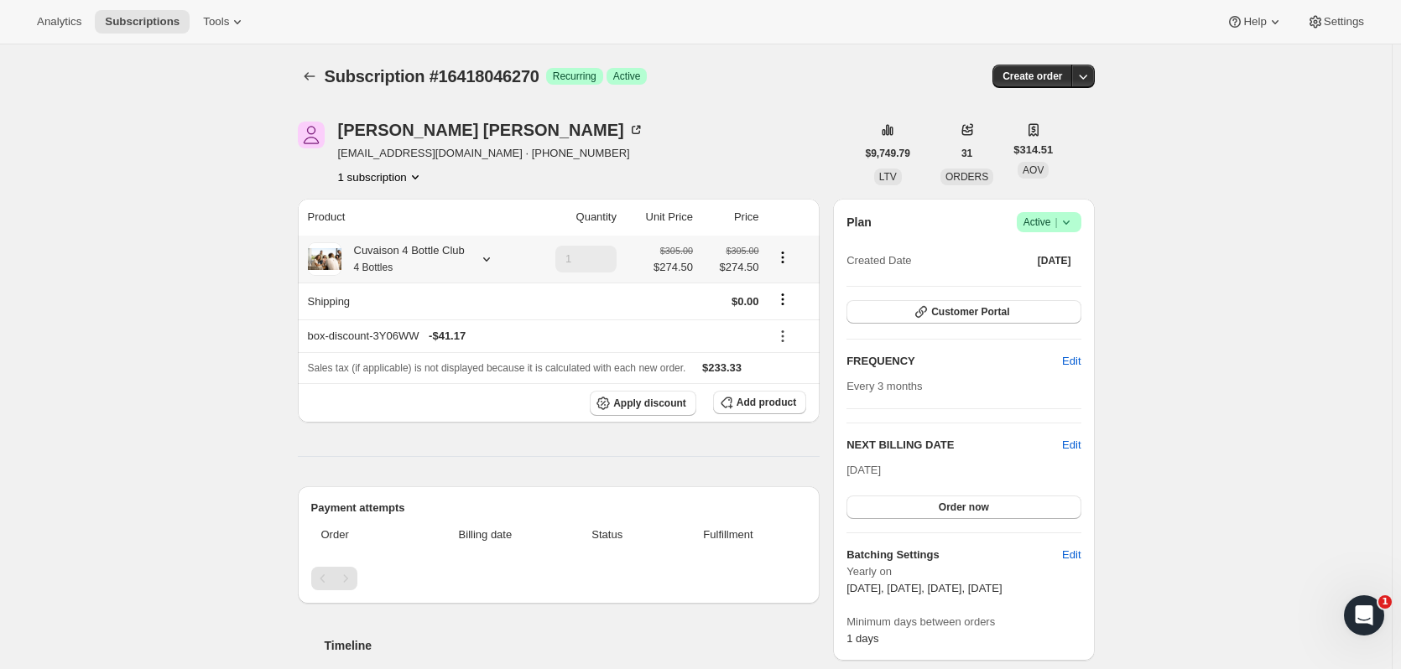
click at [495, 263] on icon at bounding box center [486, 259] width 17 height 17
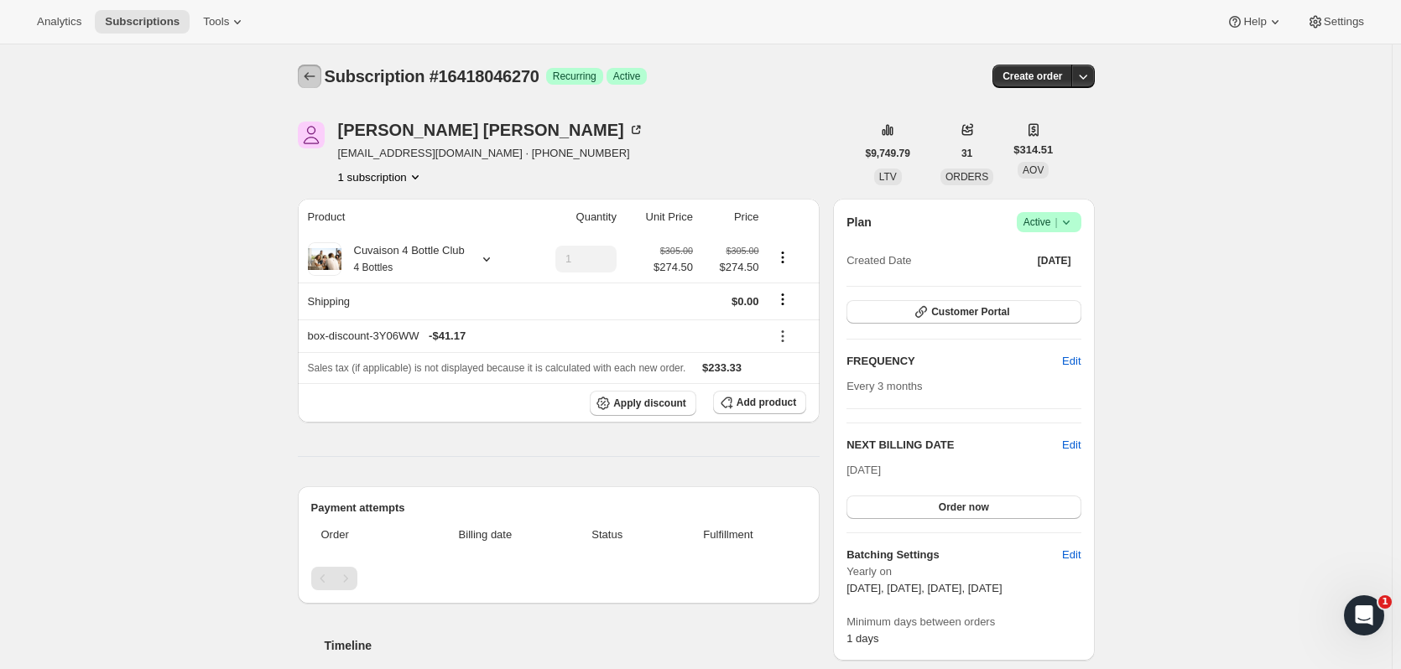
click at [318, 77] on icon "Subscriptions" at bounding box center [309, 76] width 17 height 17
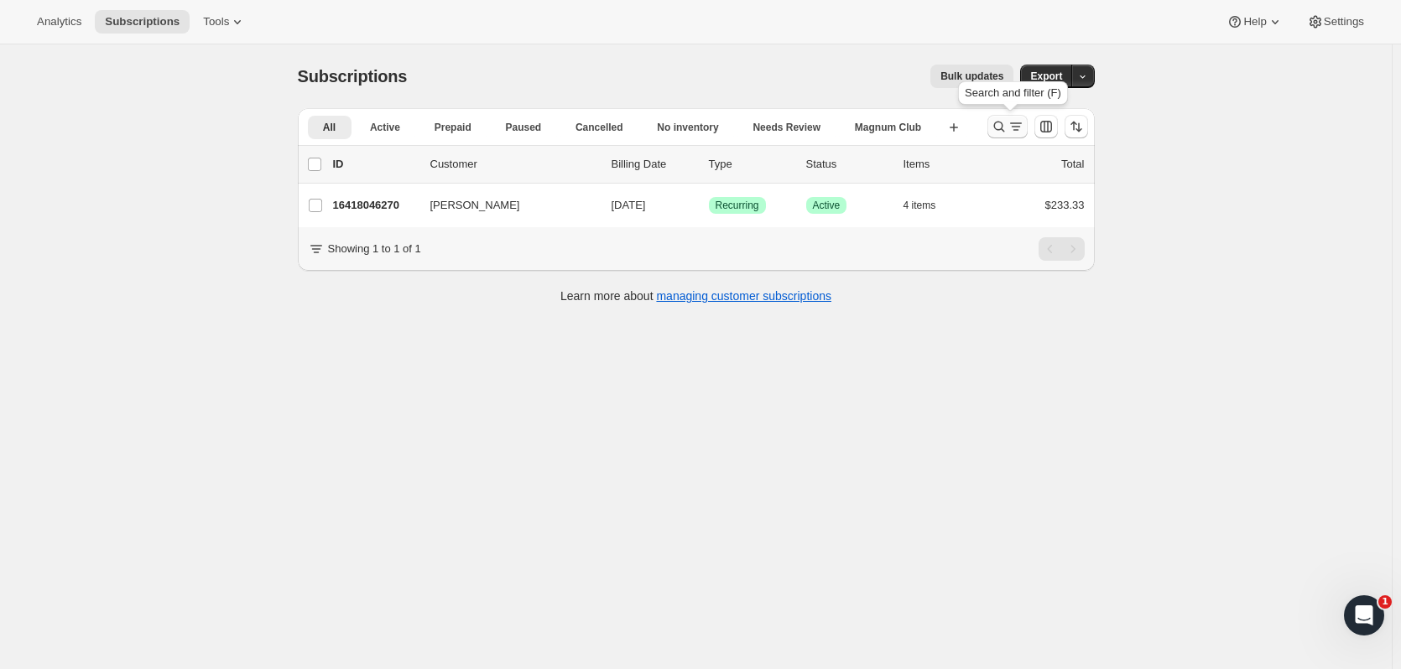
click at [998, 127] on icon "Search and filter results" at bounding box center [998, 127] width 11 height 11
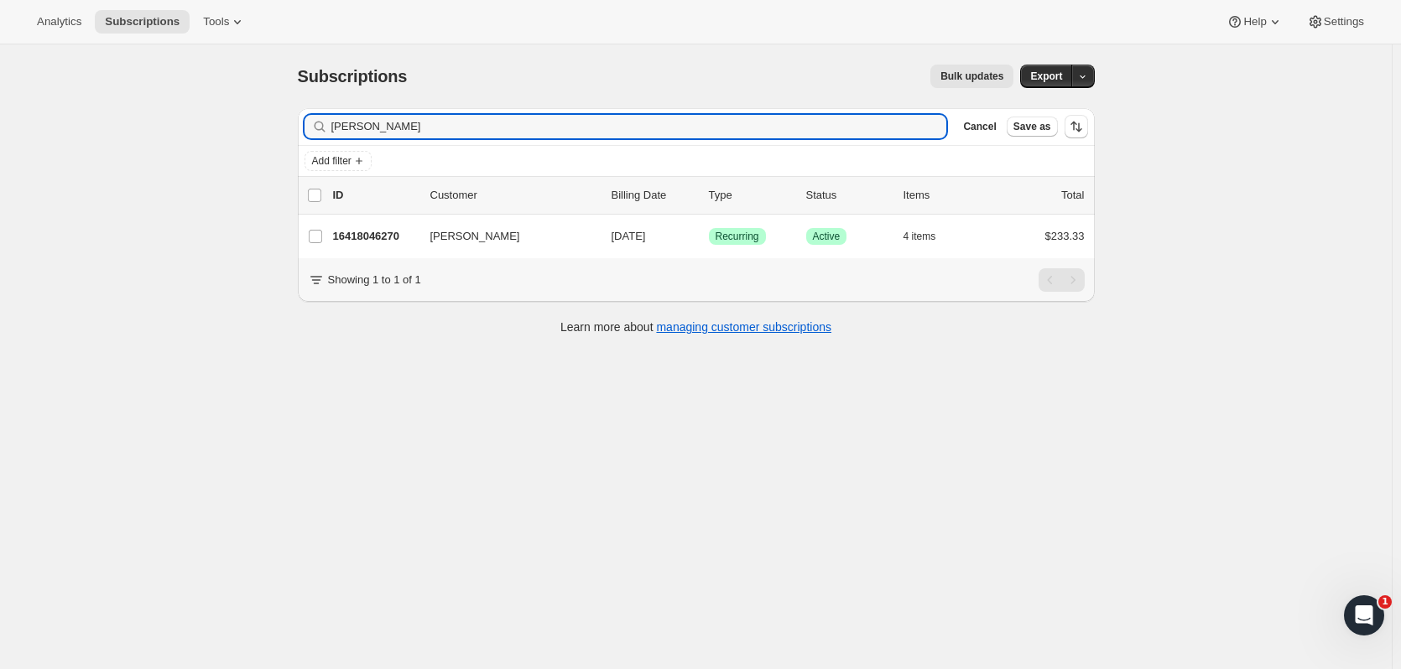
drag, startPoint x: 523, startPoint y: 127, endPoint x: 112, endPoint y: 110, distance: 412.1
click at [112, 110] on div "Subscriptions. This page is ready Subscriptions Bulk updates More actions Bulk …" at bounding box center [695, 378] width 1391 height 669
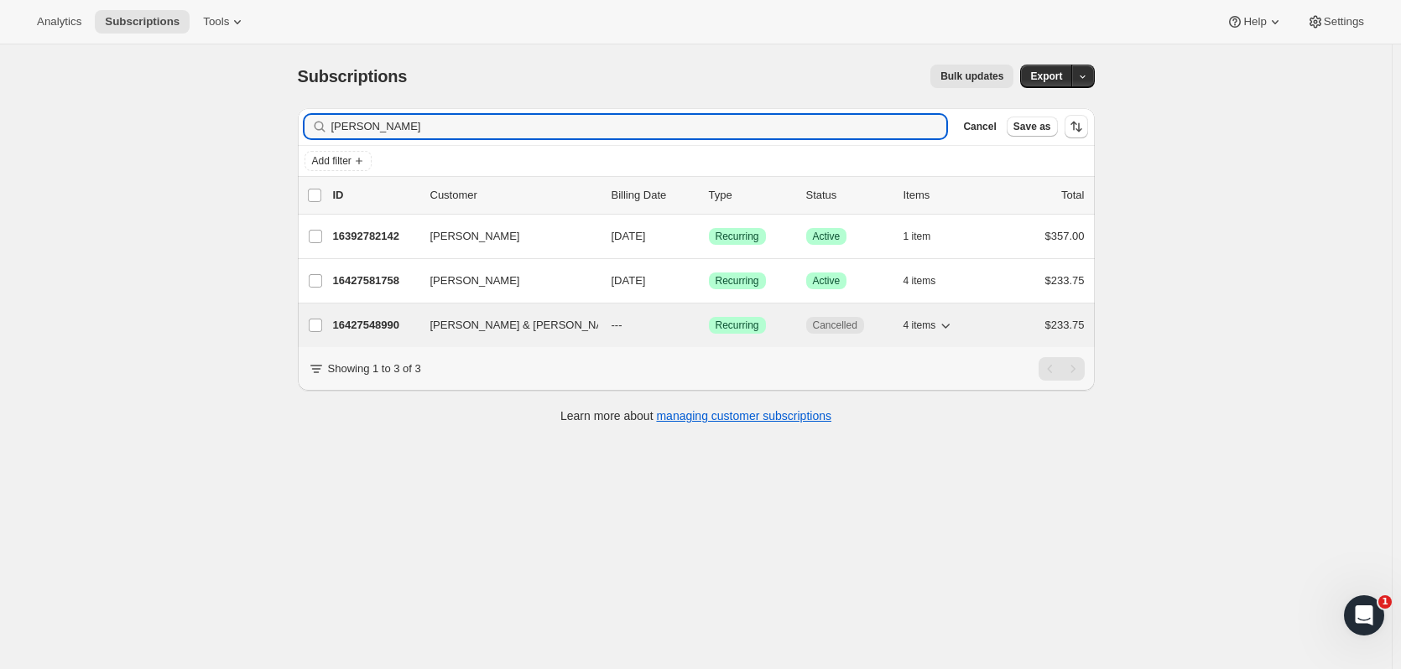
type input "[PERSON_NAME]"
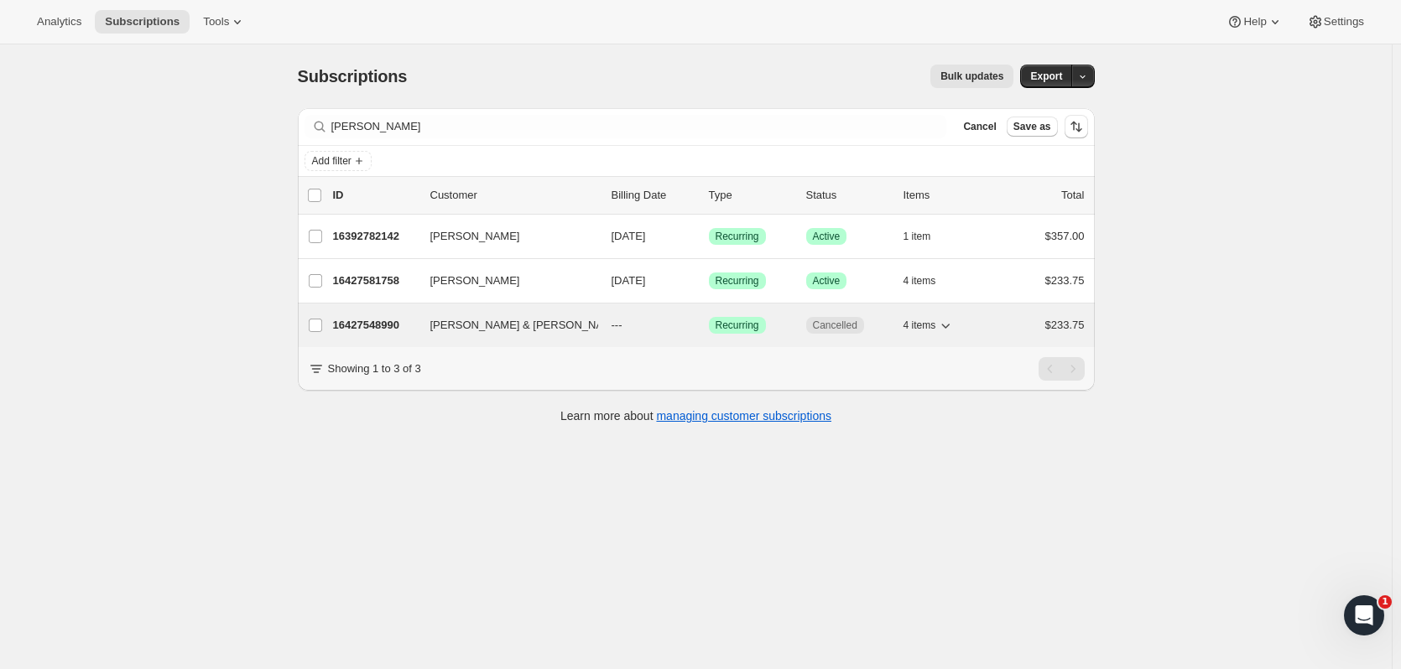
click at [404, 329] on p "16427548990" at bounding box center [375, 325] width 84 height 17
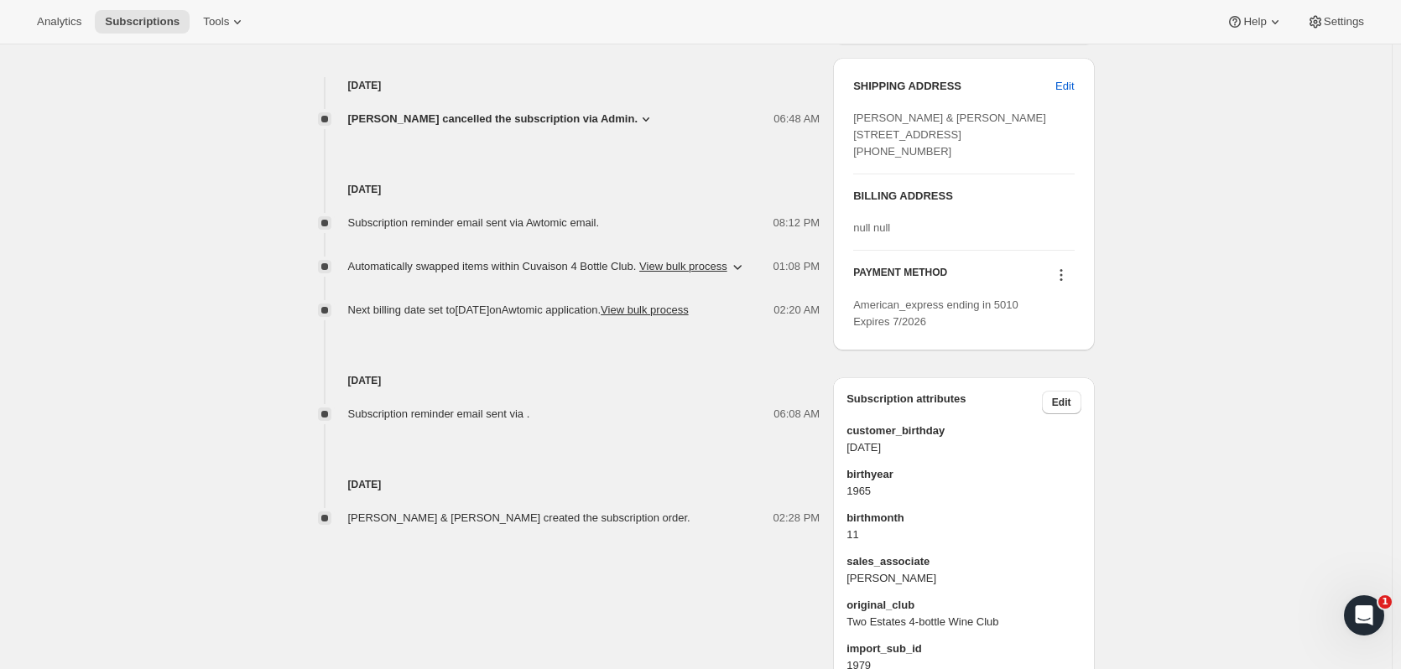
scroll to position [633, 0]
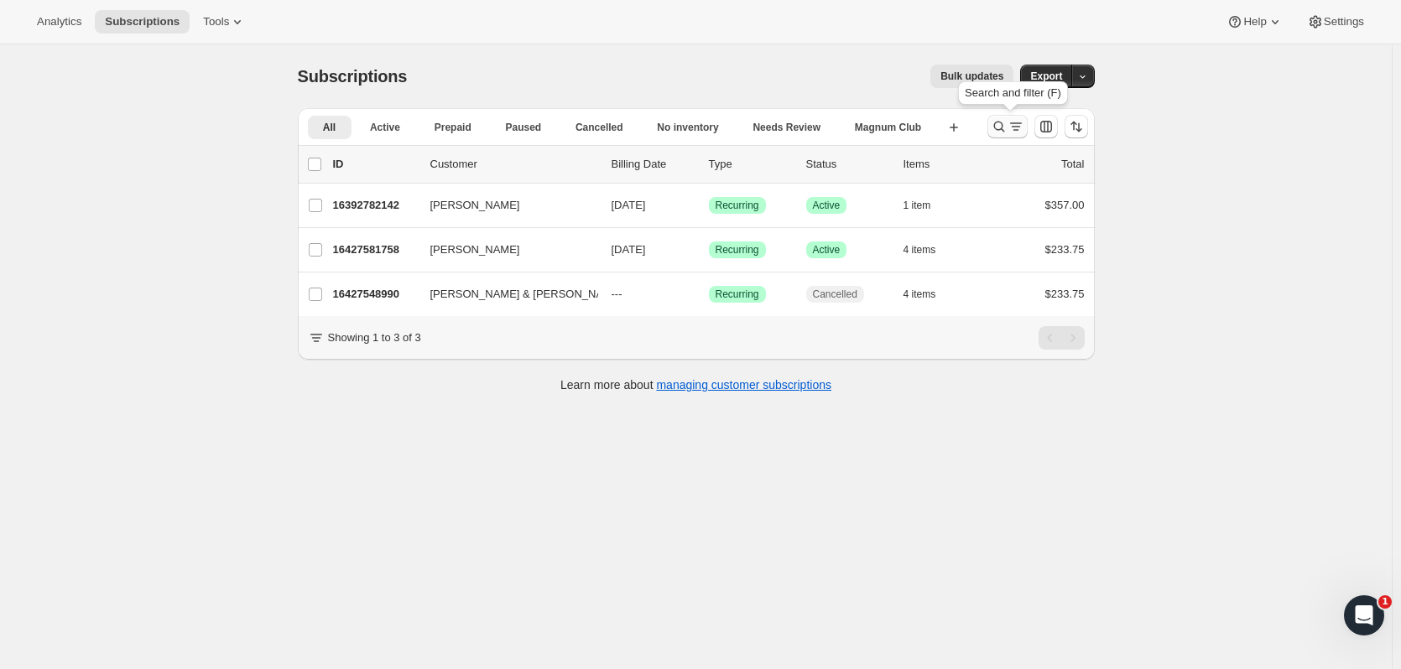
click at [996, 122] on icon "Search and filter results" at bounding box center [998, 126] width 17 height 17
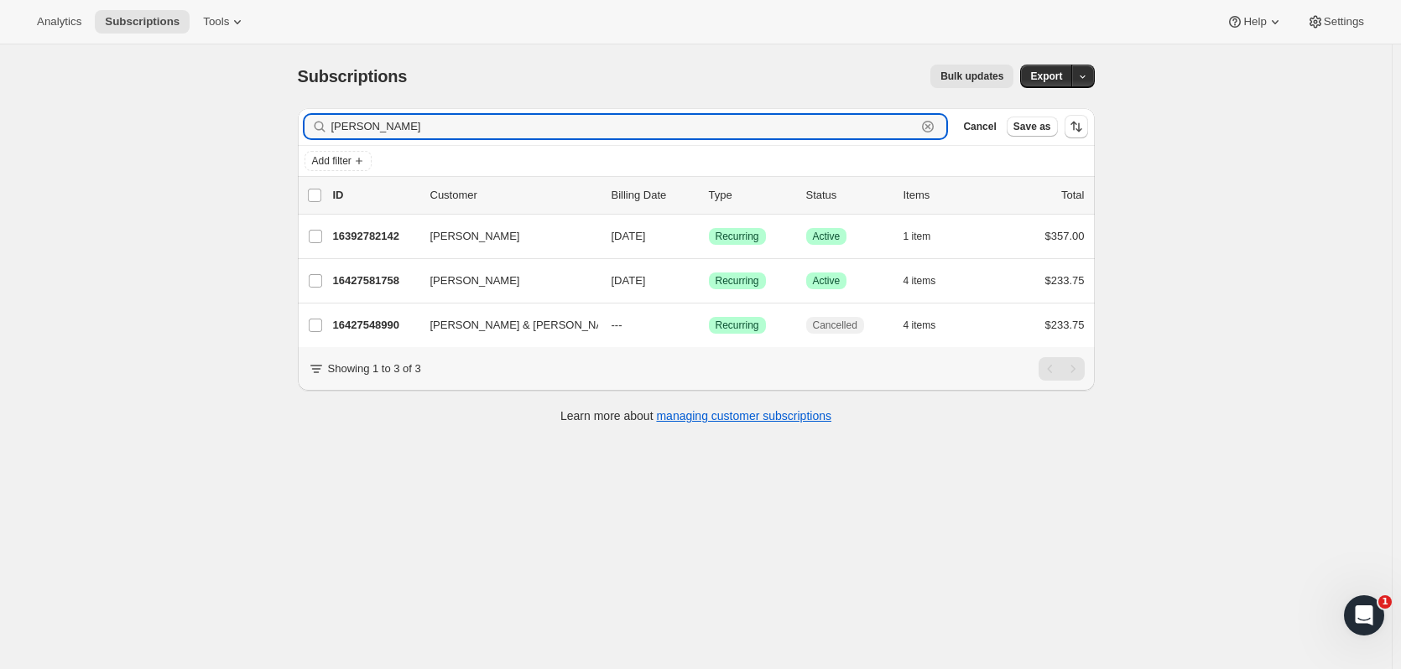
drag, startPoint x: 423, startPoint y: 132, endPoint x: 141, endPoint y: 116, distance: 282.2
click at [142, 126] on div "Subscriptions. This page is ready Subscriptions Bulk updates More actions Bulk …" at bounding box center [695, 378] width 1391 height 669
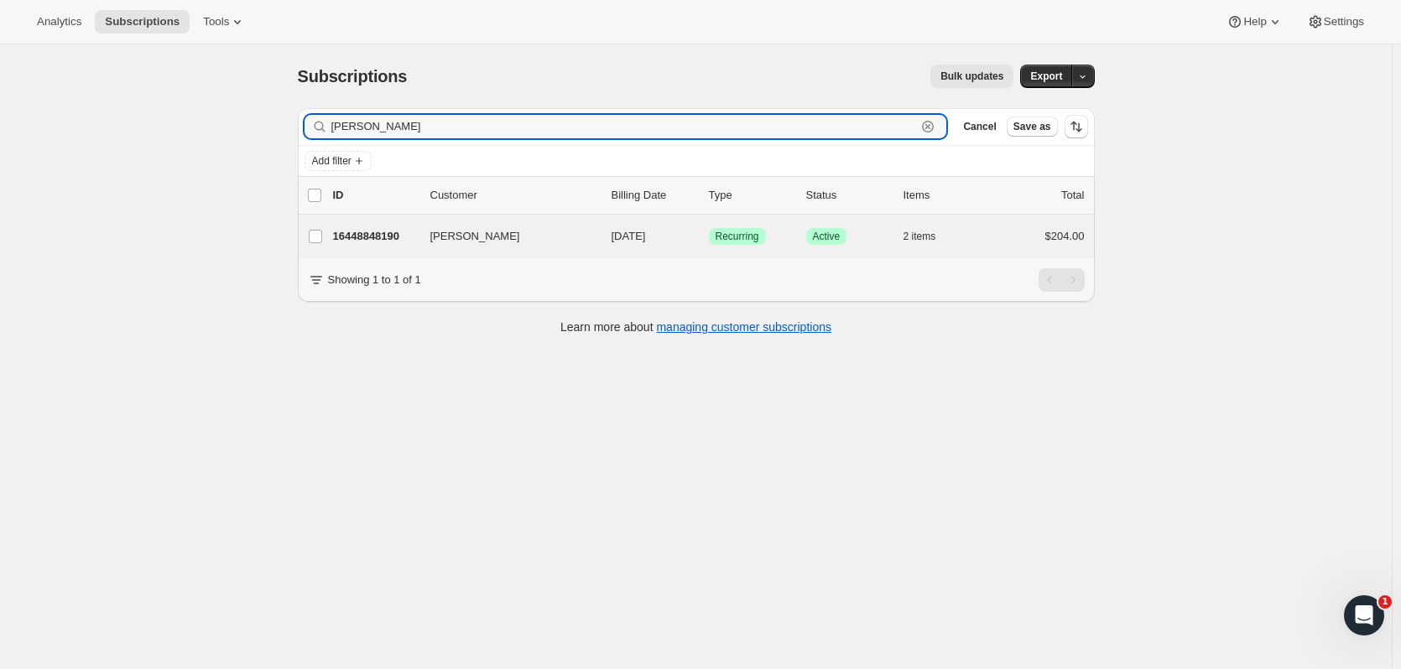
type input "[PERSON_NAME]"
click at [364, 221] on div "[PERSON_NAME] 16448848190 [PERSON_NAME] [DATE] Success Recurring Success Active…" at bounding box center [696, 237] width 797 height 44
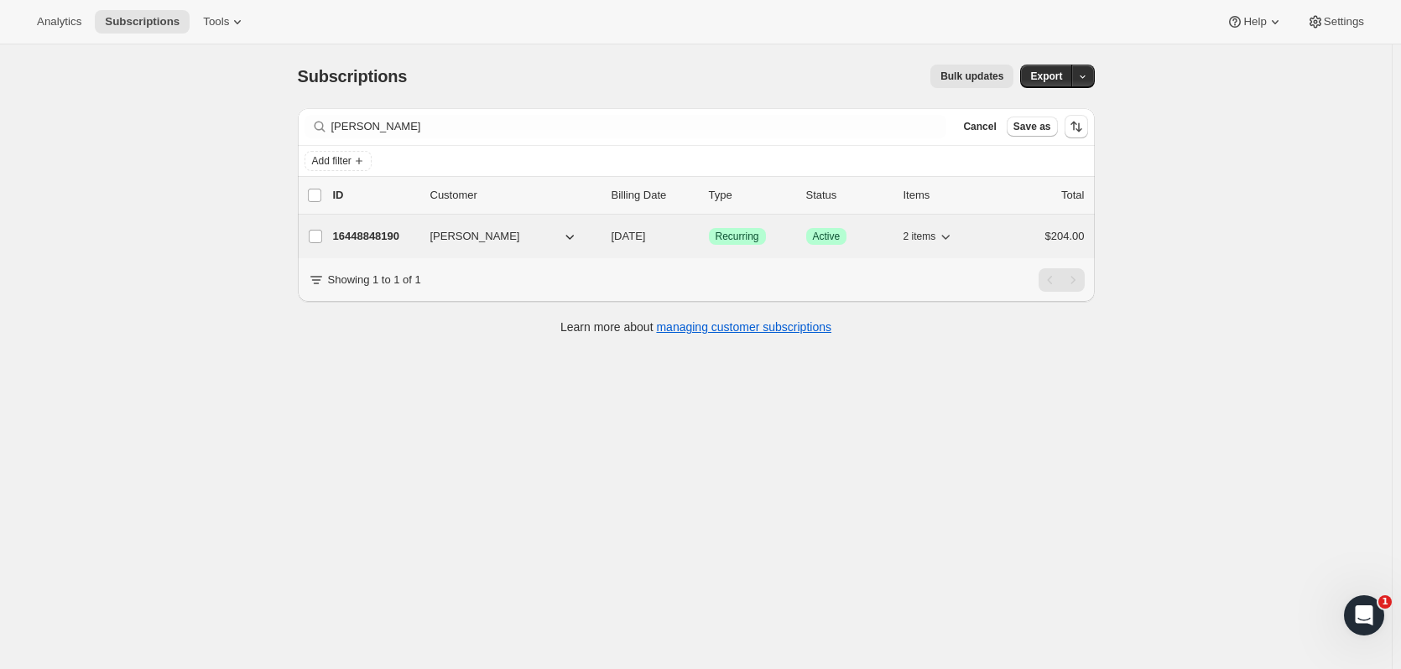
click at [398, 241] on p "16448848190" at bounding box center [375, 236] width 84 height 17
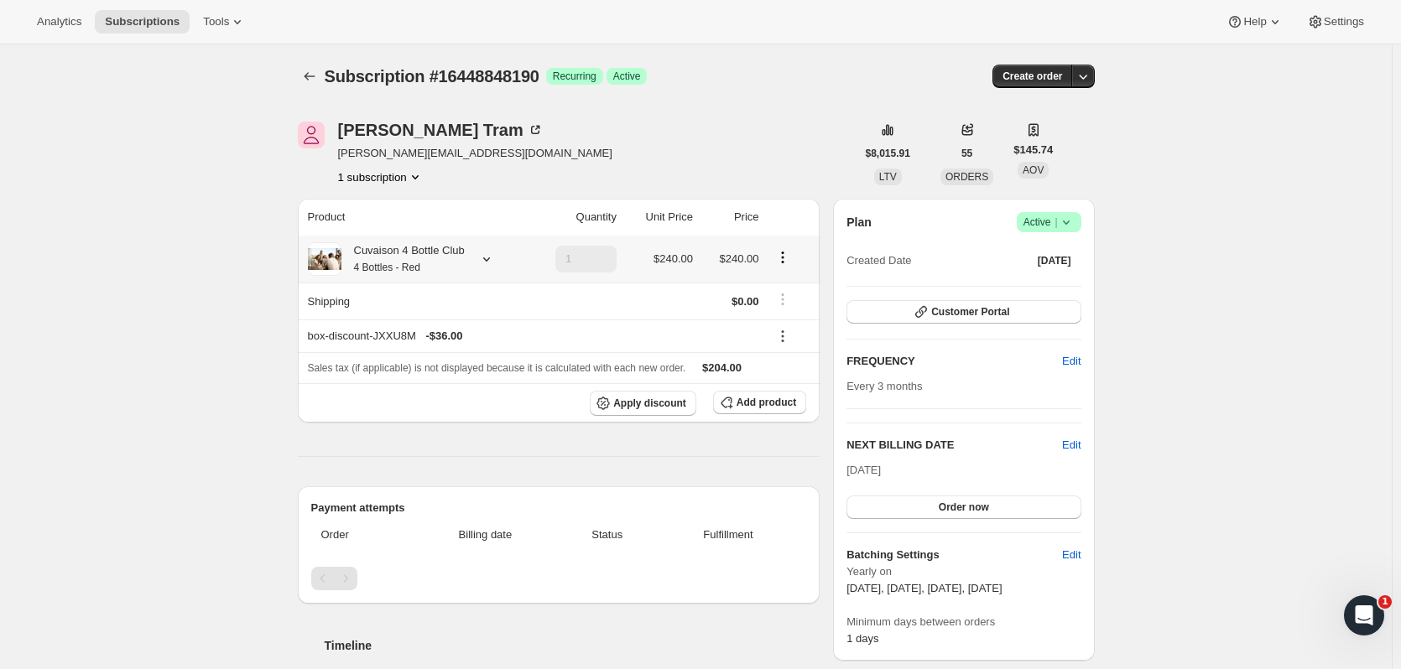
click at [492, 257] on icon at bounding box center [486, 259] width 17 height 17
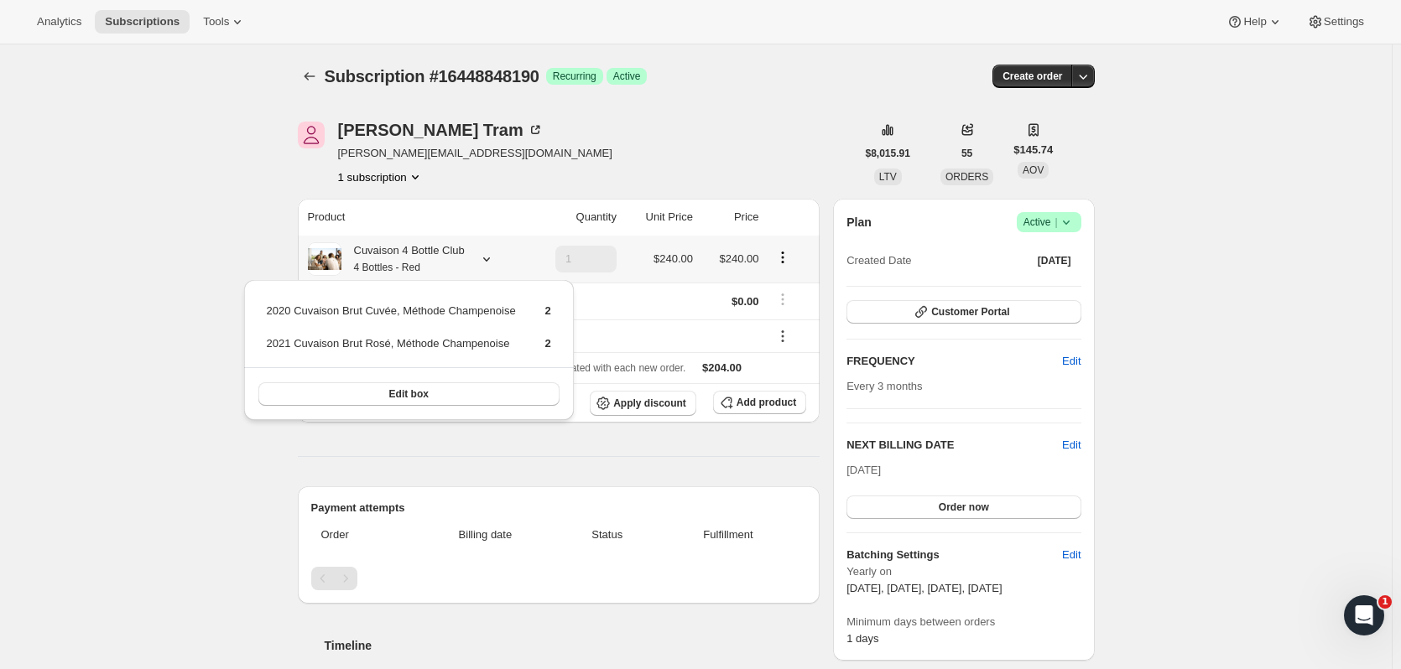
click at [492, 257] on icon at bounding box center [486, 259] width 17 height 17
